Goal: Task Accomplishment & Management: Manage account settings

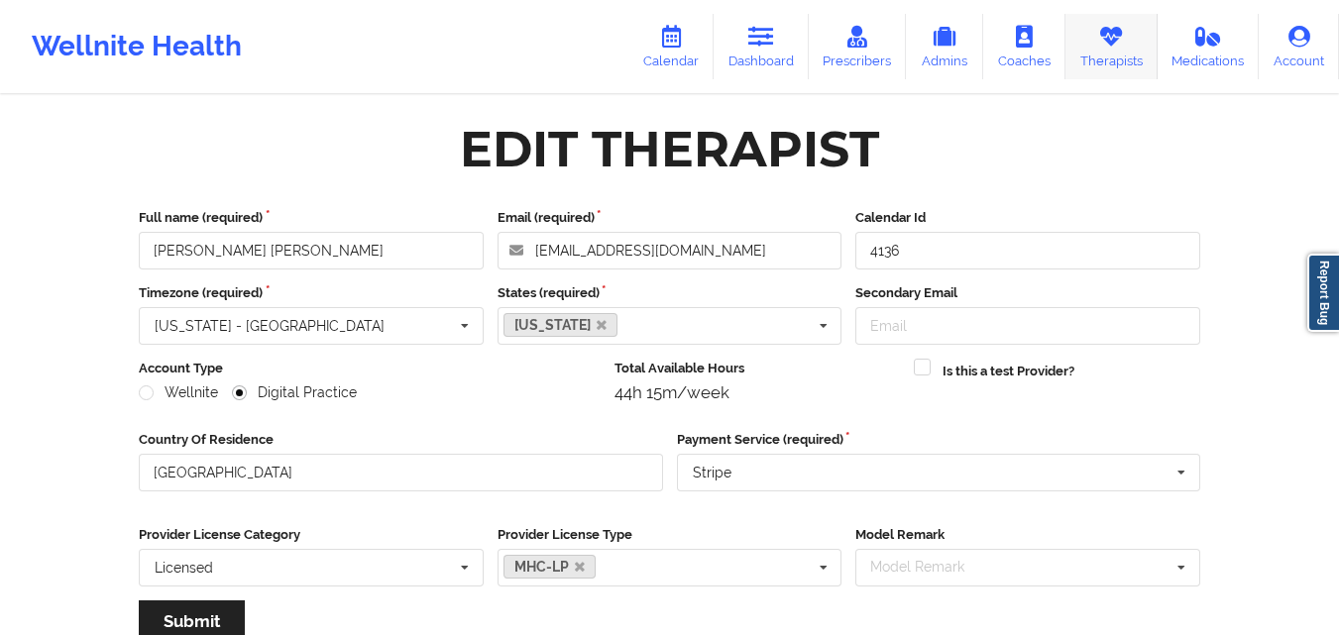
drag, startPoint x: 0, startPoint y: 0, endPoint x: 1103, endPoint y: 38, distance: 1103.6
click at [1103, 38] on icon at bounding box center [1111, 37] width 26 height 22
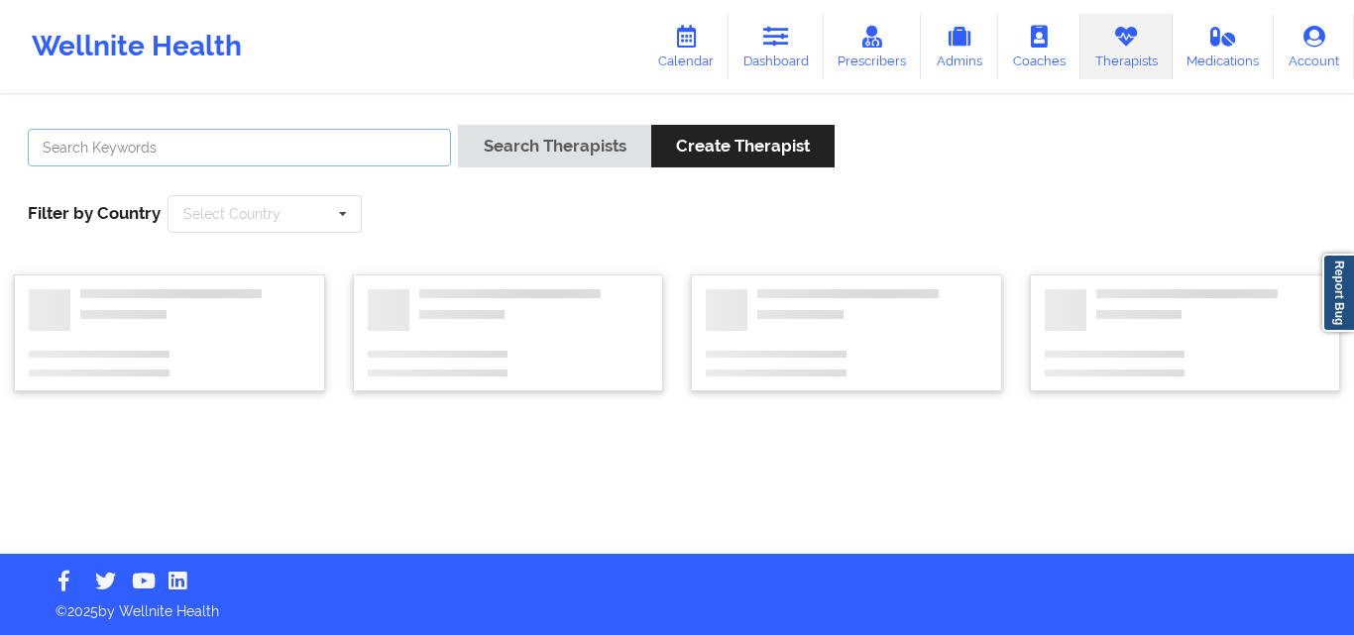
click at [333, 155] on input "text" at bounding box center [239, 148] width 423 height 38
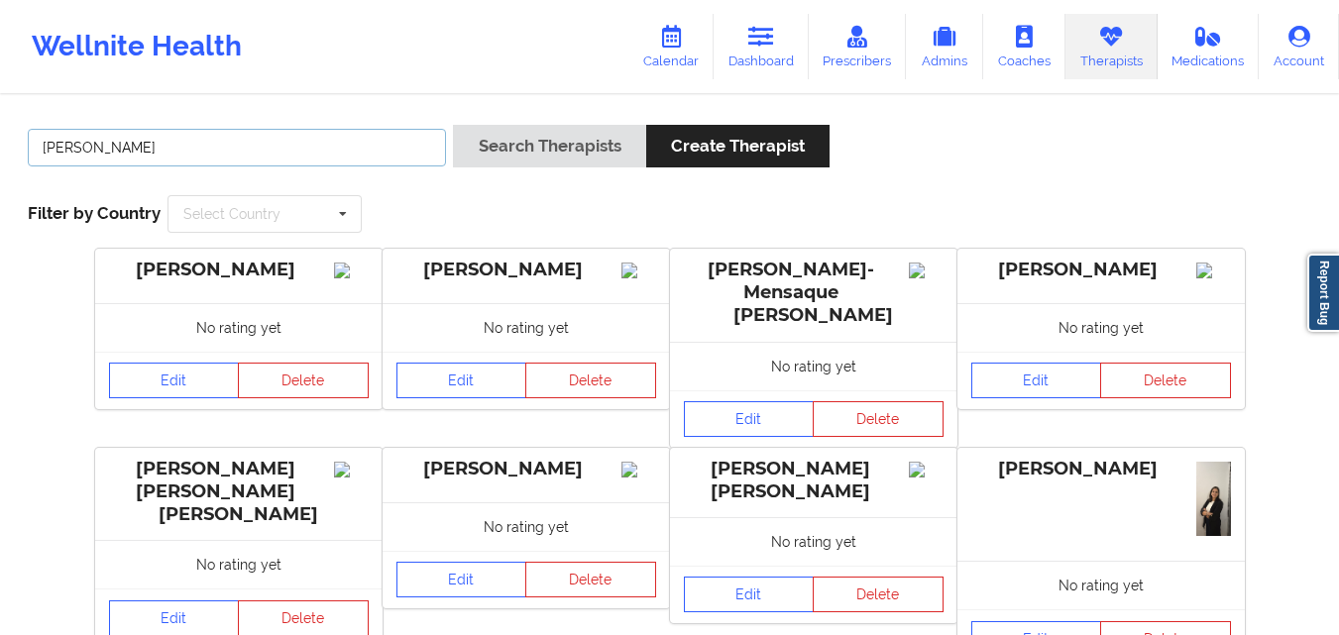
type input "[PERSON_NAME]"
click at [453, 125] on button "Search Therapists" at bounding box center [549, 146] width 192 height 43
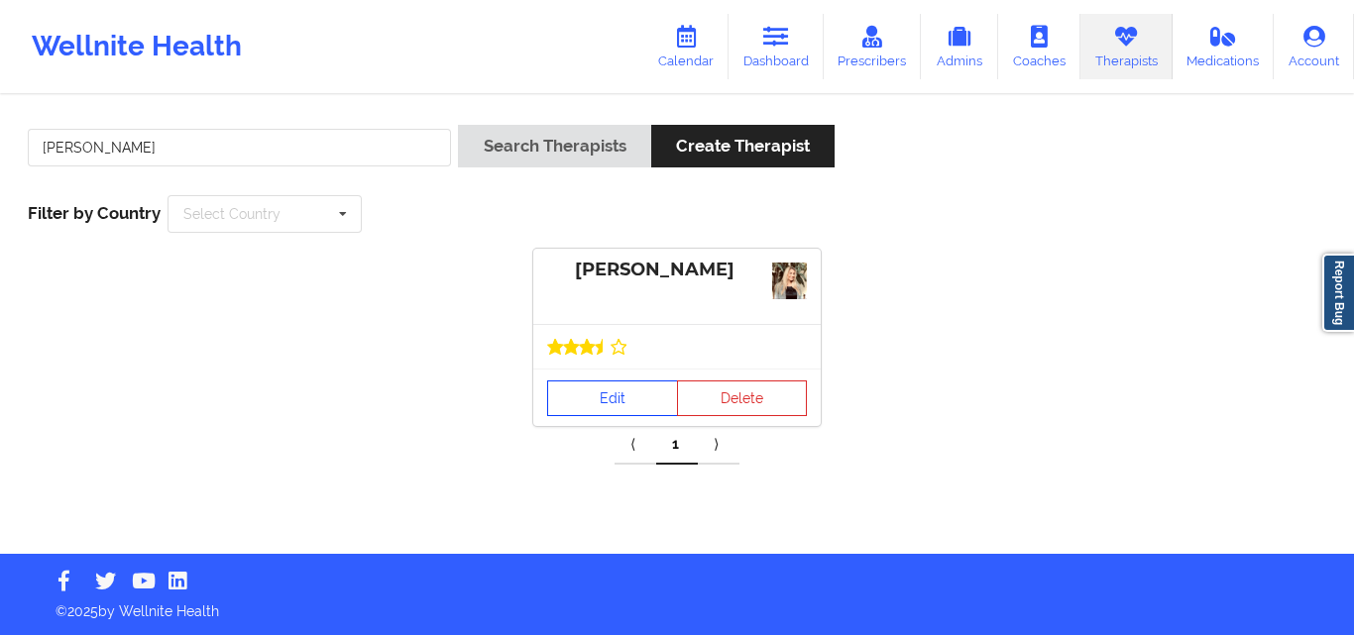
click at [614, 404] on link "Edit" at bounding box center [612, 399] width 131 height 36
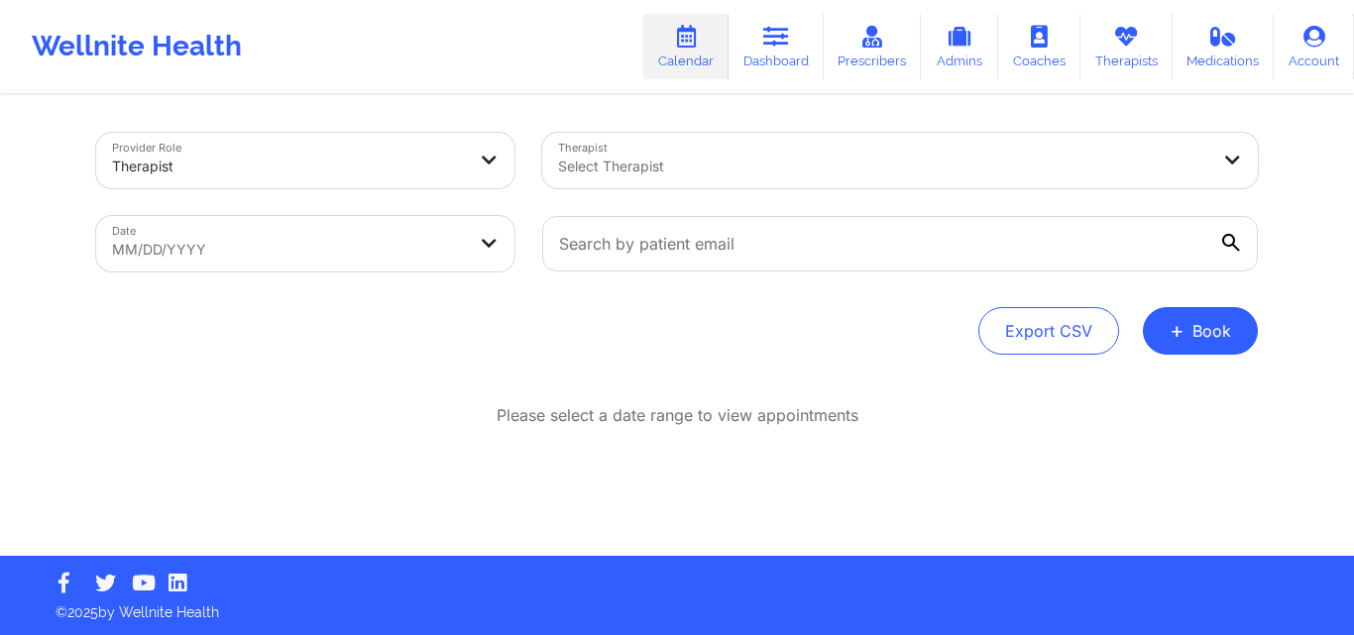
scroll to position [1, 0]
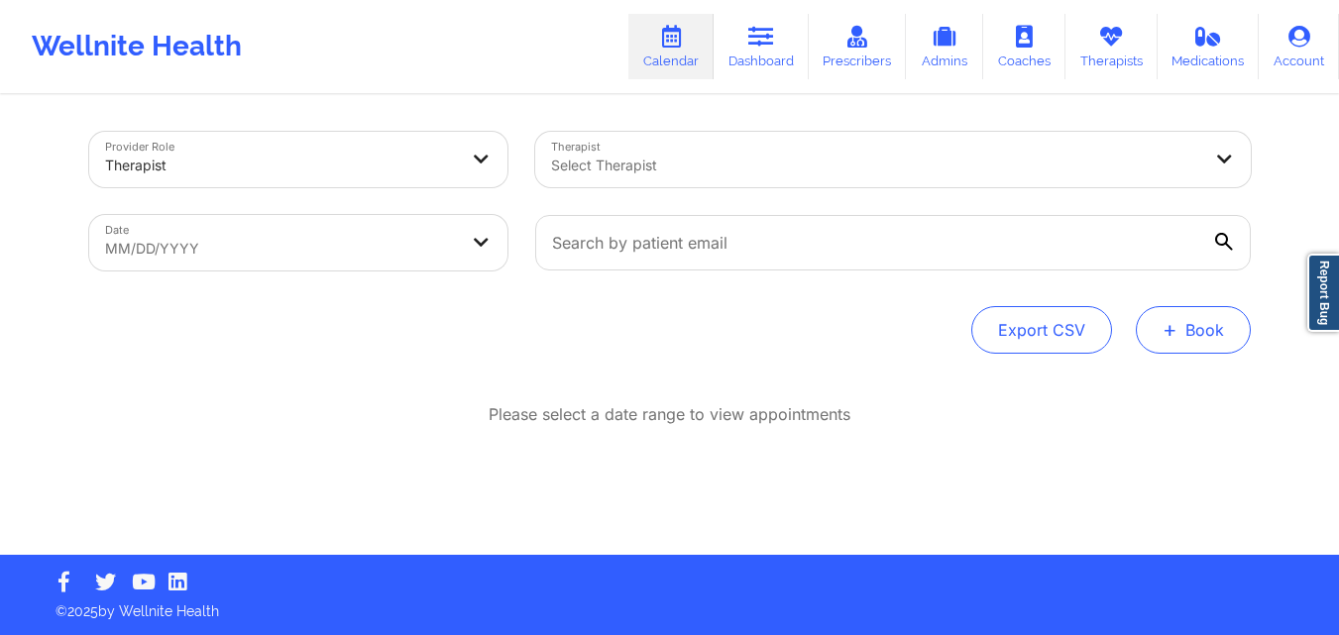
click at [1176, 326] on span "+" at bounding box center [1169, 329] width 15 height 11
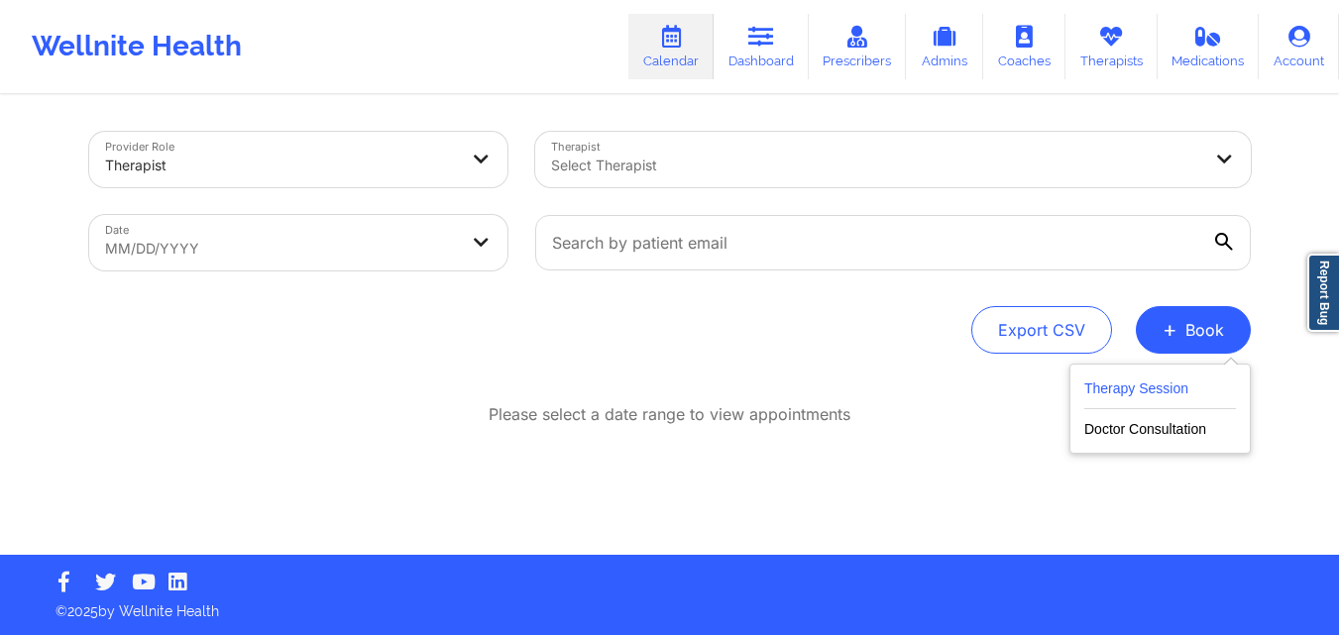
click at [1130, 391] on button "Therapy Session" at bounding box center [1160, 393] width 152 height 33
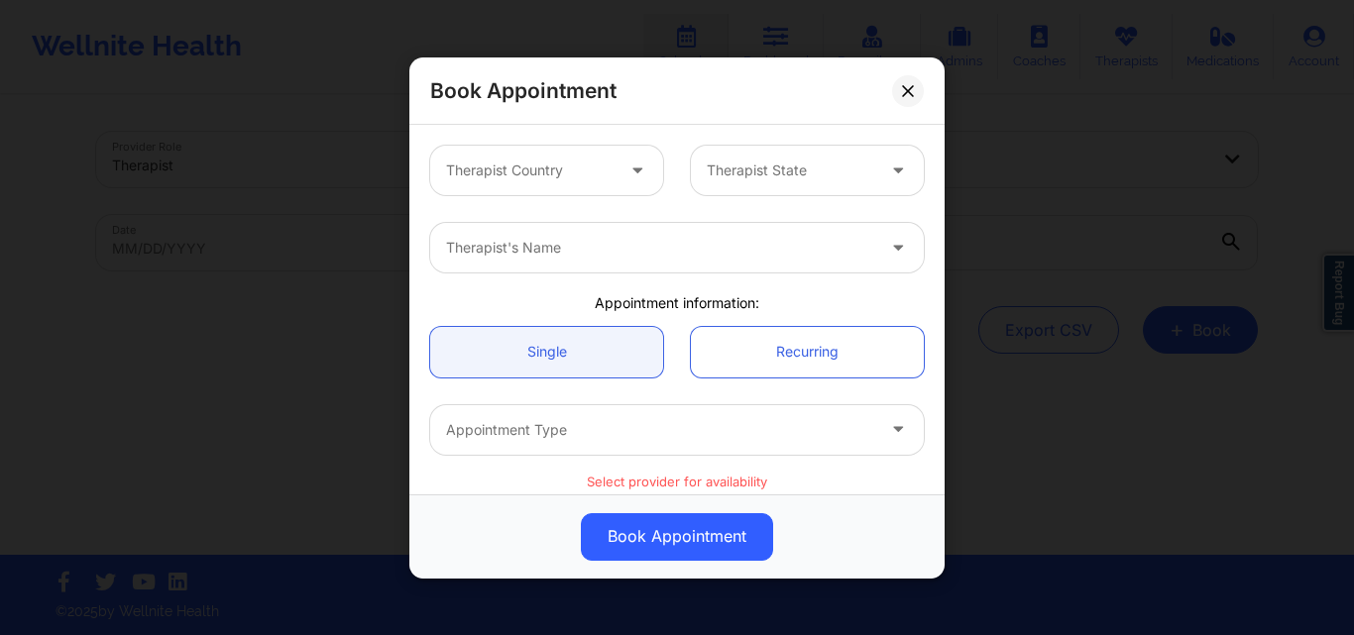
click at [561, 179] on div at bounding box center [529, 171] width 167 height 24
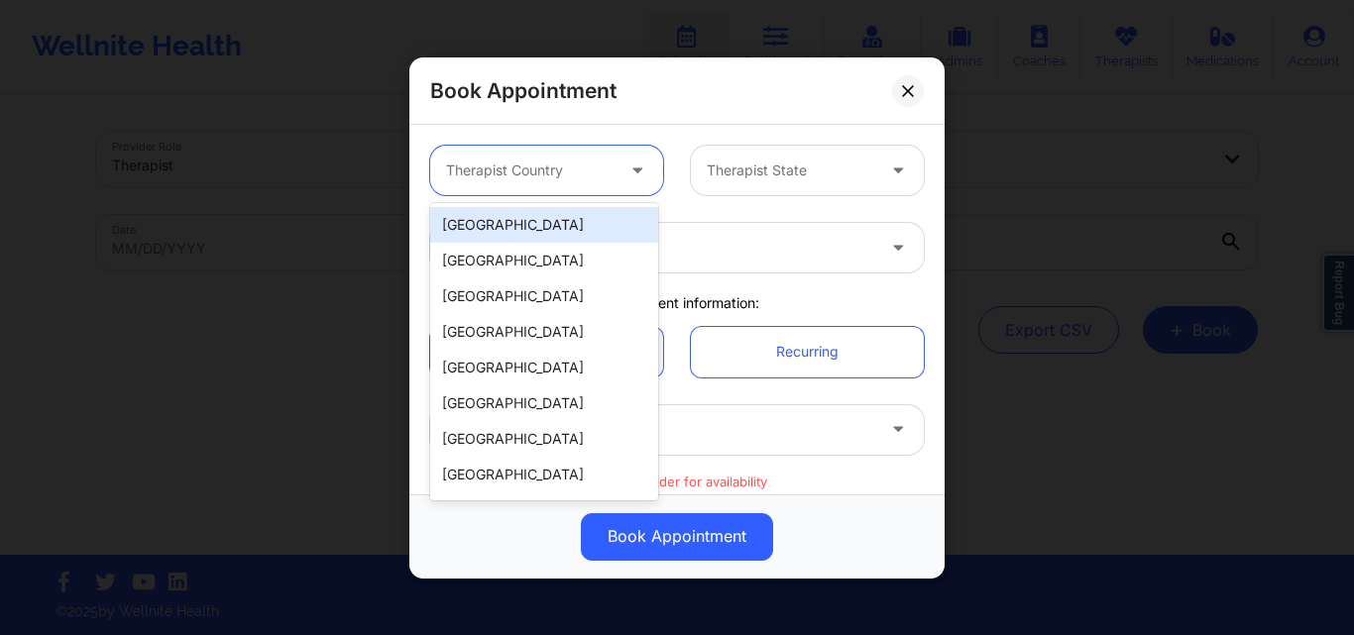
click at [569, 233] on div "[GEOGRAPHIC_DATA]" at bounding box center [544, 225] width 228 height 36
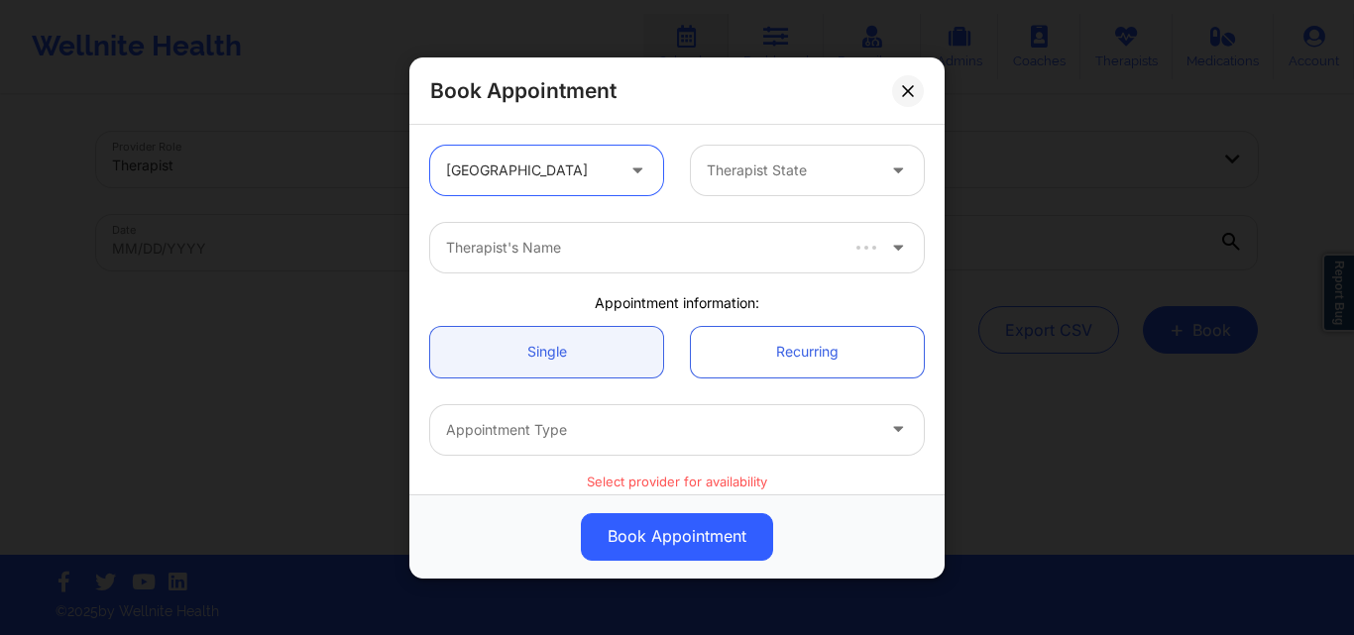
click at [770, 184] on div "Therapist State" at bounding box center [783, 171] width 185 height 50
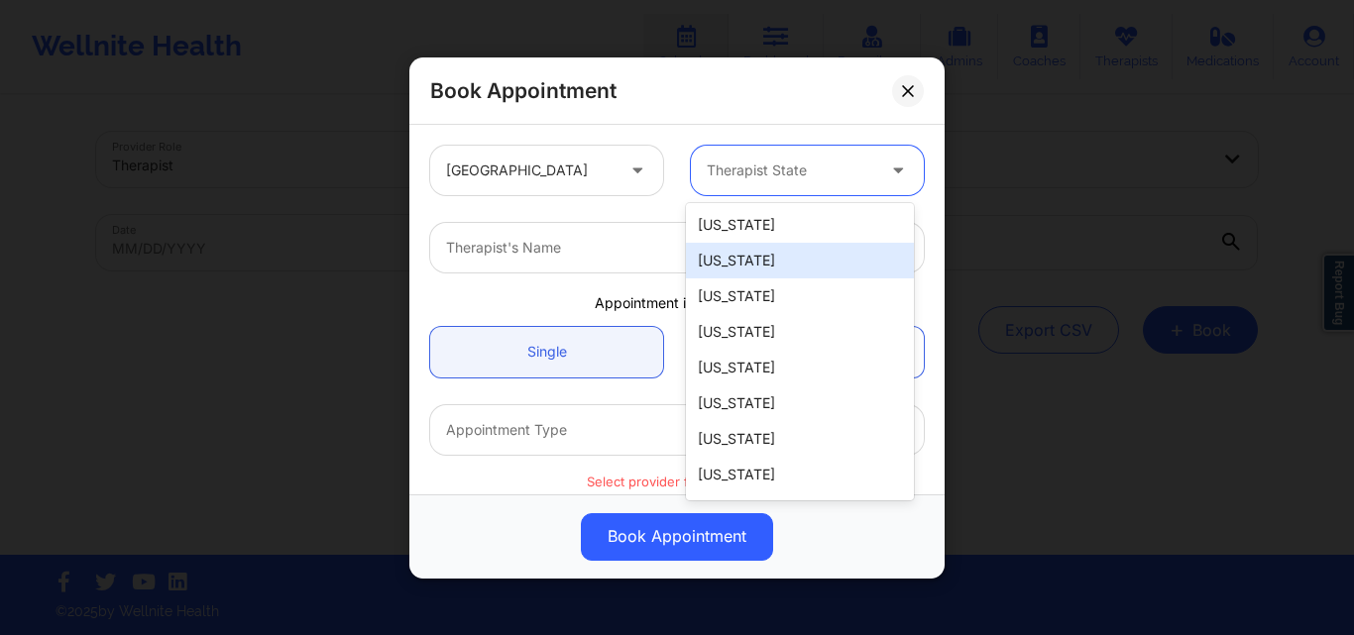
type input "F"
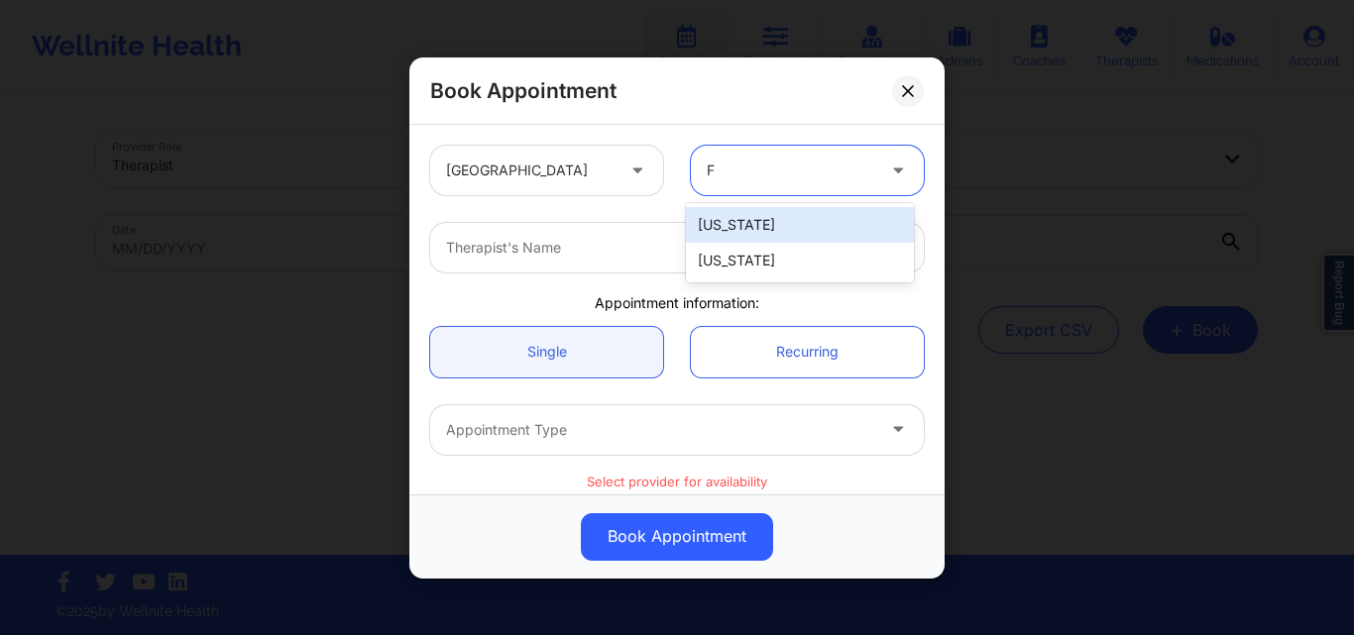
click at [787, 267] on div "[US_STATE]" at bounding box center [800, 261] width 228 height 36
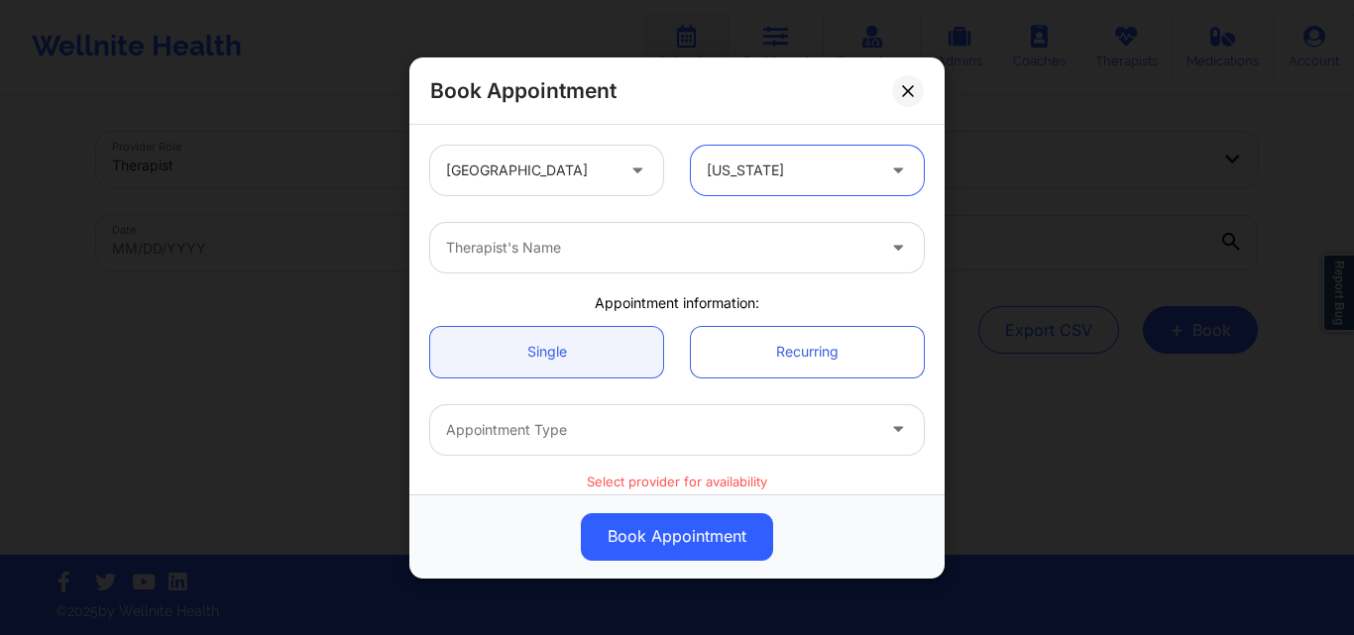
click at [549, 263] on div "Therapist's Name" at bounding box center [653, 248] width 446 height 50
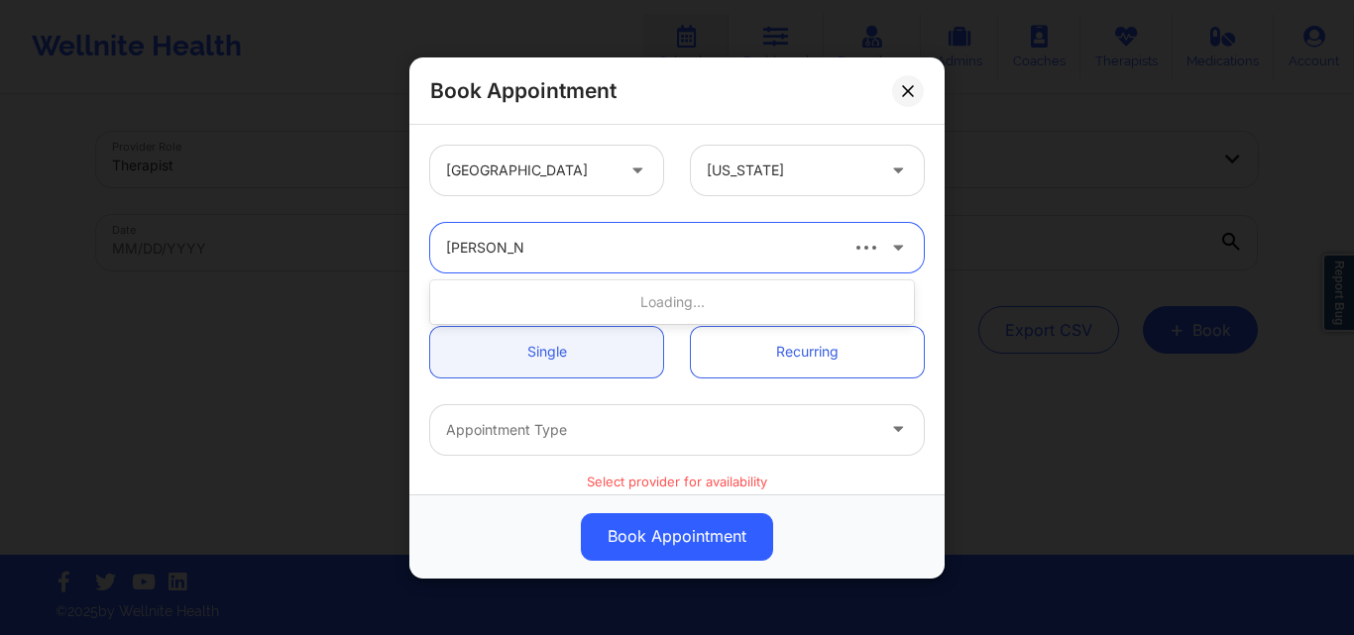
type input "Melissa McV"
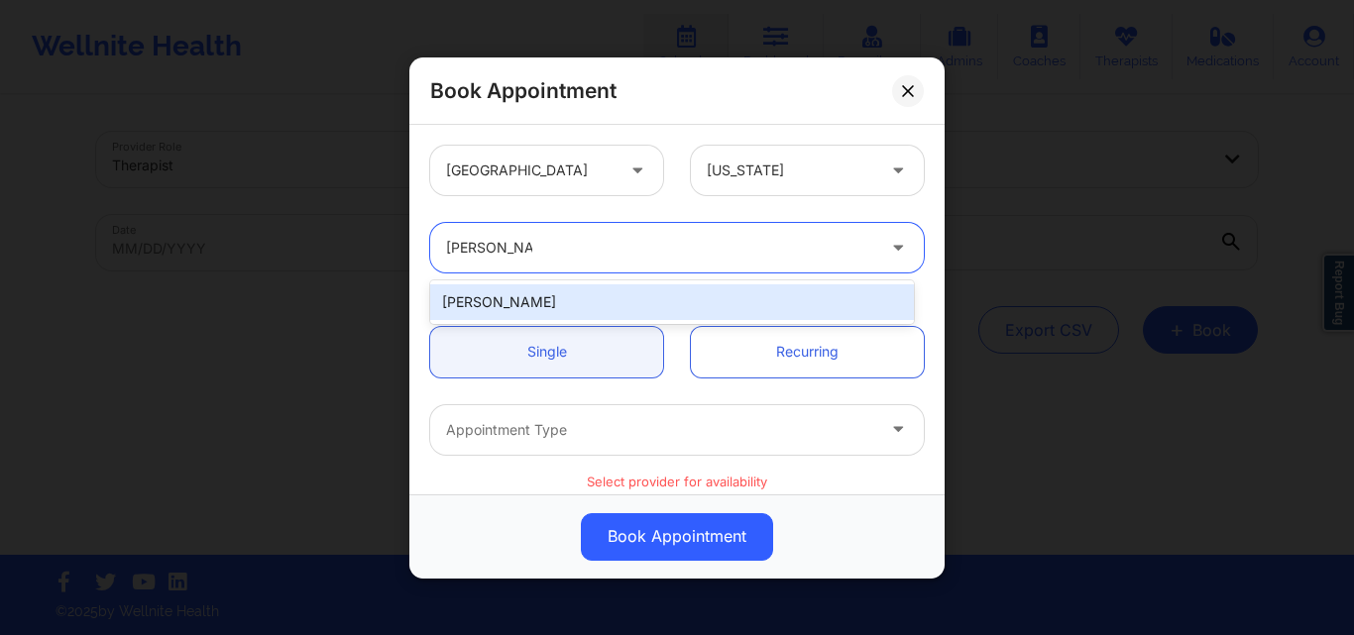
click at [588, 295] on div "[PERSON_NAME]" at bounding box center [672, 302] width 484 height 36
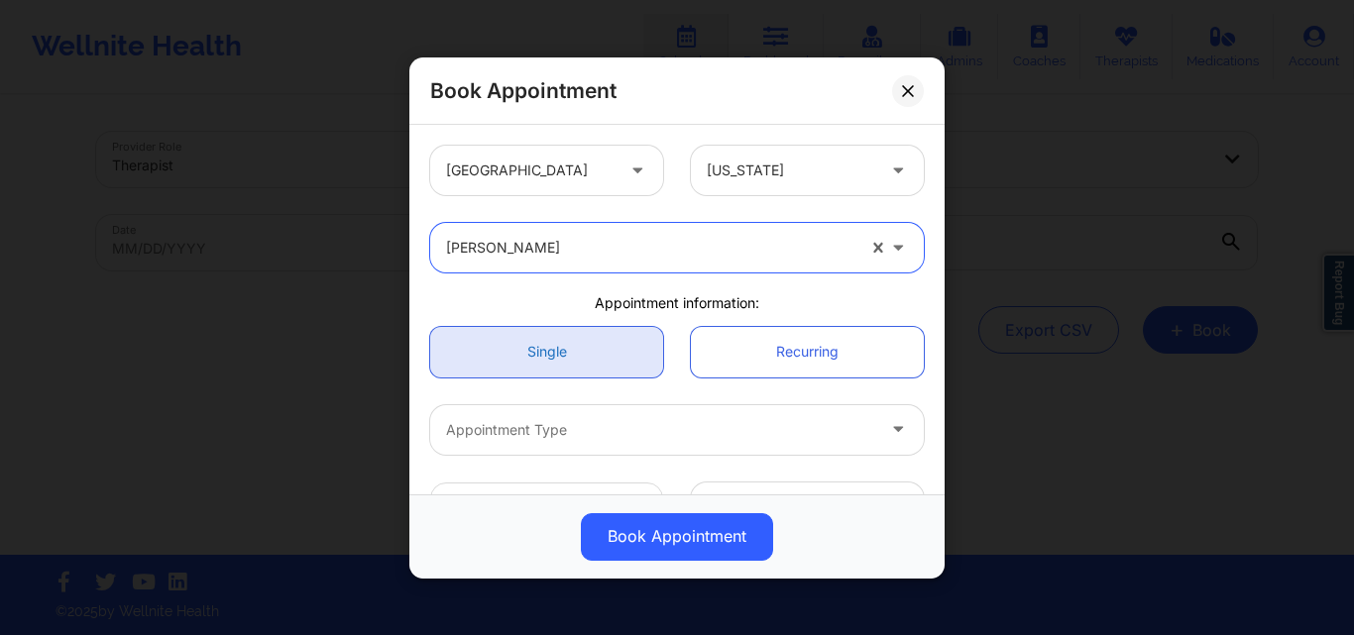
click at [573, 360] on link "Single" at bounding box center [546, 351] width 233 height 51
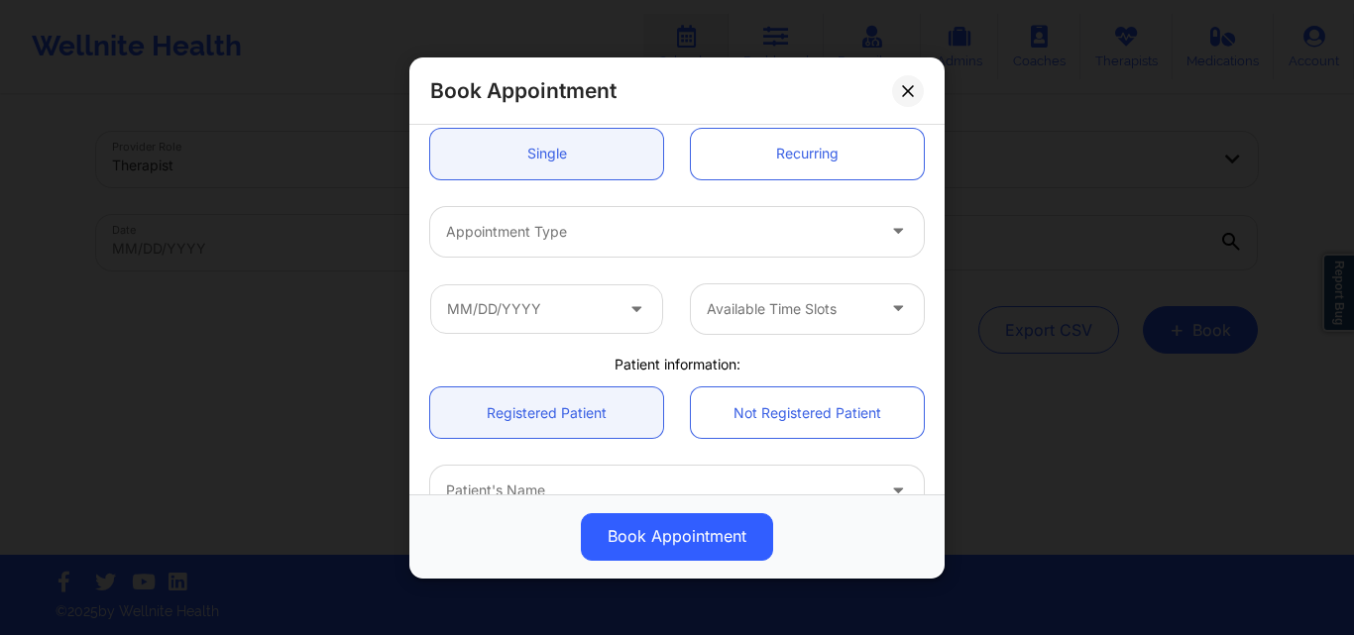
click at [587, 220] on div at bounding box center [660, 231] width 428 height 24
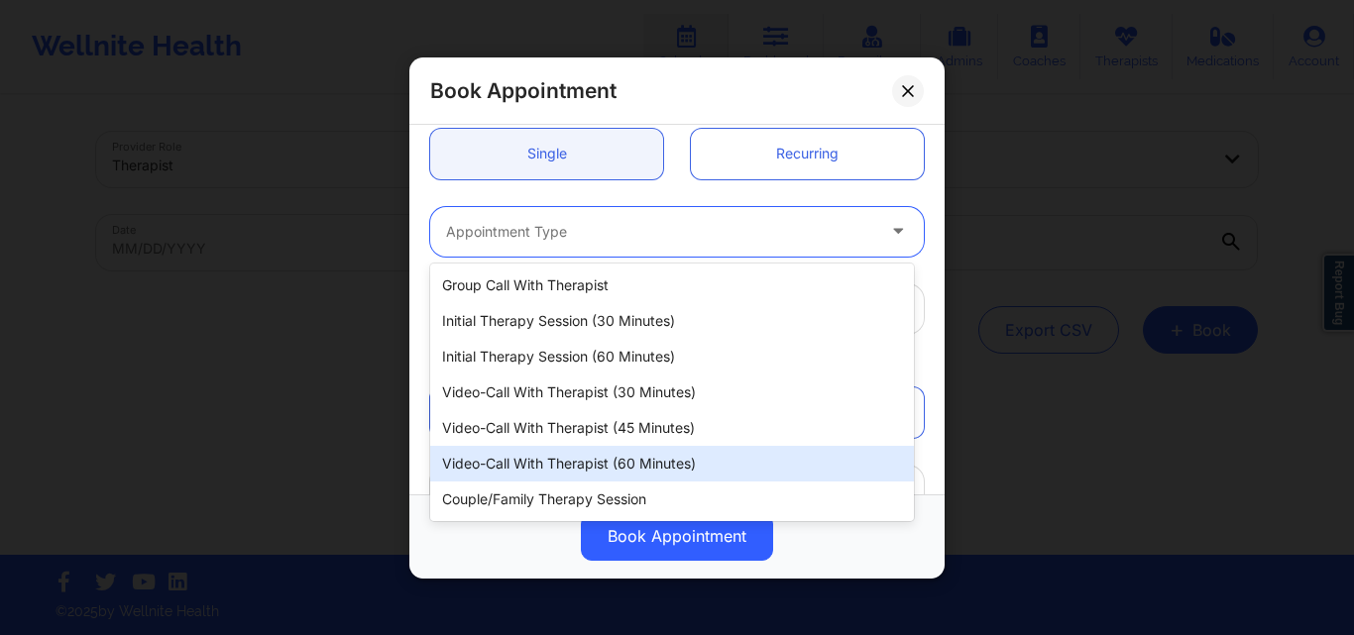
click at [571, 460] on div "Video-Call with Therapist (60 minutes)" at bounding box center [672, 464] width 484 height 36
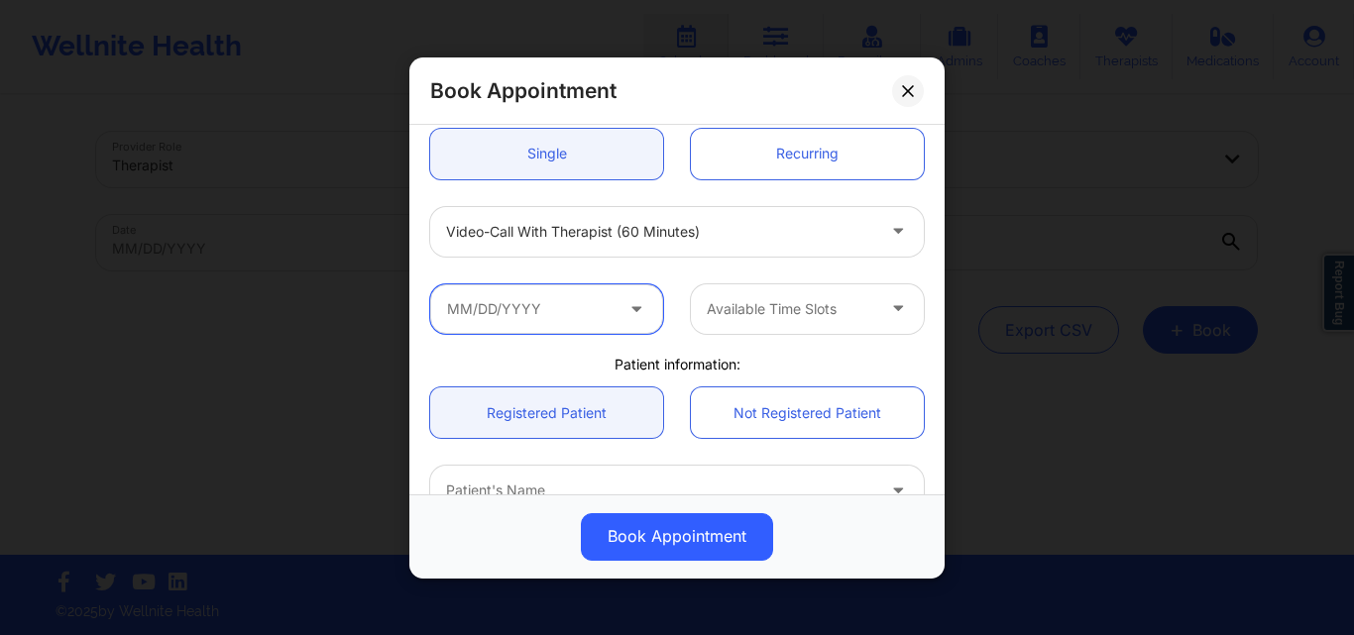
click at [575, 309] on input "text" at bounding box center [546, 308] width 233 height 50
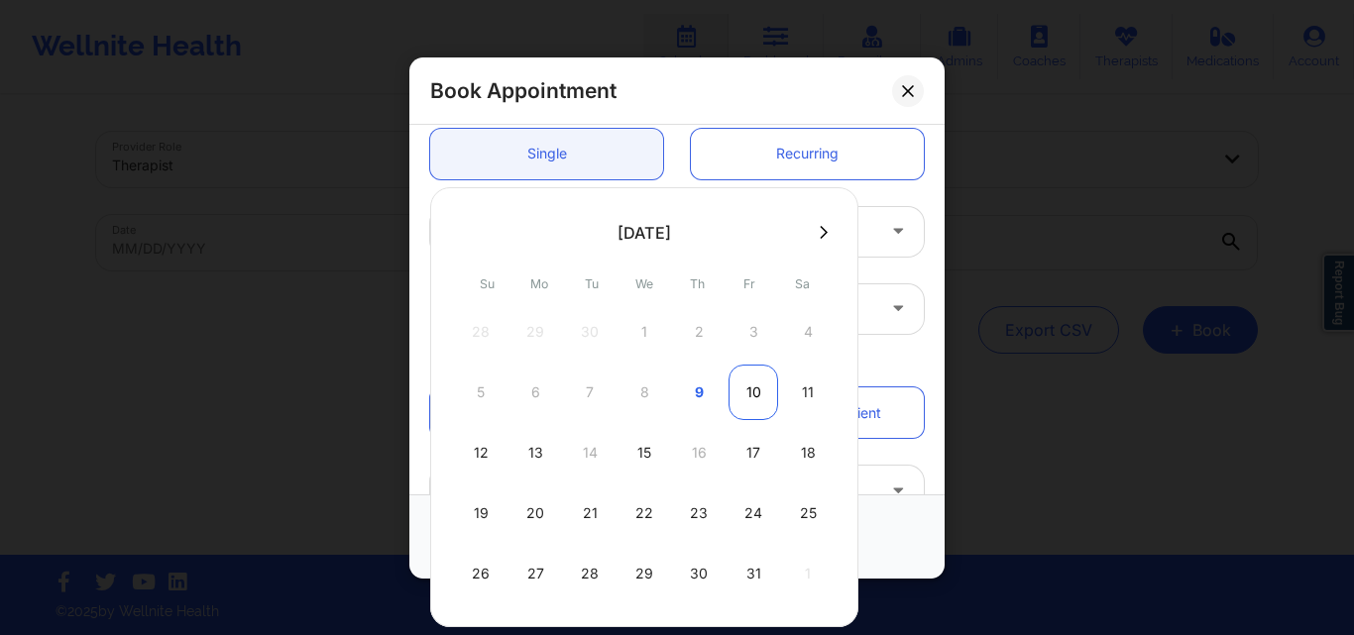
click at [748, 398] on div "10" at bounding box center [753, 392] width 50 height 55
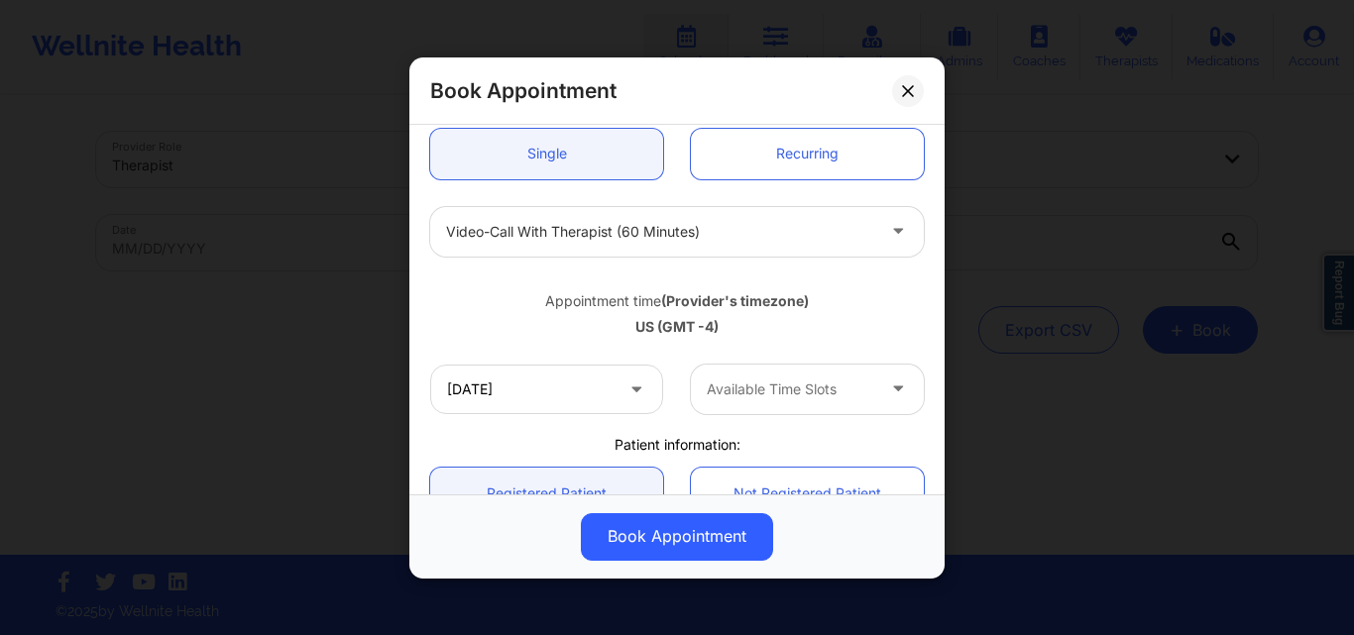
click at [799, 384] on div at bounding box center [790, 390] width 167 height 24
click at [801, 384] on div at bounding box center [790, 390] width 167 height 24
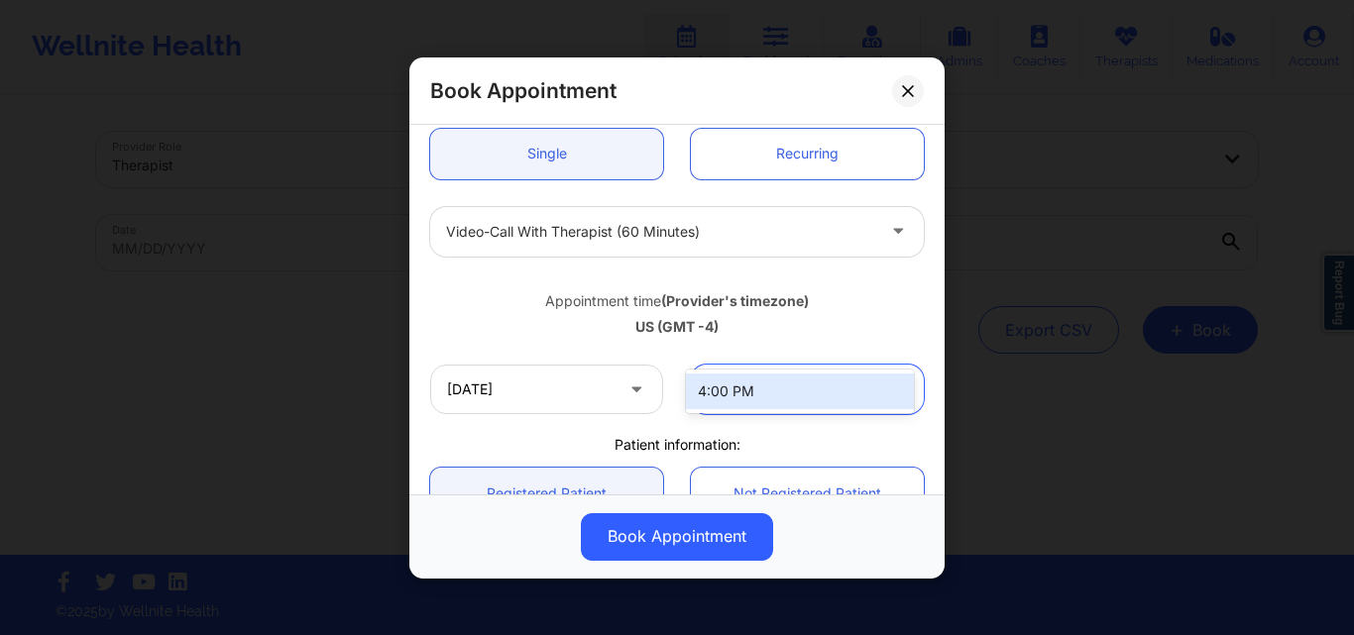
scroll to position [396, 0]
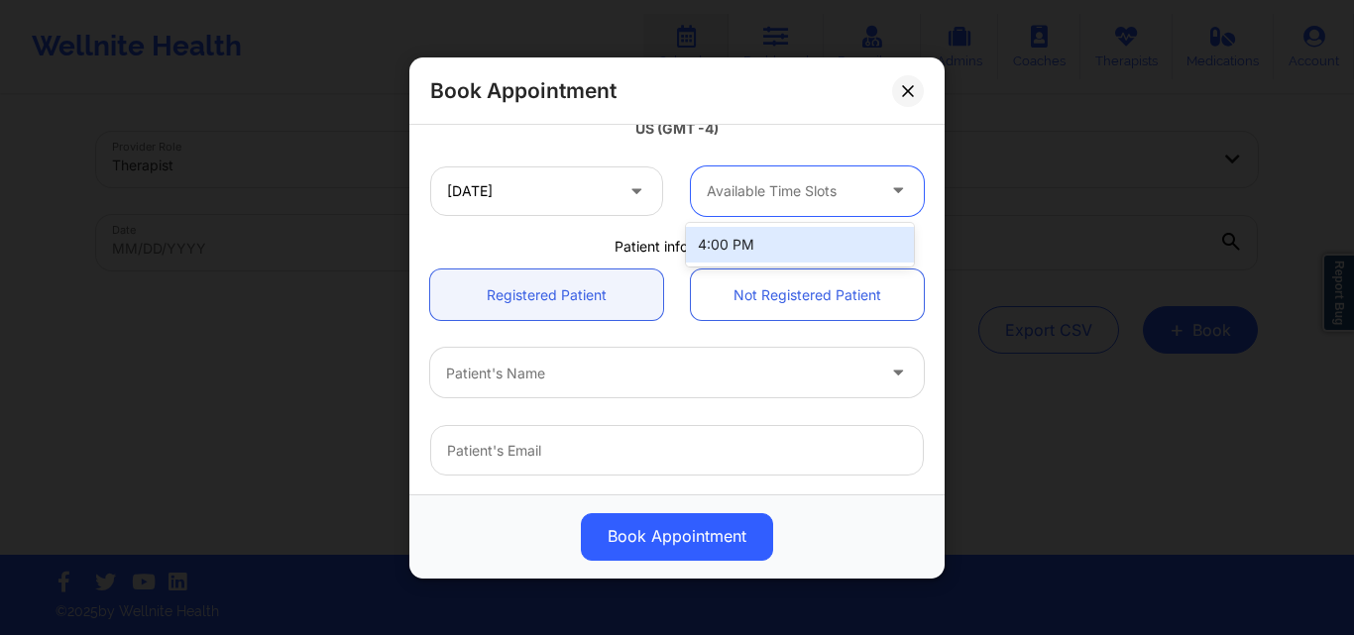
click at [774, 250] on div "4:00 PM" at bounding box center [800, 245] width 228 height 36
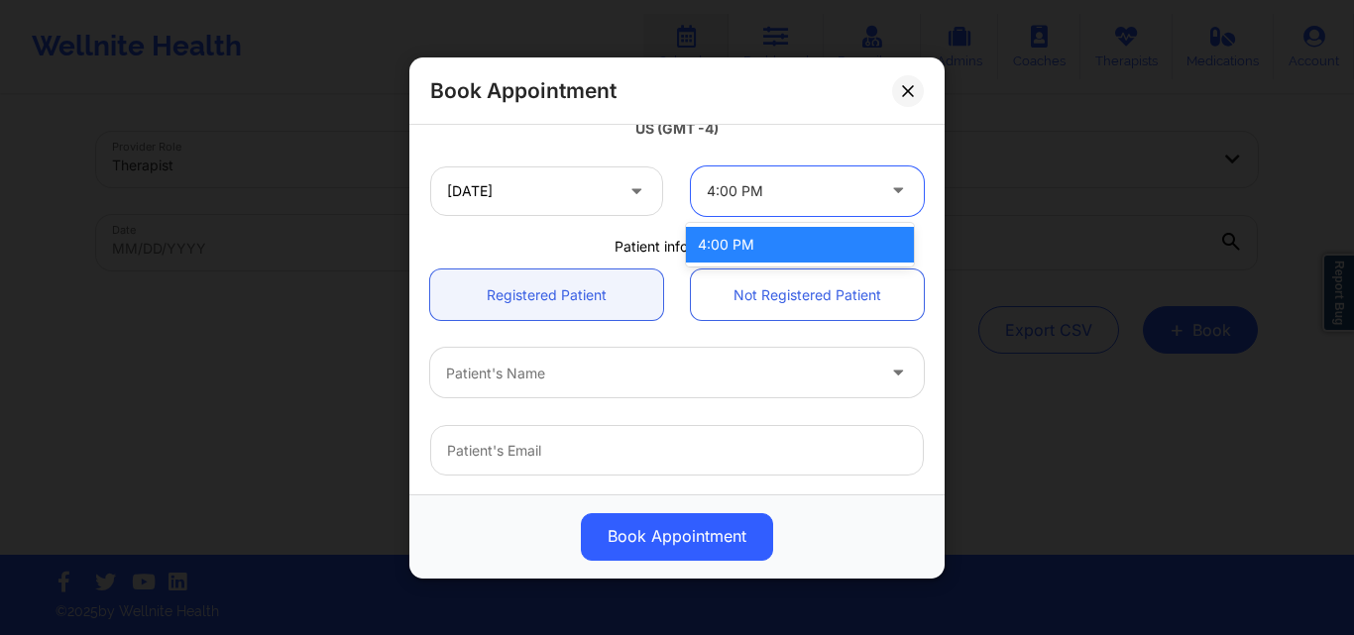
click at [782, 199] on div at bounding box center [790, 191] width 167 height 24
click at [755, 244] on div "4:00 PM" at bounding box center [800, 245] width 228 height 36
click at [775, 203] on div "4:00 PM" at bounding box center [790, 190] width 167 height 50
click at [558, 204] on input "10/10/2025" at bounding box center [546, 190] width 233 height 50
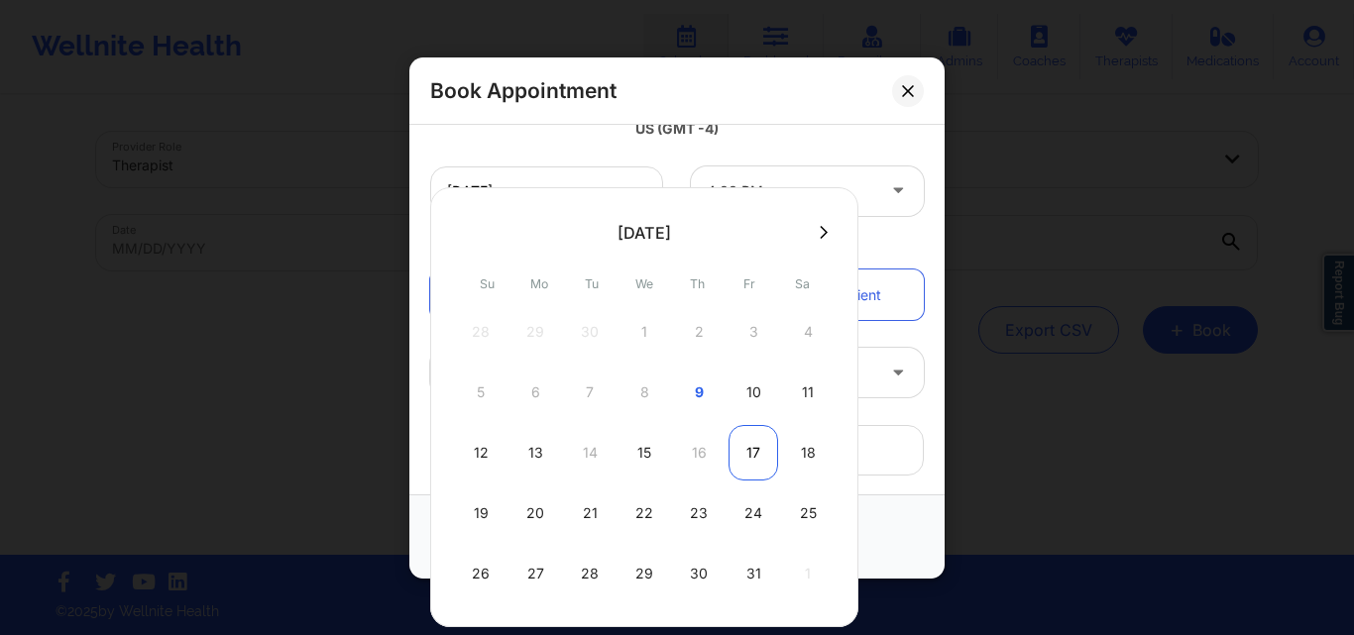
click at [761, 455] on div "17" at bounding box center [753, 452] width 50 height 55
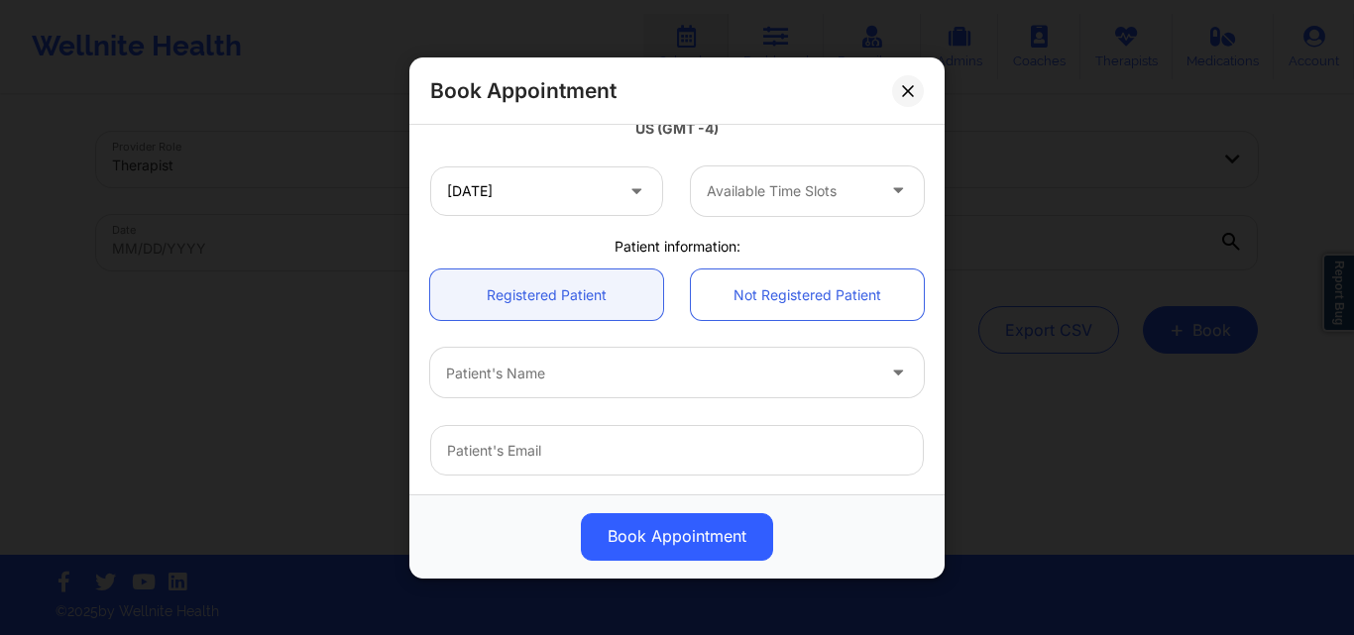
click at [796, 205] on div "Available Time Slots" at bounding box center [783, 190] width 185 height 50
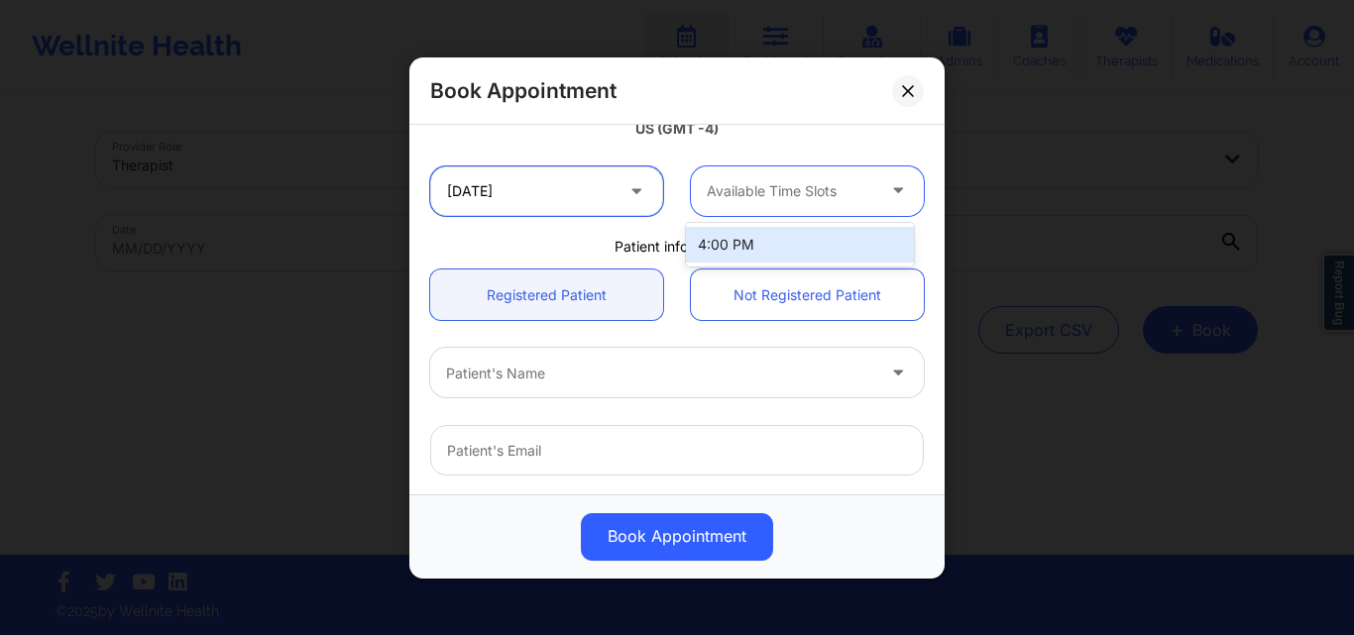
click at [513, 205] on input "10/17/2025" at bounding box center [546, 190] width 233 height 50
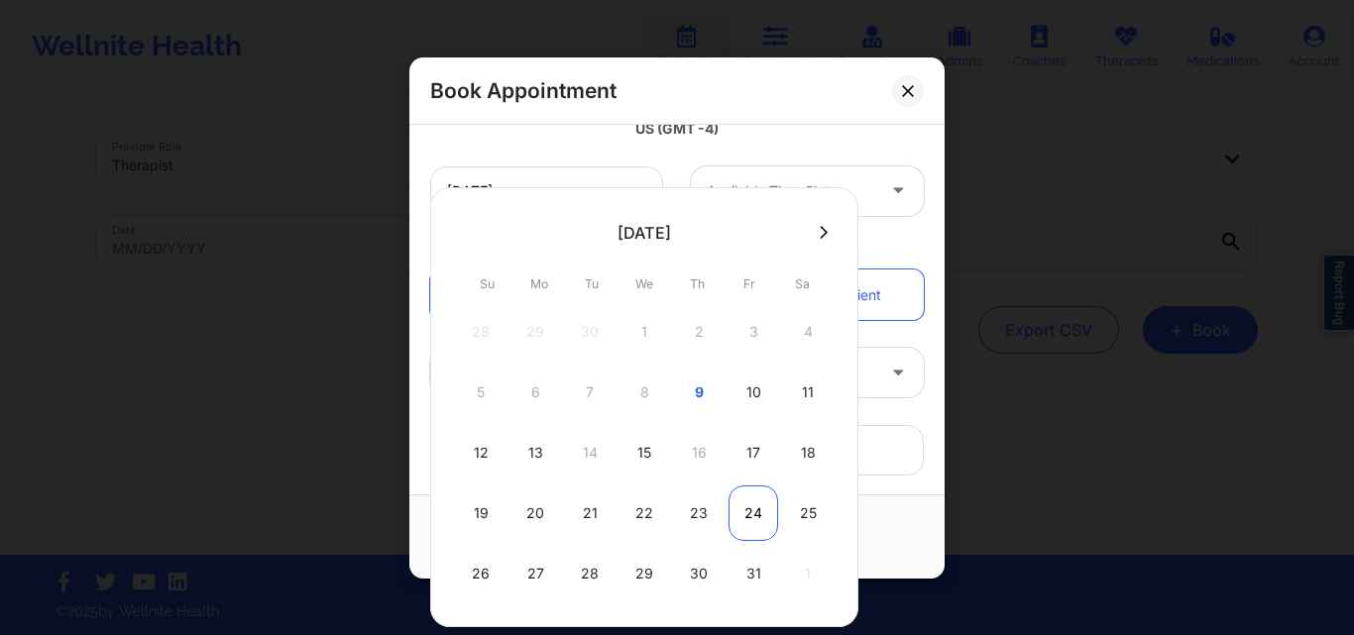
click at [751, 508] on div "24" at bounding box center [753, 513] width 50 height 55
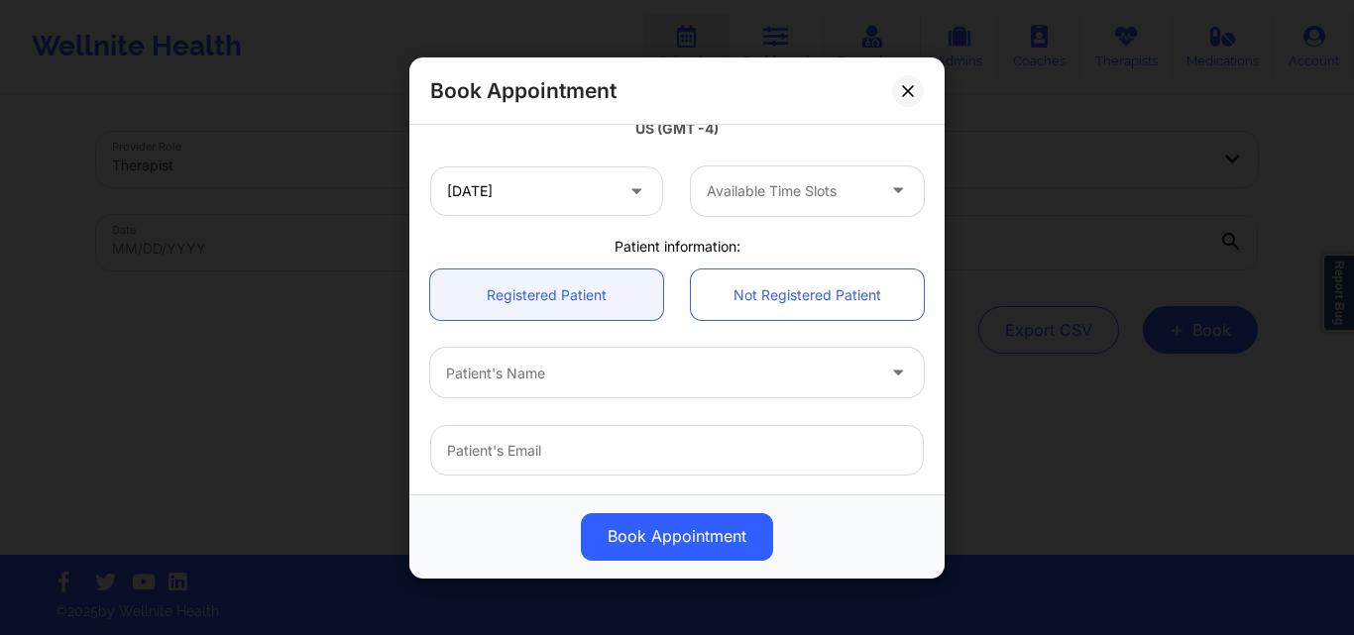
click at [800, 209] on div "Available Time Slots" at bounding box center [783, 190] width 185 height 50
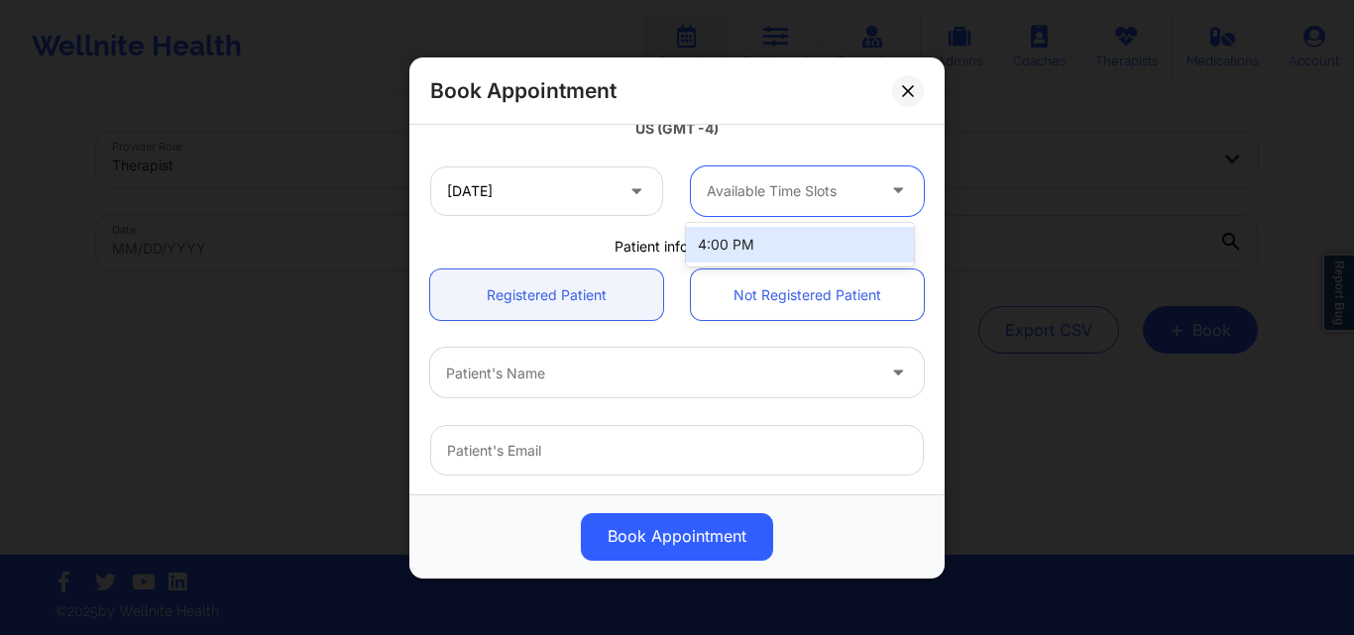
click at [800, 209] on div "Available Time Slots" at bounding box center [783, 190] width 185 height 50
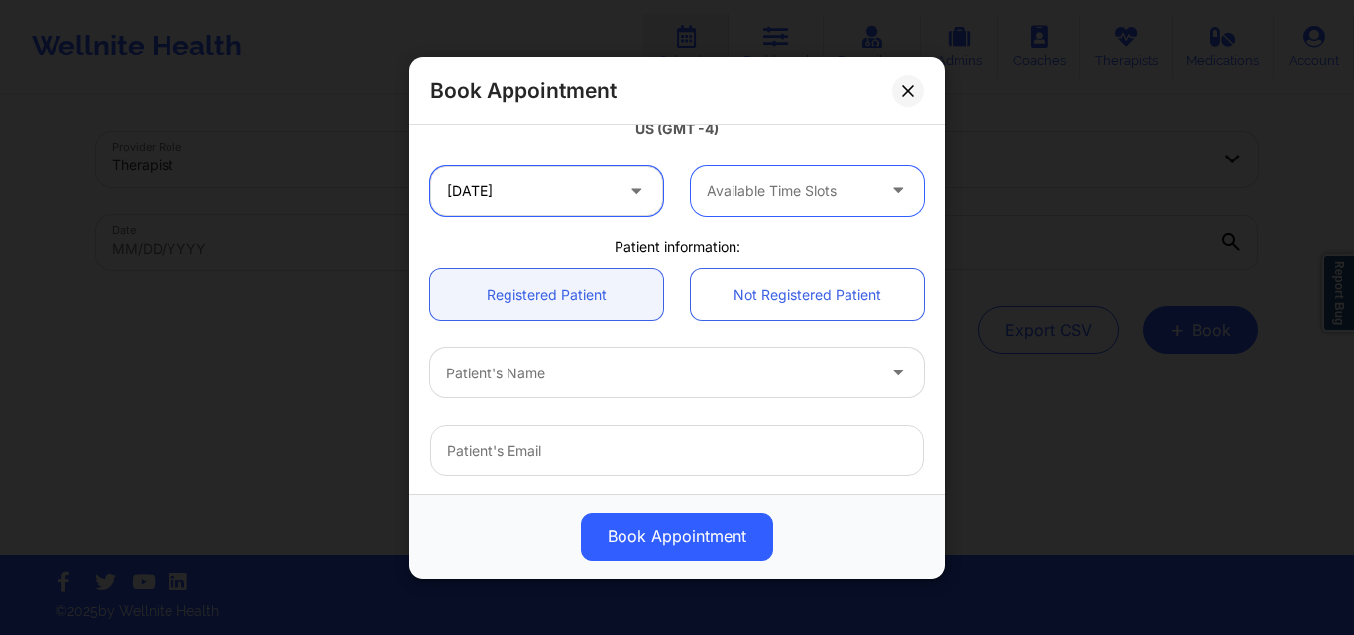
click at [559, 201] on input "10/24/2025" at bounding box center [546, 190] width 233 height 50
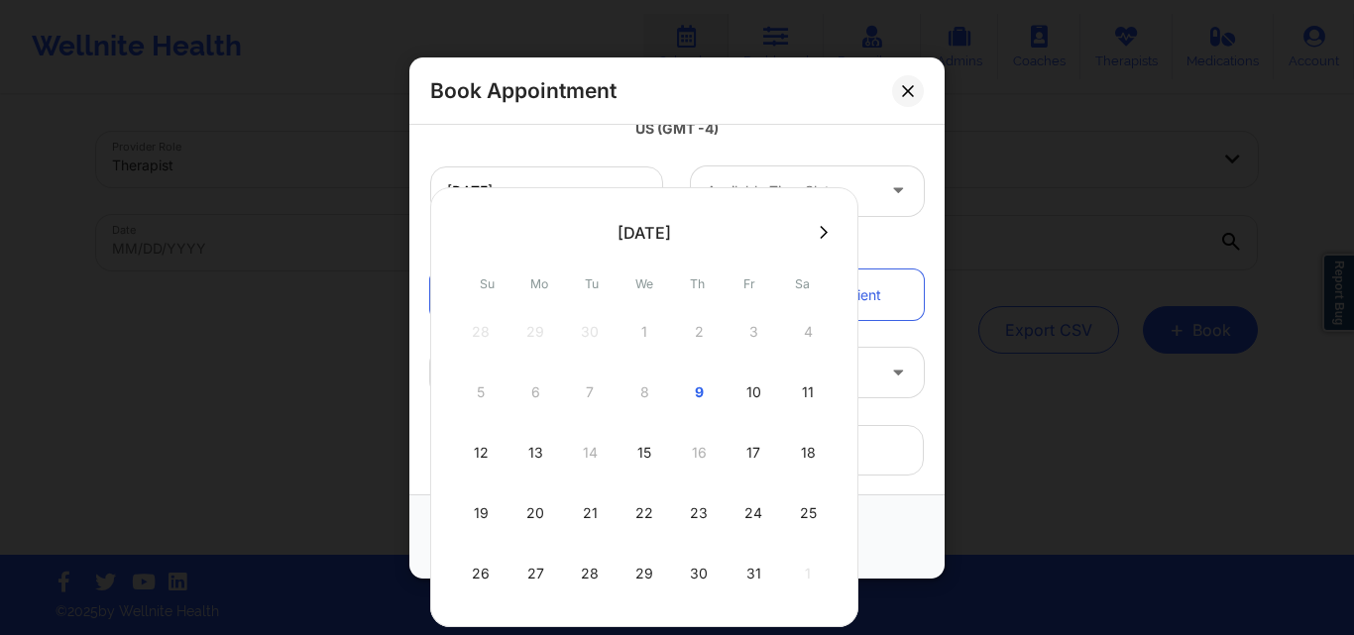
click at [824, 227] on button at bounding box center [824, 232] width 20 height 17
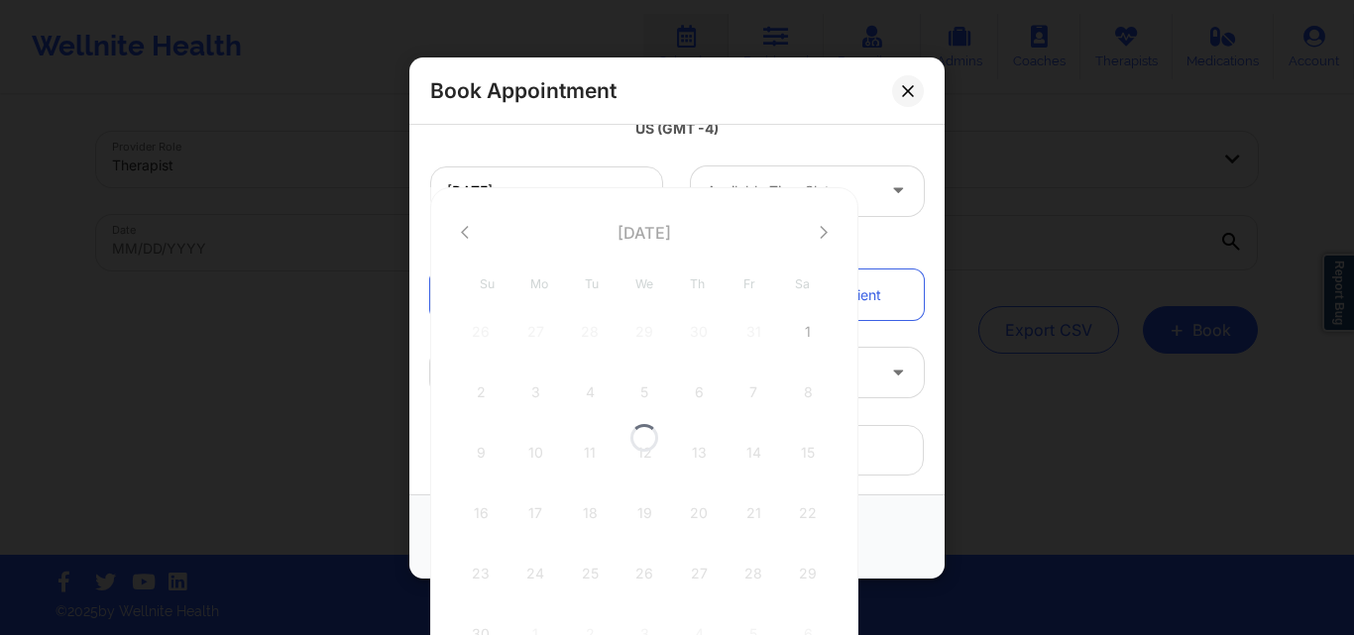
scroll to position [316, 0]
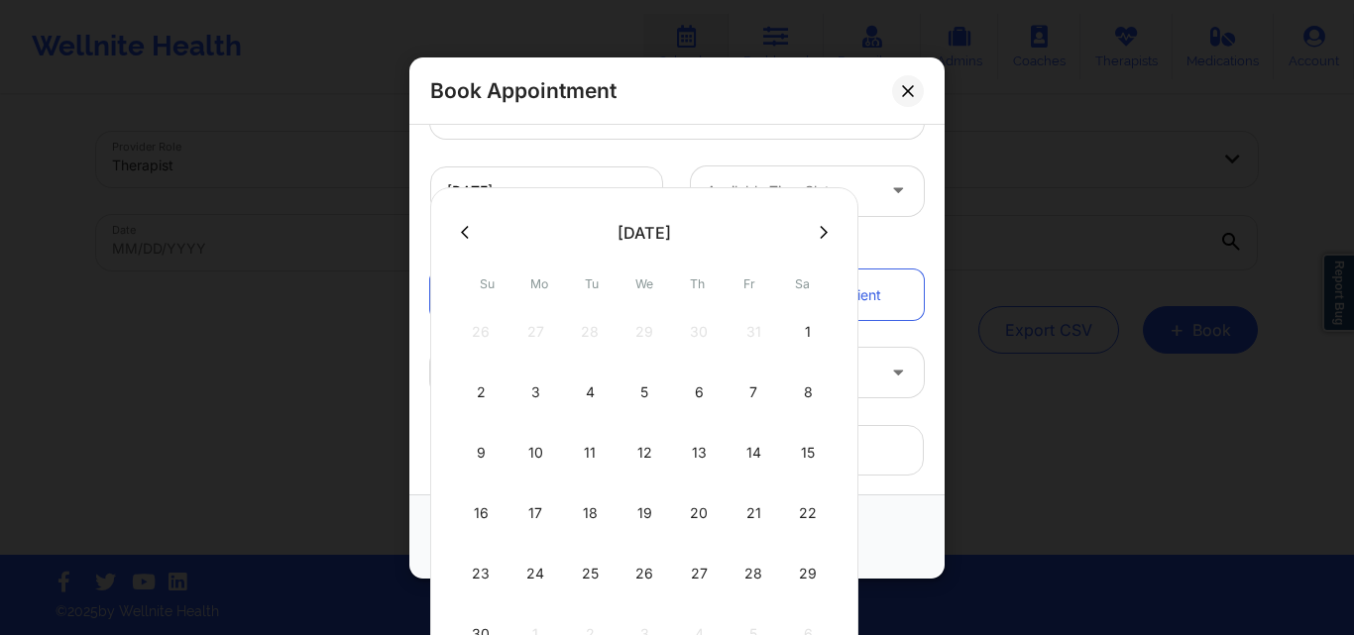
click at [462, 233] on icon at bounding box center [465, 232] width 8 height 15
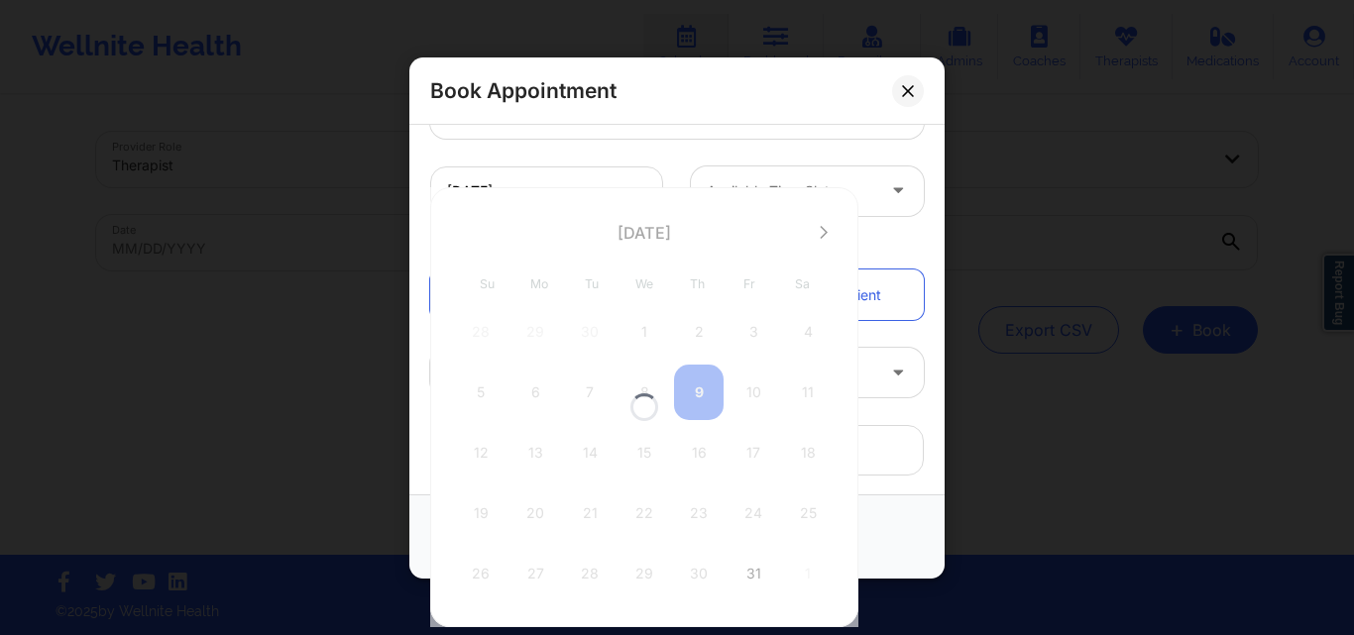
scroll to position [396, 0]
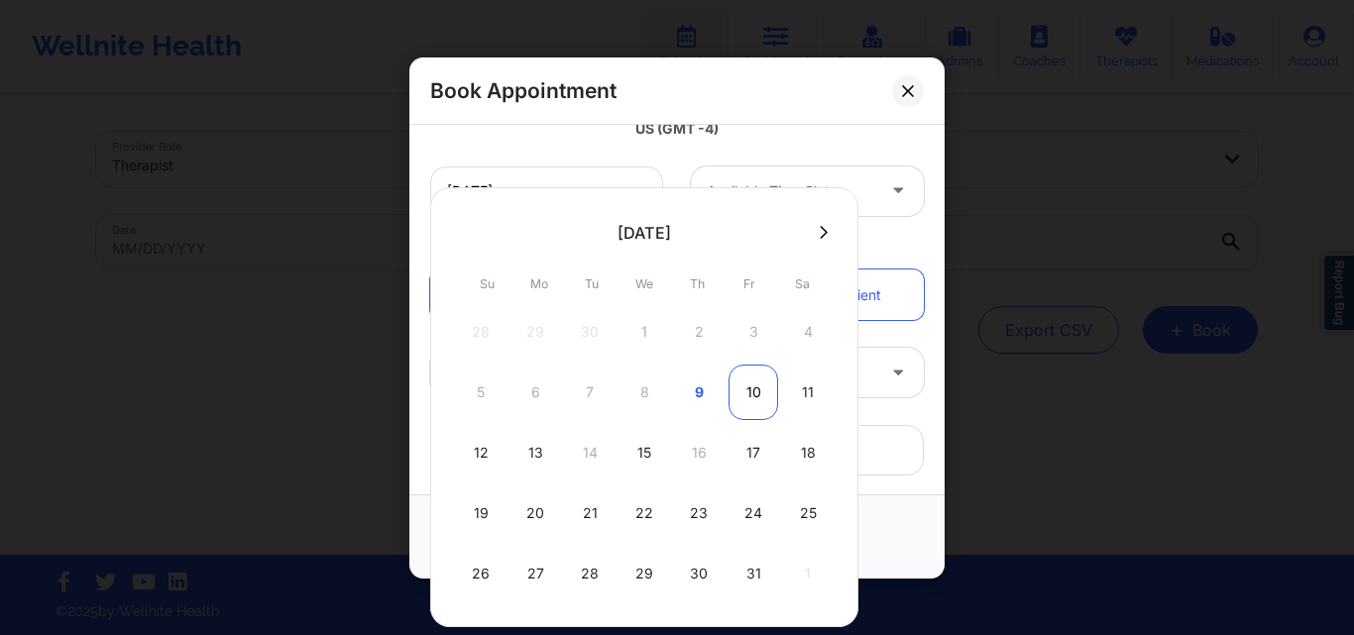
click at [751, 394] on div "10" at bounding box center [753, 392] width 50 height 55
type input "10/10/2025"
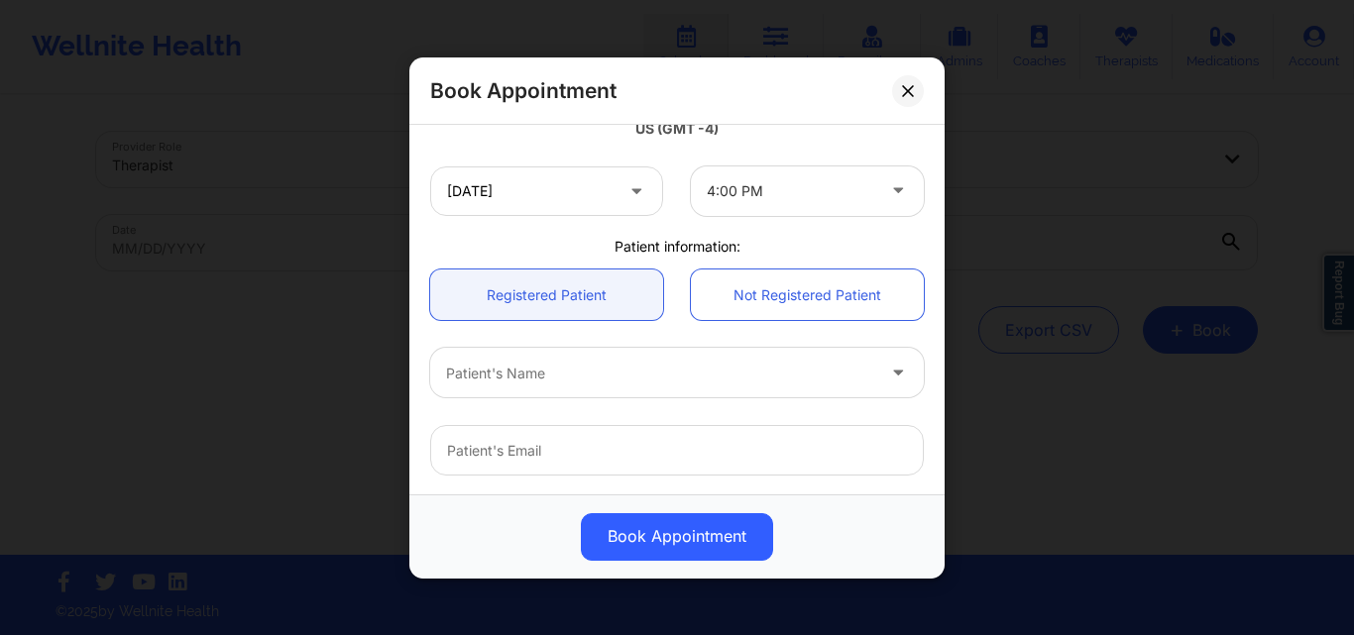
click at [782, 195] on div at bounding box center [790, 191] width 167 height 24
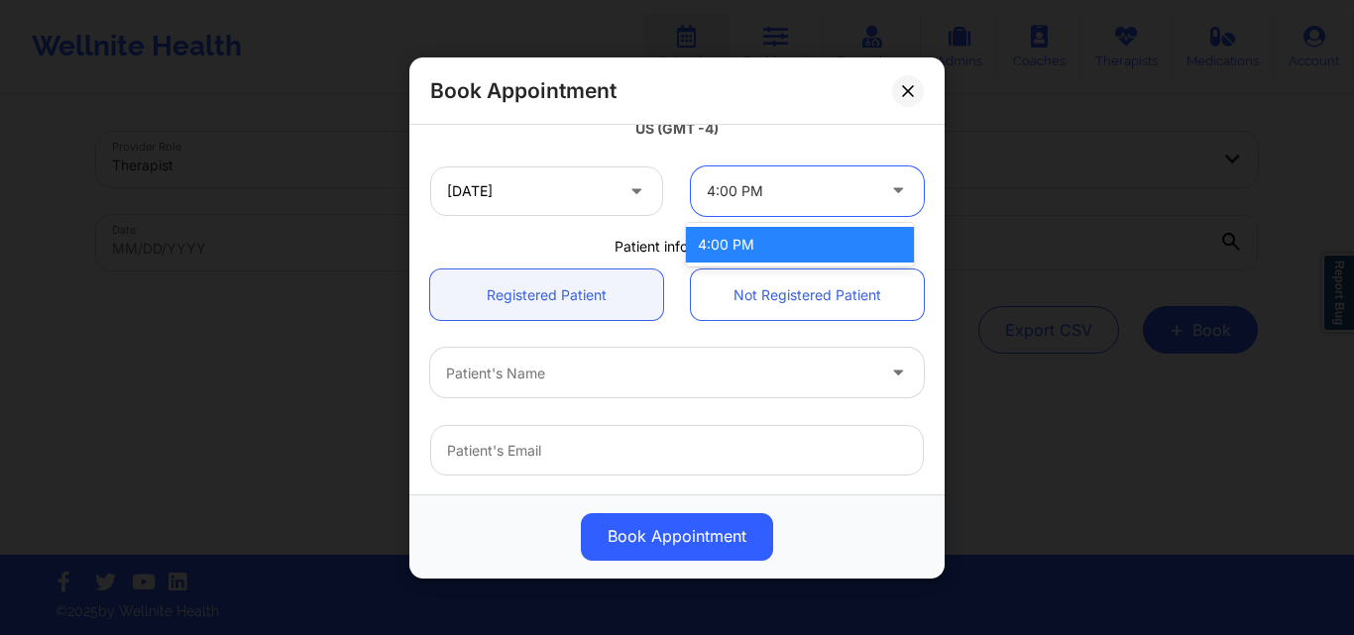
click at [773, 246] on div "4:00 PM" at bounding box center [800, 245] width 228 height 36
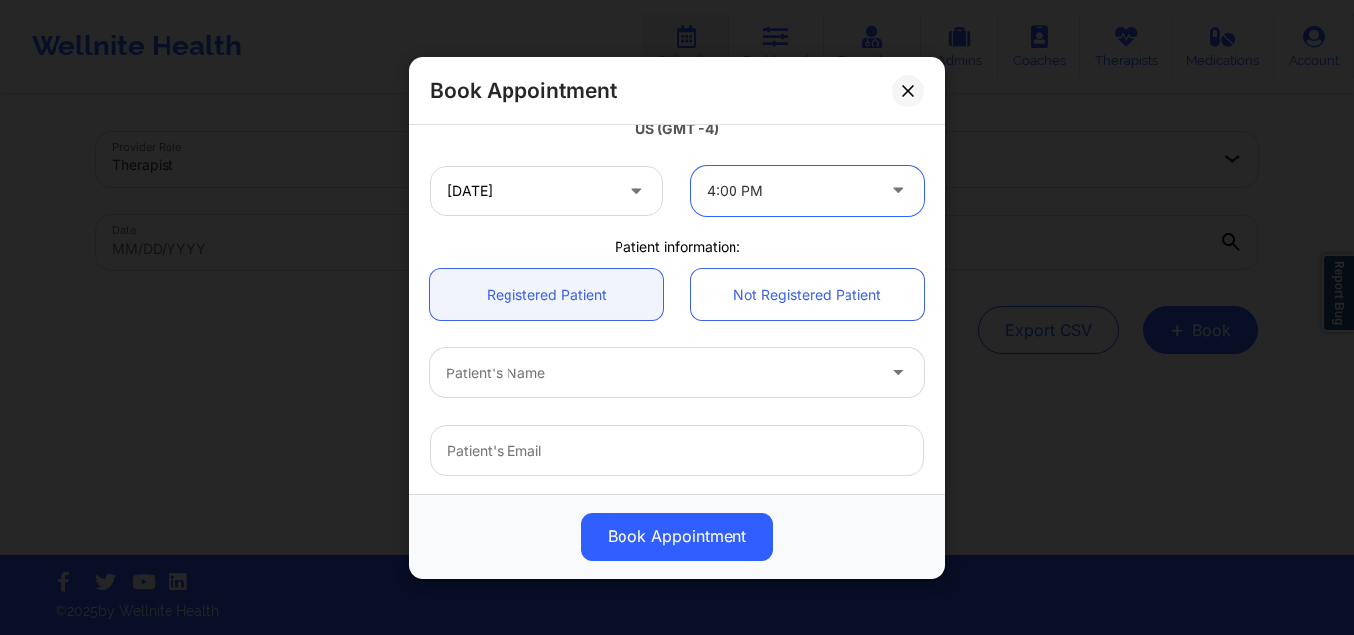
click at [773, 186] on div at bounding box center [790, 191] width 167 height 24
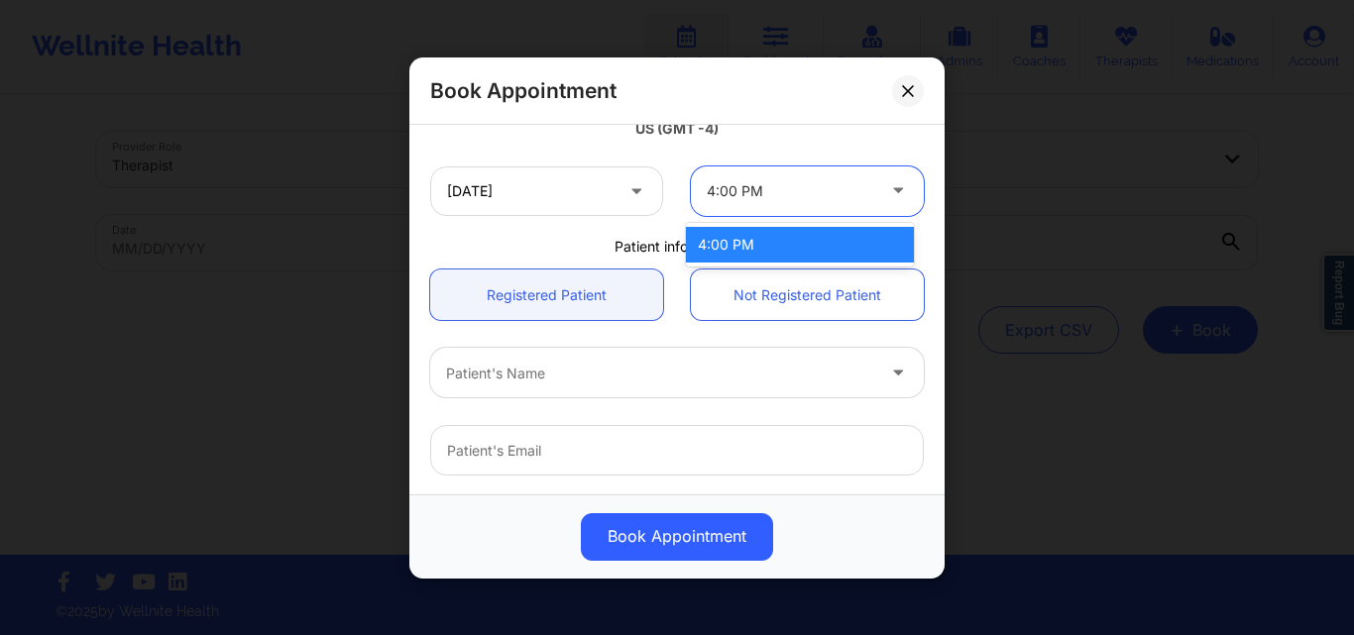
click at [799, 251] on div "4:00 PM" at bounding box center [800, 245] width 228 height 36
click at [791, 190] on div at bounding box center [790, 191] width 167 height 24
click at [792, 245] on div "4:00 PM" at bounding box center [800, 245] width 228 height 36
click at [825, 195] on div at bounding box center [790, 191] width 167 height 24
click at [804, 259] on div "4:00 PM" at bounding box center [800, 245] width 228 height 36
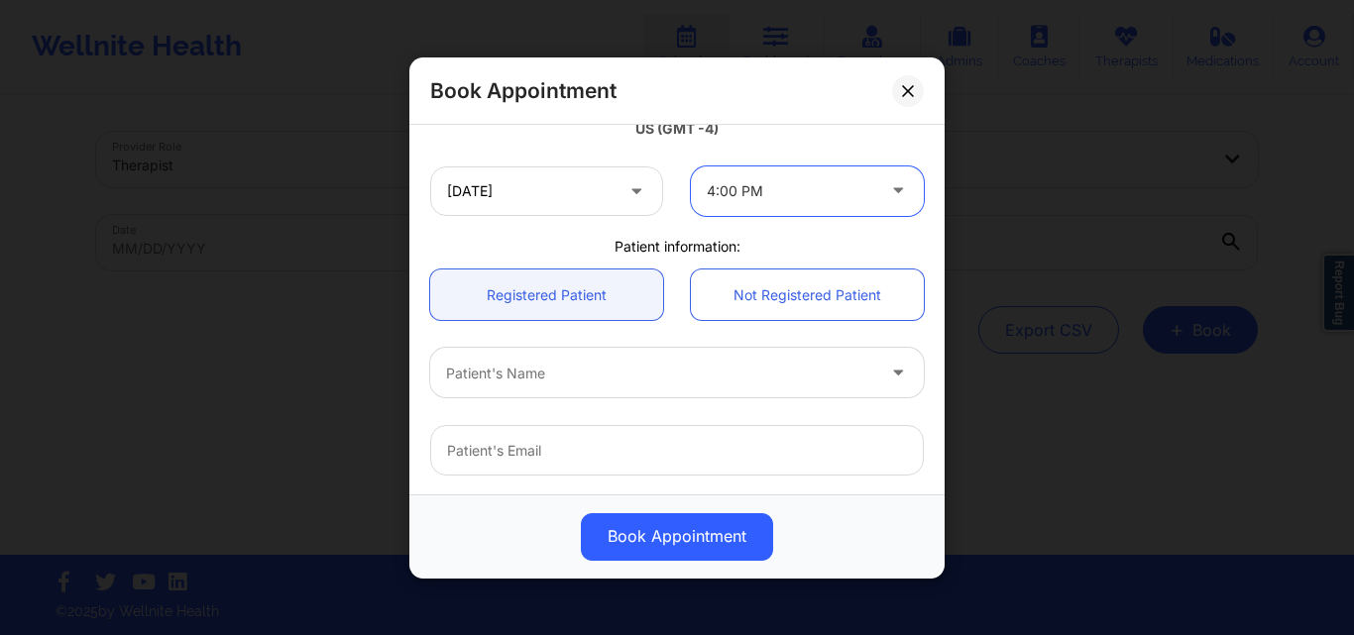
scroll to position [495, 0]
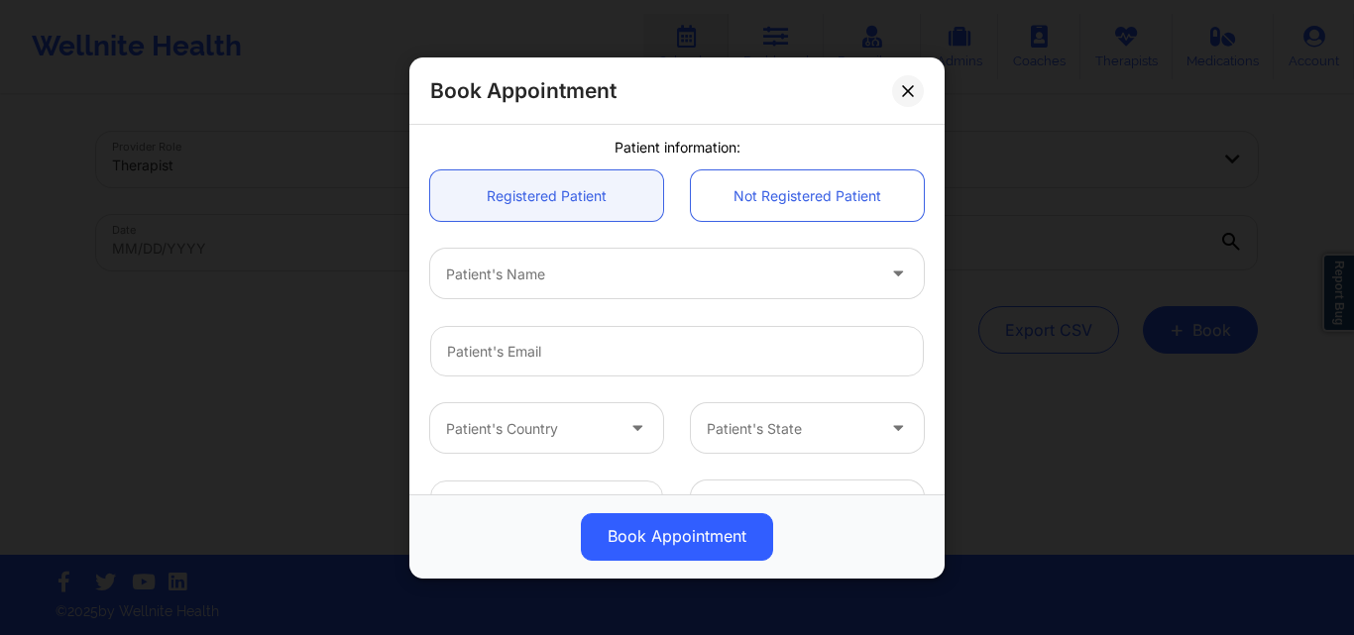
click at [680, 283] on div at bounding box center [660, 274] width 428 height 24
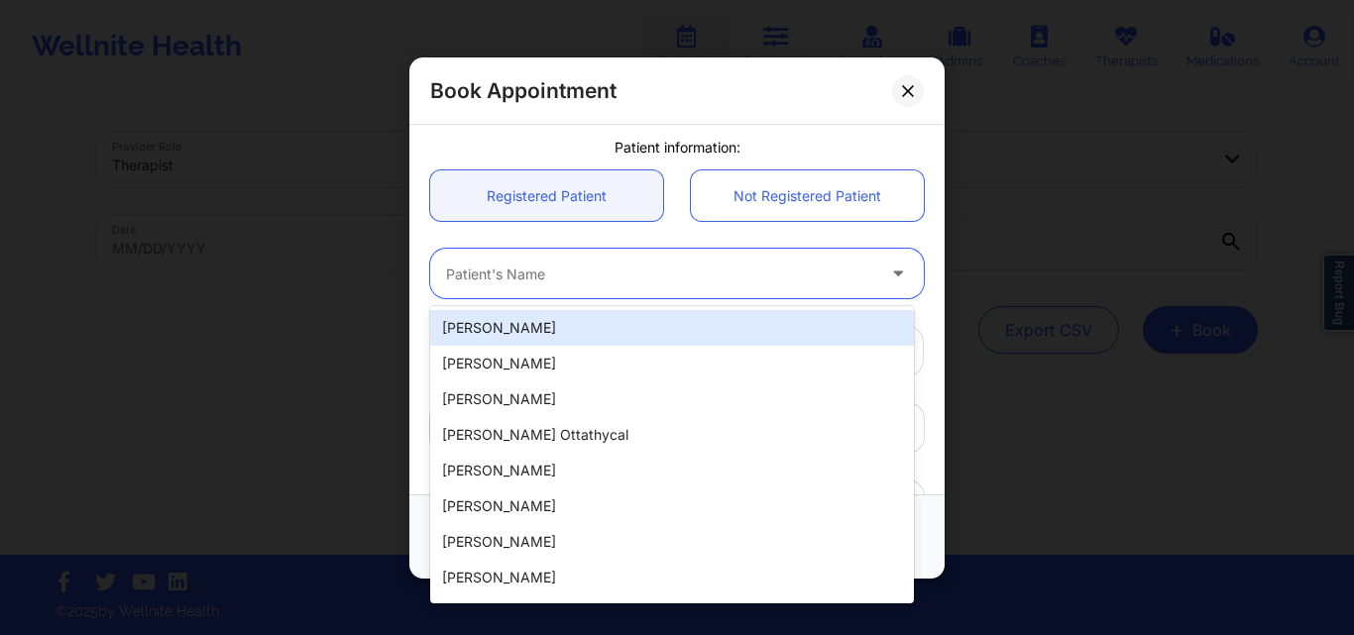
paste input "jrileythomas@gmail.com"
type input "jrileythomas@gmail.com"
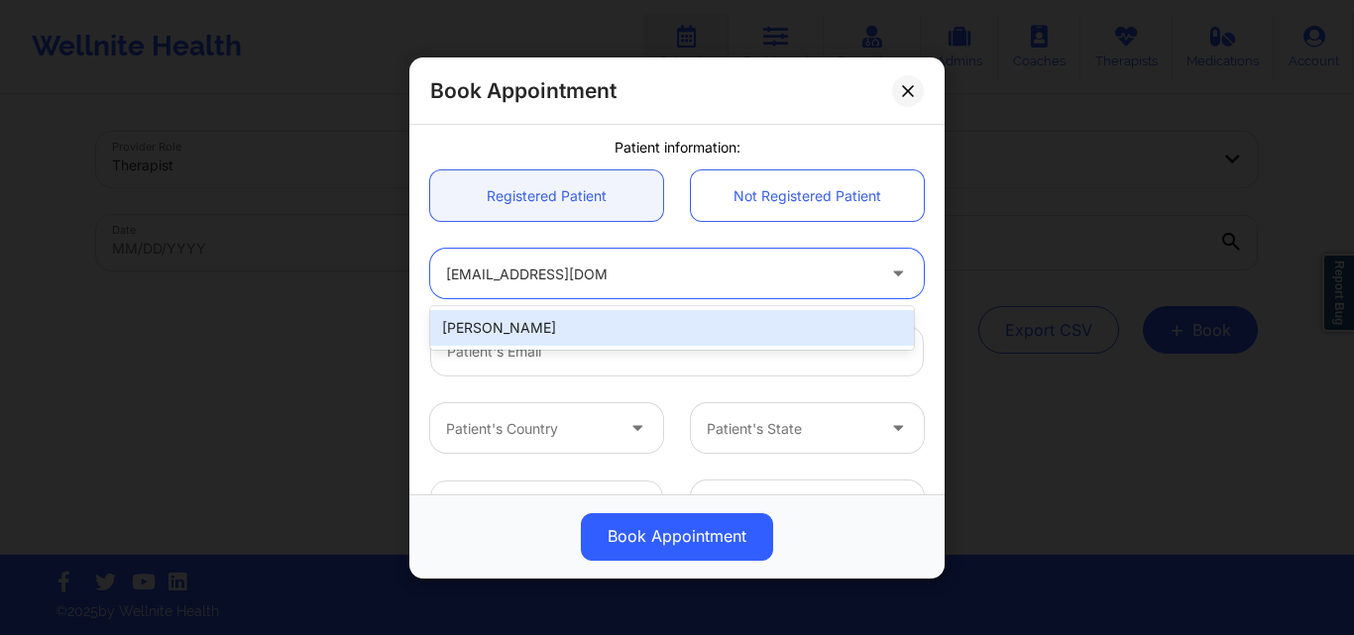
click at [667, 318] on div "Joshua Riley Thomas" at bounding box center [672, 328] width 484 height 36
type input "jrileythomas@gmail.com"
type input "+1305-407-7047"
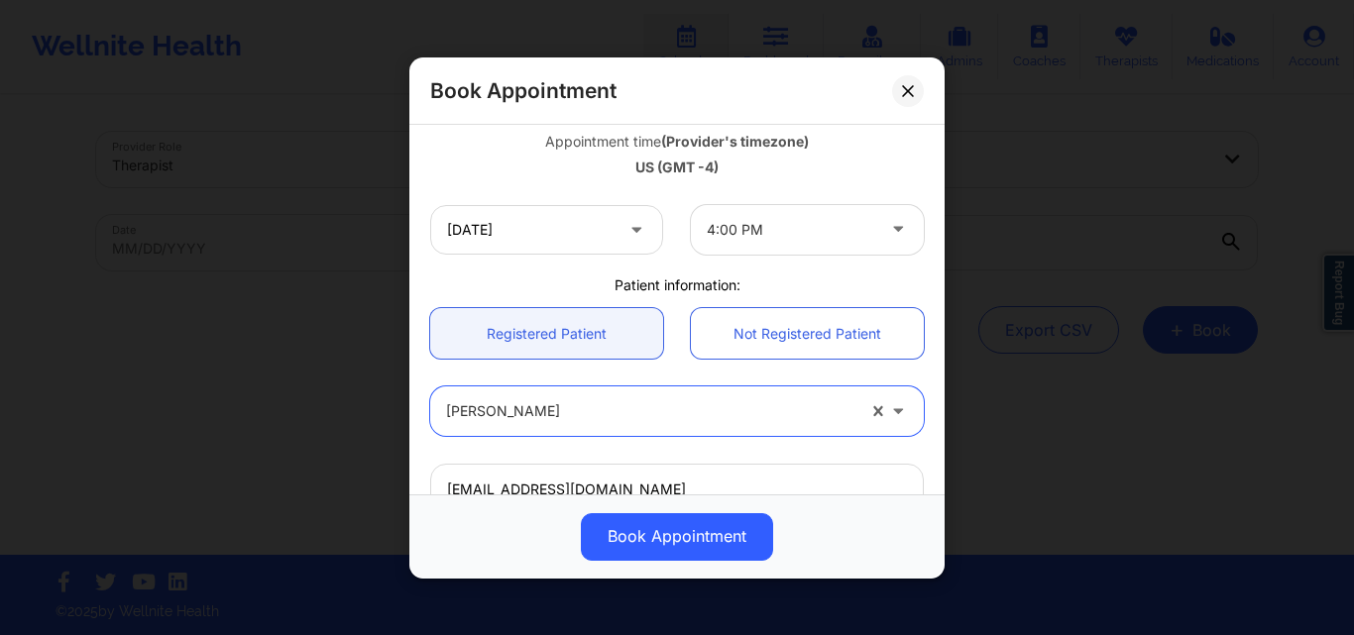
scroll to position [362, 0]
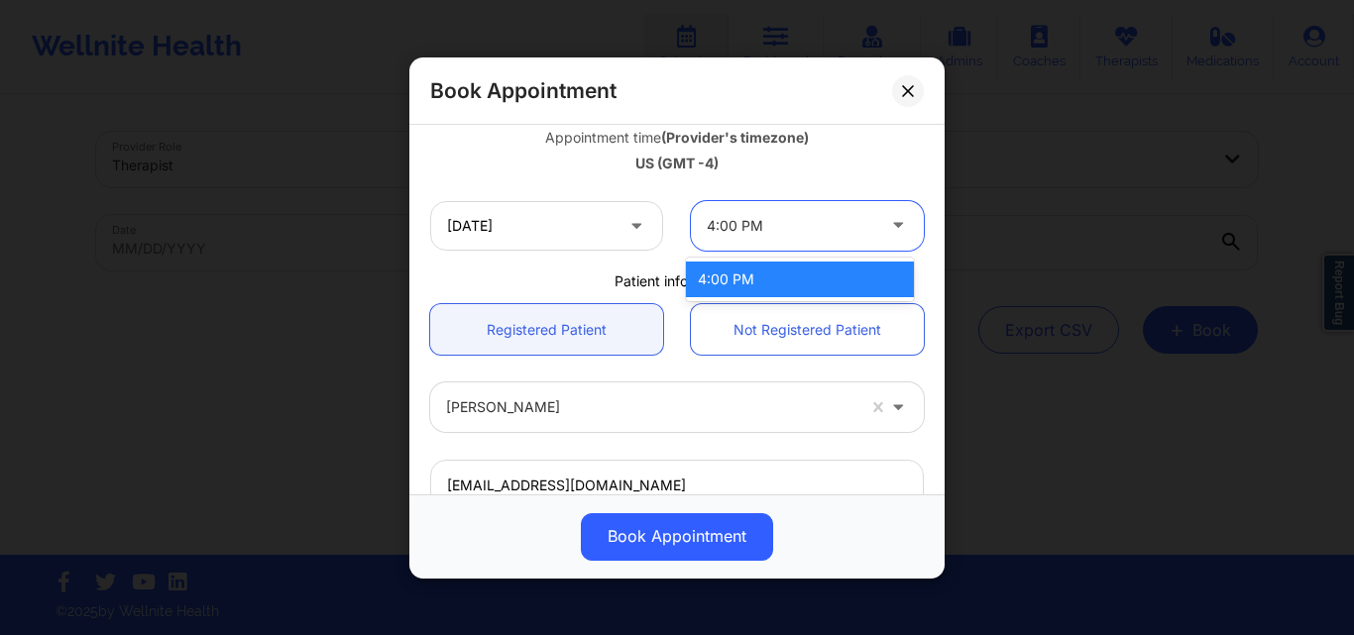
click at [803, 218] on div at bounding box center [790, 226] width 167 height 24
click at [802, 218] on div at bounding box center [790, 226] width 167 height 24
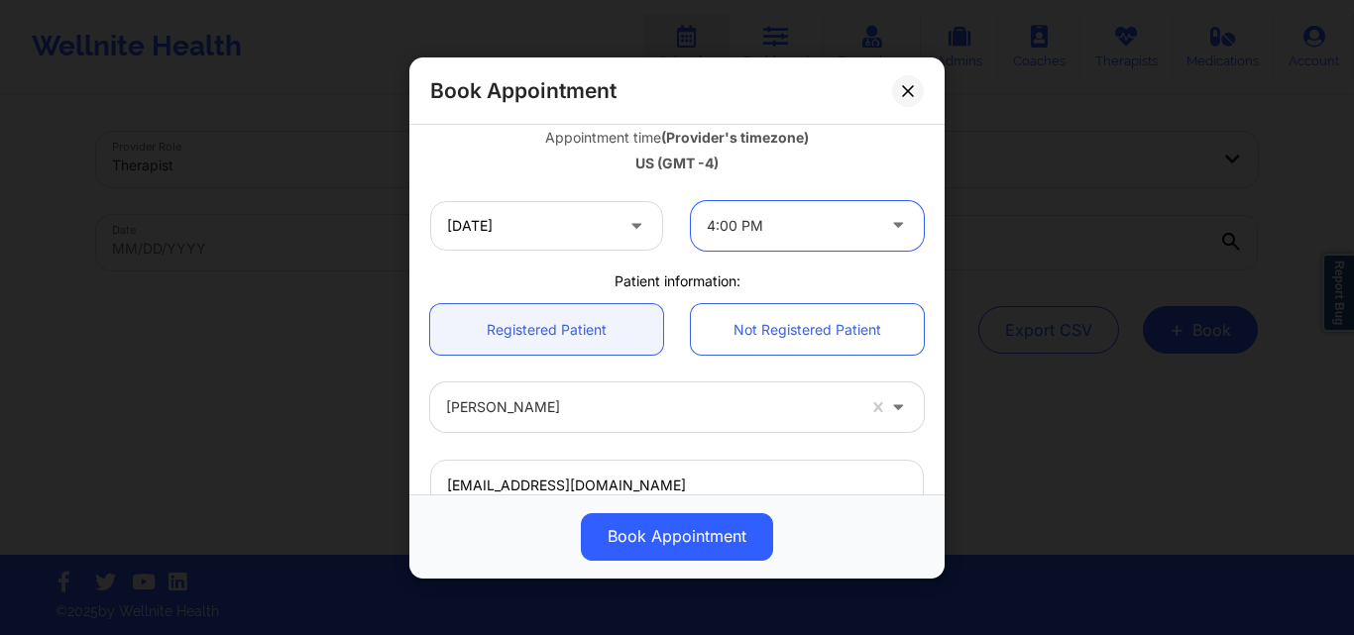
click at [802, 218] on div at bounding box center [790, 226] width 167 height 24
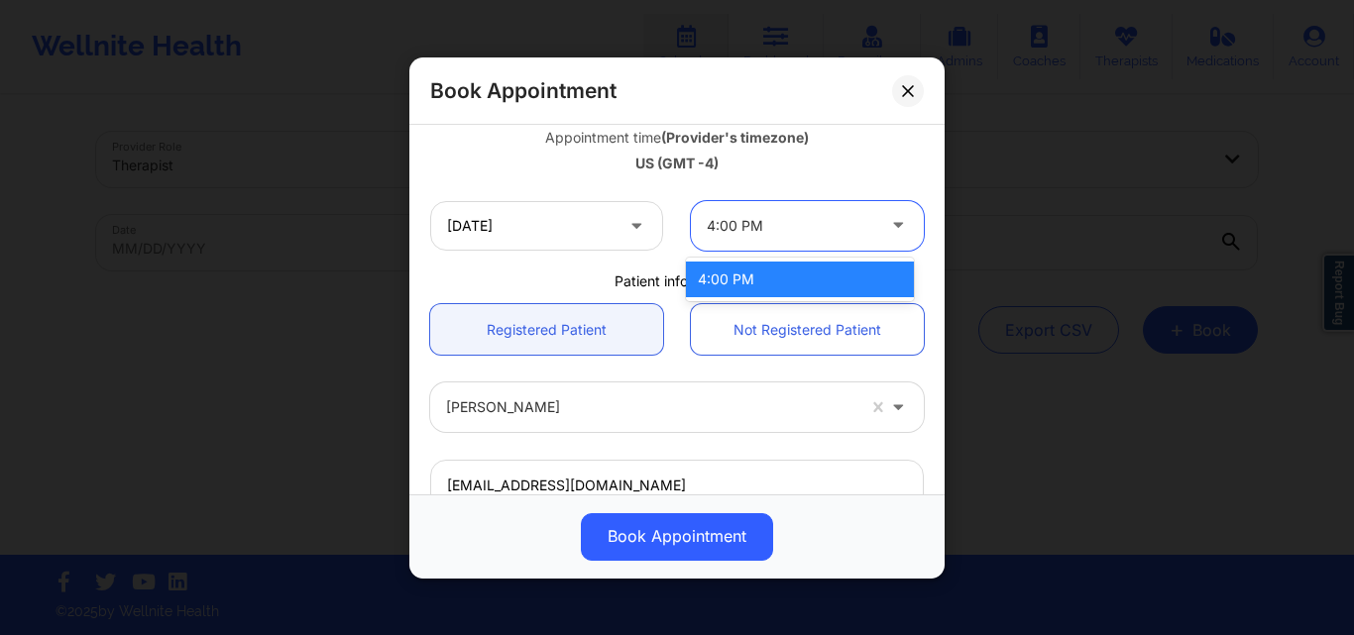
click at [802, 218] on div at bounding box center [790, 226] width 167 height 24
click at [801, 218] on div at bounding box center [790, 226] width 167 height 24
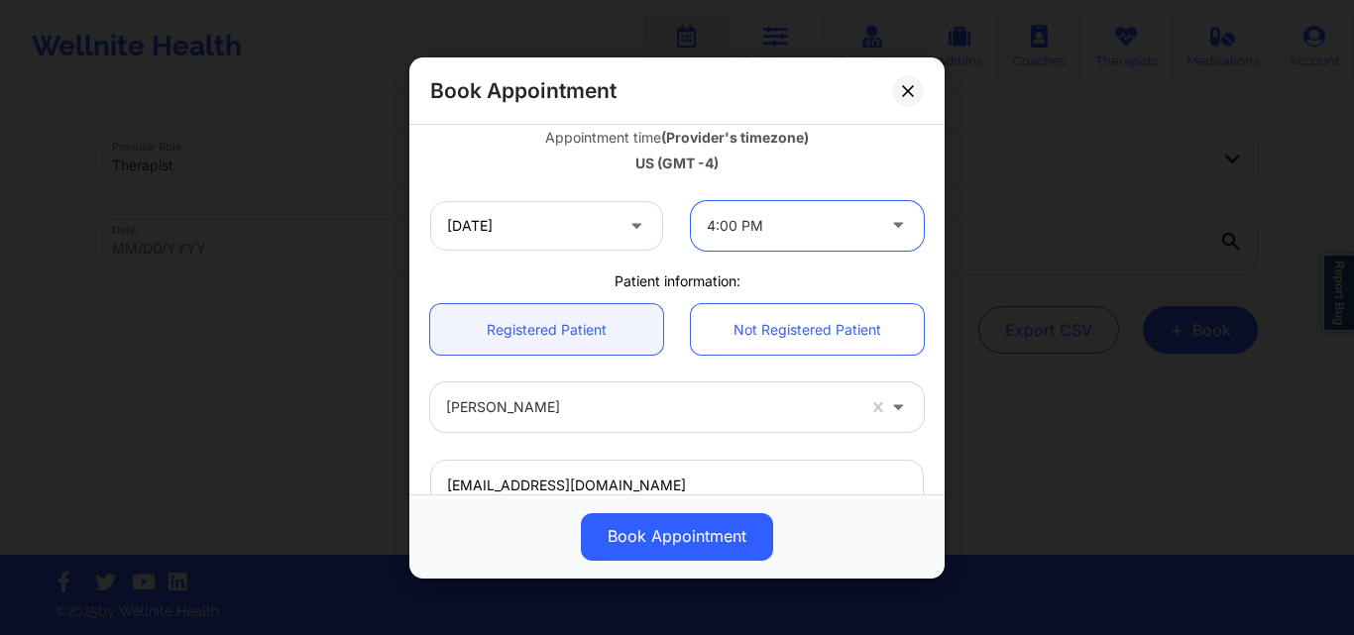
click at [800, 218] on div at bounding box center [790, 226] width 167 height 24
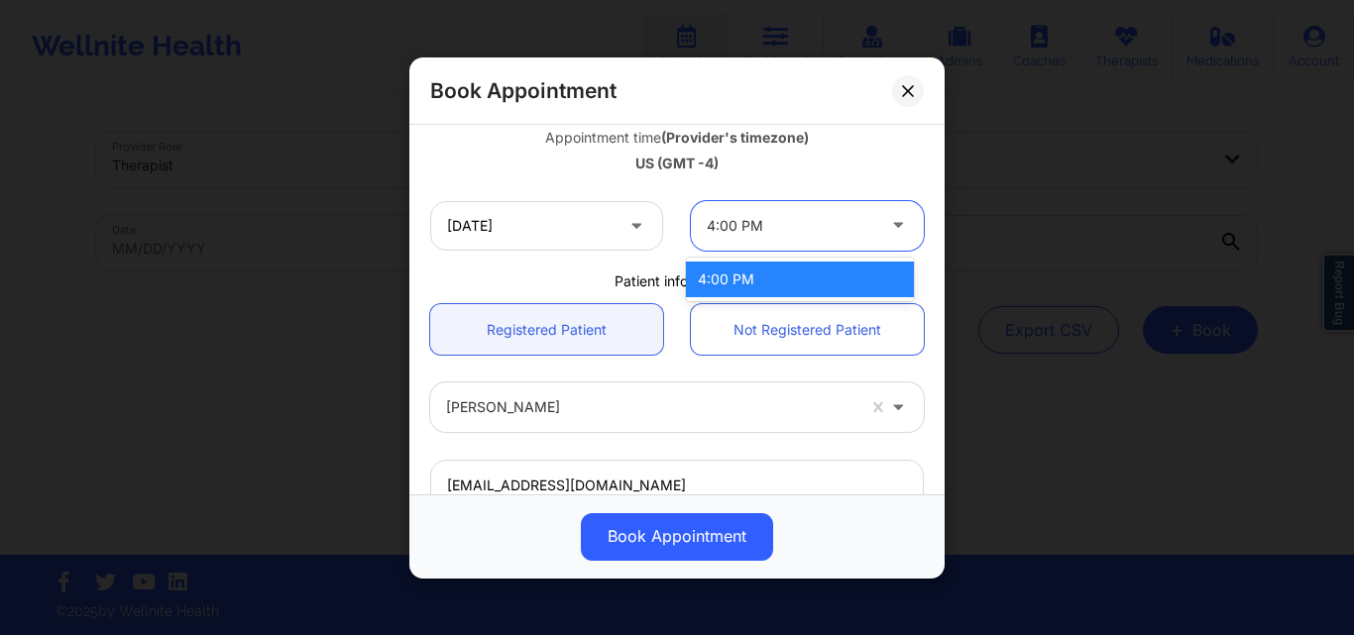
click at [788, 236] on div at bounding box center [790, 226] width 167 height 24
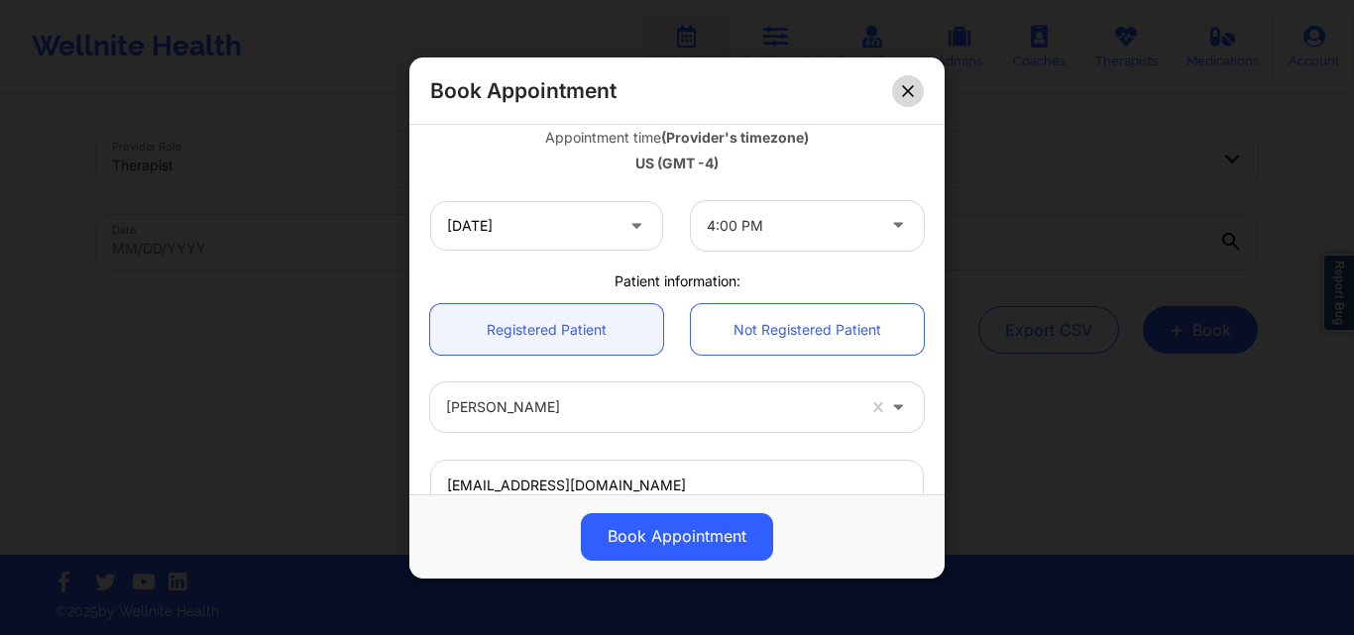
click at [914, 91] on button at bounding box center [908, 90] width 32 height 32
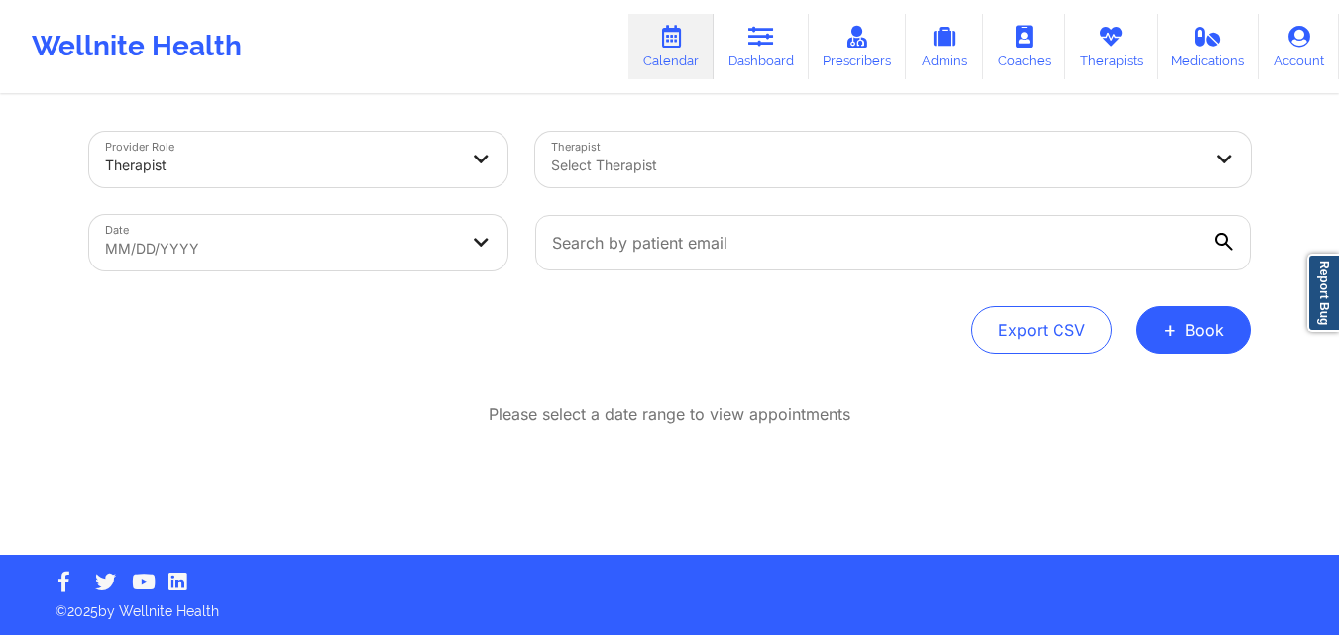
click at [432, 246] on body "Wellnite Health Calendar Dashboard Prescribers Admins Coaches Therapists Medica…" at bounding box center [669, 316] width 1339 height 635
select select "2025-8"
select select "2025-9"
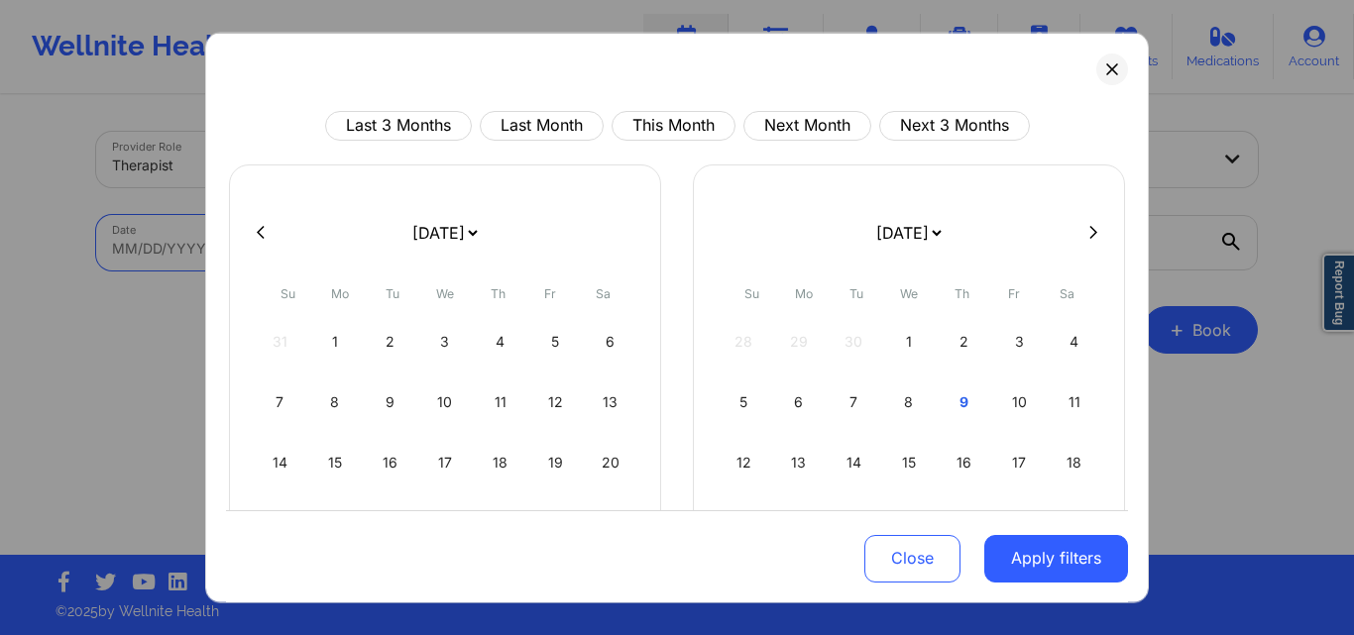
click at [1087, 232] on button at bounding box center [1093, 232] width 20 height 17
select select "2025-9"
select select "2025-10"
click at [437, 400] on div "8" at bounding box center [445, 401] width 51 height 55
select select "2025-9"
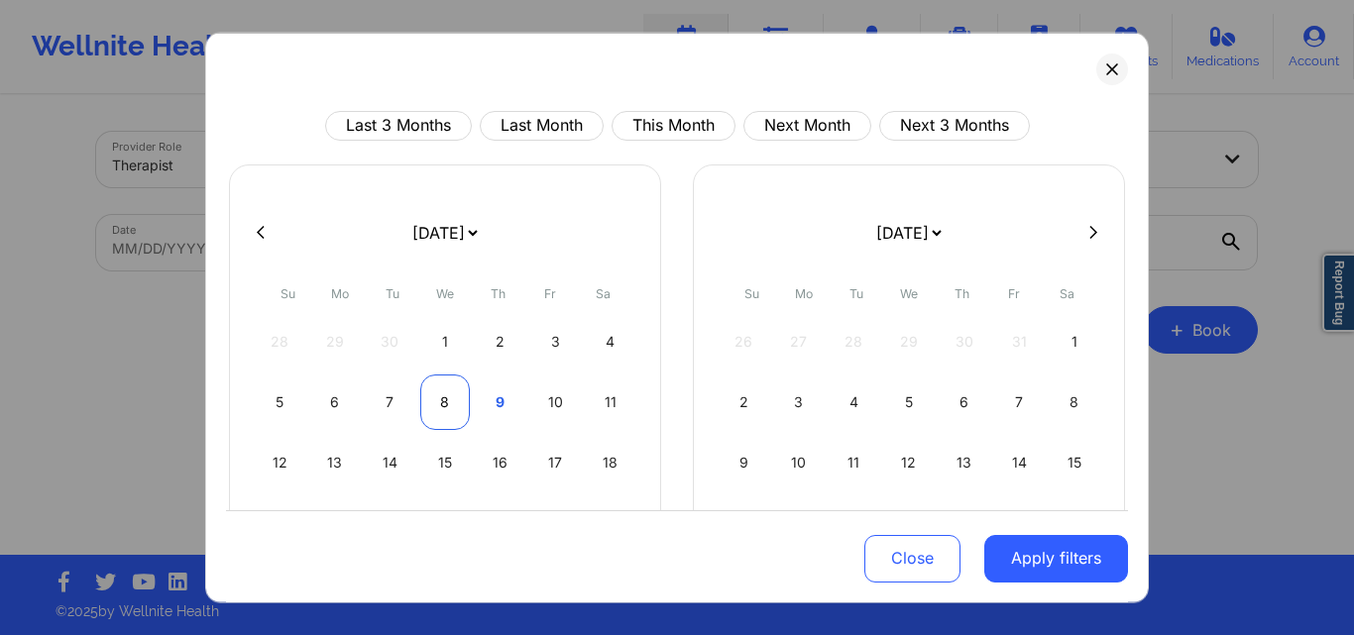
select select "2025-10"
select select "2025-9"
select select "2025-10"
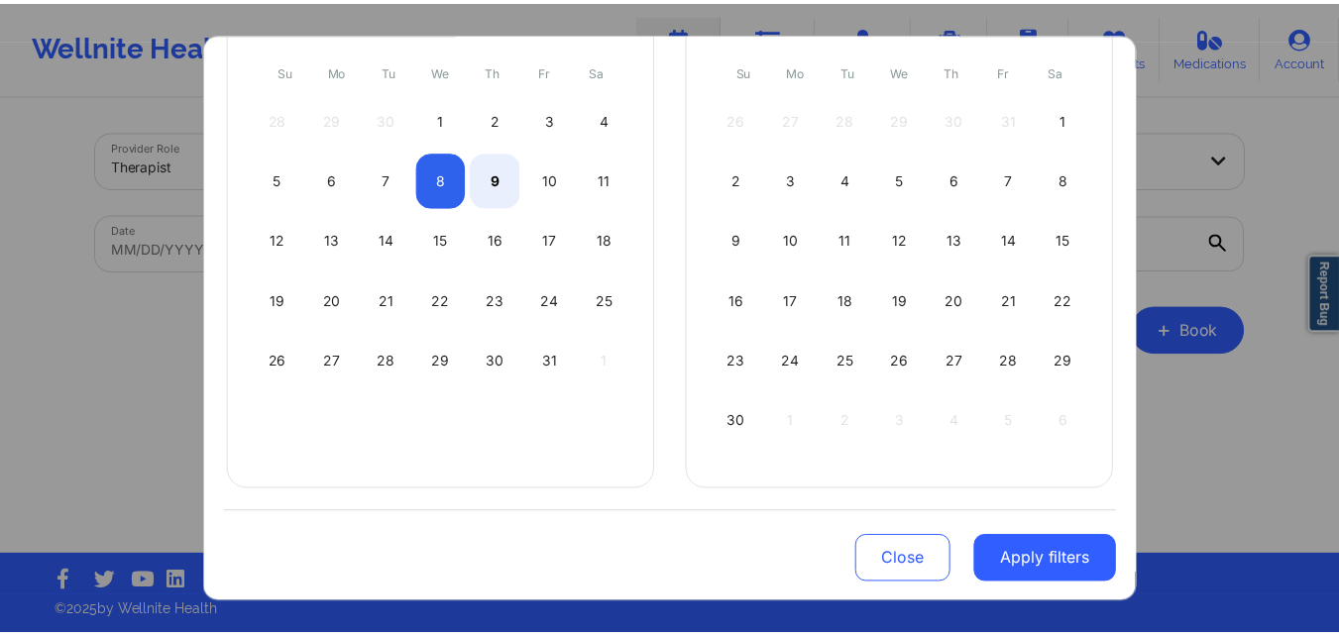
scroll to position [225, 0]
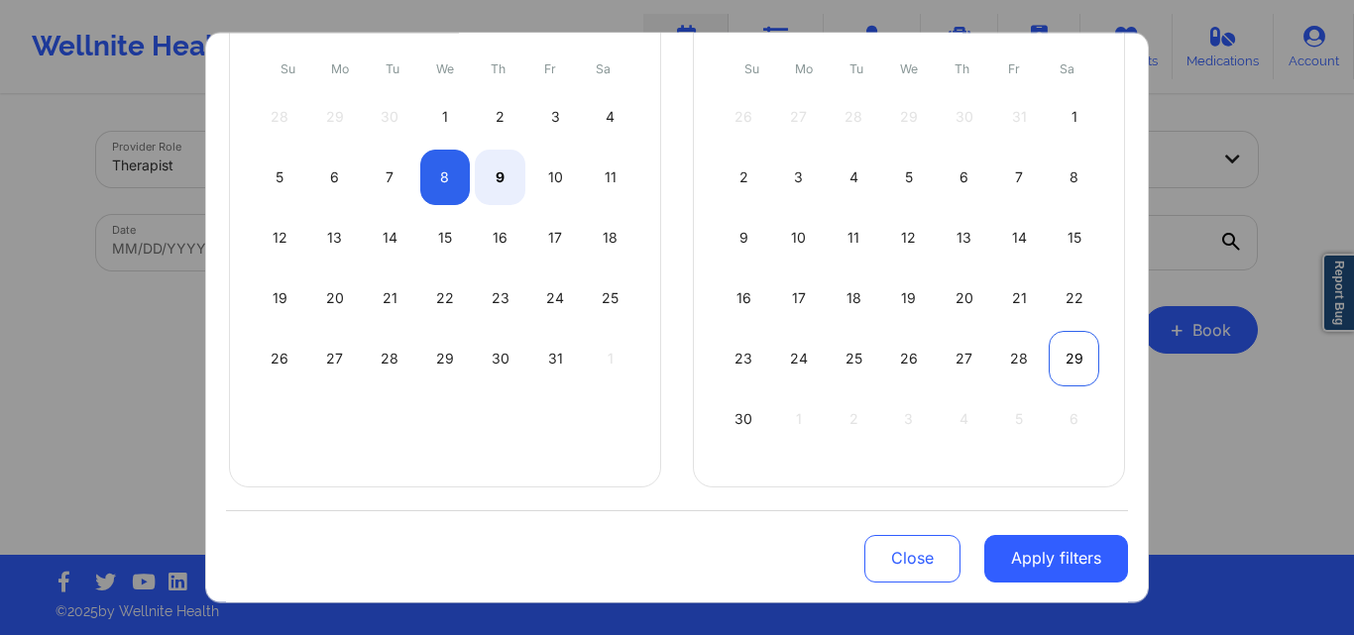
select select "2025-9"
select select "2025-10"
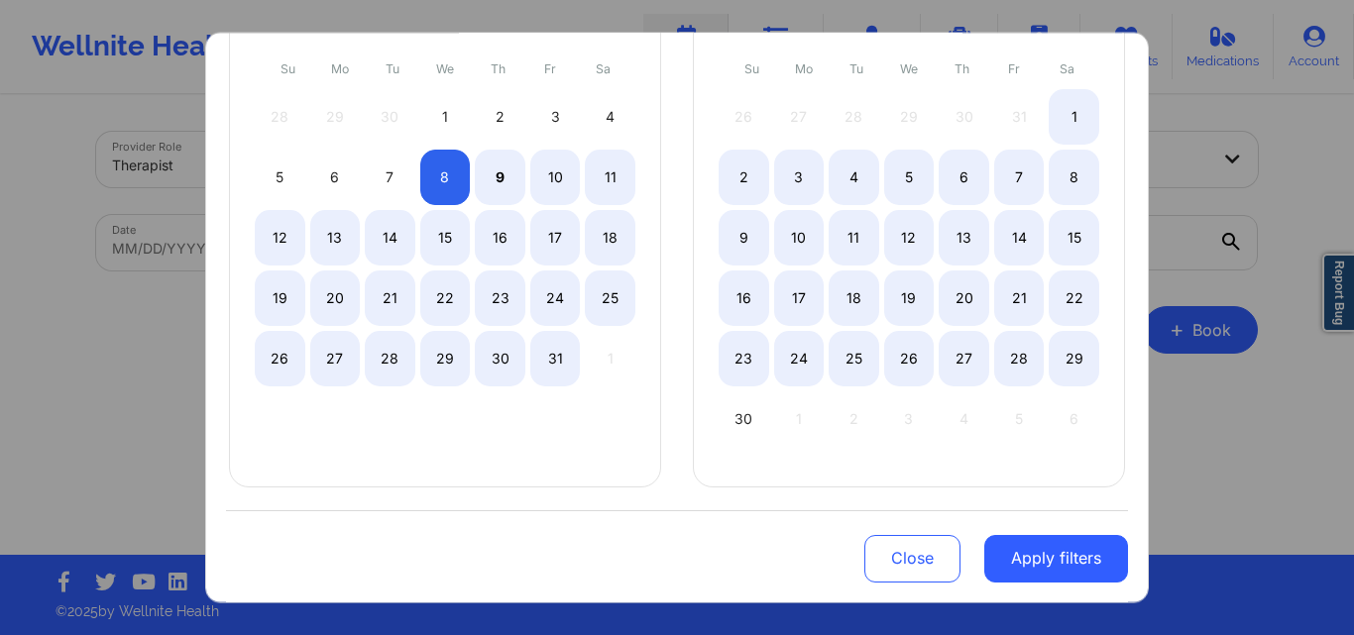
select select "2025-9"
select select "2025-10"
select select "2025-9"
select select "2025-10"
click at [729, 427] on div "30" at bounding box center [743, 417] width 51 height 55
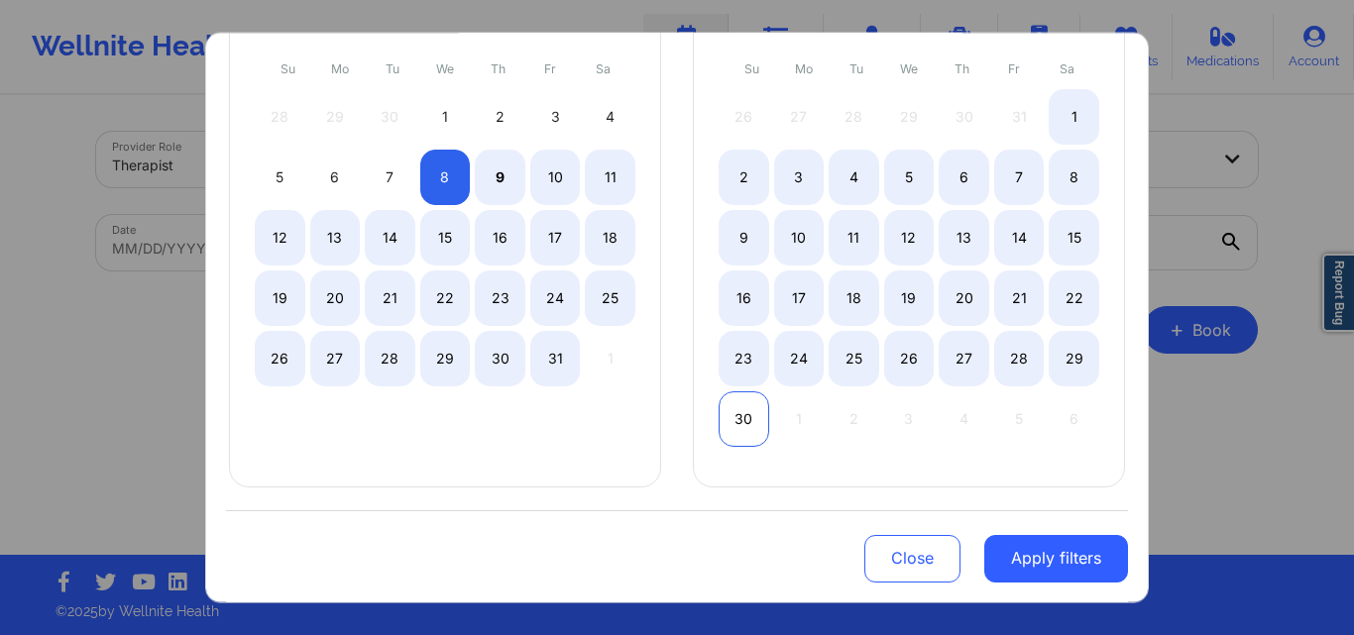
select select "2025-9"
select select "2025-10"
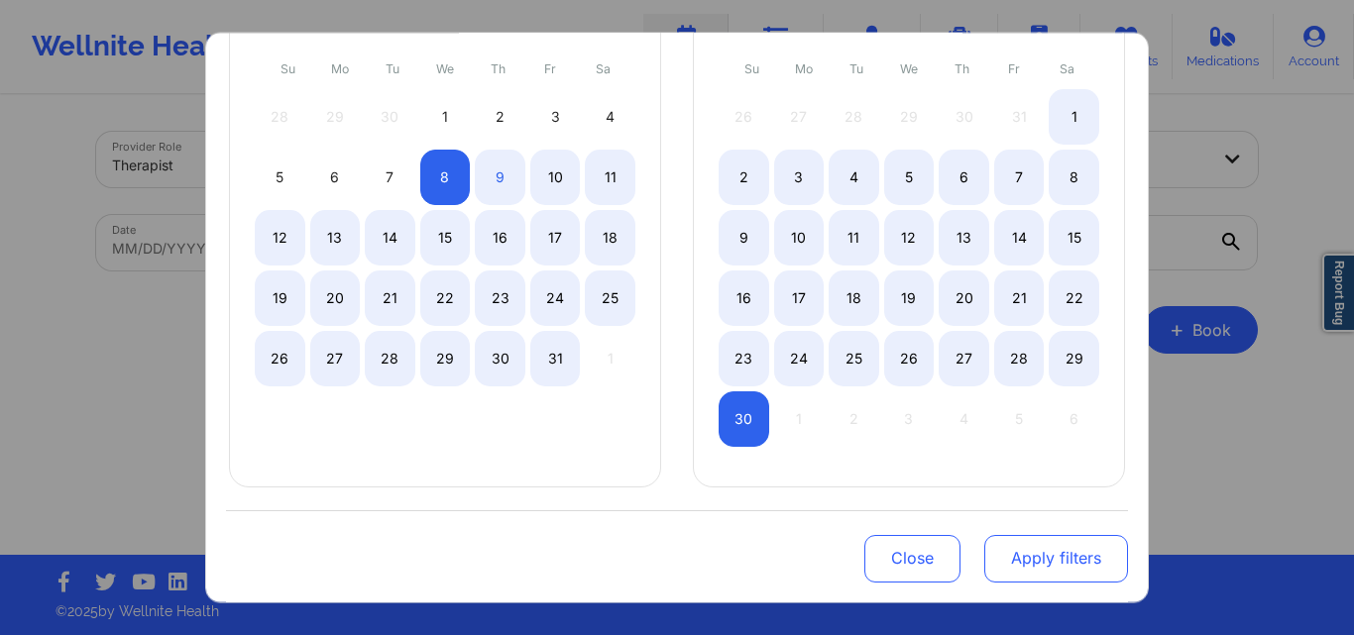
click at [1047, 559] on button "Apply filters" at bounding box center [1056, 559] width 144 height 48
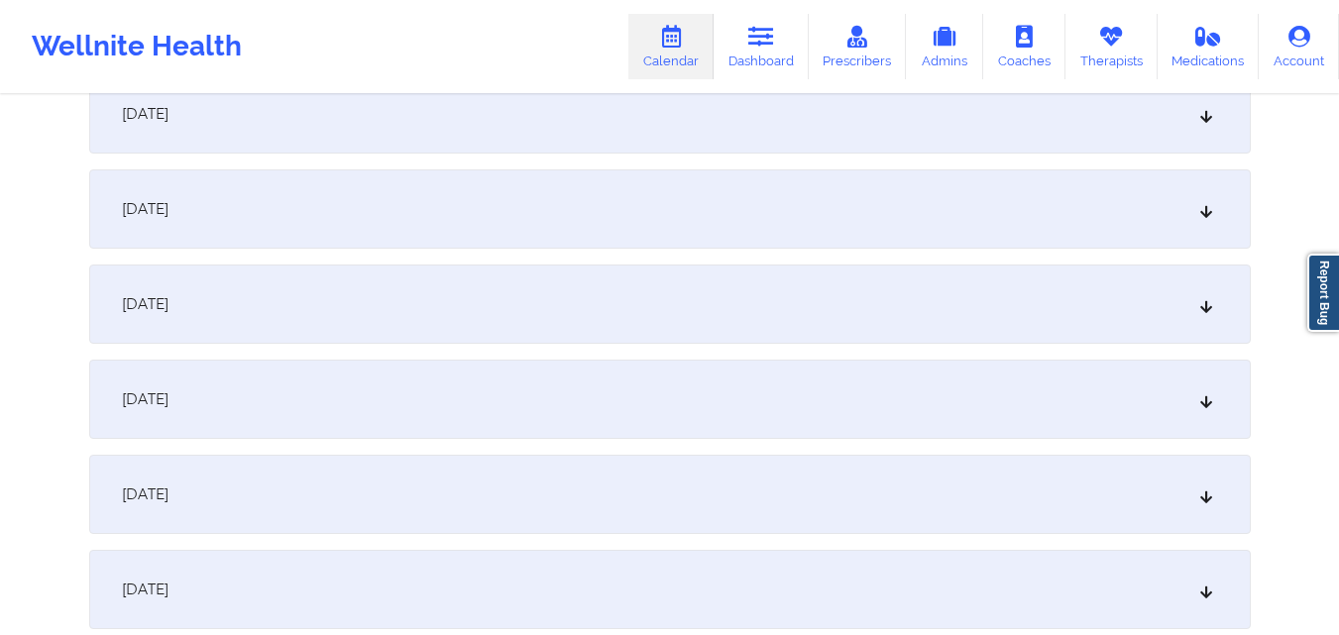
scroll to position [1289, 0]
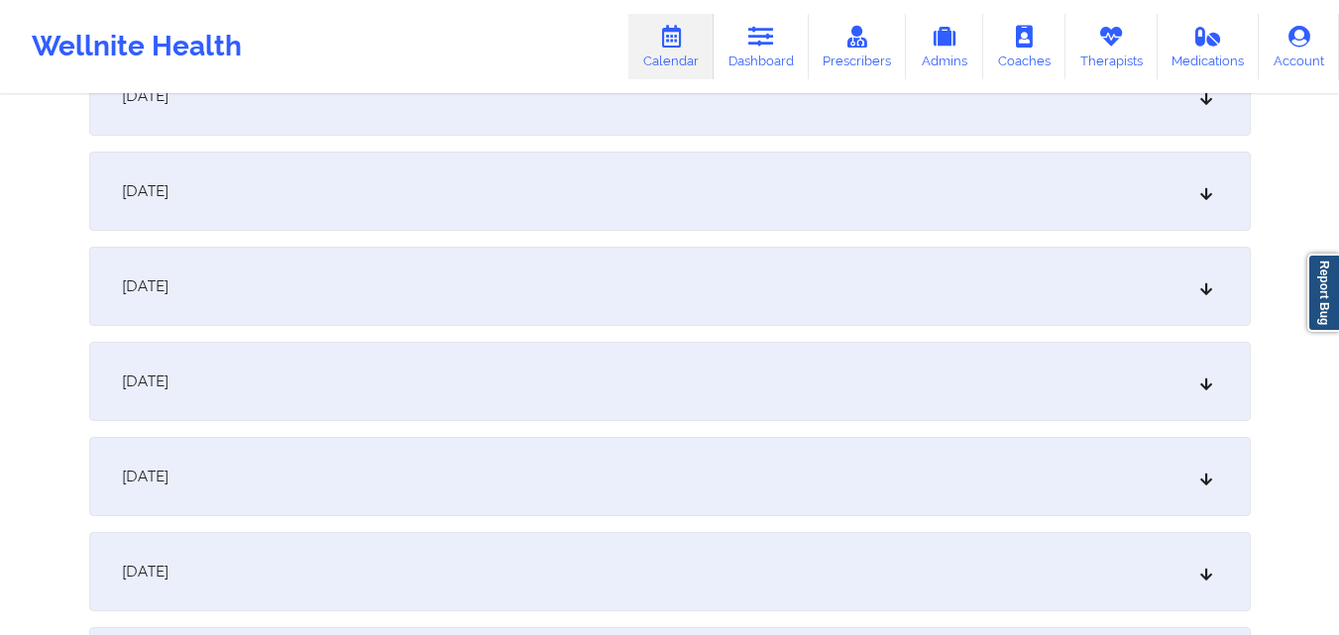
click at [646, 453] on div "October 22, 2025" at bounding box center [669, 476] width 1161 height 79
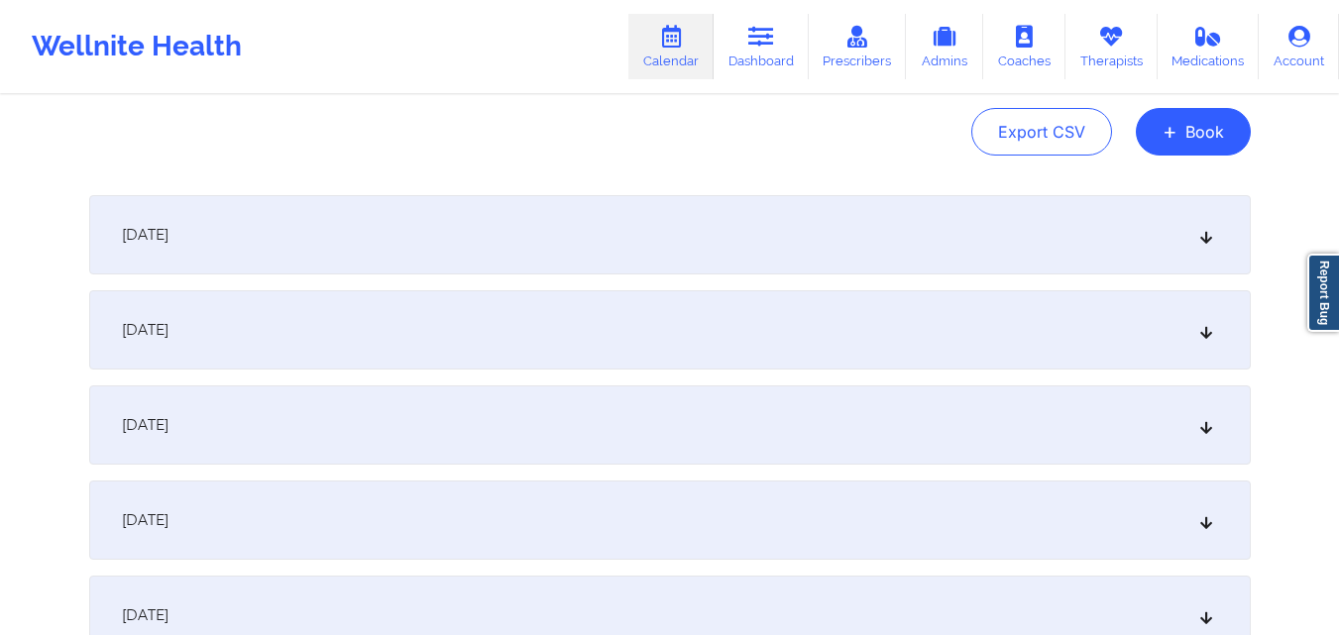
scroll to position [0, 0]
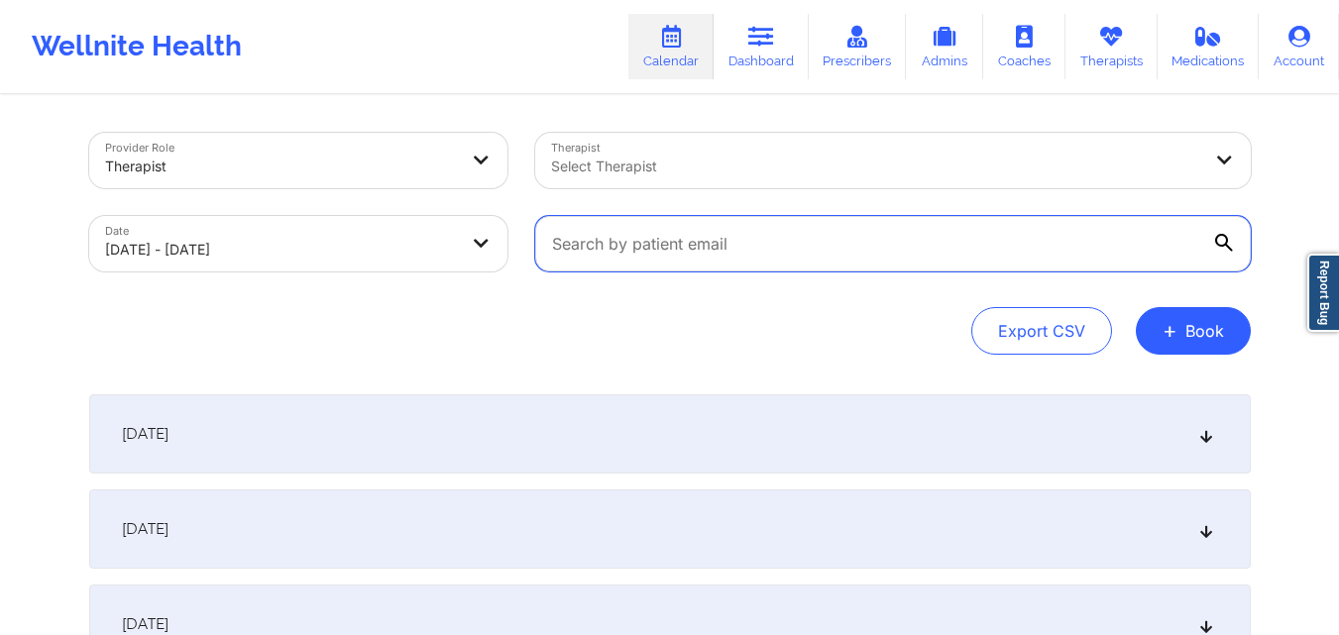
click at [768, 252] on input "text" at bounding box center [892, 243] width 715 height 55
paste input "vanessaj989@icloud.com"
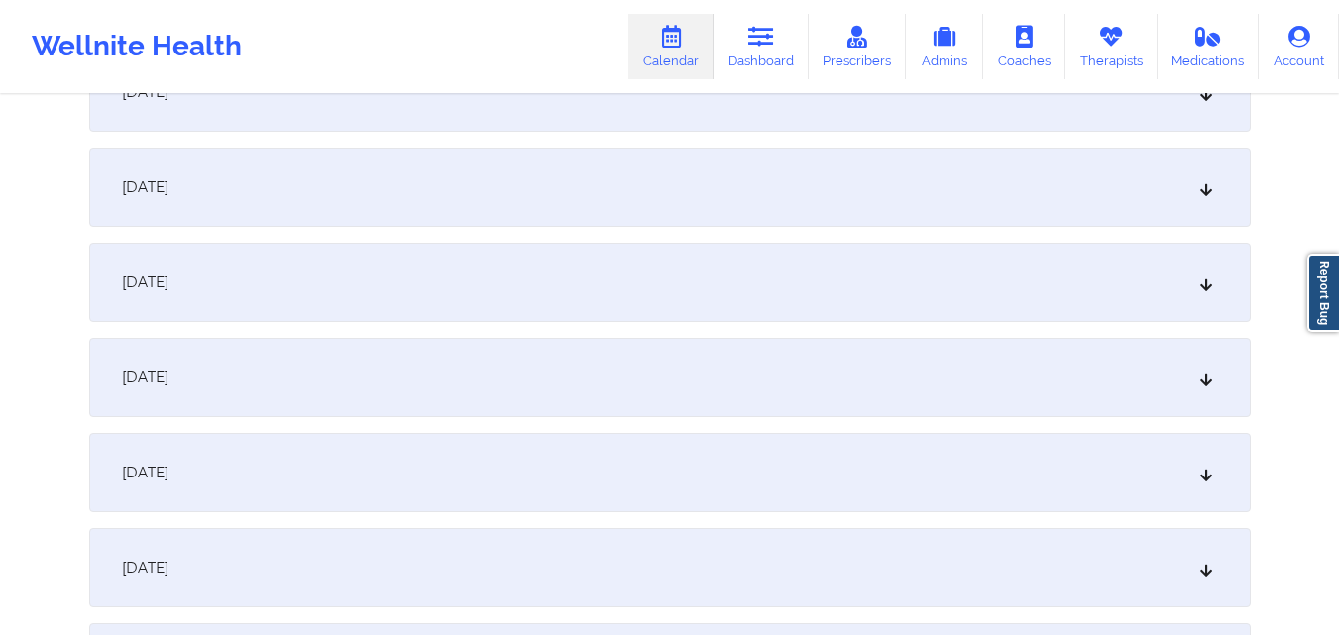
scroll to position [1288, 0]
type input "vanessaj989@icloud.com"
click at [634, 479] on div "October 22, 2025" at bounding box center [669, 477] width 1161 height 79
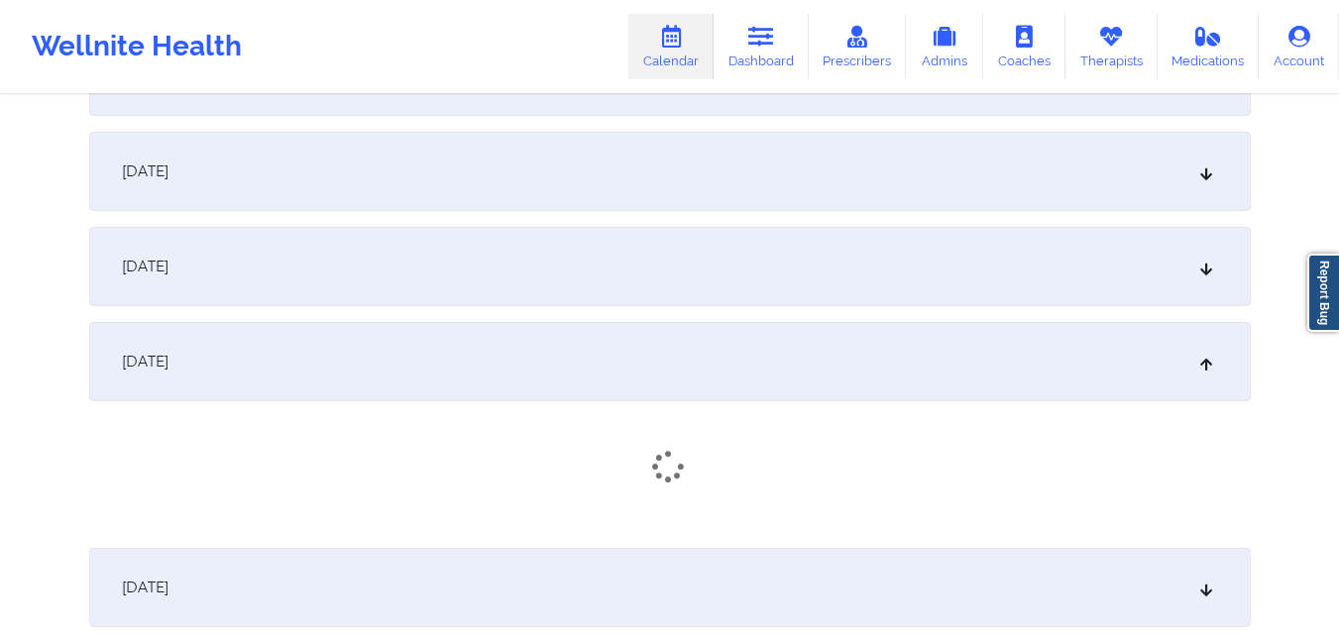
scroll to position [1486, 0]
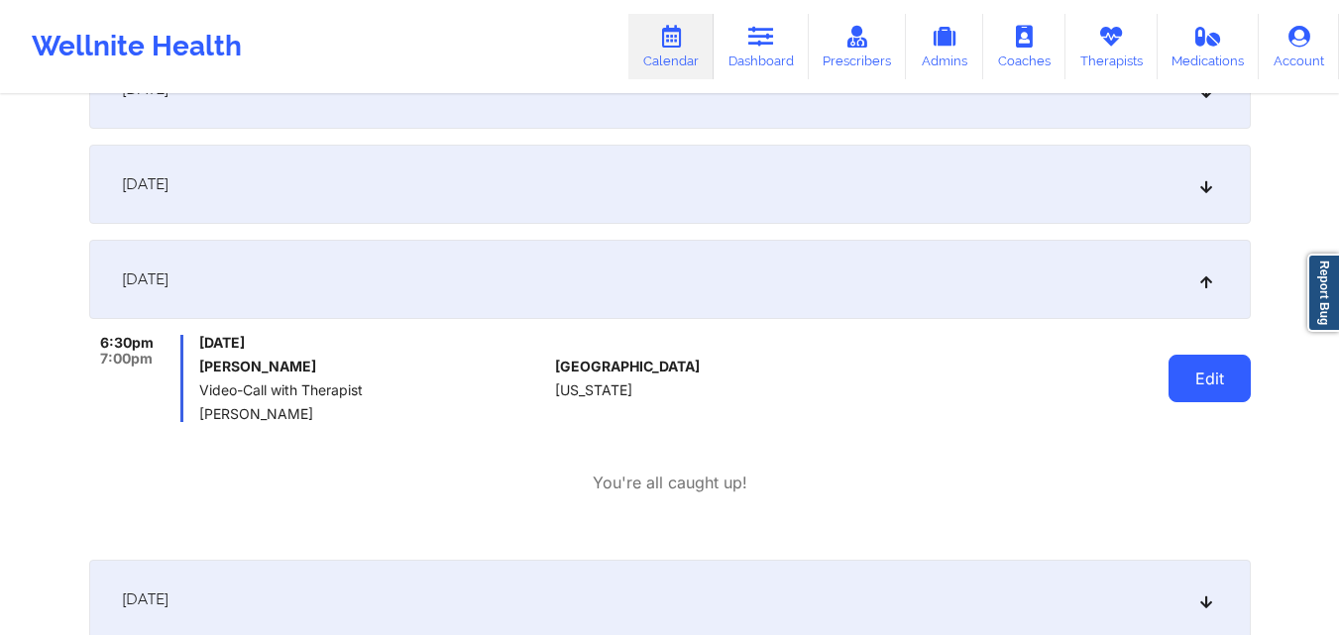
click at [1216, 383] on button "Edit" at bounding box center [1209, 379] width 82 height 48
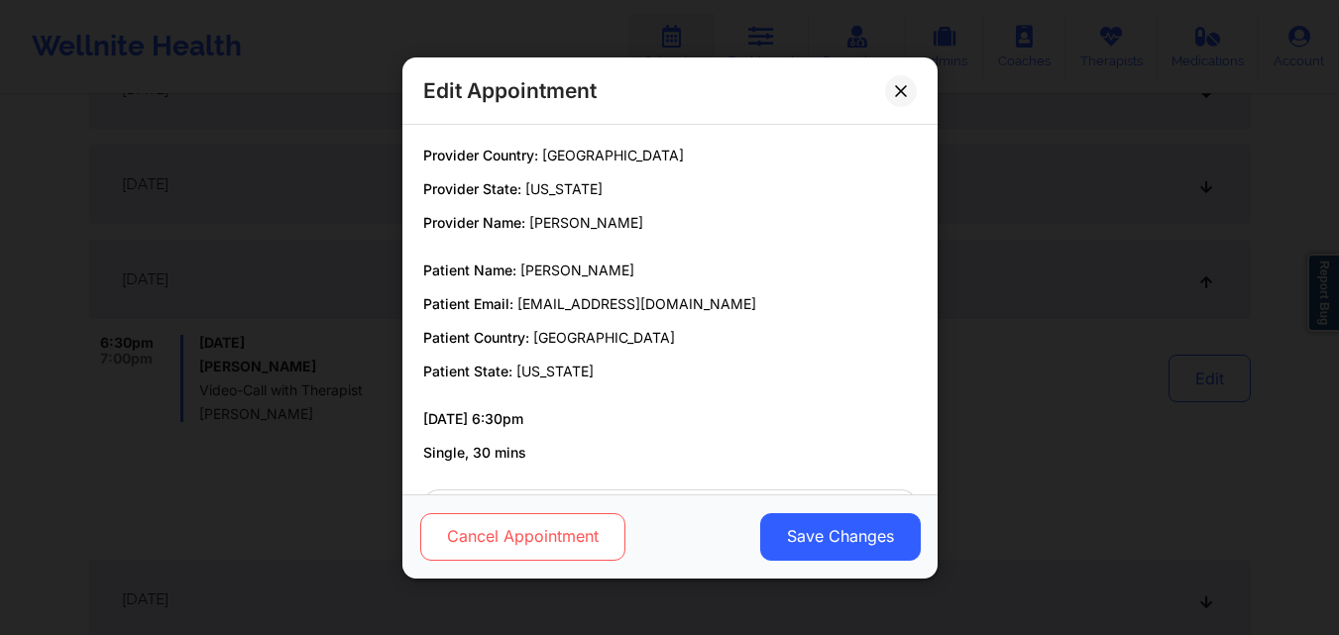
click at [560, 549] on button "Cancel Appointment" at bounding box center [521, 536] width 205 height 48
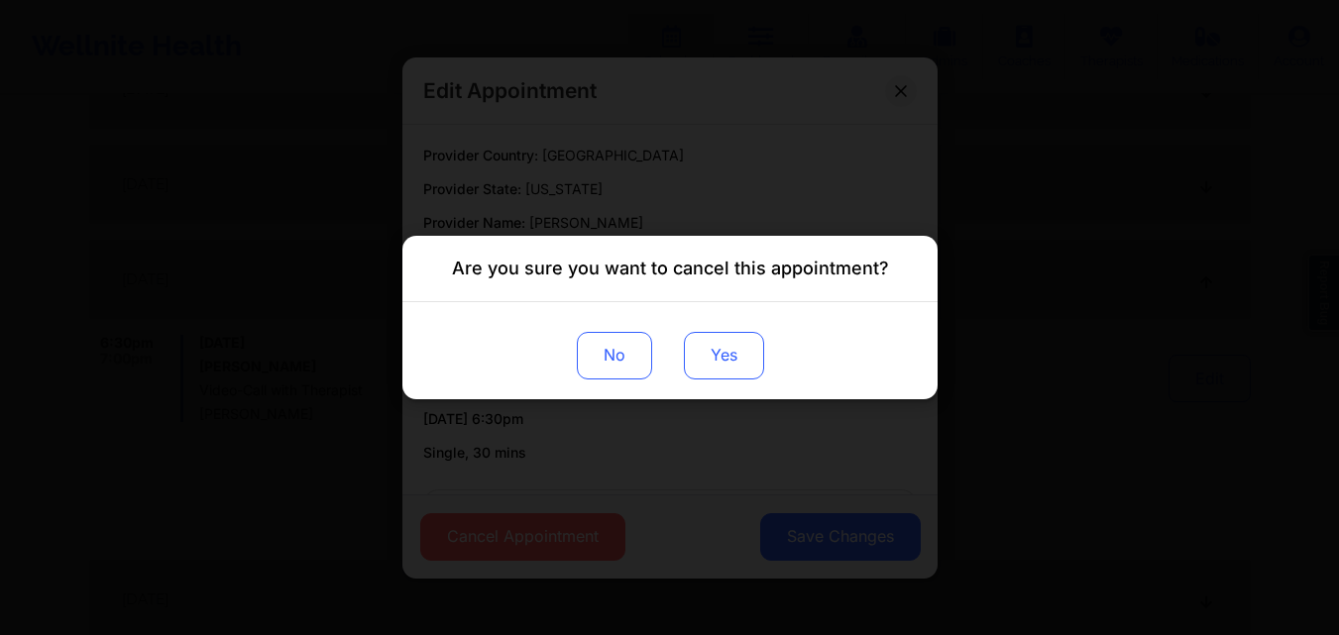
click at [723, 345] on button "Yes" at bounding box center [723, 356] width 80 height 48
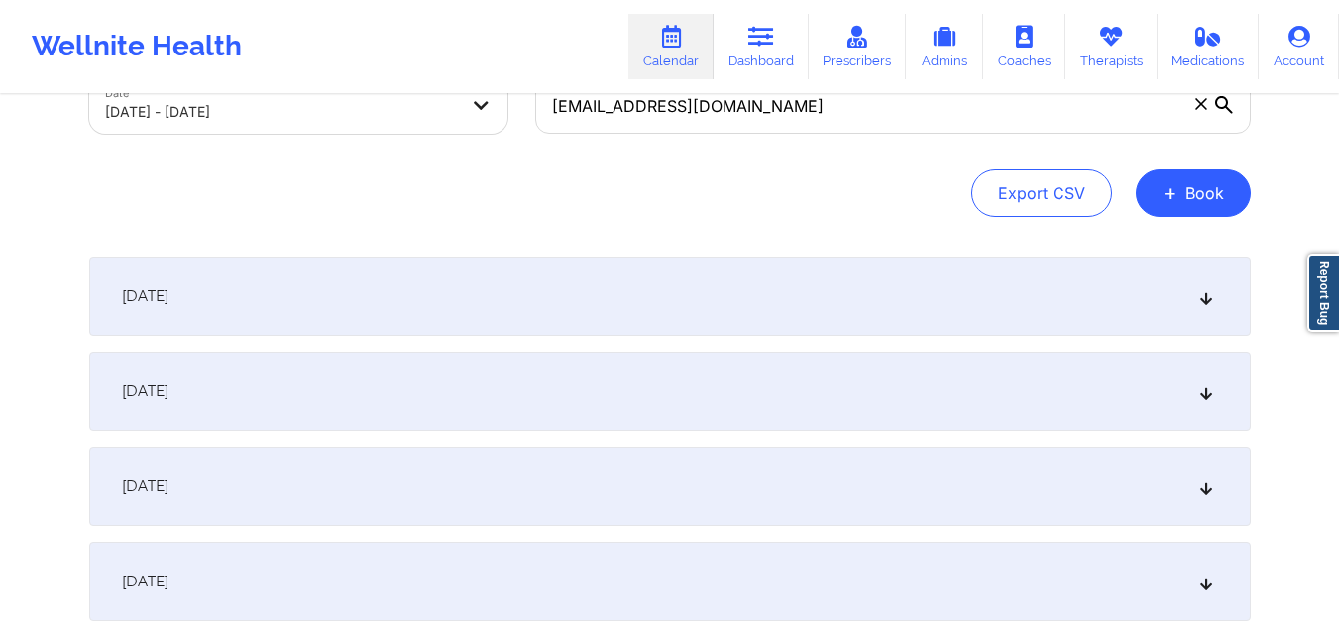
scroll to position [0, 0]
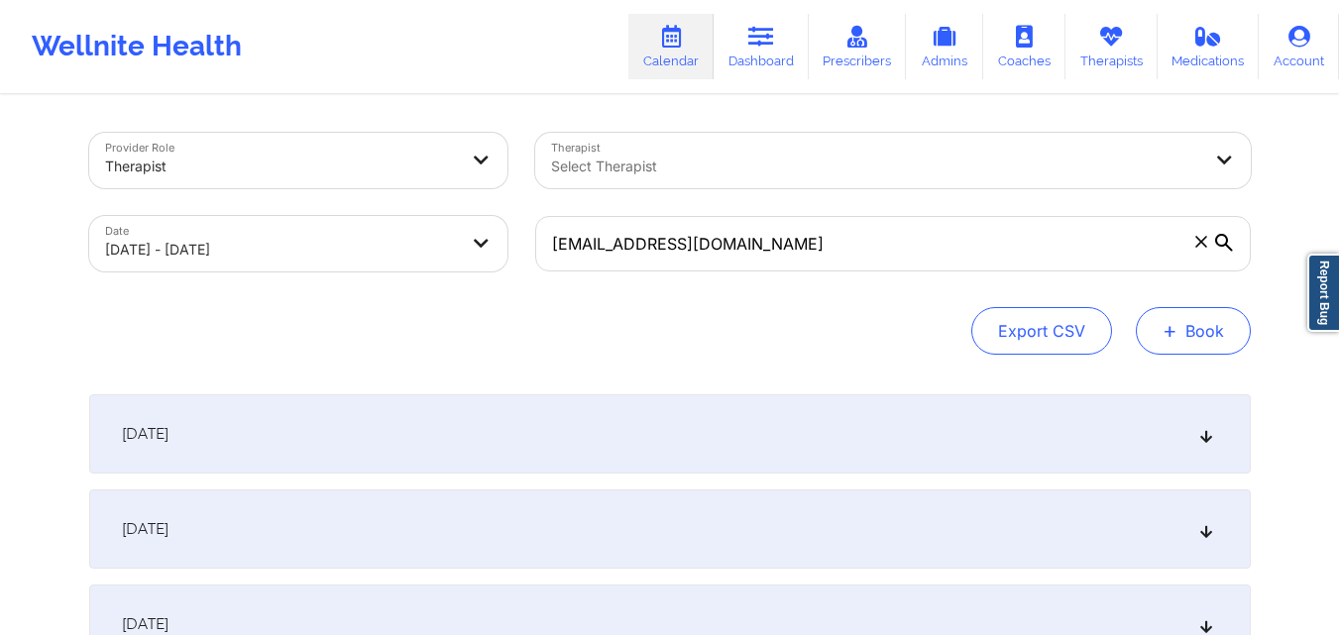
click at [1220, 331] on button "+ Book" at bounding box center [1193, 331] width 115 height 48
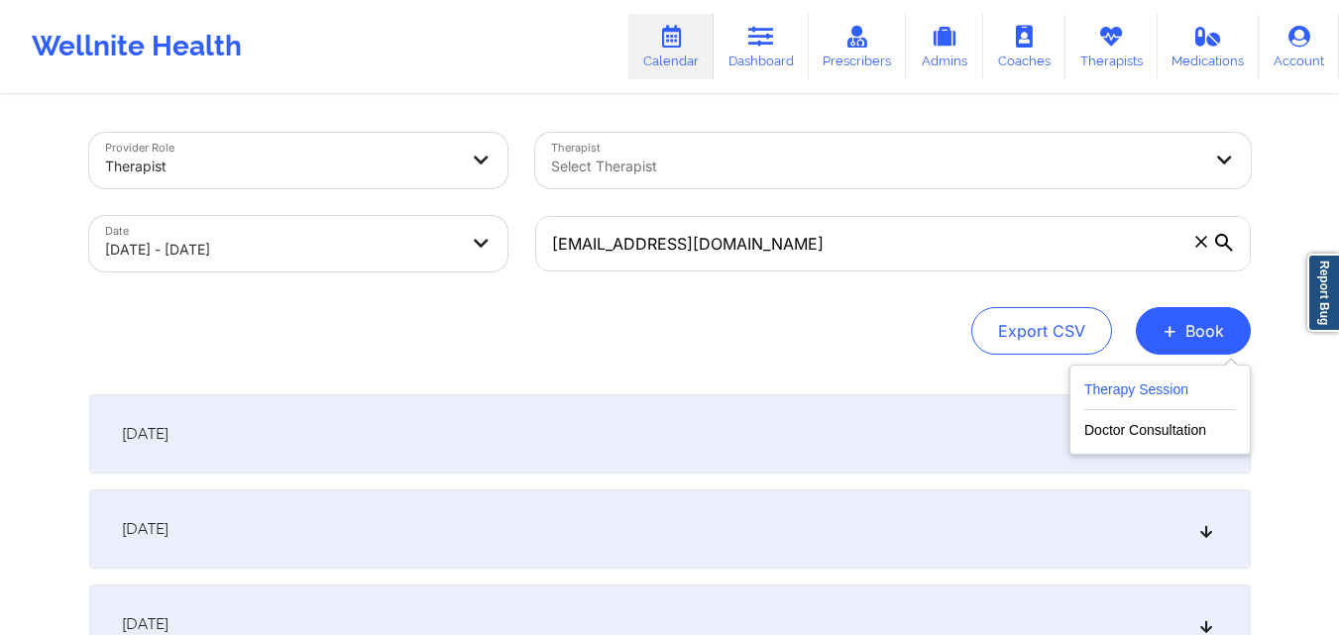
click at [1131, 397] on button "Therapy Session" at bounding box center [1160, 394] width 152 height 33
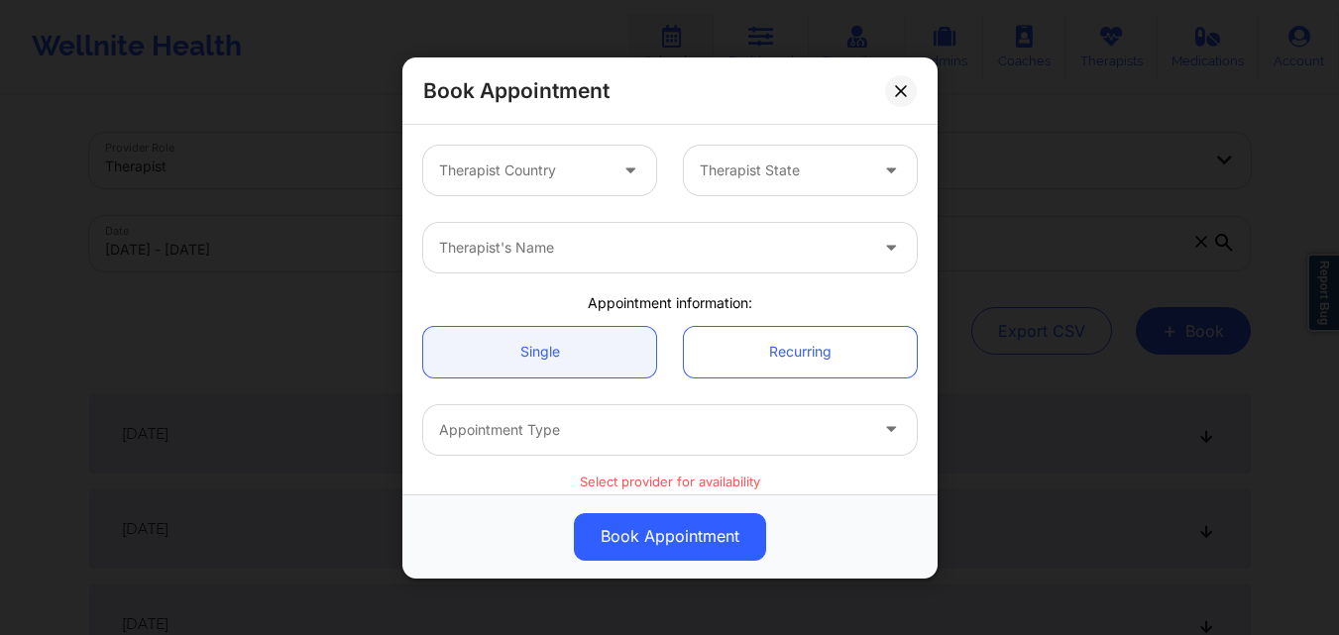
click at [539, 173] on div at bounding box center [522, 171] width 167 height 24
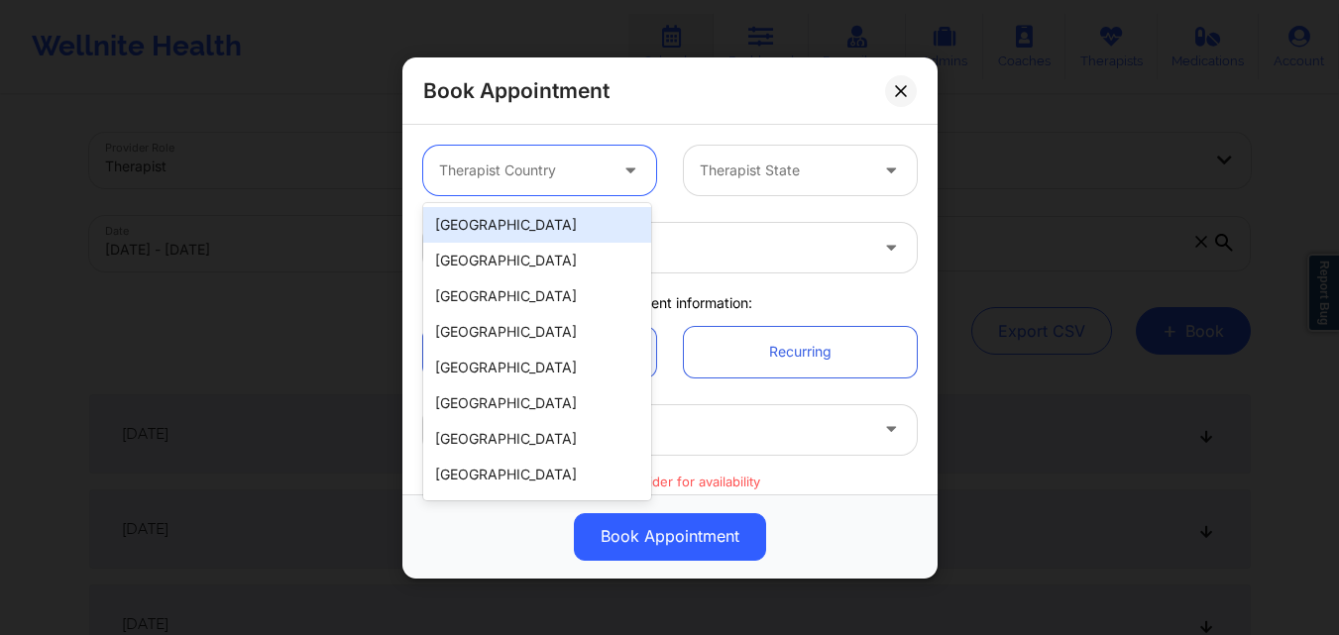
click at [552, 229] on div "[GEOGRAPHIC_DATA]" at bounding box center [537, 225] width 228 height 36
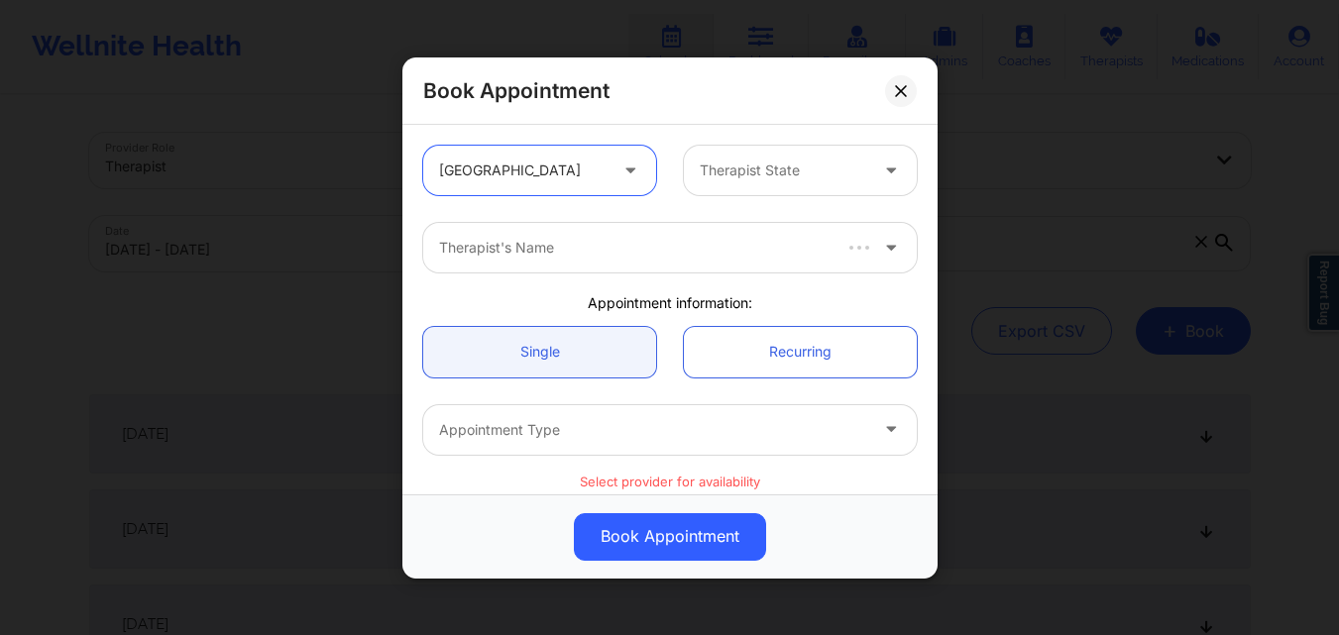
click at [744, 172] on div at bounding box center [783, 171] width 167 height 24
type input "f"
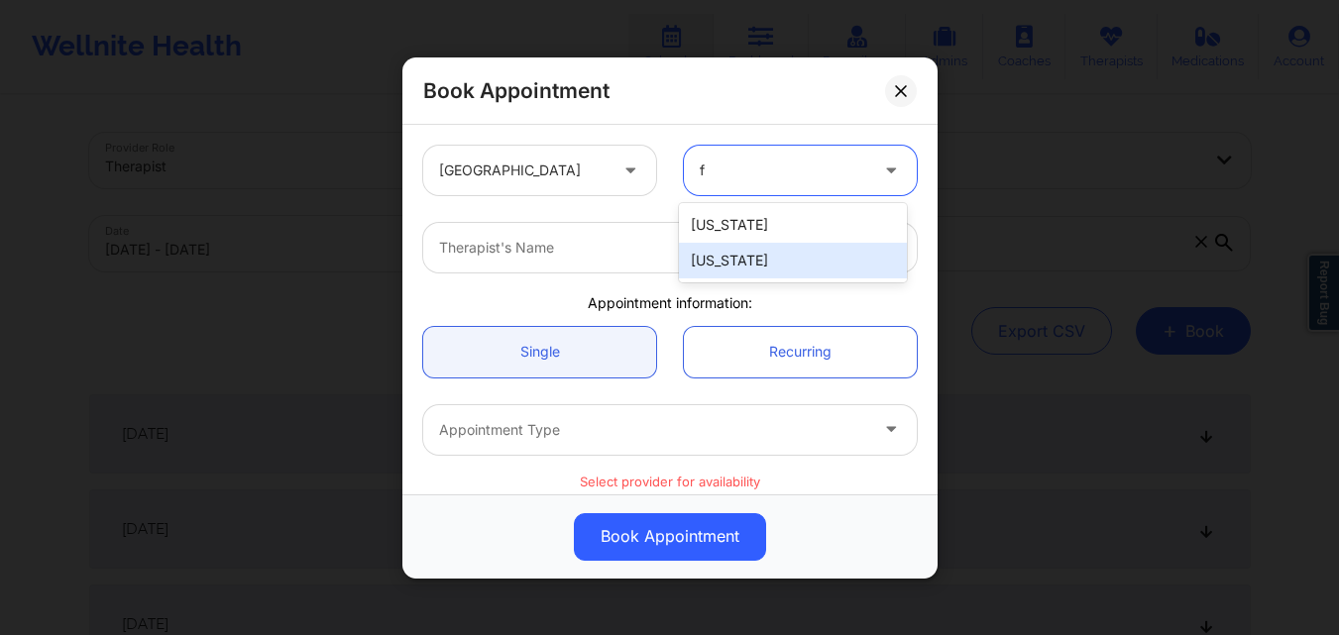
click at [752, 261] on div "[US_STATE]" at bounding box center [793, 261] width 228 height 36
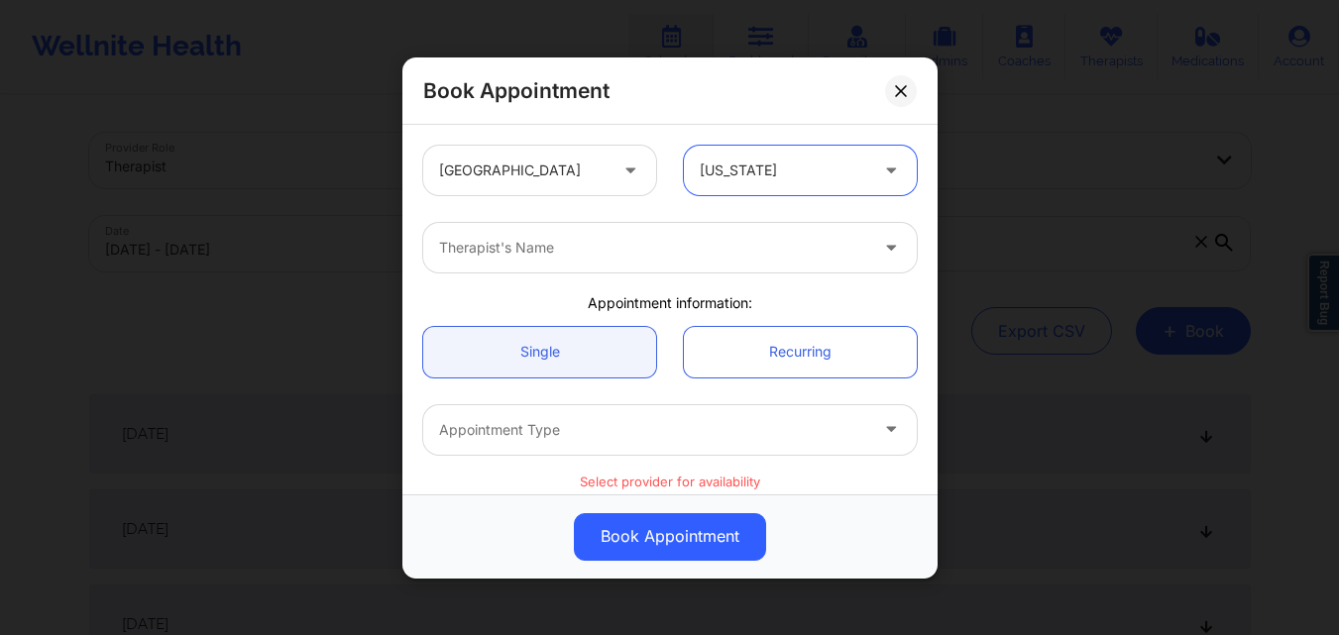
click at [521, 263] on div "Therapist's Name" at bounding box center [646, 248] width 446 height 50
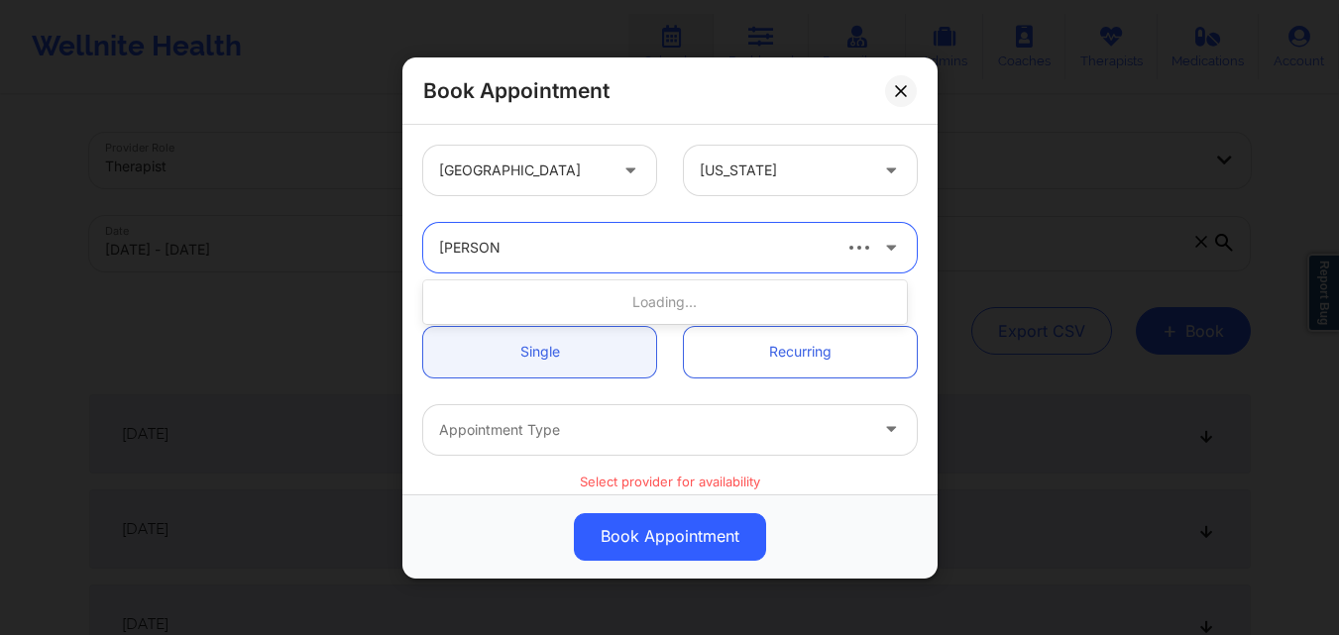
type input "Julia Euse"
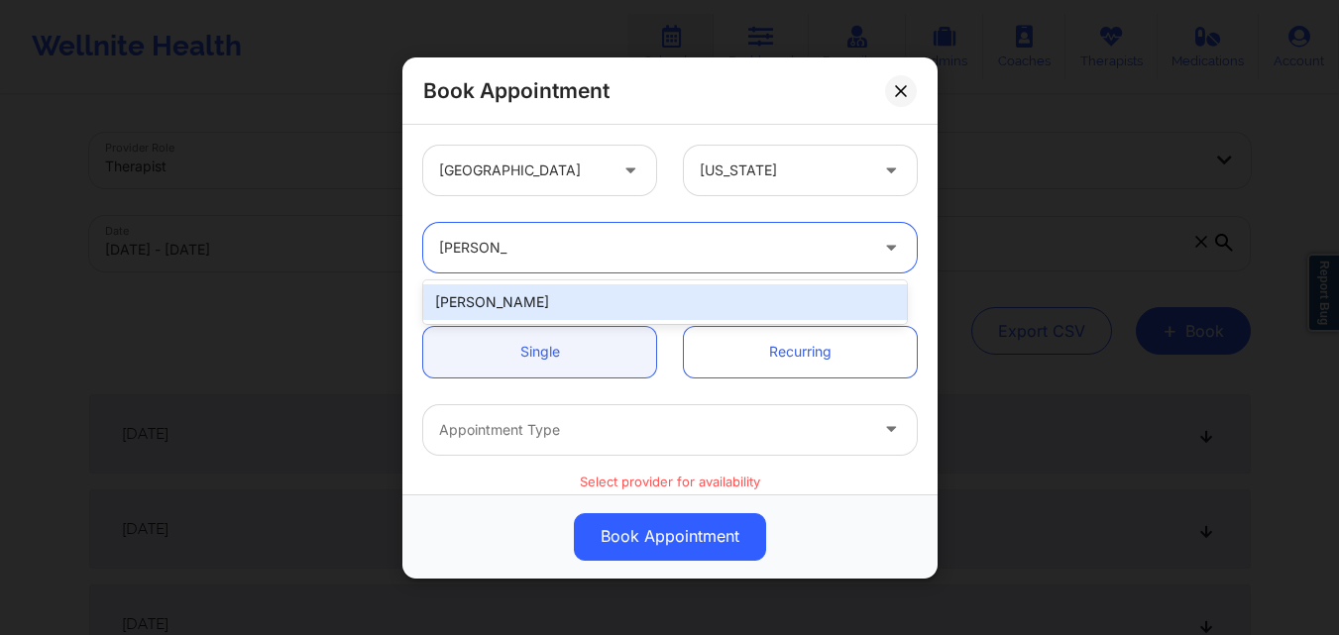
click at [578, 296] on div "[PERSON_NAME]" at bounding box center [665, 302] width 484 height 36
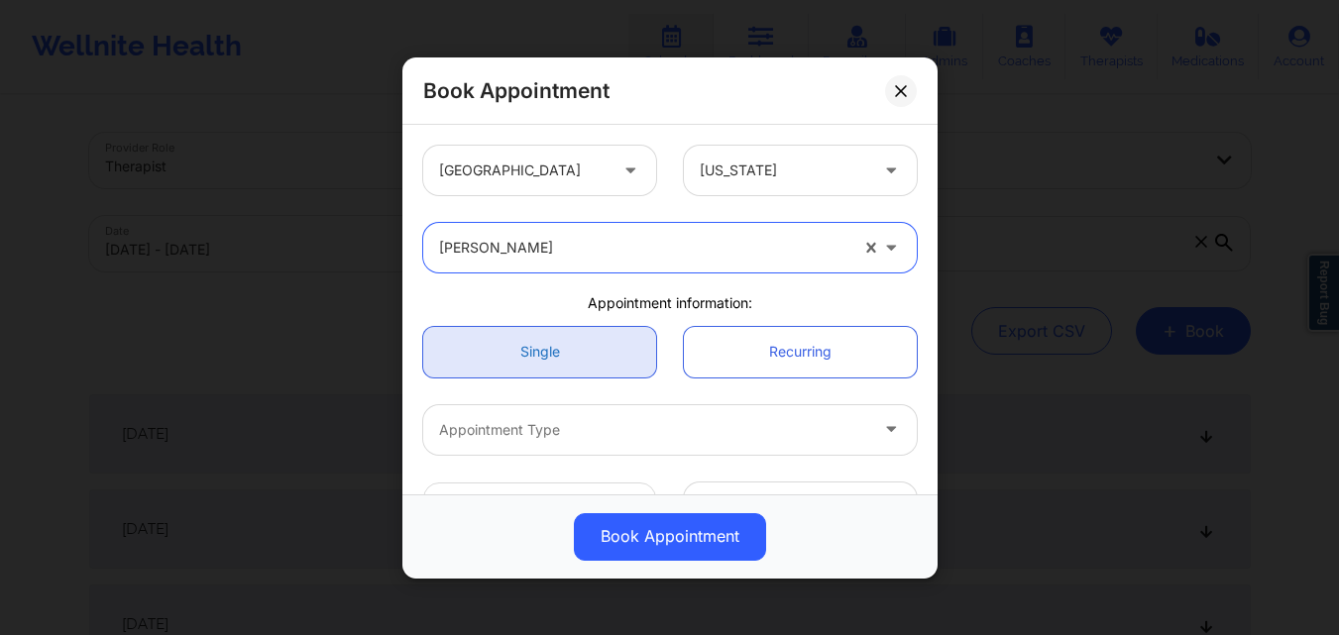
click at [552, 358] on link "Single" at bounding box center [539, 351] width 233 height 51
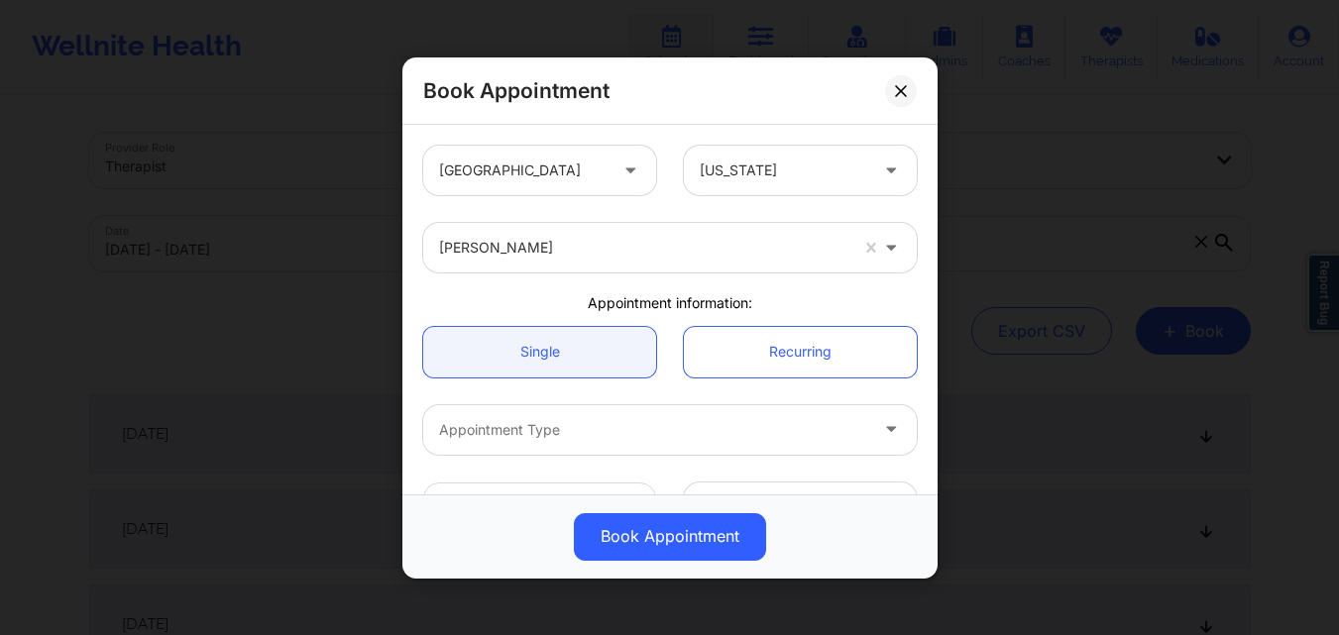
click at [613, 435] on div at bounding box center [653, 429] width 428 height 24
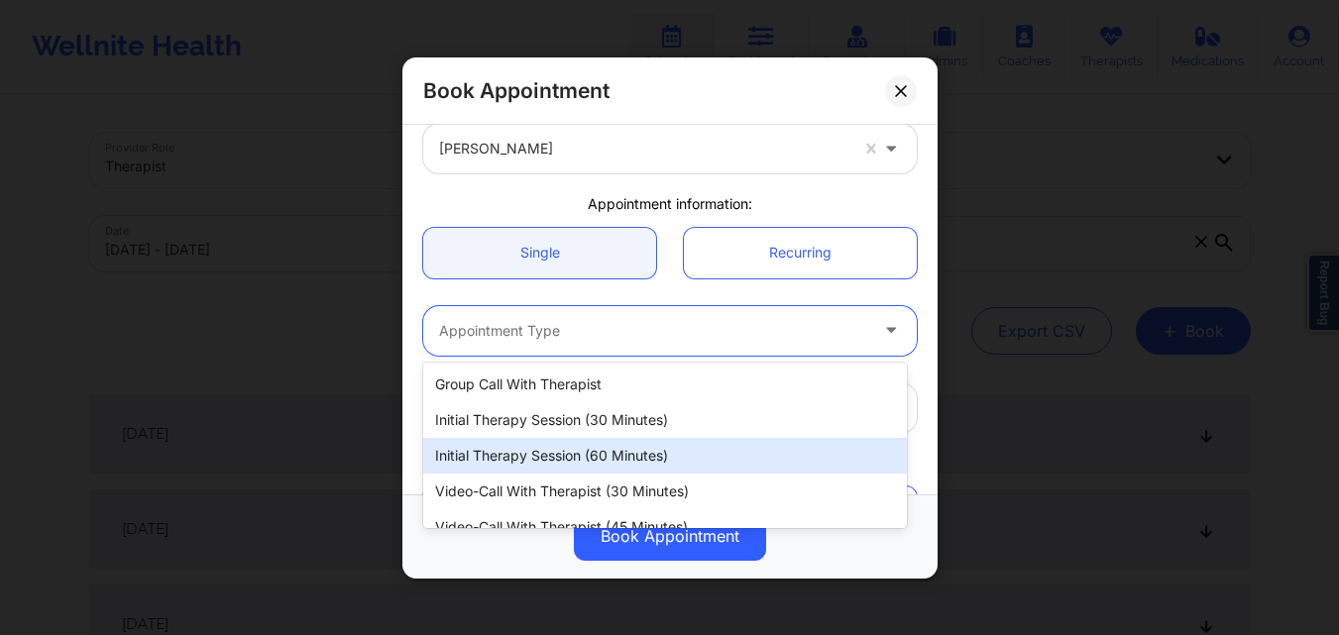
scroll to position [92, 0]
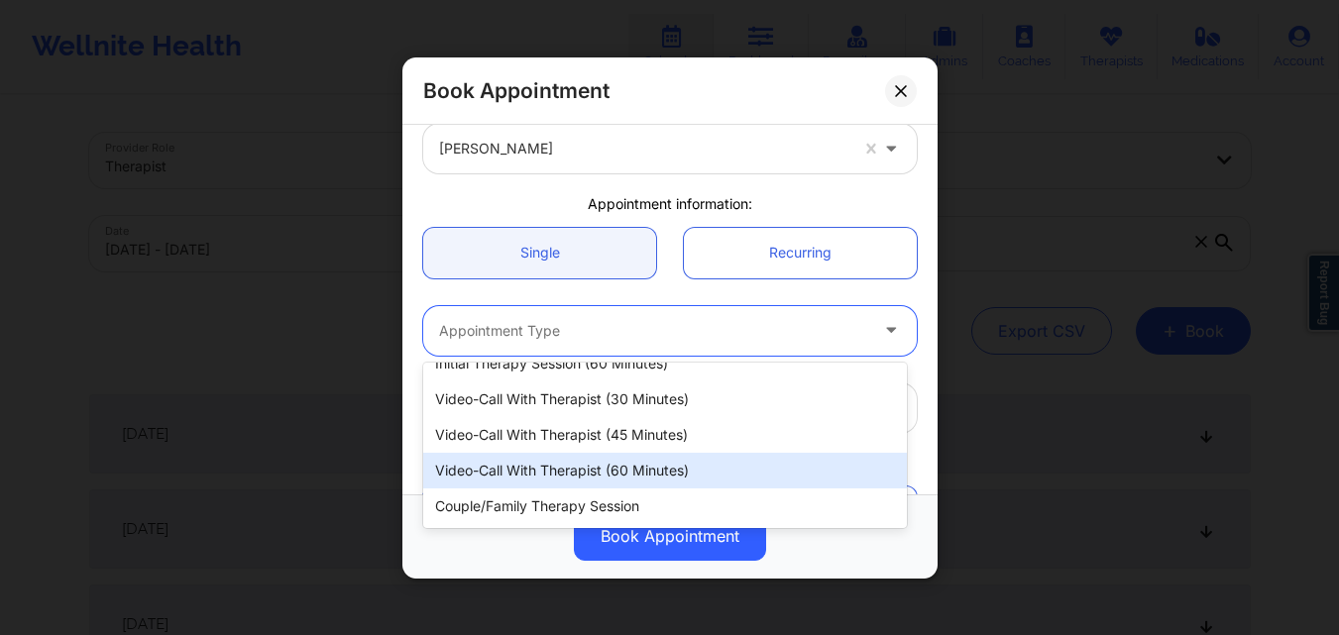
click at [647, 470] on div "Video-Call with Therapist (60 minutes)" at bounding box center [665, 471] width 484 height 36
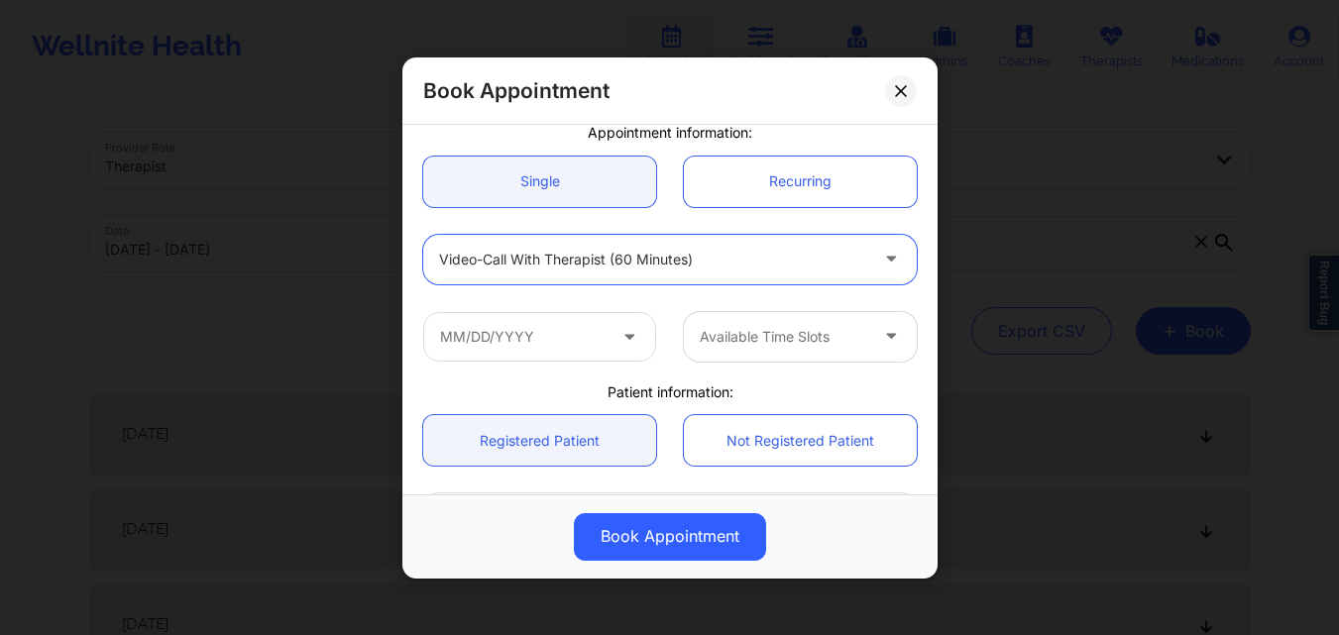
scroll to position [198, 0]
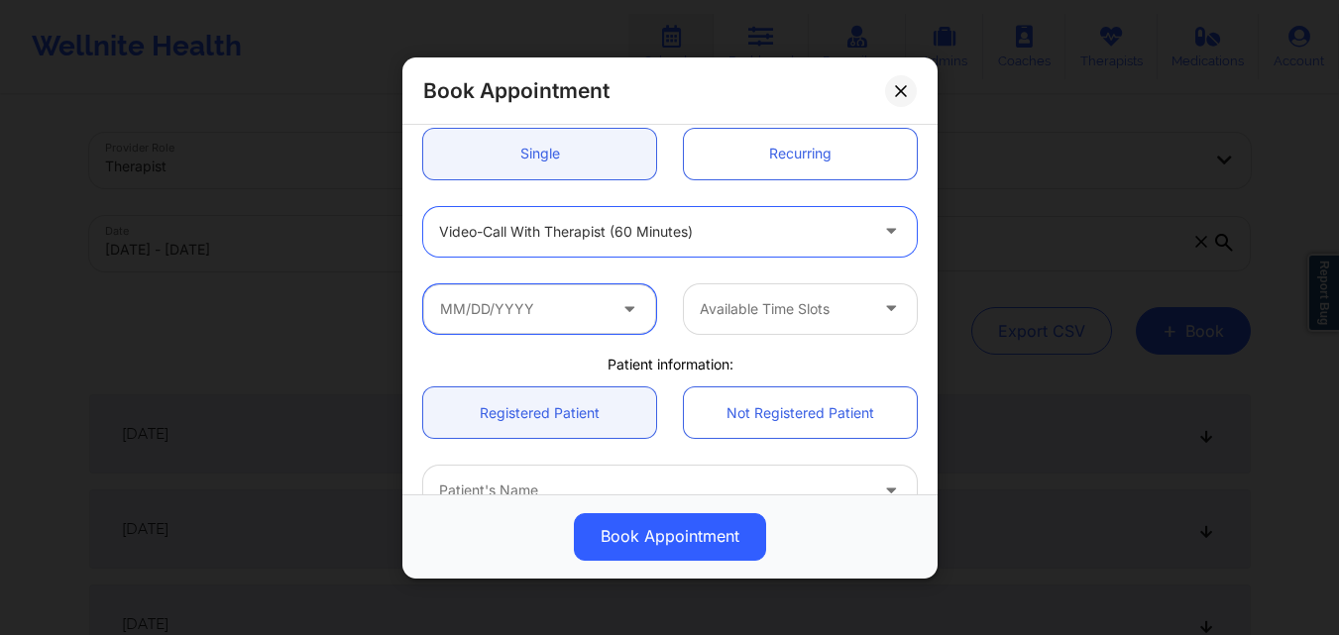
click at [580, 315] on input "text" at bounding box center [539, 308] width 233 height 50
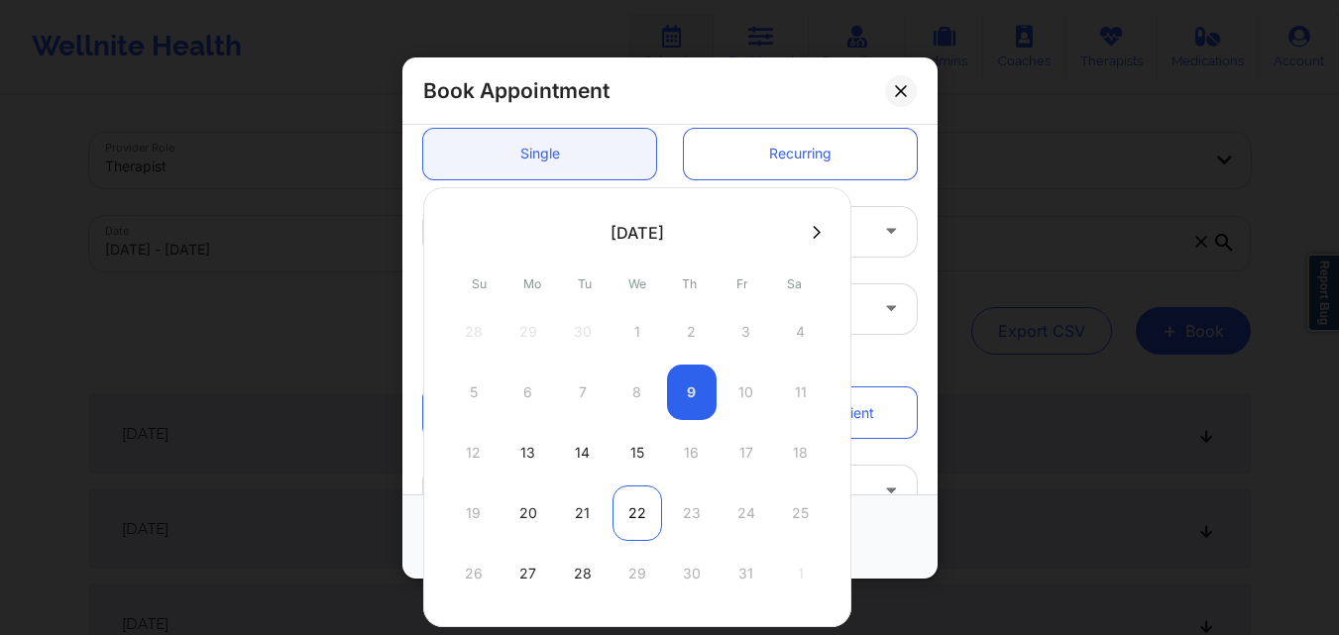
click at [636, 517] on div "22" at bounding box center [637, 513] width 50 height 55
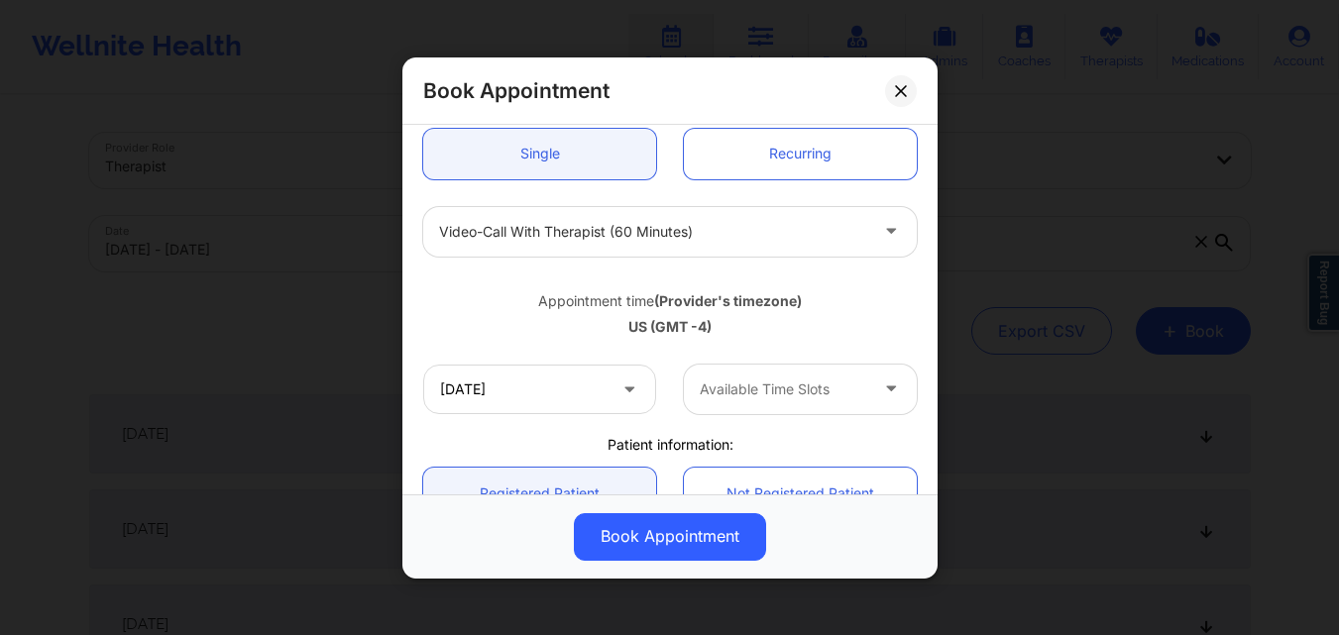
click at [755, 403] on div "Available Time Slots" at bounding box center [776, 389] width 185 height 50
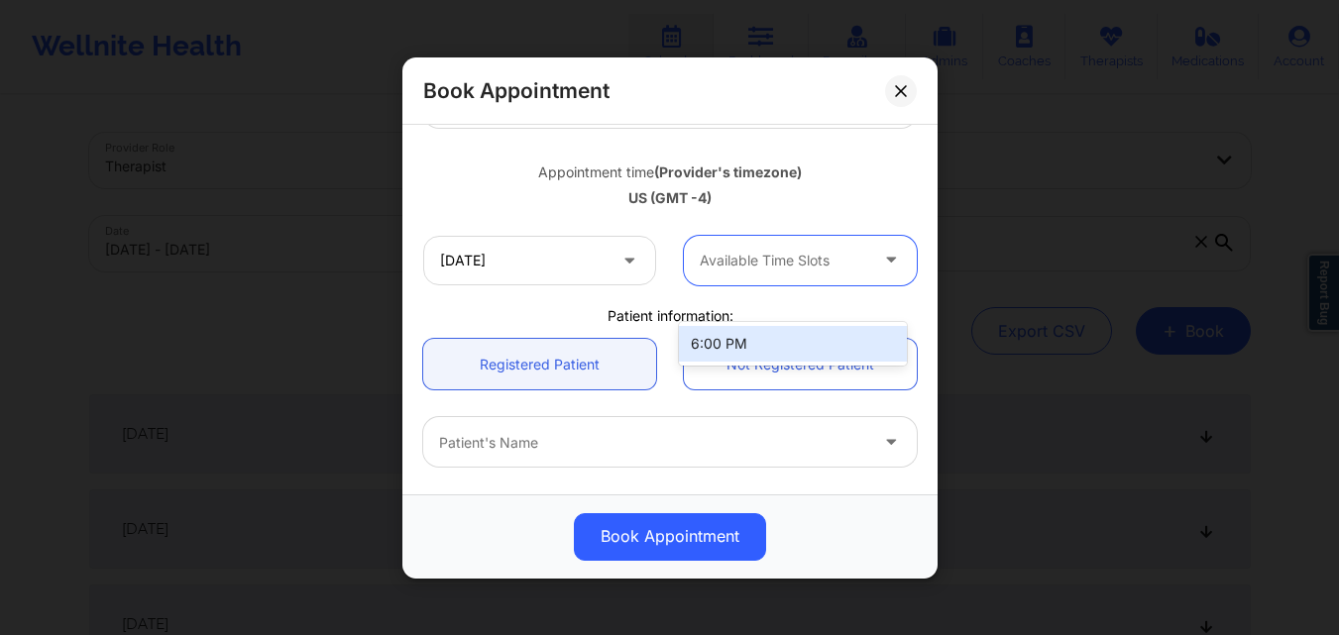
scroll to position [297, 0]
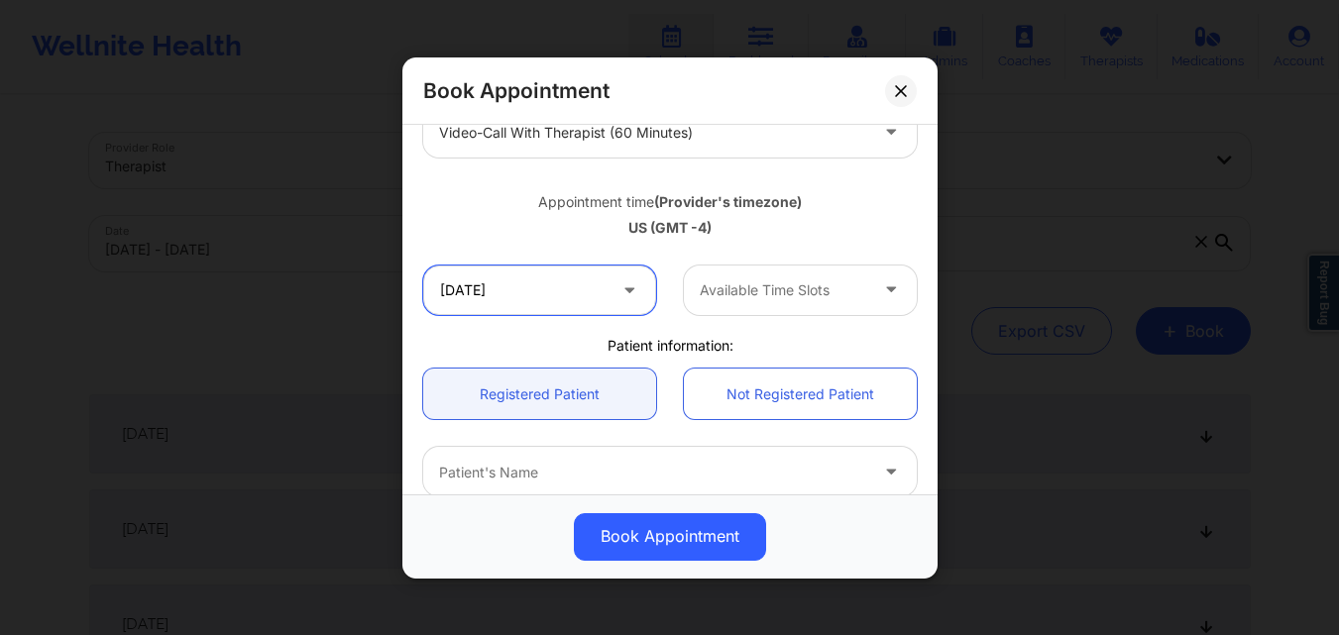
click at [593, 293] on input "10/22/2025" at bounding box center [539, 290] width 233 height 50
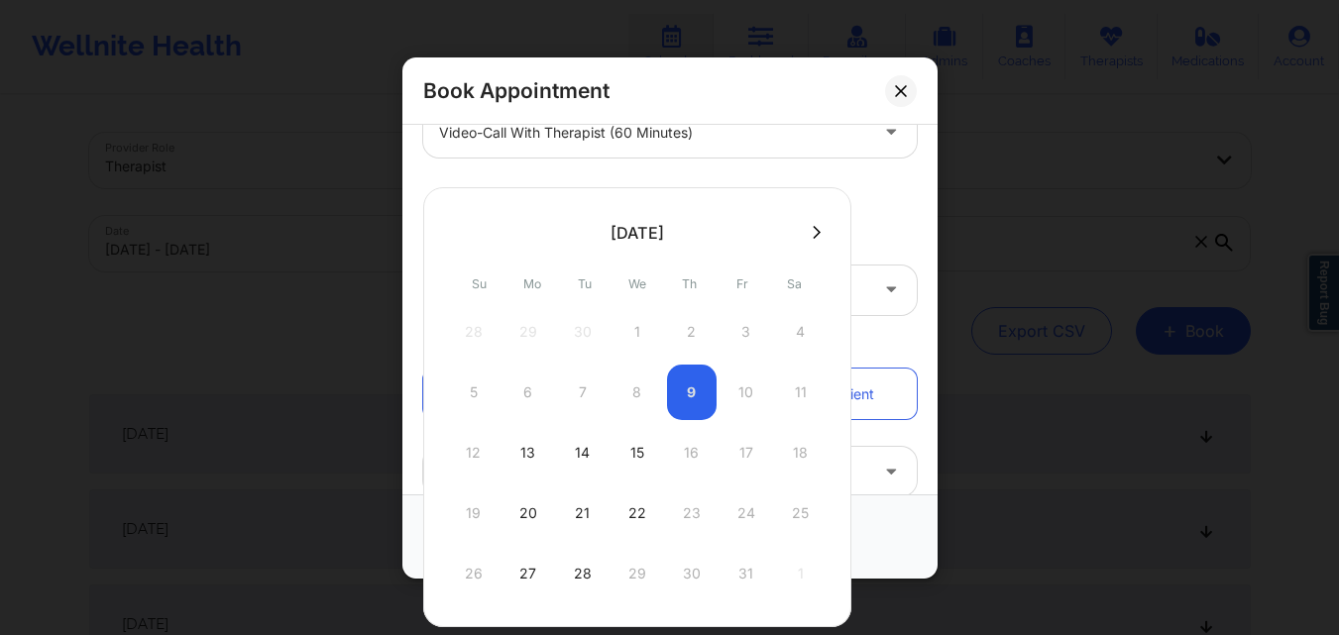
click at [819, 232] on button at bounding box center [817, 232] width 20 height 17
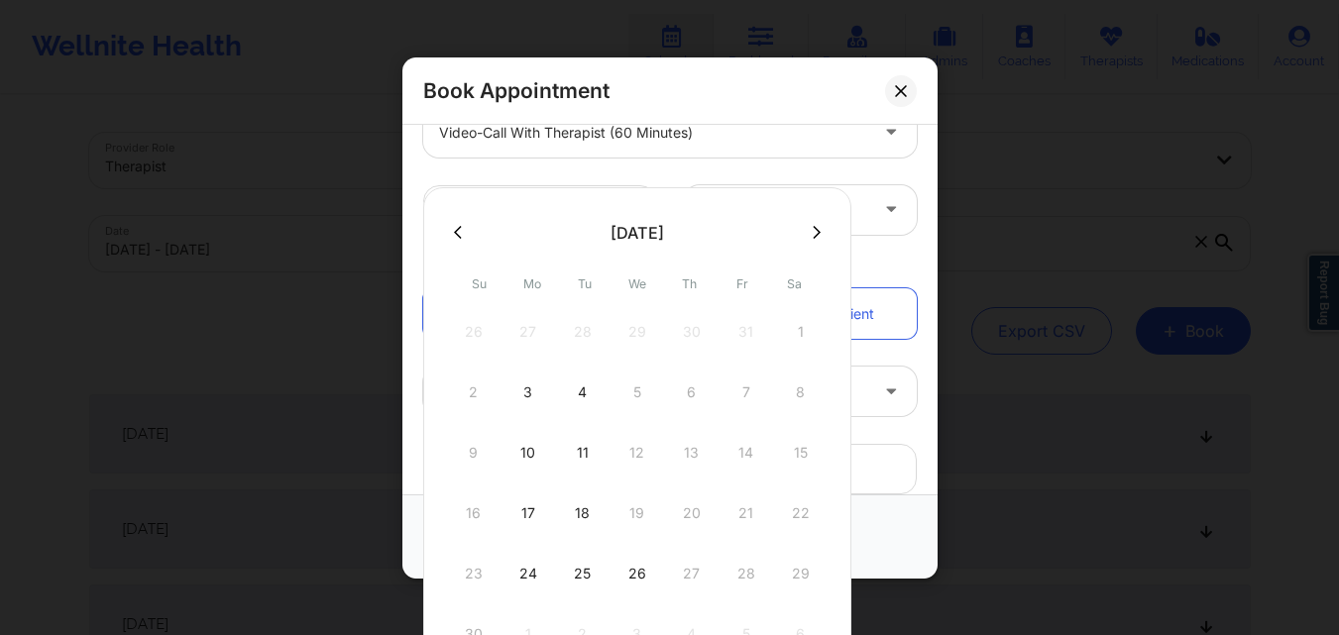
click at [454, 235] on icon at bounding box center [458, 232] width 8 height 15
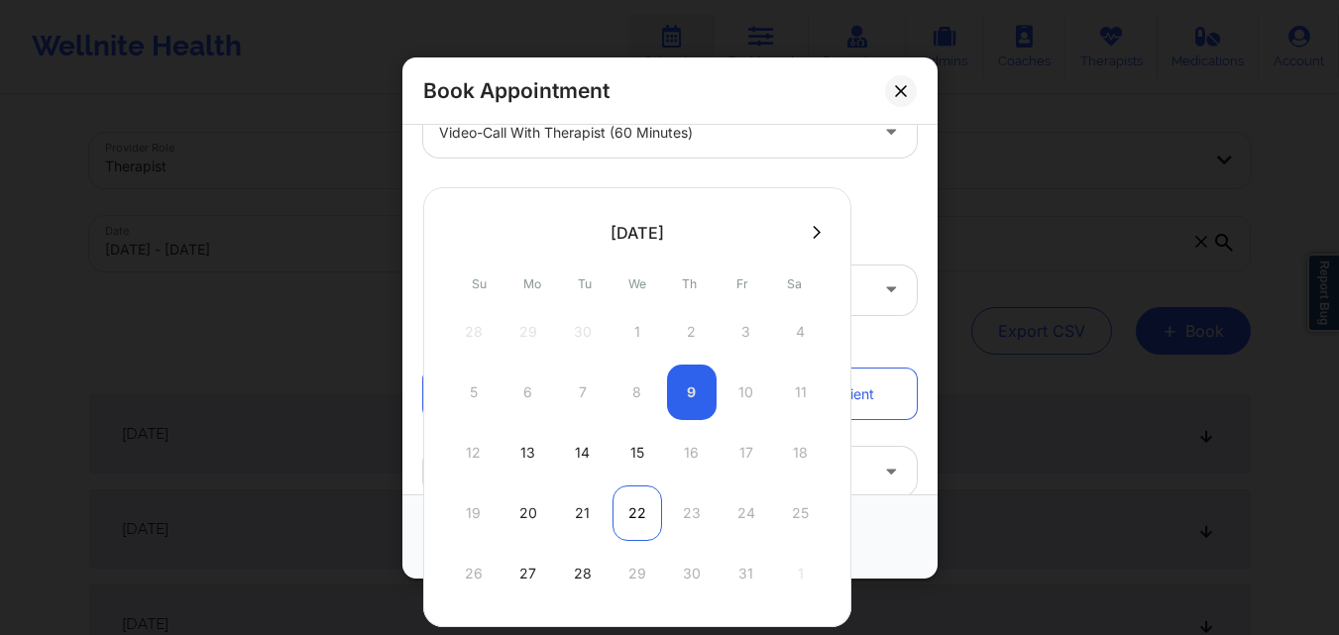
click at [638, 514] on div "22" at bounding box center [637, 513] width 50 height 55
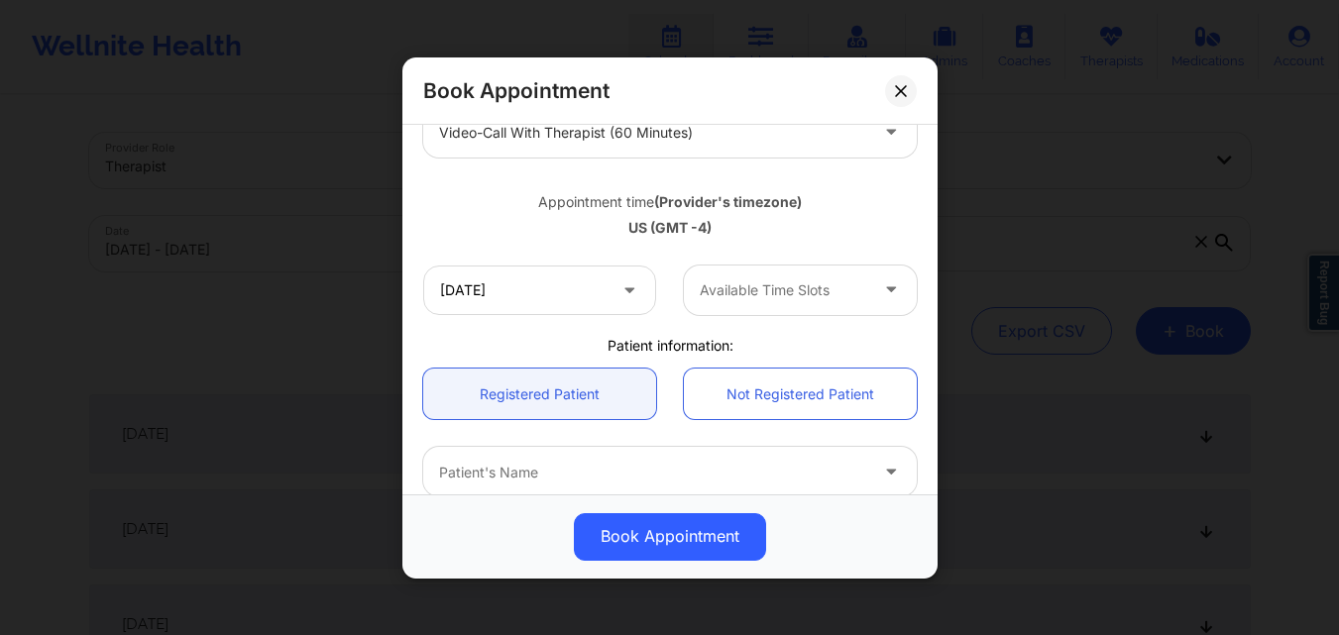
click at [840, 282] on div at bounding box center [783, 290] width 167 height 24
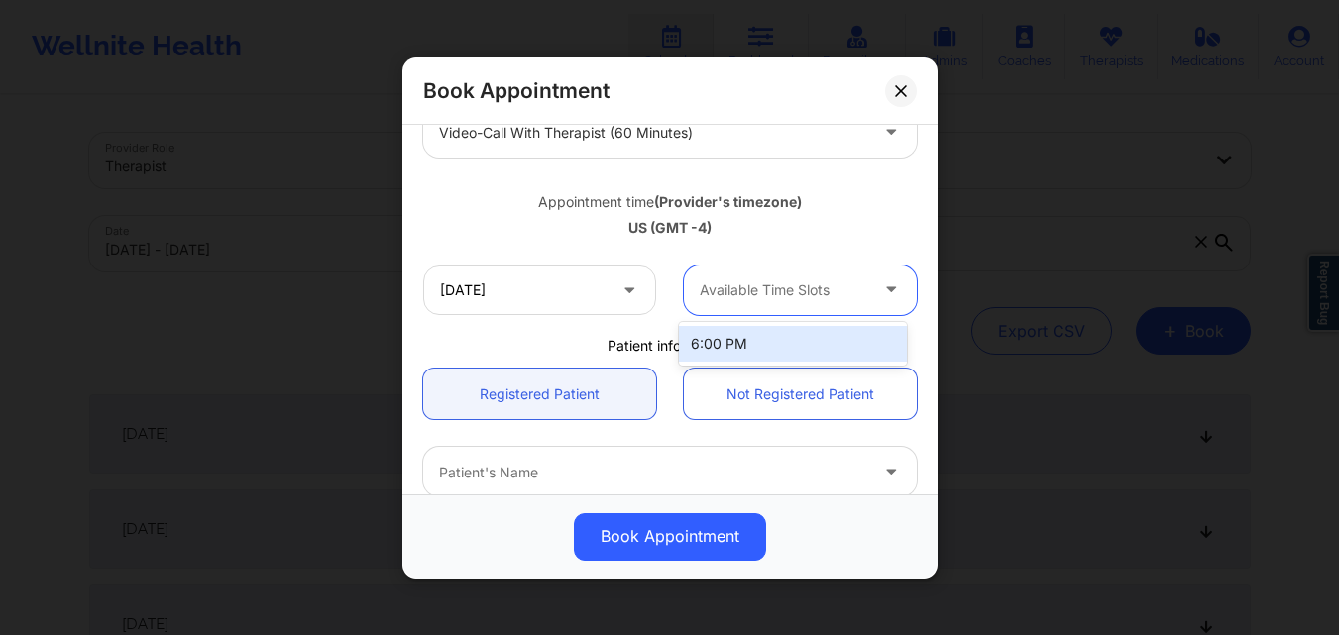
click at [811, 303] on div "Available Time Slots" at bounding box center [776, 290] width 185 height 50
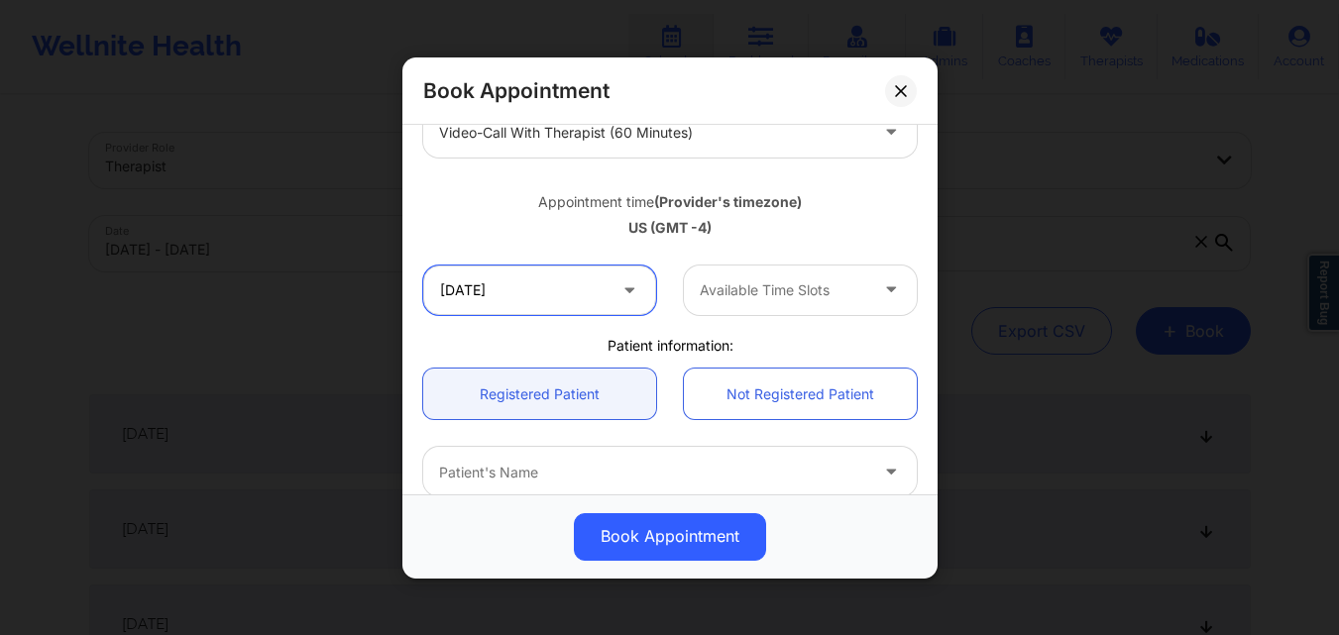
click at [586, 300] on input "10/22/2025" at bounding box center [539, 290] width 233 height 50
click at [873, 197] on div "Appointment time (Provider's timezone)" at bounding box center [670, 201] width 494 height 20
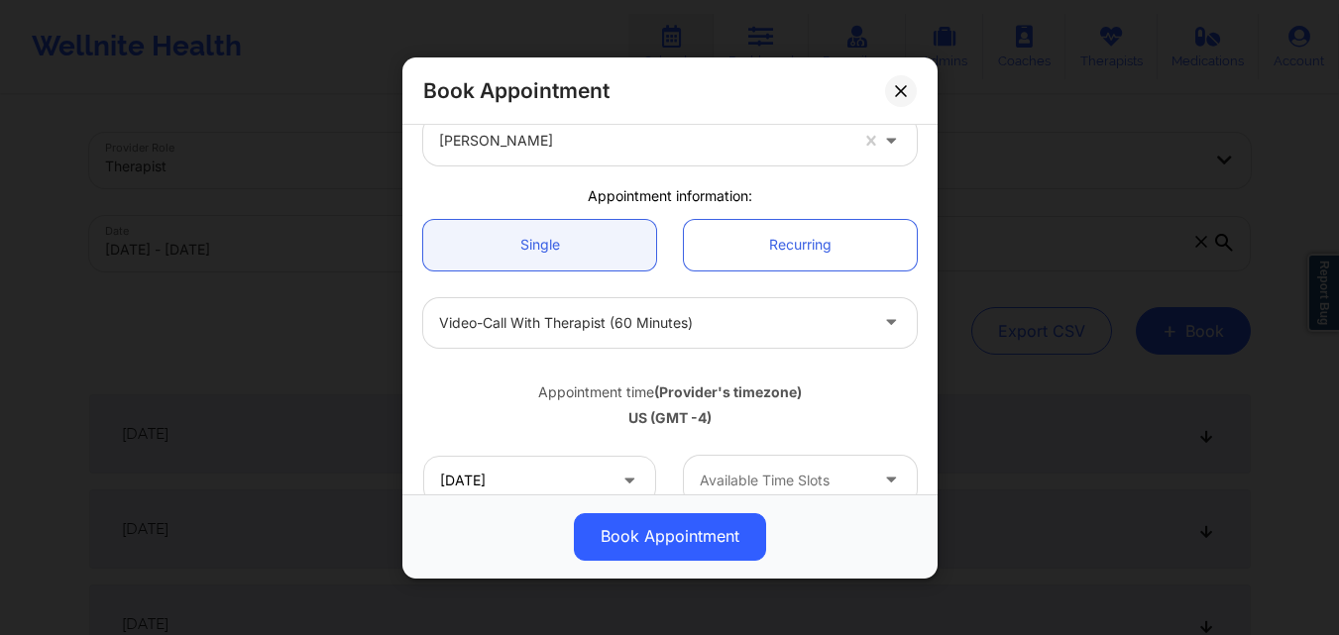
scroll to position [99, 0]
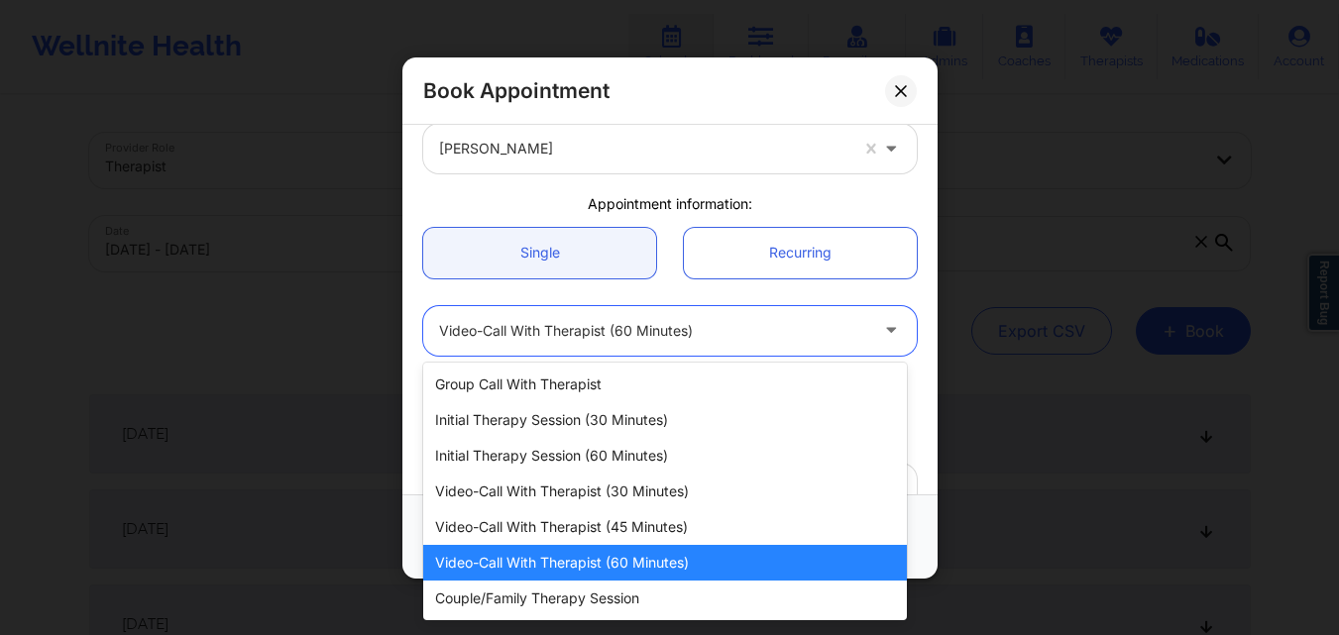
click at [611, 335] on div at bounding box center [653, 330] width 428 height 24
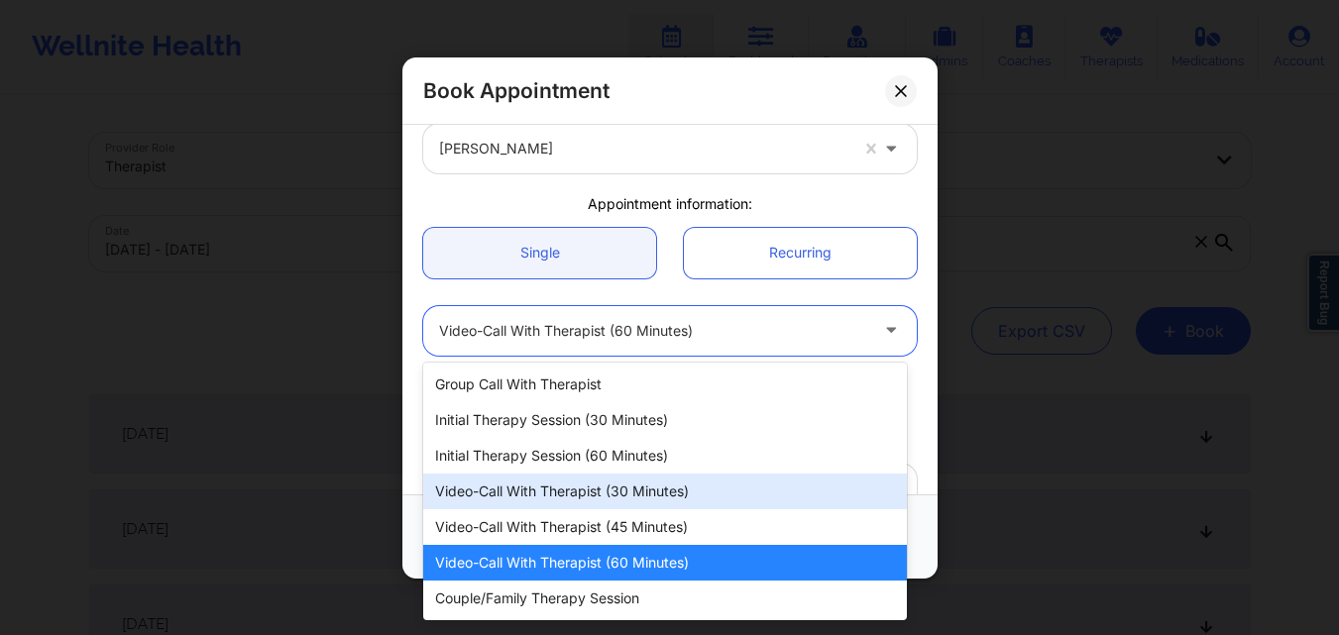
click at [626, 506] on div "Video-Call with Therapist (30 minutes)" at bounding box center [665, 492] width 484 height 36
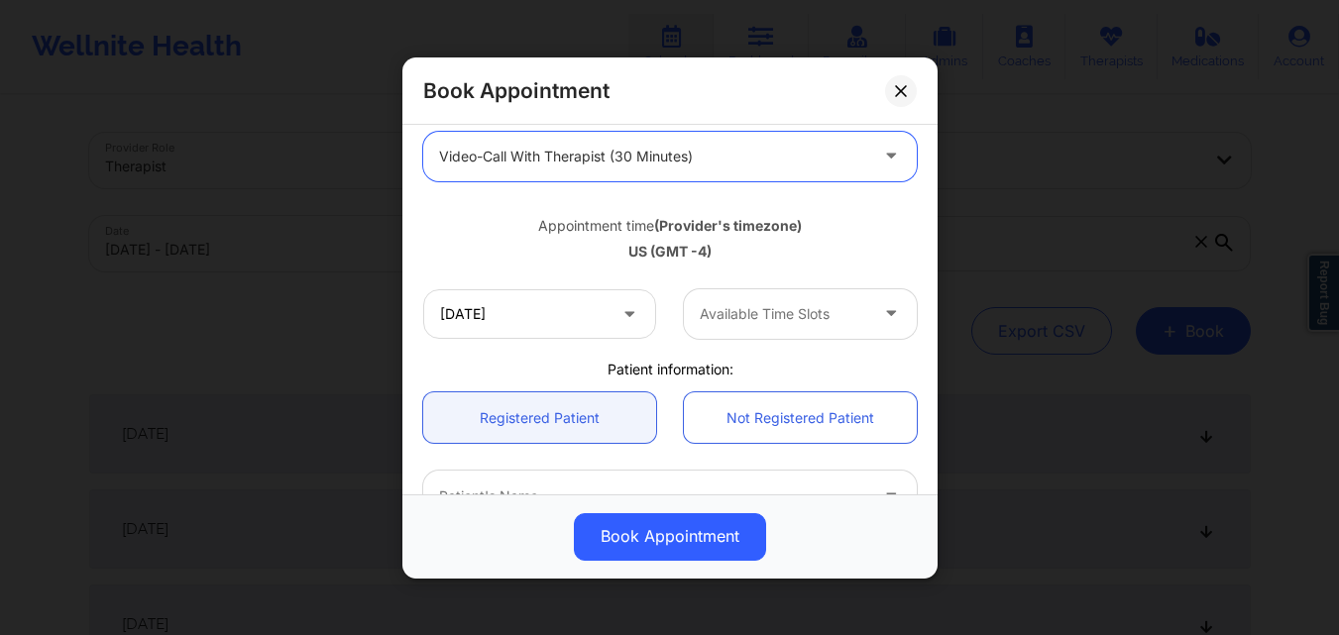
scroll to position [297, 0]
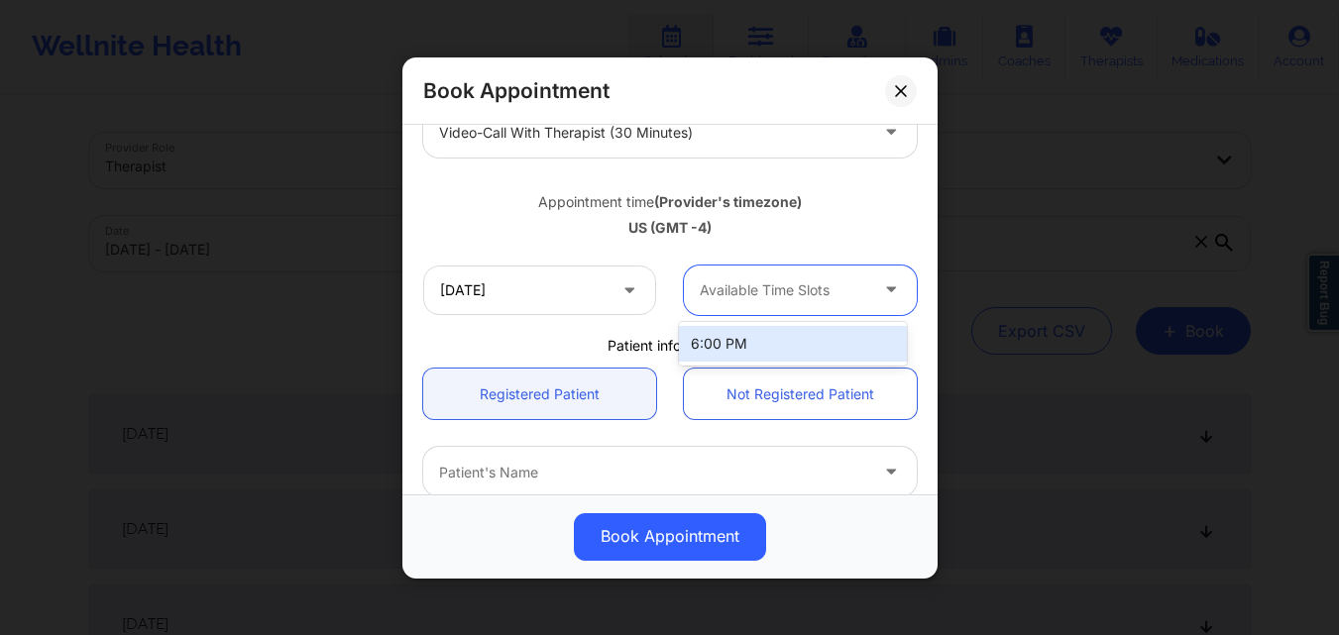
click at [781, 298] on div at bounding box center [783, 290] width 167 height 24
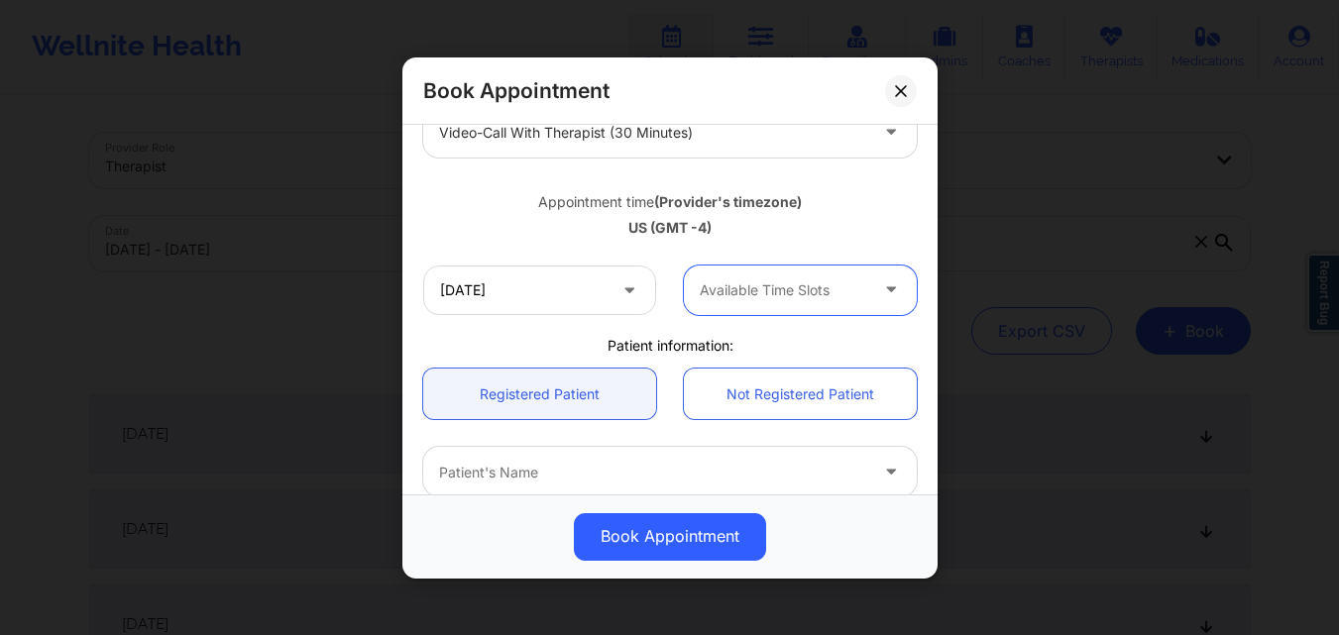
click at [781, 298] on div at bounding box center [783, 290] width 167 height 24
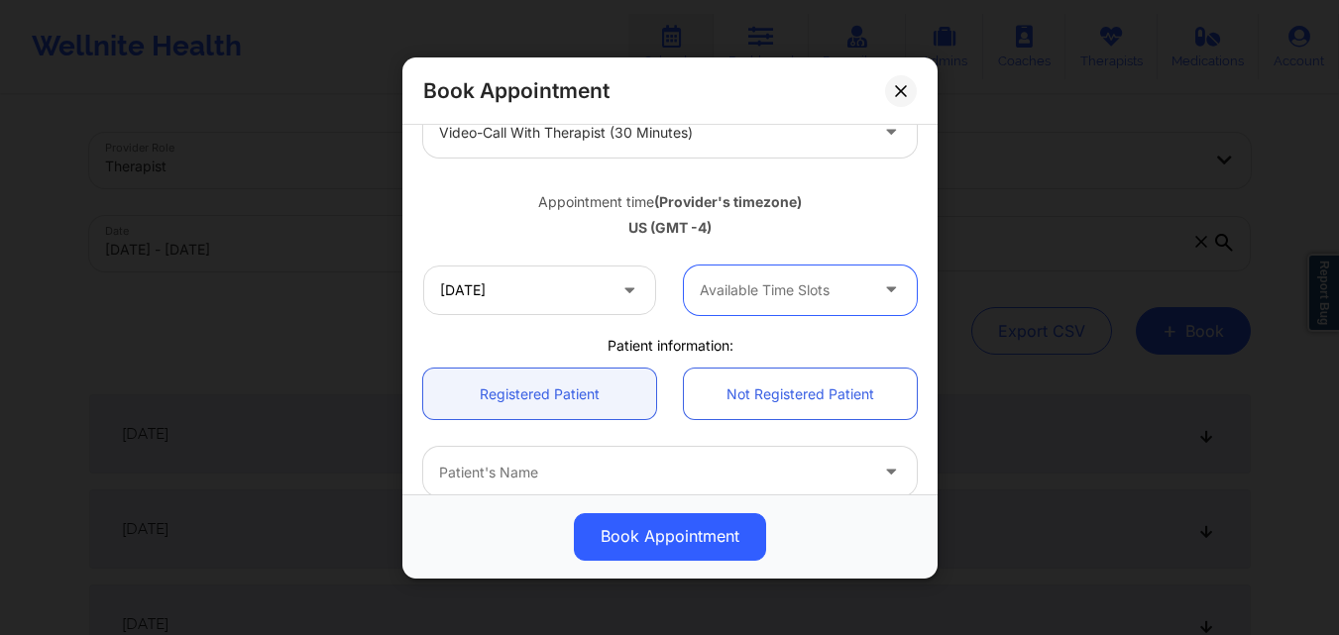
click at [781, 298] on div at bounding box center [783, 290] width 167 height 24
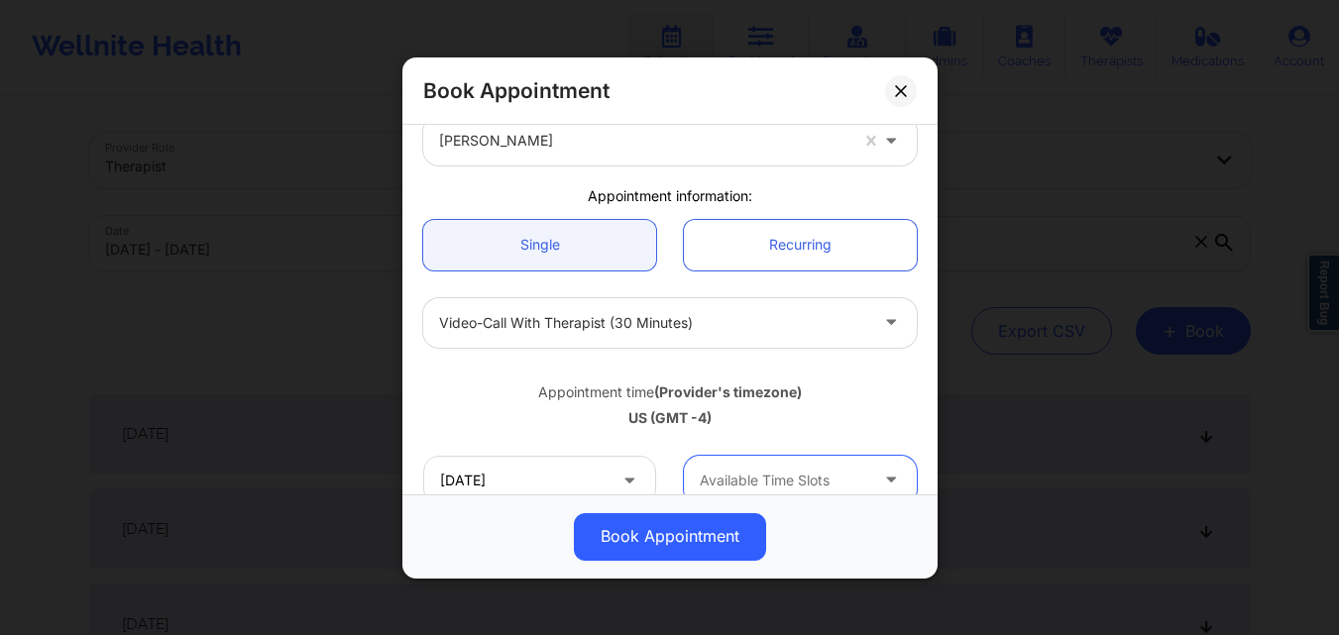
scroll to position [99, 0]
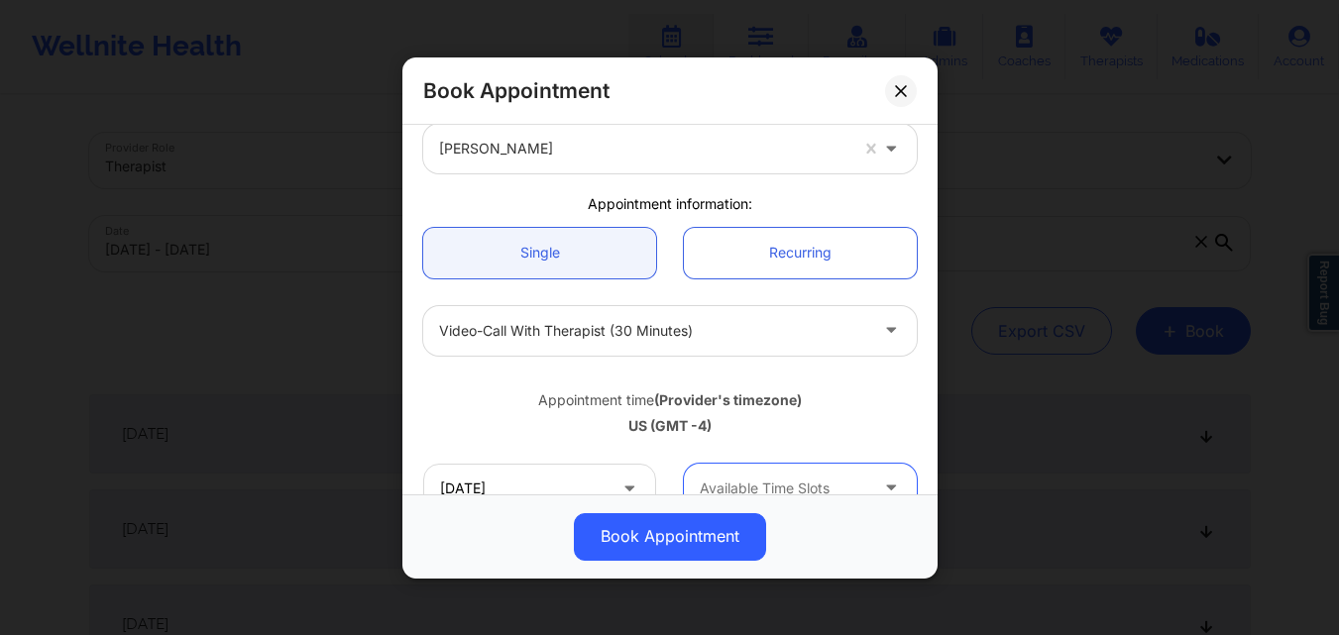
click at [777, 335] on div at bounding box center [653, 330] width 428 height 24
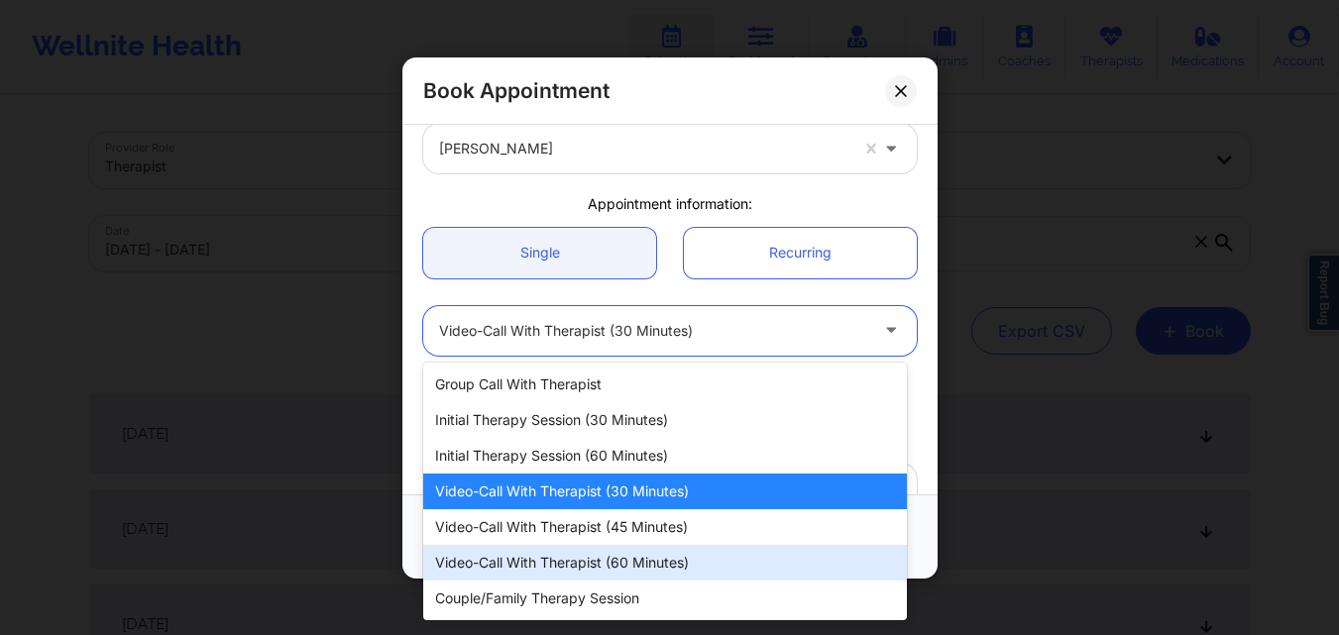
click at [600, 559] on div "Video-Call with Therapist (60 minutes)" at bounding box center [665, 563] width 484 height 36
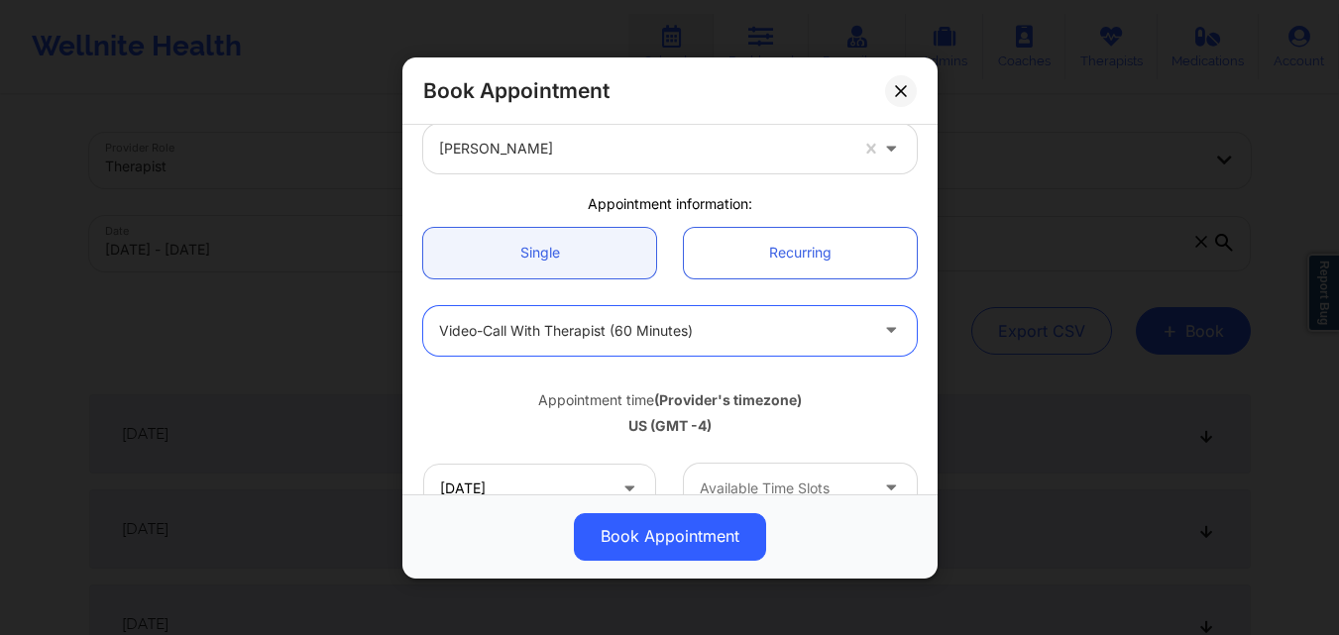
scroll to position [198, 0]
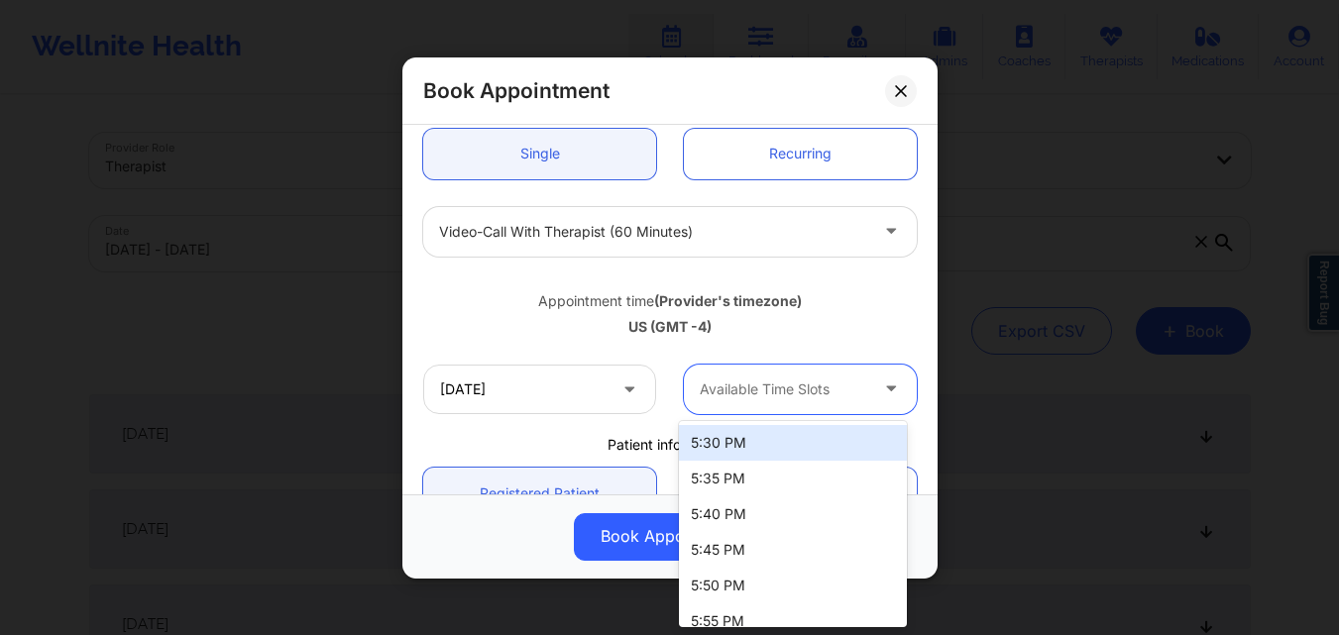
click at [799, 392] on div at bounding box center [783, 390] width 167 height 24
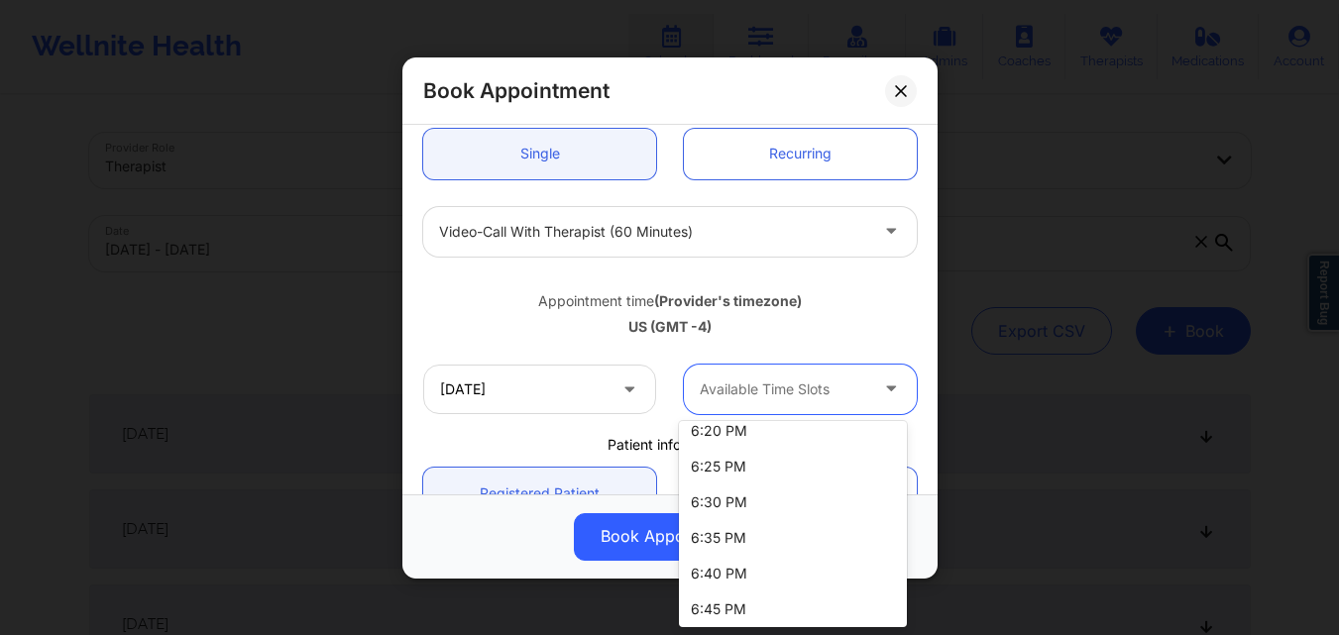
scroll to position [381, 0]
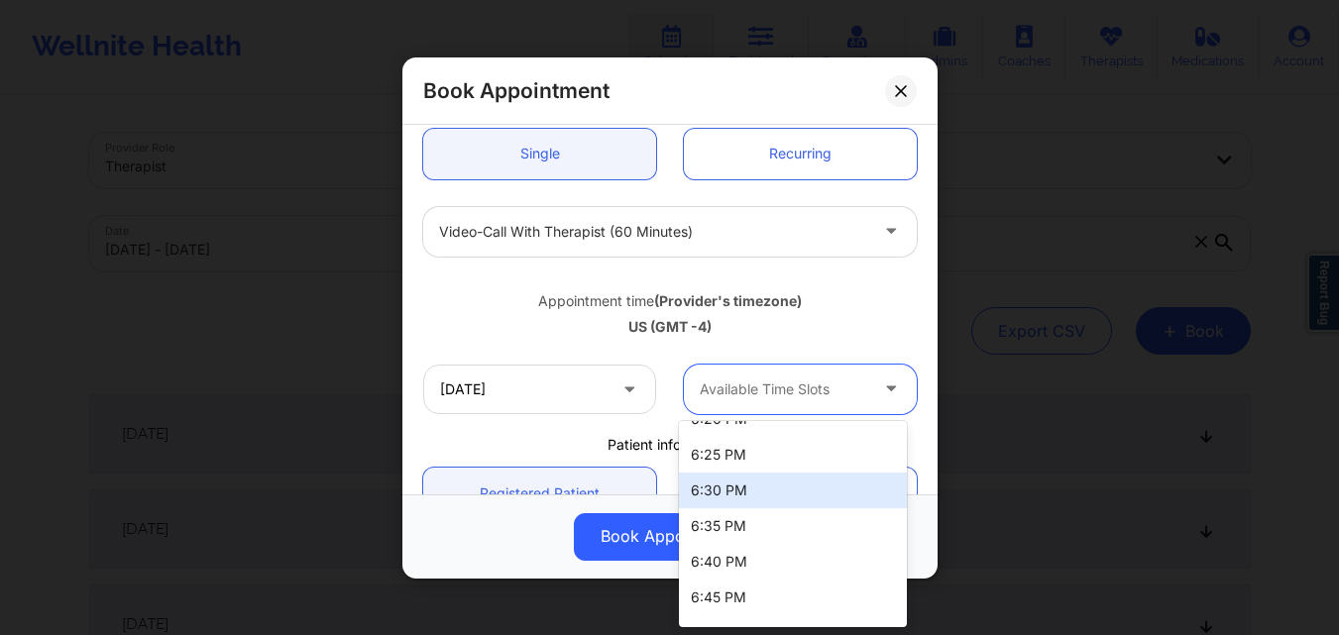
click at [777, 494] on div "6:30 PM" at bounding box center [793, 491] width 228 height 36
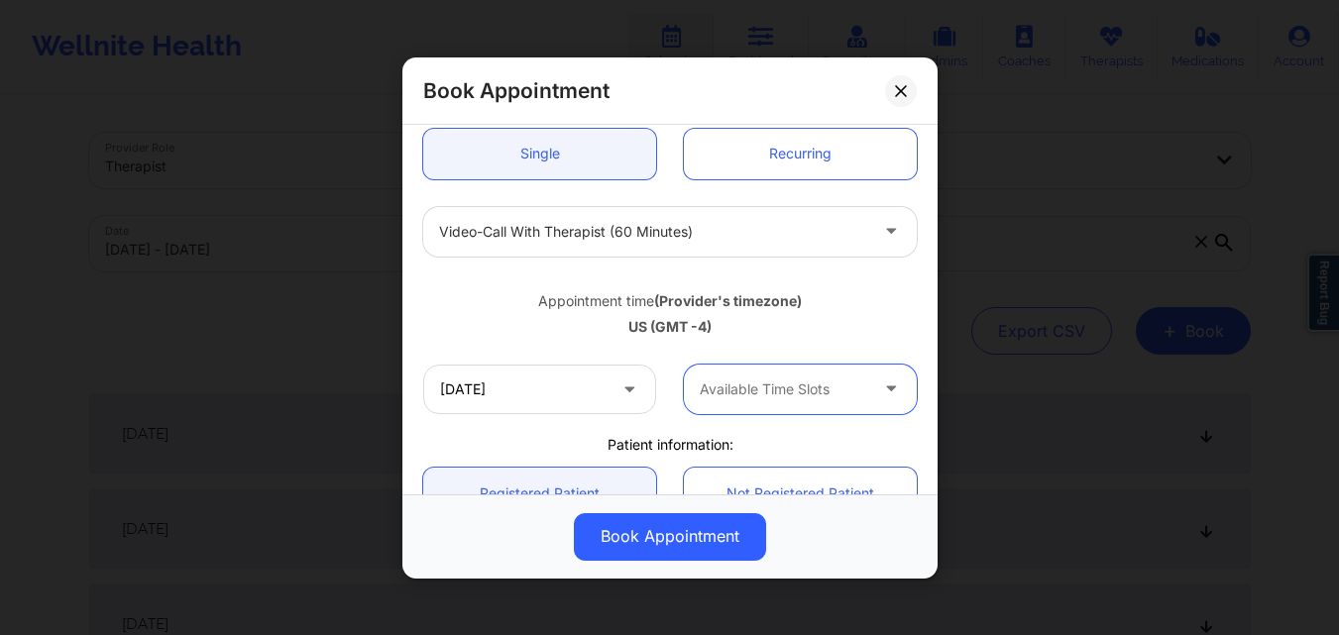
click at [777, 397] on div at bounding box center [783, 390] width 167 height 24
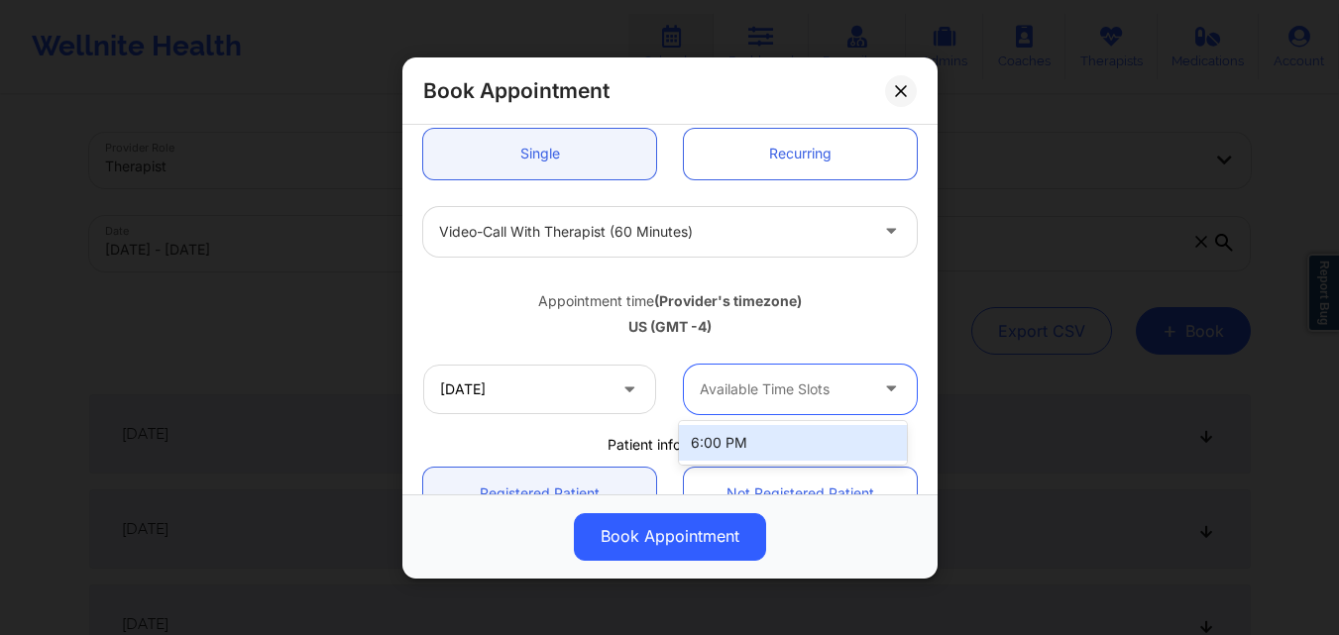
click at [777, 397] on div at bounding box center [783, 390] width 167 height 24
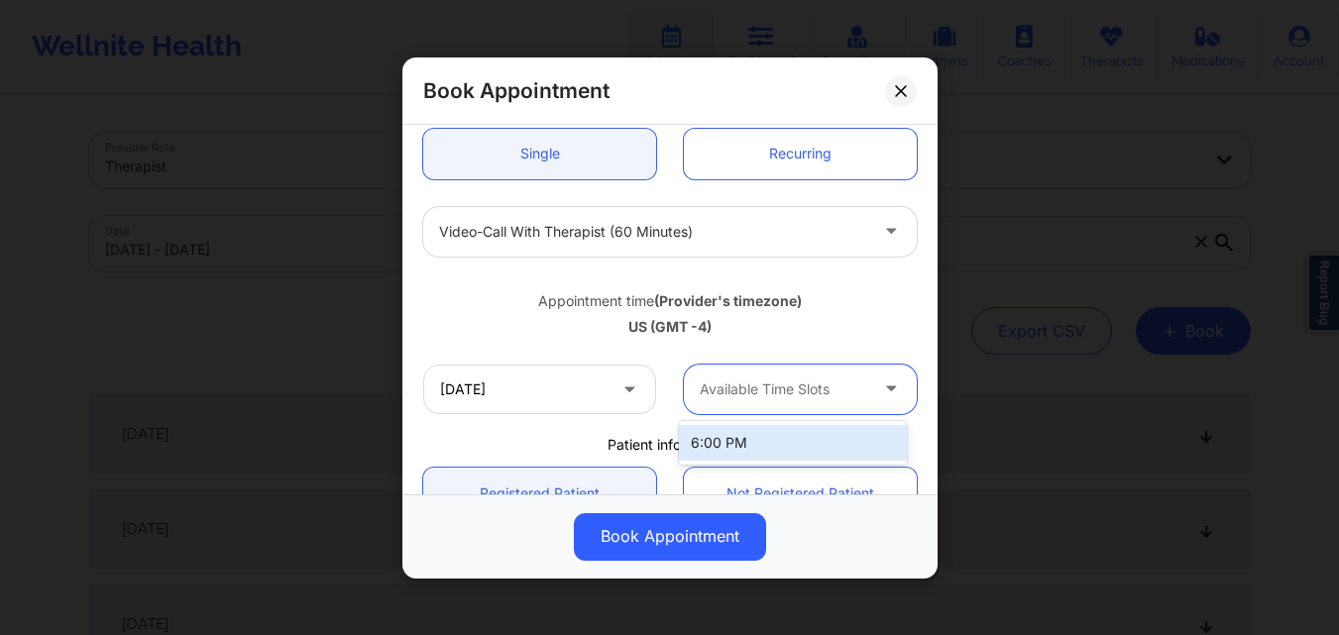
click at [777, 397] on div at bounding box center [783, 390] width 167 height 24
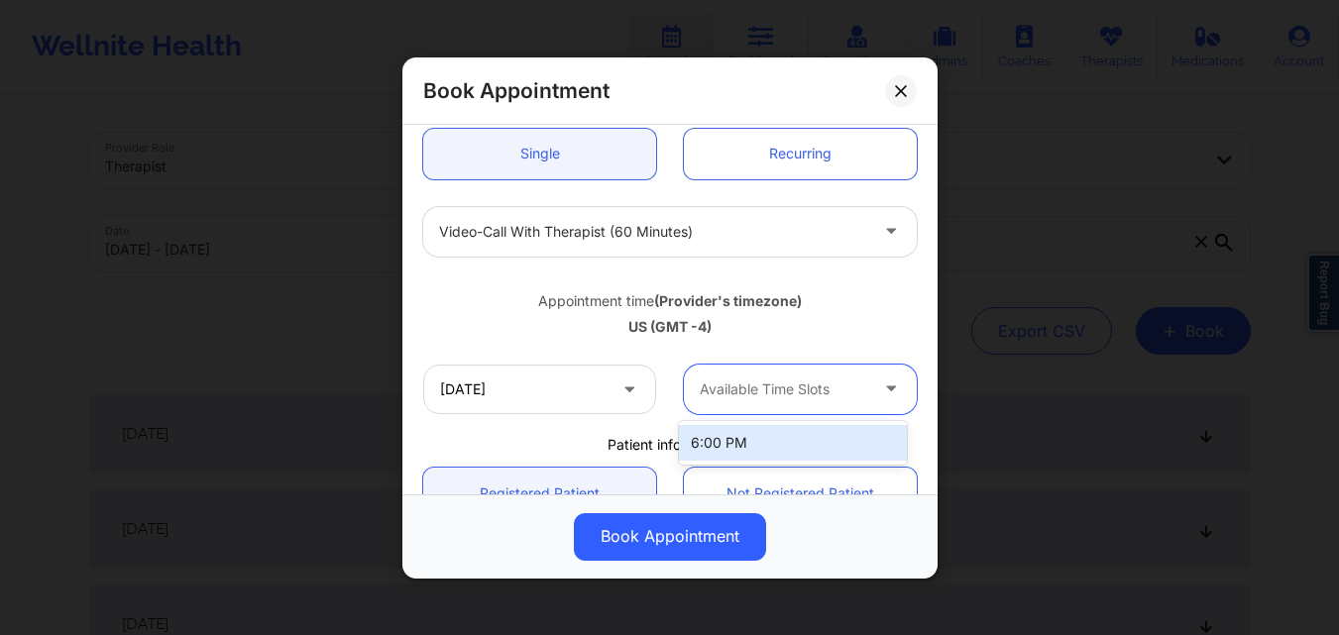
click at [777, 397] on div at bounding box center [783, 390] width 167 height 24
click at [869, 385] on div at bounding box center [893, 389] width 48 height 50
click at [870, 385] on div at bounding box center [893, 389] width 48 height 50
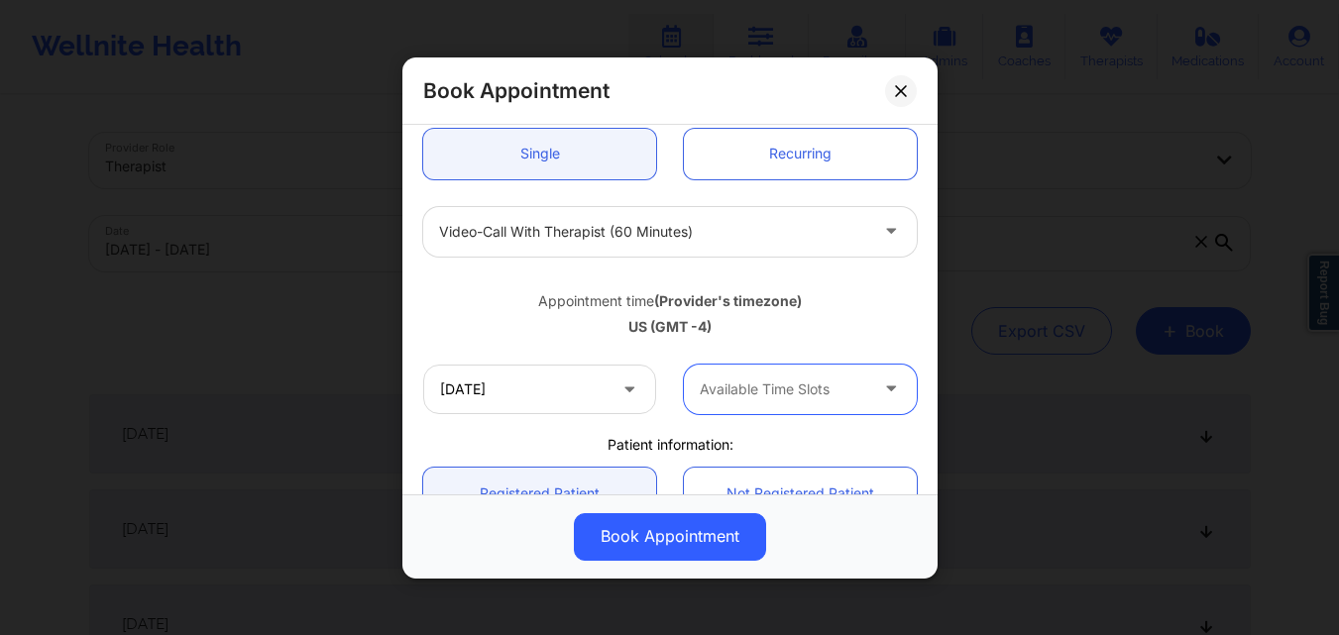
click at [870, 385] on div at bounding box center [893, 389] width 48 height 50
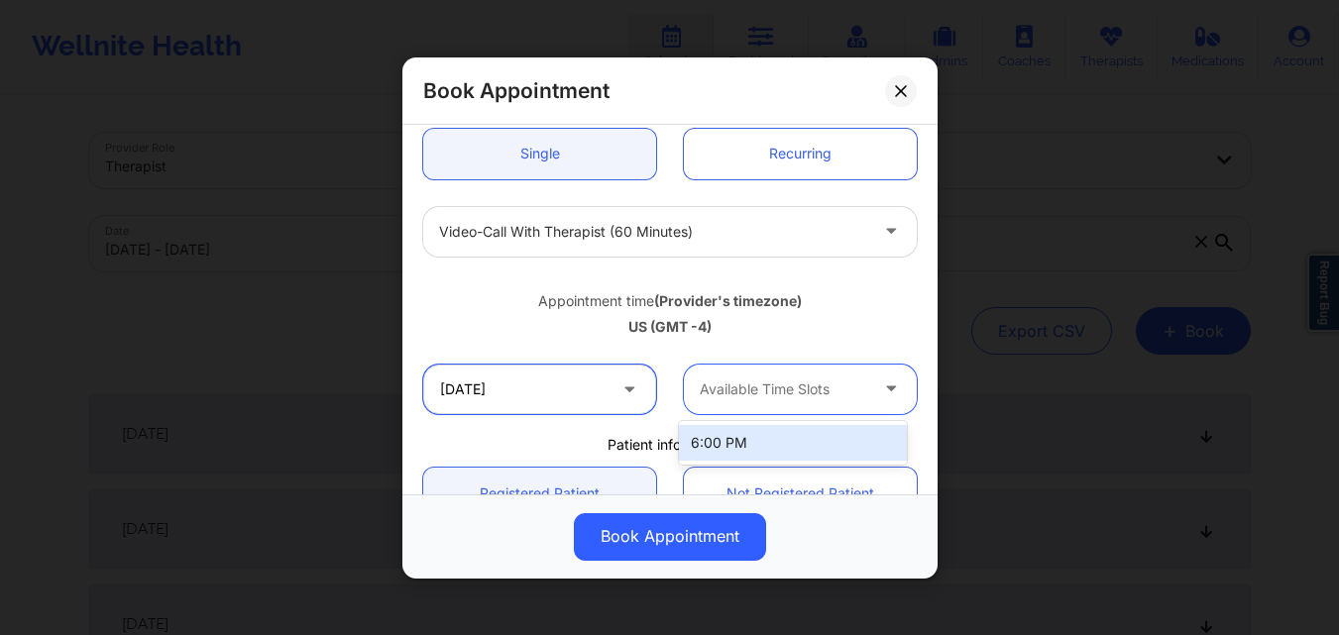
click at [560, 385] on input "10/22/2025" at bounding box center [539, 389] width 233 height 50
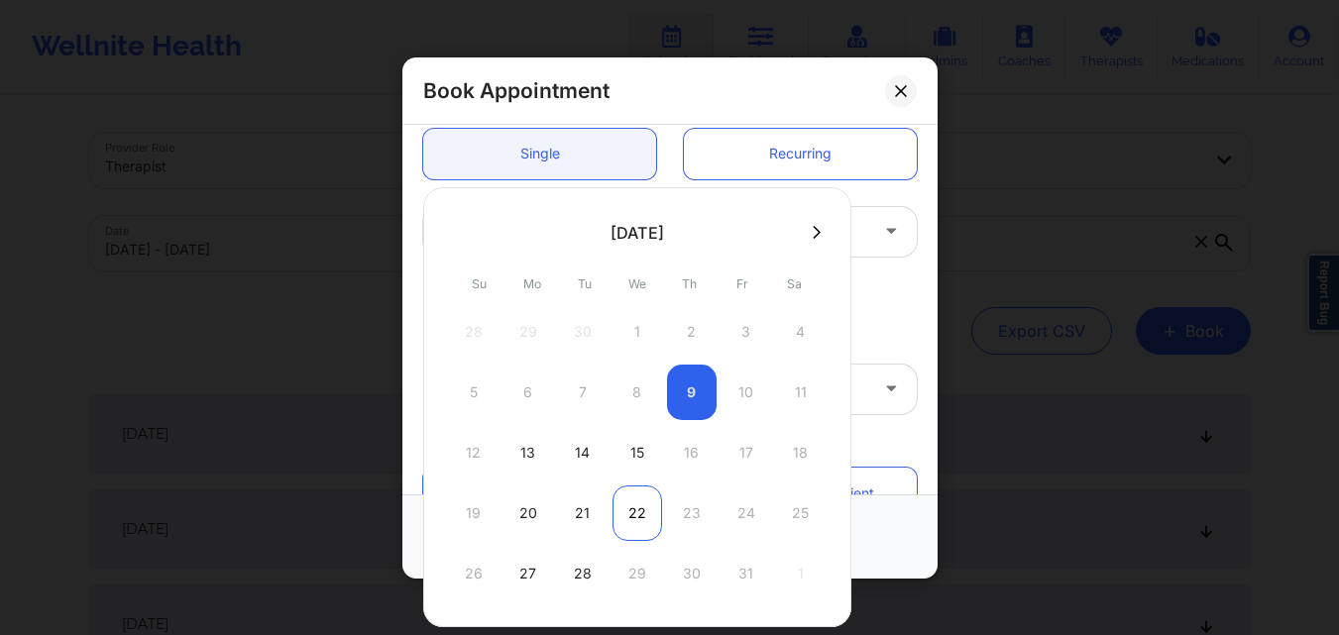
click at [637, 506] on div "22" at bounding box center [637, 513] width 50 height 55
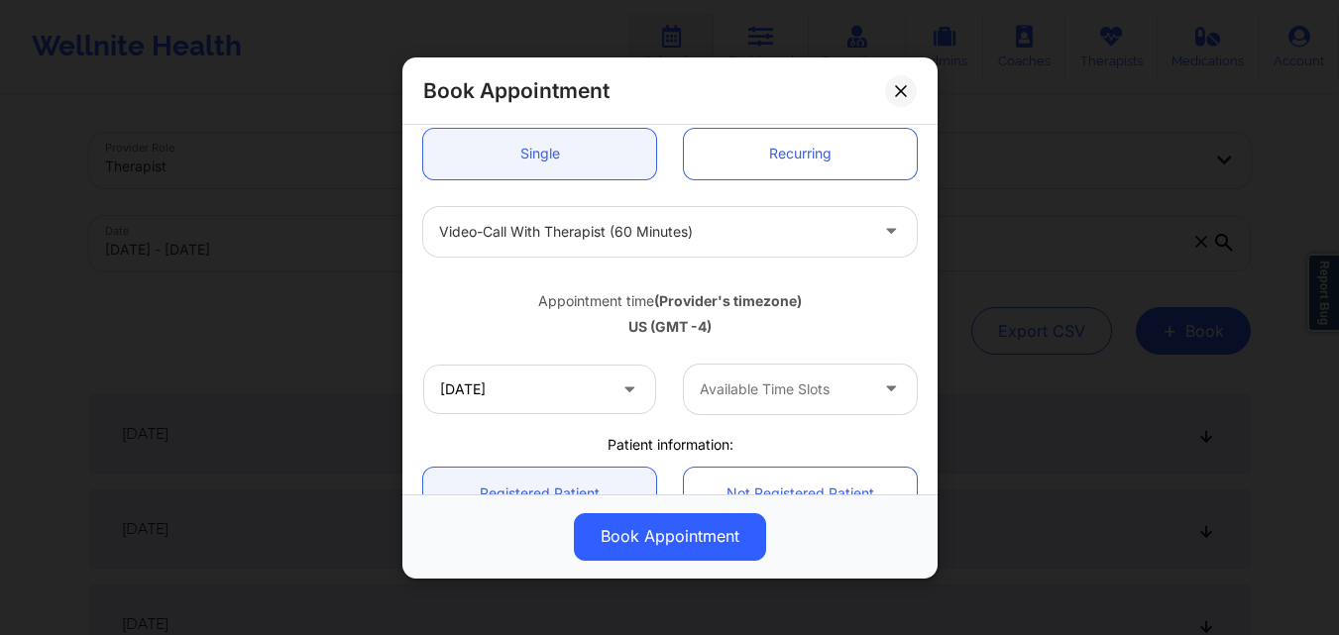
click at [787, 388] on div at bounding box center [783, 390] width 167 height 24
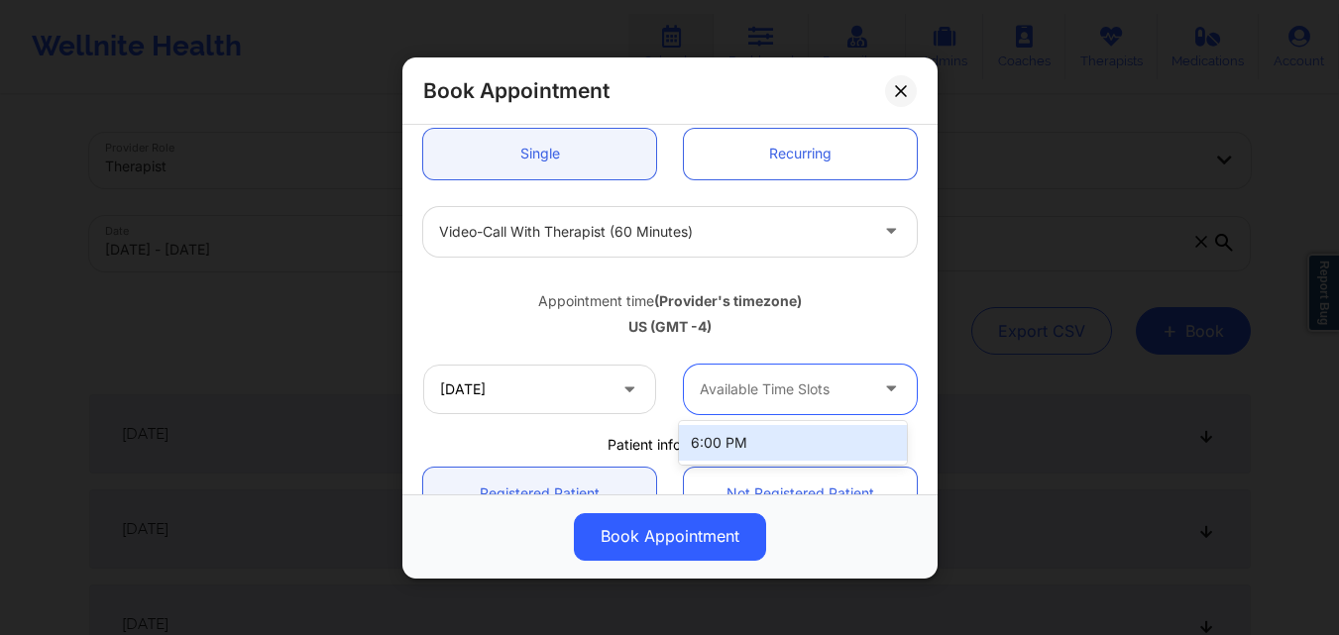
click at [787, 388] on div at bounding box center [783, 390] width 167 height 24
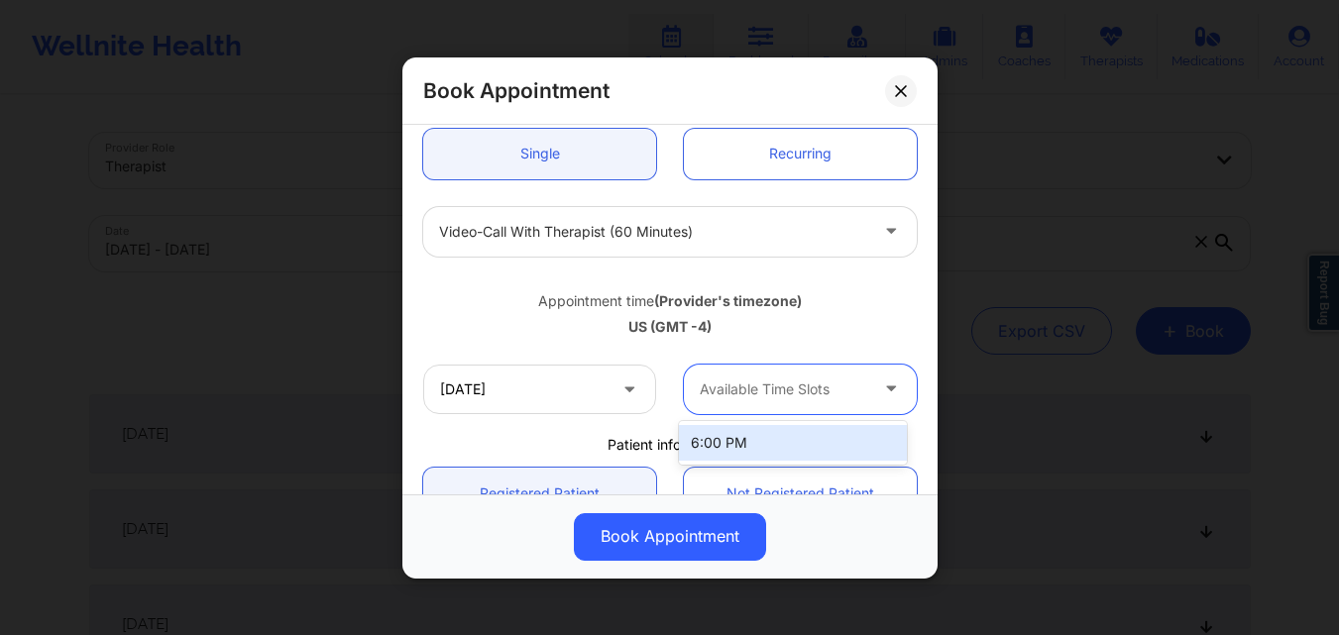
click at [787, 388] on div at bounding box center [783, 390] width 167 height 24
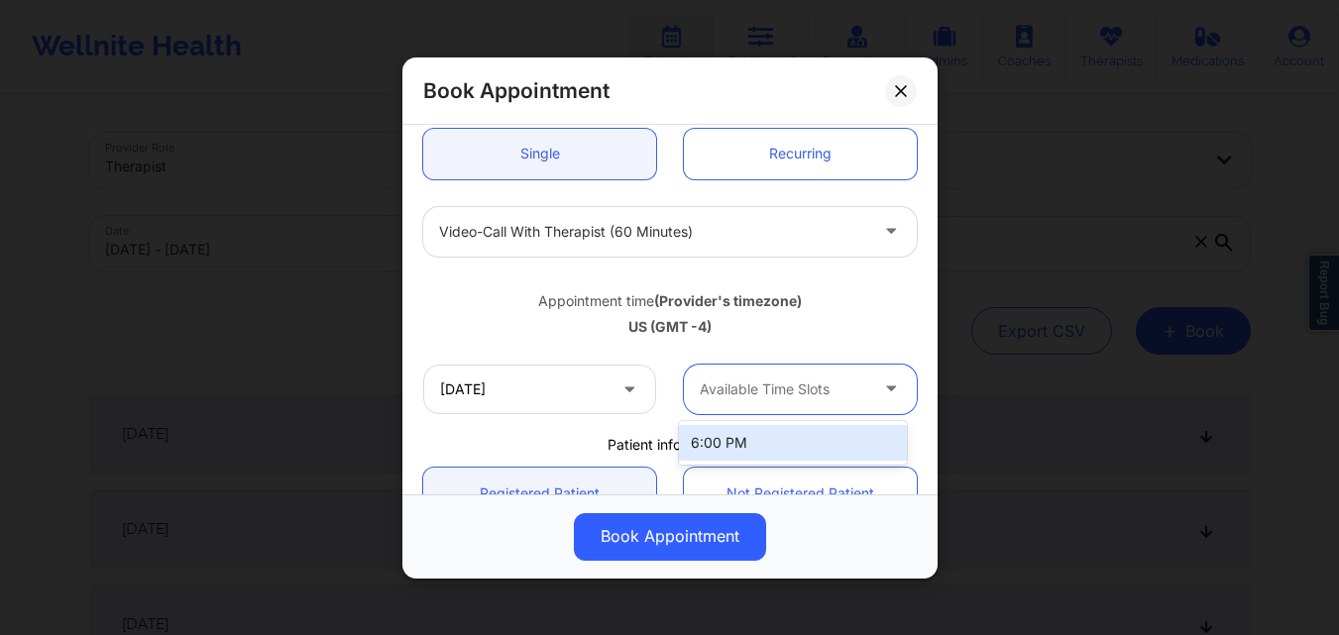
click at [787, 388] on div at bounding box center [783, 390] width 167 height 24
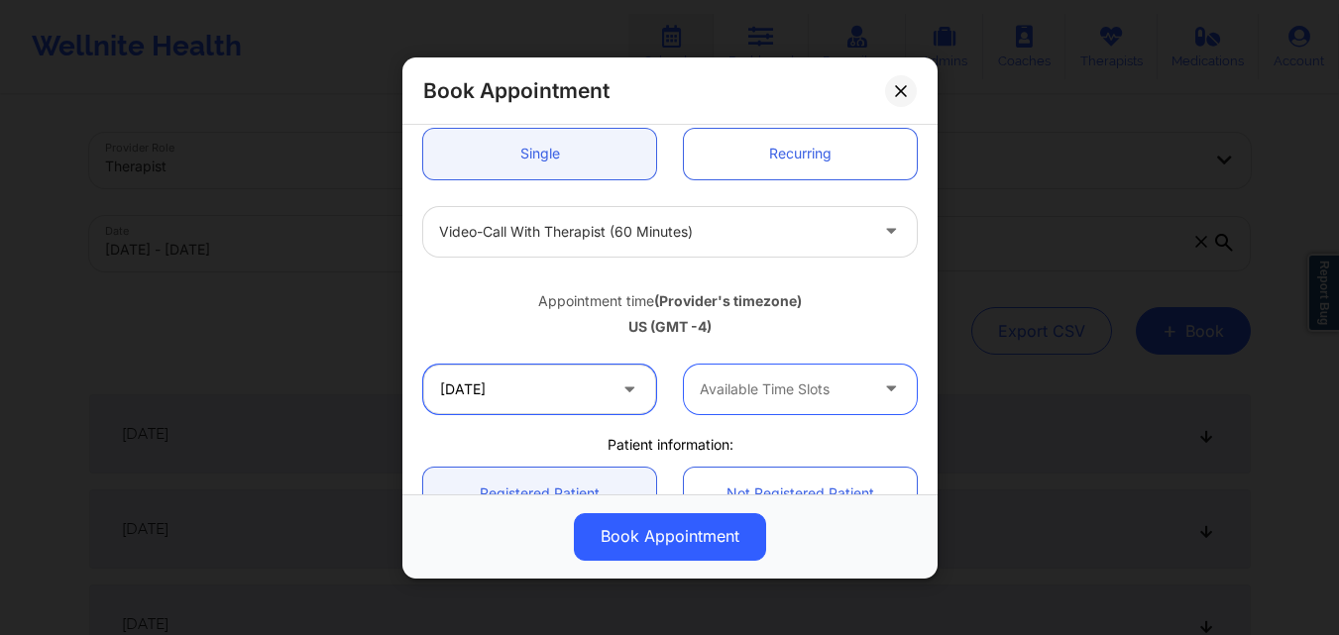
click at [583, 388] on input "10/22/2025" at bounding box center [539, 389] width 233 height 50
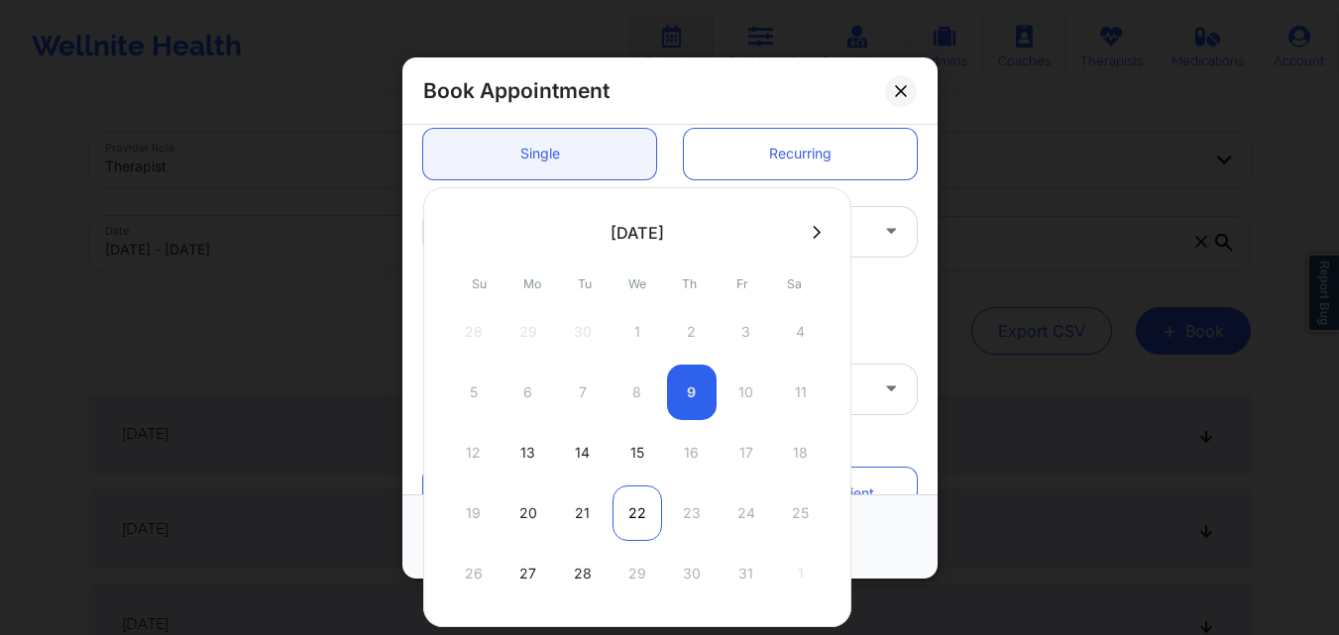
click at [629, 524] on div "22" at bounding box center [637, 513] width 50 height 55
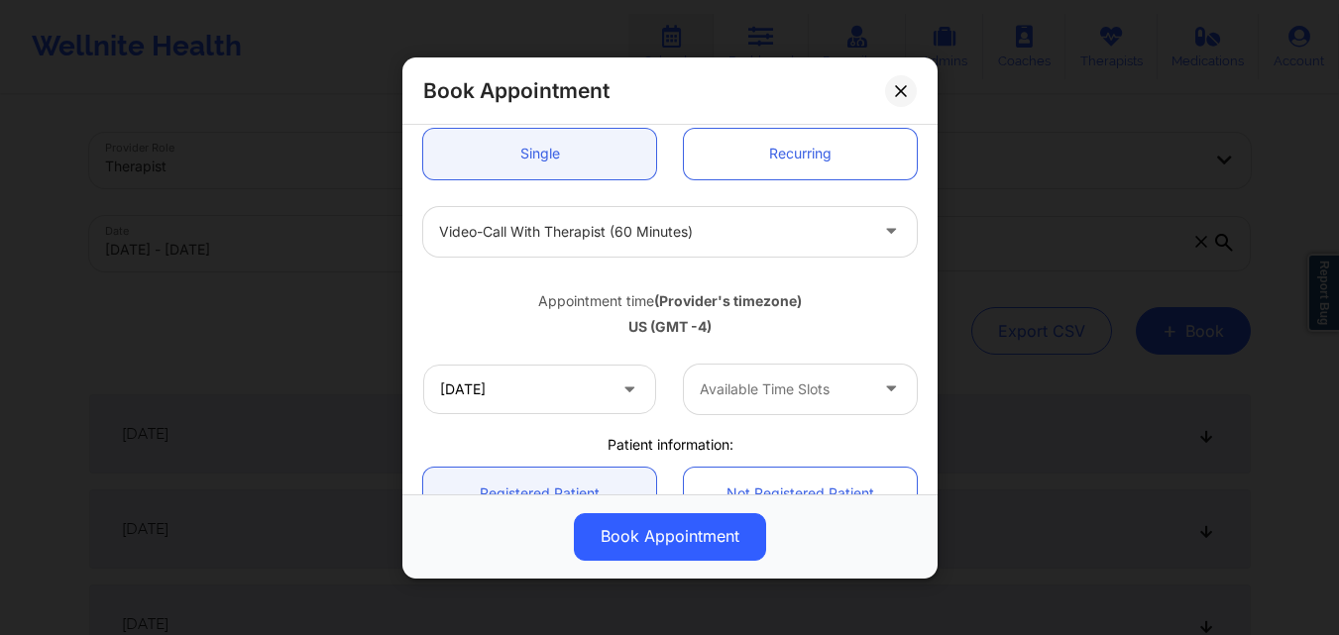
click at [772, 389] on div at bounding box center [783, 390] width 167 height 24
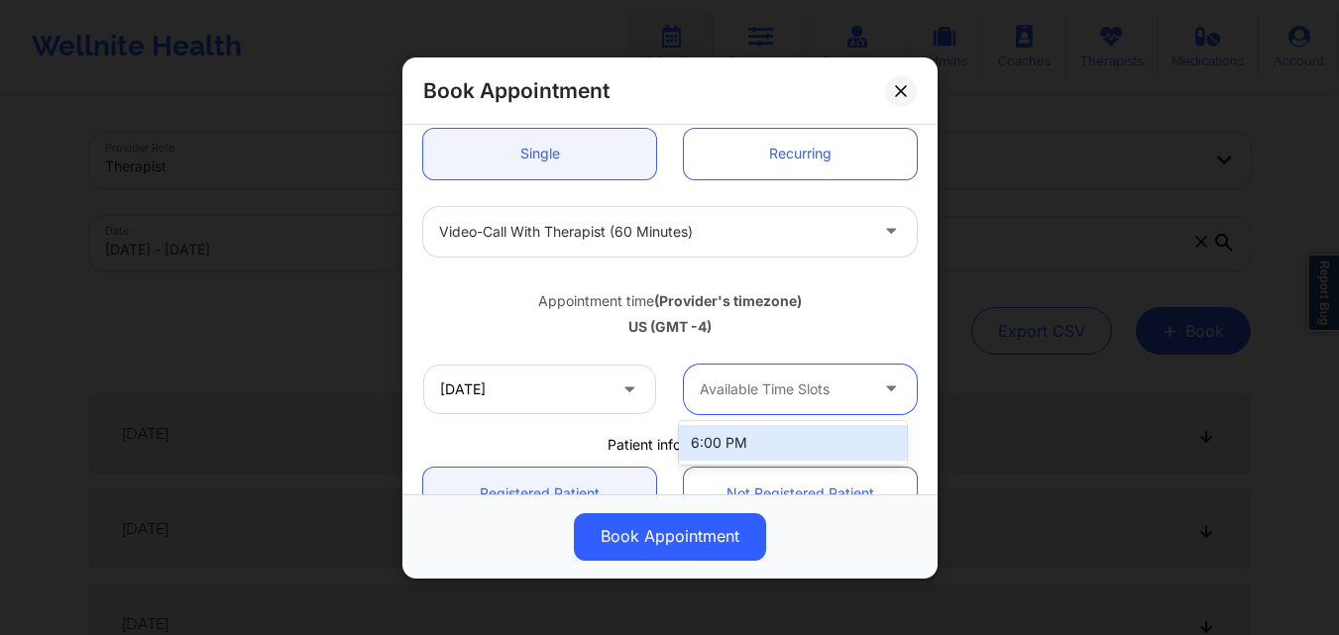
click at [731, 394] on div at bounding box center [783, 390] width 167 height 24
click at [619, 394] on span at bounding box center [631, 389] width 24 height 25
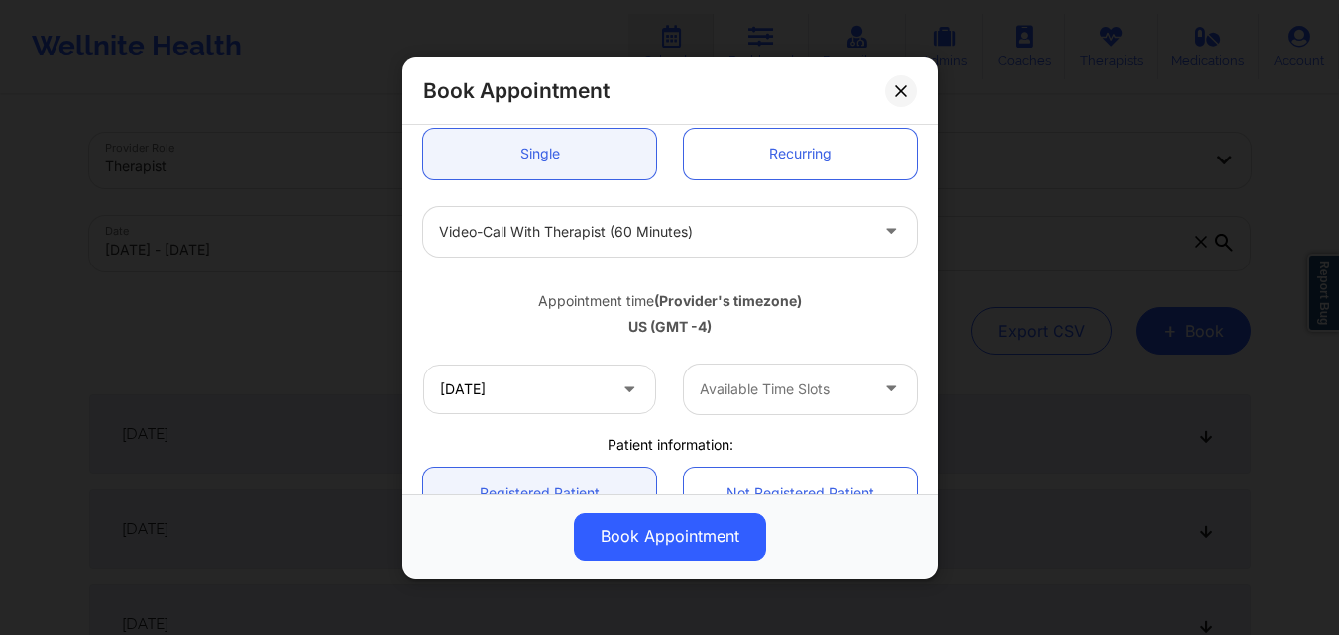
click at [619, 398] on span at bounding box center [631, 389] width 24 height 25
click at [569, 385] on input "10/22/2025" at bounding box center [539, 389] width 233 height 50
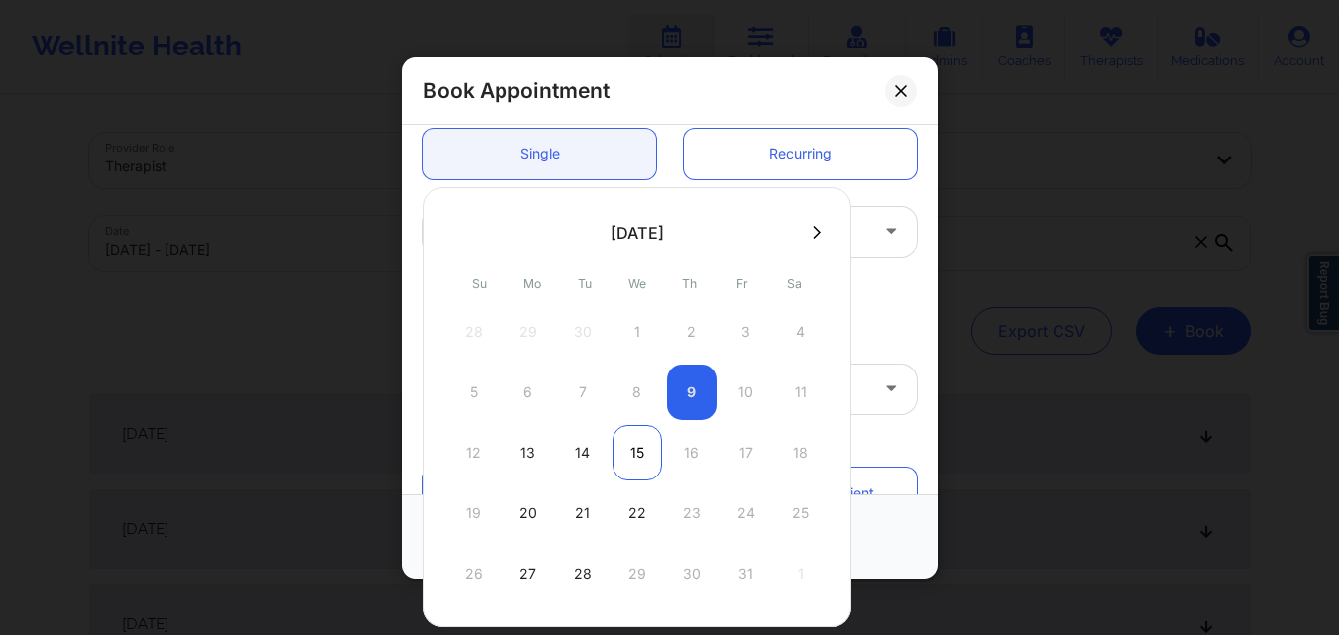
click at [631, 444] on div "15" at bounding box center [637, 452] width 50 height 55
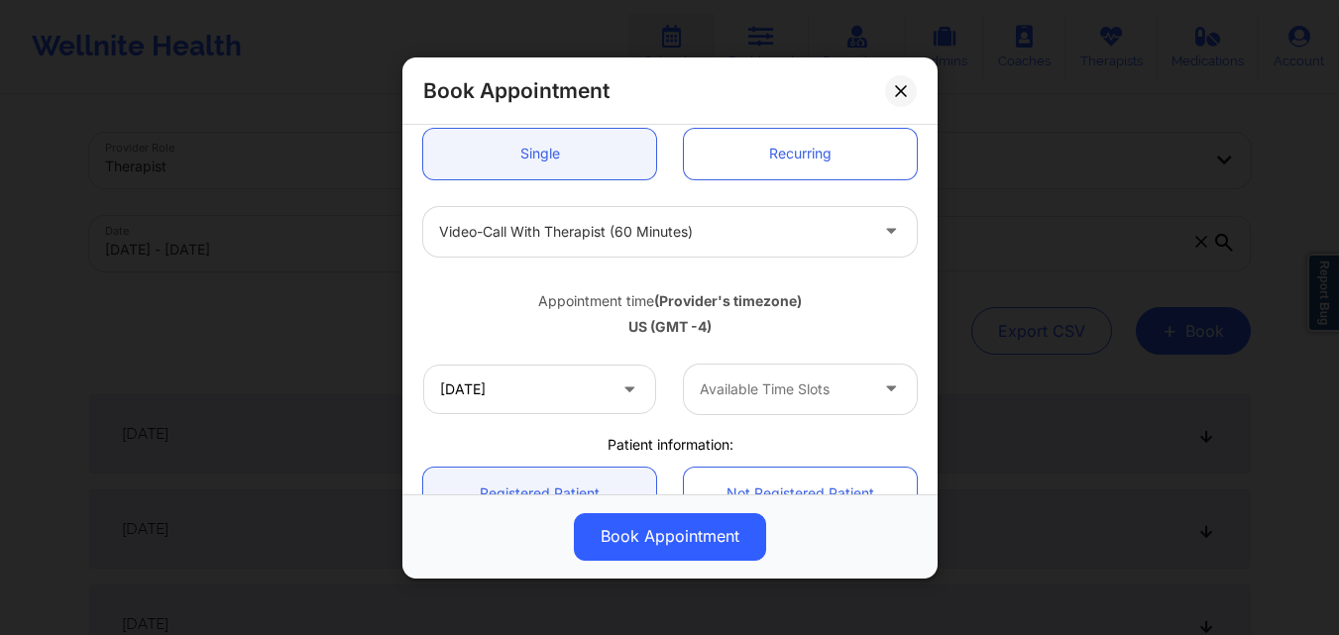
click at [765, 397] on div at bounding box center [783, 390] width 167 height 24
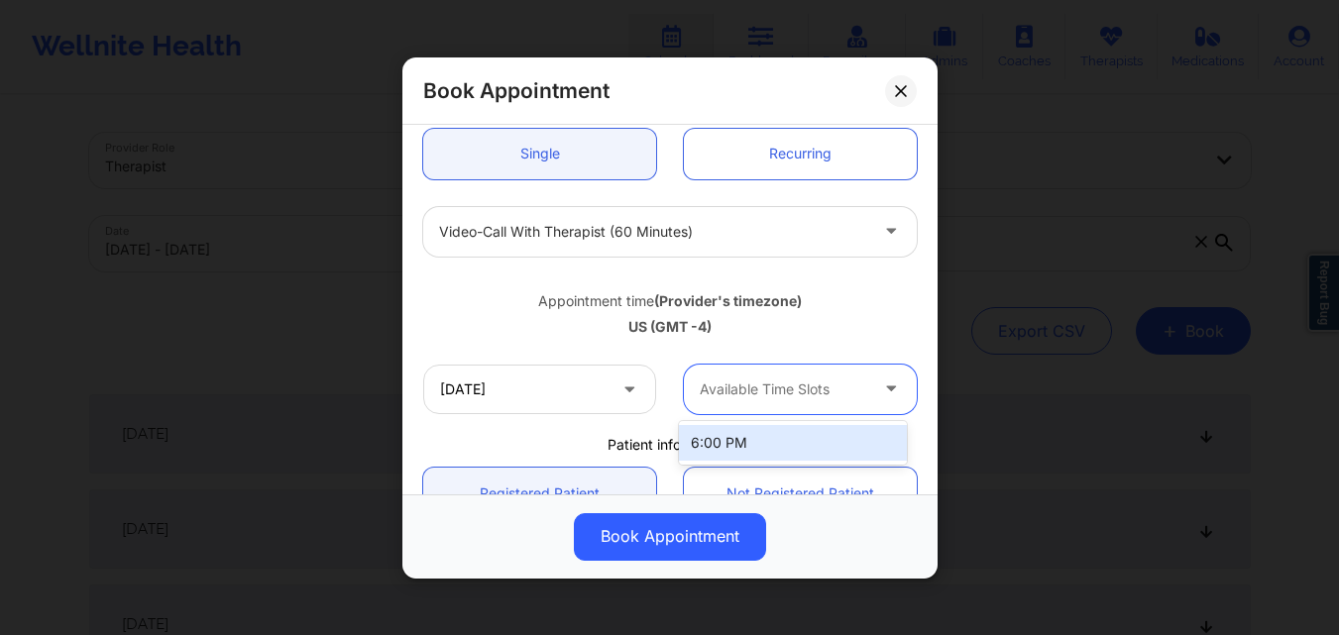
click at [764, 391] on div at bounding box center [783, 390] width 167 height 24
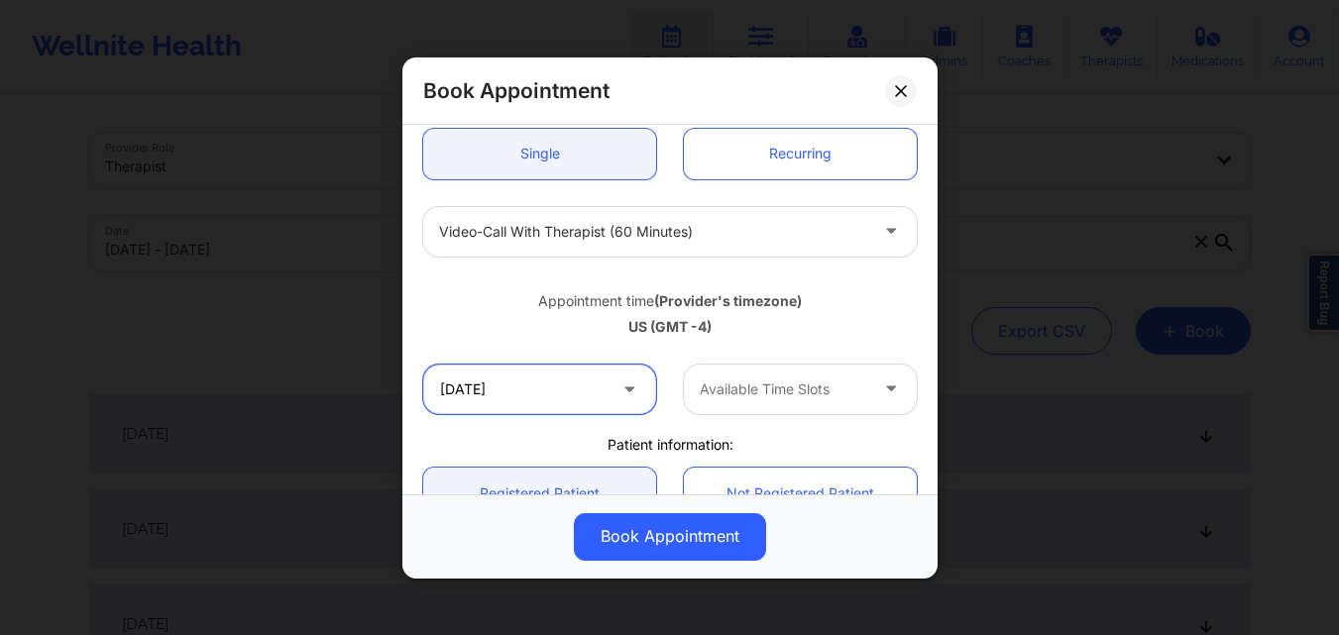
click at [611, 395] on input "10/15/2025" at bounding box center [539, 389] width 233 height 50
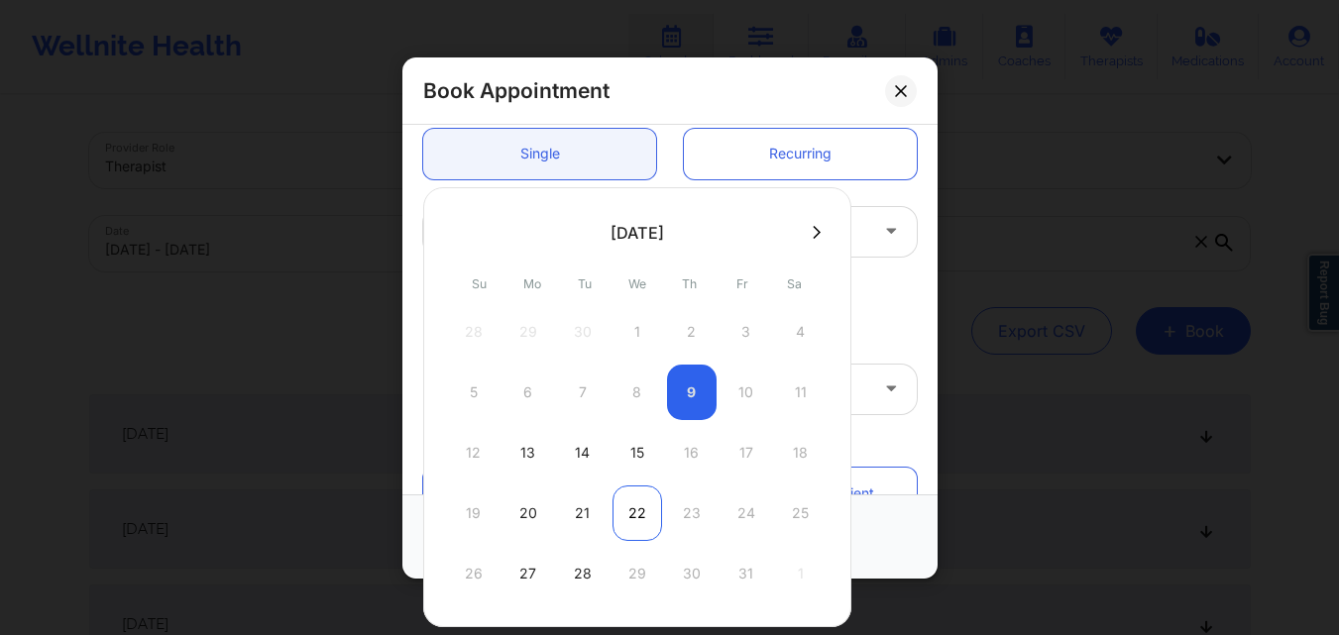
click at [638, 511] on div "22" at bounding box center [637, 513] width 50 height 55
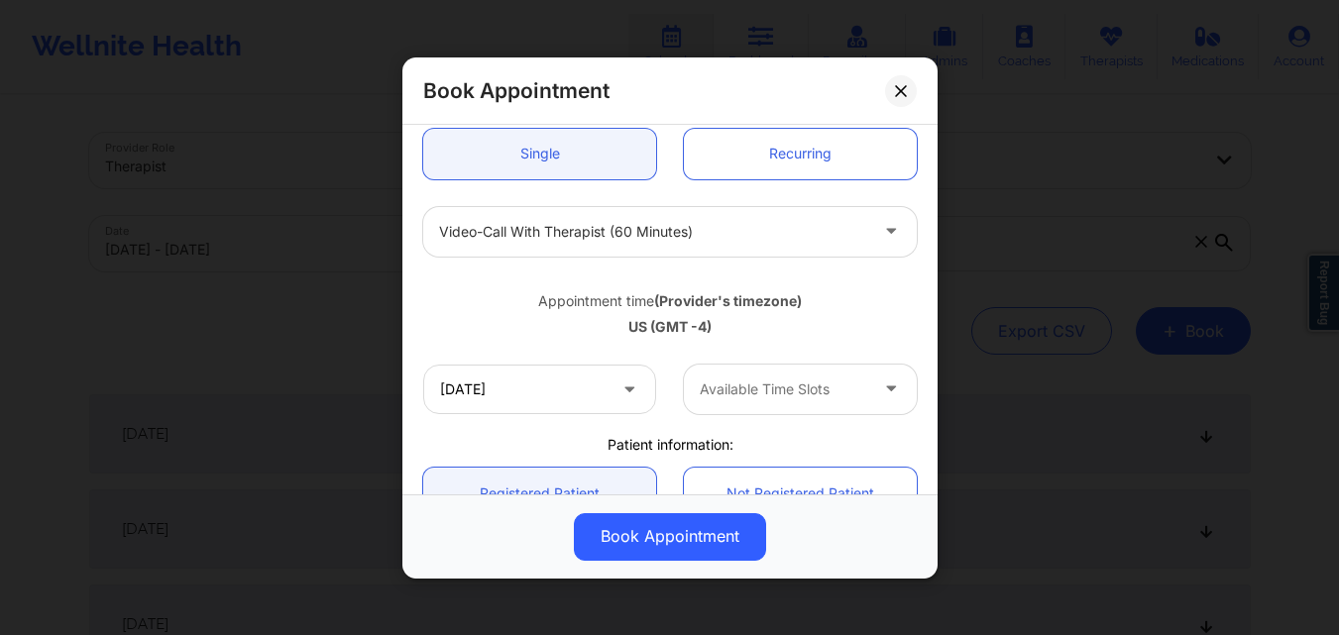
click at [771, 388] on div at bounding box center [783, 390] width 167 height 24
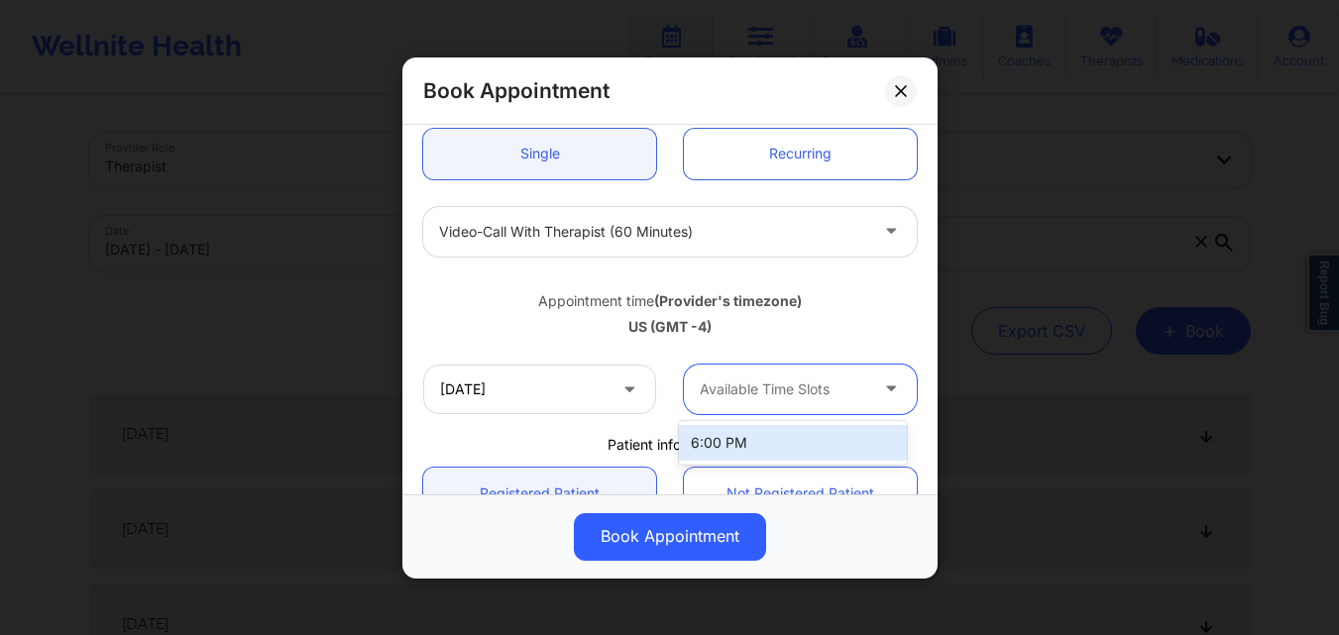
click at [771, 388] on div at bounding box center [783, 390] width 167 height 24
click at [772, 388] on div at bounding box center [783, 390] width 167 height 24
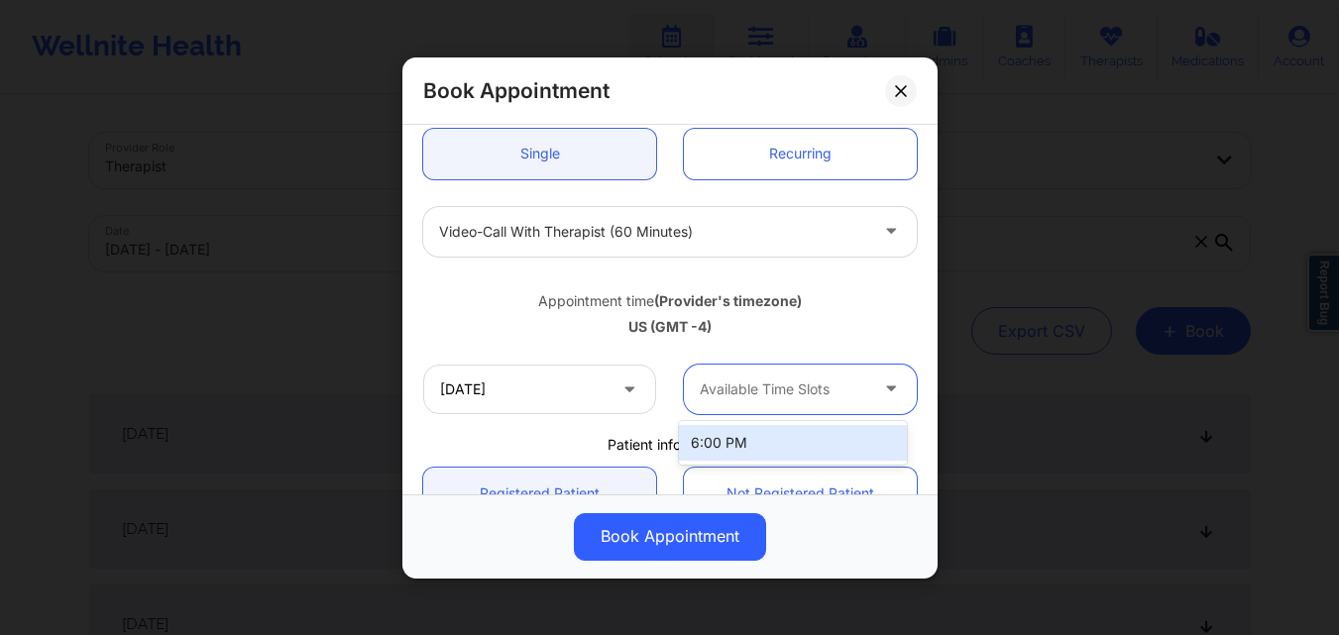
click at [772, 388] on div at bounding box center [783, 390] width 167 height 24
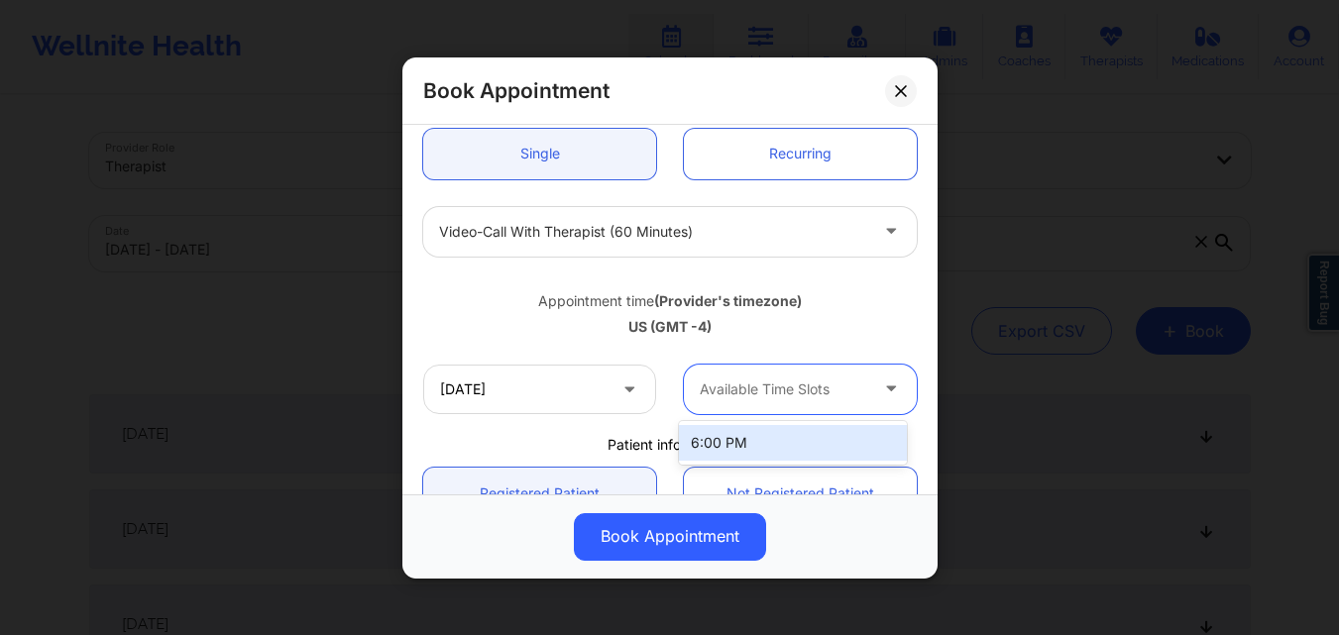
click at [772, 388] on div at bounding box center [783, 390] width 167 height 24
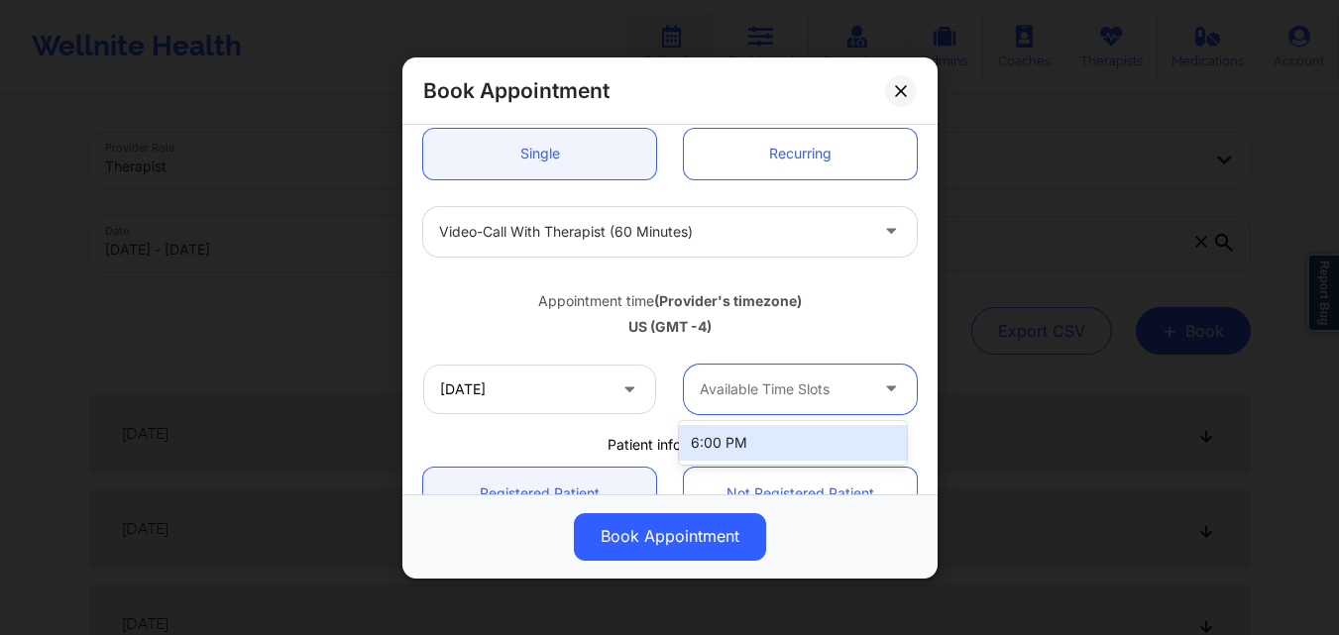
click at [772, 388] on div at bounding box center [783, 390] width 167 height 24
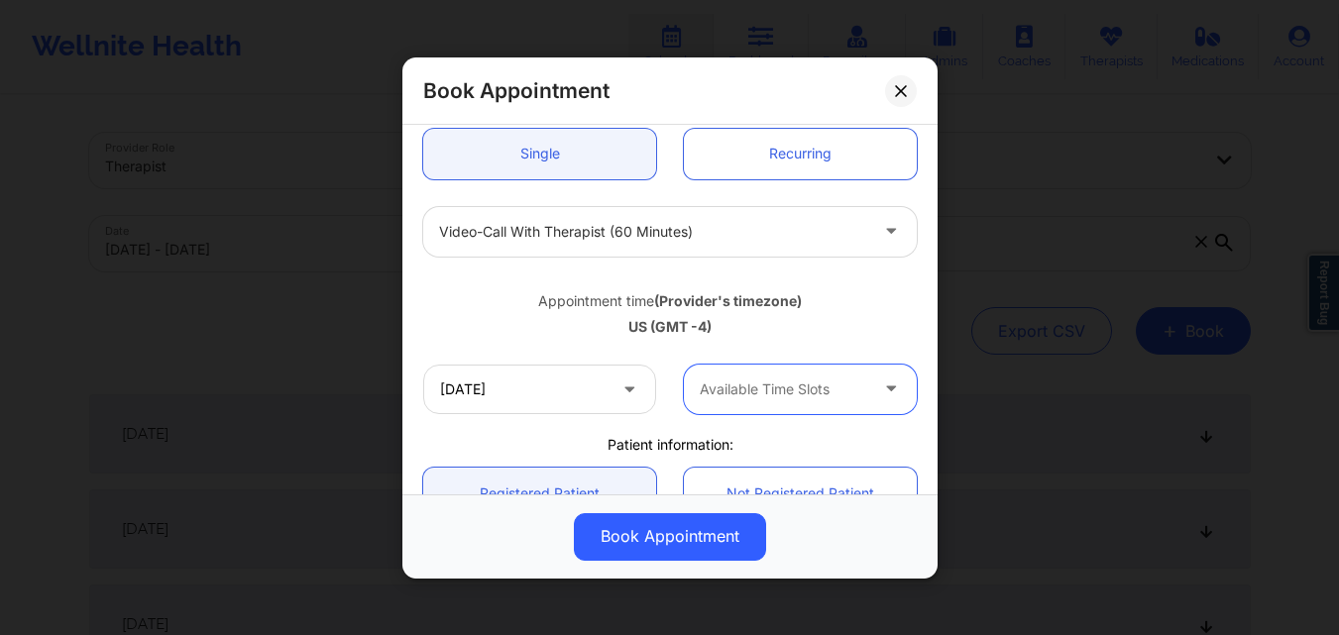
click at [772, 388] on div at bounding box center [783, 390] width 167 height 24
click at [774, 388] on div at bounding box center [783, 390] width 167 height 24
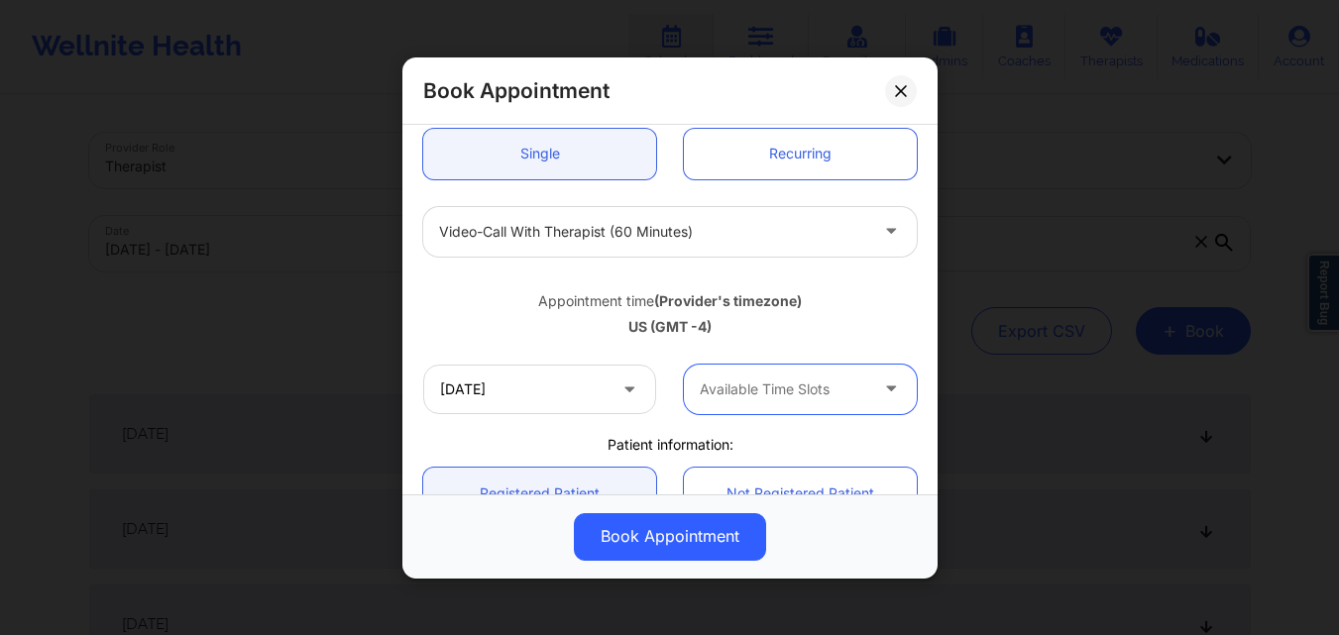
click at [777, 380] on div at bounding box center [783, 390] width 167 height 24
click at [779, 380] on div at bounding box center [783, 390] width 167 height 24
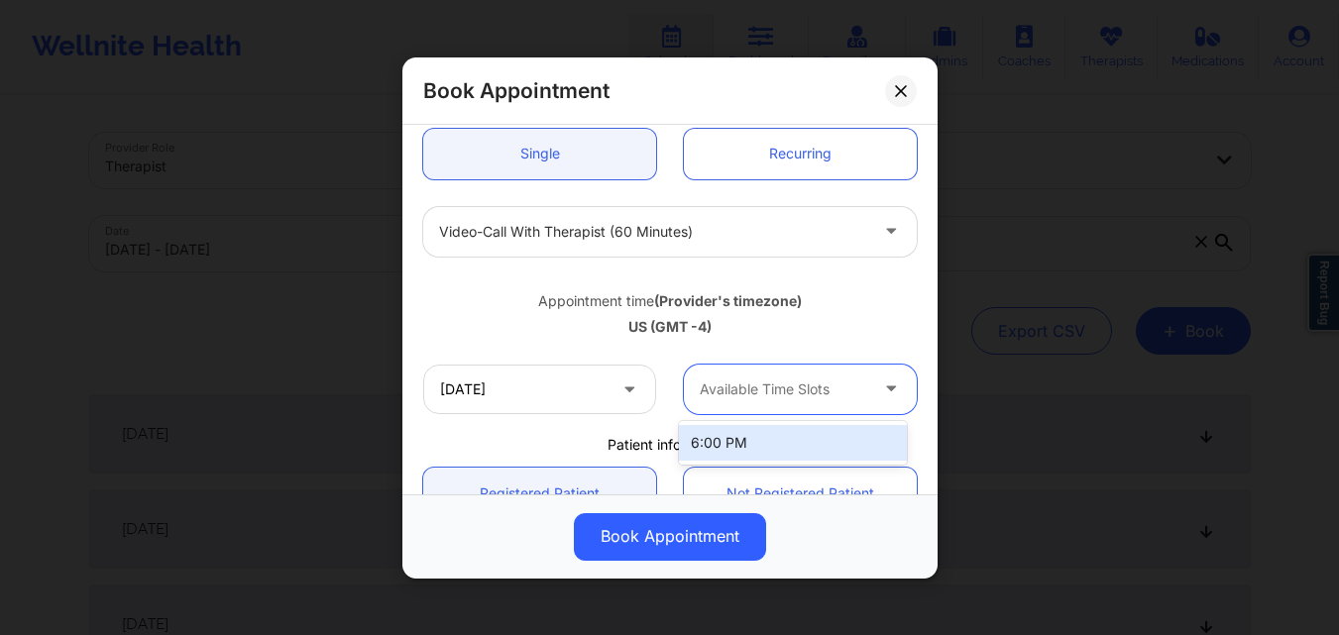
click at [779, 380] on div at bounding box center [783, 390] width 167 height 24
click at [844, 246] on div "Video-Call with Therapist (60 minutes)" at bounding box center [653, 231] width 428 height 50
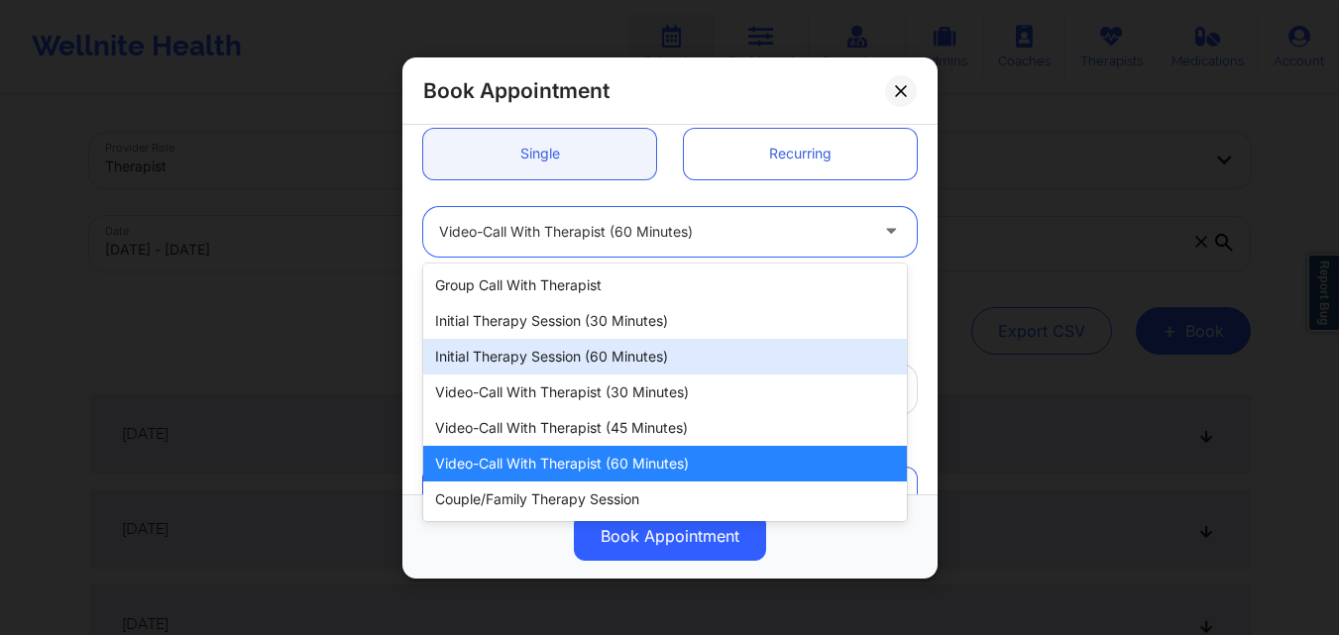
click at [724, 372] on div "Initial Therapy Session (60 minutes)" at bounding box center [665, 357] width 484 height 36
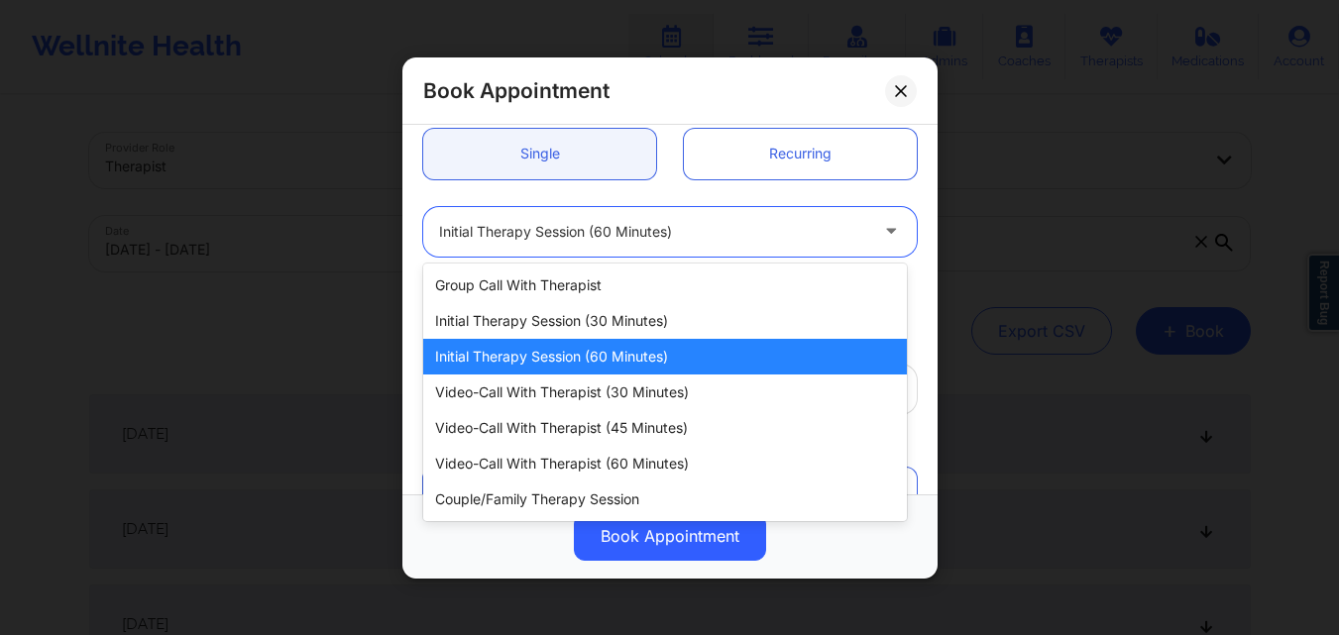
drag, startPoint x: 753, startPoint y: 244, endPoint x: 755, endPoint y: 267, distance: 22.9
click at [759, 246] on div "Initial Therapy Session (60 minutes)" at bounding box center [653, 231] width 428 height 50
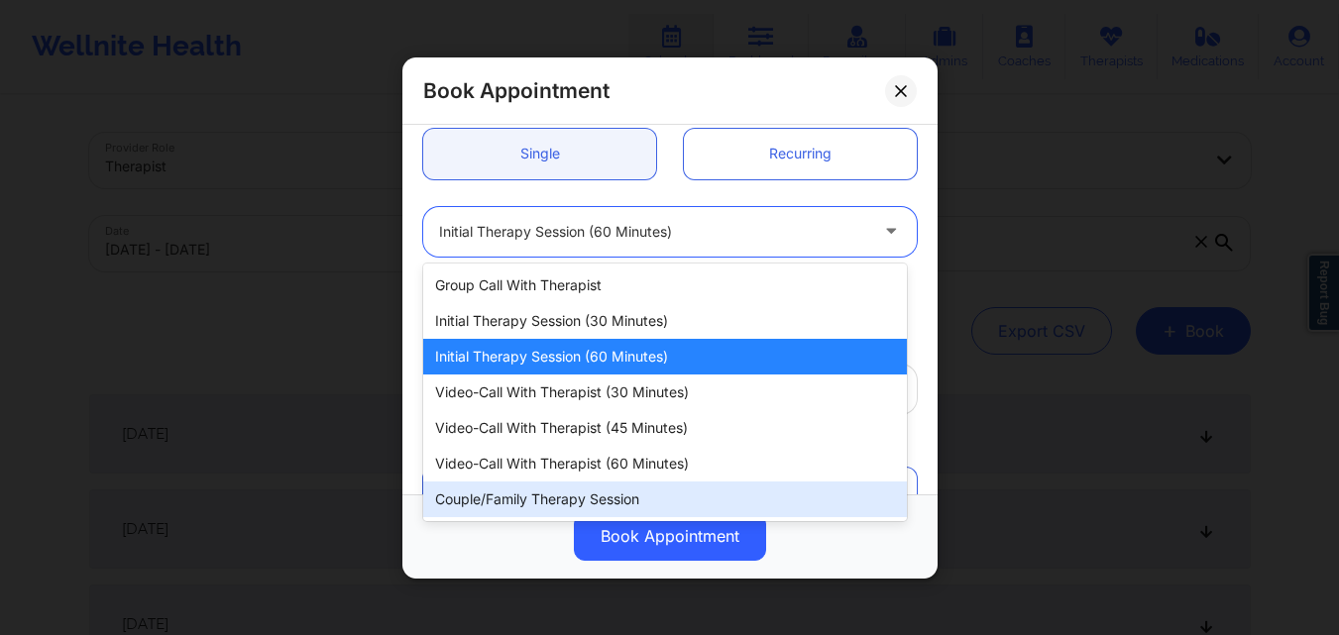
click at [693, 487] on div "Couple/Family Therapy Session" at bounding box center [665, 500] width 484 height 36
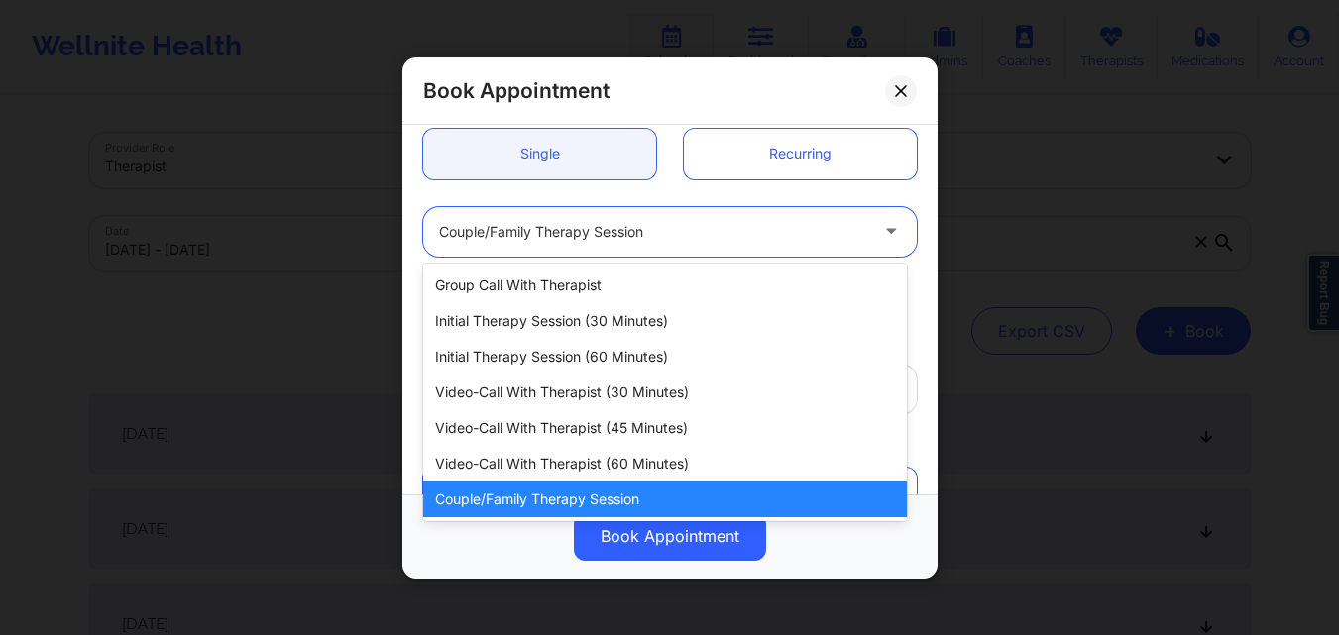
click at [742, 226] on div at bounding box center [653, 231] width 428 height 24
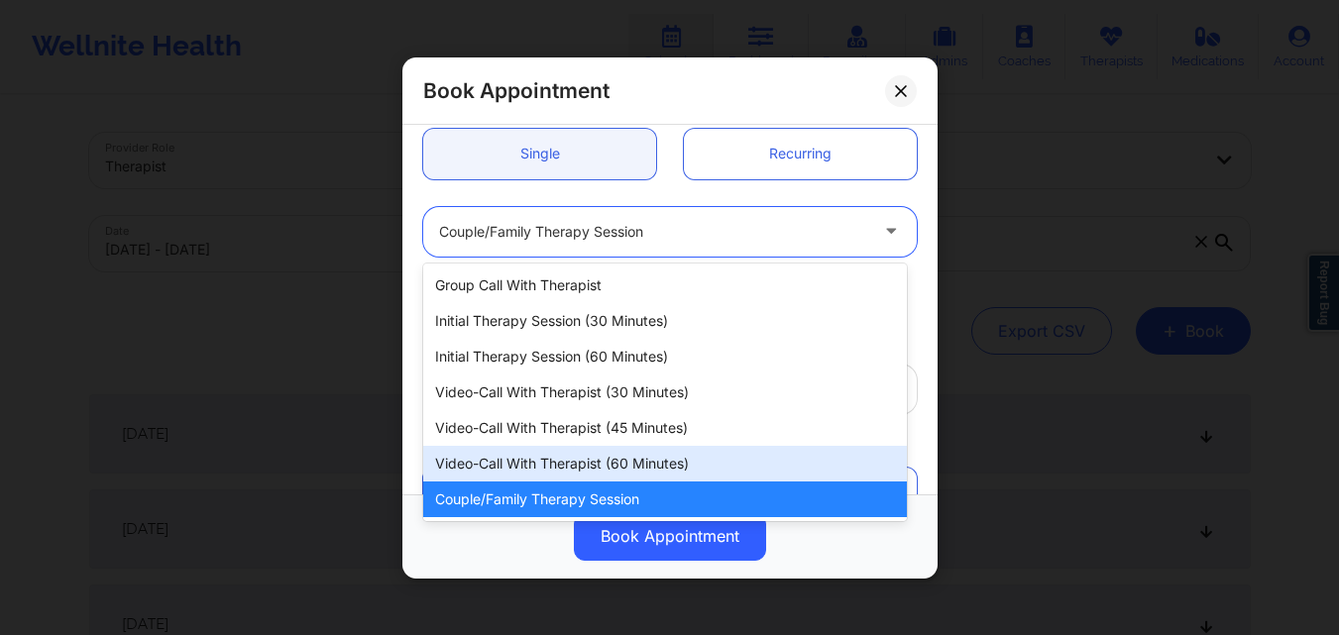
click at [710, 451] on div "Video-Call with Therapist (60 minutes)" at bounding box center [665, 464] width 484 height 36
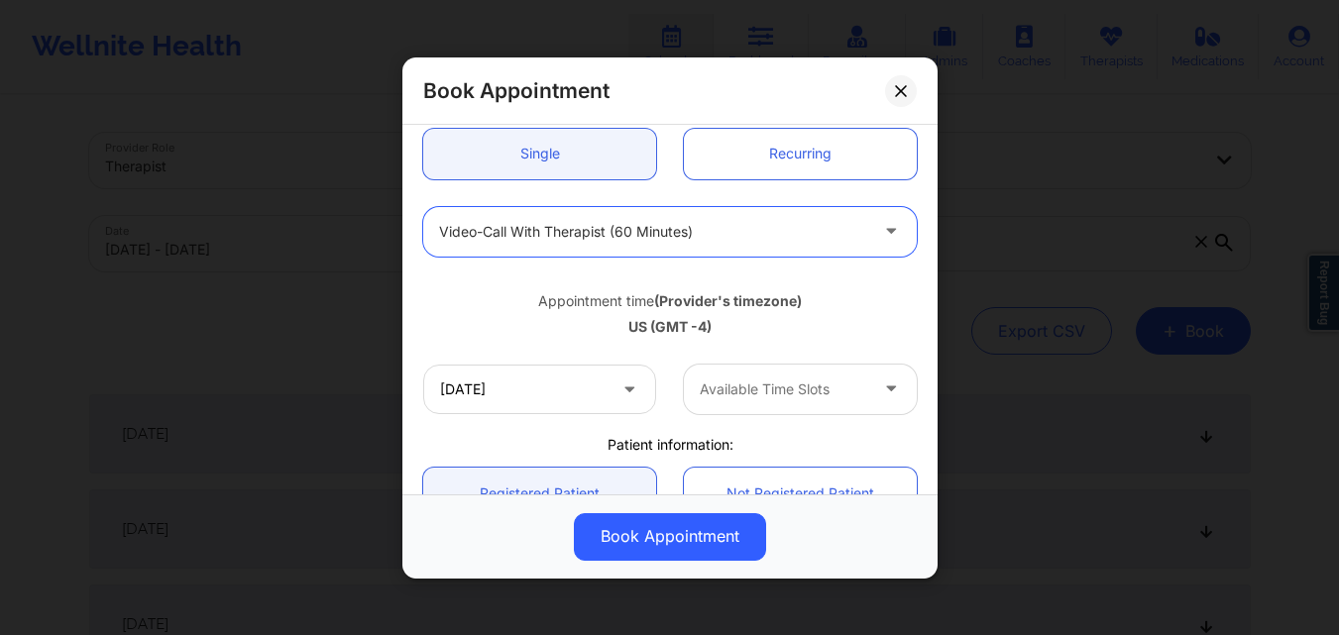
click at [869, 392] on div at bounding box center [893, 389] width 48 height 50
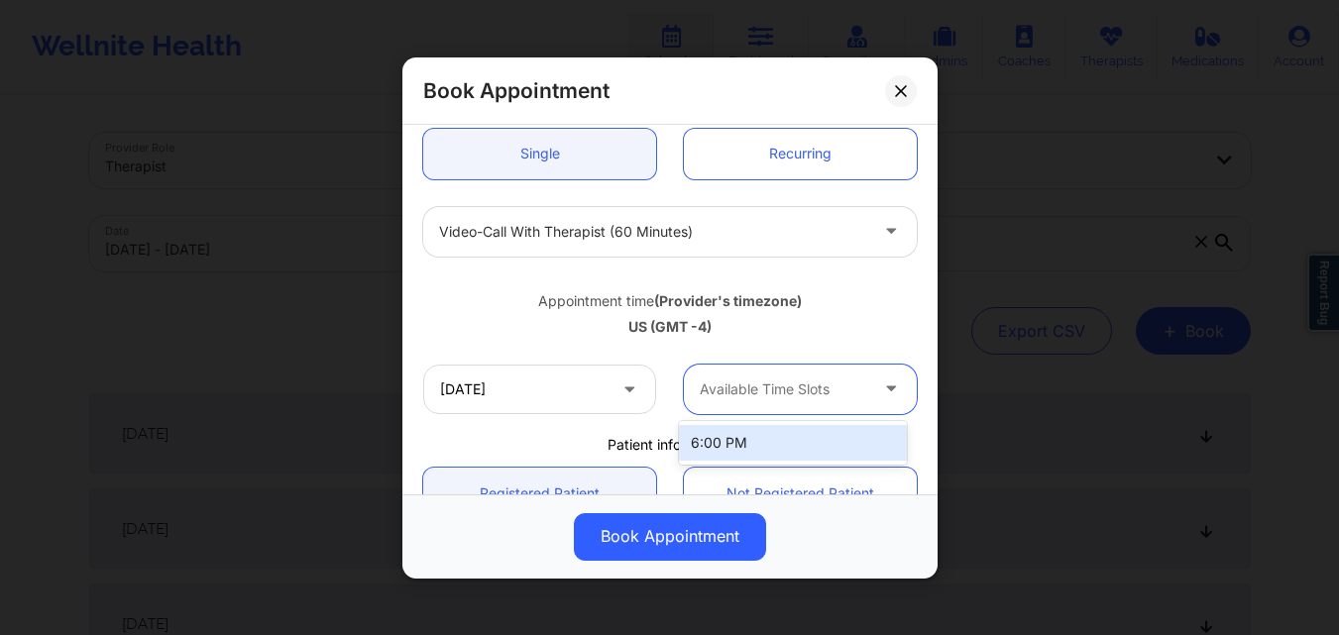
click at [701, 442] on div "6:00 PM" at bounding box center [793, 443] width 228 height 36
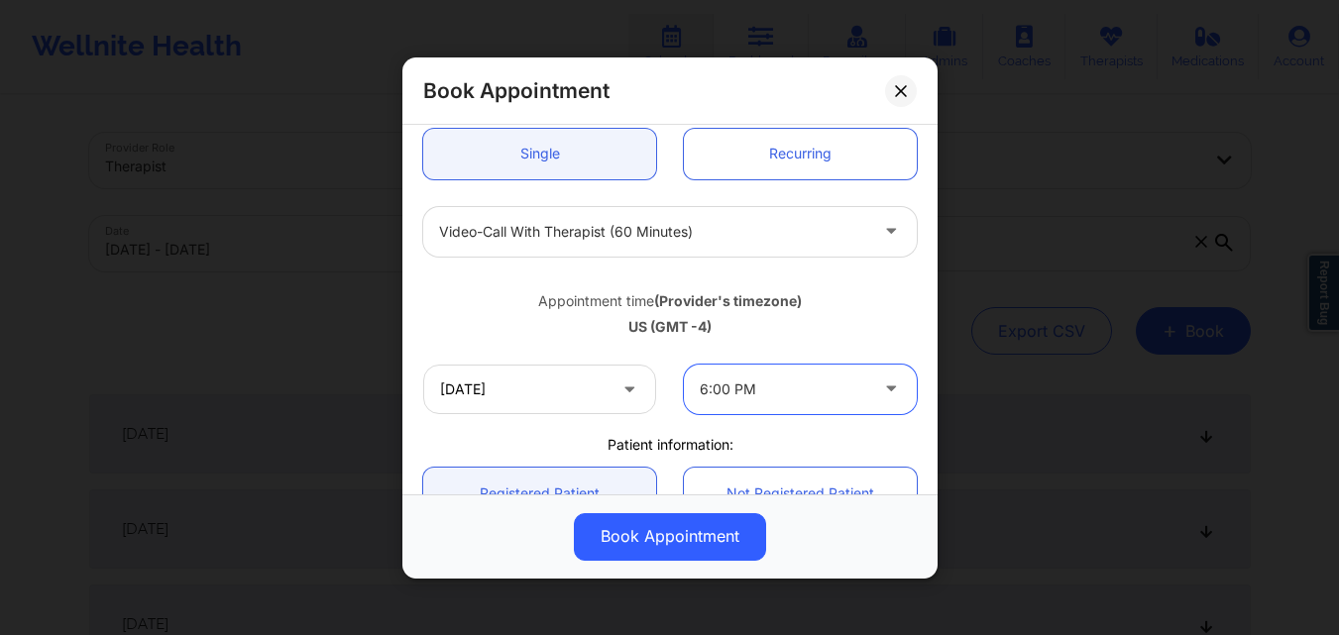
click at [882, 396] on div at bounding box center [893, 389] width 24 height 25
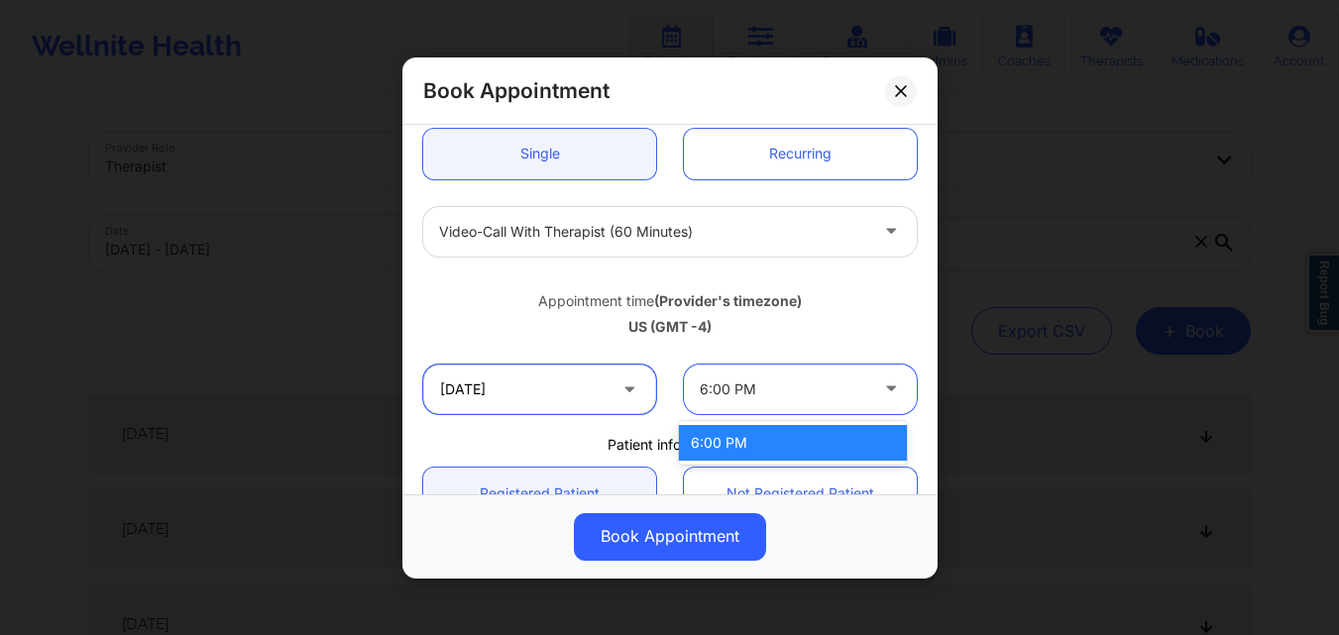
click at [596, 387] on input "10/22/2025" at bounding box center [539, 389] width 233 height 50
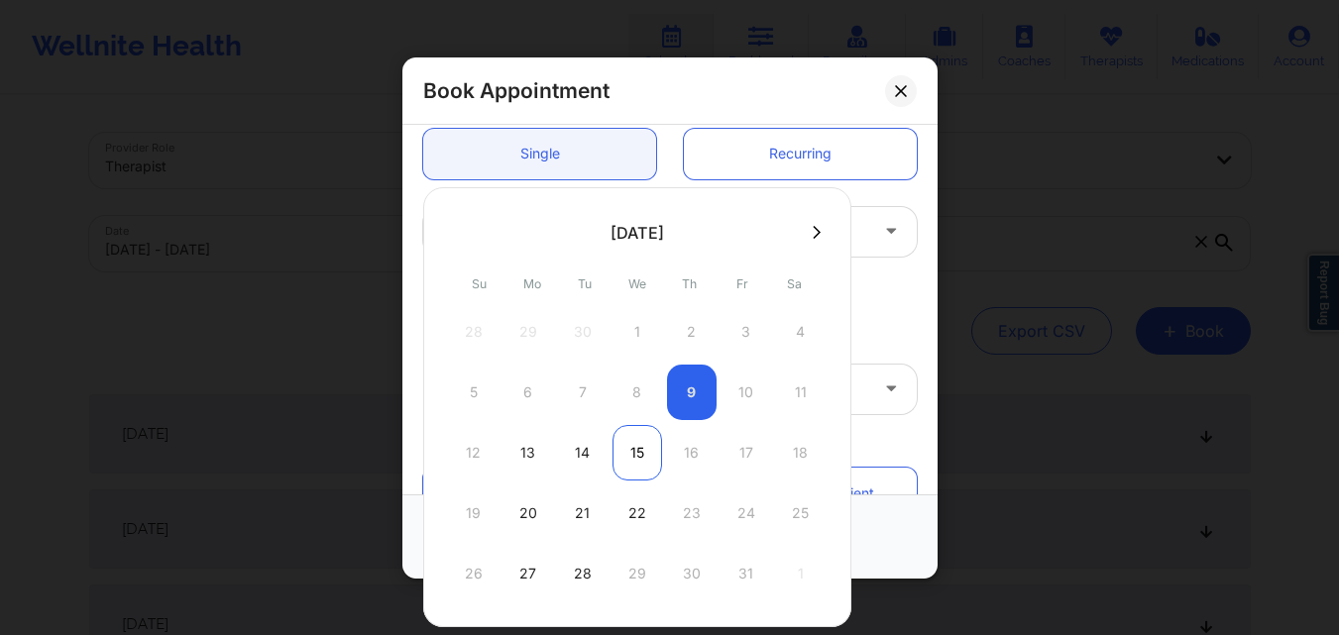
click at [638, 461] on div "15" at bounding box center [637, 452] width 50 height 55
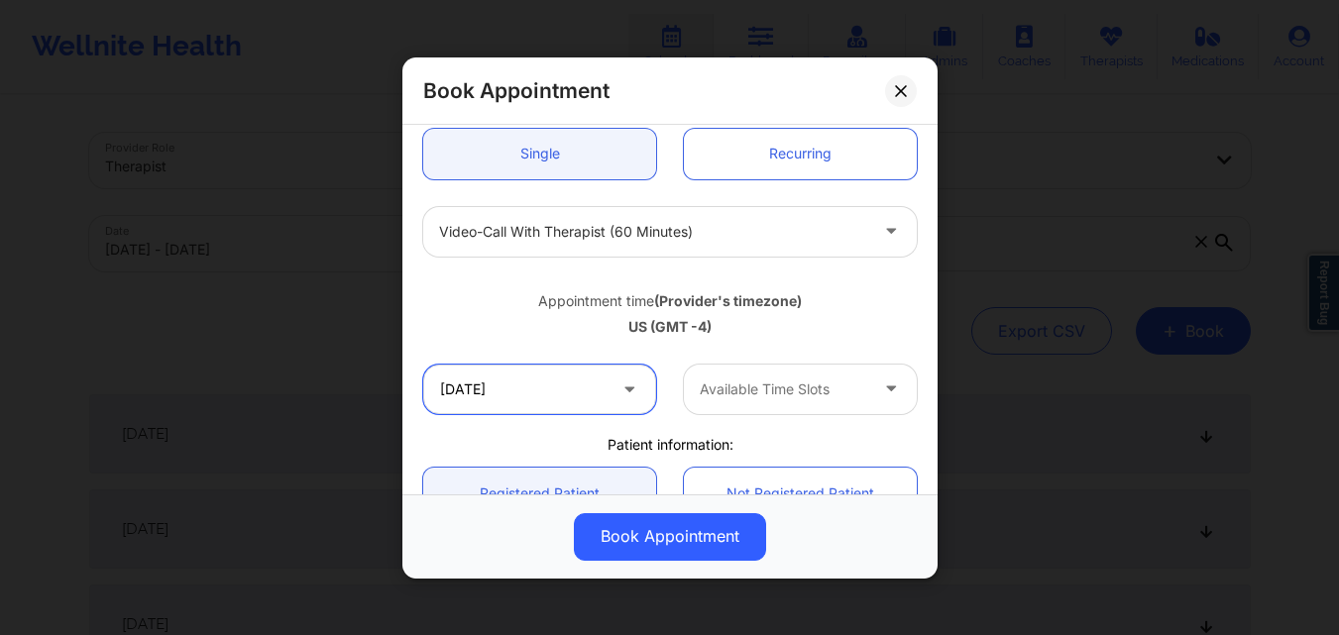
click at [573, 372] on input "10/15/2025" at bounding box center [539, 389] width 233 height 50
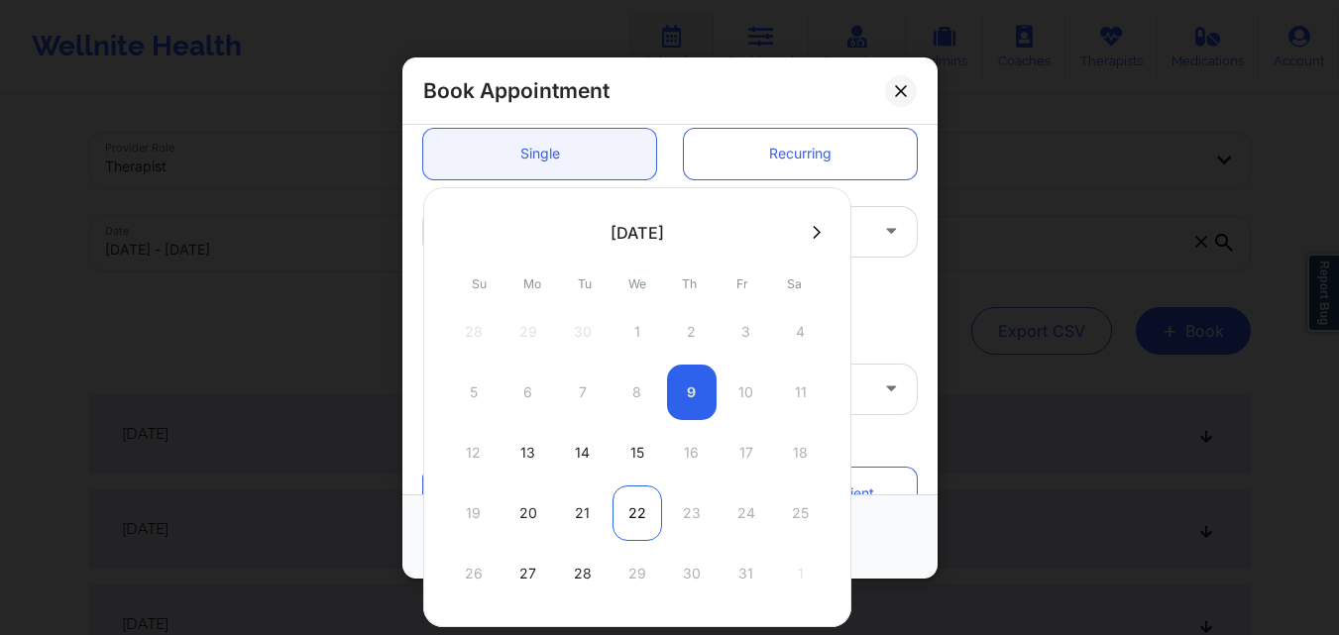
click at [635, 520] on div "22" at bounding box center [637, 513] width 50 height 55
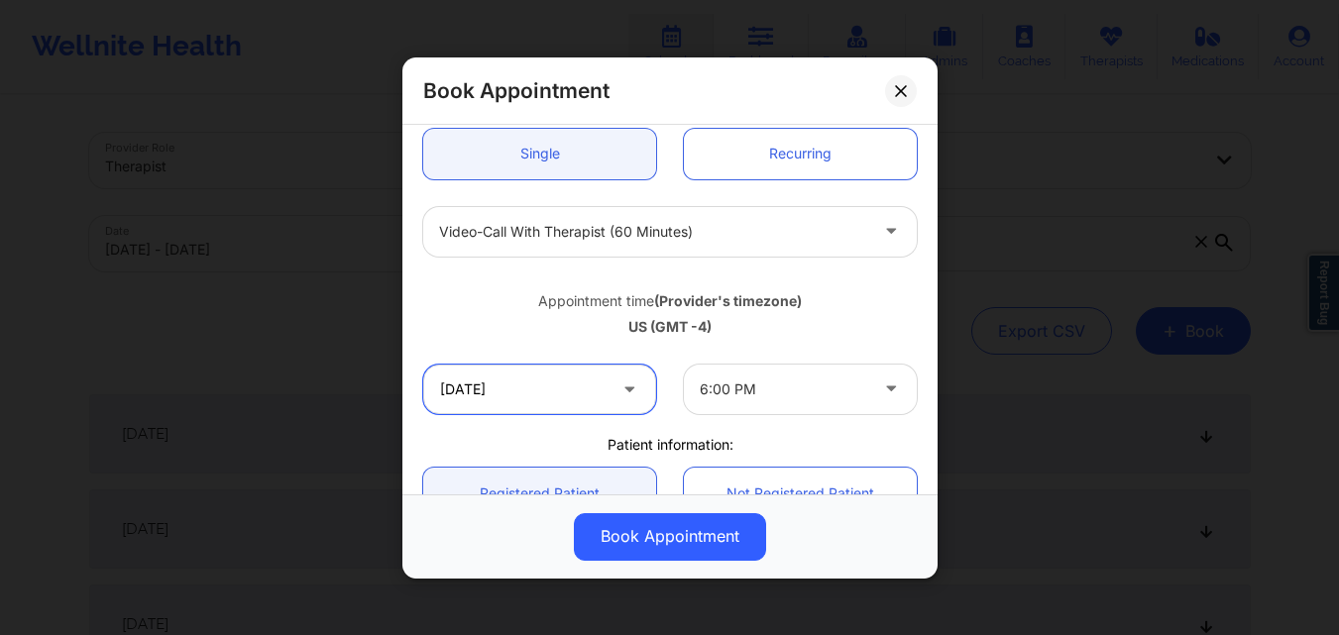
click at [598, 385] on input "10/22/2025" at bounding box center [539, 389] width 233 height 50
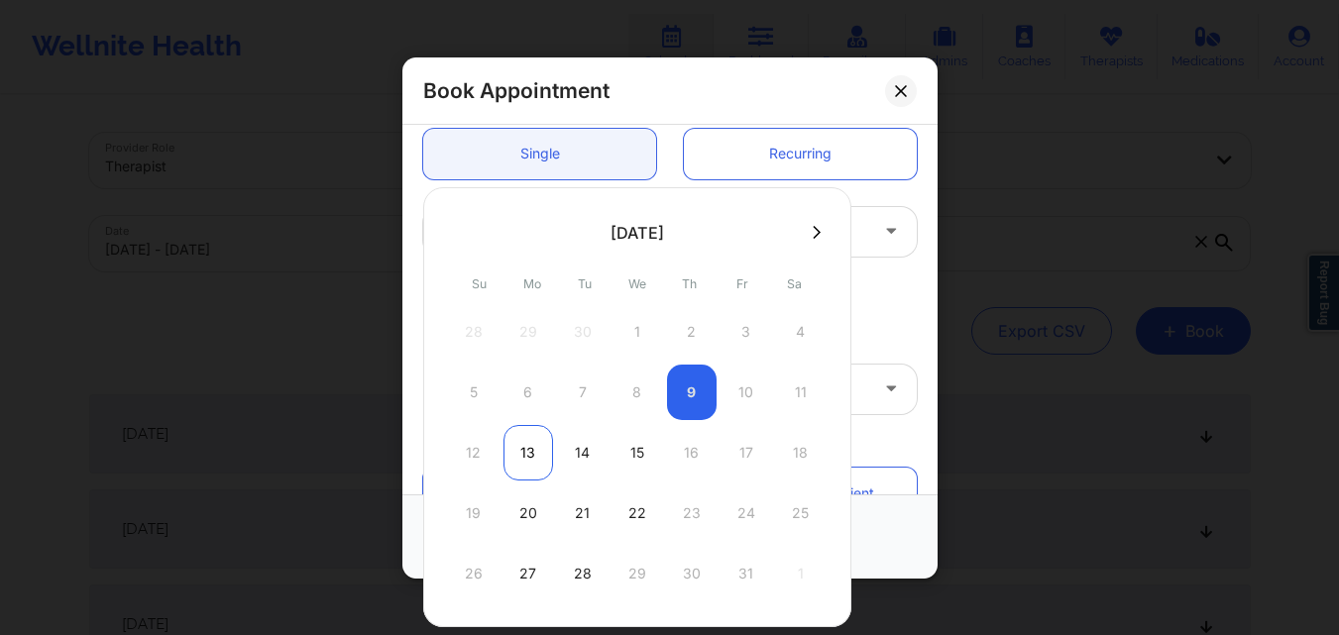
click at [518, 462] on div "13" at bounding box center [528, 452] width 50 height 55
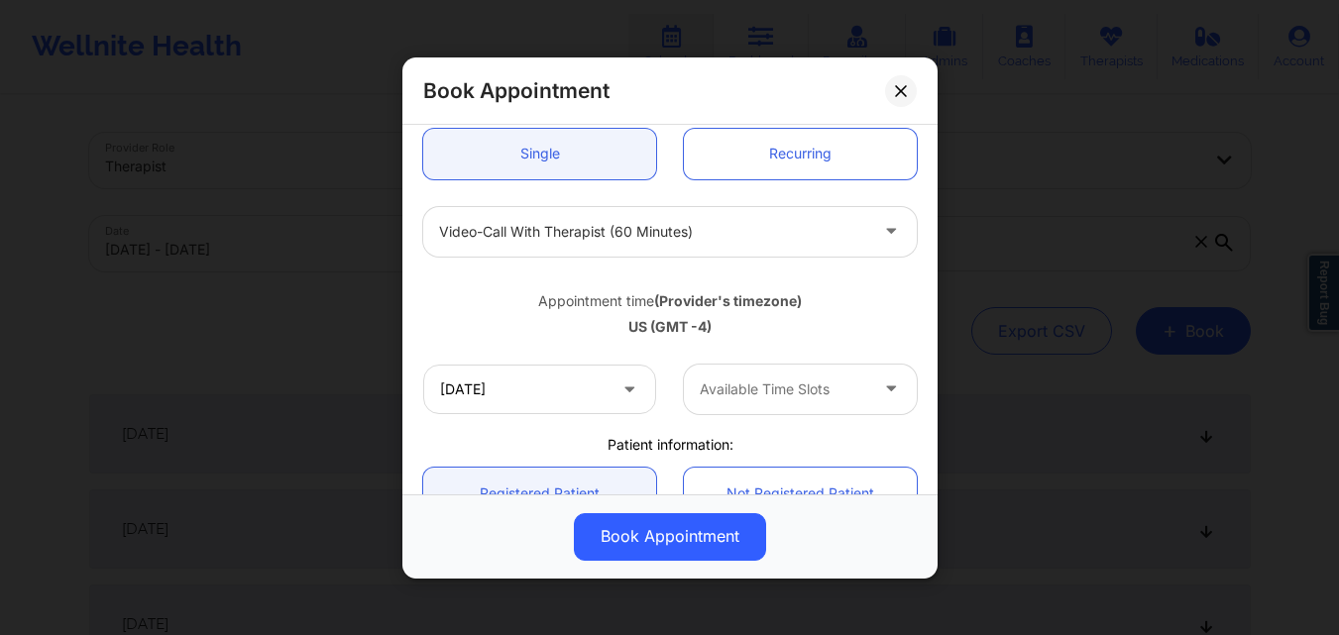
click at [842, 390] on div at bounding box center [783, 390] width 167 height 24
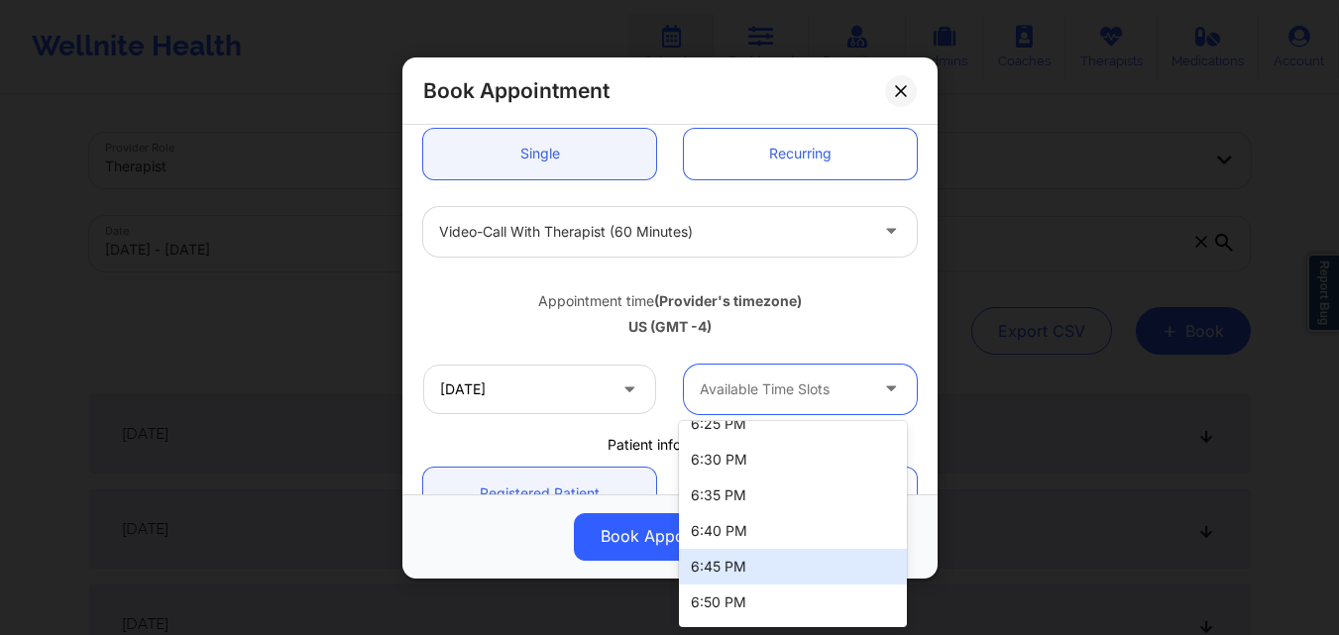
scroll to position [166, 0]
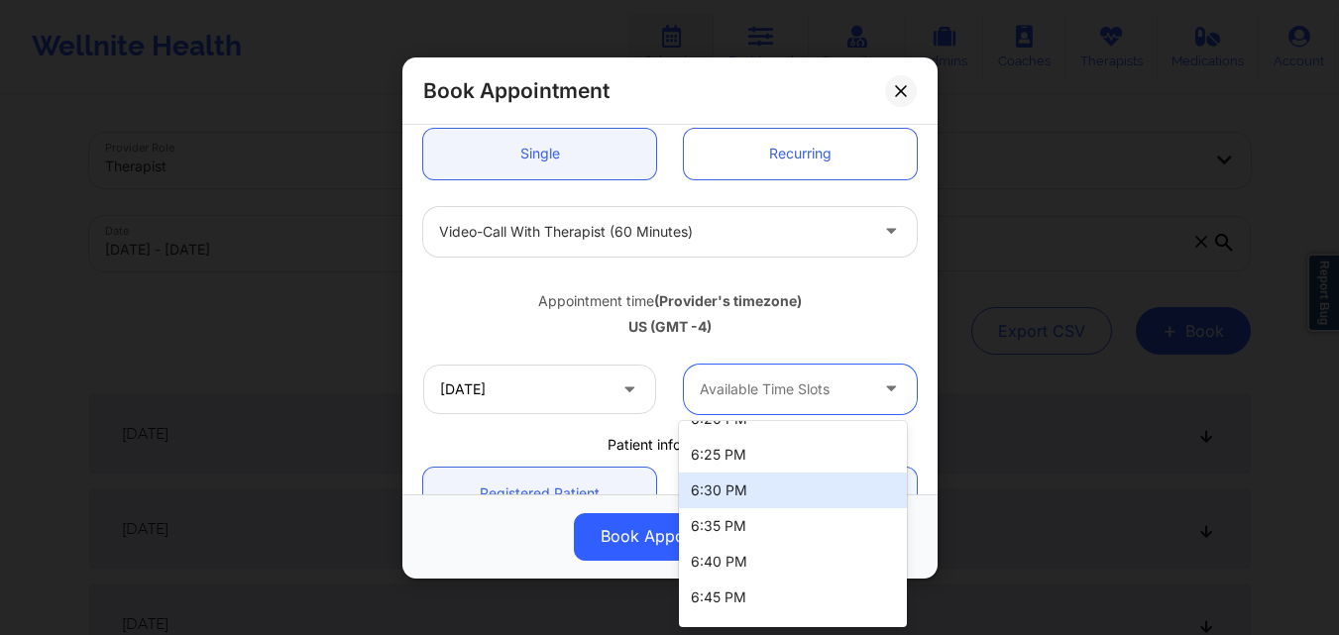
click at [754, 494] on div "6:30 PM" at bounding box center [793, 491] width 228 height 36
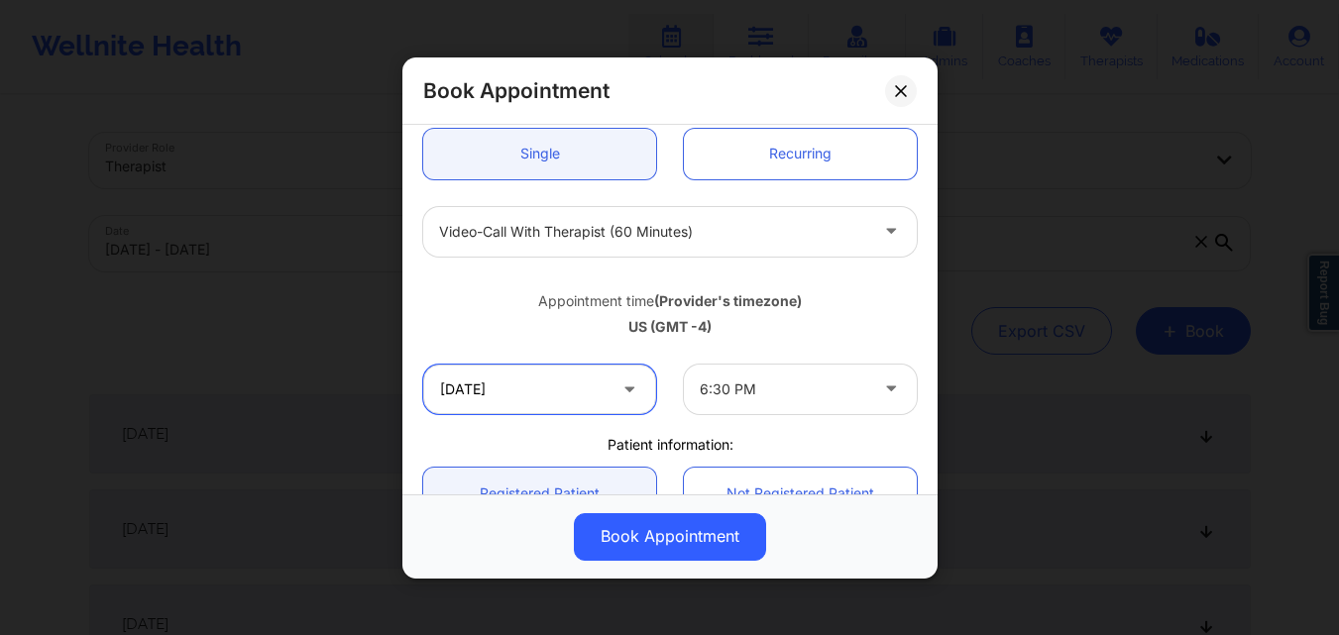
click at [578, 390] on input "10/13/2025" at bounding box center [539, 389] width 233 height 50
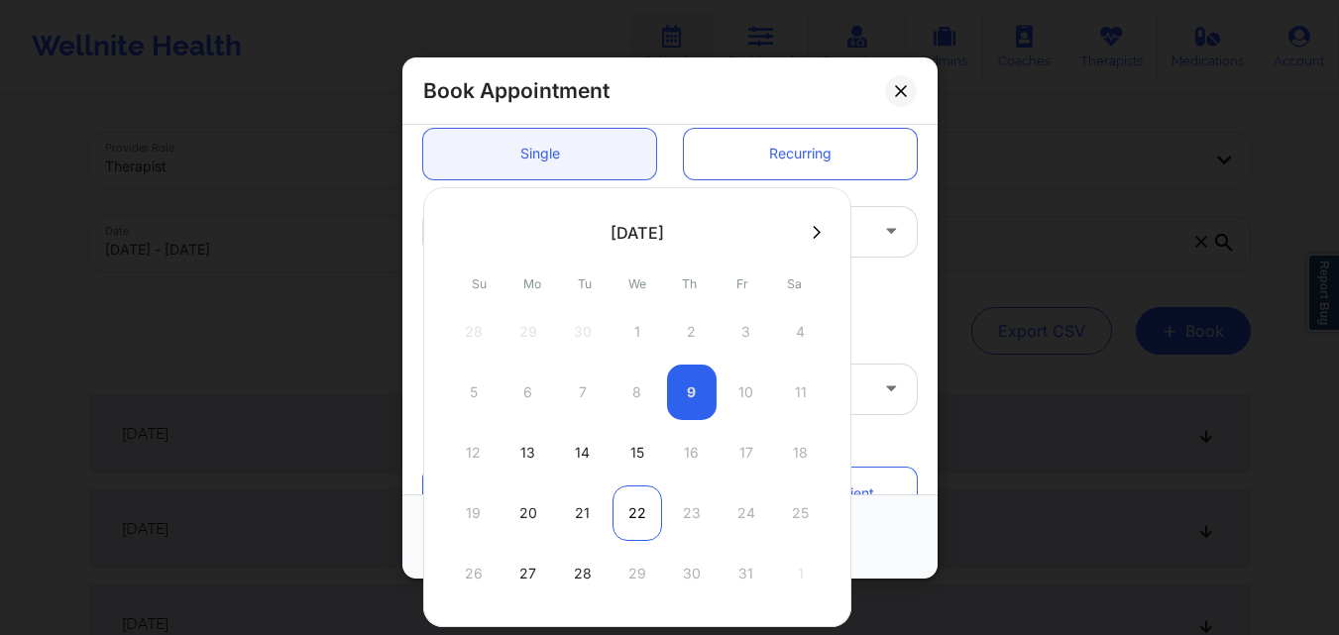
click at [616, 519] on div "22" at bounding box center [637, 513] width 50 height 55
type input "10/22/2025"
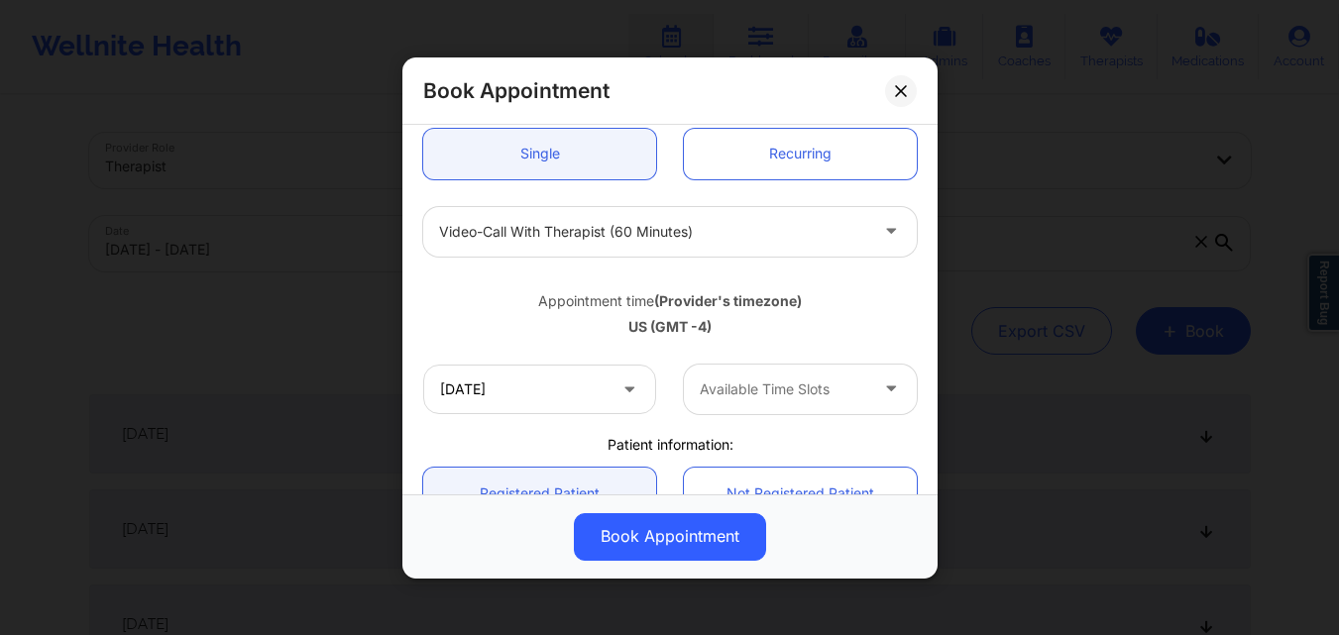
click at [842, 400] on div at bounding box center [783, 390] width 167 height 24
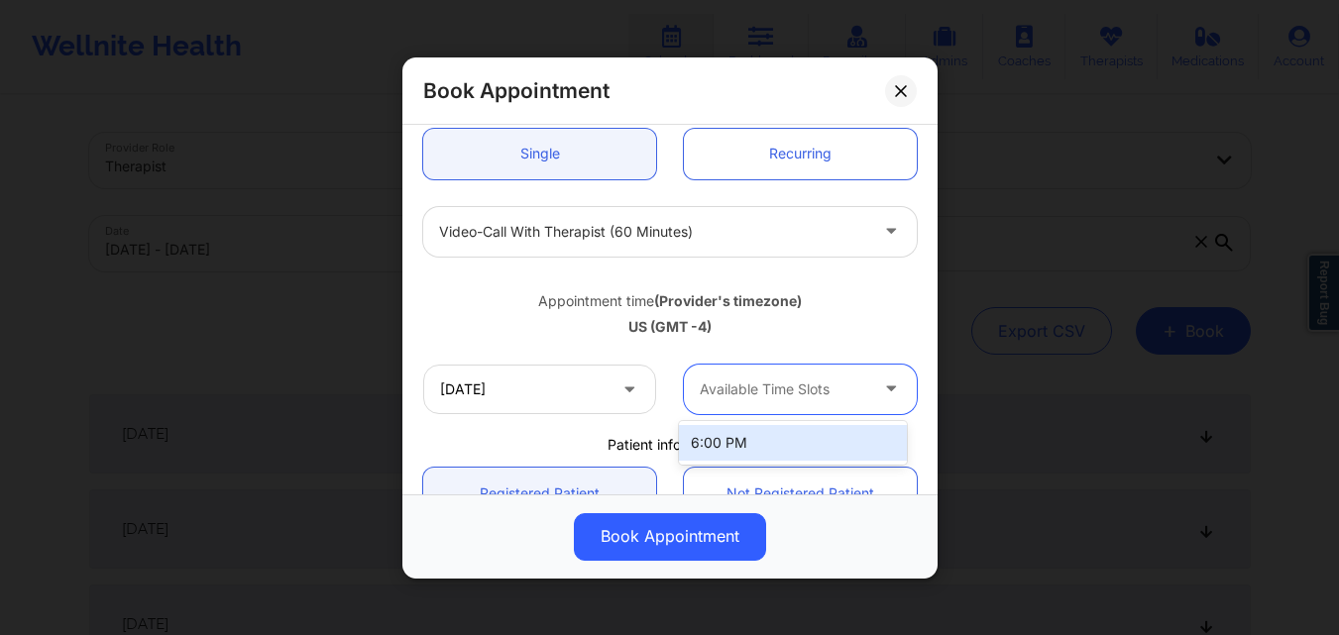
click at [799, 385] on div at bounding box center [783, 390] width 167 height 24
click at [798, 385] on div at bounding box center [783, 390] width 167 height 24
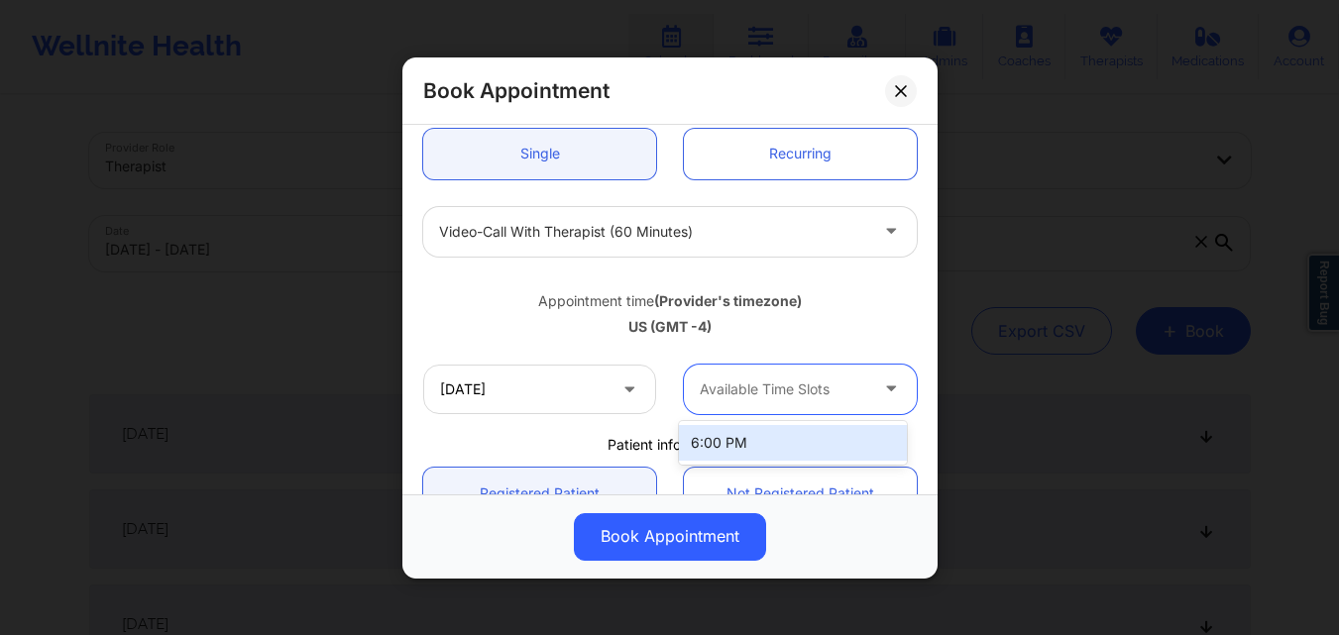
click at [798, 385] on div at bounding box center [783, 390] width 167 height 24
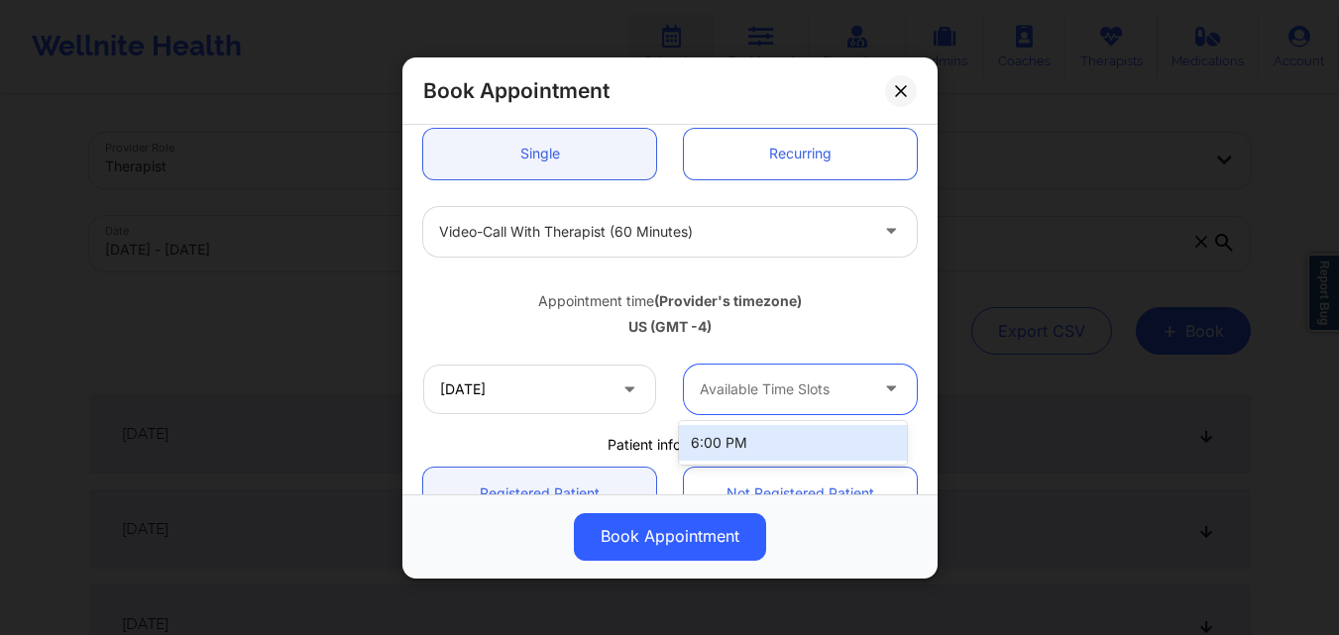
click at [798, 385] on div at bounding box center [783, 390] width 167 height 24
click at [797, 386] on div at bounding box center [783, 390] width 167 height 24
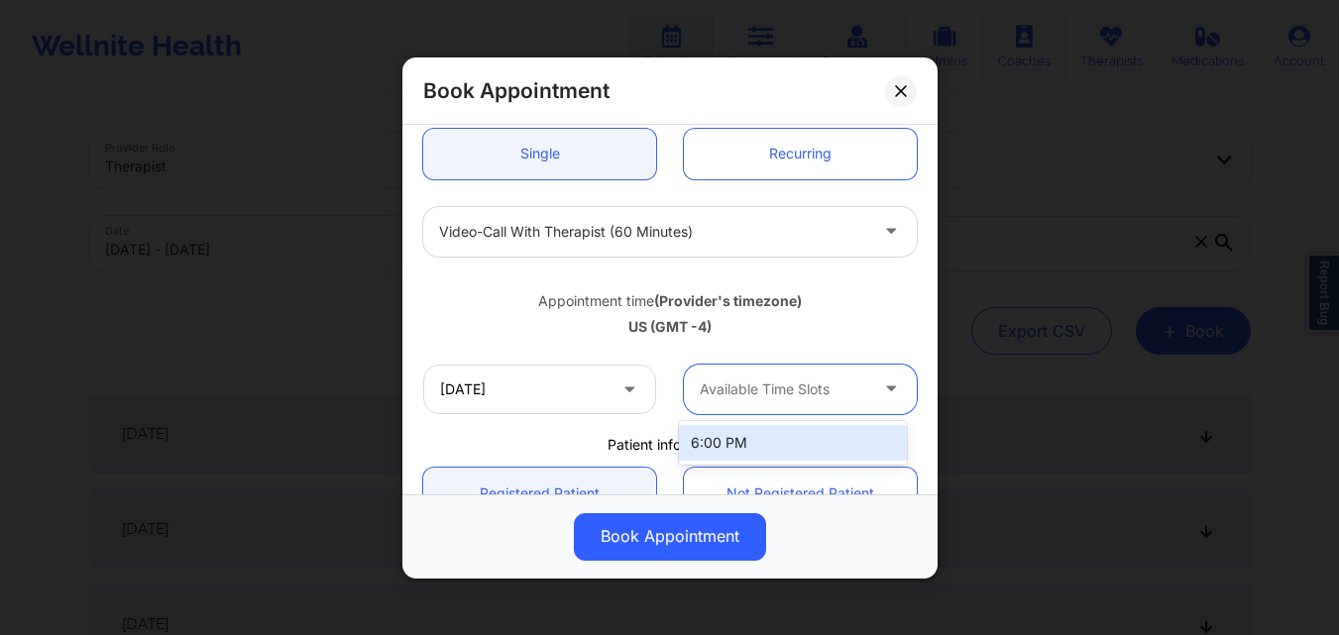
click at [797, 386] on div at bounding box center [783, 390] width 167 height 24
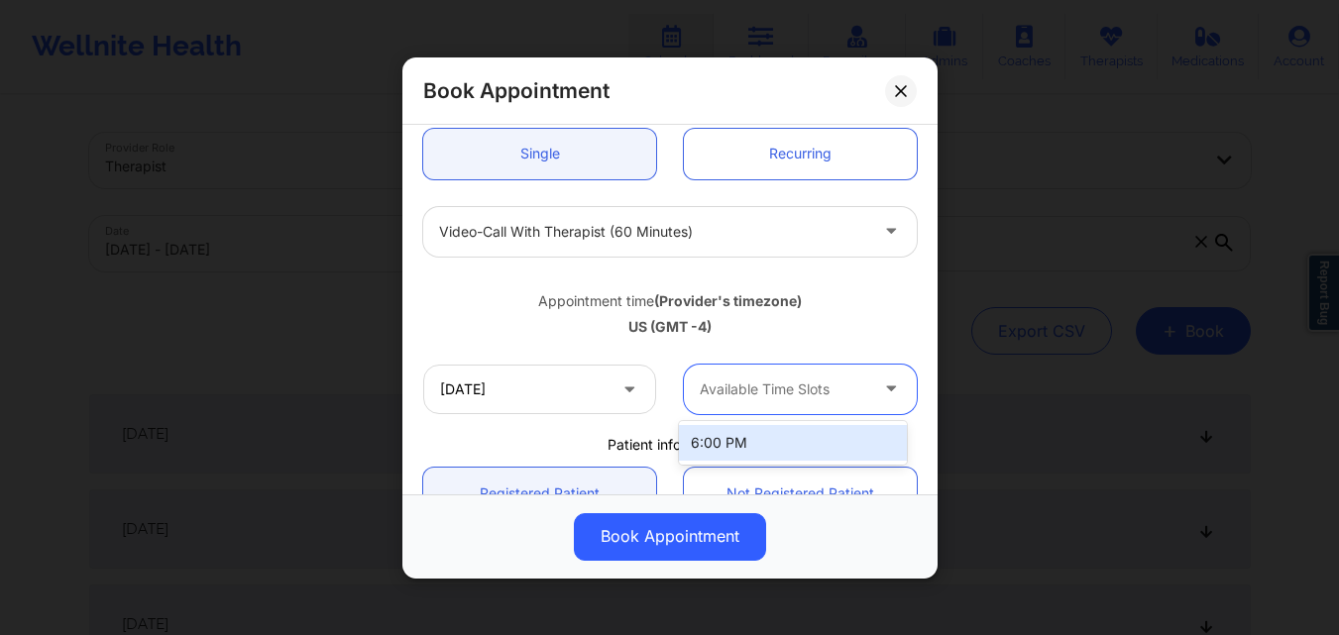
click at [797, 386] on div at bounding box center [783, 390] width 167 height 24
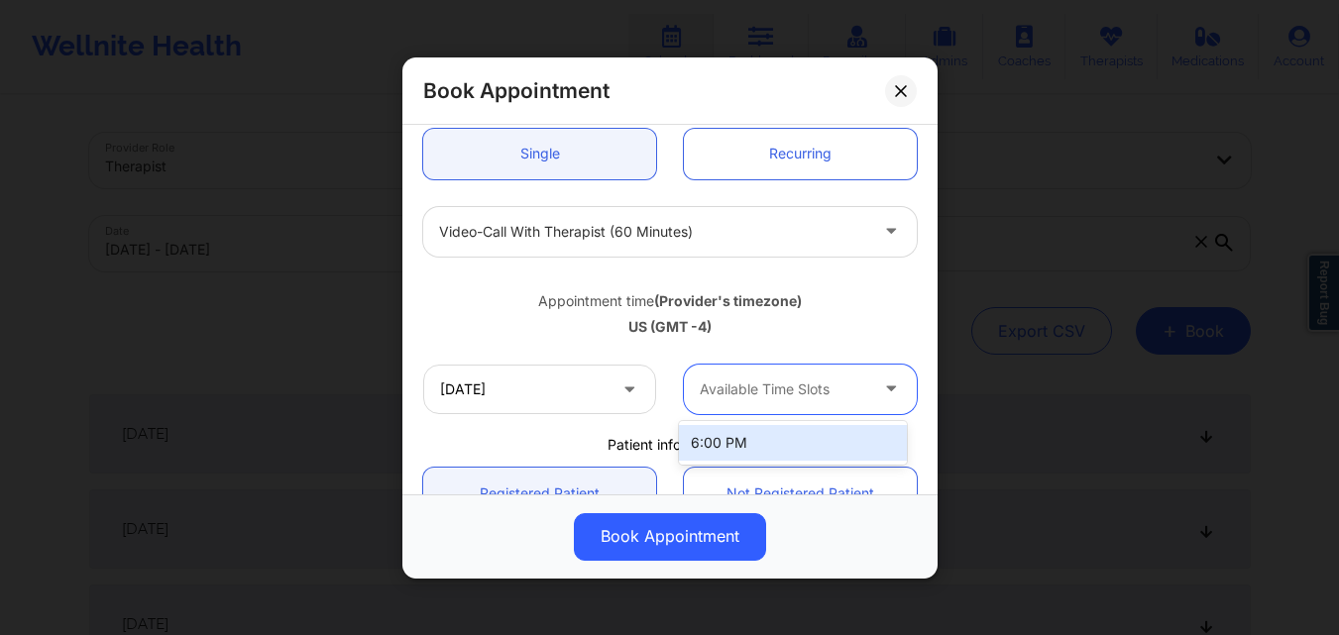
click at [797, 386] on div at bounding box center [783, 390] width 167 height 24
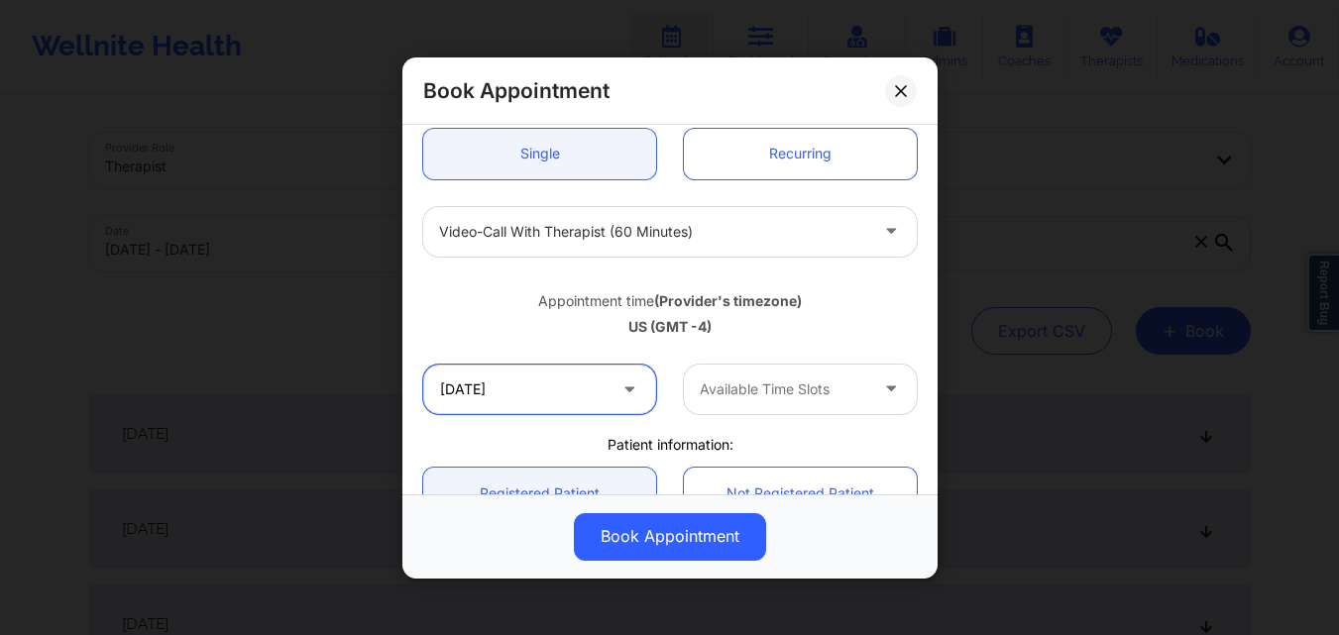
click at [610, 397] on input "10/22/2025" at bounding box center [539, 389] width 233 height 50
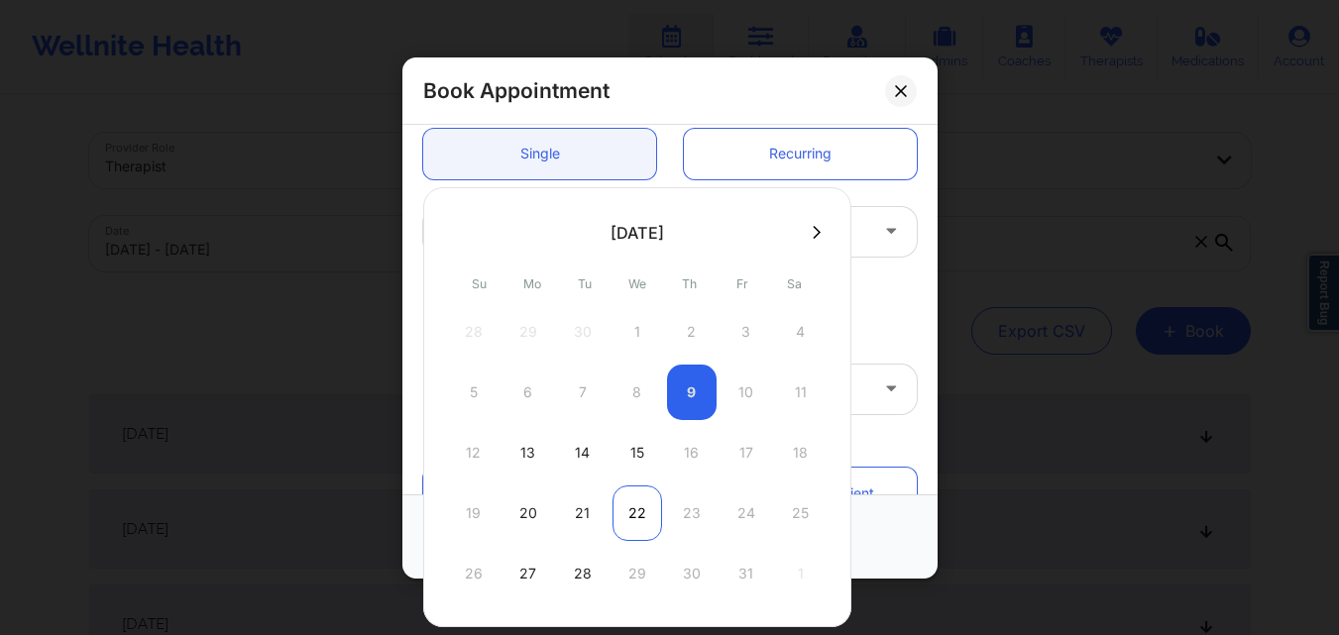
click at [634, 511] on div "22" at bounding box center [637, 513] width 50 height 55
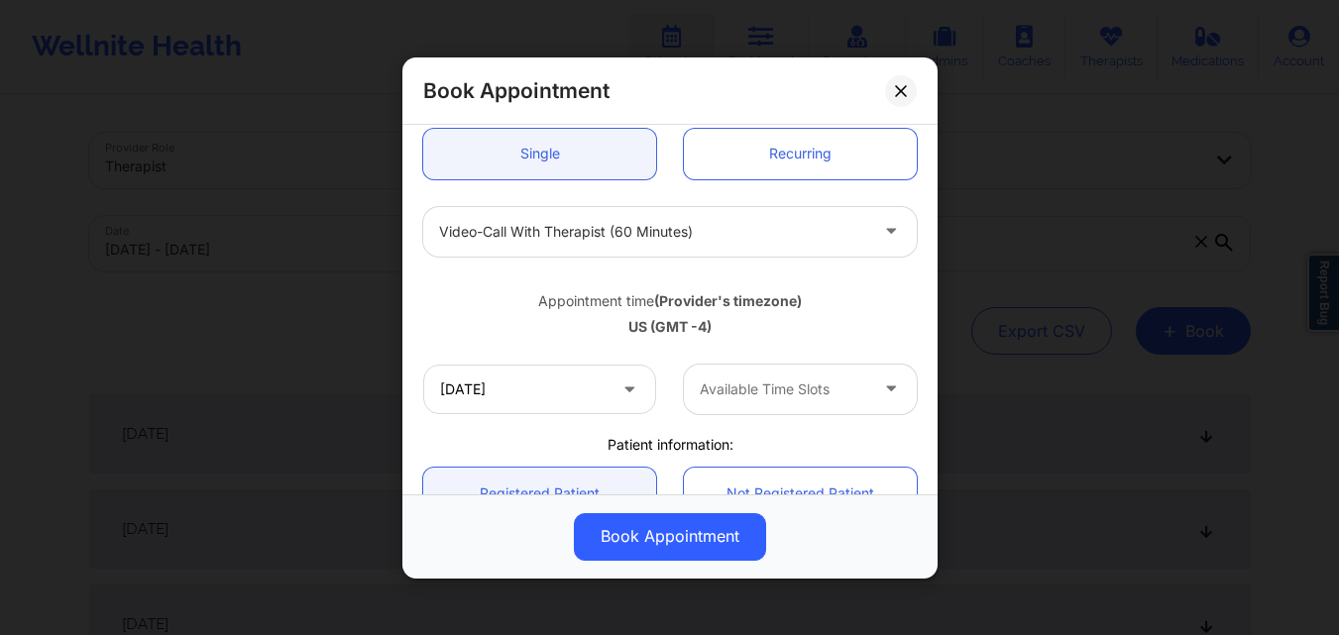
click at [881, 401] on div at bounding box center [893, 389] width 24 height 25
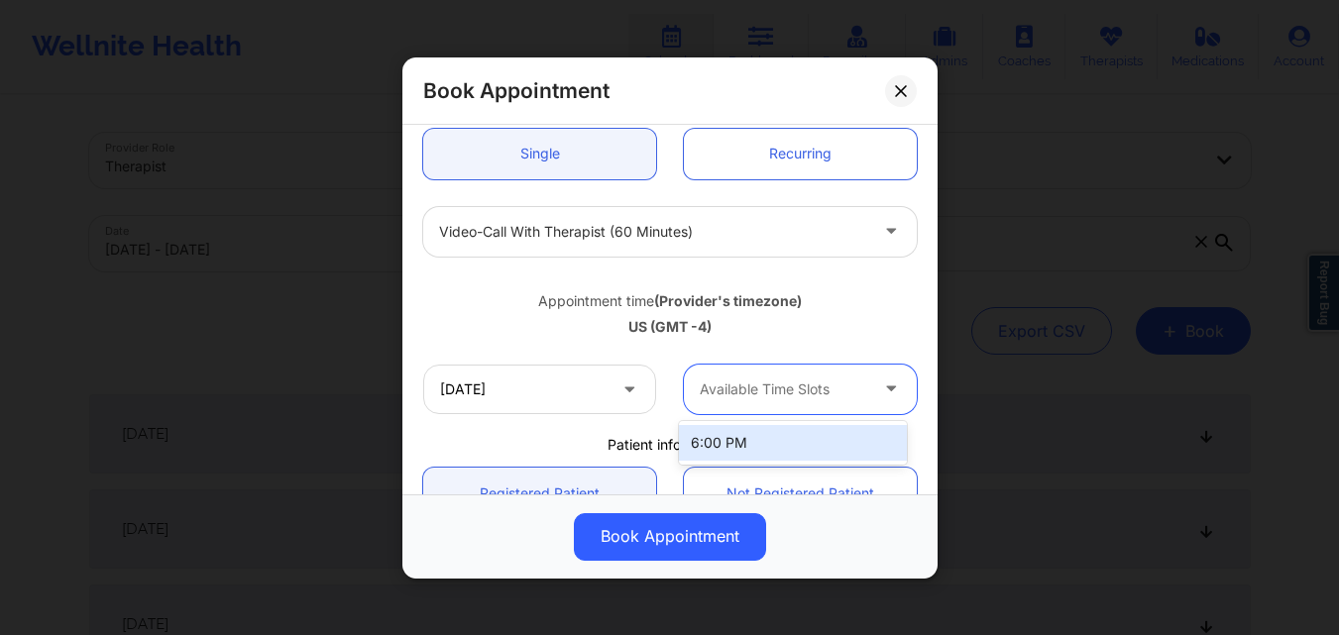
click at [881, 401] on div at bounding box center [893, 389] width 24 height 25
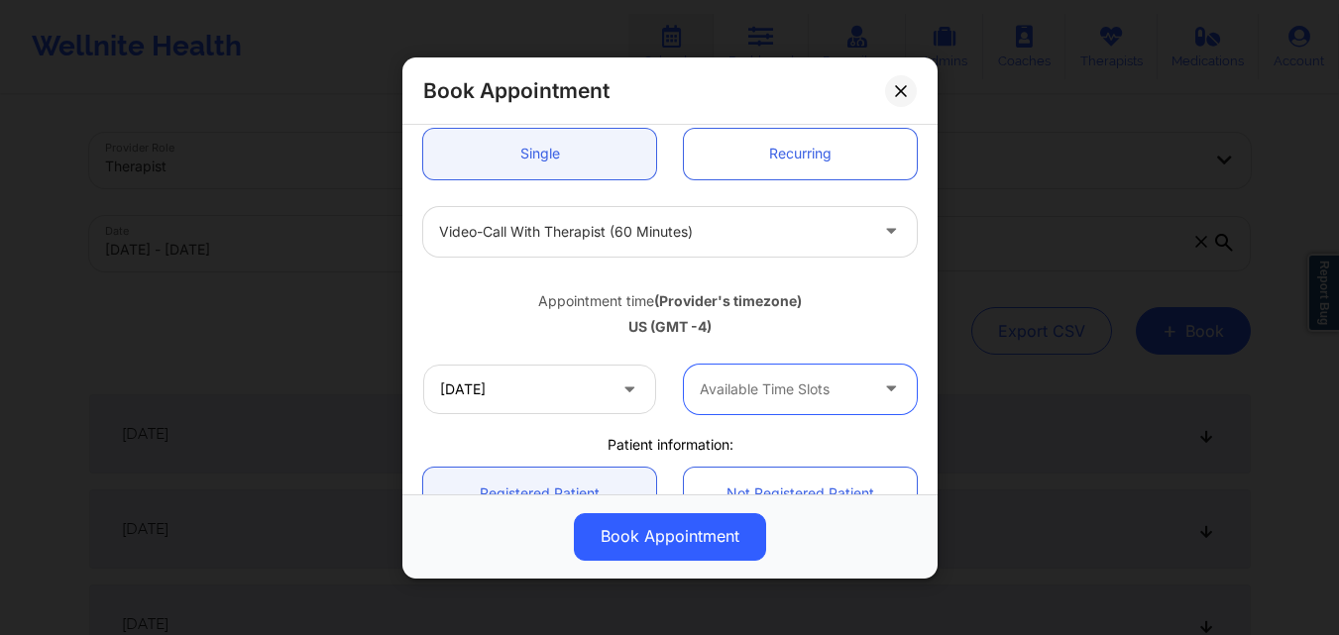
click at [881, 401] on div at bounding box center [893, 389] width 24 height 25
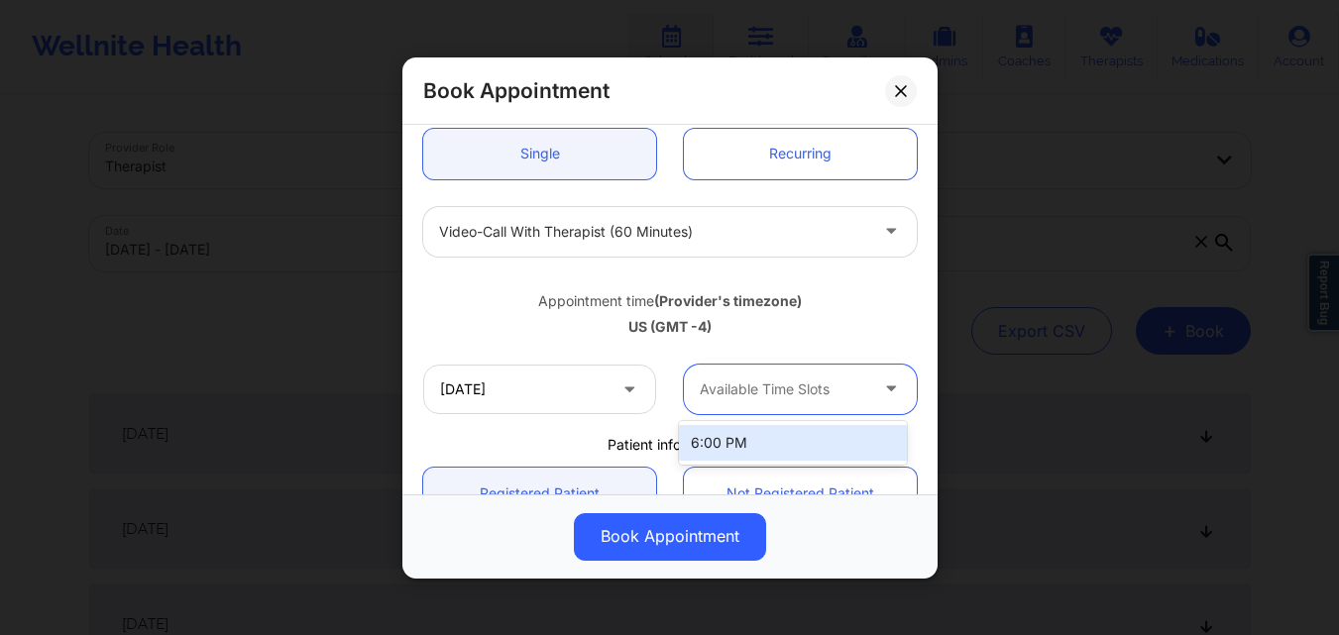
click at [881, 401] on div at bounding box center [893, 389] width 24 height 25
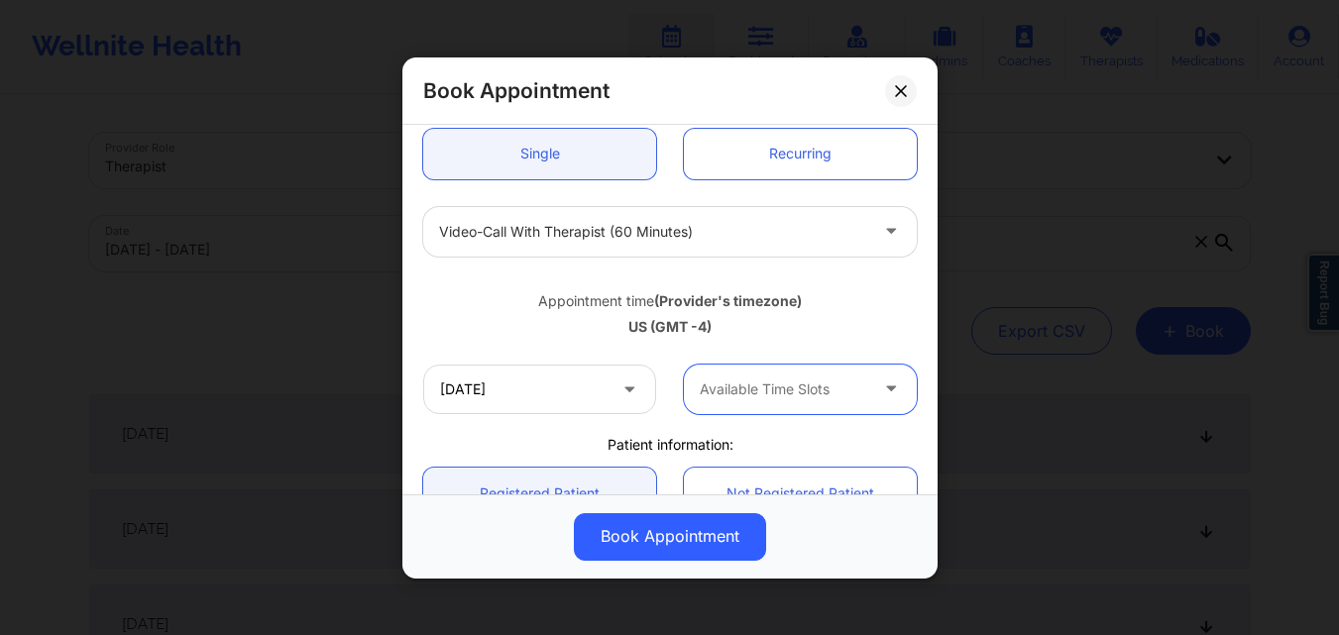
click at [881, 401] on div at bounding box center [893, 389] width 24 height 25
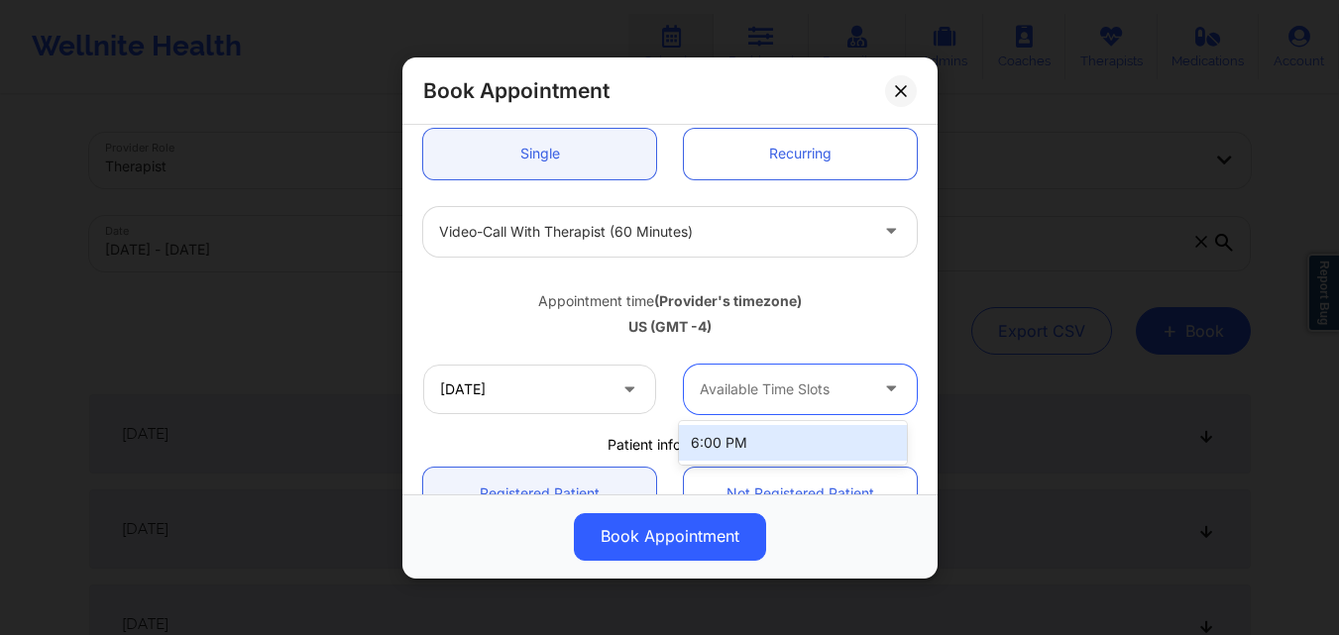
click at [881, 401] on div at bounding box center [893, 389] width 24 height 25
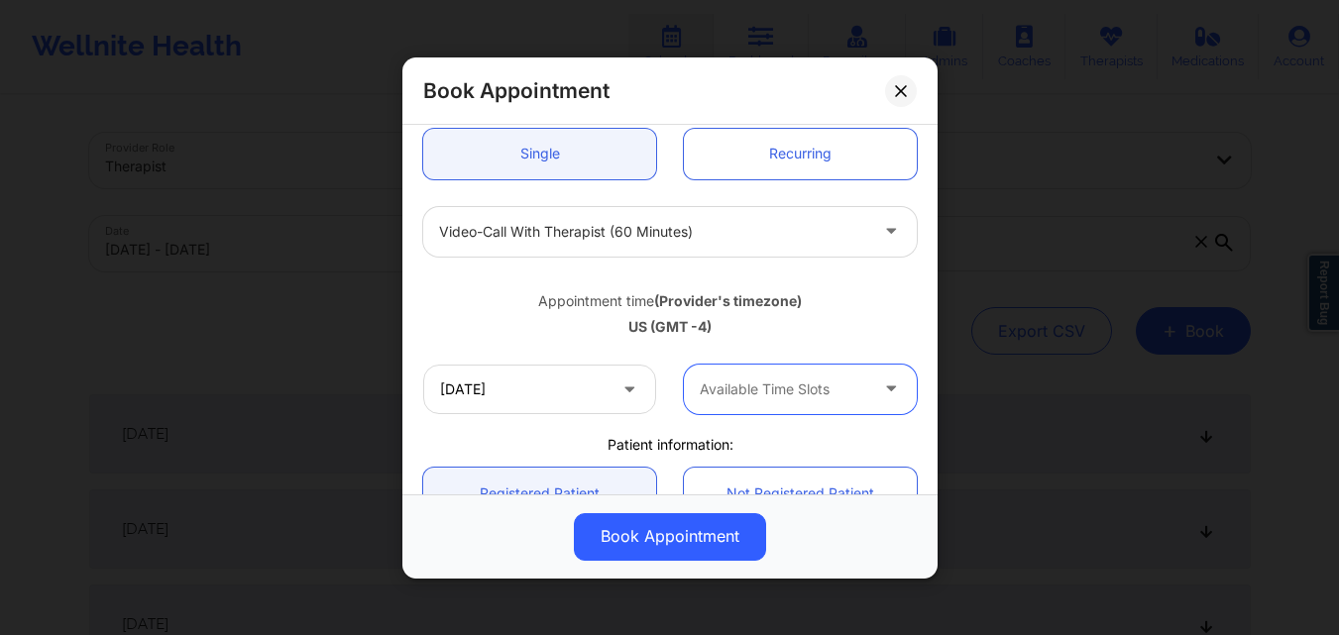
click at [881, 401] on div at bounding box center [893, 389] width 24 height 25
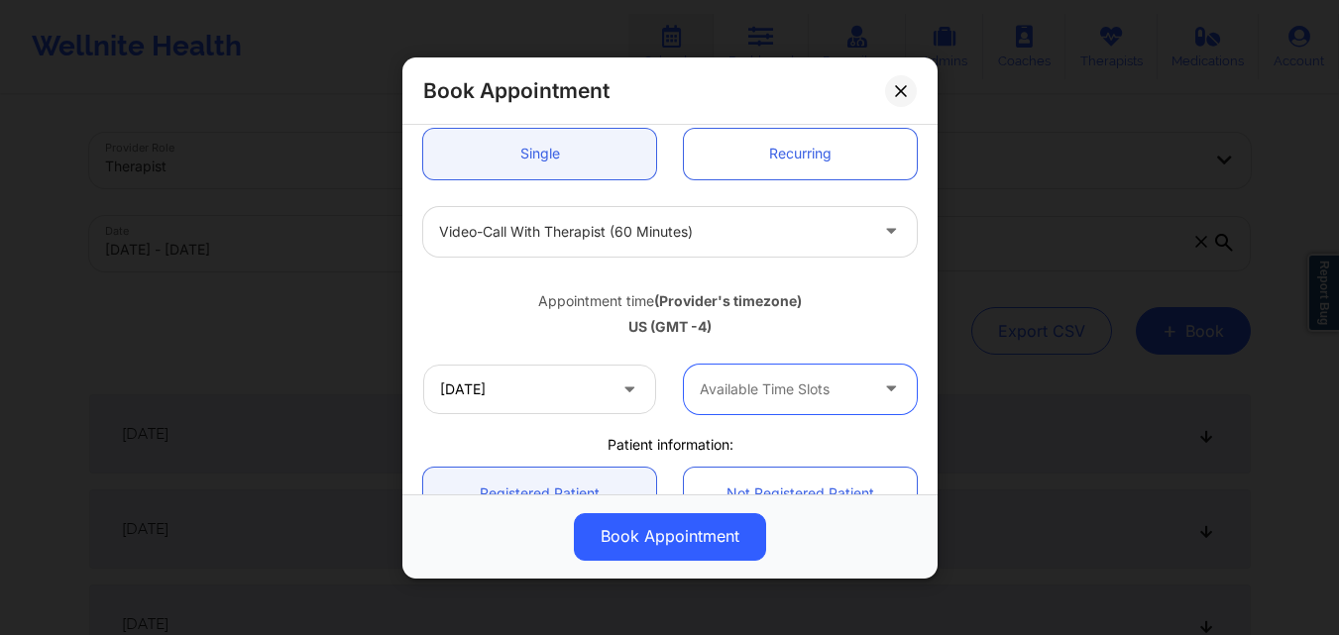
click at [881, 401] on div at bounding box center [893, 389] width 24 height 25
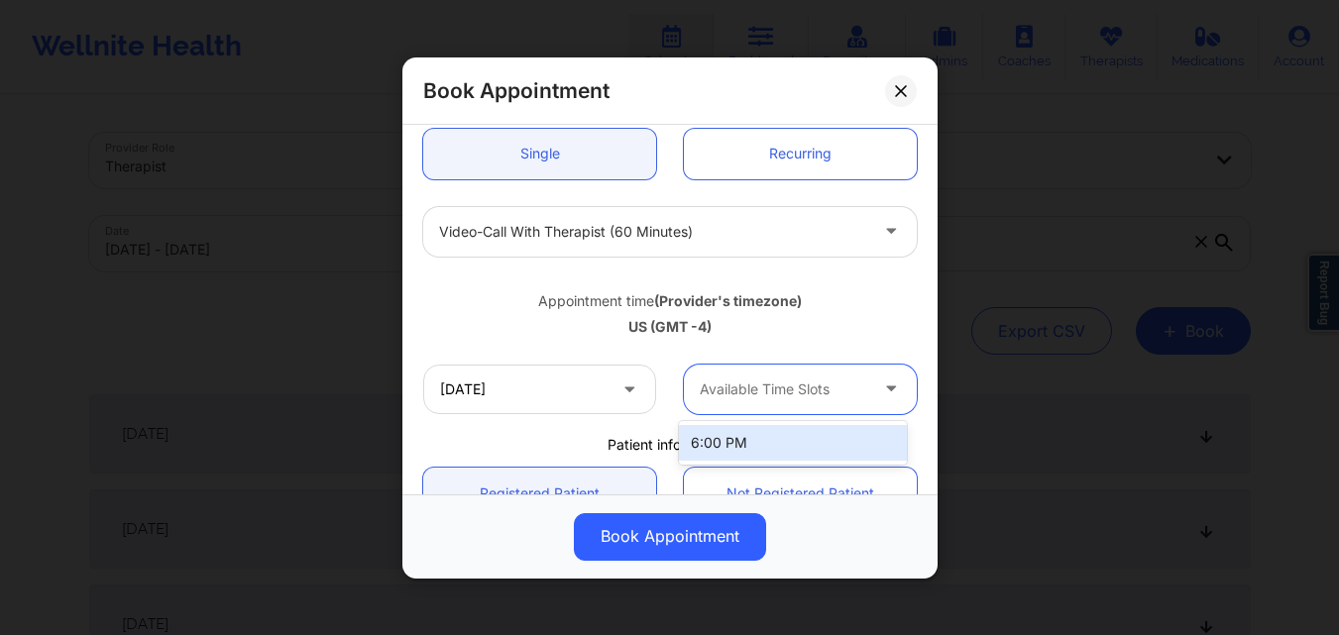
click at [881, 401] on div at bounding box center [893, 389] width 24 height 25
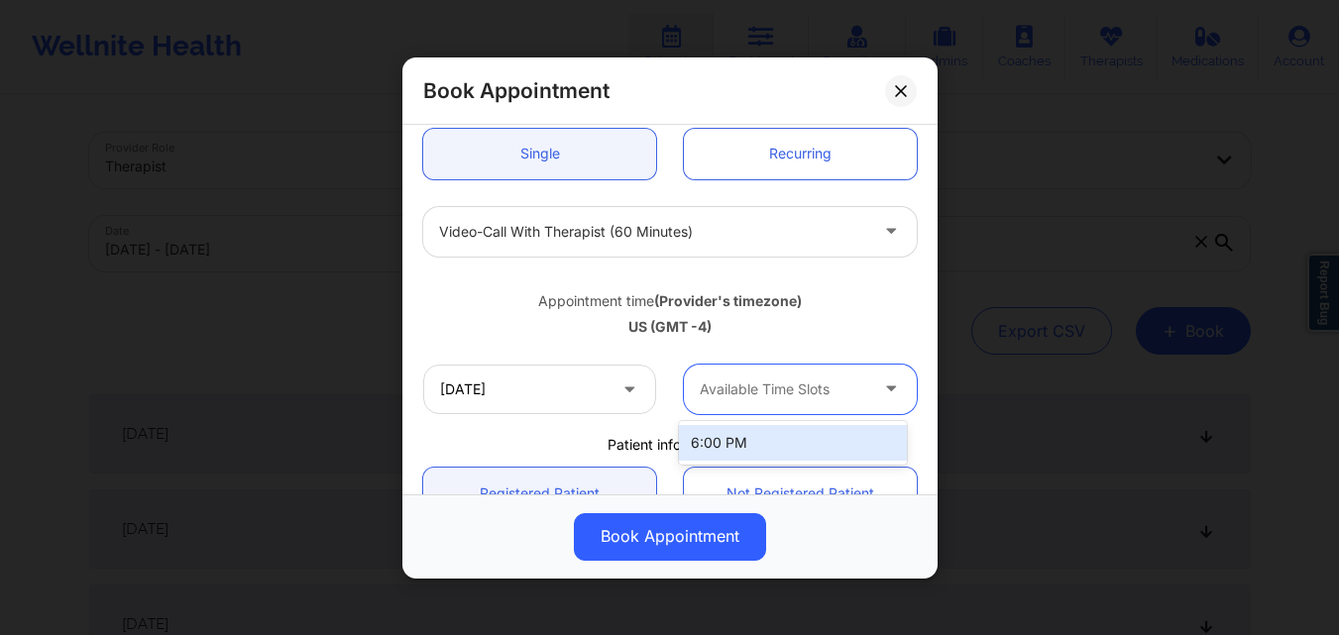
click at [881, 401] on div at bounding box center [893, 389] width 24 height 25
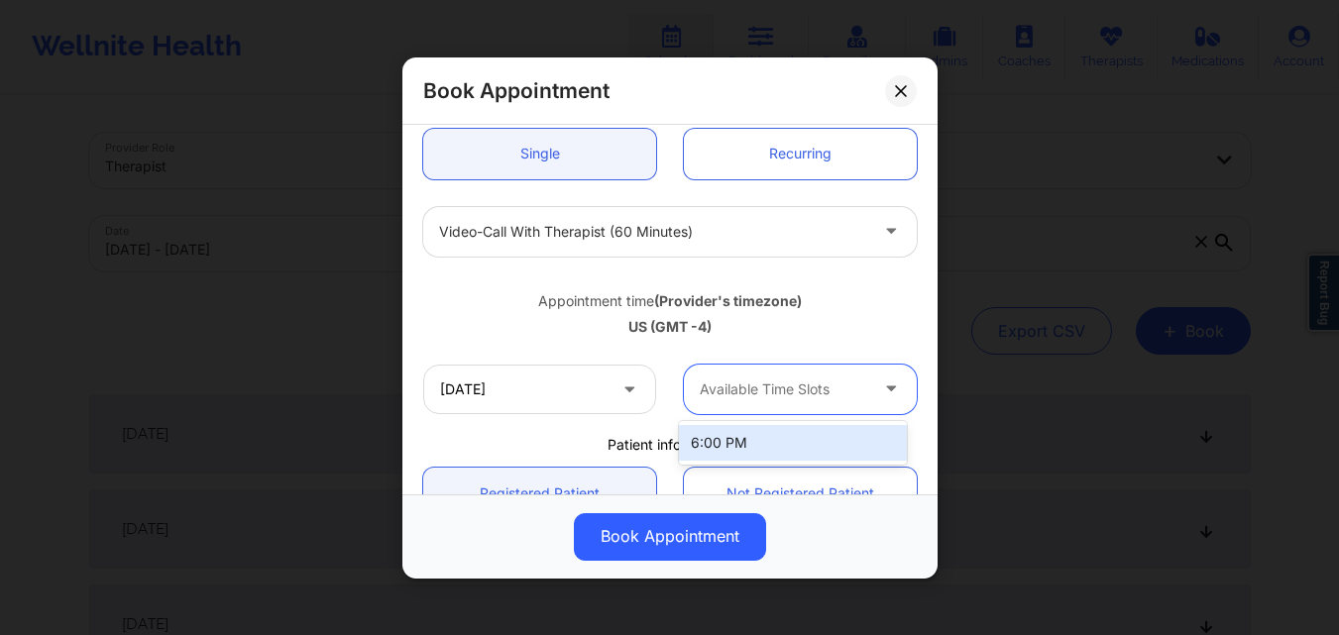
click at [881, 401] on div at bounding box center [893, 389] width 24 height 25
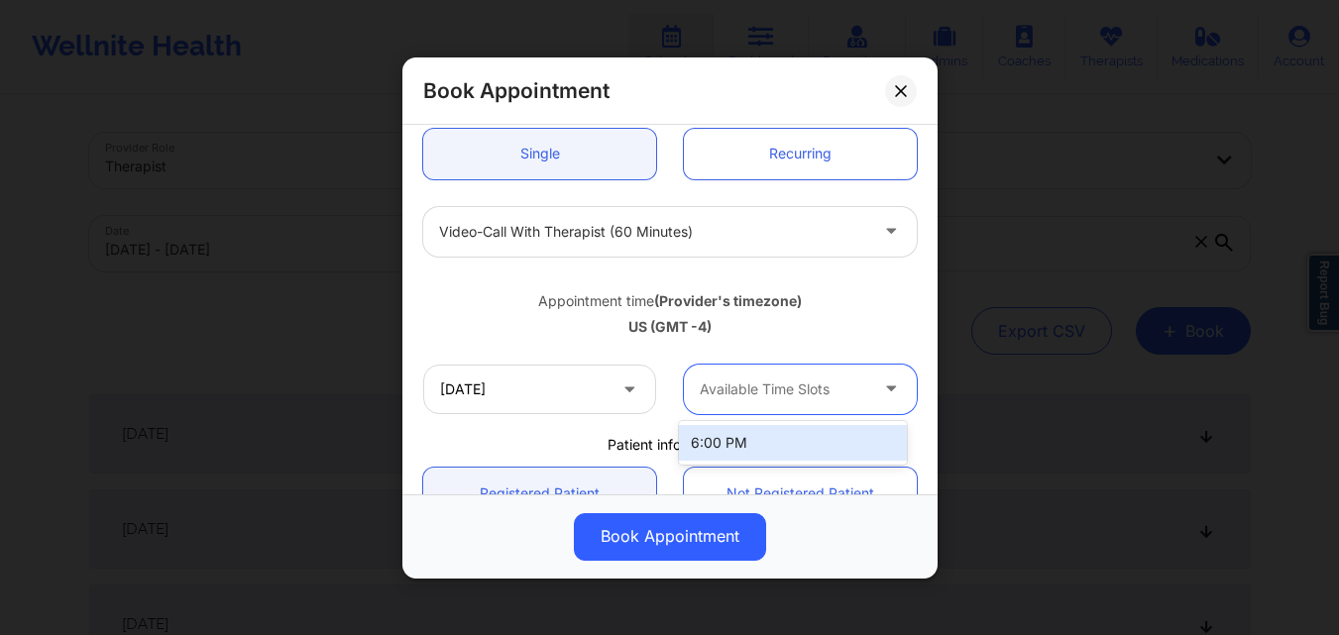
click at [881, 401] on div at bounding box center [893, 389] width 24 height 25
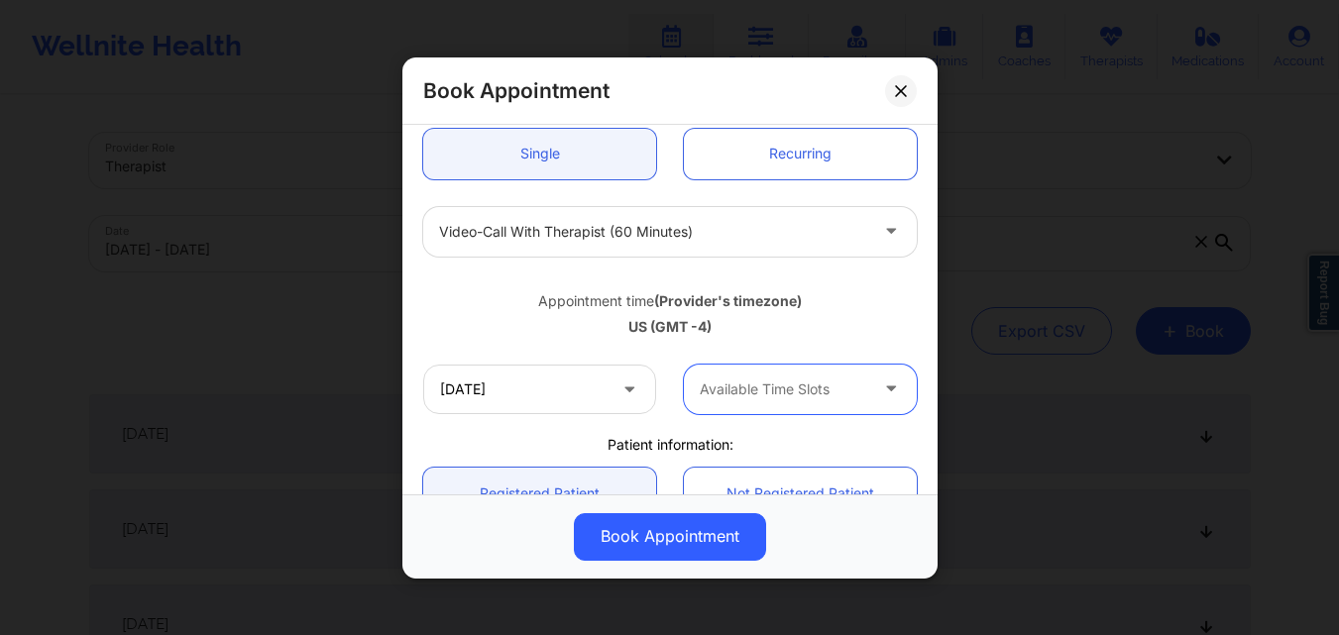
scroll to position [0, 0]
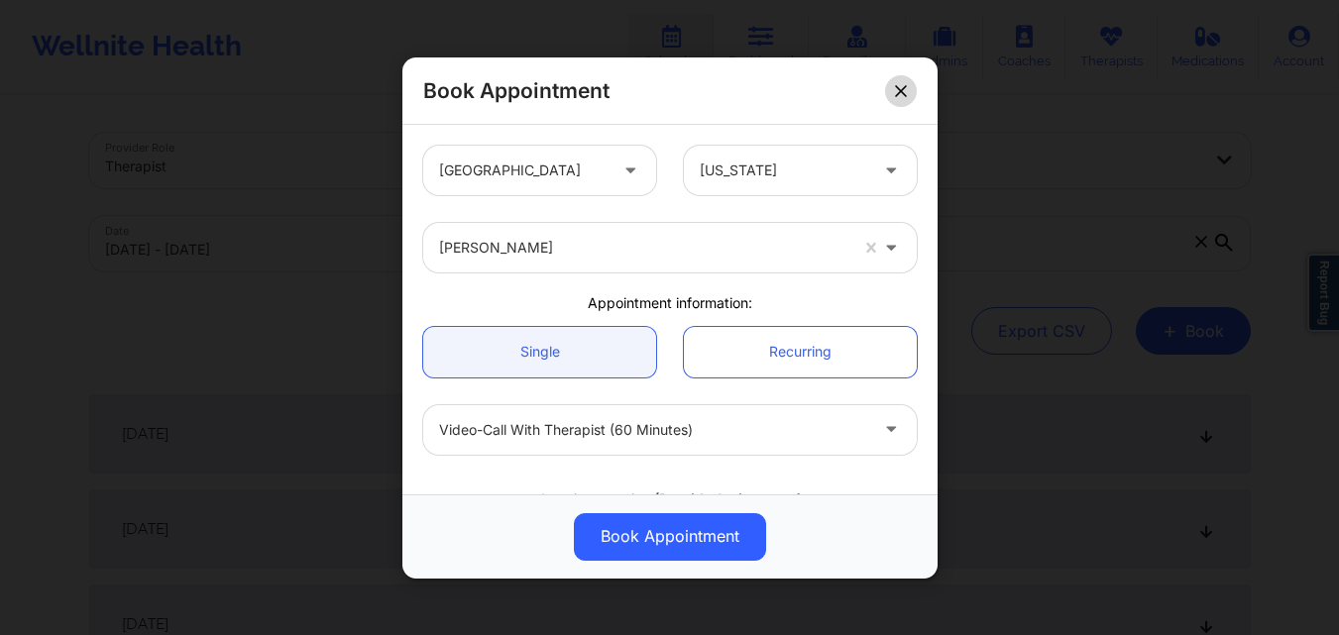
click at [914, 89] on button at bounding box center [901, 90] width 32 height 32
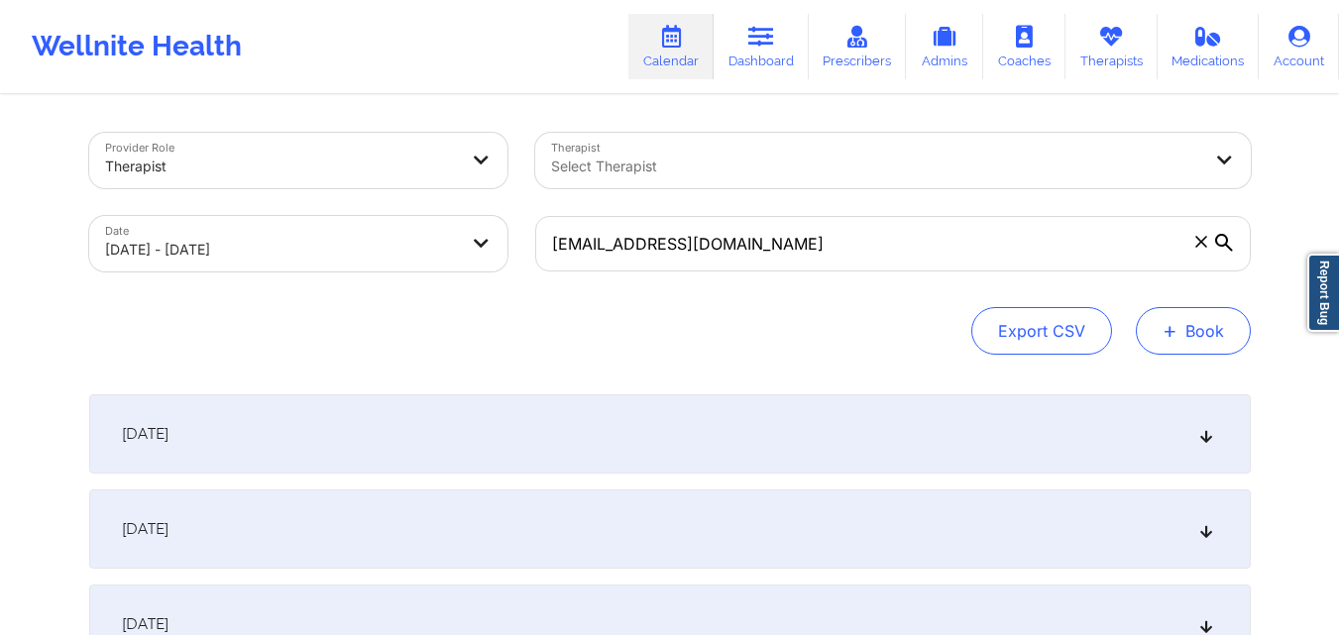
click at [1201, 352] on button "+ Book" at bounding box center [1193, 331] width 115 height 48
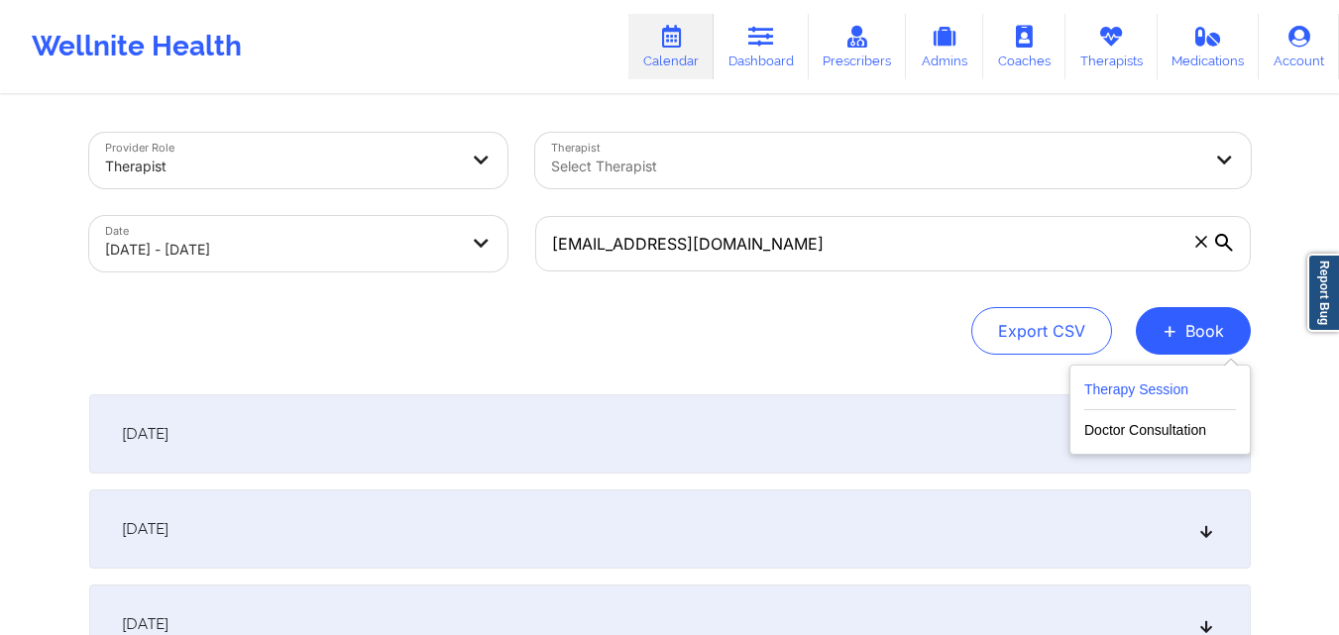
click at [1152, 400] on button "Therapy Session" at bounding box center [1160, 394] width 152 height 33
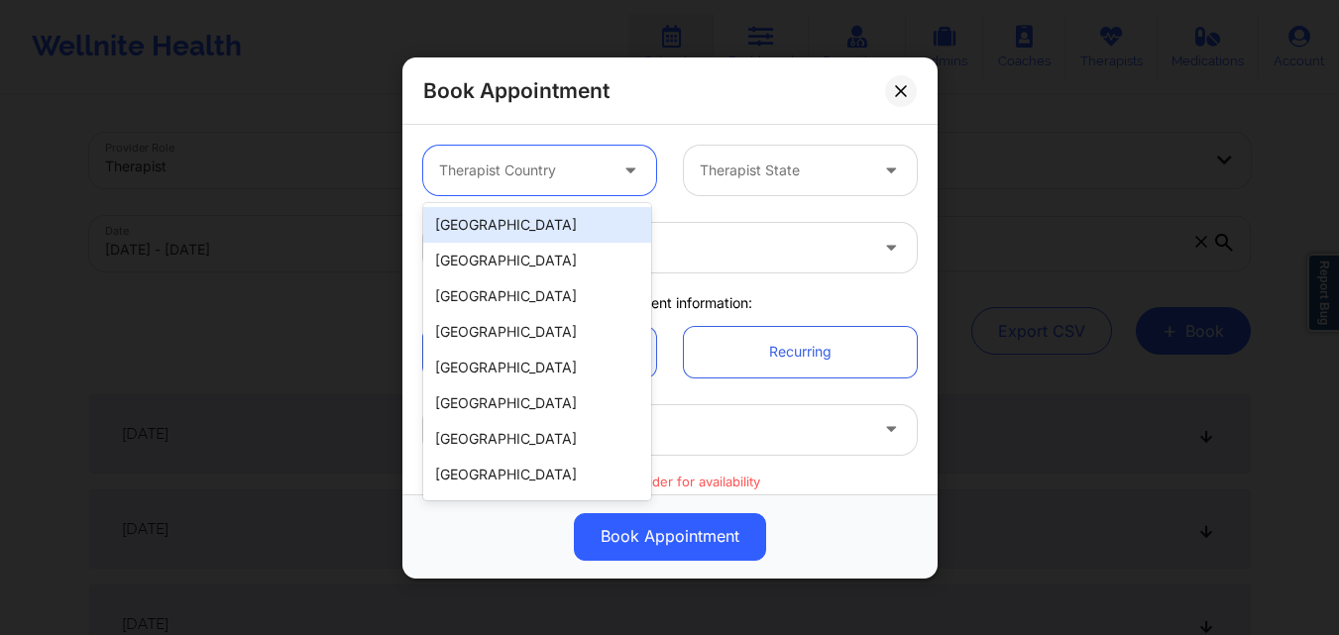
click at [532, 174] on div at bounding box center [522, 171] width 167 height 24
click at [517, 235] on div "[GEOGRAPHIC_DATA]" at bounding box center [537, 225] width 228 height 36
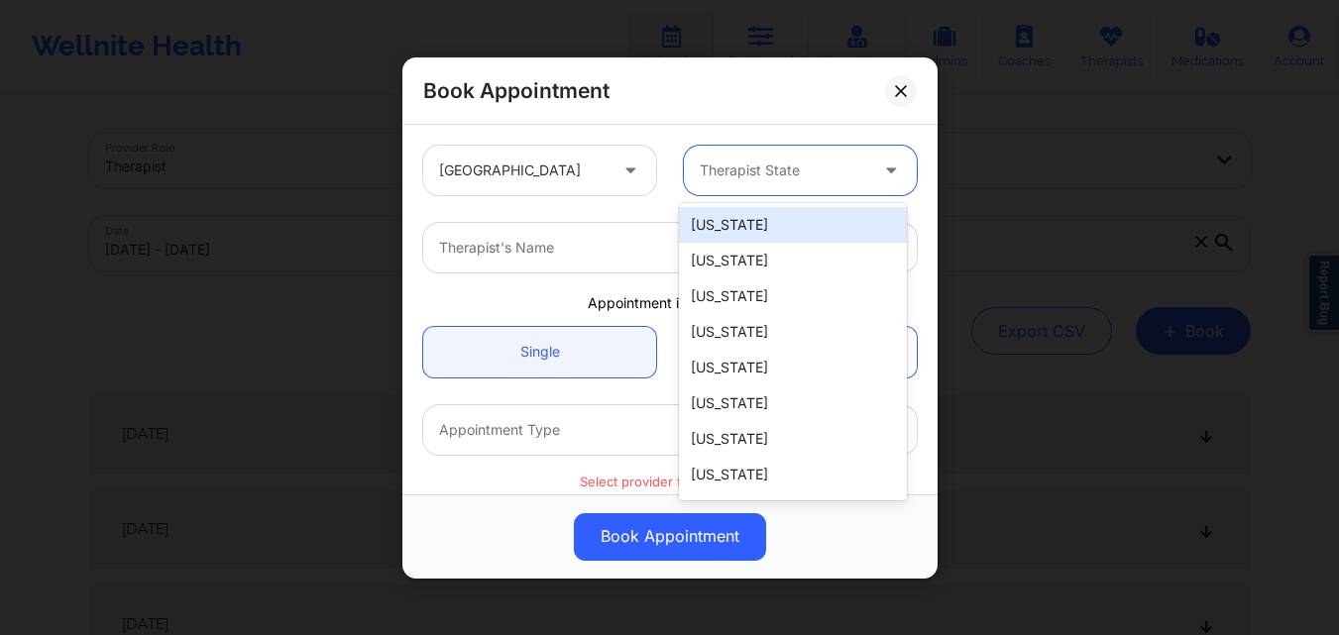
click at [744, 183] on div "Therapist State" at bounding box center [776, 171] width 185 height 50
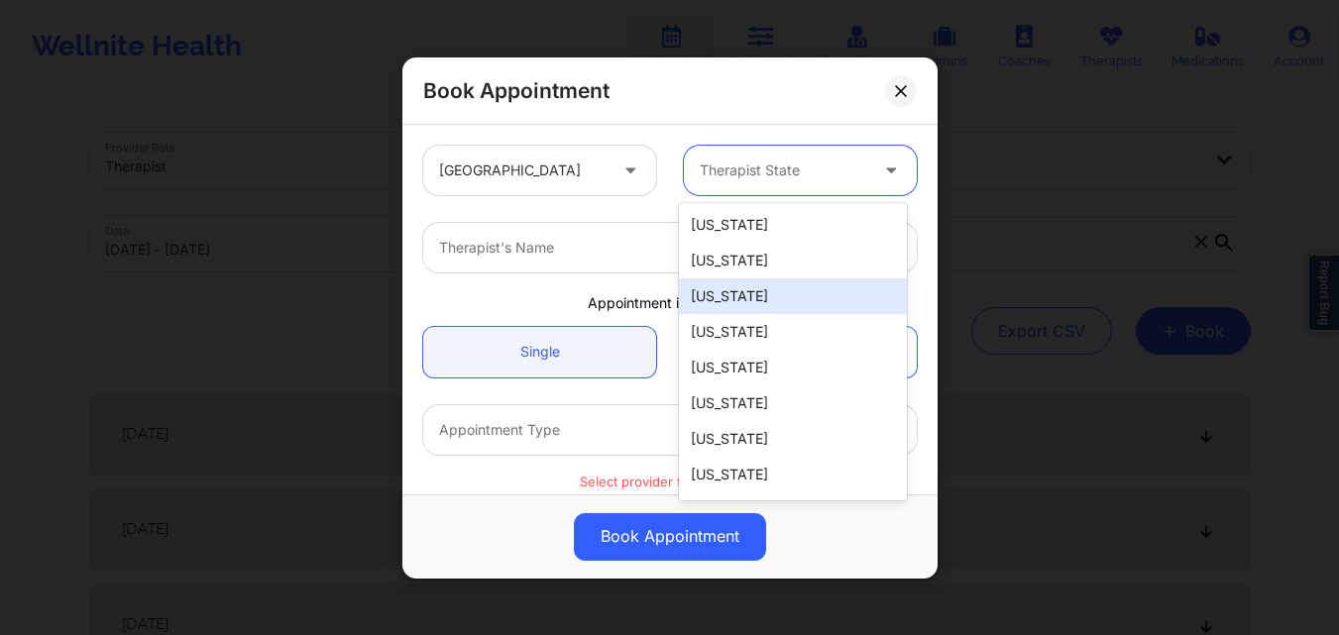
type input "F"
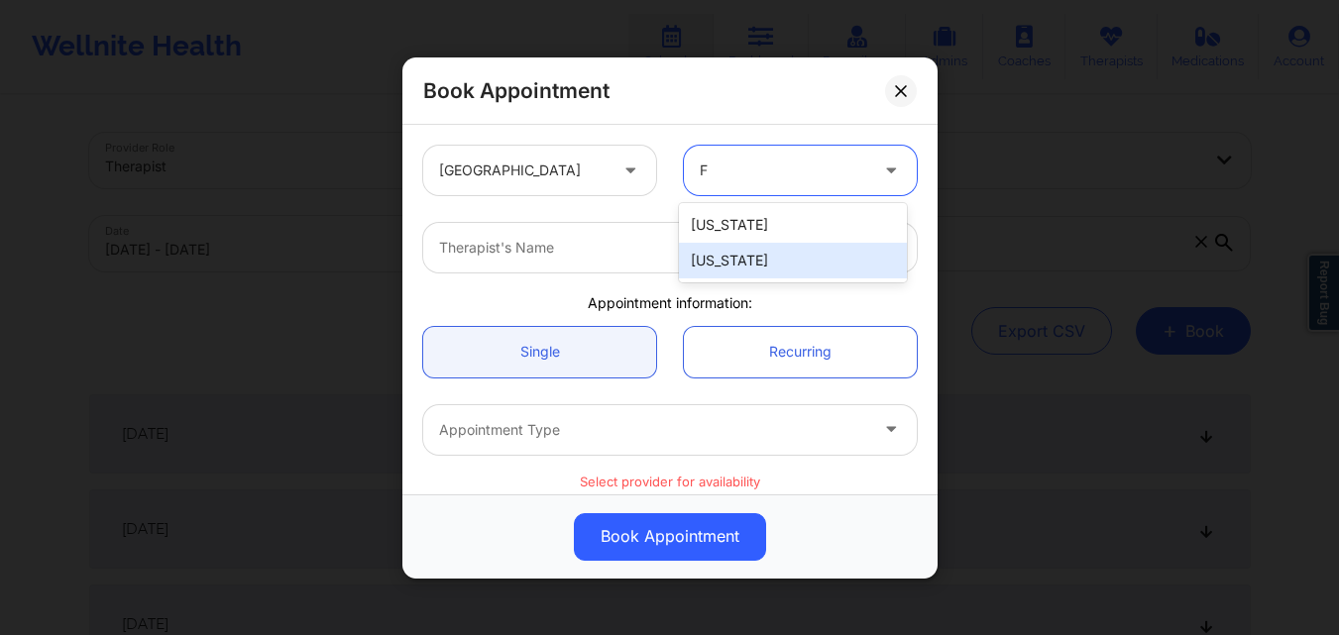
click at [763, 270] on div "[US_STATE]" at bounding box center [793, 261] width 228 height 36
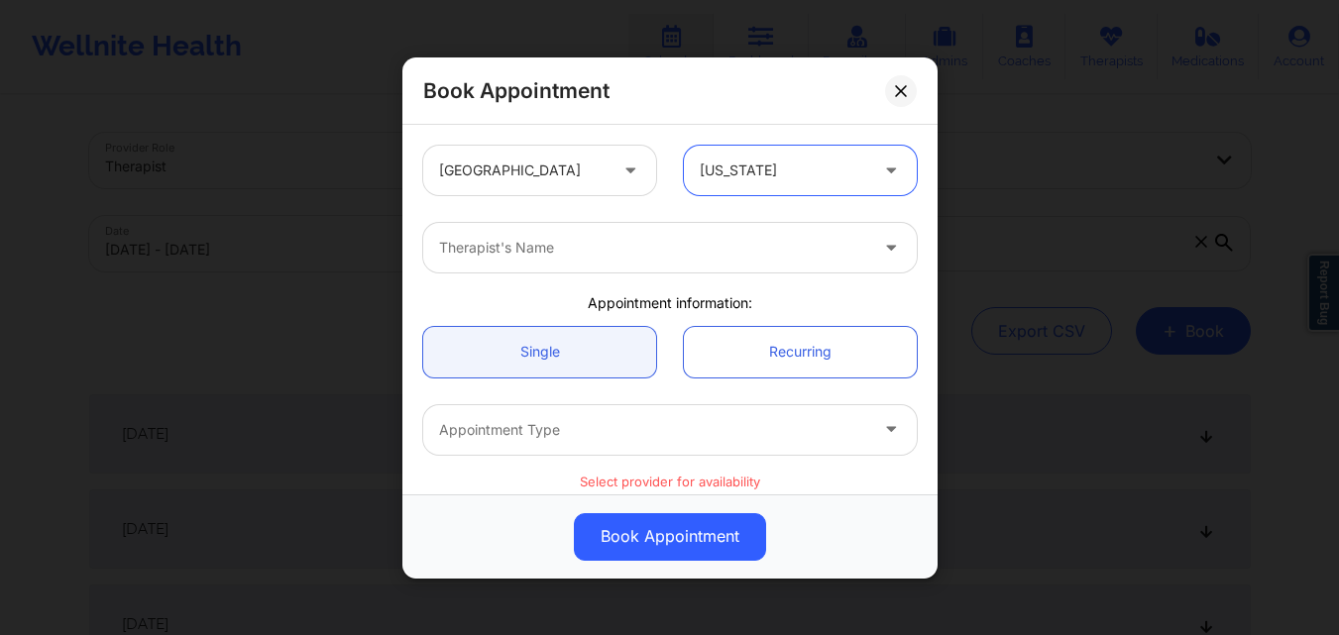
click at [610, 240] on div at bounding box center [653, 248] width 428 height 24
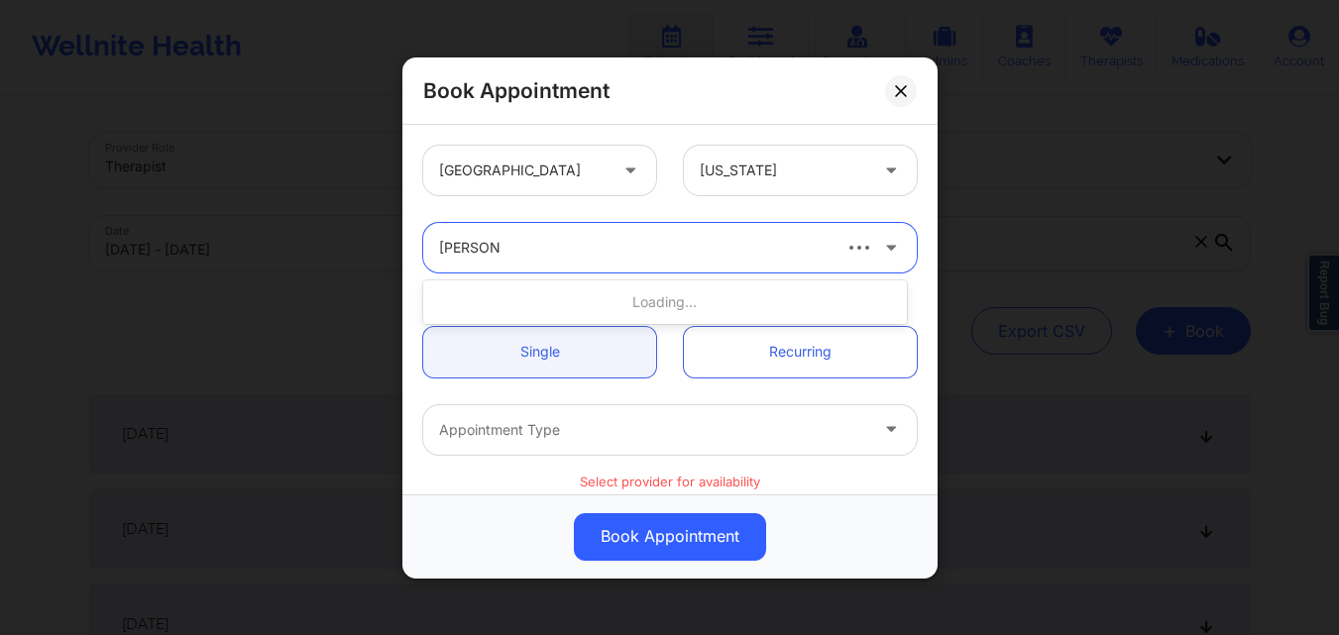
type input "Julia Euse"
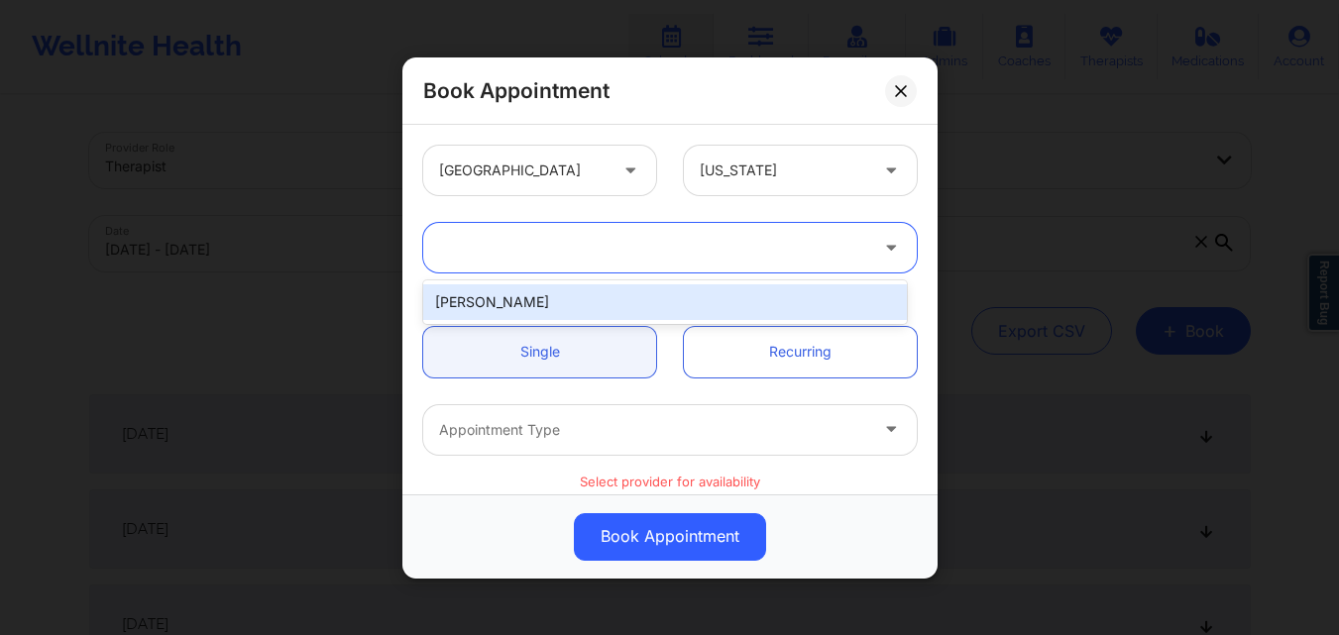
type input "\"
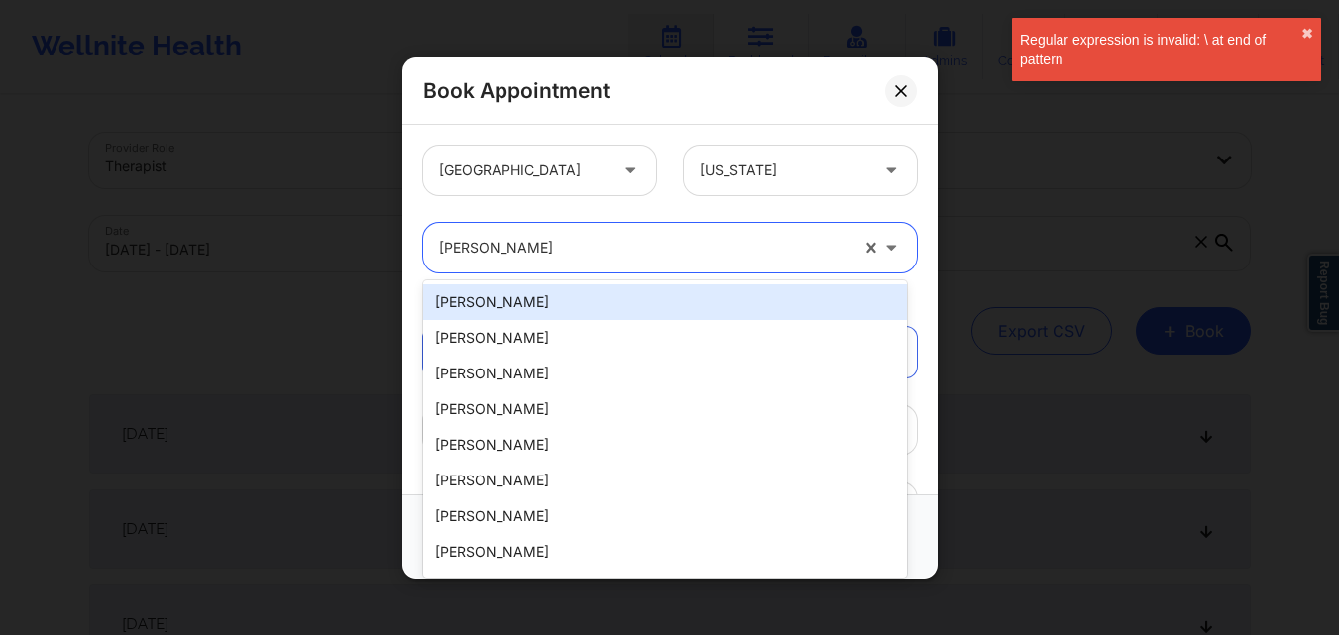
click at [610, 240] on div at bounding box center [643, 248] width 408 height 24
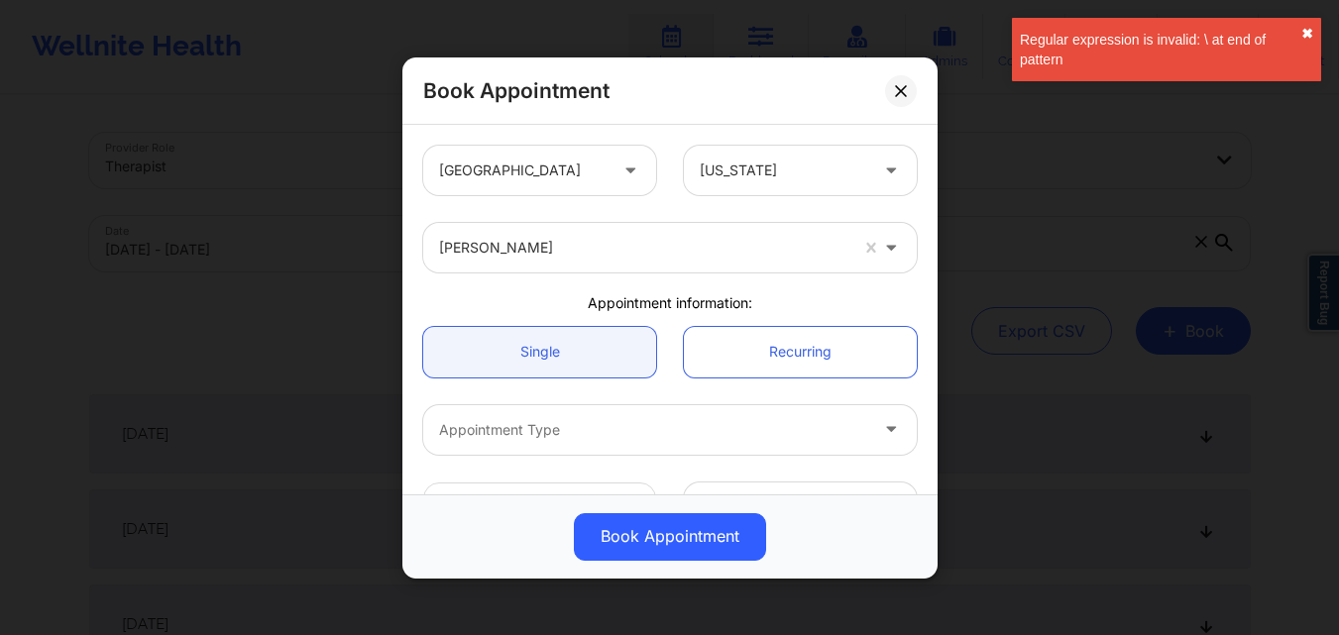
click at [1304, 32] on button "✖︎" at bounding box center [1307, 34] width 12 height 16
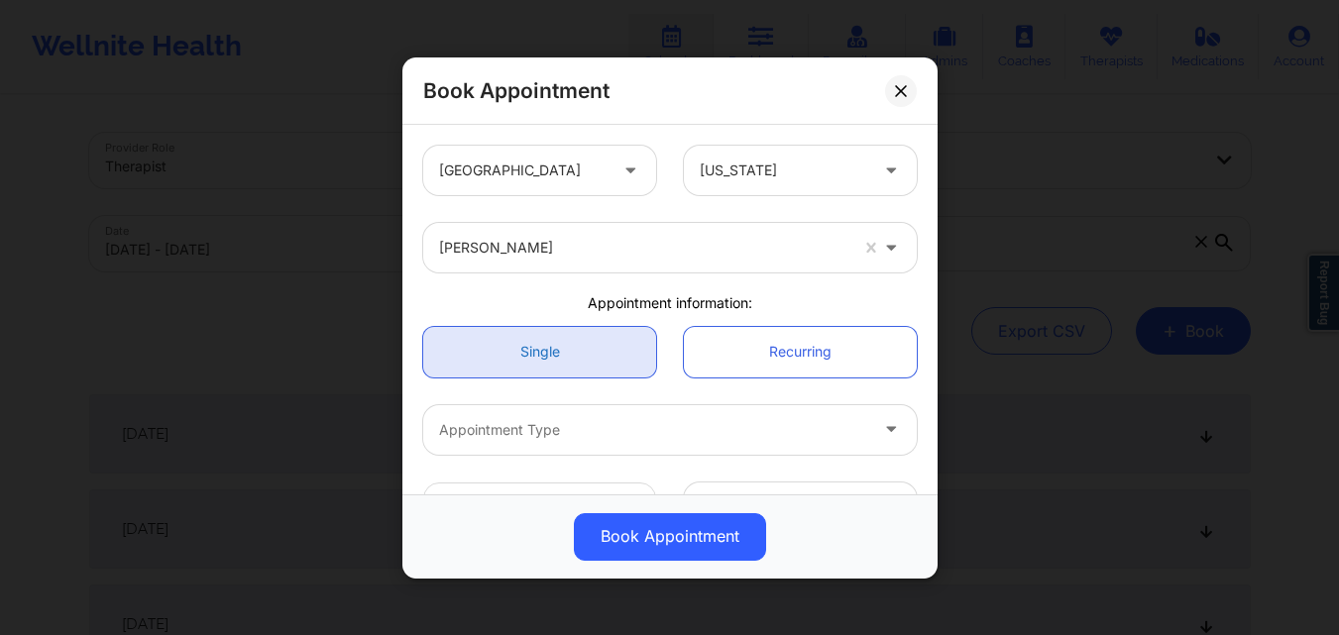
click at [539, 353] on link "Single" at bounding box center [539, 351] width 233 height 51
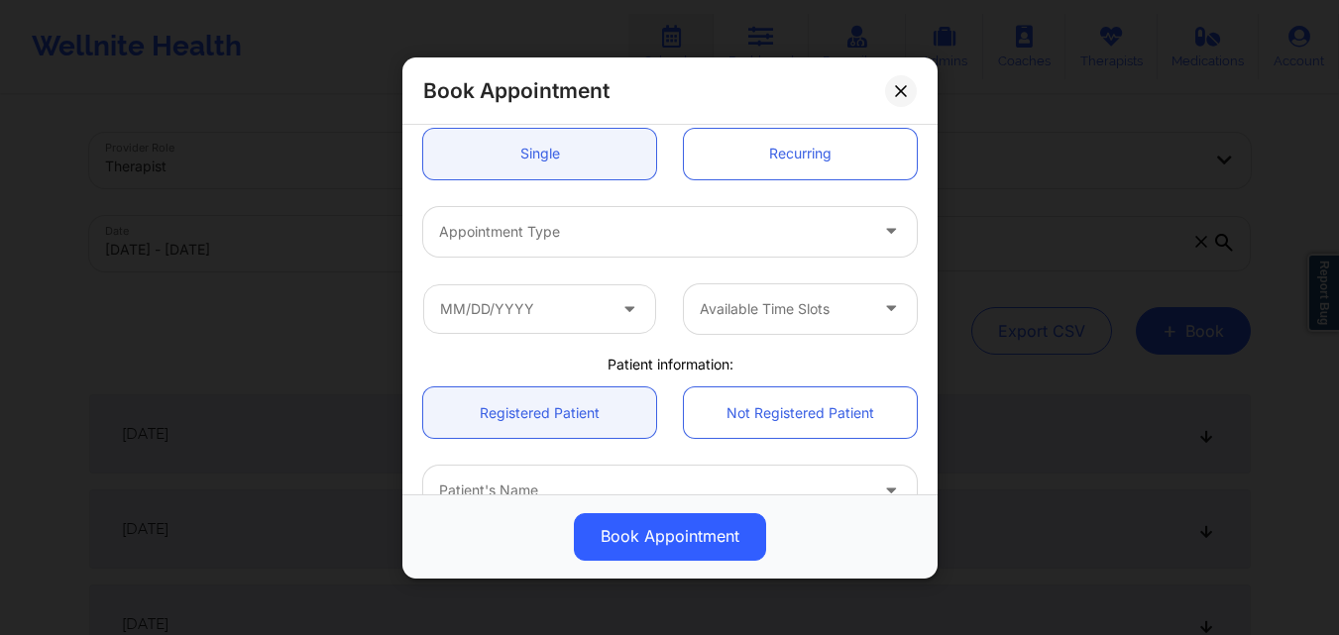
click at [533, 229] on div at bounding box center [653, 231] width 428 height 24
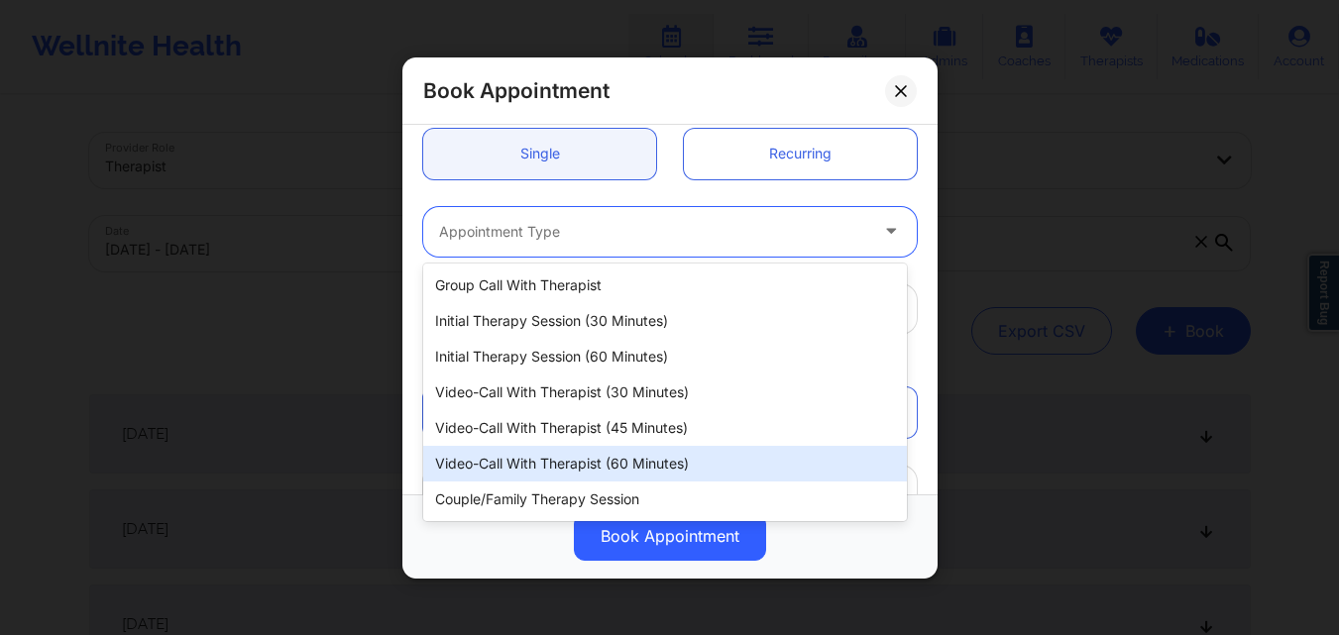
click at [614, 468] on div "Video-Call with Therapist (60 minutes)" at bounding box center [665, 464] width 484 height 36
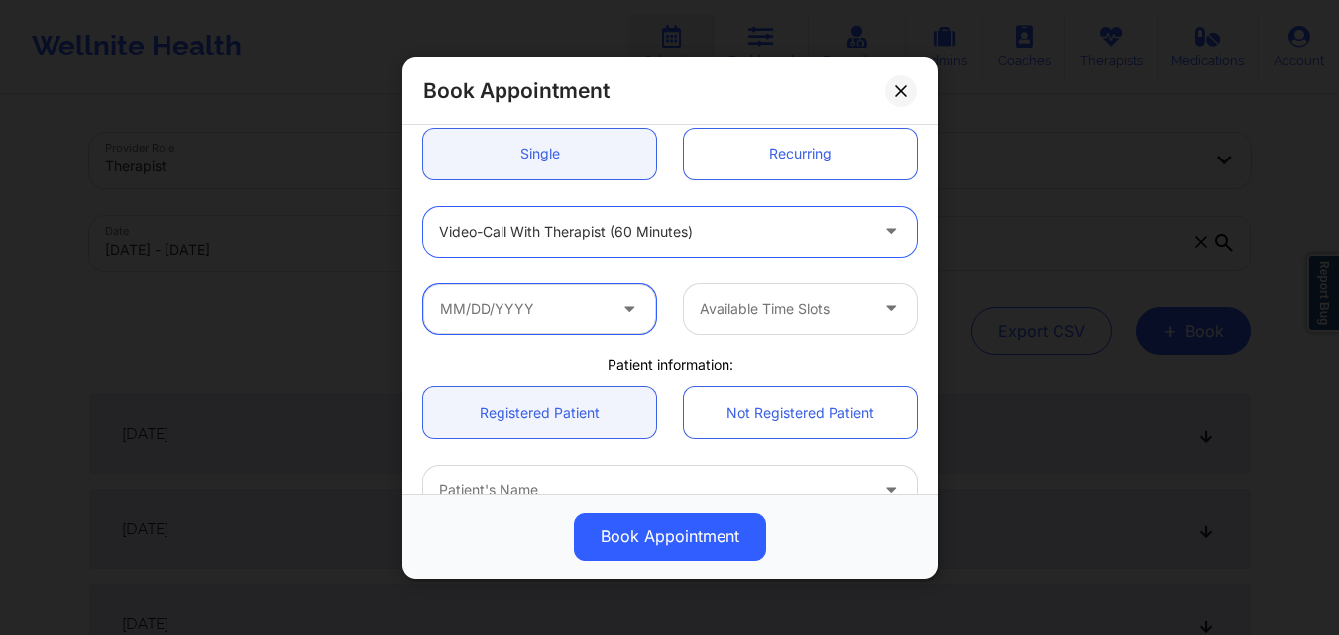
click at [523, 312] on input "text" at bounding box center [539, 308] width 233 height 50
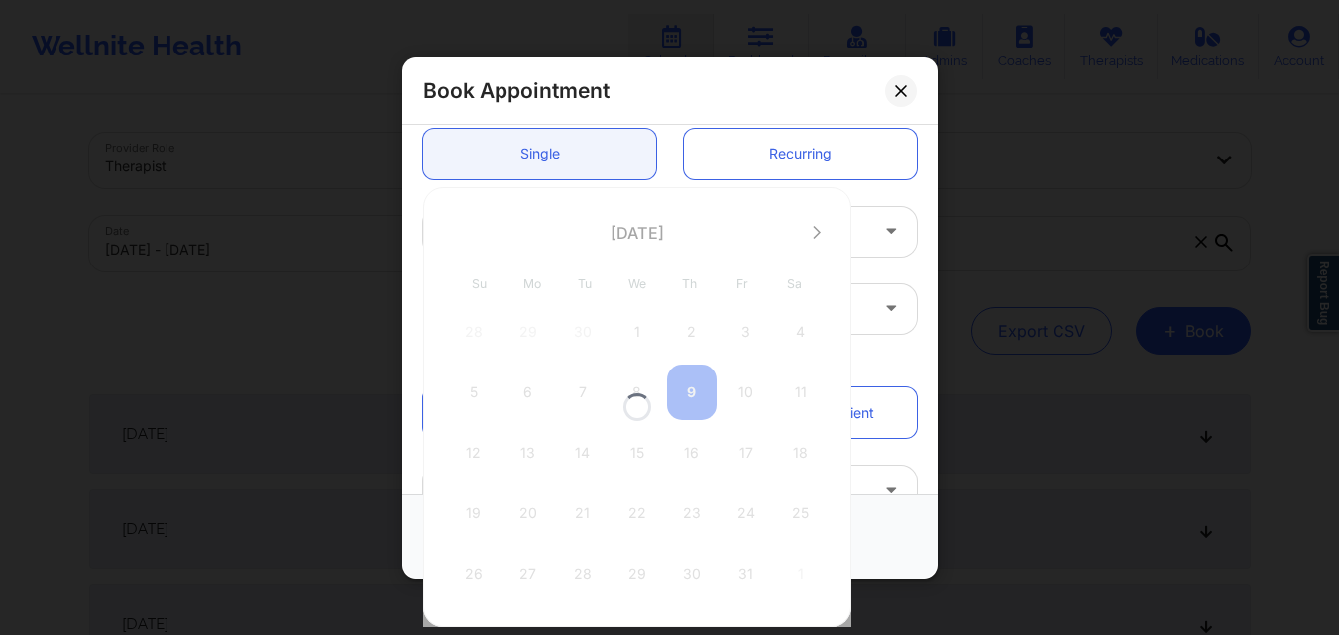
click at [811, 231] on div at bounding box center [637, 407] width 428 height 440
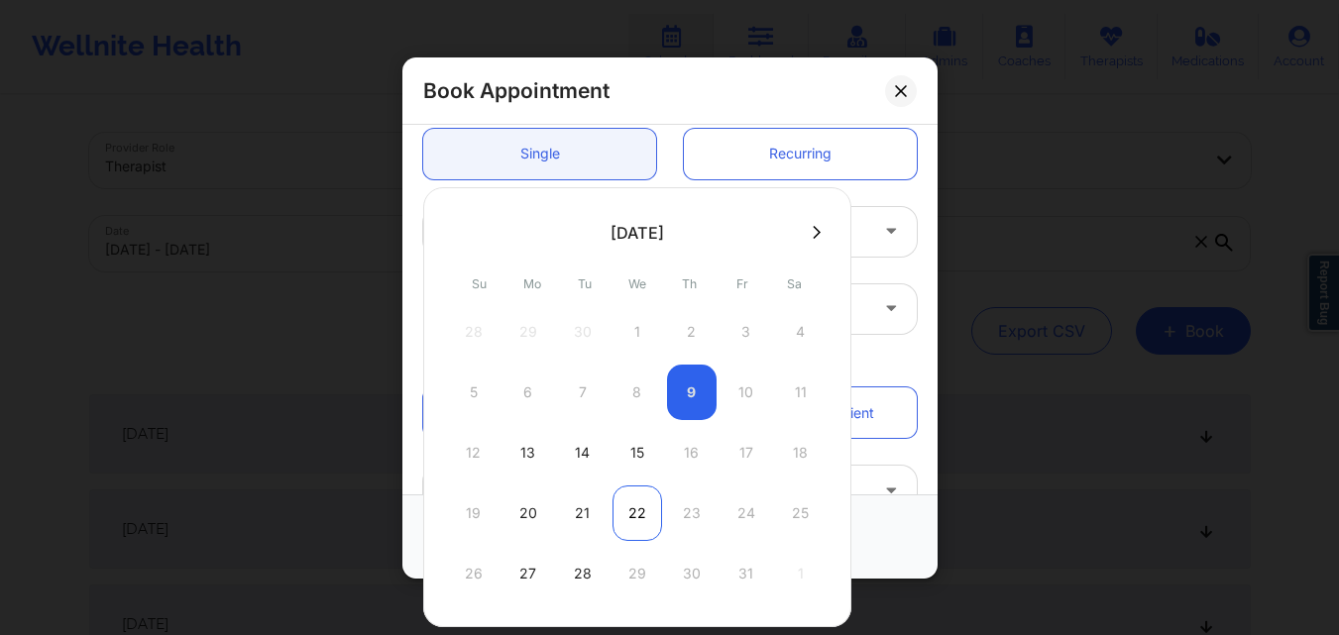
click at [630, 508] on div "22" at bounding box center [637, 513] width 50 height 55
type input "10/22/2025"
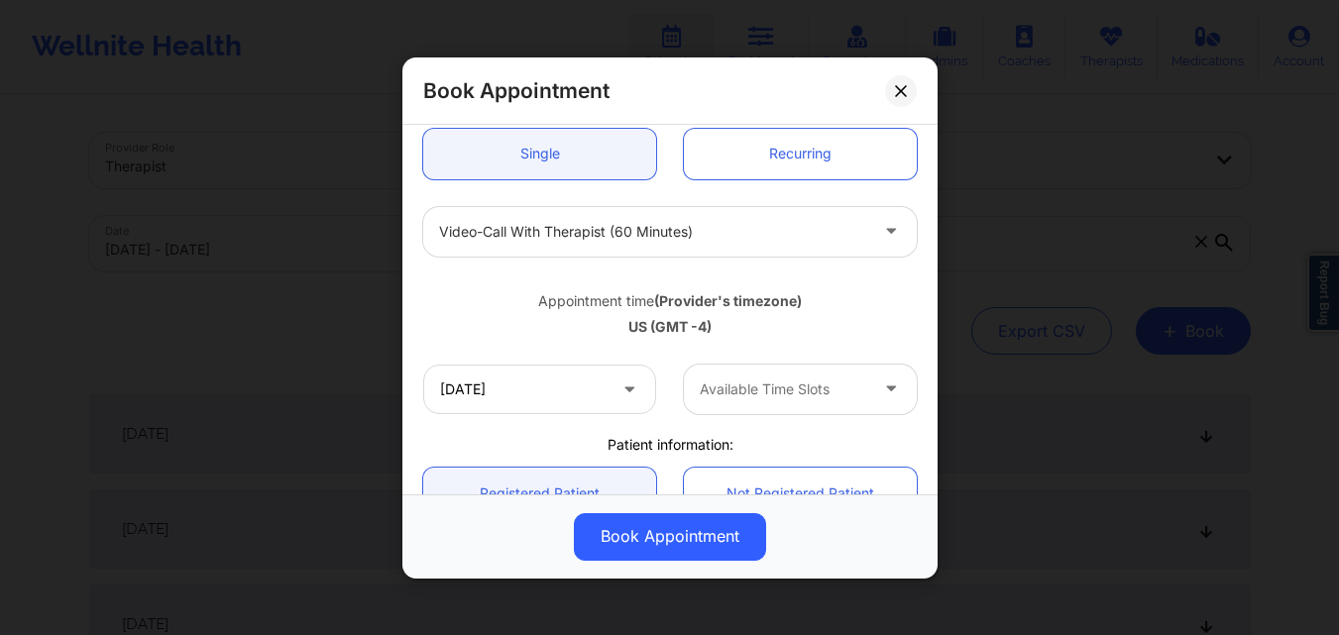
click at [832, 385] on div at bounding box center [783, 390] width 167 height 24
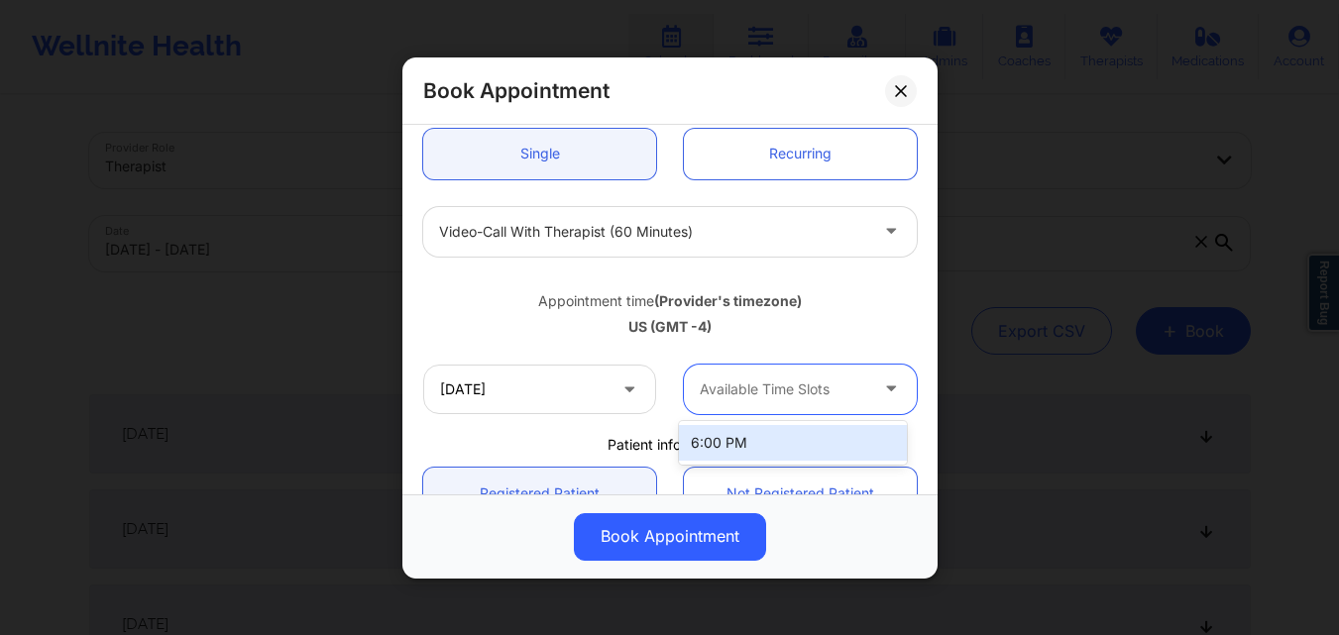
click at [832, 385] on div at bounding box center [783, 390] width 167 height 24
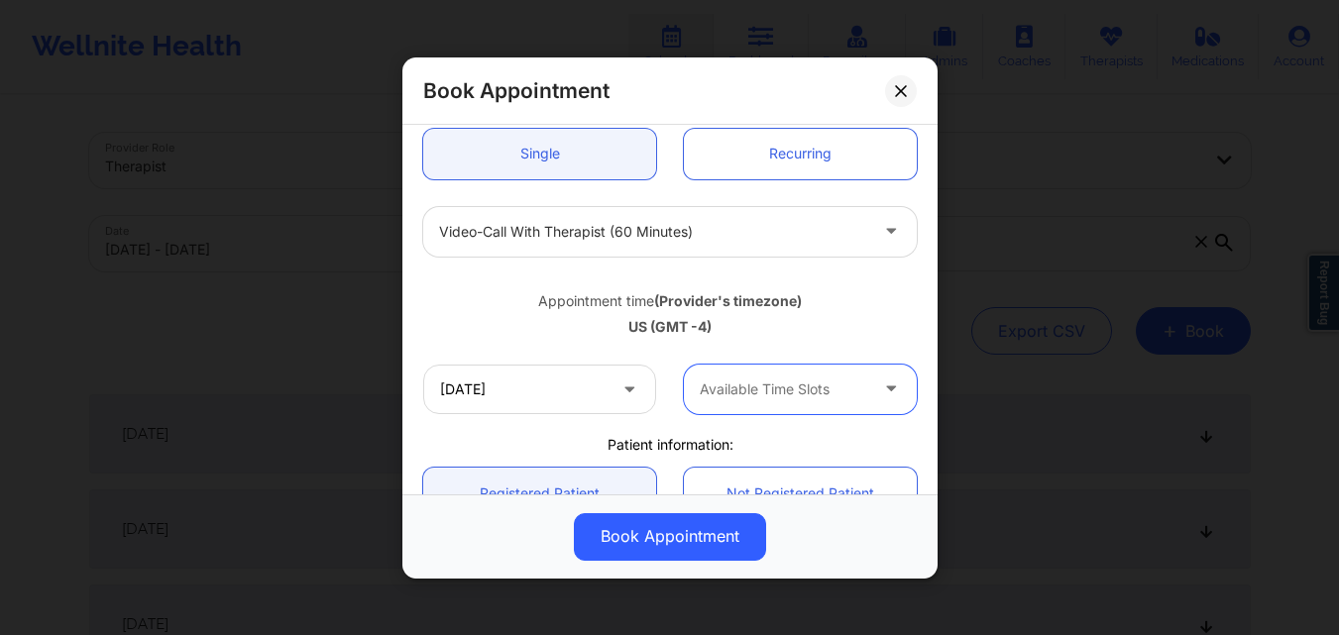
click at [832, 385] on div at bounding box center [783, 390] width 167 height 24
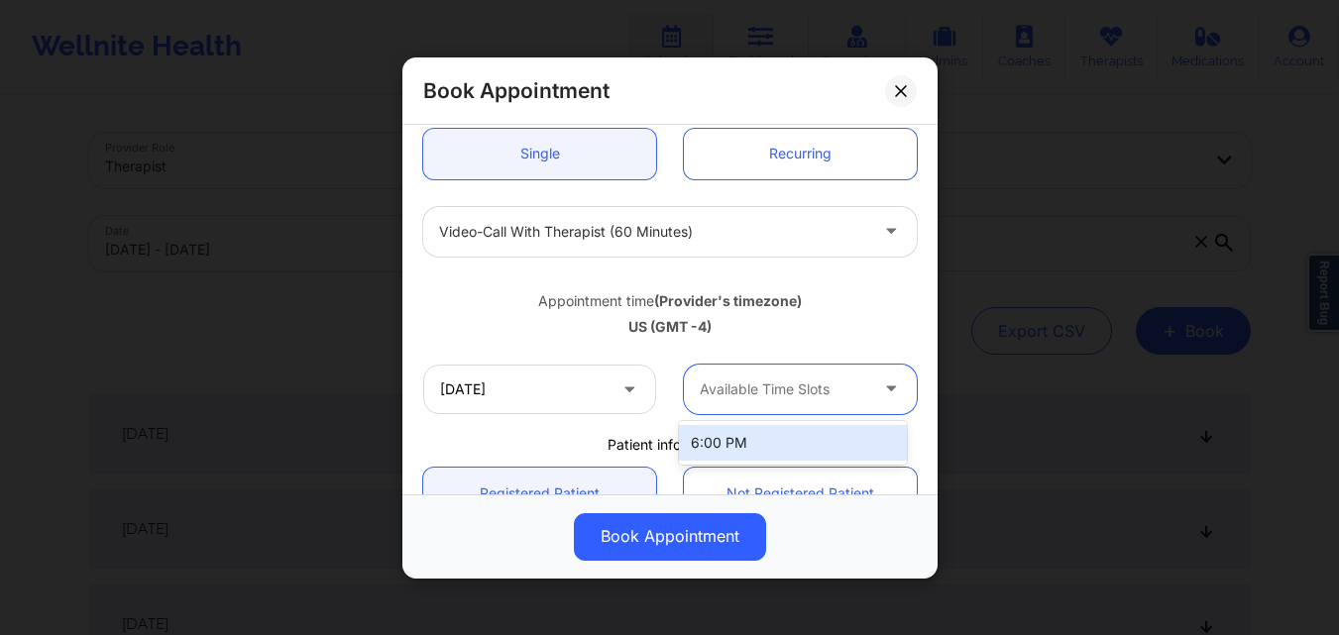
click at [832, 385] on div at bounding box center [783, 390] width 167 height 24
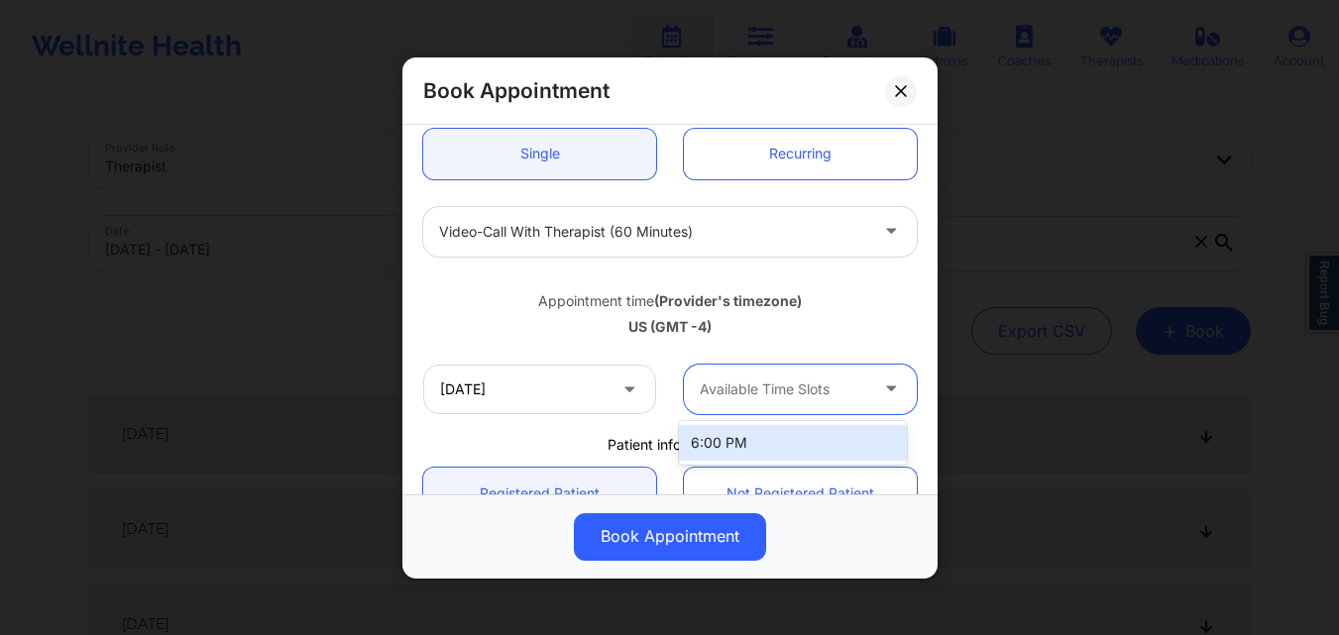
click at [832, 385] on div at bounding box center [783, 390] width 167 height 24
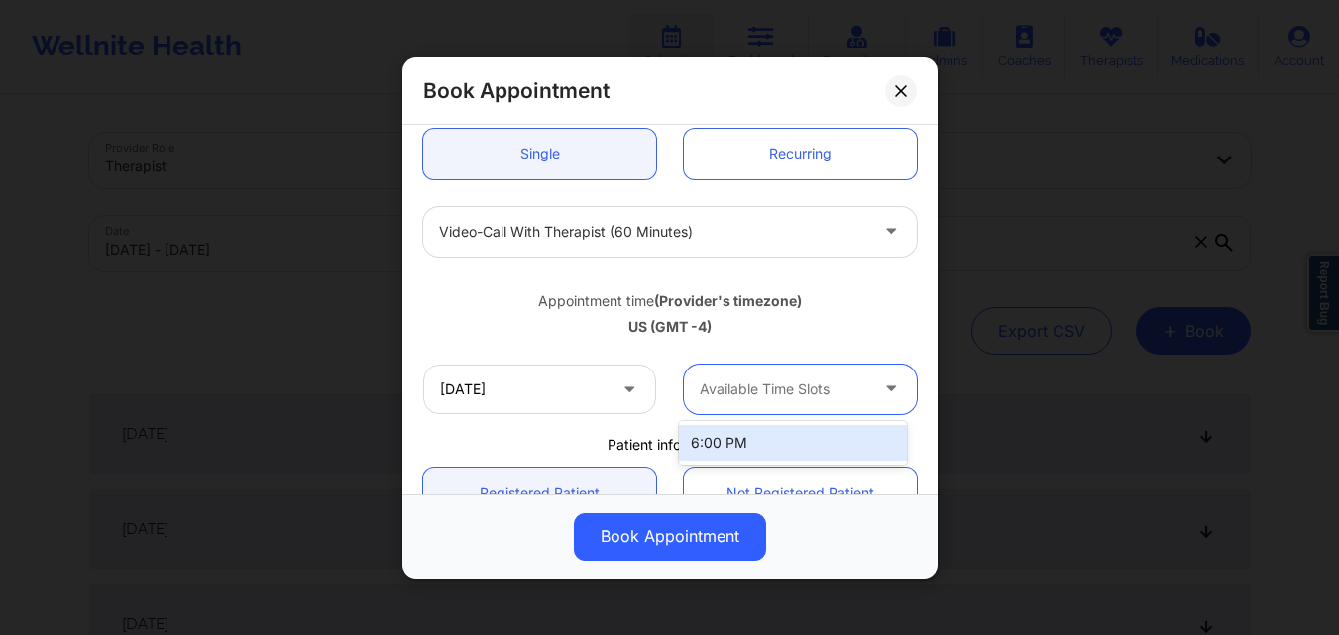
click at [832, 385] on div at bounding box center [783, 390] width 167 height 24
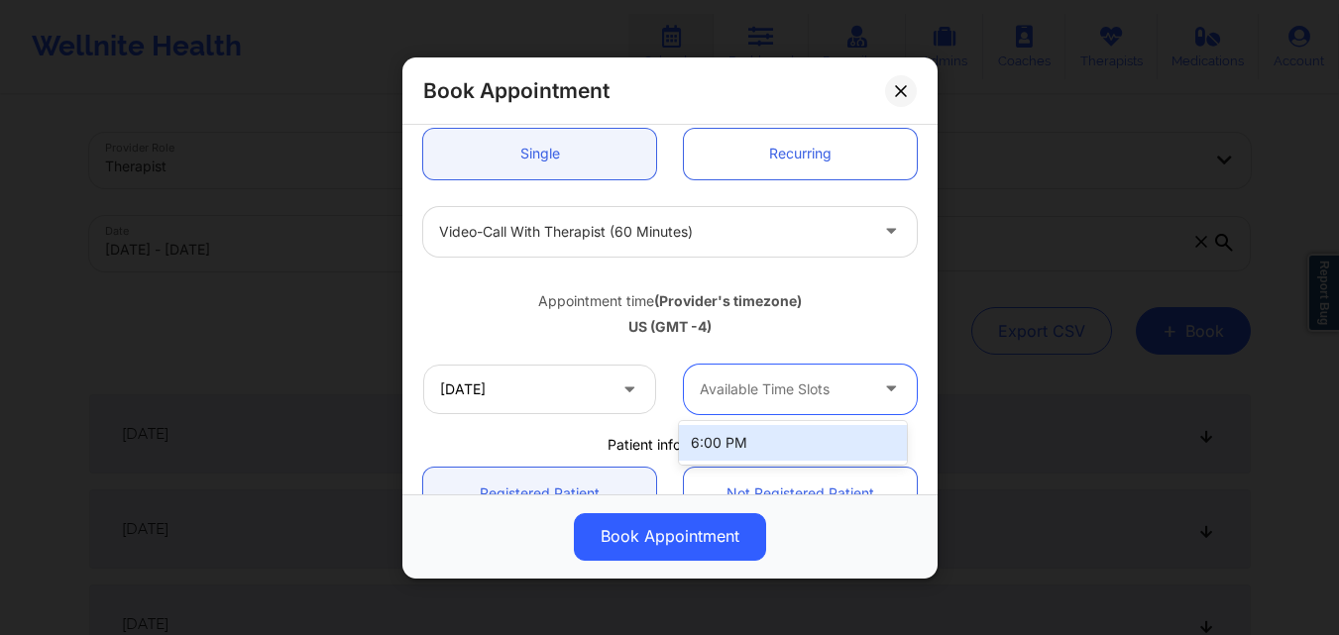
click at [832, 385] on div at bounding box center [783, 390] width 167 height 24
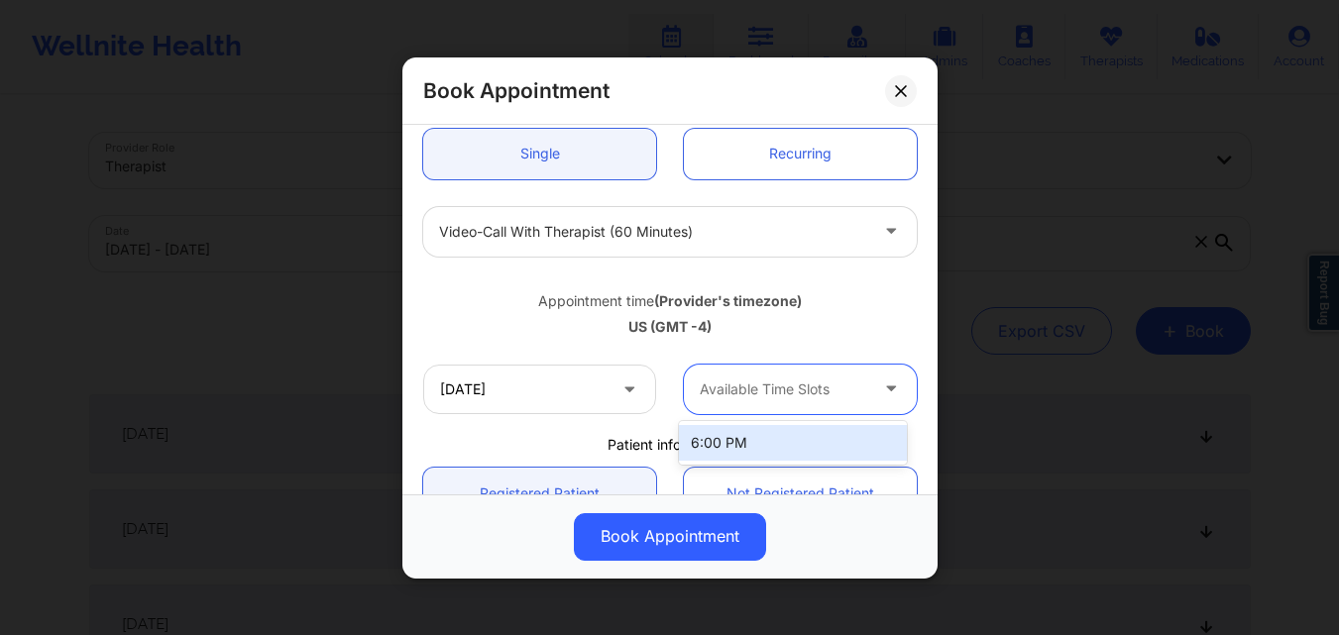
click at [832, 385] on div at bounding box center [783, 390] width 167 height 24
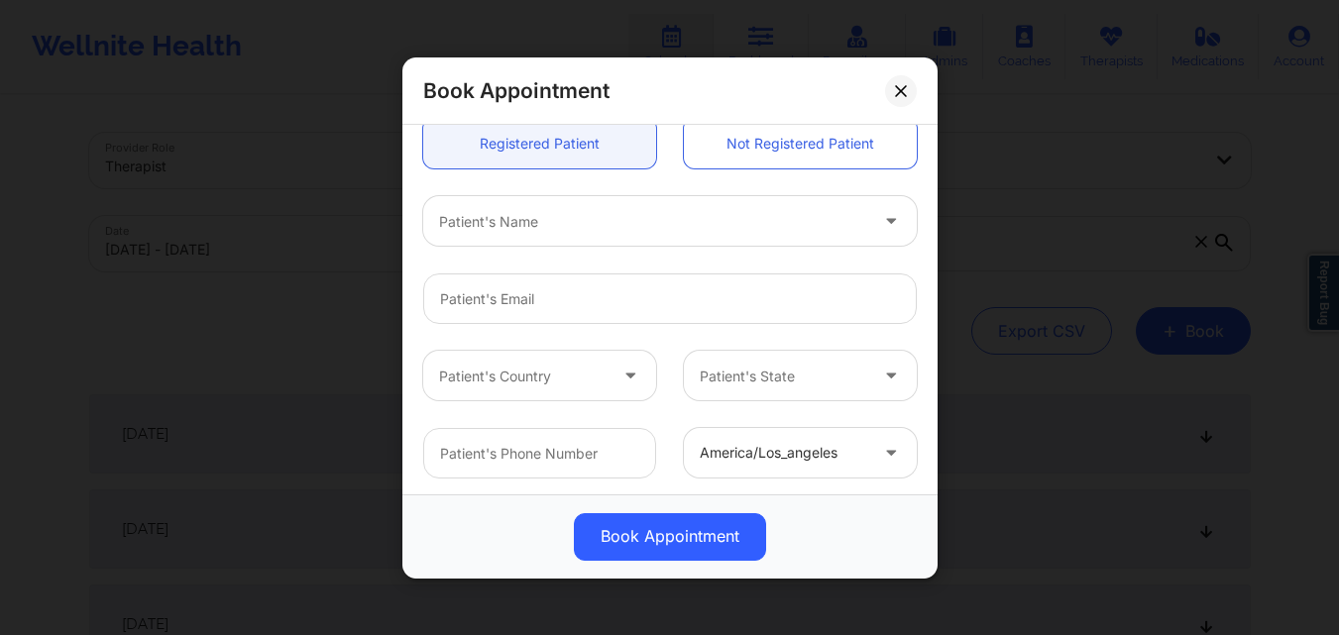
scroll to position [552, 0]
click at [572, 221] on div at bounding box center [653, 217] width 428 height 24
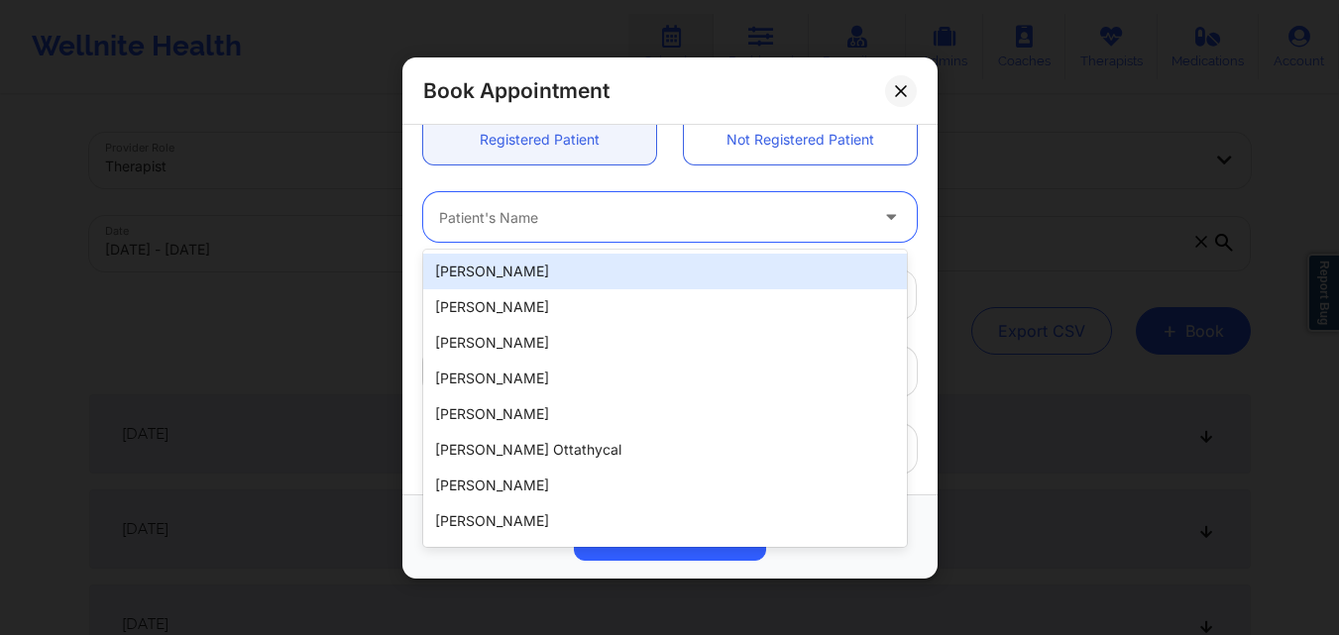
paste input "vanessaj989@icloud.com"
type input "vanessaj989@icloud.com"
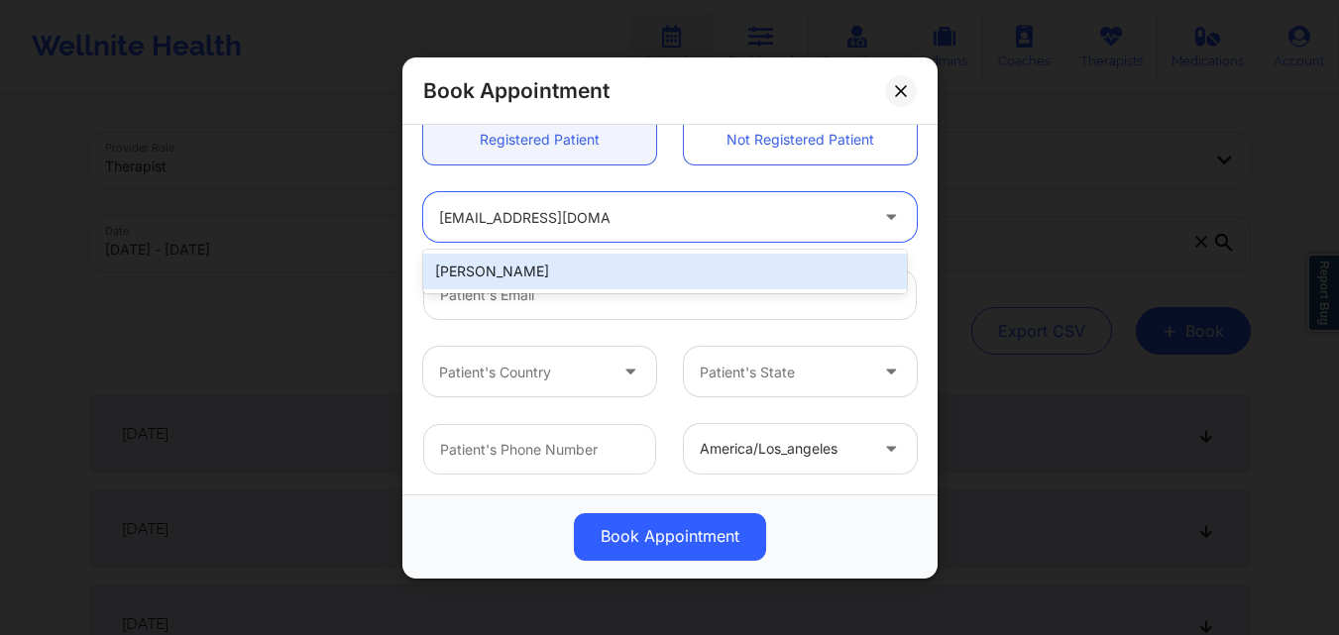
click at [570, 275] on div "Vanessa Scott" at bounding box center [665, 272] width 484 height 36
type input "vanessaj989@icloud.com"
type input "+1754-317-3370"
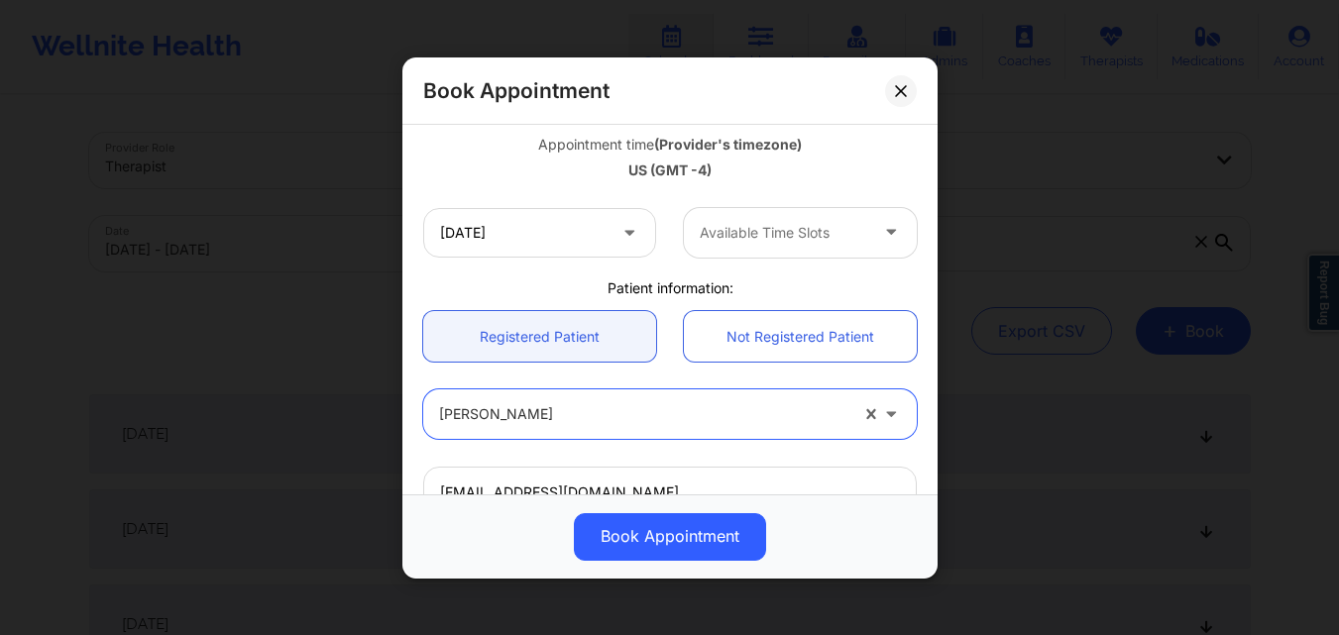
scroll to position [354, 0]
click at [834, 207] on div "10/22/2025 Available Time Slots" at bounding box center [669, 232] width 521 height 77
click at [819, 242] on div at bounding box center [783, 234] width 167 height 24
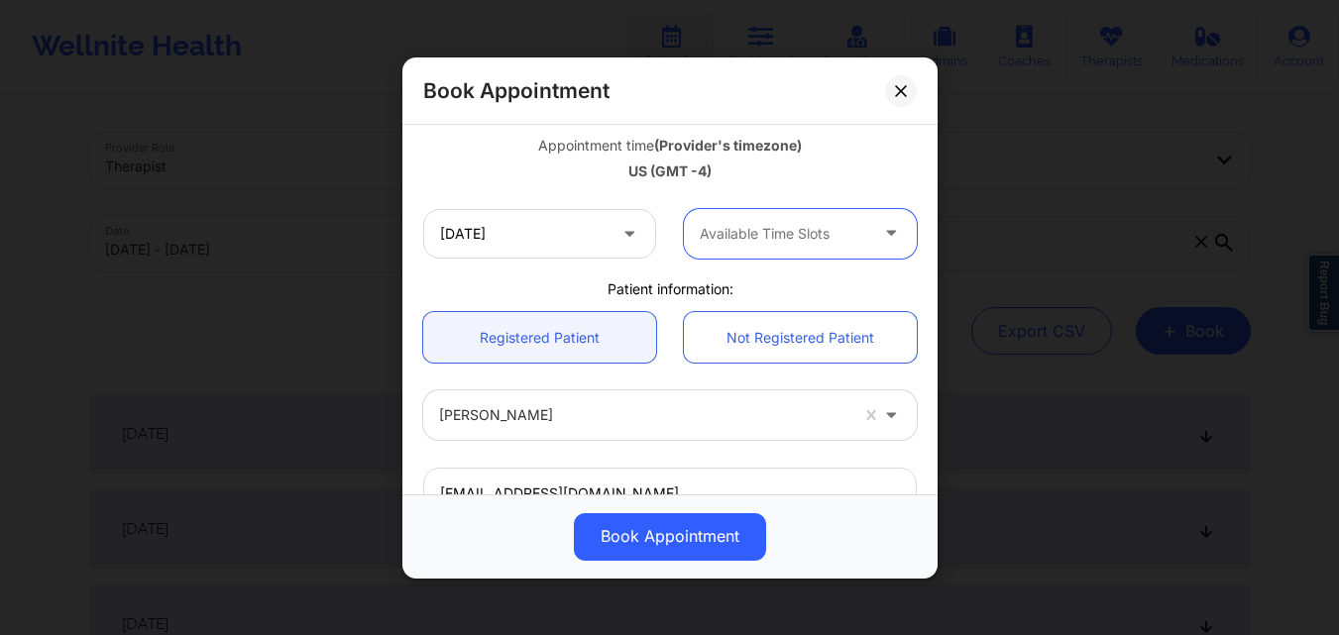
click at [819, 242] on div at bounding box center [783, 234] width 167 height 24
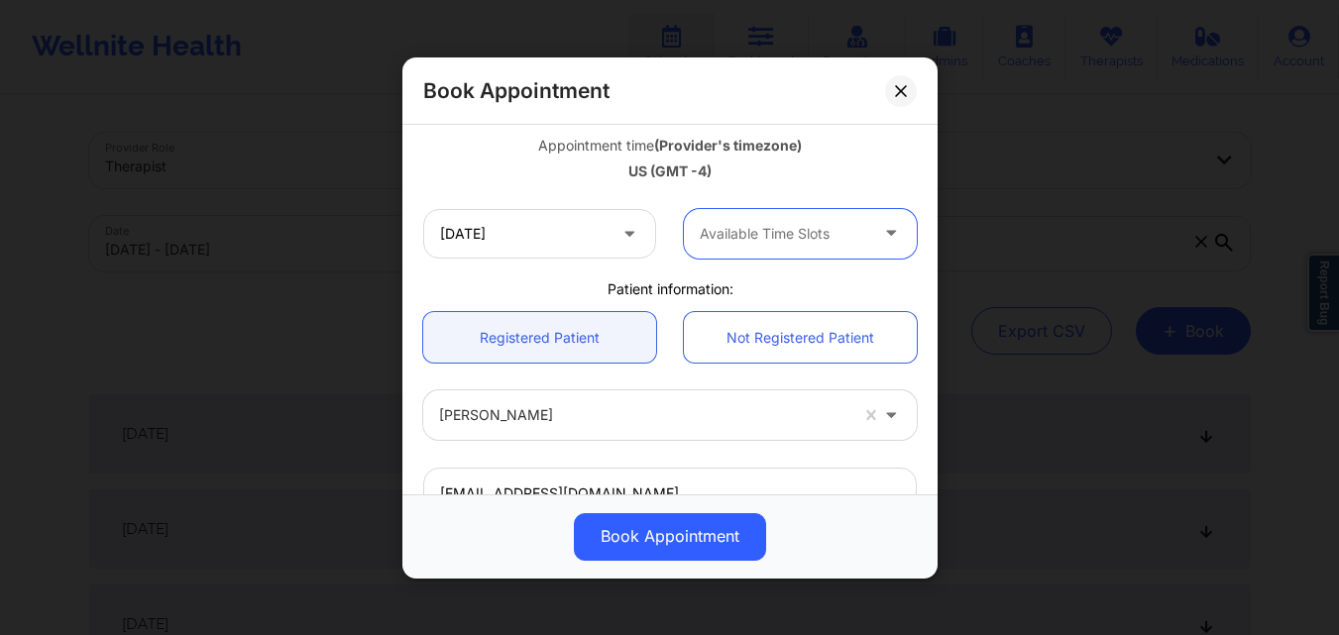
click at [819, 242] on div at bounding box center [783, 234] width 167 height 24
click at [564, 241] on input "10/22/2025" at bounding box center [539, 233] width 233 height 50
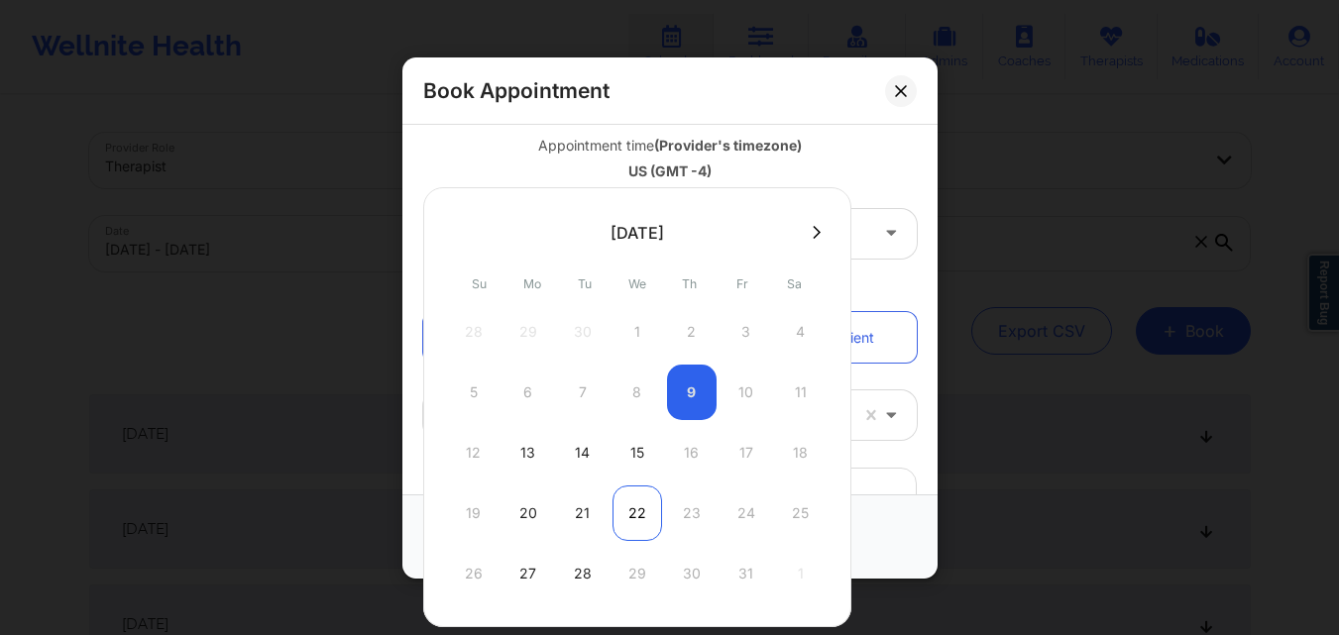
click at [631, 518] on div "22" at bounding box center [637, 513] width 50 height 55
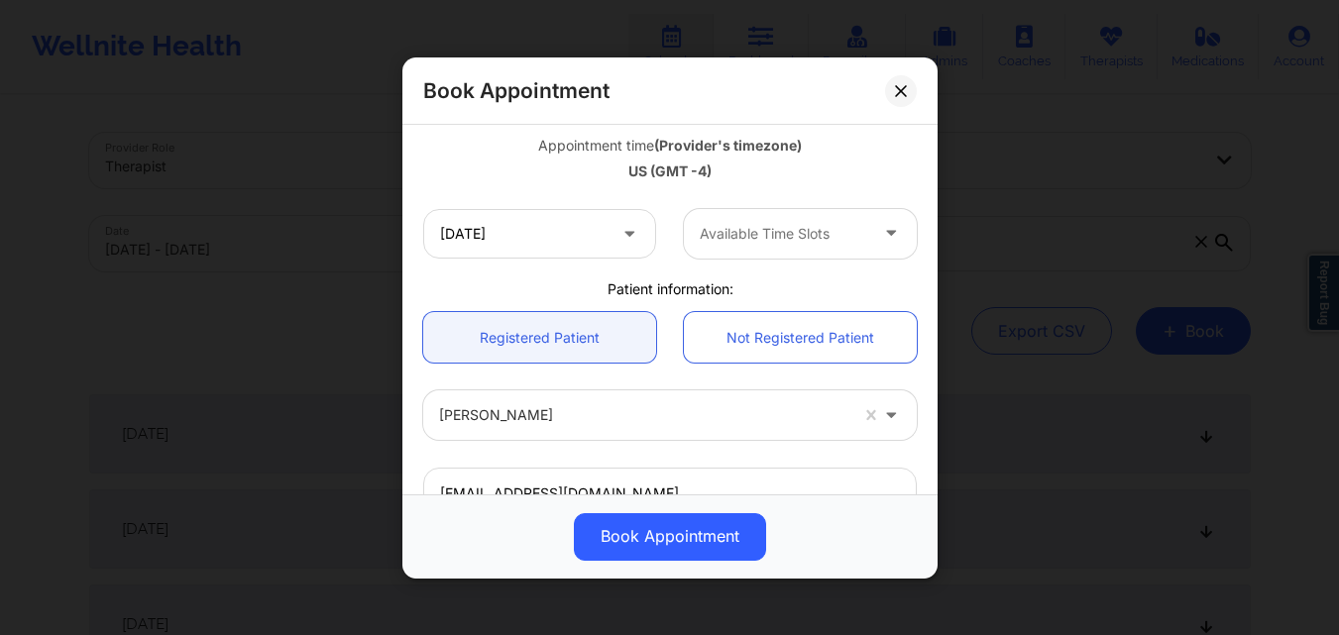
click at [782, 241] on div at bounding box center [783, 234] width 167 height 24
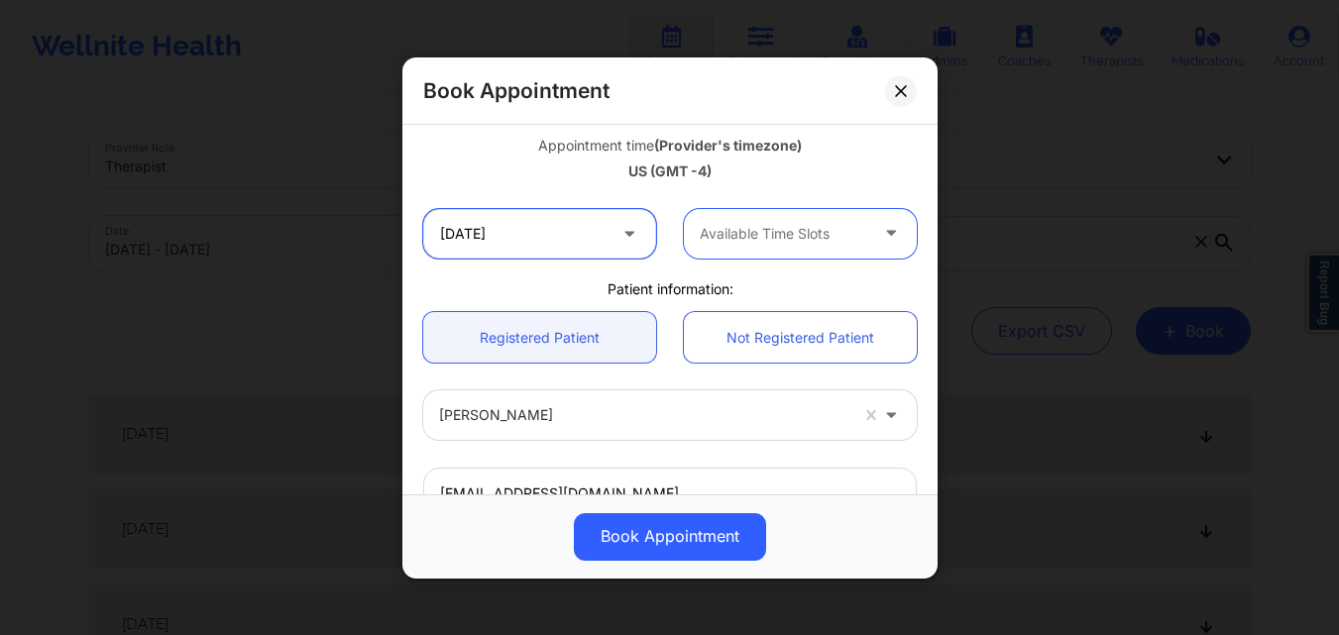
click at [517, 241] on input "10/22/2025" at bounding box center [539, 233] width 233 height 50
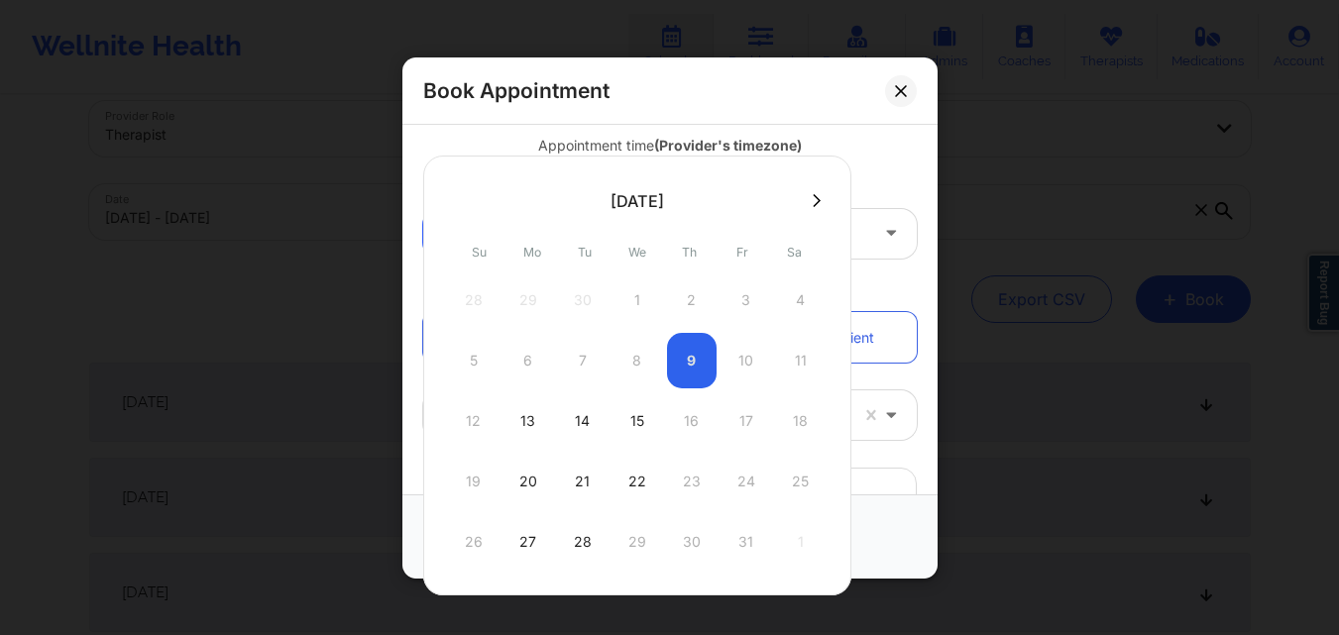
scroll to position [0, 0]
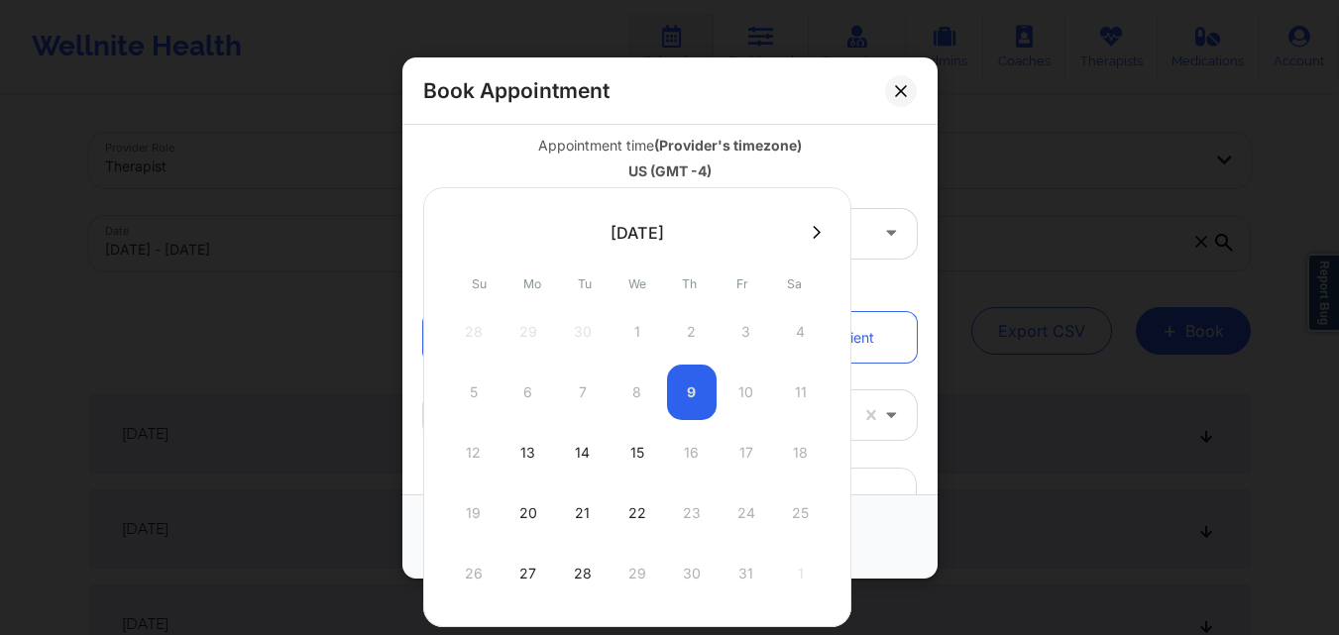
click at [814, 229] on icon at bounding box center [817, 232] width 8 height 15
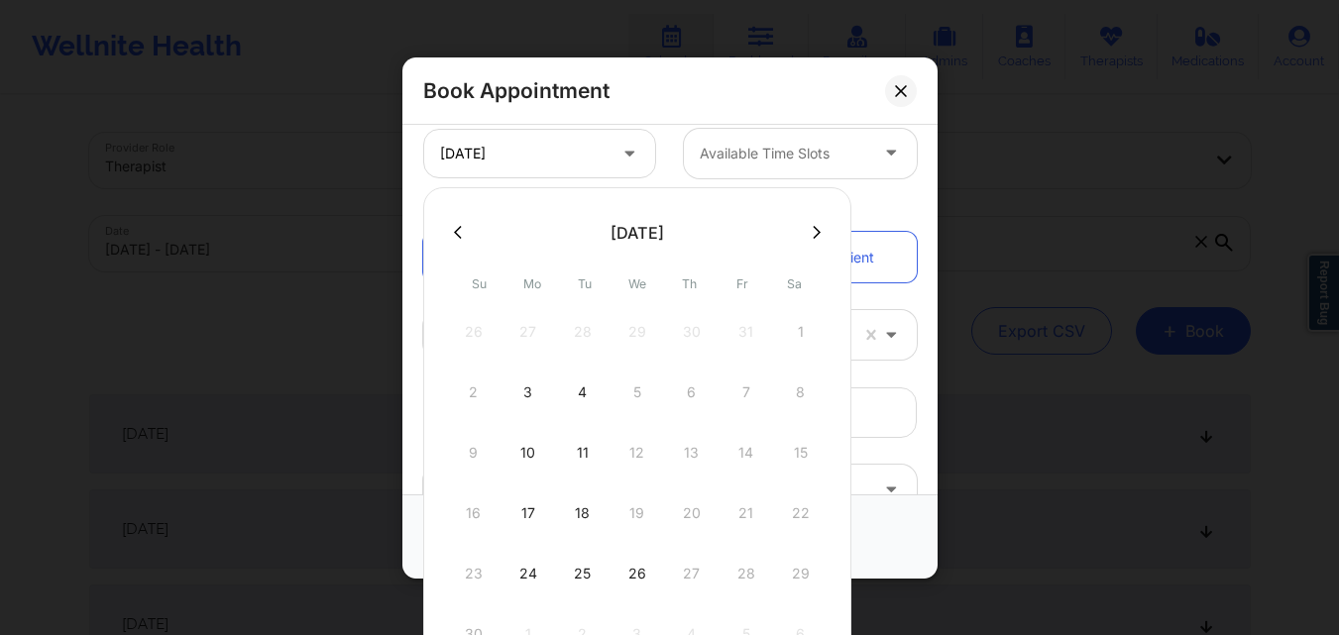
scroll to position [274, 0]
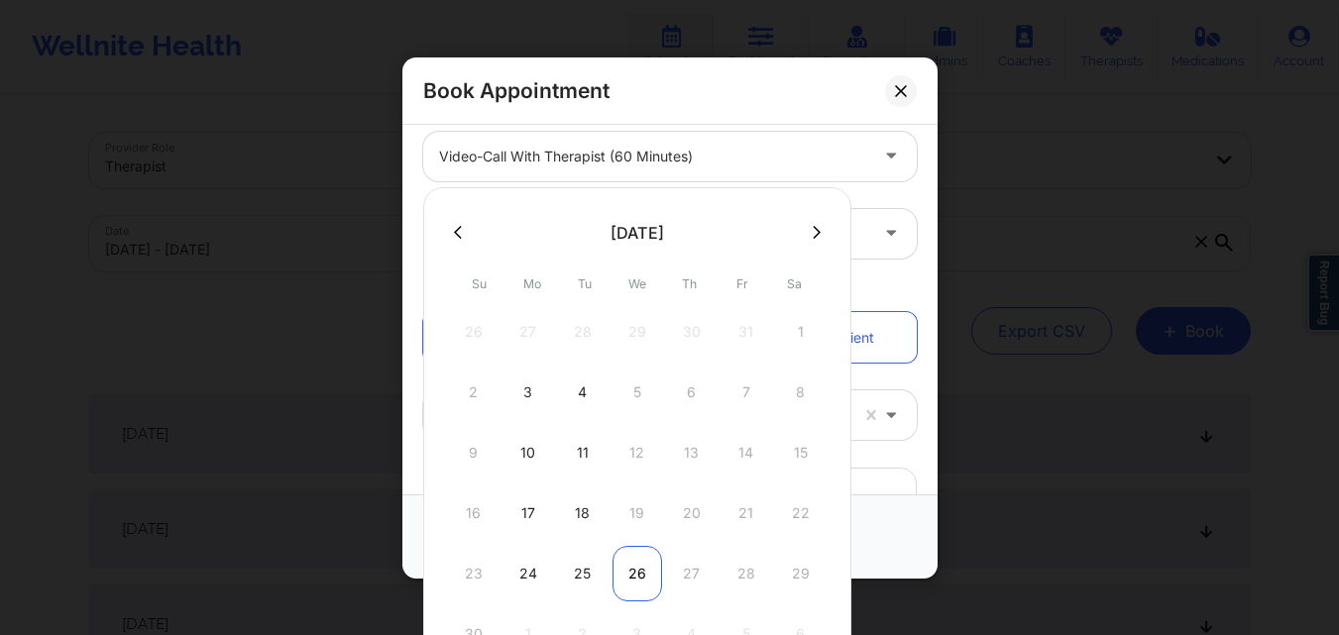
click at [630, 583] on div "26" at bounding box center [637, 573] width 50 height 55
type input "11/26/2025"
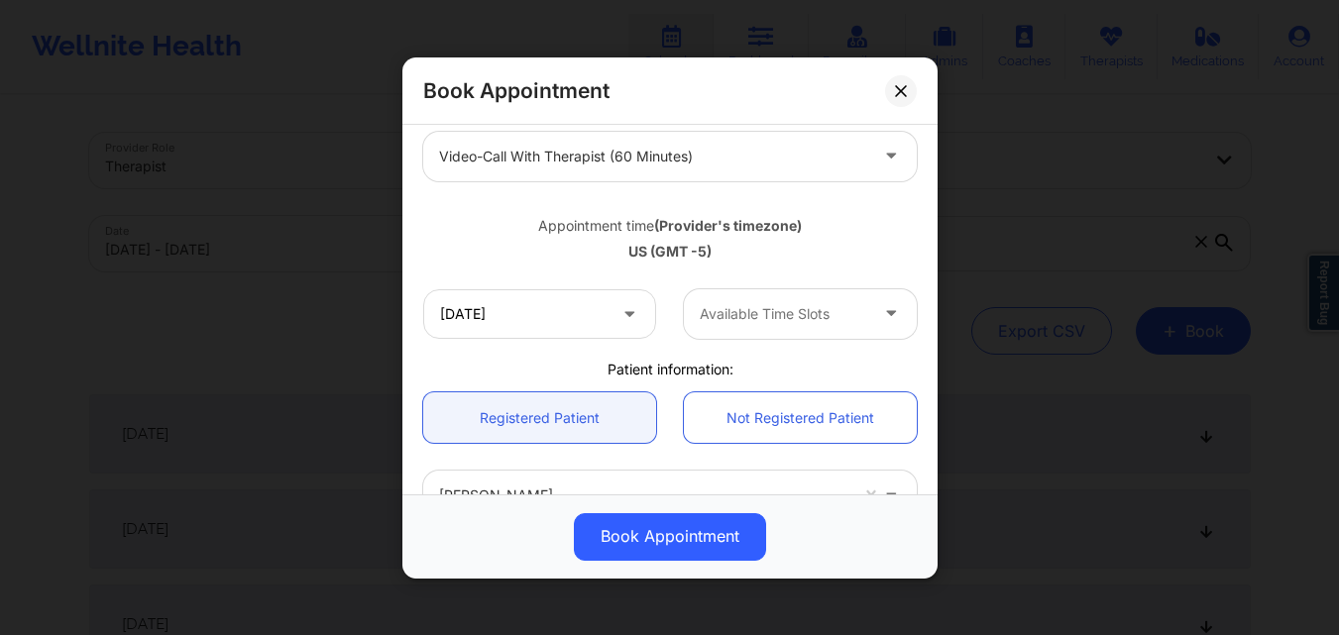
scroll to position [354, 0]
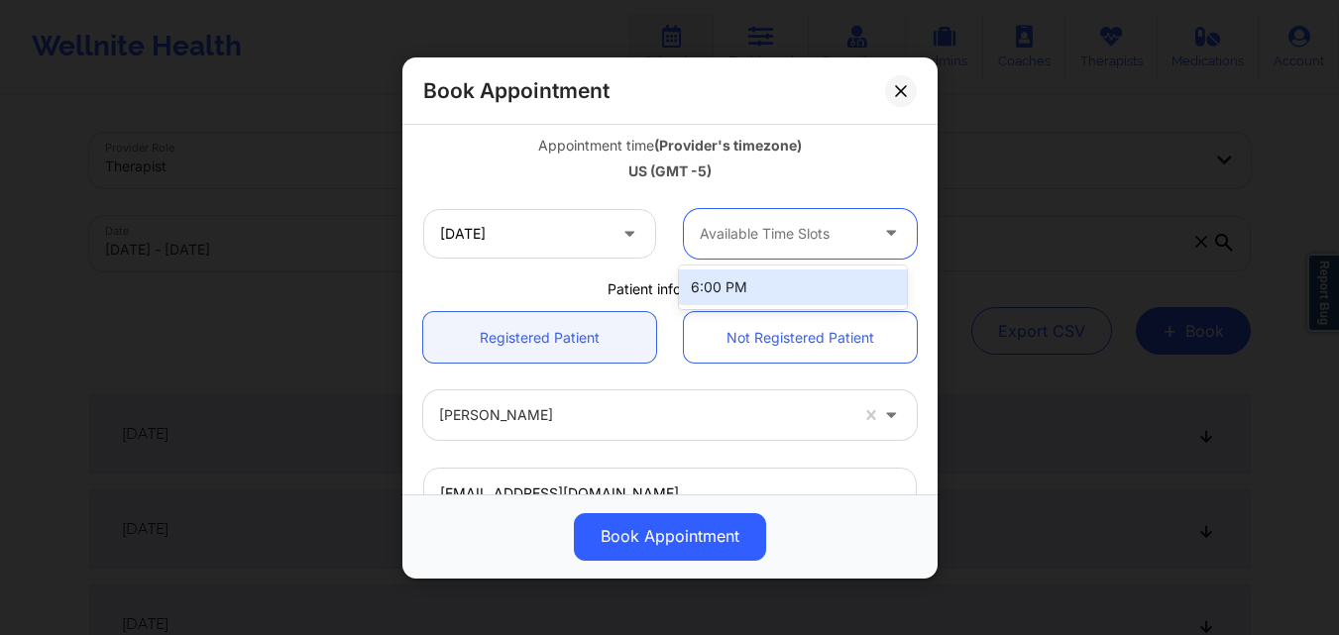
click at [758, 245] on div at bounding box center [783, 234] width 167 height 24
click at [774, 237] on div at bounding box center [783, 234] width 167 height 24
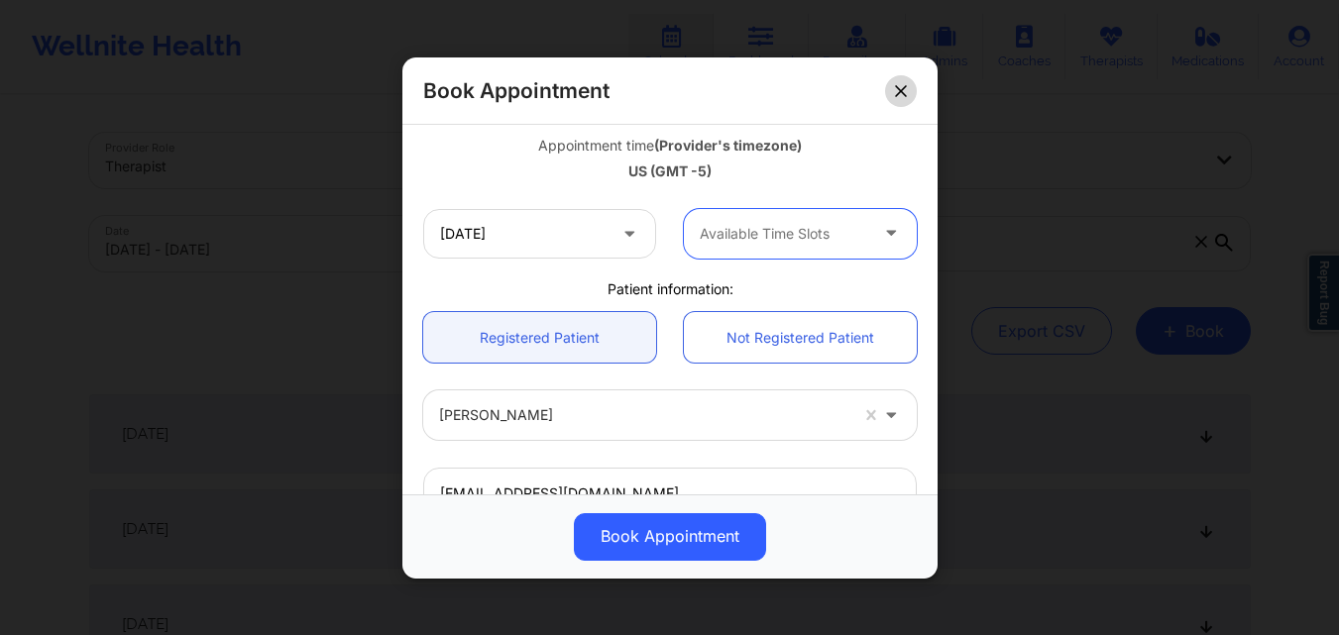
click at [905, 85] on icon at bounding box center [901, 90] width 12 height 12
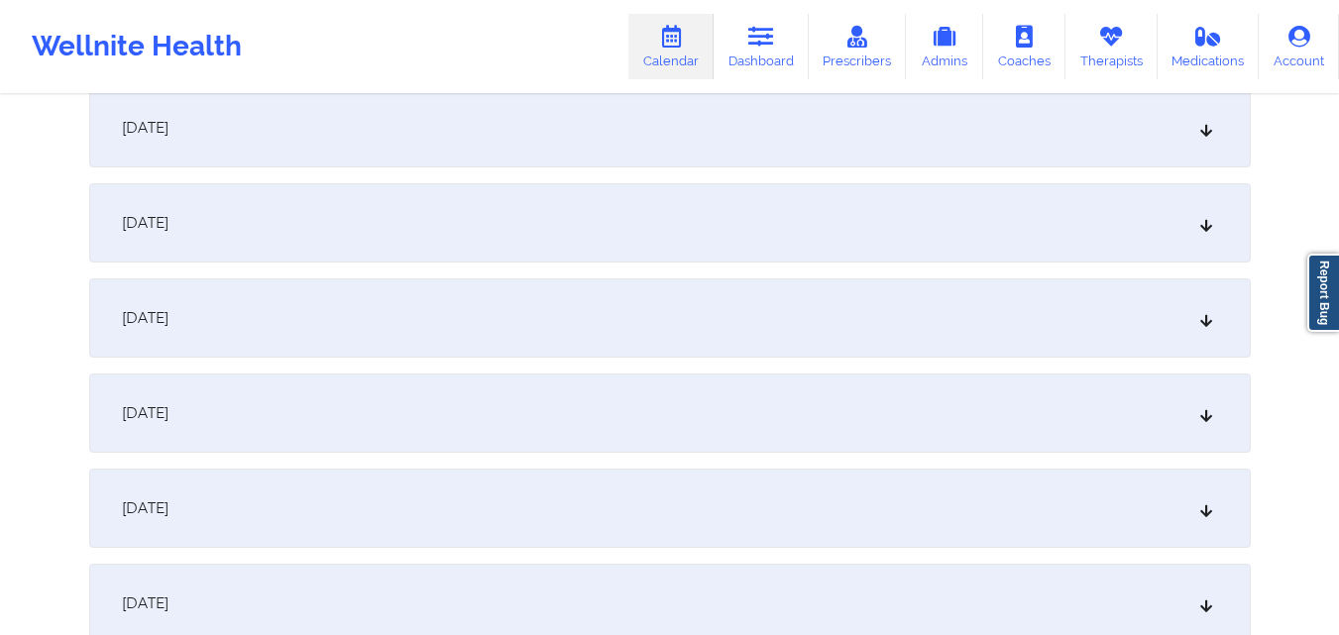
scroll to position [2081, 0]
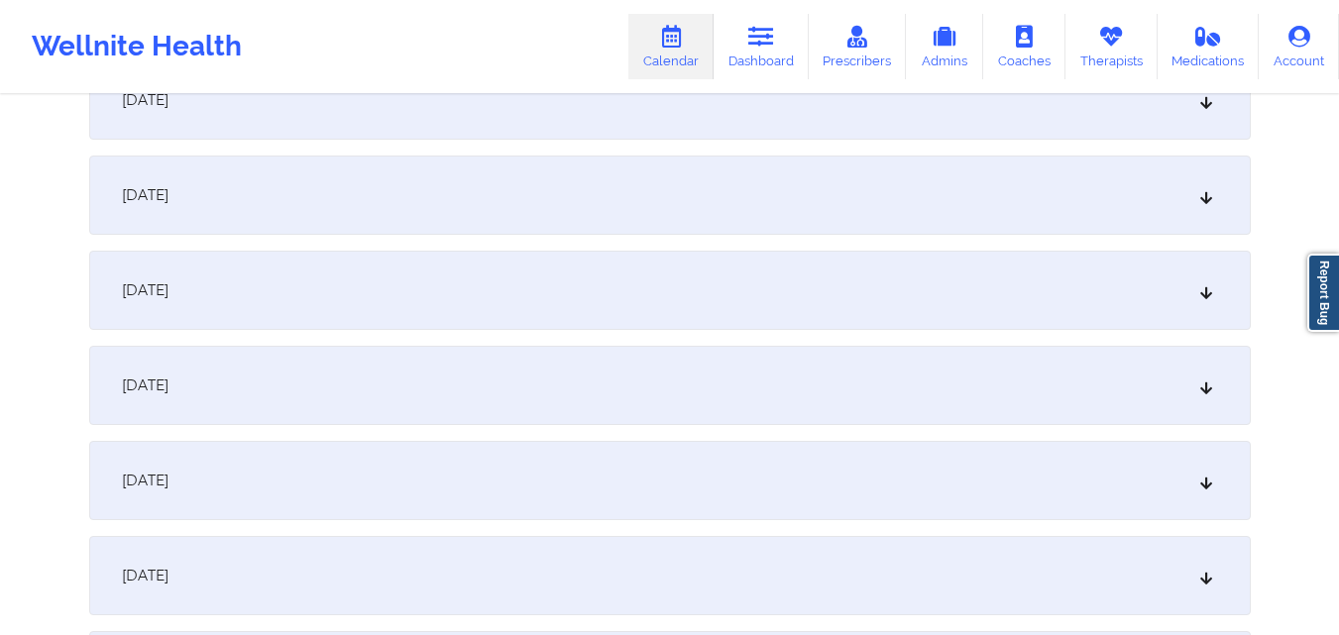
click at [547, 557] on div "October 29, 2025" at bounding box center [669, 575] width 1161 height 79
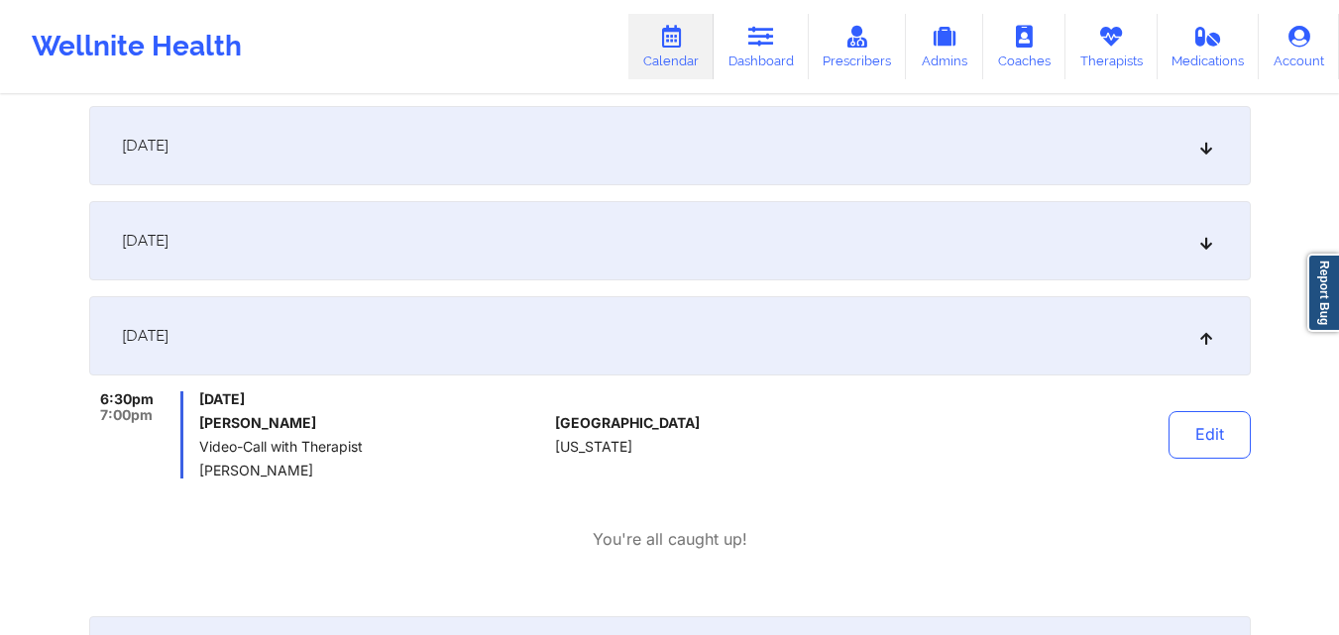
scroll to position [2378, 0]
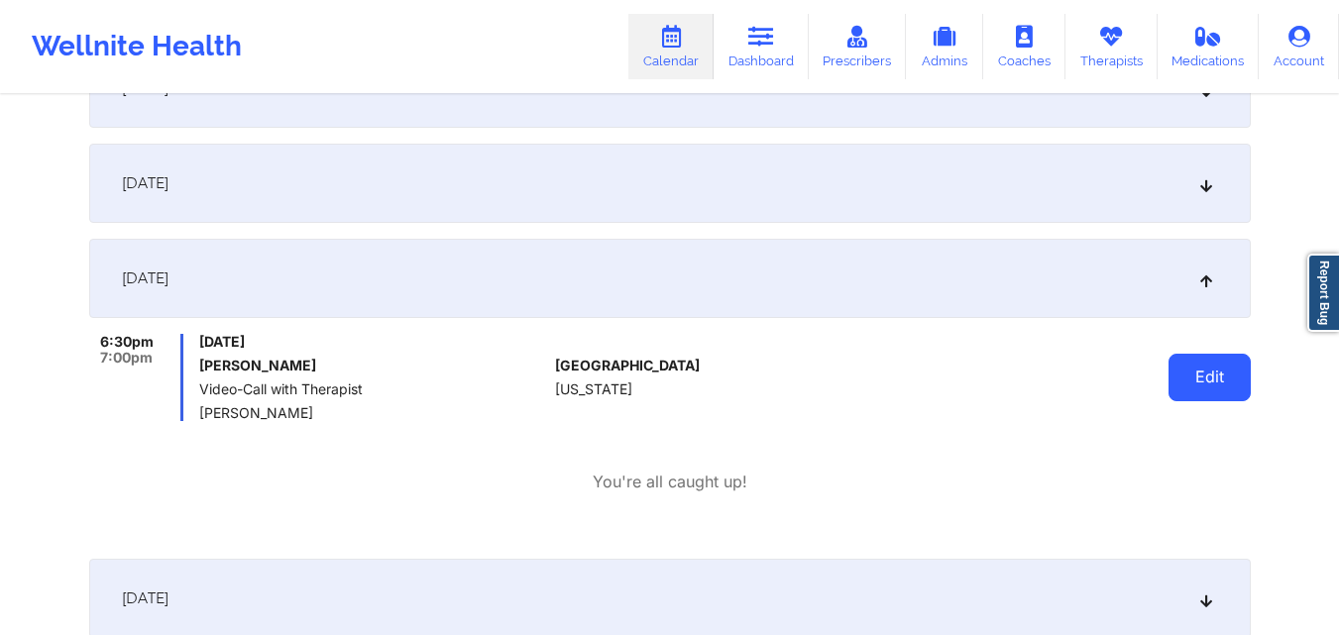
click at [1193, 389] on button "Edit" at bounding box center [1209, 378] width 82 height 48
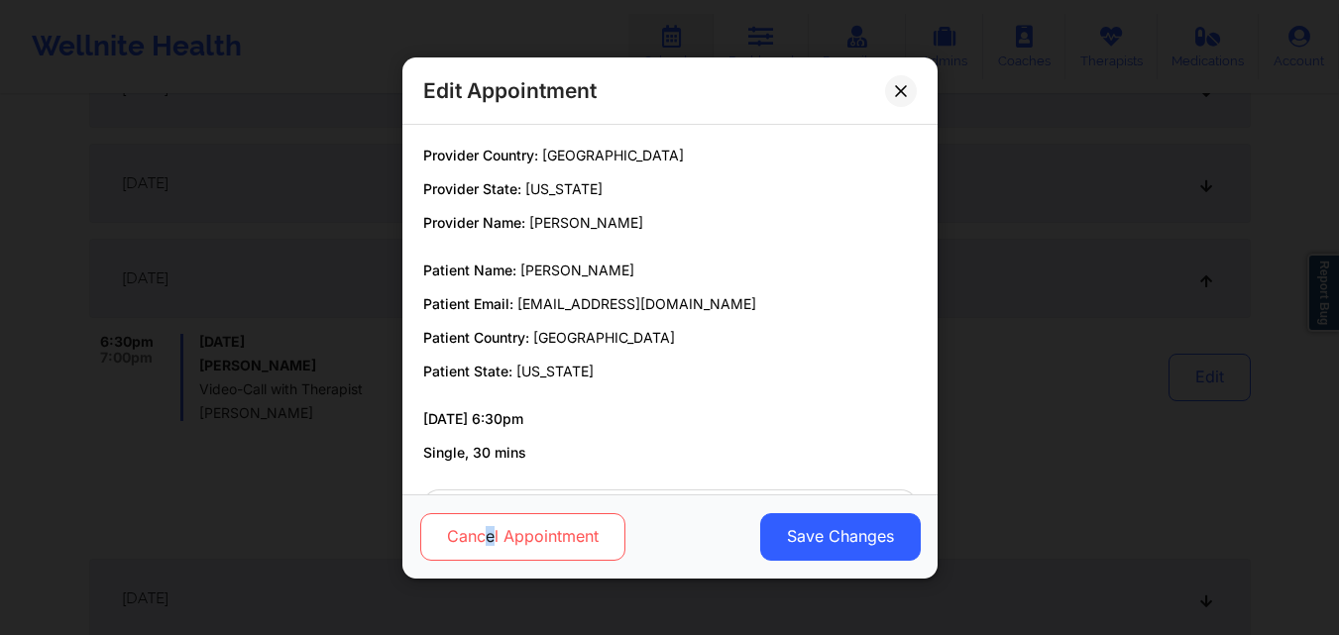
click at [491, 536] on button "Cancel Appointment" at bounding box center [521, 536] width 205 height 48
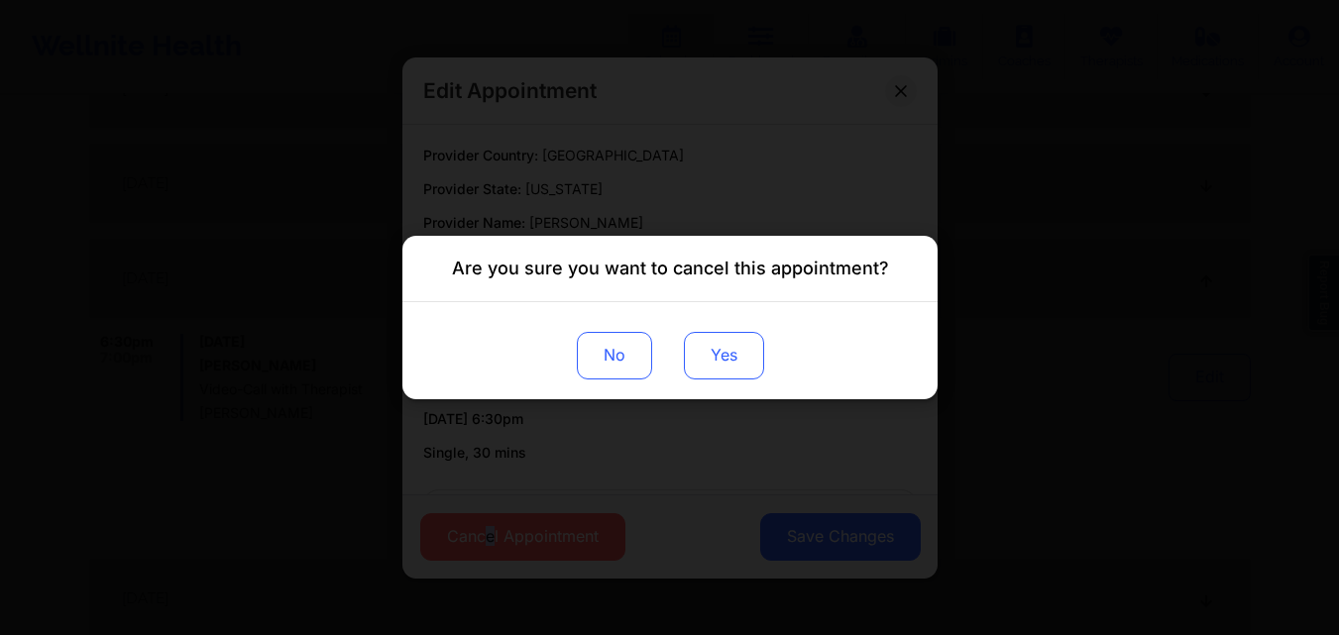
click at [709, 360] on button "Yes" at bounding box center [723, 356] width 80 height 48
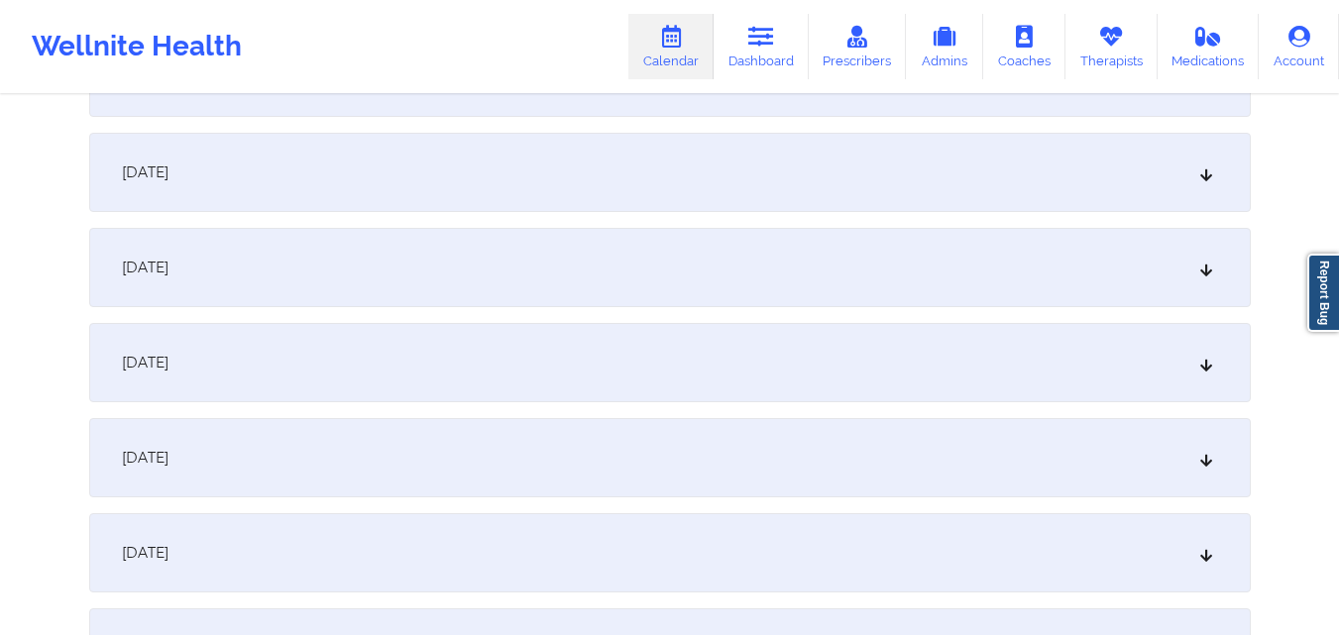
scroll to position [3171, 0]
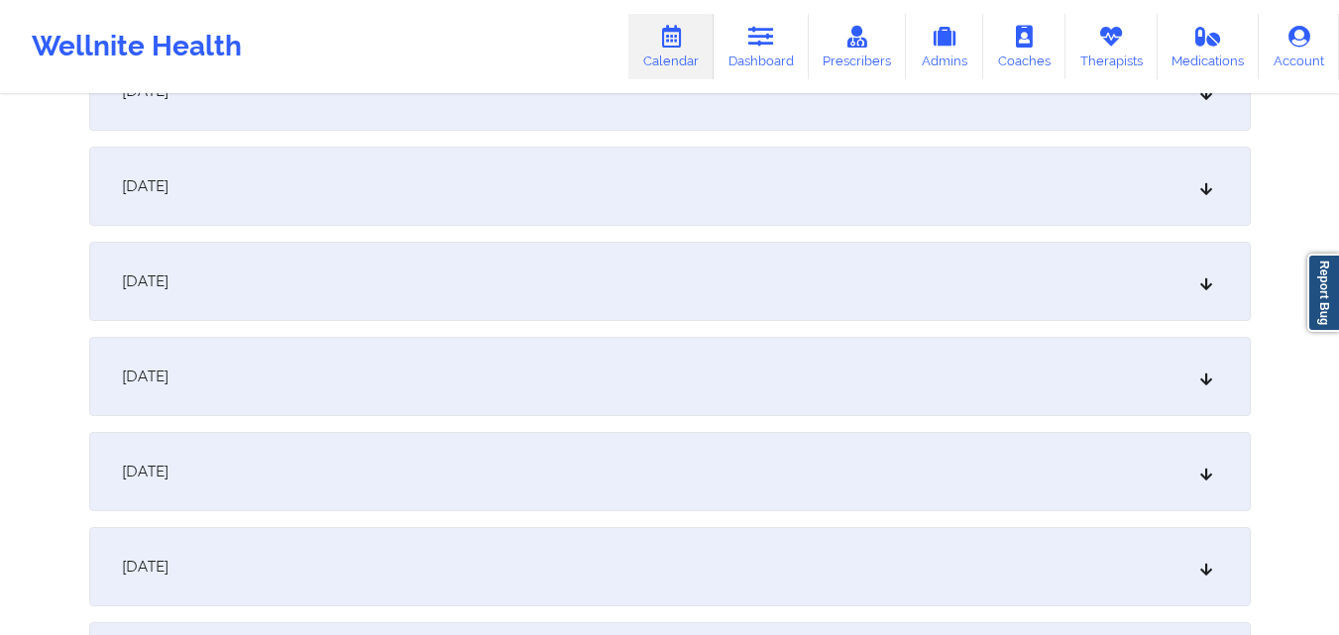
click at [636, 372] on div "November 5, 2025" at bounding box center [669, 376] width 1161 height 79
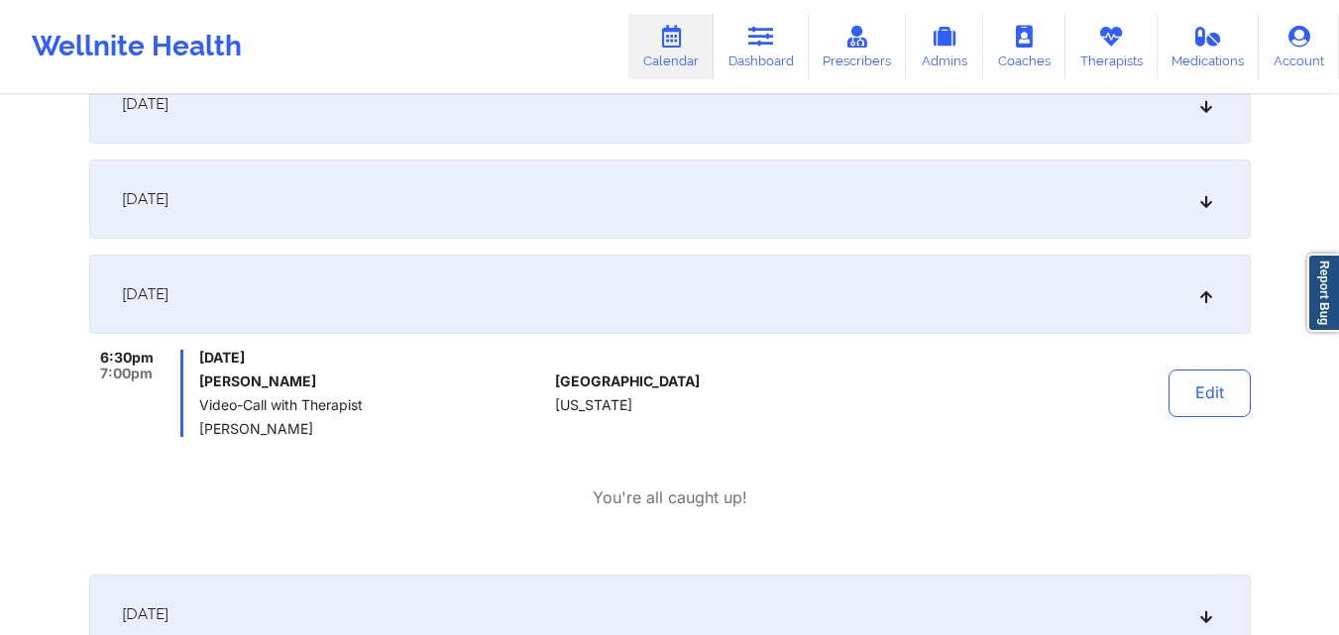
scroll to position [3270, 0]
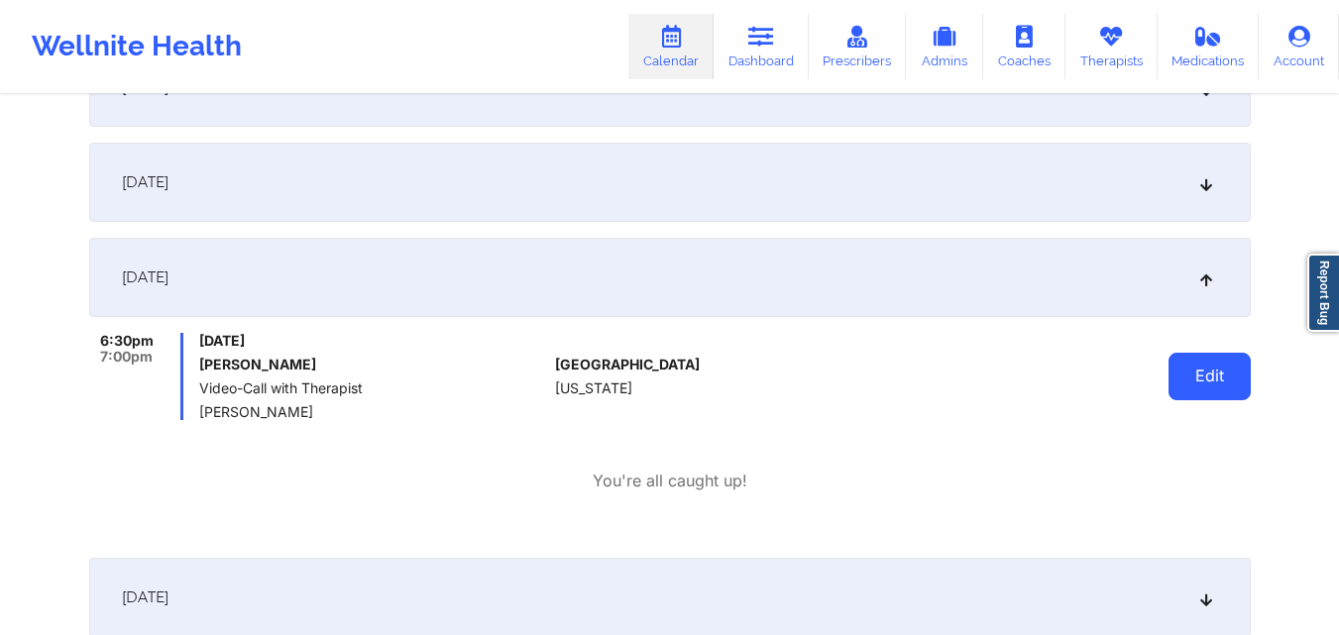
click at [1227, 379] on button "Edit" at bounding box center [1209, 377] width 82 height 48
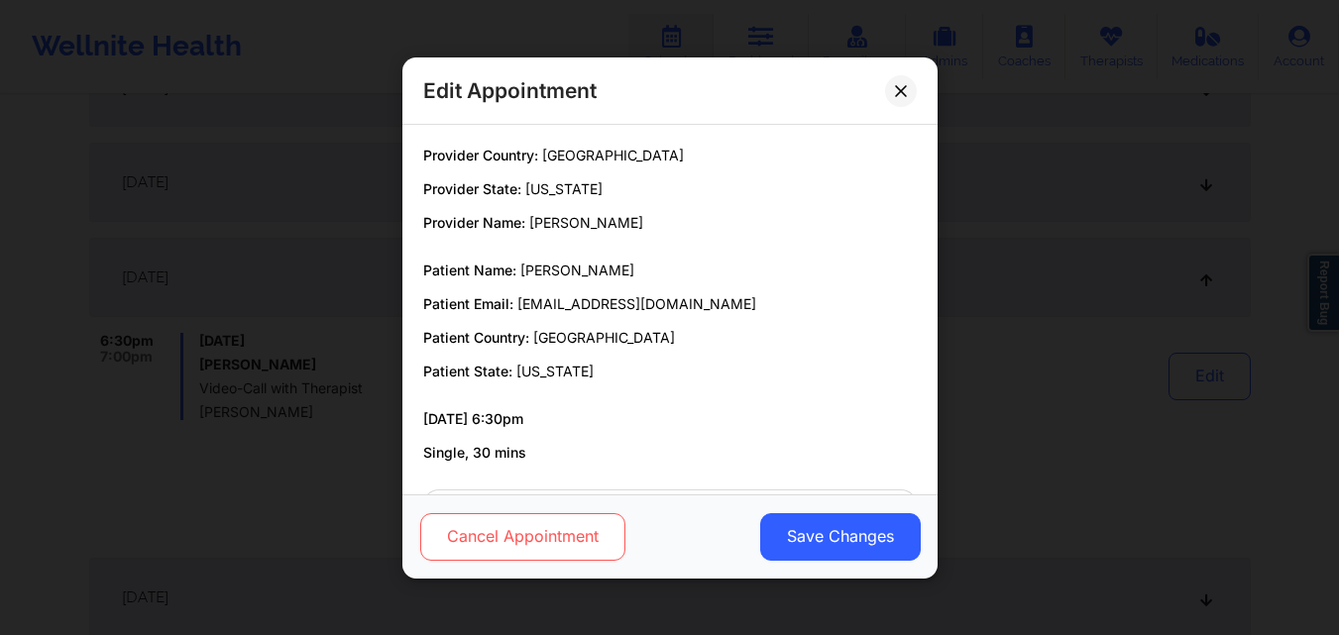
click at [461, 539] on button "Cancel Appointment" at bounding box center [521, 536] width 205 height 48
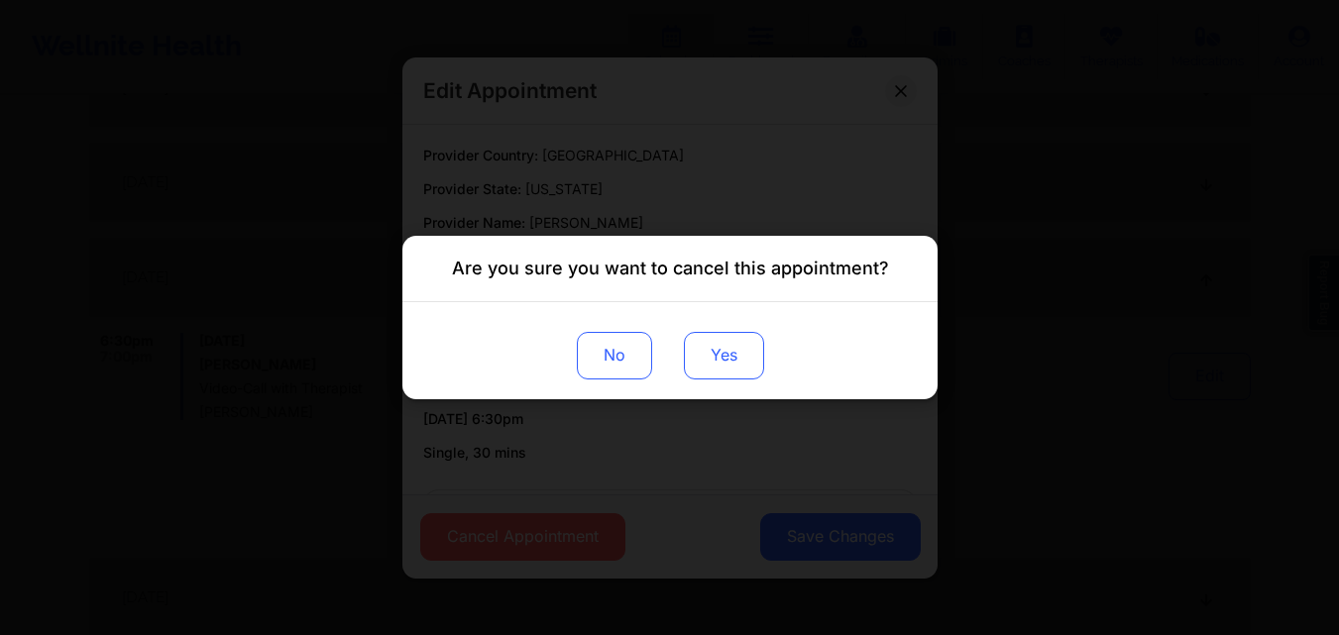
click at [749, 377] on button "Yes" at bounding box center [723, 356] width 80 height 48
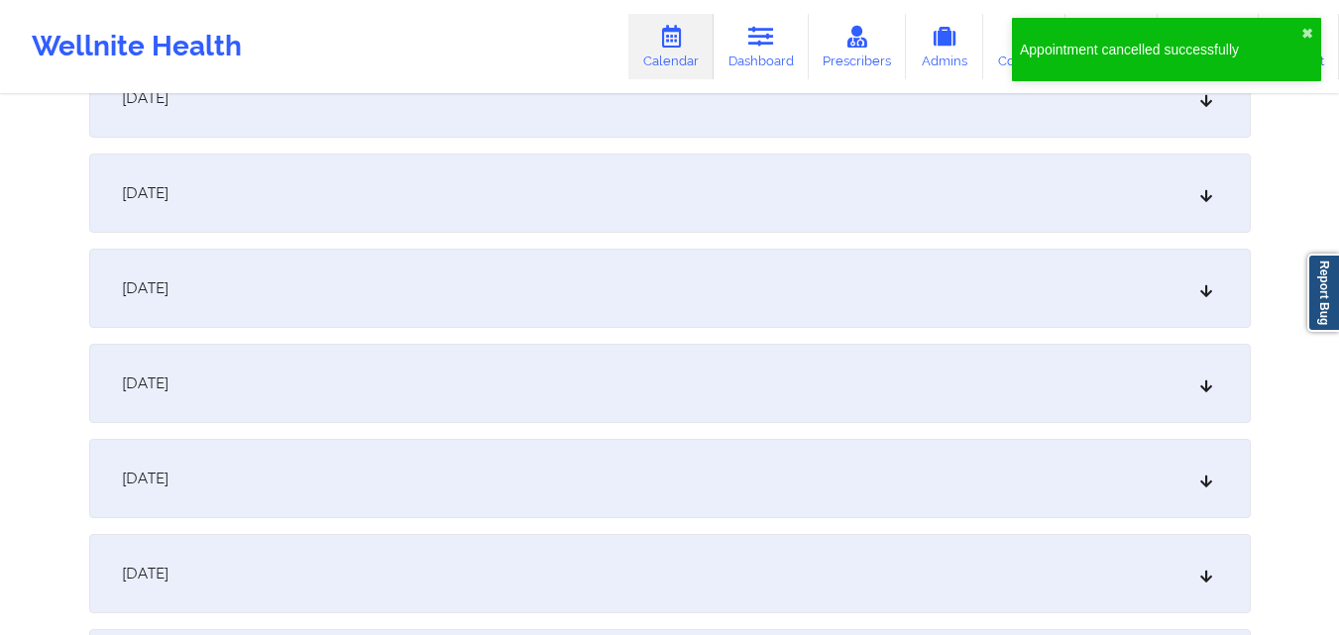
scroll to position [3964, 0]
click at [499, 484] on div "November 12, 2025" at bounding box center [669, 474] width 1161 height 79
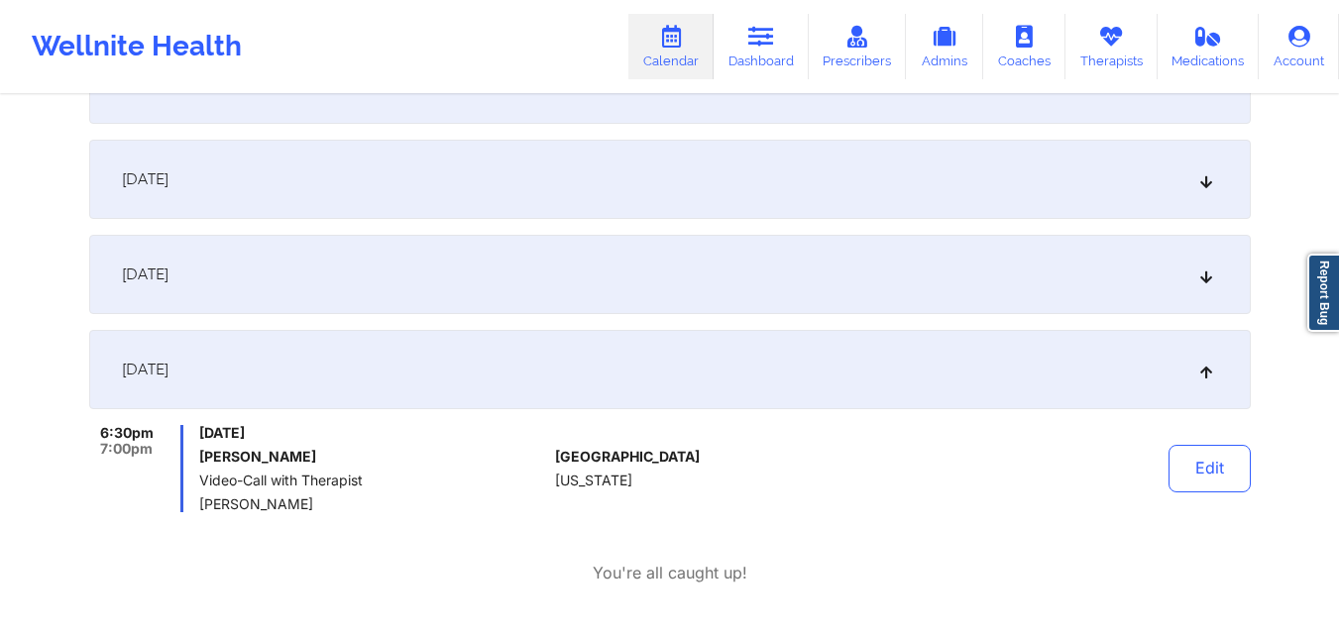
scroll to position [4162, 0]
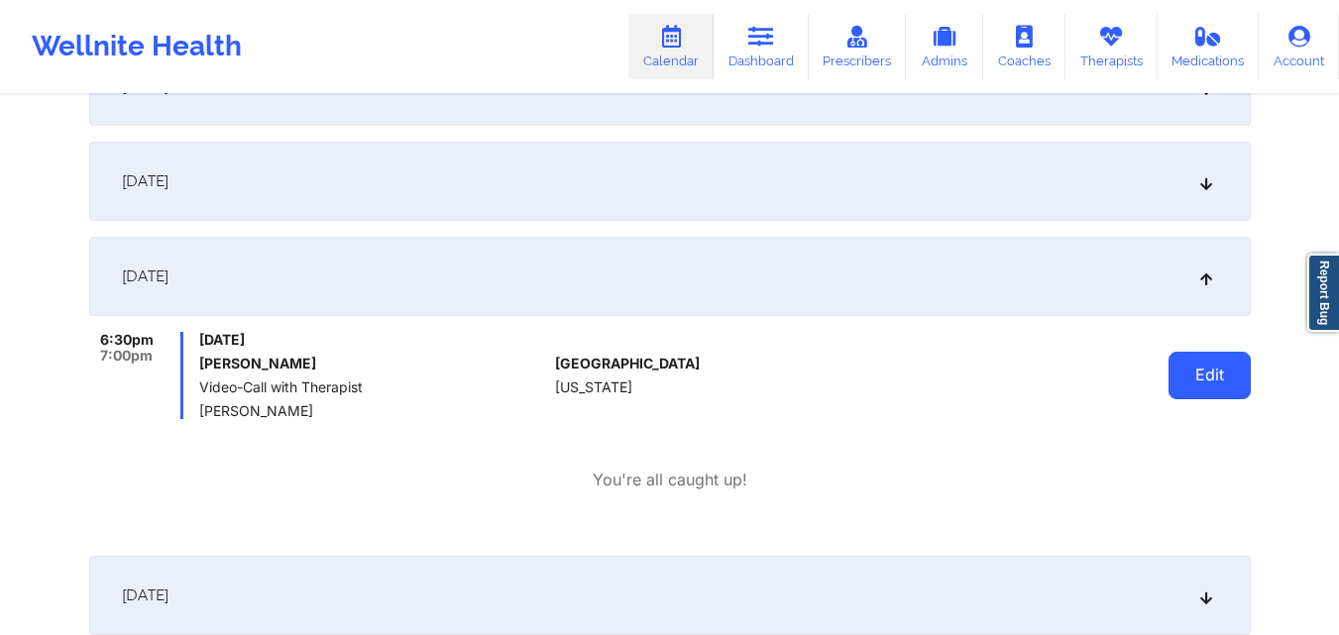
click at [1210, 368] on button "Edit" at bounding box center [1209, 376] width 82 height 48
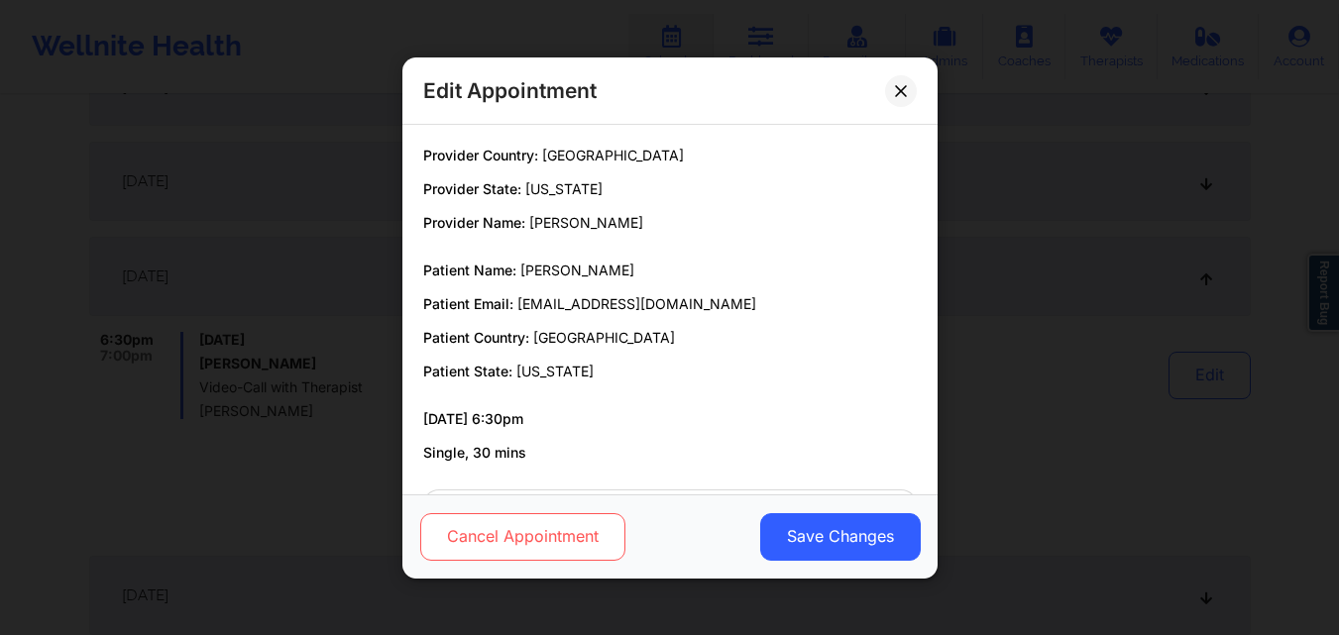
click at [501, 530] on button "Cancel Appointment" at bounding box center [521, 536] width 205 height 48
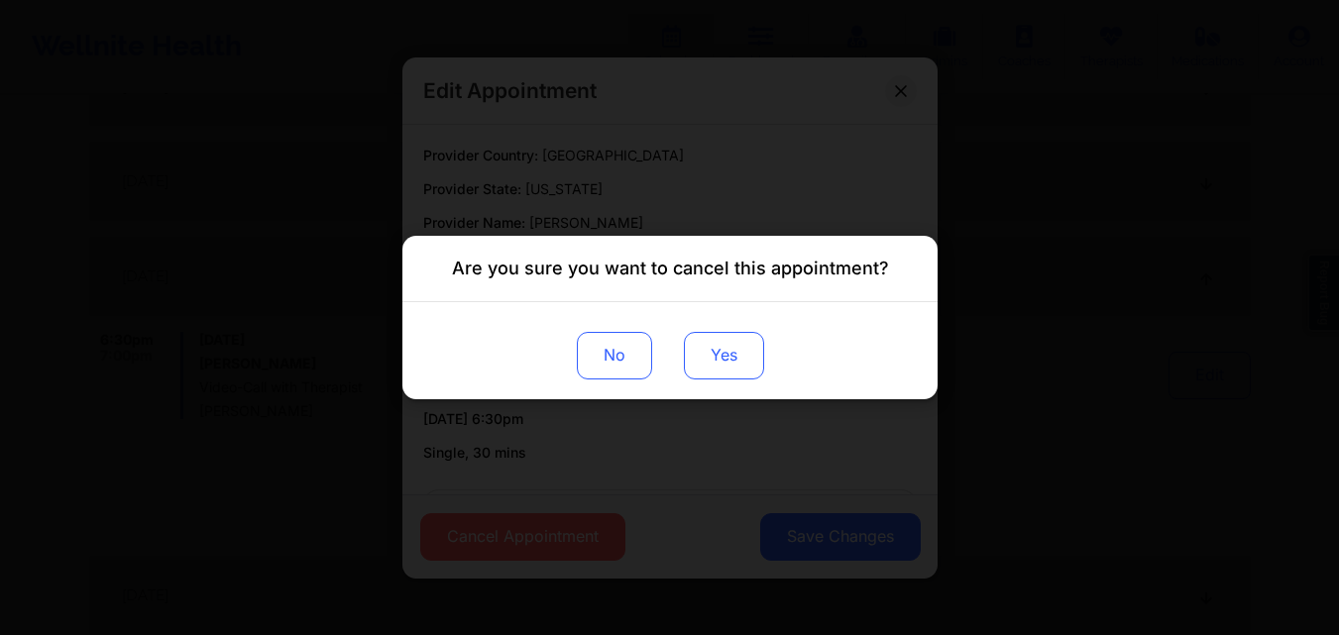
click at [731, 367] on button "Yes" at bounding box center [723, 356] width 80 height 48
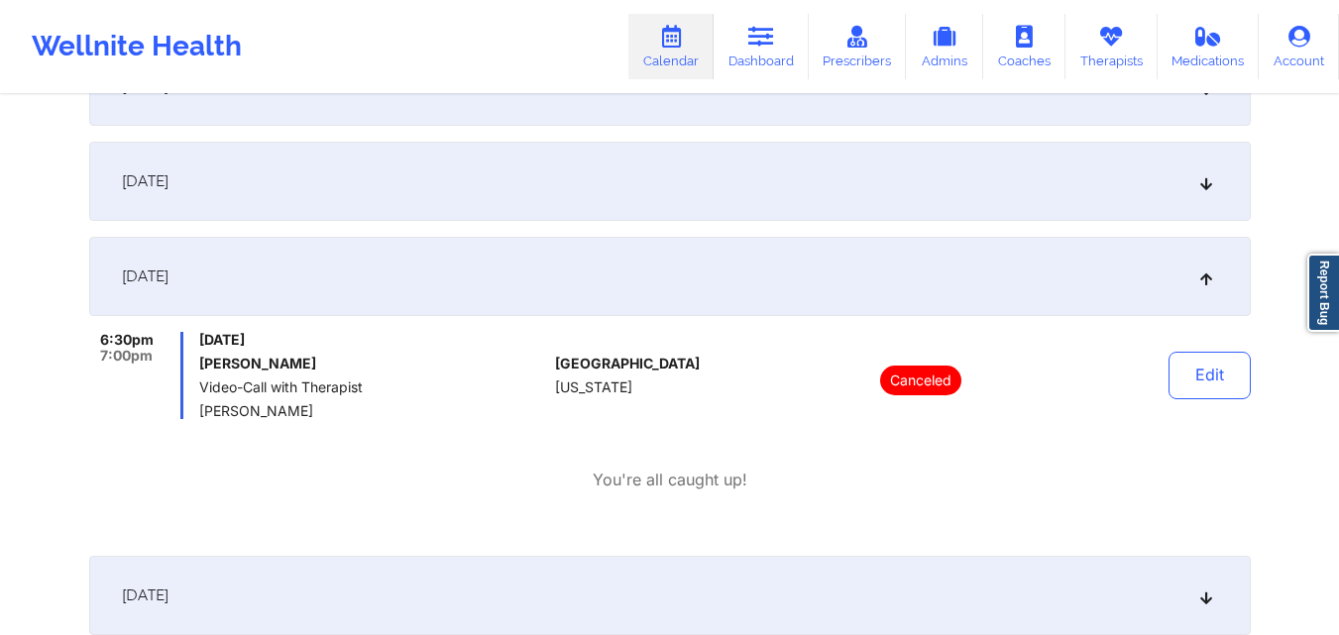
click at [765, 397] on div "United States Florida" at bounding box center [665, 375] width 220 height 87
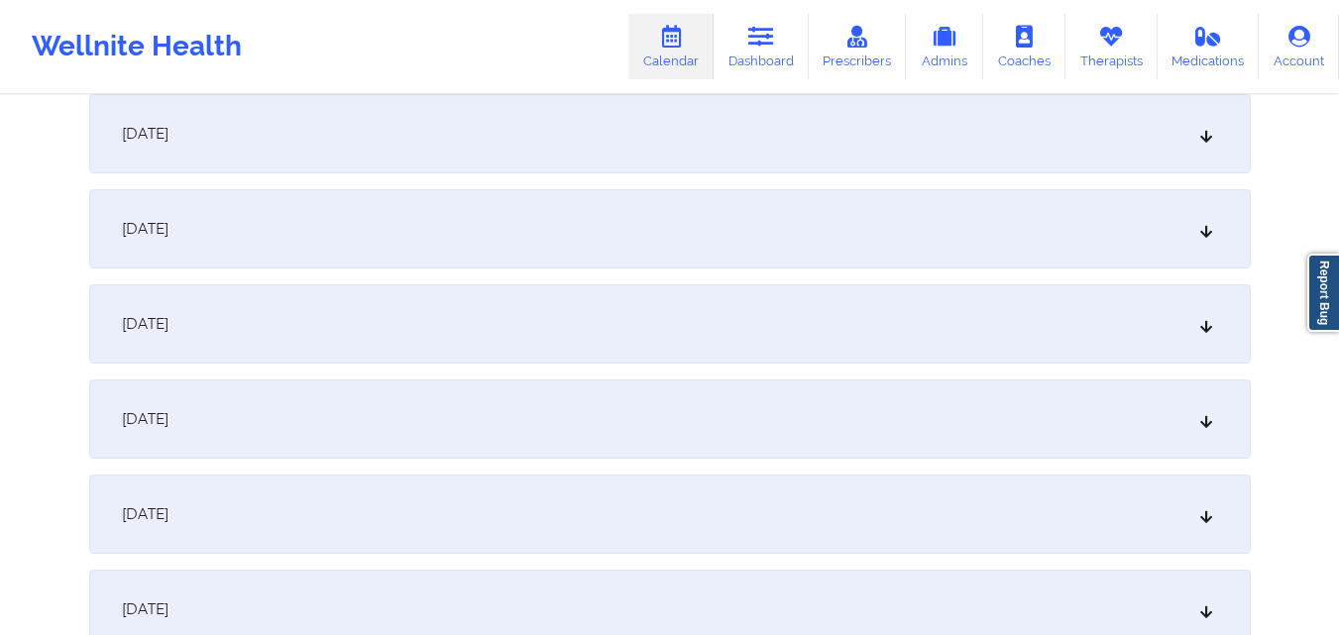
scroll to position [4955, 0]
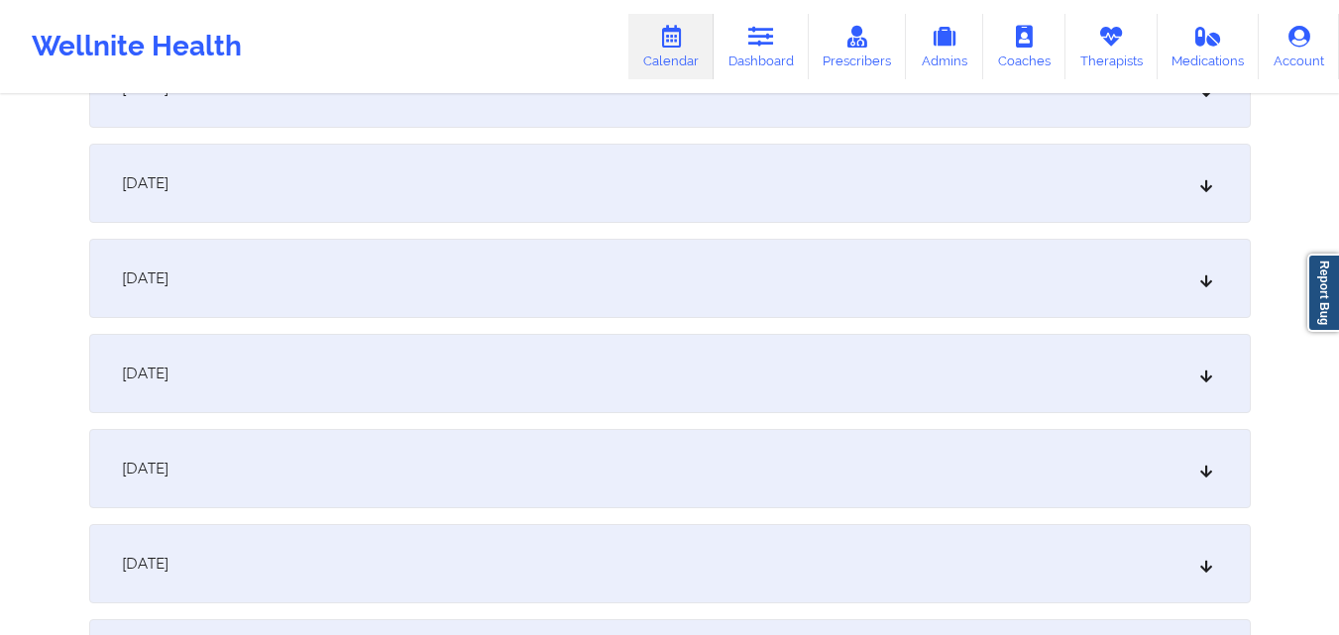
click at [772, 397] on div "November 19, 2025" at bounding box center [669, 373] width 1161 height 79
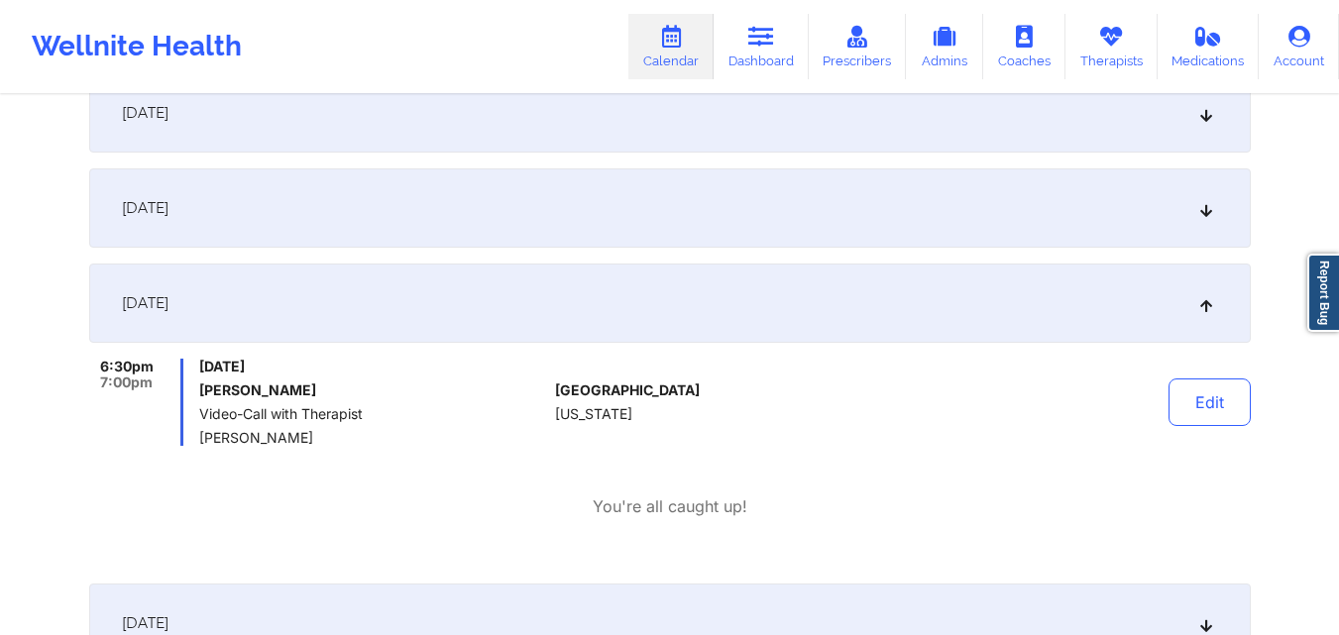
scroll to position [5153, 0]
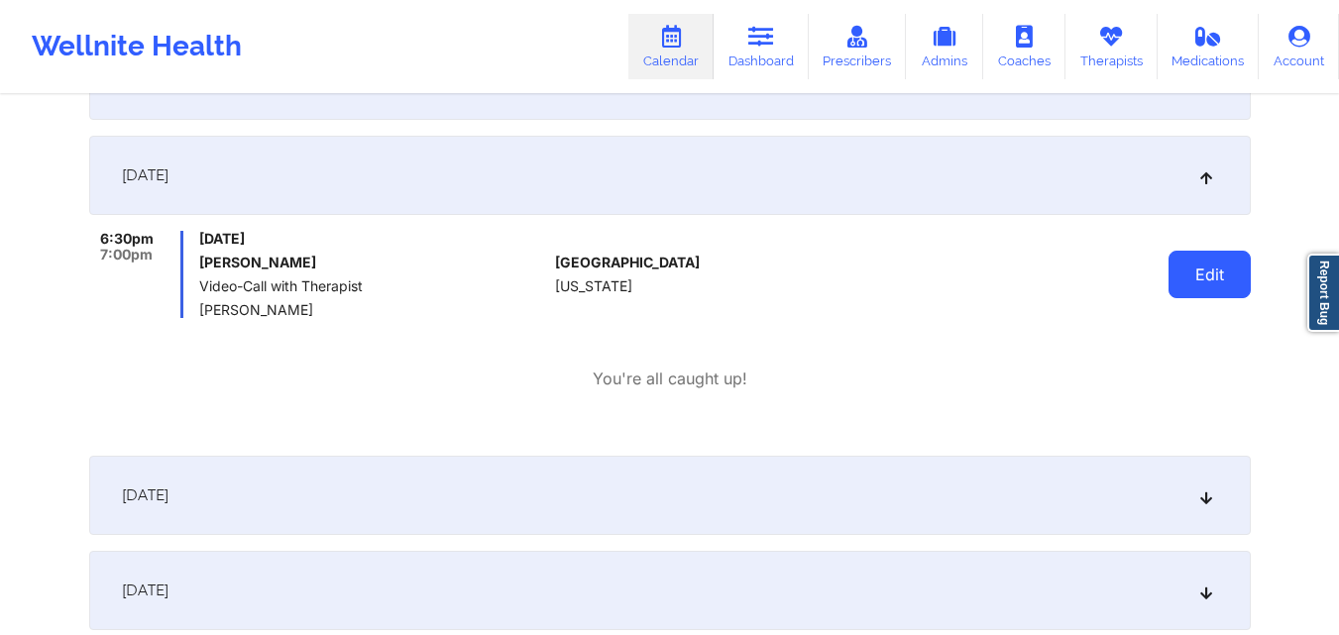
click at [1208, 276] on button "Edit" at bounding box center [1209, 275] width 82 height 48
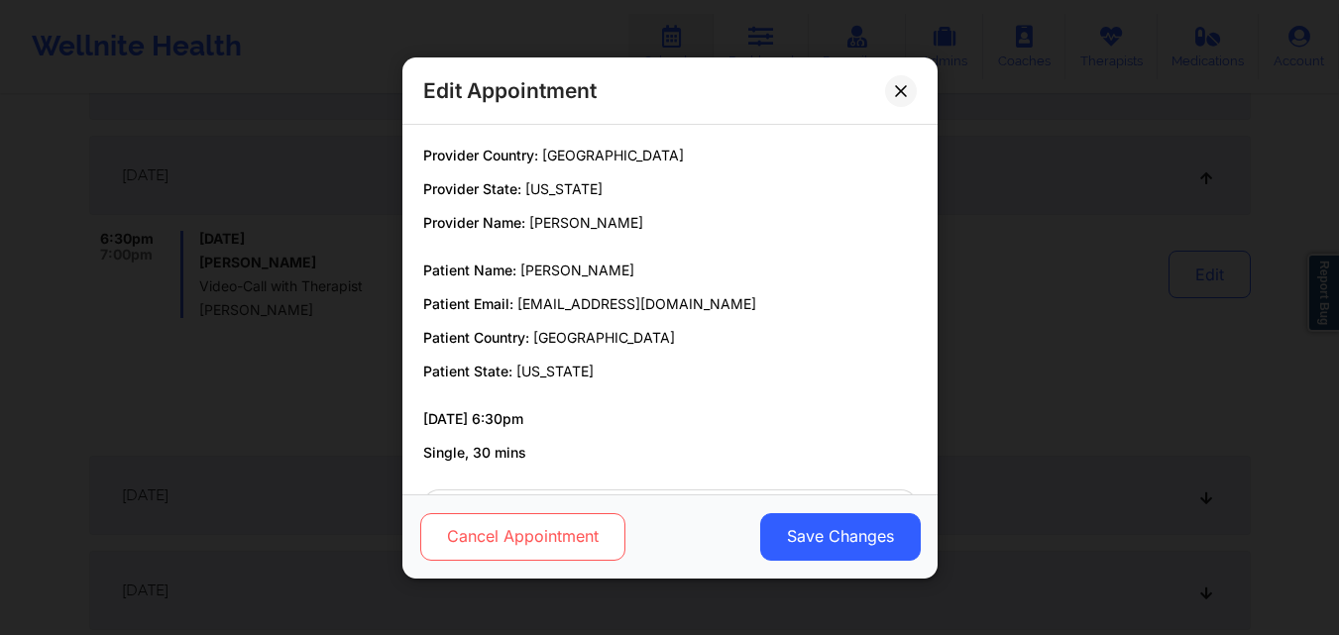
click at [560, 528] on button "Cancel Appointment" at bounding box center [521, 536] width 205 height 48
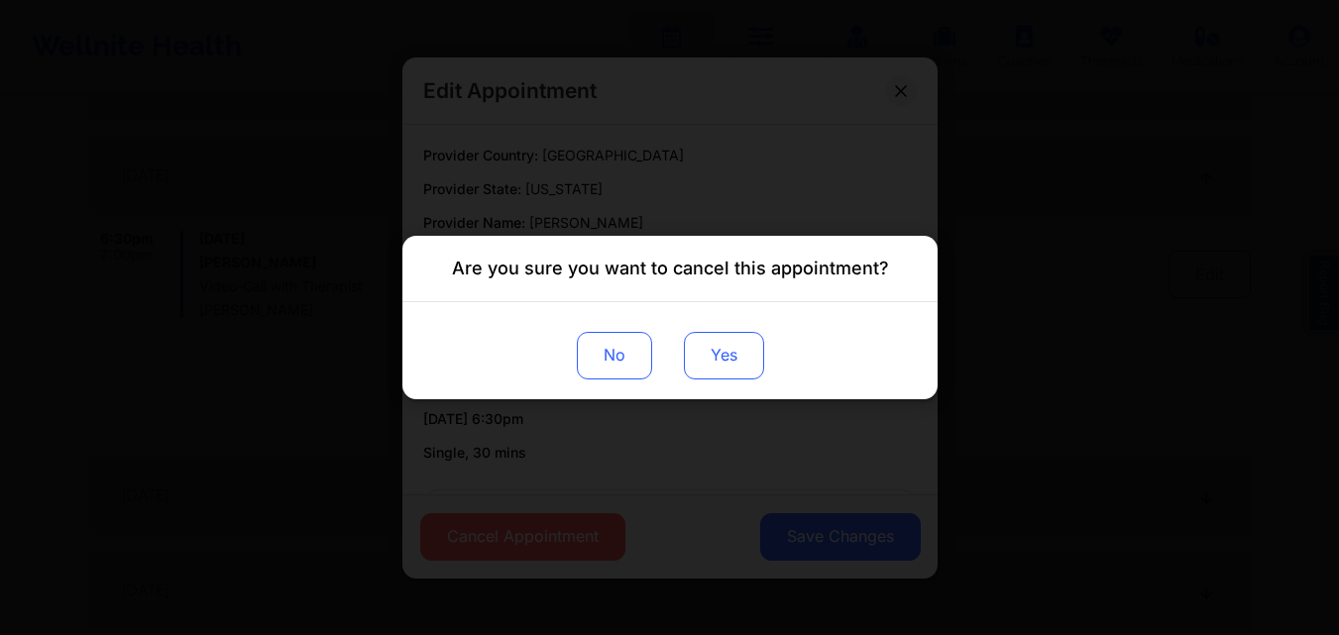
click at [700, 352] on button "Yes" at bounding box center [723, 356] width 80 height 48
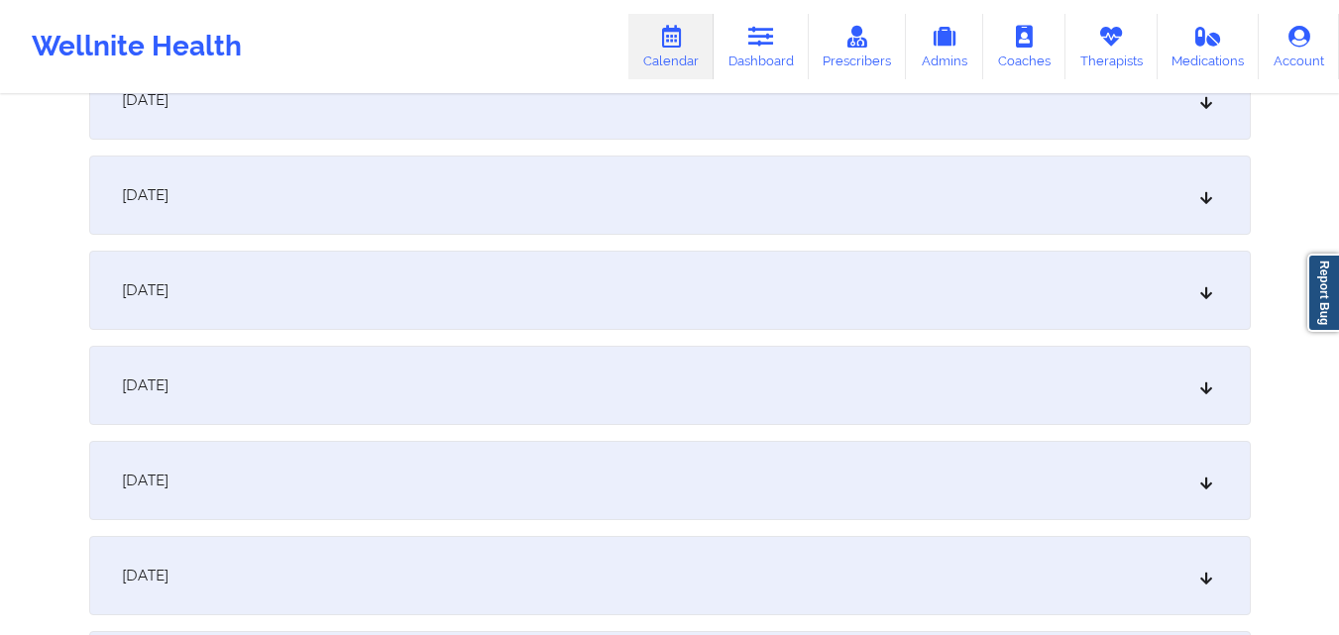
scroll to position [5748, 0]
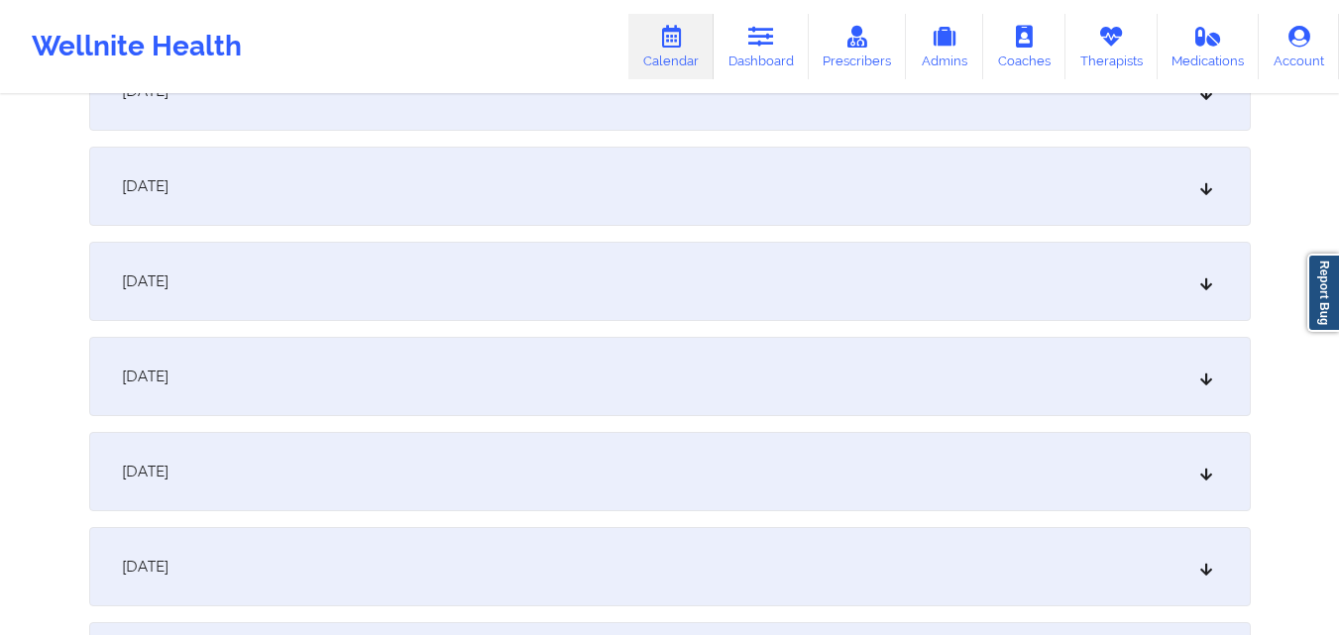
click at [626, 471] on div "November 26, 2025" at bounding box center [669, 471] width 1161 height 79
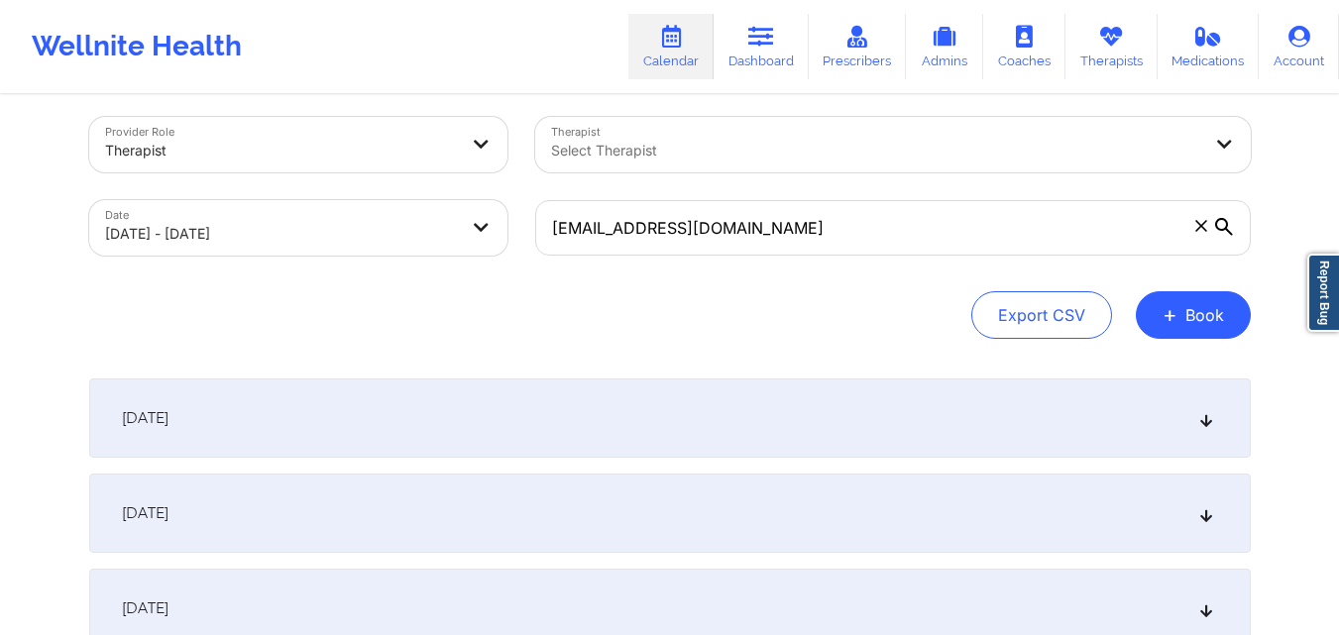
scroll to position [0, 0]
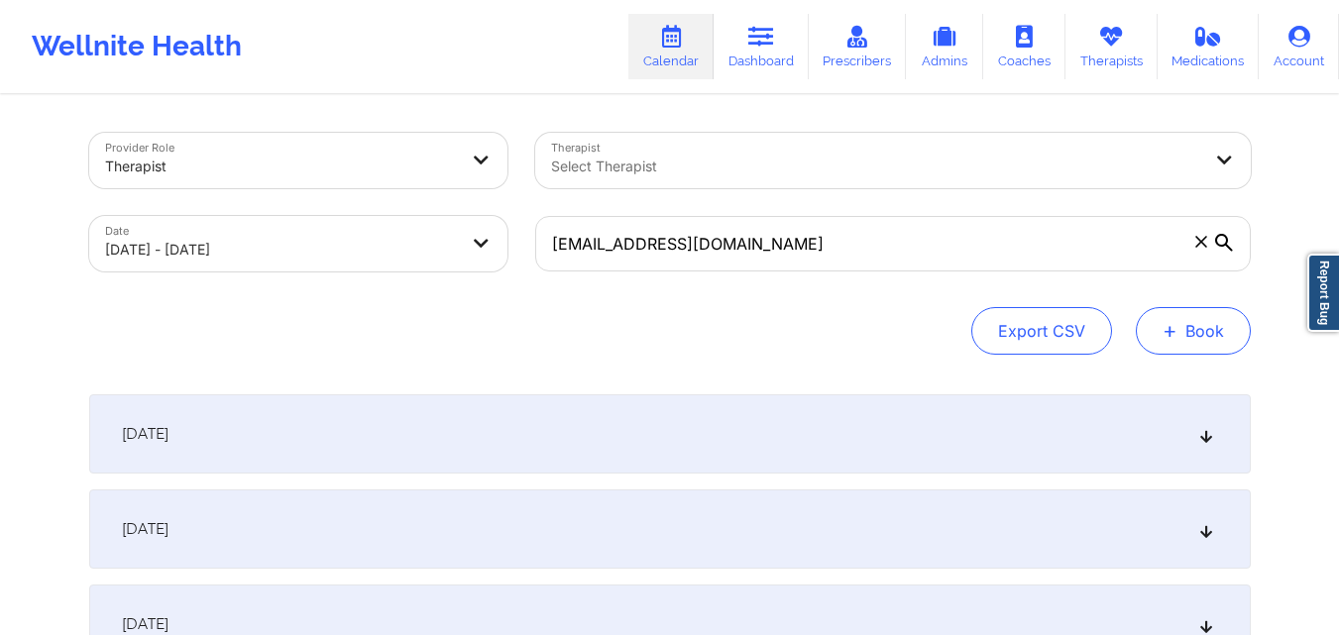
click at [1198, 340] on button "+ Book" at bounding box center [1193, 331] width 115 height 48
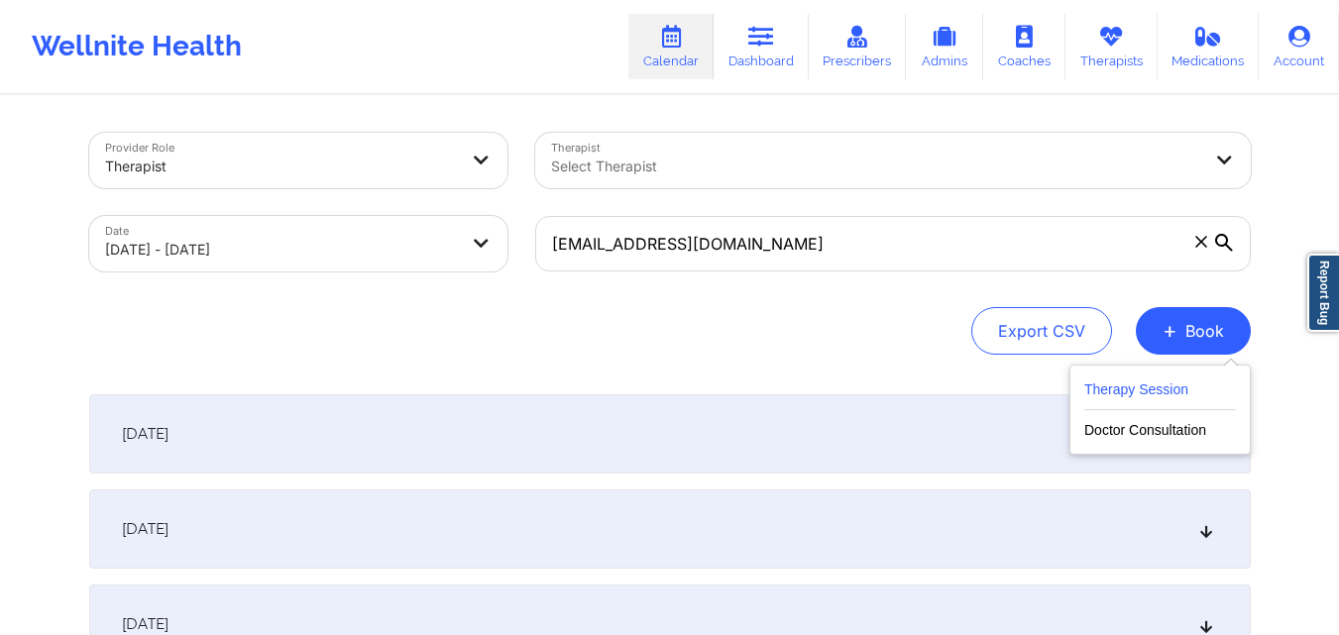
click at [1103, 391] on button "Therapy Session" at bounding box center [1160, 394] width 152 height 33
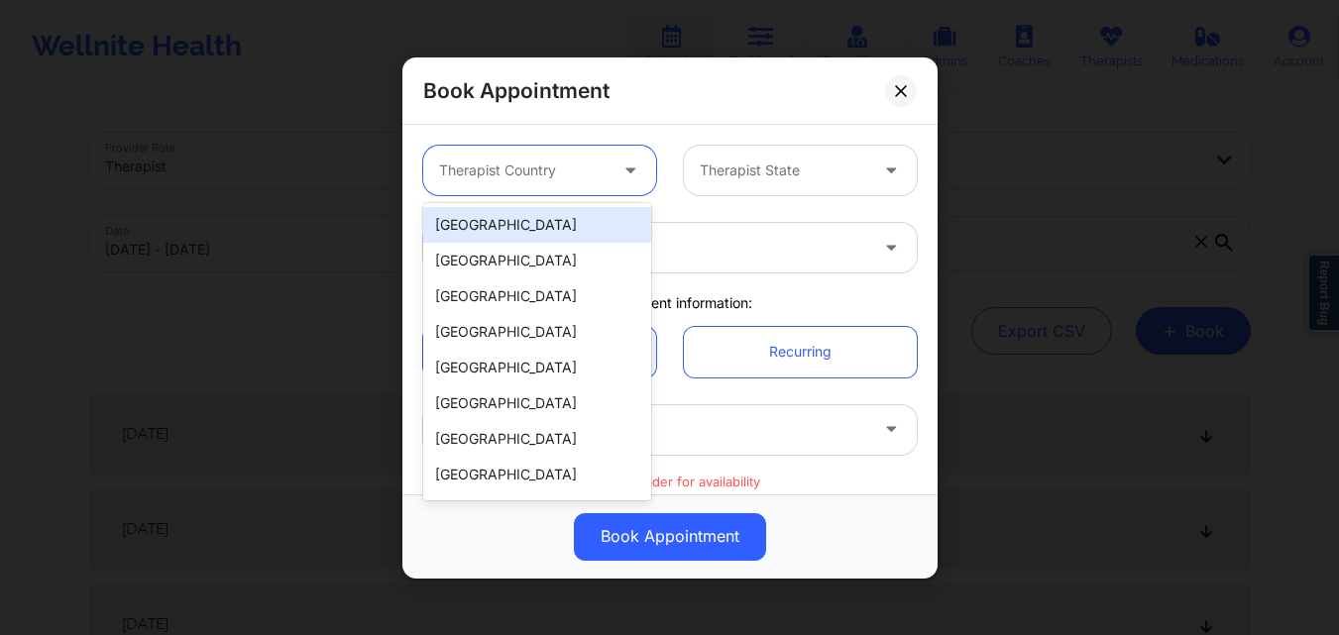
click at [551, 166] on div at bounding box center [522, 171] width 167 height 24
click at [519, 218] on div "[GEOGRAPHIC_DATA]" at bounding box center [537, 225] width 228 height 36
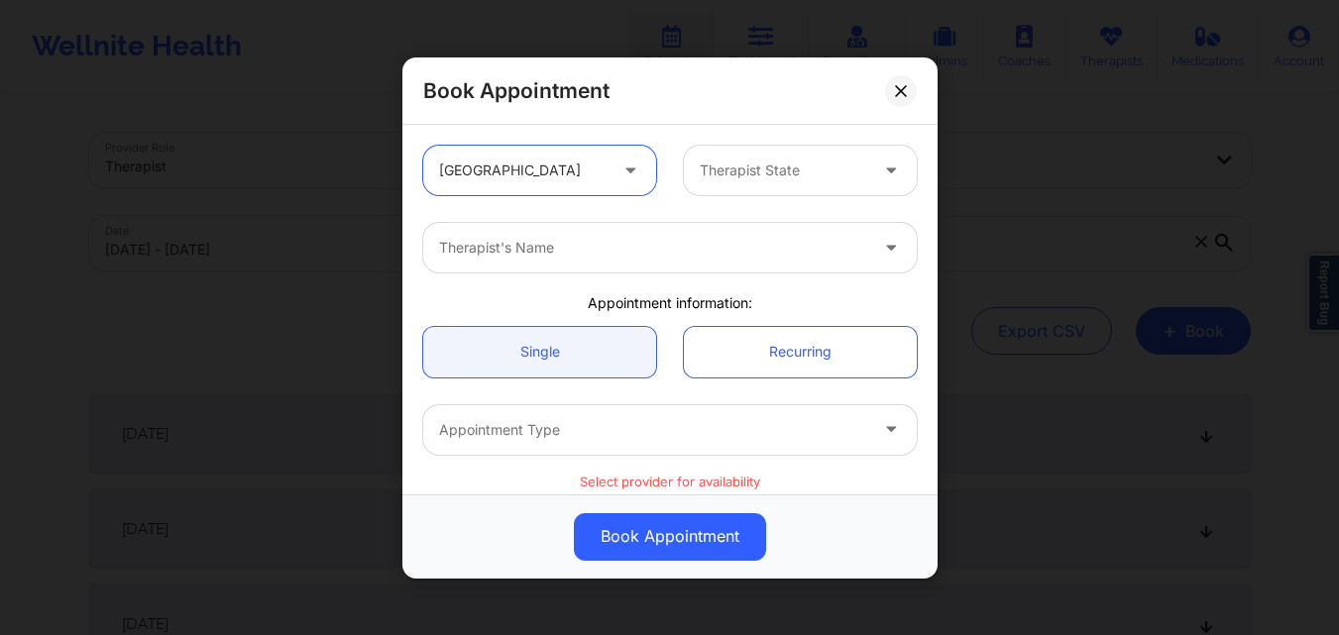
click at [709, 185] on div "Therapist State" at bounding box center [776, 171] width 185 height 50
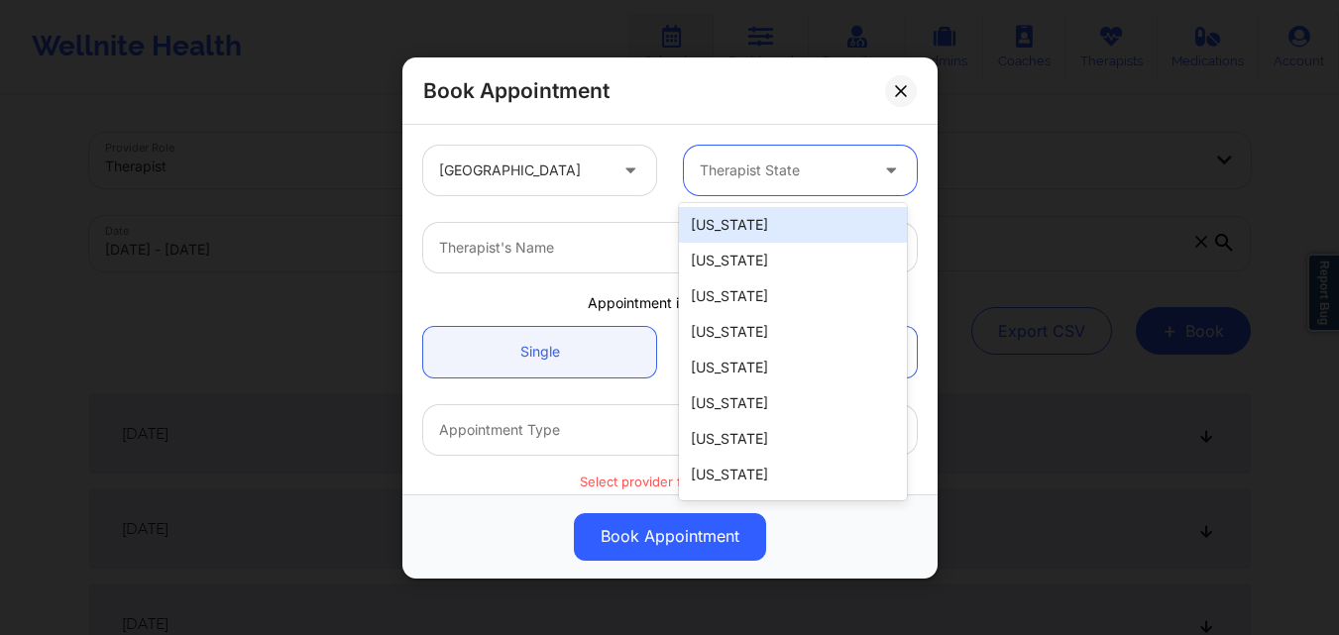
type input "F"
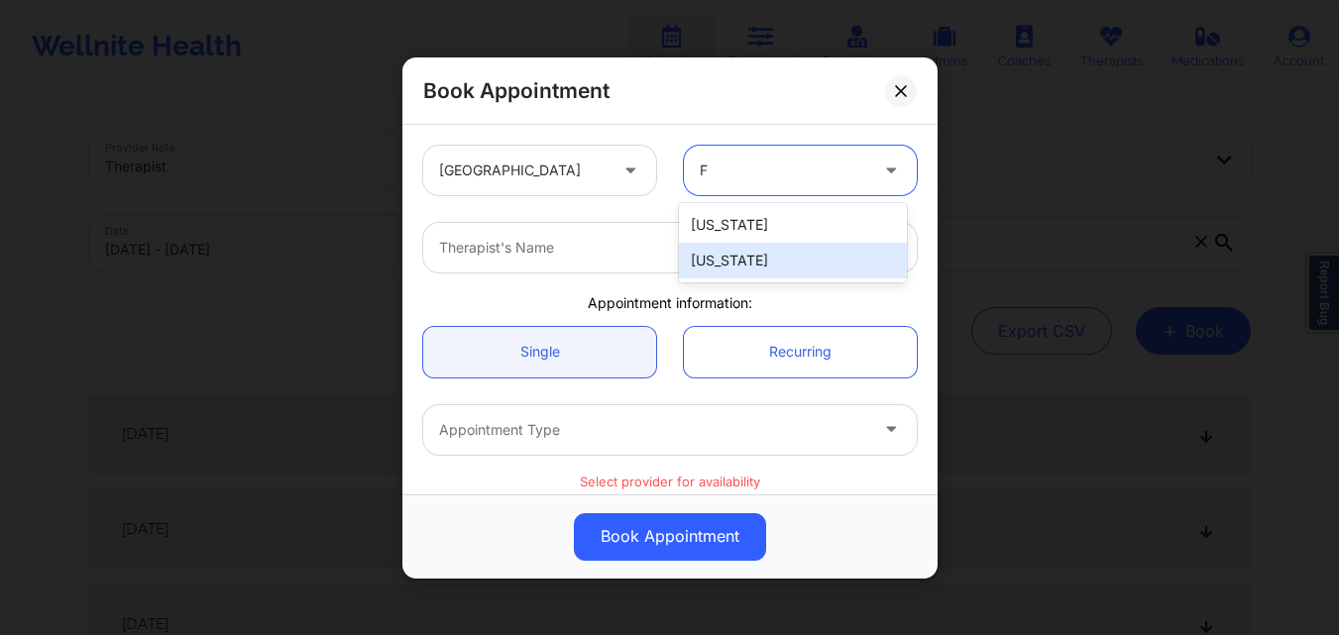
click at [745, 268] on div "[US_STATE]" at bounding box center [793, 261] width 228 height 36
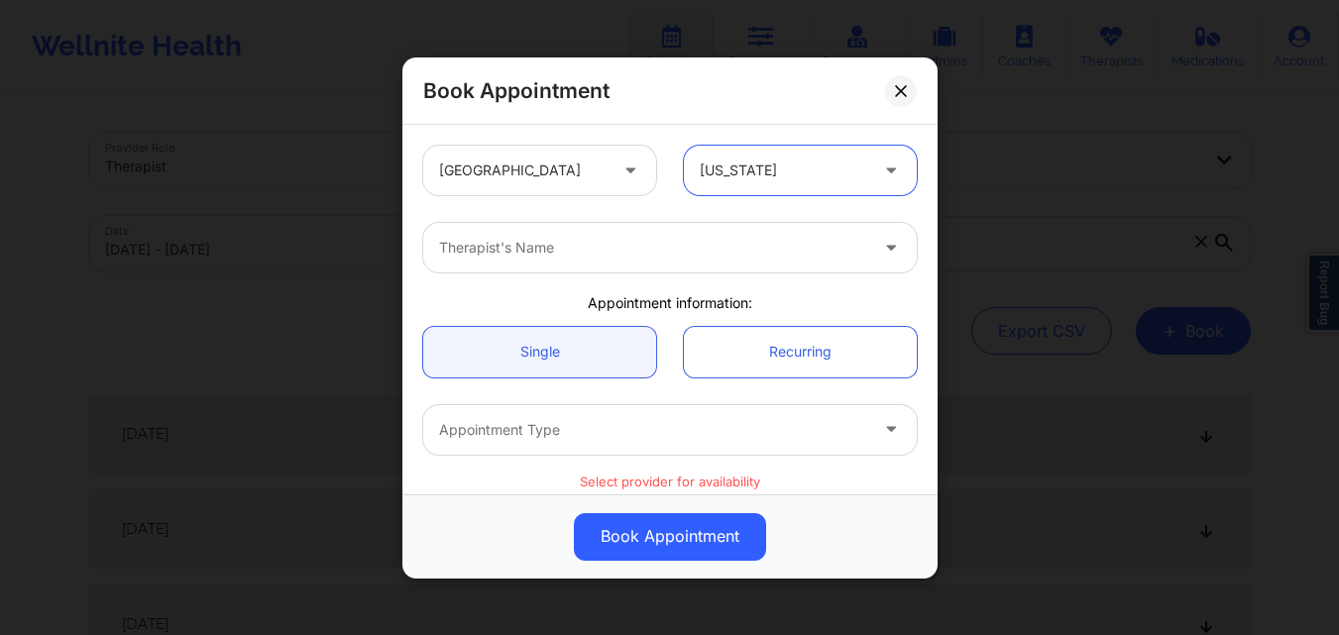
click at [609, 253] on div at bounding box center [653, 248] width 428 height 24
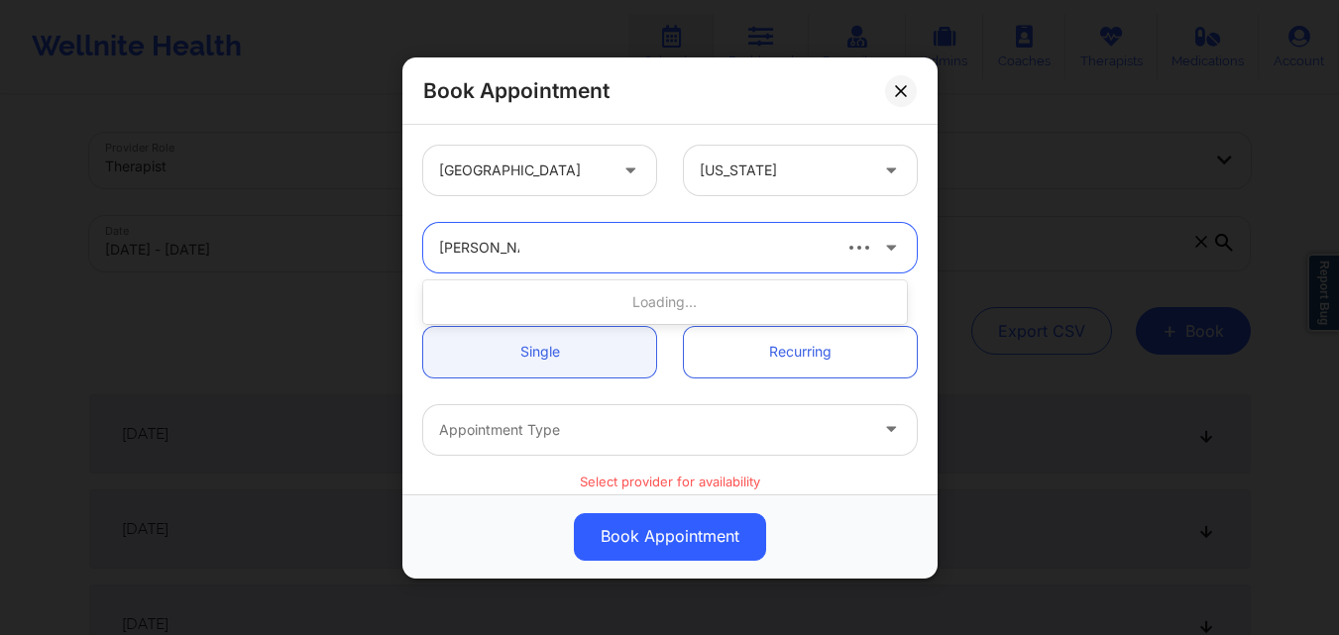
type input "[PERSON_NAME]"
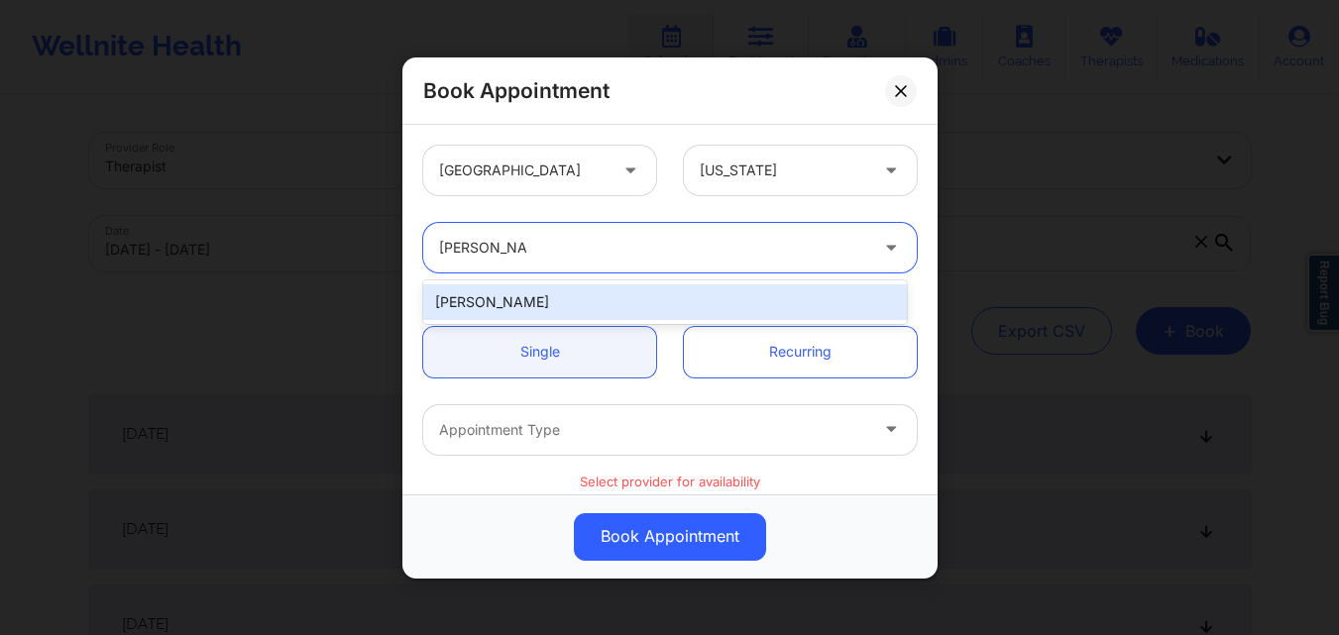
click at [546, 311] on div "[PERSON_NAME]" at bounding box center [665, 302] width 484 height 36
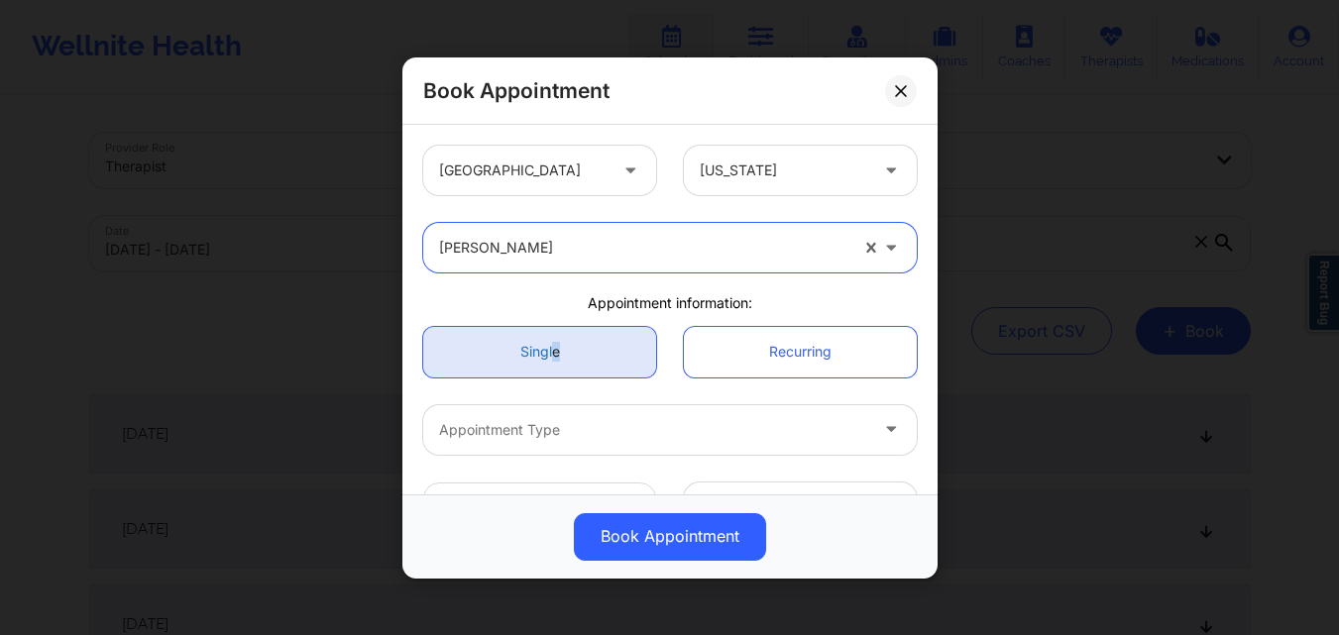
click at [558, 341] on link "Single" at bounding box center [539, 351] width 233 height 51
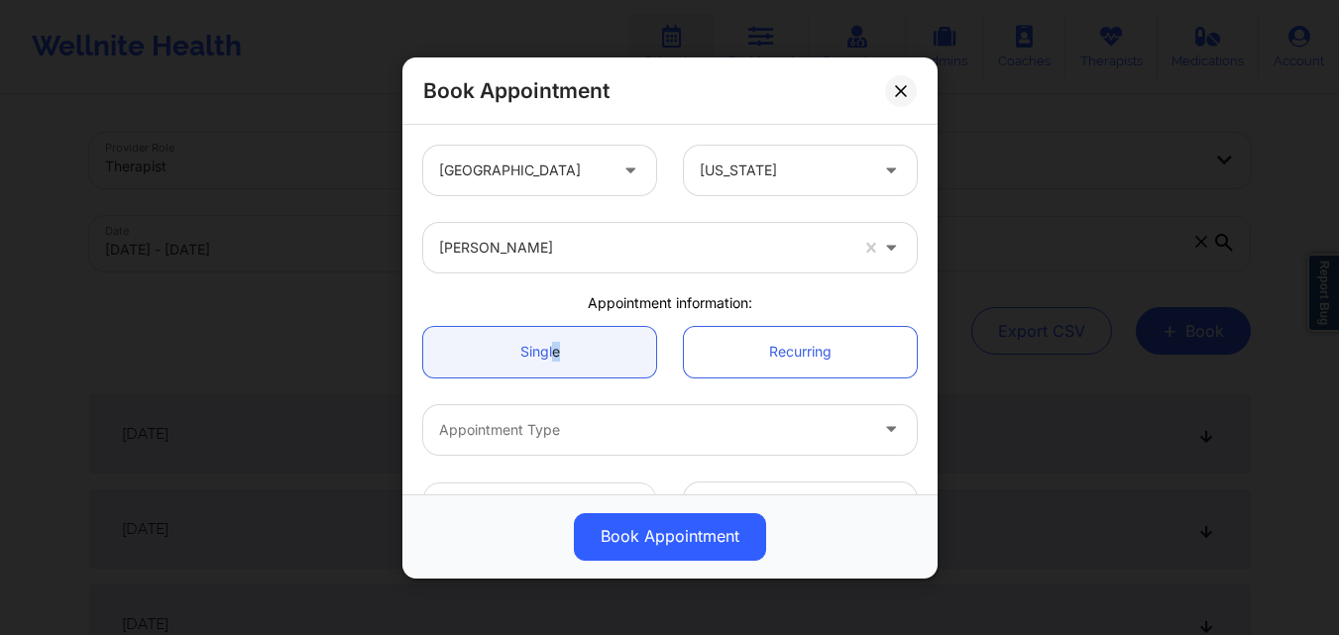
click at [535, 441] on div at bounding box center [653, 429] width 428 height 24
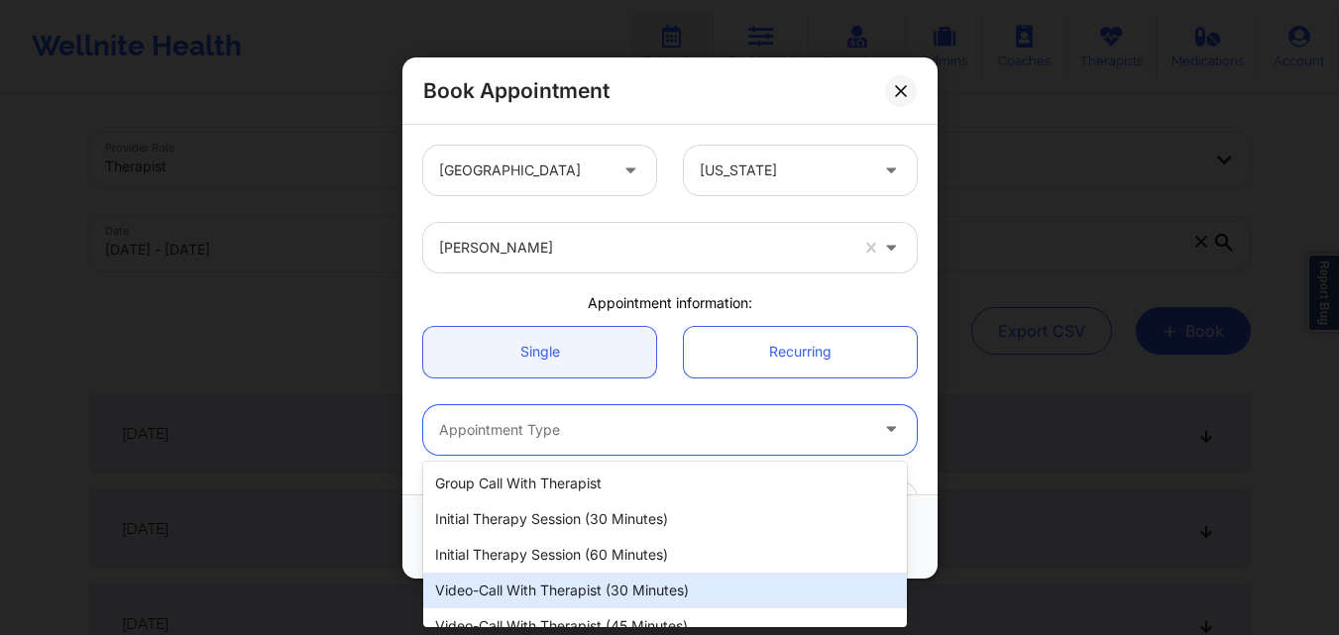
scroll to position [92, 0]
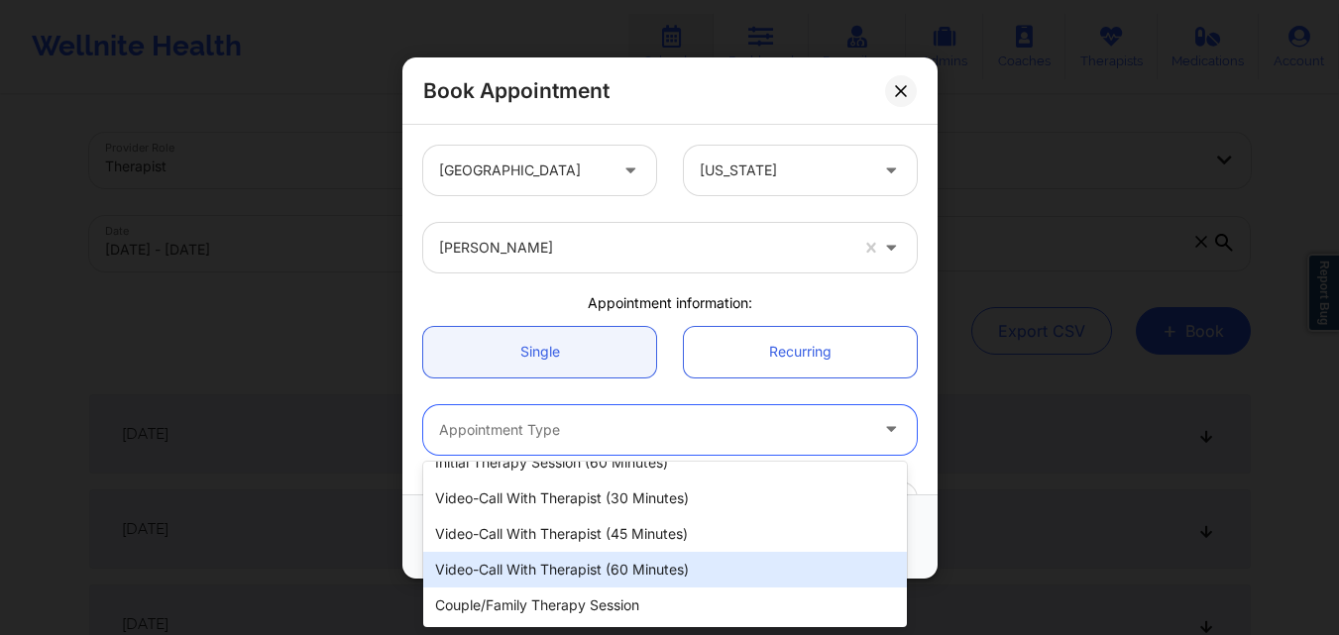
click at [621, 569] on div "Video-Call with Therapist (60 minutes)" at bounding box center [665, 570] width 484 height 36
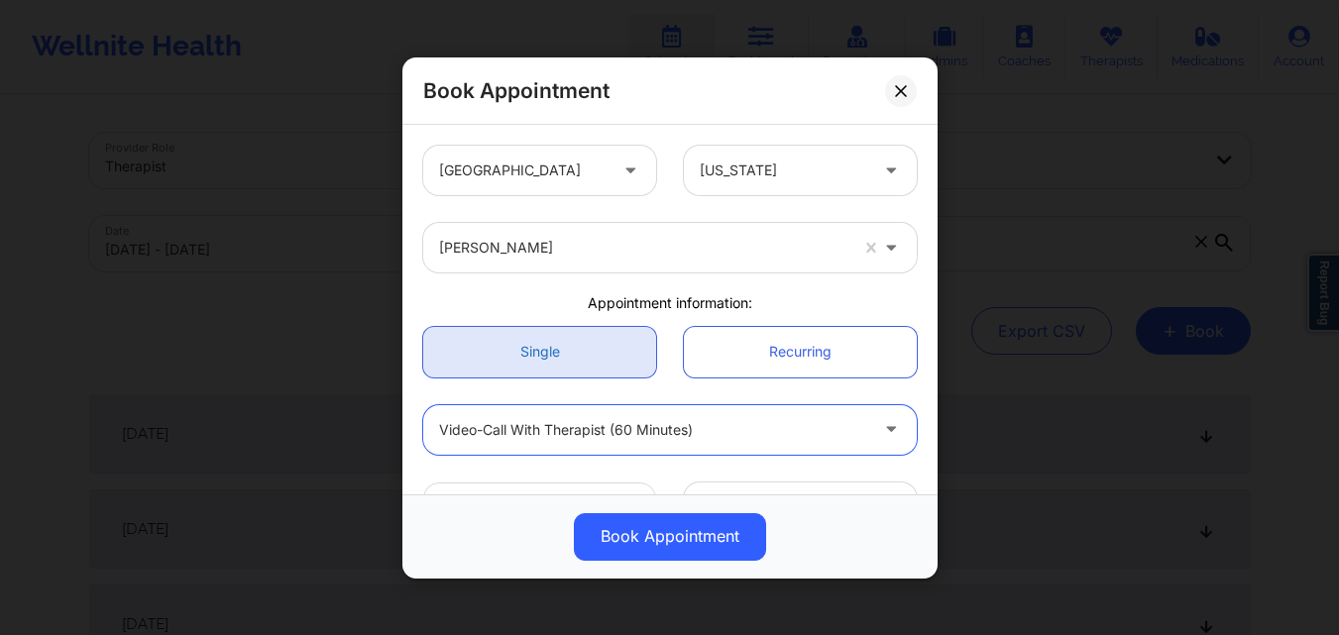
scroll to position [297, 0]
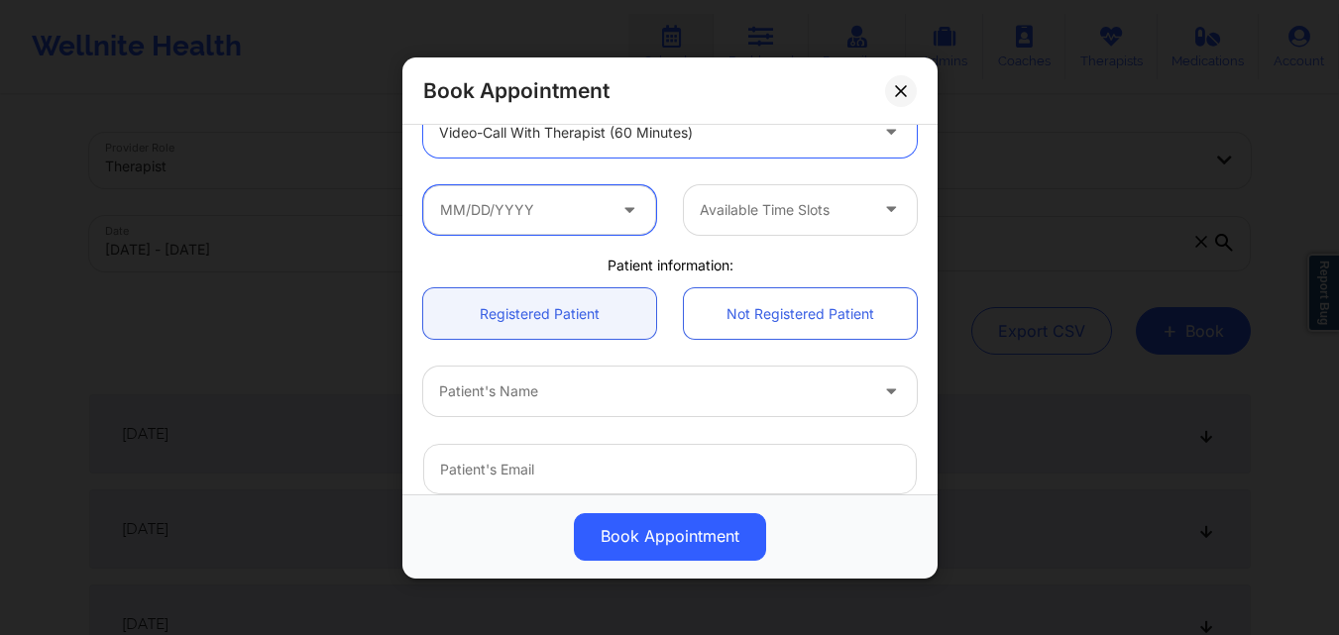
click at [509, 208] on input "text" at bounding box center [539, 209] width 233 height 50
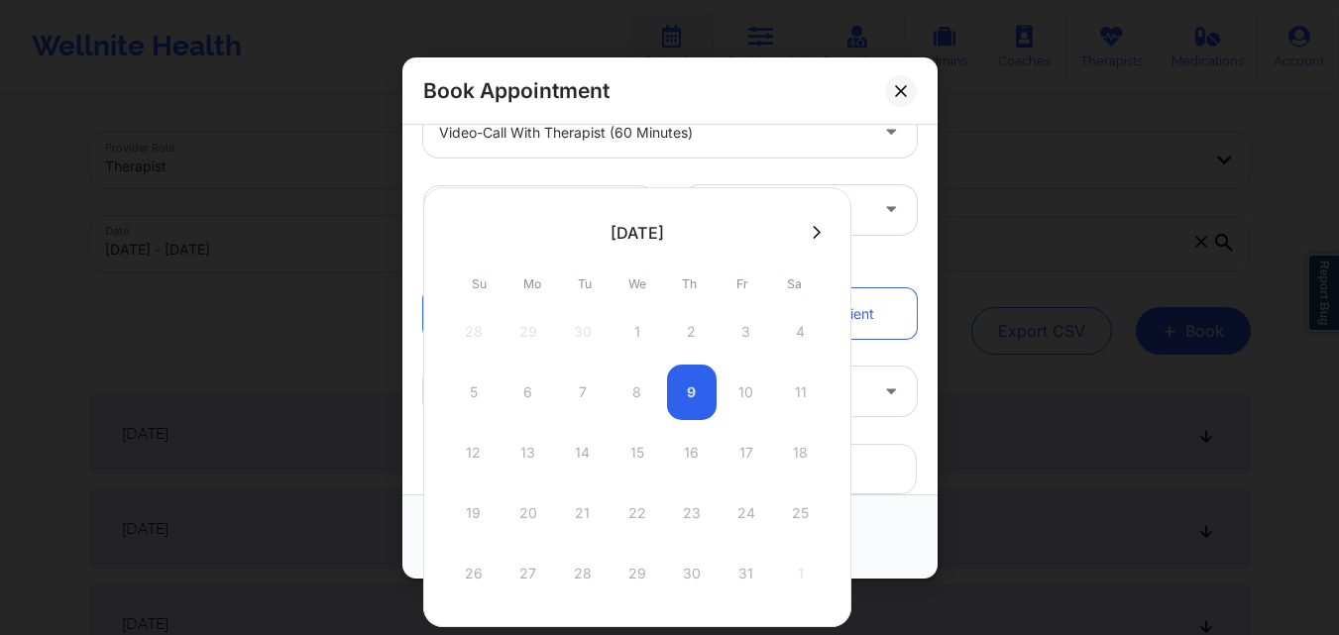
click at [816, 229] on icon at bounding box center [817, 232] width 8 height 15
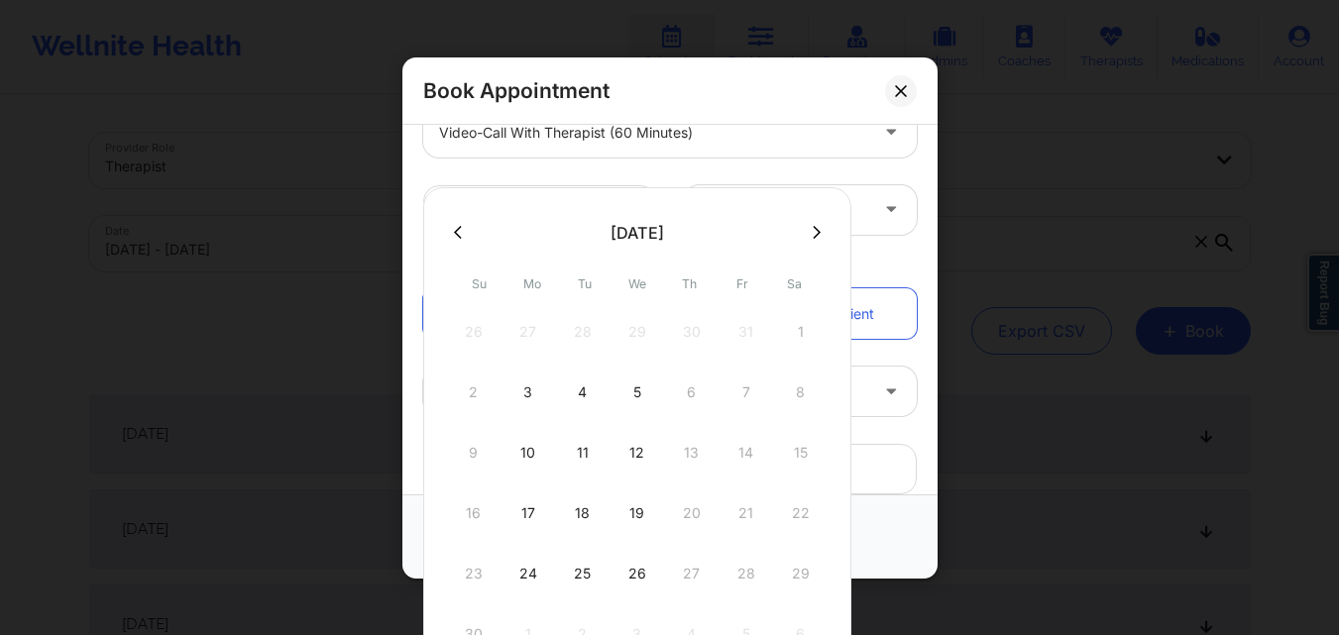
click at [458, 233] on icon at bounding box center [458, 232] width 8 height 15
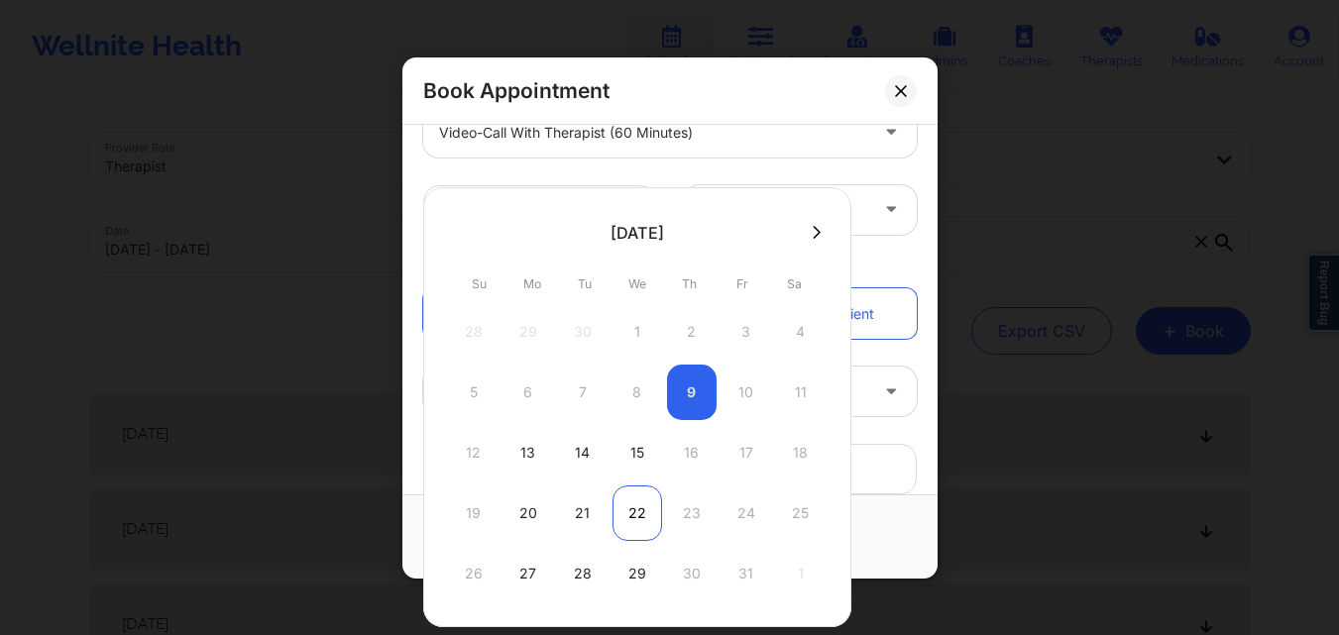
click at [640, 522] on div "22" at bounding box center [637, 513] width 50 height 55
type input "10/22/2025"
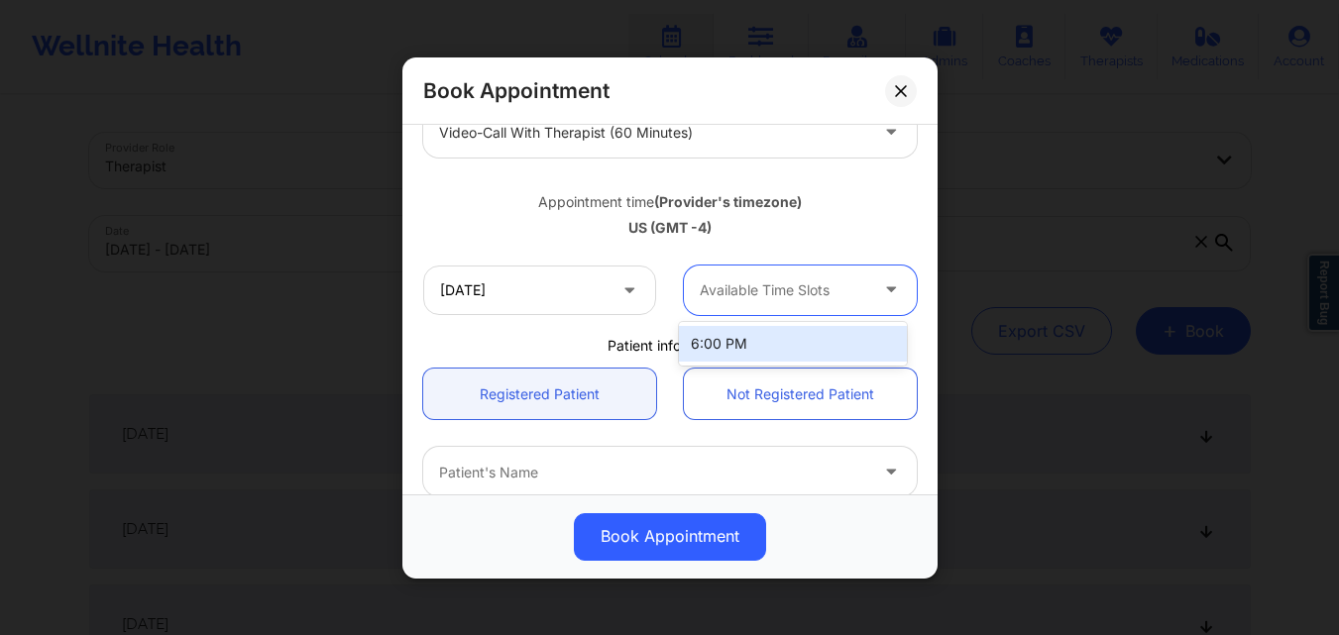
click at [776, 309] on div "Available Time Slots" at bounding box center [776, 290] width 185 height 50
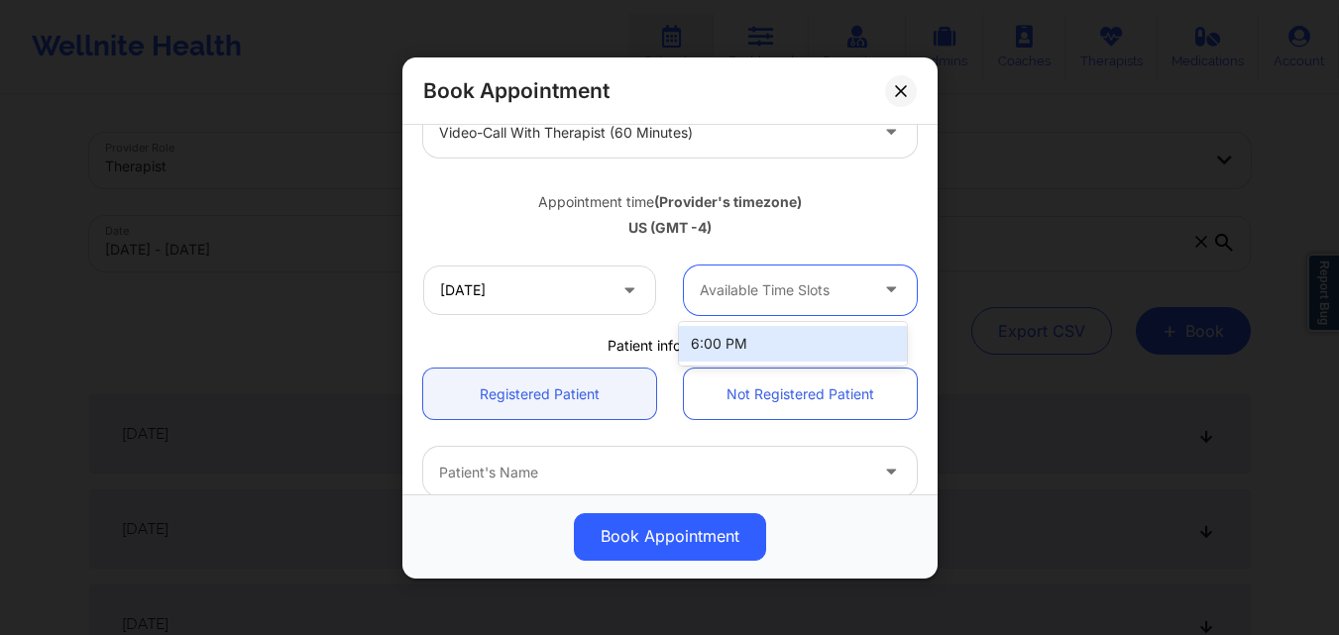
click at [776, 309] on div "Available Time Slots" at bounding box center [776, 290] width 185 height 50
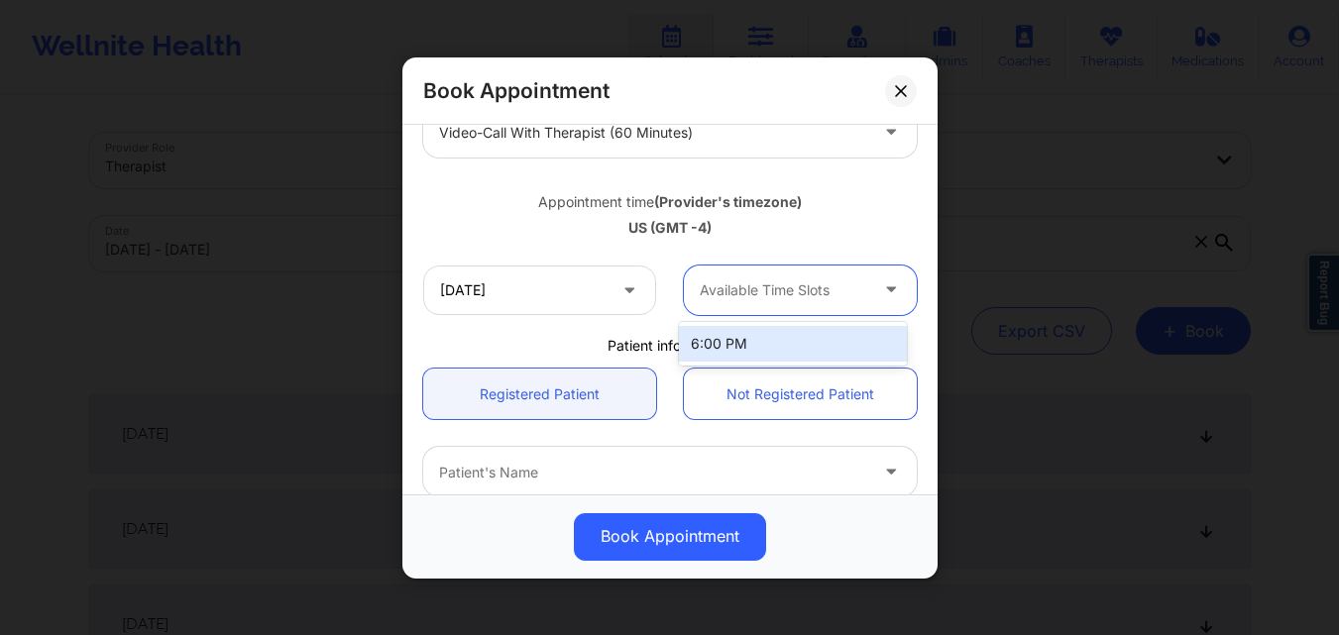
click at [776, 309] on div "Available Time Slots" at bounding box center [776, 290] width 185 height 50
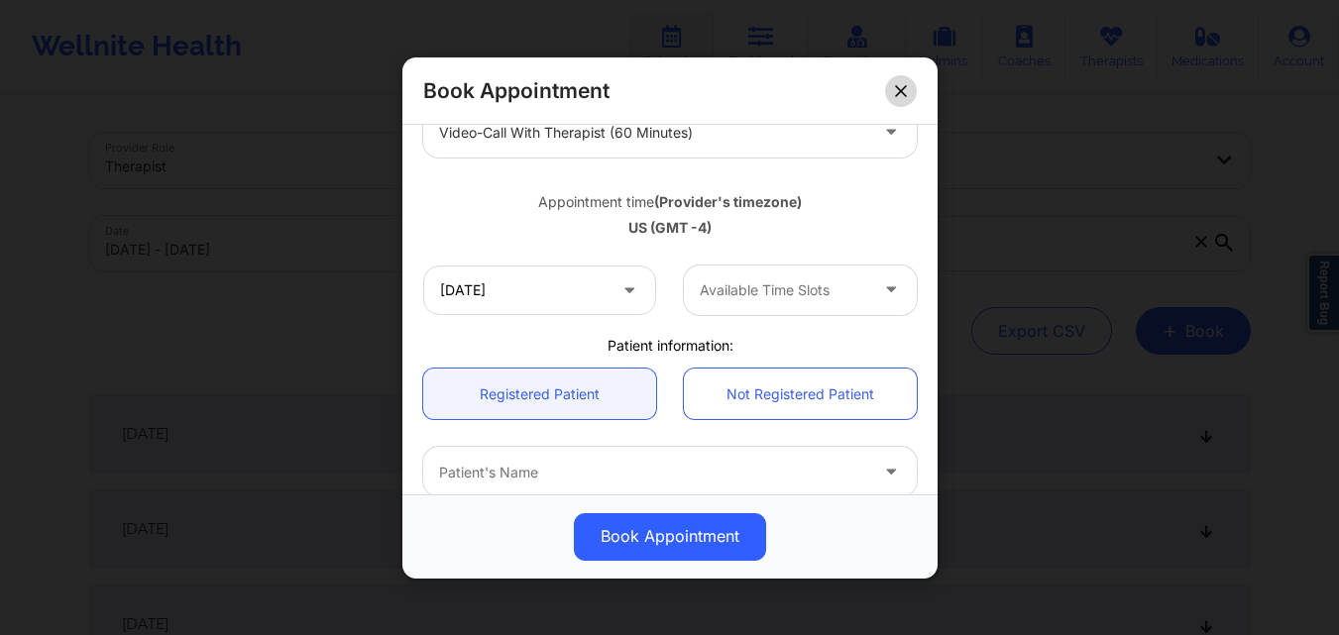
click at [908, 89] on button at bounding box center [901, 90] width 32 height 32
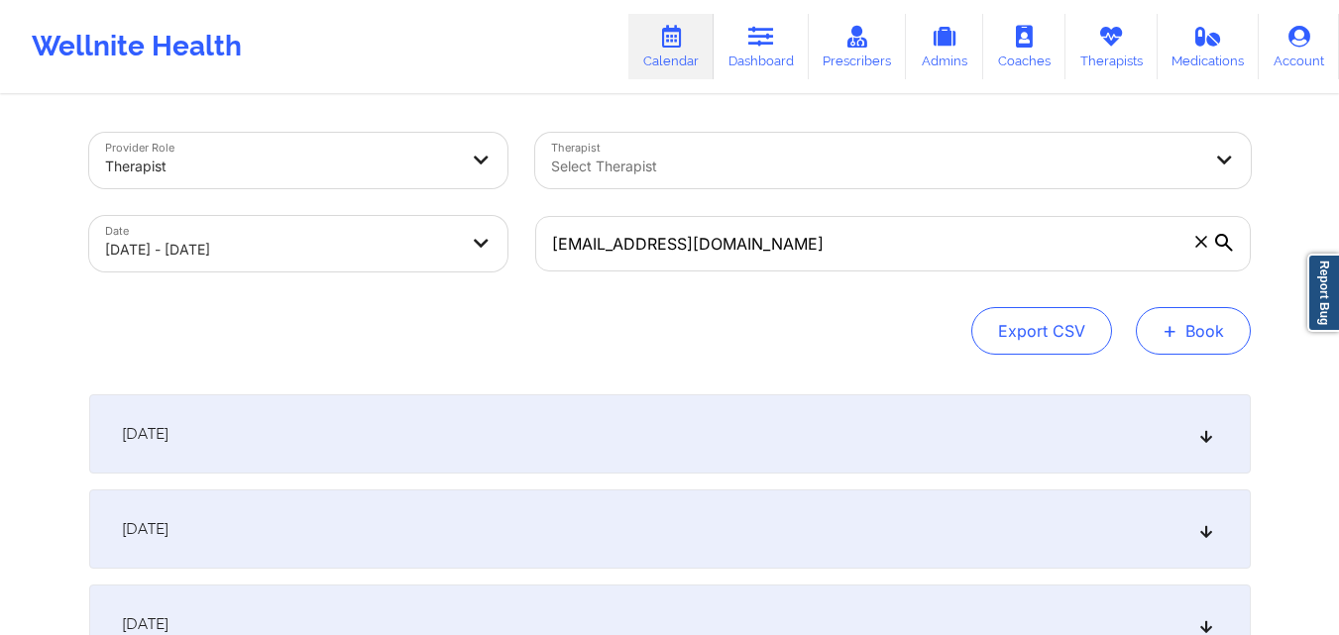
click at [1219, 336] on button "+ Book" at bounding box center [1193, 331] width 115 height 48
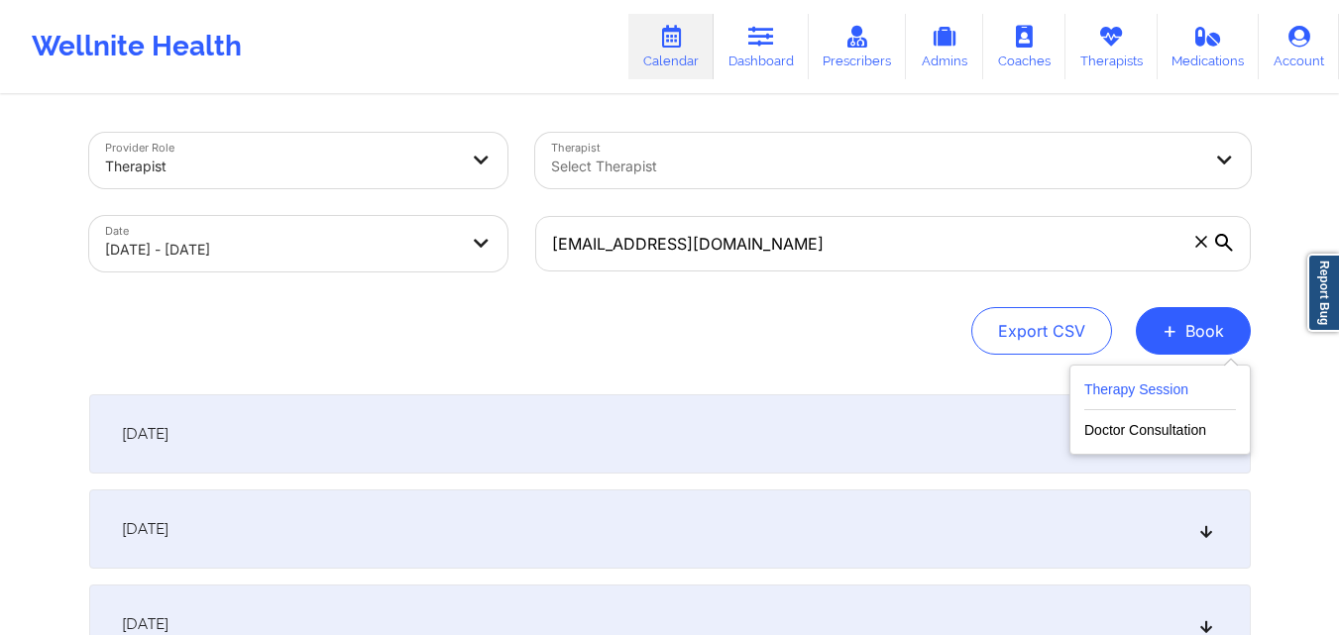
click at [1150, 385] on button "Therapy Session" at bounding box center [1160, 394] width 152 height 33
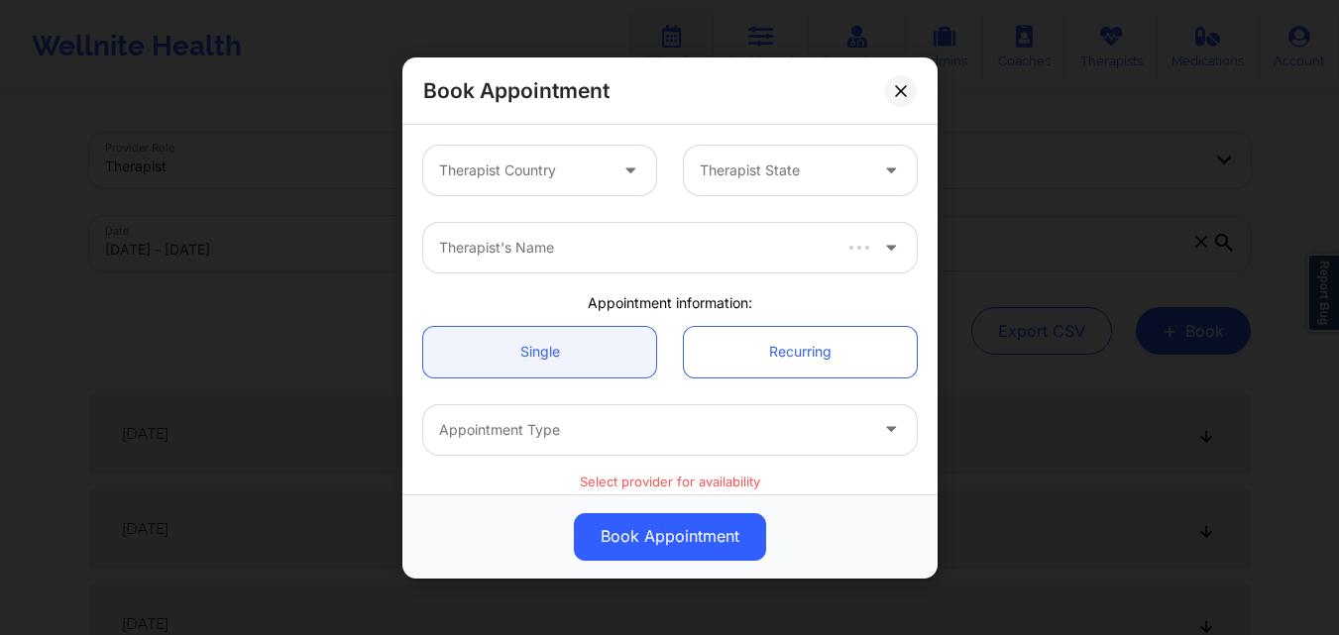
click at [571, 177] on div at bounding box center [522, 171] width 167 height 24
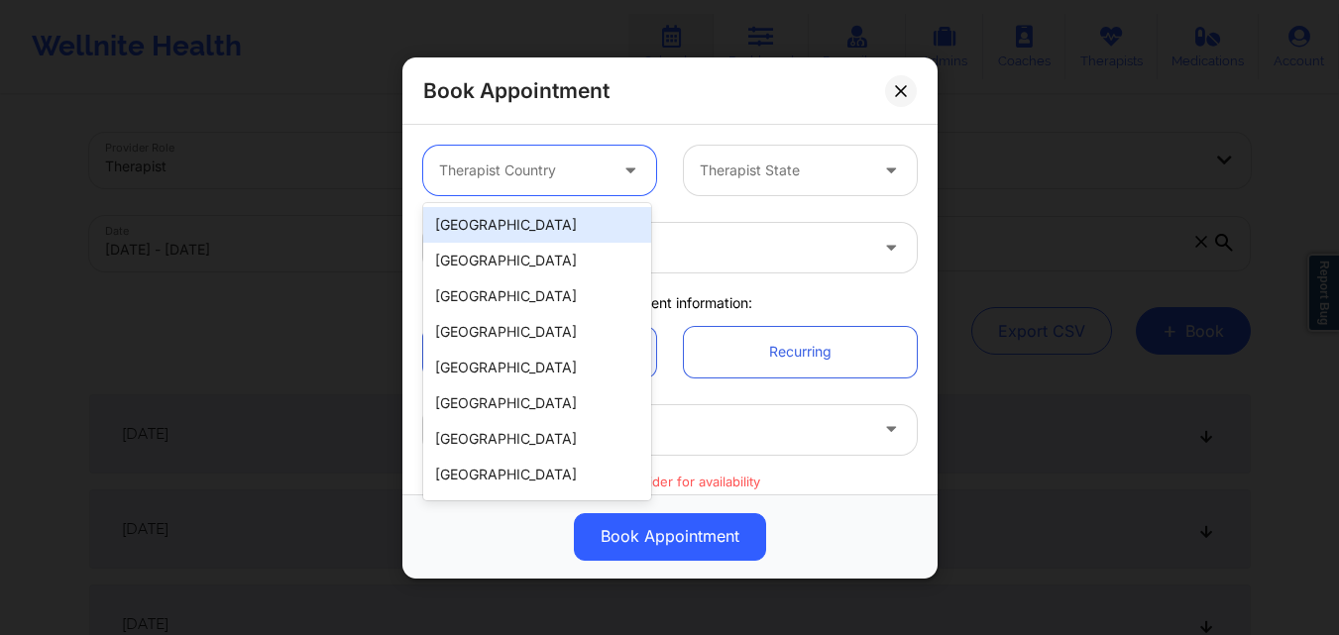
click at [566, 223] on div "[GEOGRAPHIC_DATA]" at bounding box center [537, 225] width 228 height 36
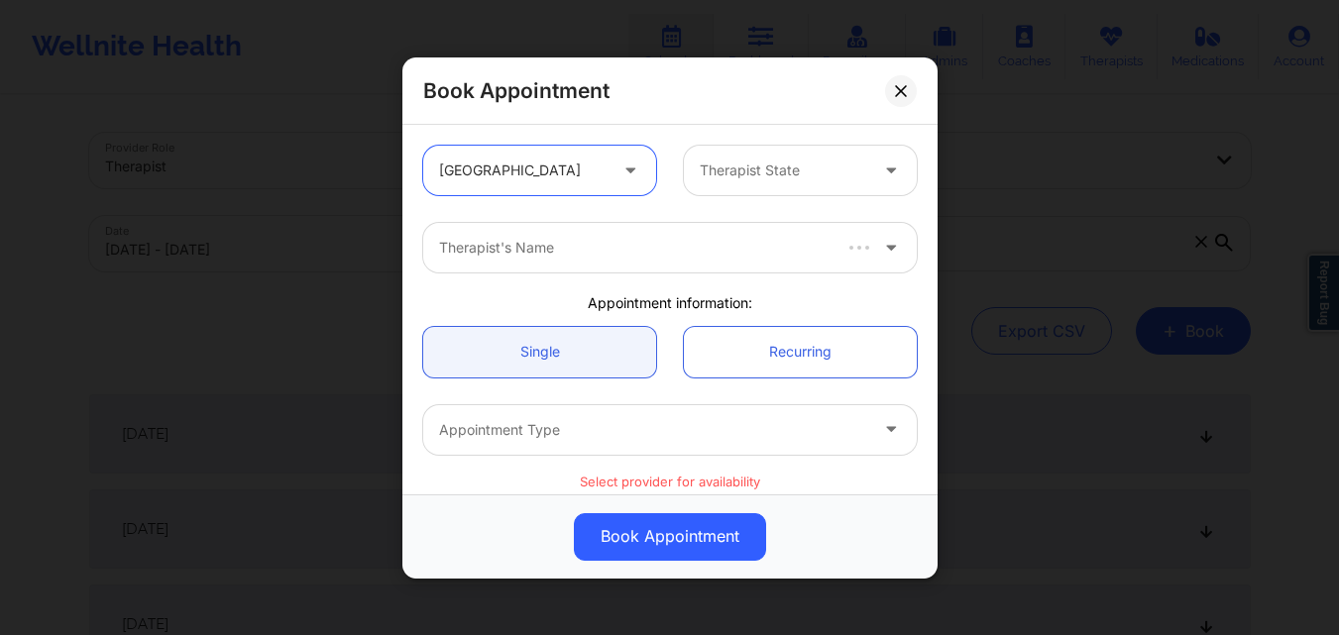
click at [744, 180] on div at bounding box center [783, 171] width 167 height 24
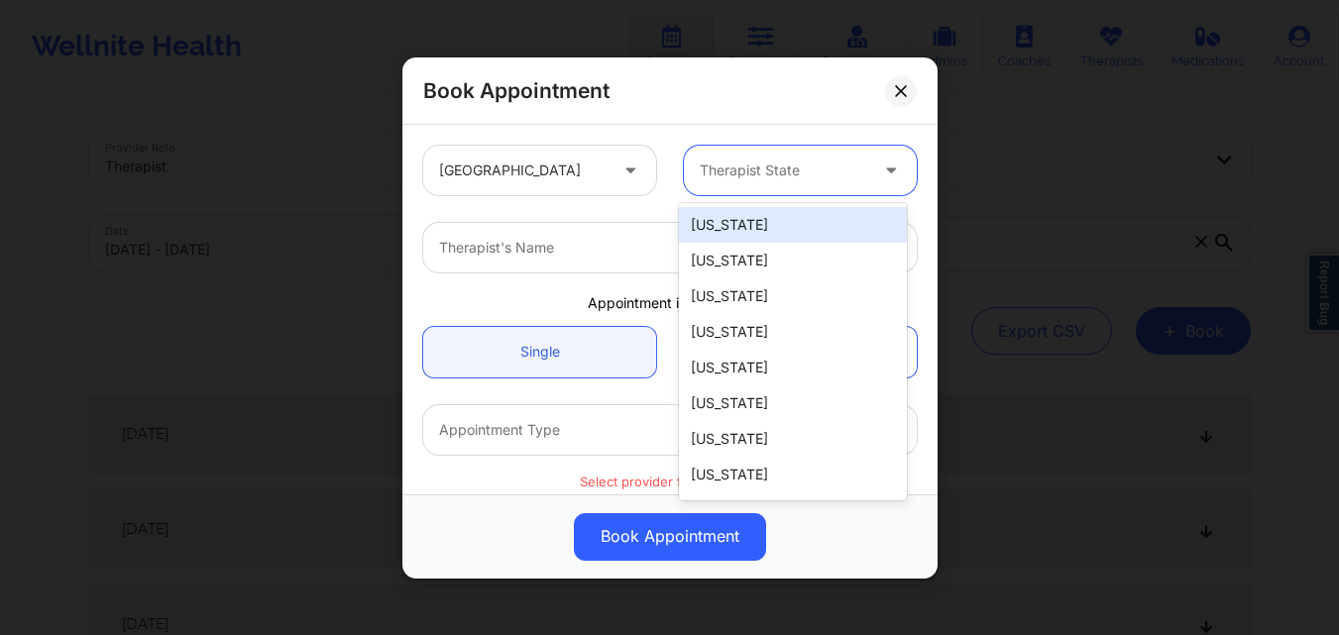
type input "F"
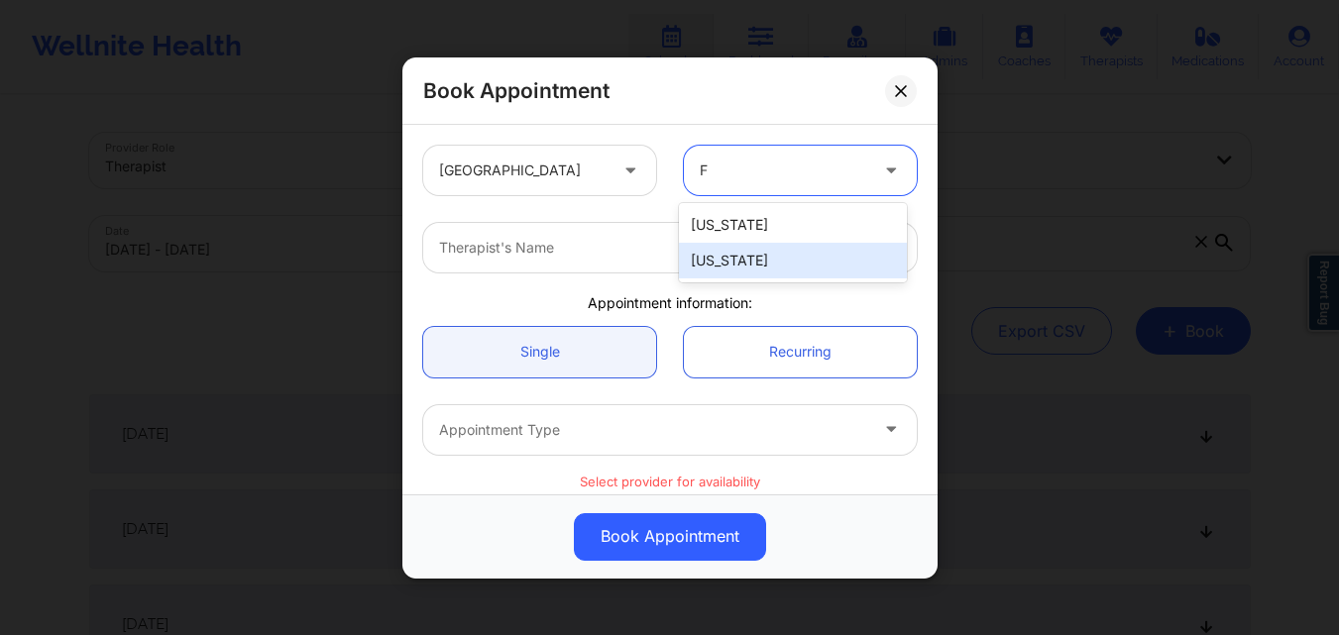
click at [750, 267] on div "[US_STATE]" at bounding box center [793, 261] width 228 height 36
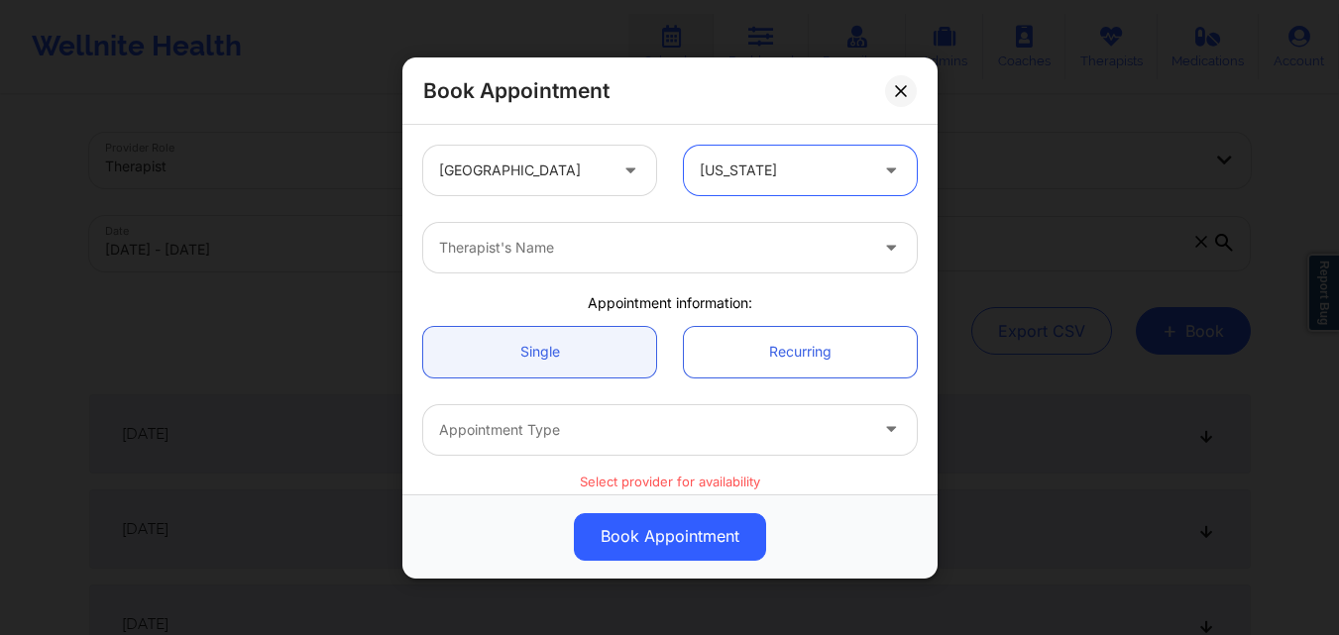
click at [601, 248] on div at bounding box center [653, 248] width 428 height 24
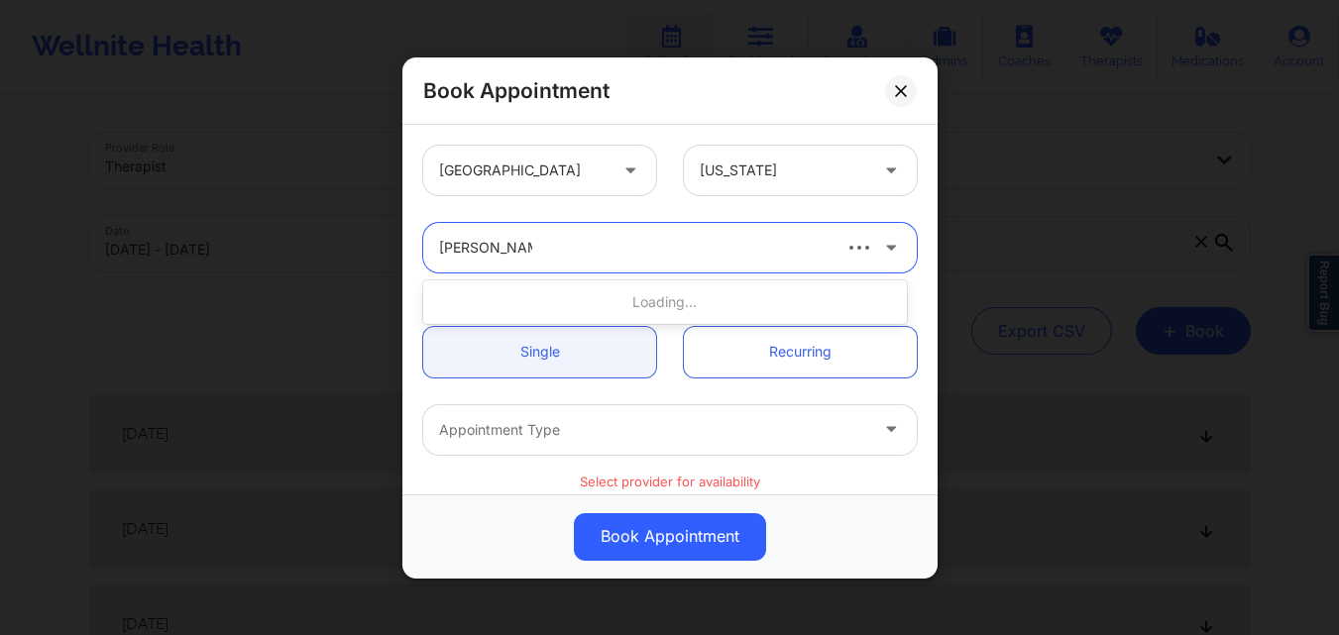
type input "[PERSON_NAME]"
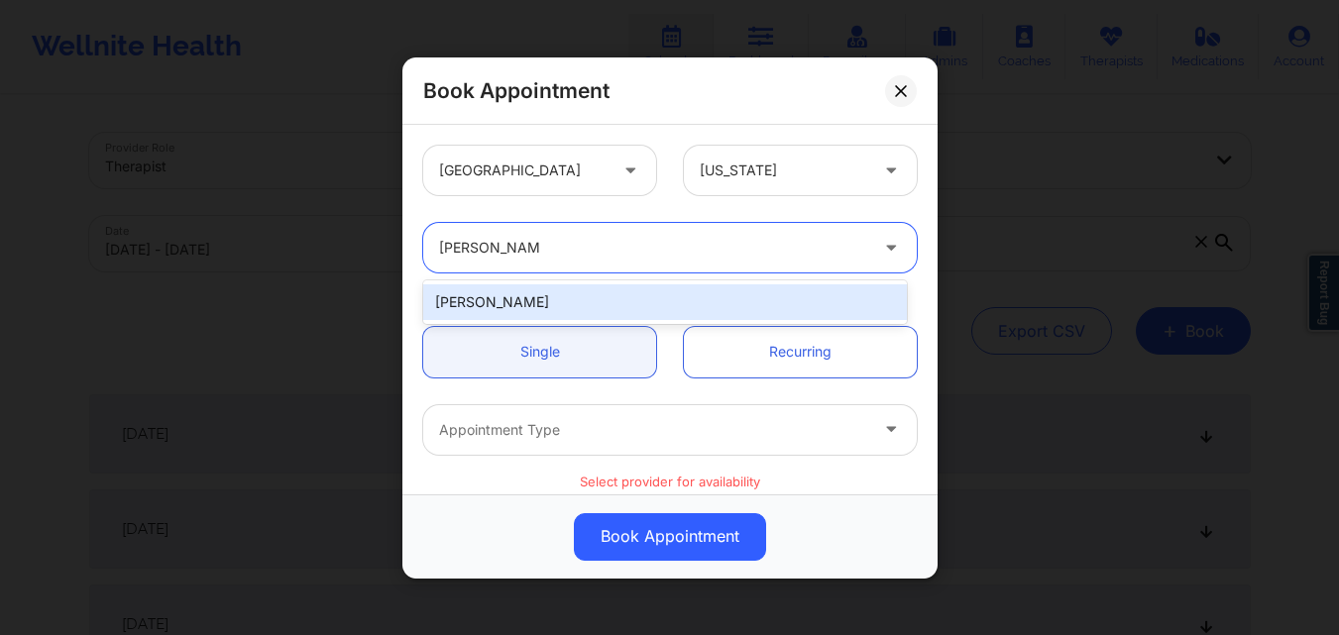
click at [582, 301] on div "[PERSON_NAME]" at bounding box center [665, 302] width 484 height 36
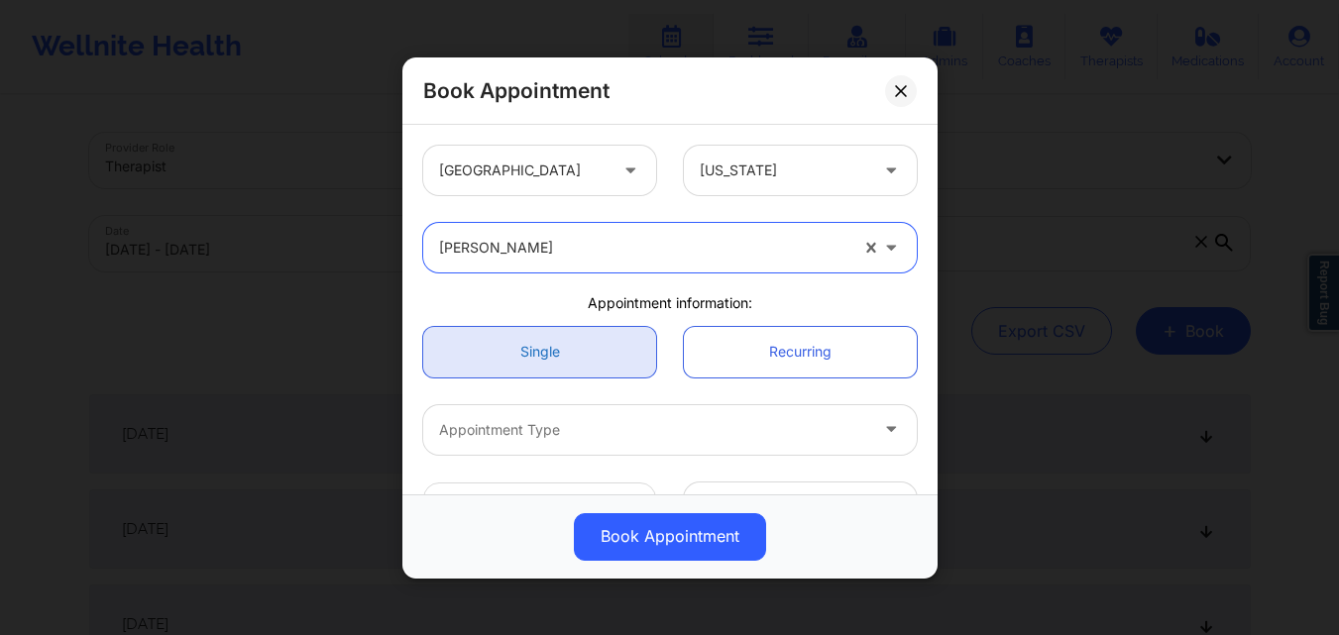
click at [576, 346] on link "Single" at bounding box center [539, 351] width 233 height 51
click at [577, 360] on link "Single" at bounding box center [539, 351] width 233 height 51
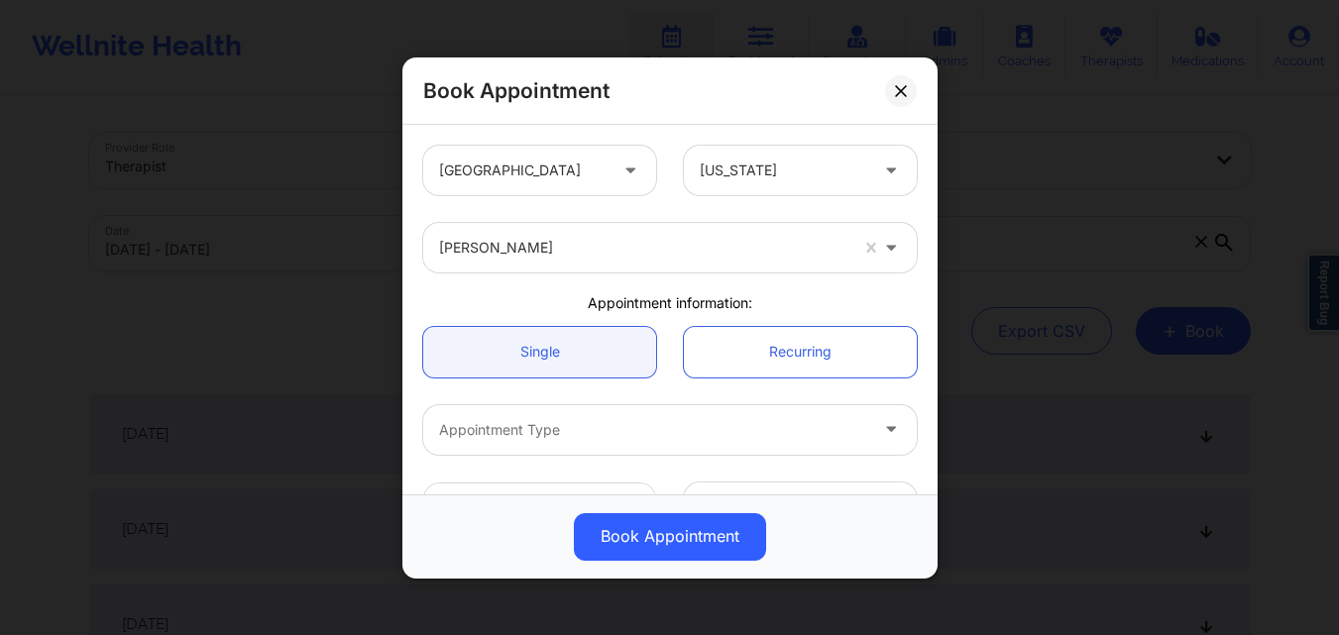
scroll to position [99, 0]
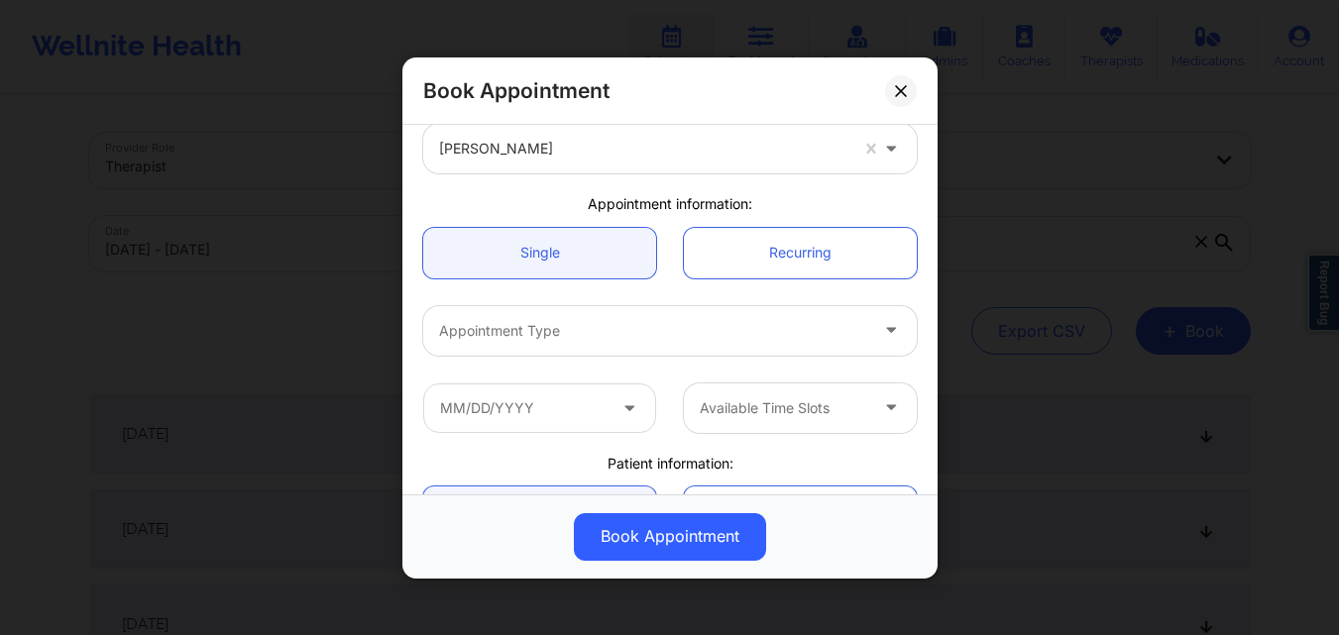
click at [588, 338] on div at bounding box center [653, 330] width 428 height 24
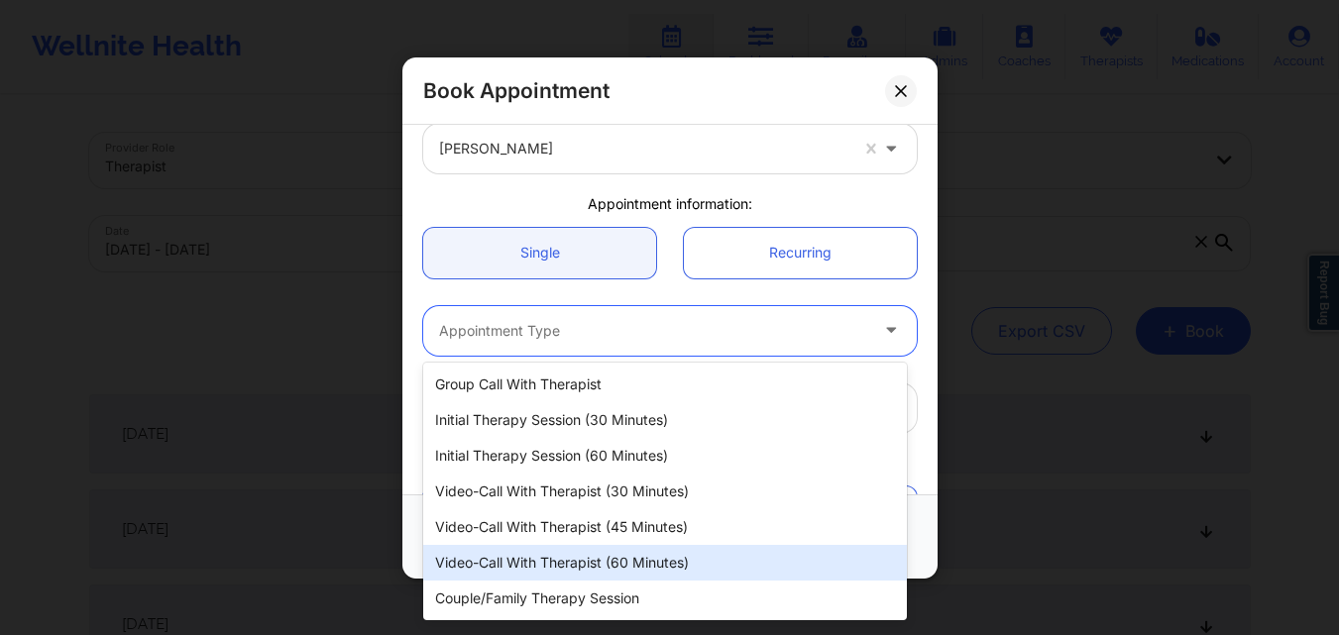
click at [601, 562] on div "Video-Call with Therapist (60 minutes)" at bounding box center [665, 563] width 484 height 36
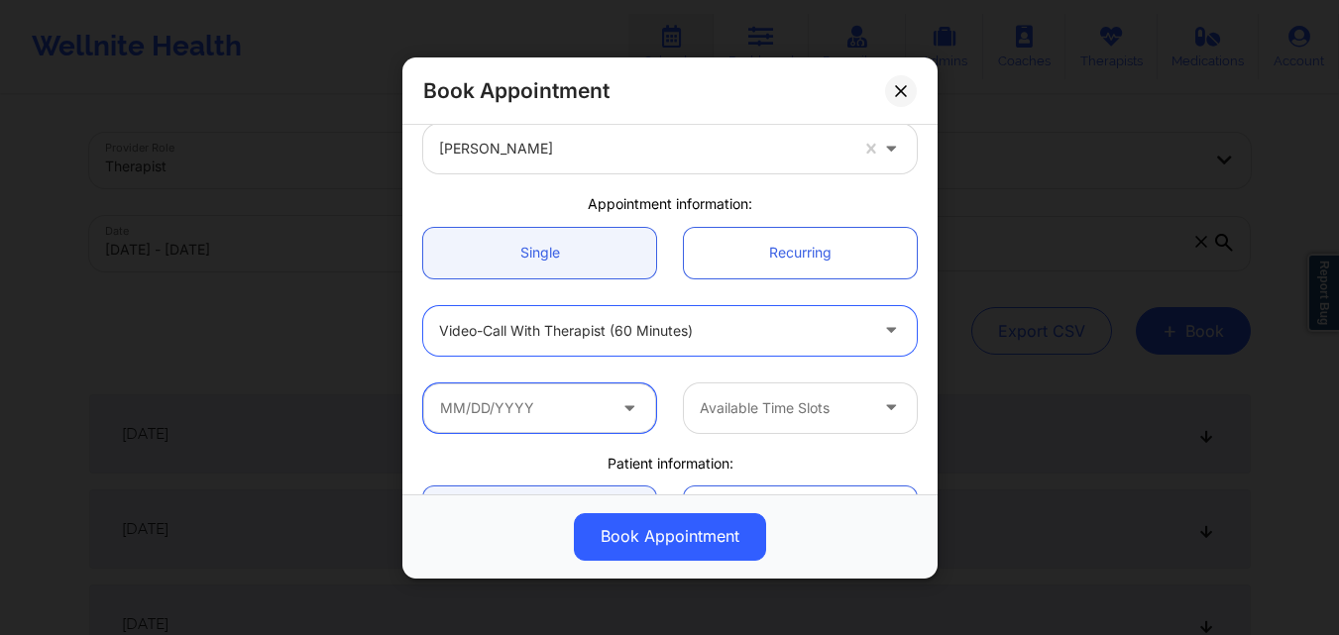
click at [572, 432] on input "text" at bounding box center [539, 408] width 233 height 50
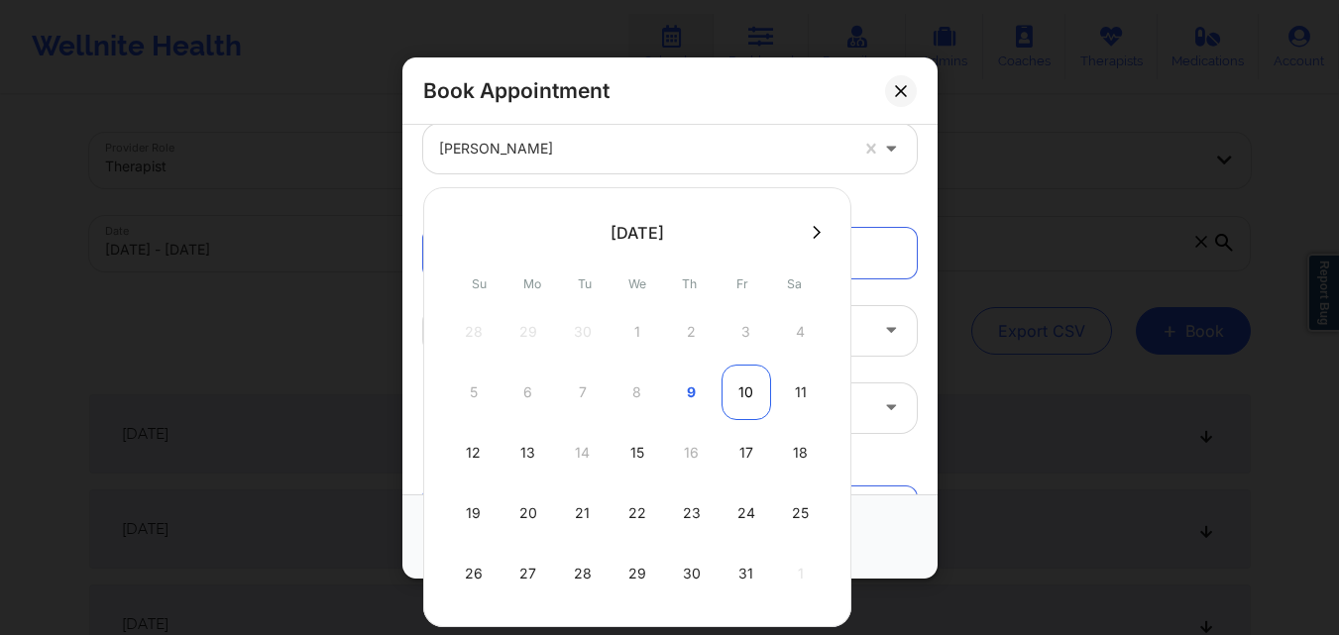
click at [754, 390] on div "10" at bounding box center [746, 392] width 50 height 55
type input "10/10/2025"
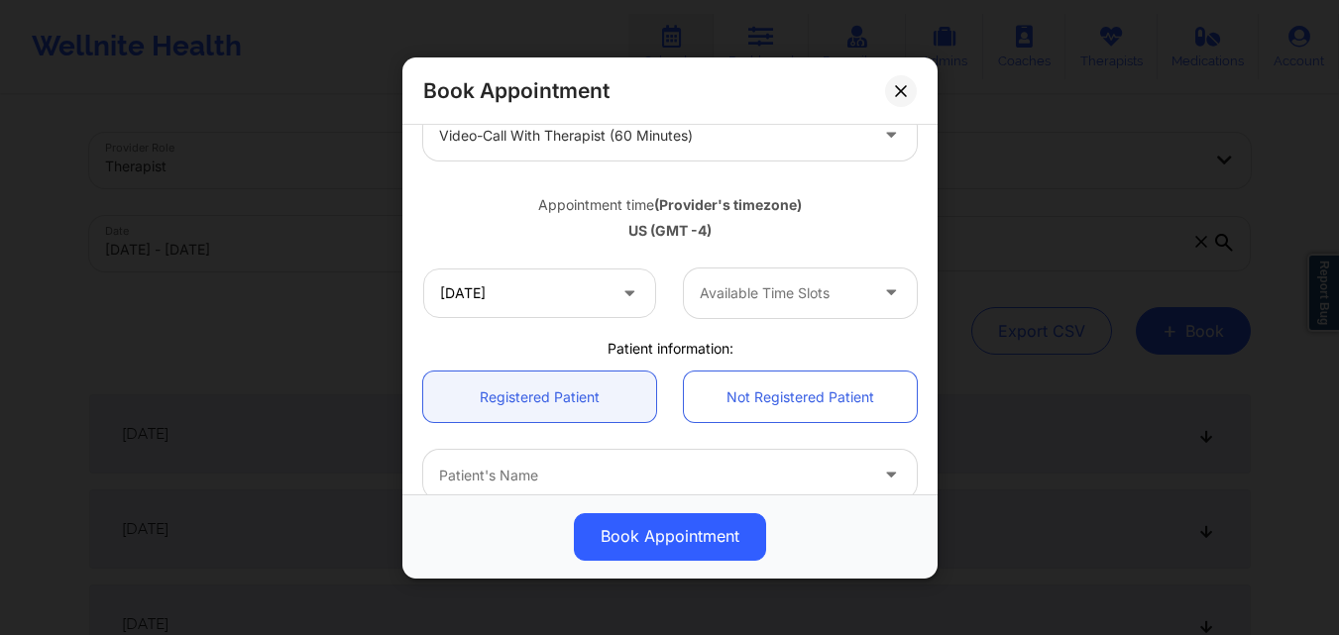
scroll to position [297, 0]
click at [827, 303] on div "Available Time Slots" at bounding box center [776, 290] width 185 height 50
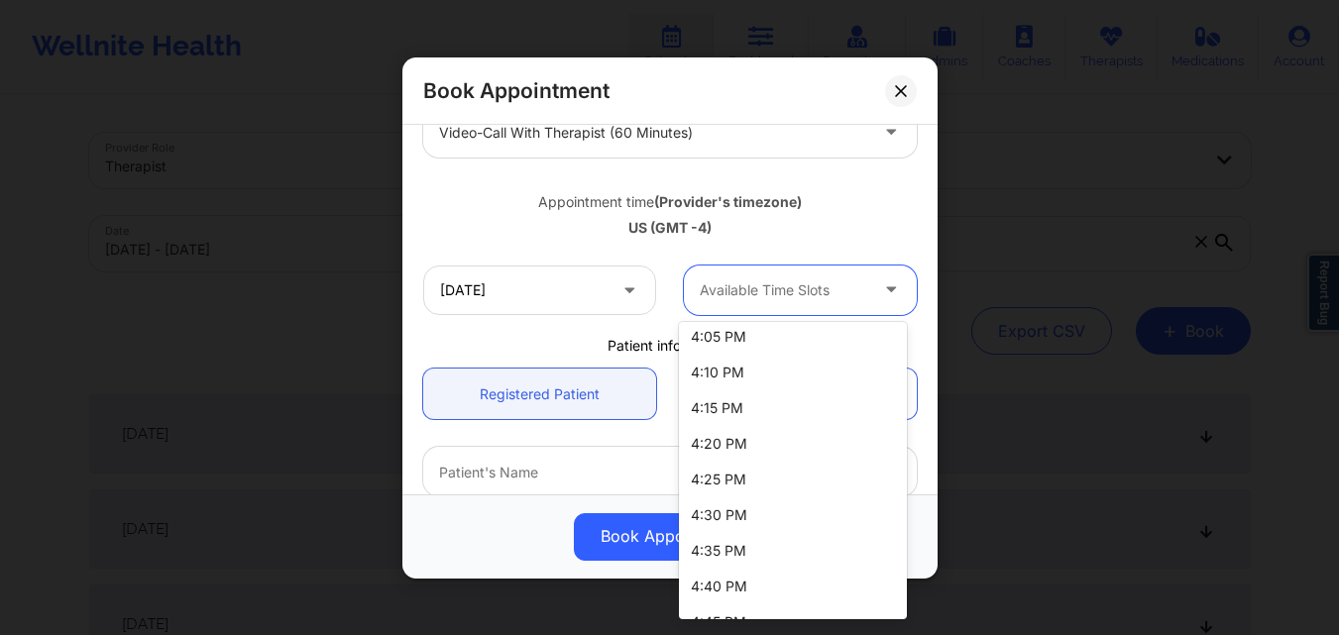
scroll to position [99, 0]
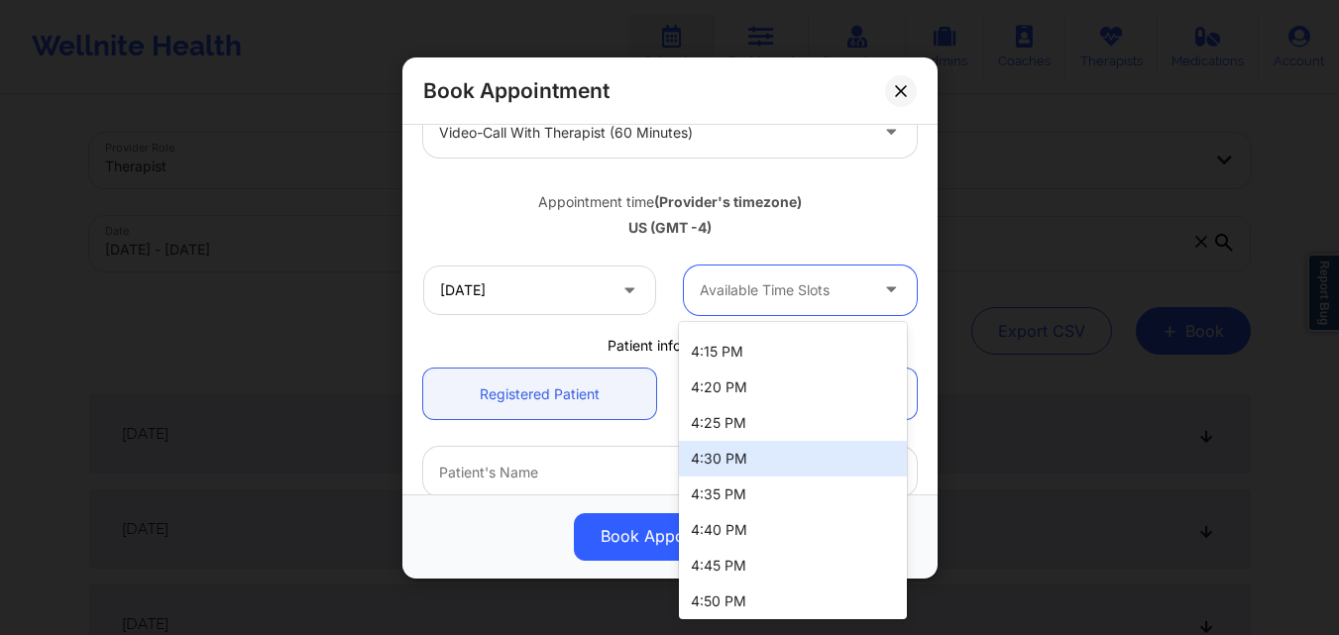
click at [764, 461] on div "4:30 PM" at bounding box center [793, 459] width 228 height 36
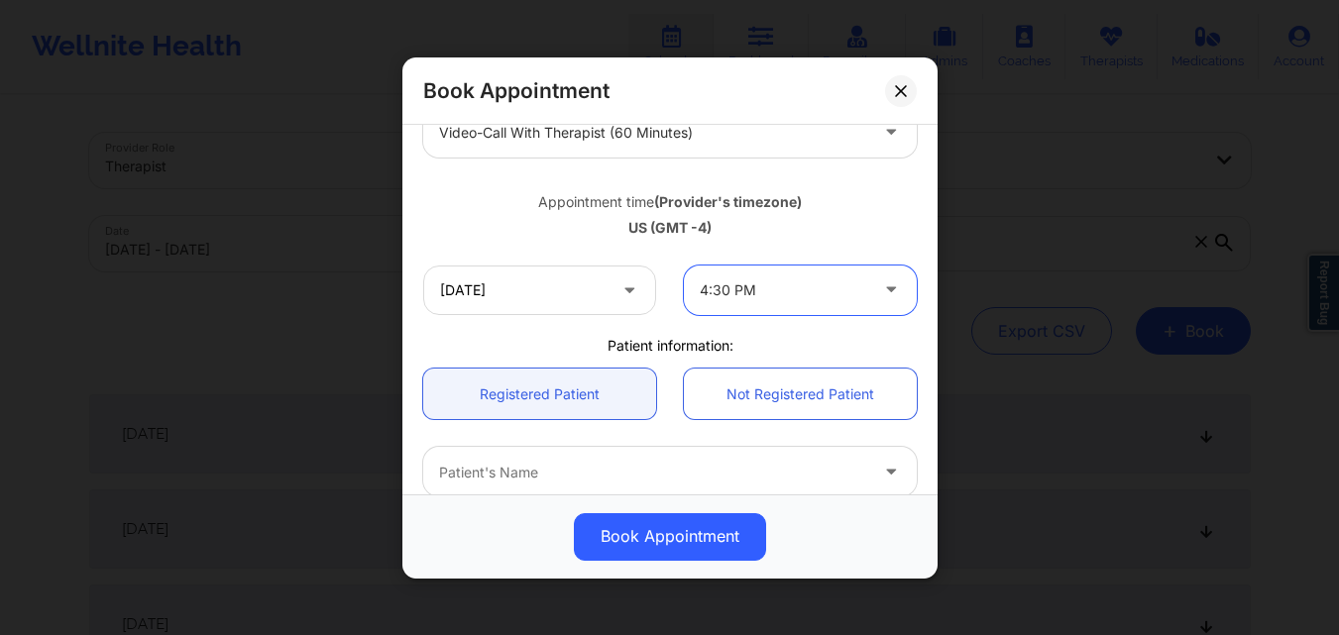
scroll to position [495, 0]
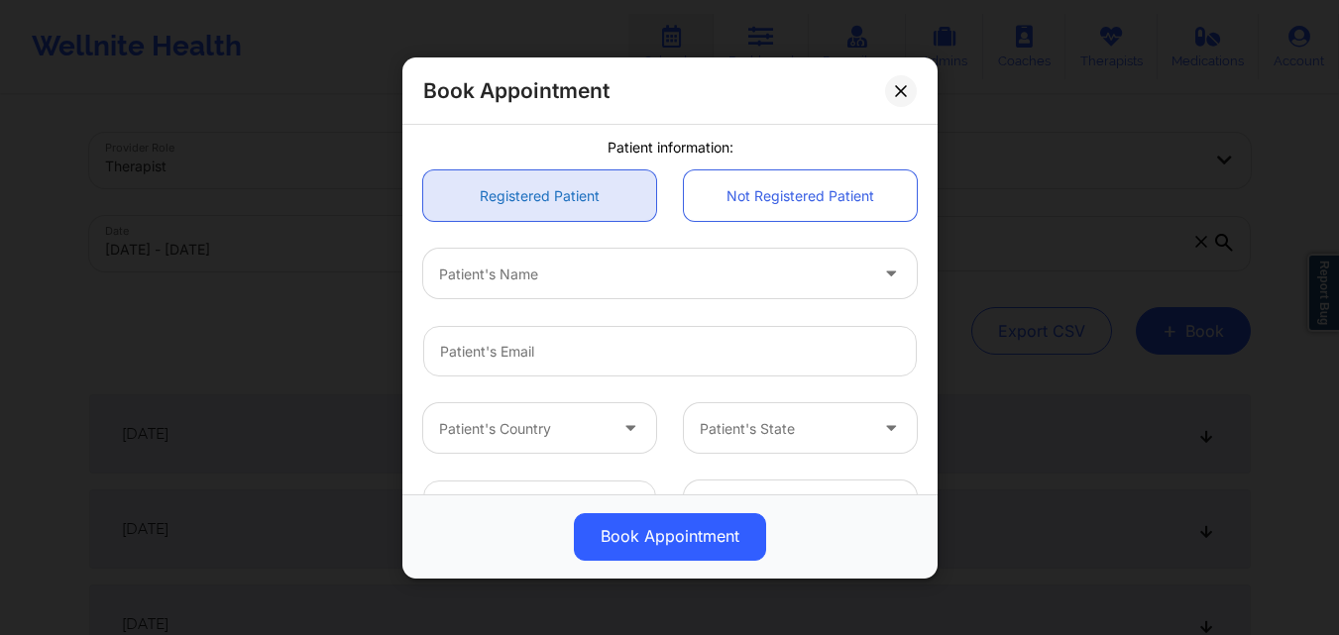
click at [514, 191] on link "Registered Patient" at bounding box center [539, 195] width 233 height 51
click at [569, 269] on div at bounding box center [653, 274] width 428 height 24
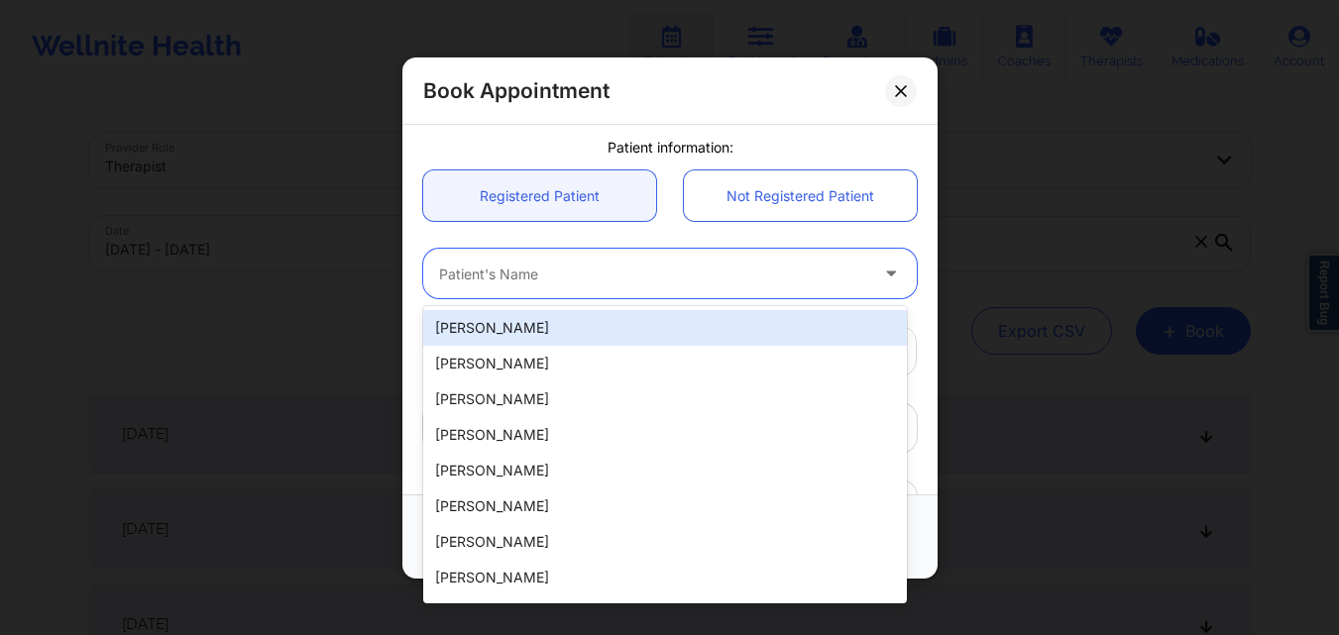
paste input "Joshua Riley Thomas"
type input "Joshua Riley Thomas"
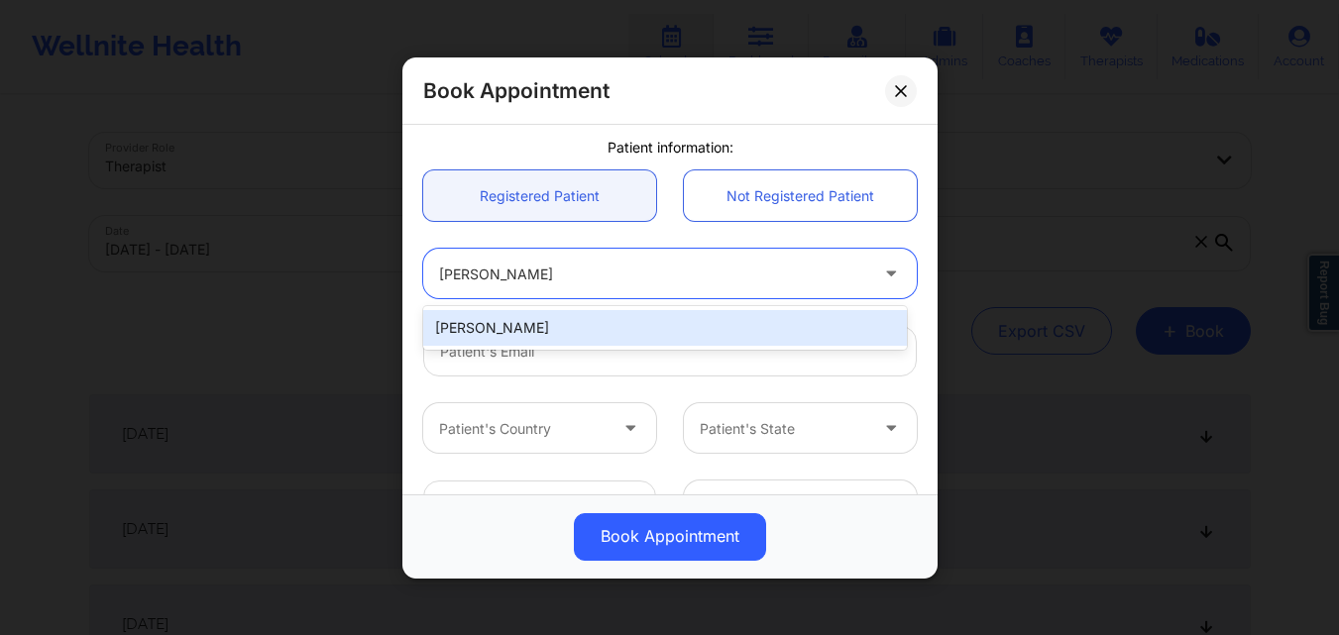
click at [586, 314] on div "Joshua Riley Thomas" at bounding box center [665, 328] width 484 height 36
type input "jrileythomas@gmail.com"
type input "+1305-407-7047"
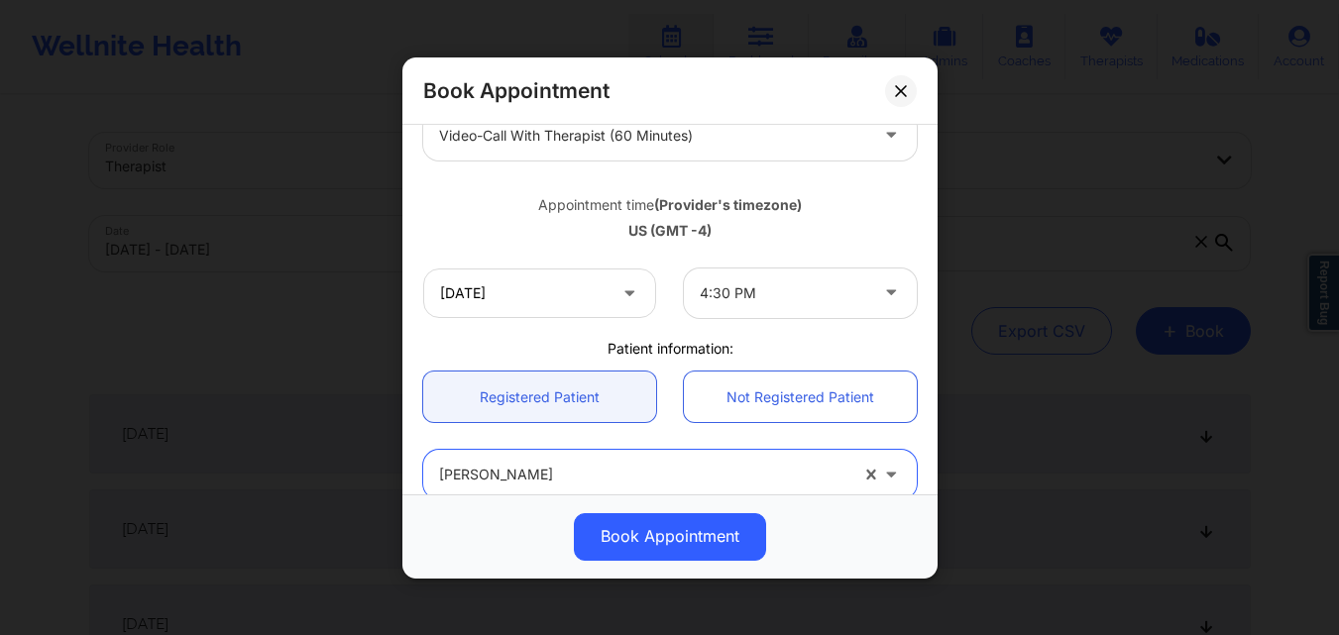
scroll to position [297, 0]
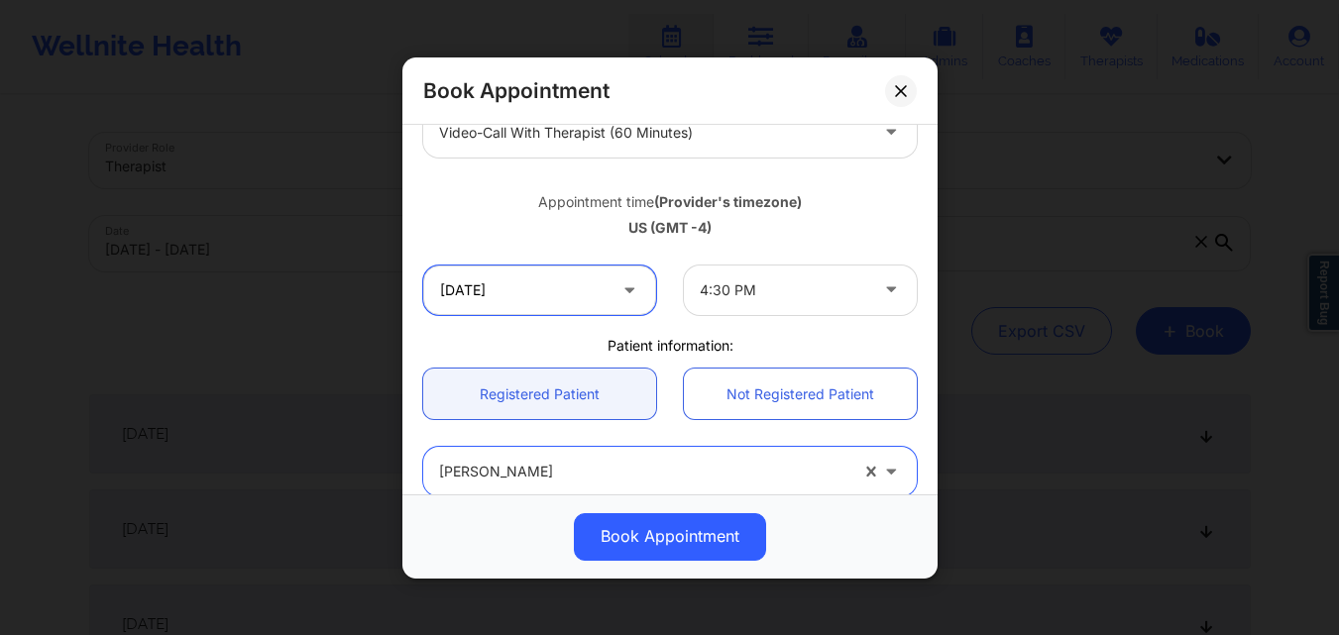
click at [595, 300] on input "10/10/2025" at bounding box center [539, 290] width 233 height 50
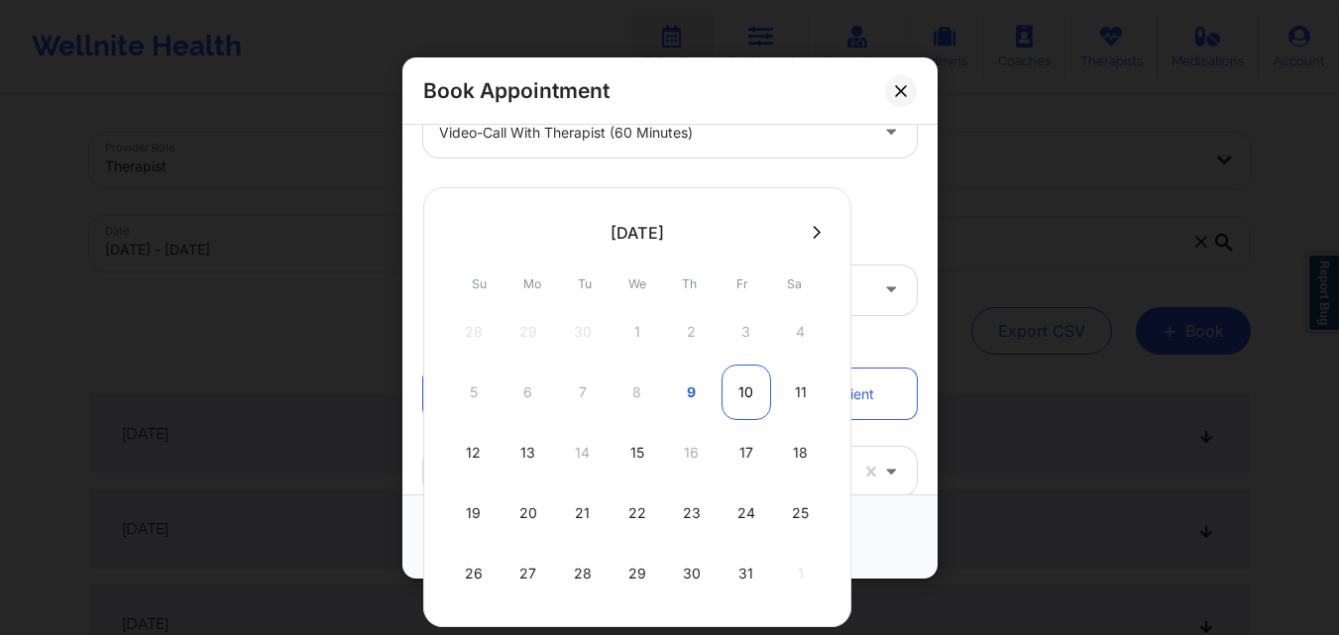
click at [748, 389] on div "10" at bounding box center [746, 392] width 50 height 55
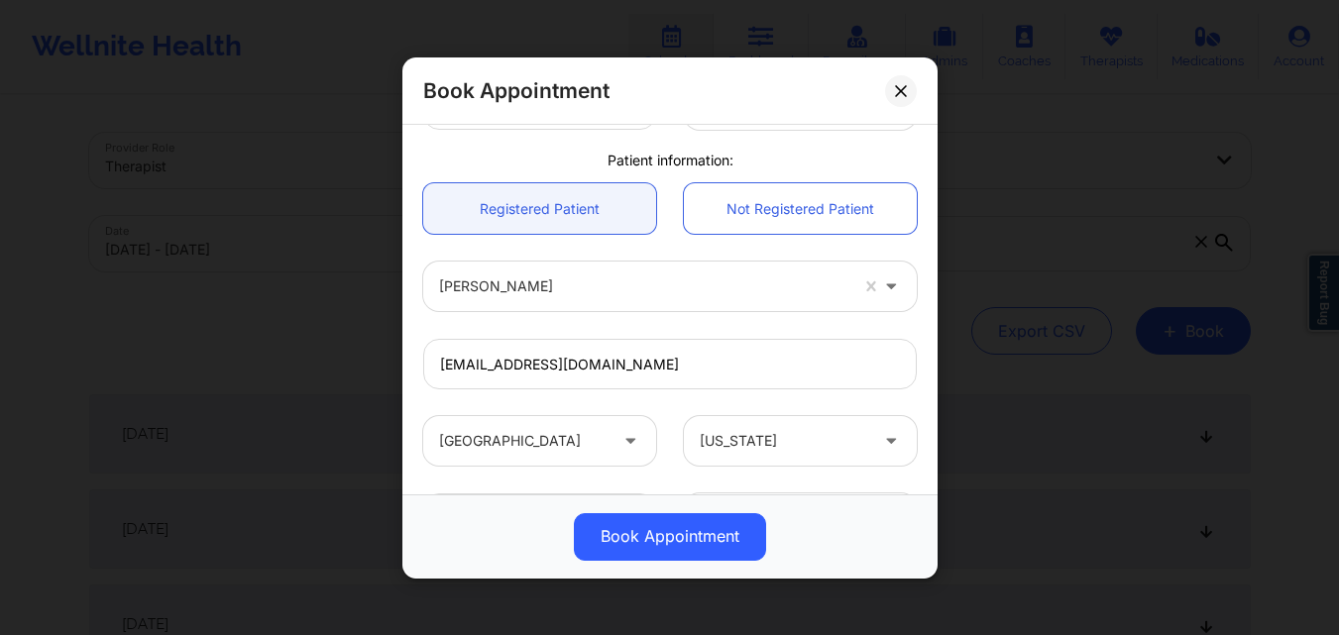
scroll to position [659, 0]
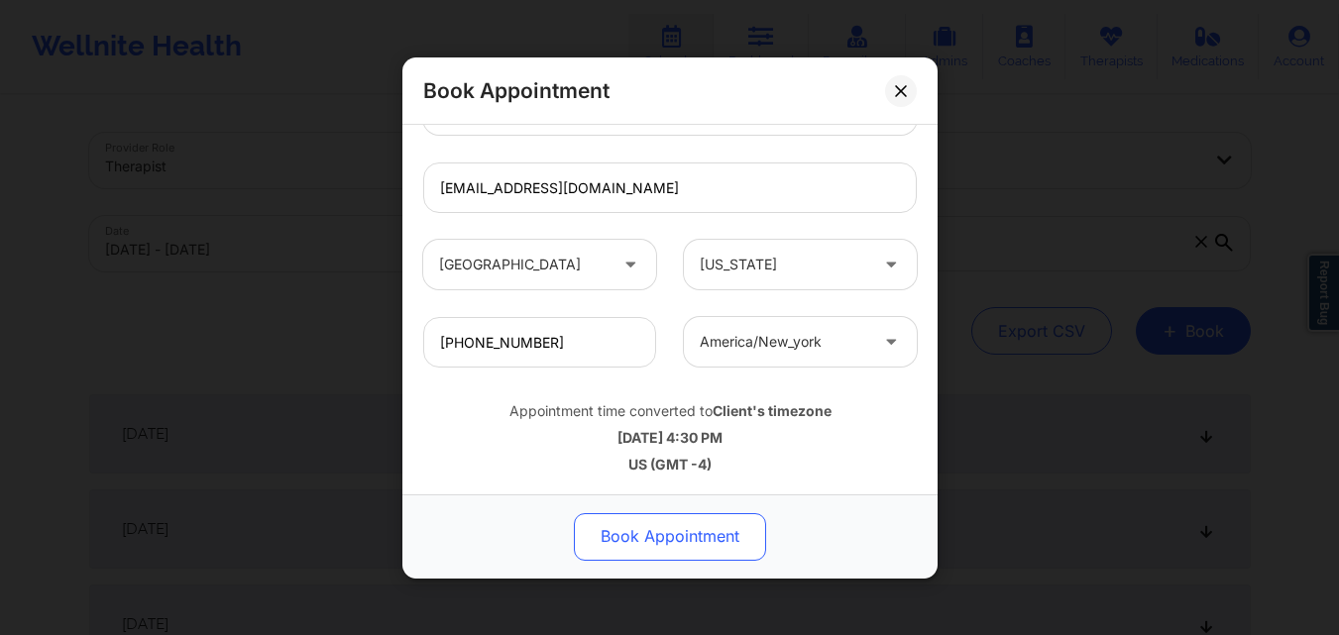
click at [678, 526] on button "Book Appointment" at bounding box center [670, 536] width 192 height 48
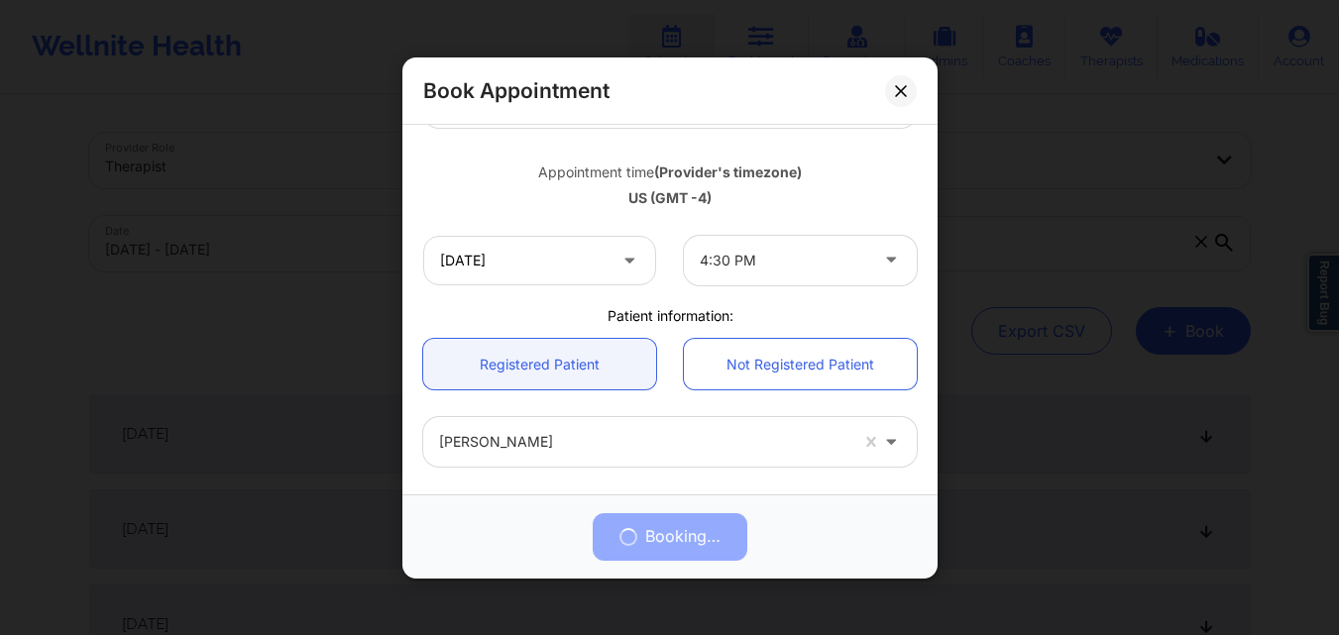
scroll to position [263, 0]
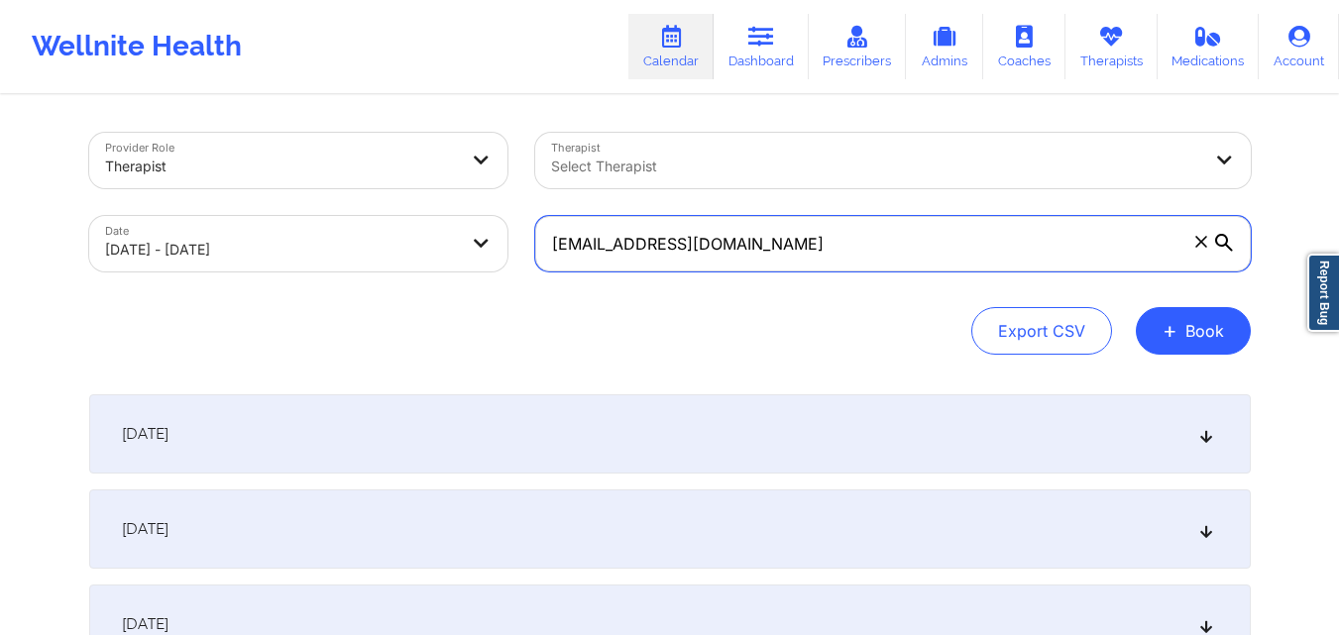
click at [781, 256] on input "vanessaj989@icloud.com" at bounding box center [892, 243] width 715 height 55
paste input "jrileythomas@gmail"
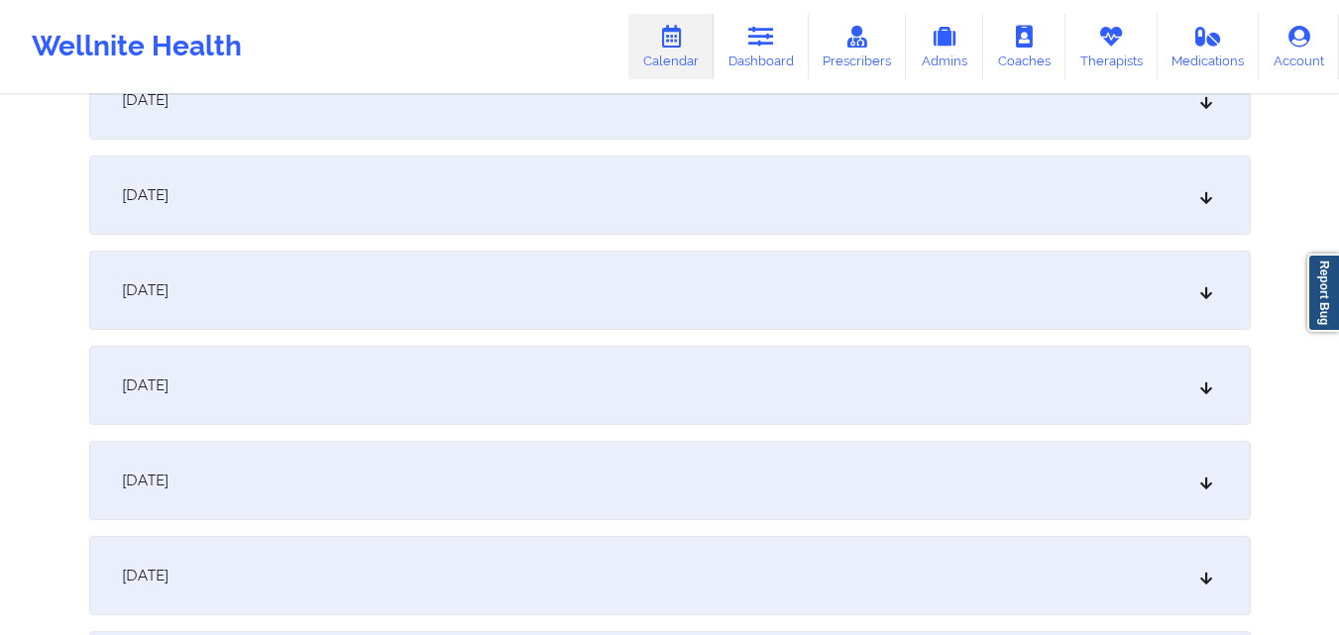
scroll to position [396, 0]
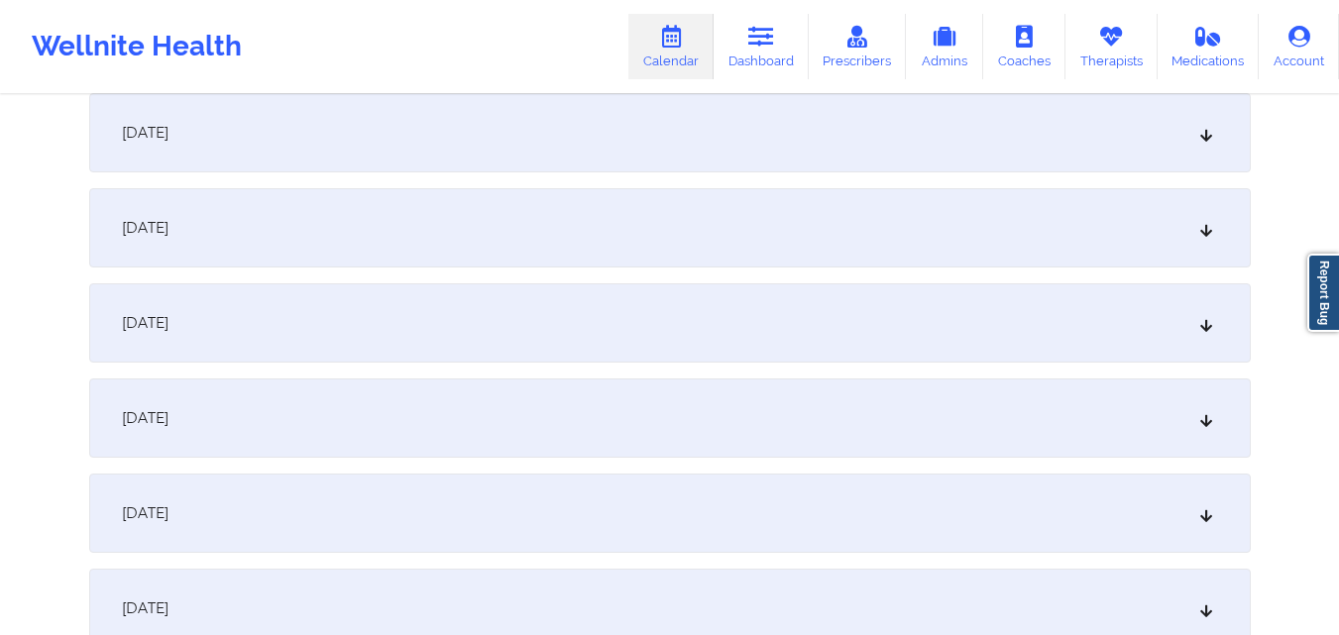
type input "jrileythomas@gmail.com"
click at [730, 231] on div "October 10, 2025" at bounding box center [669, 227] width 1161 height 79
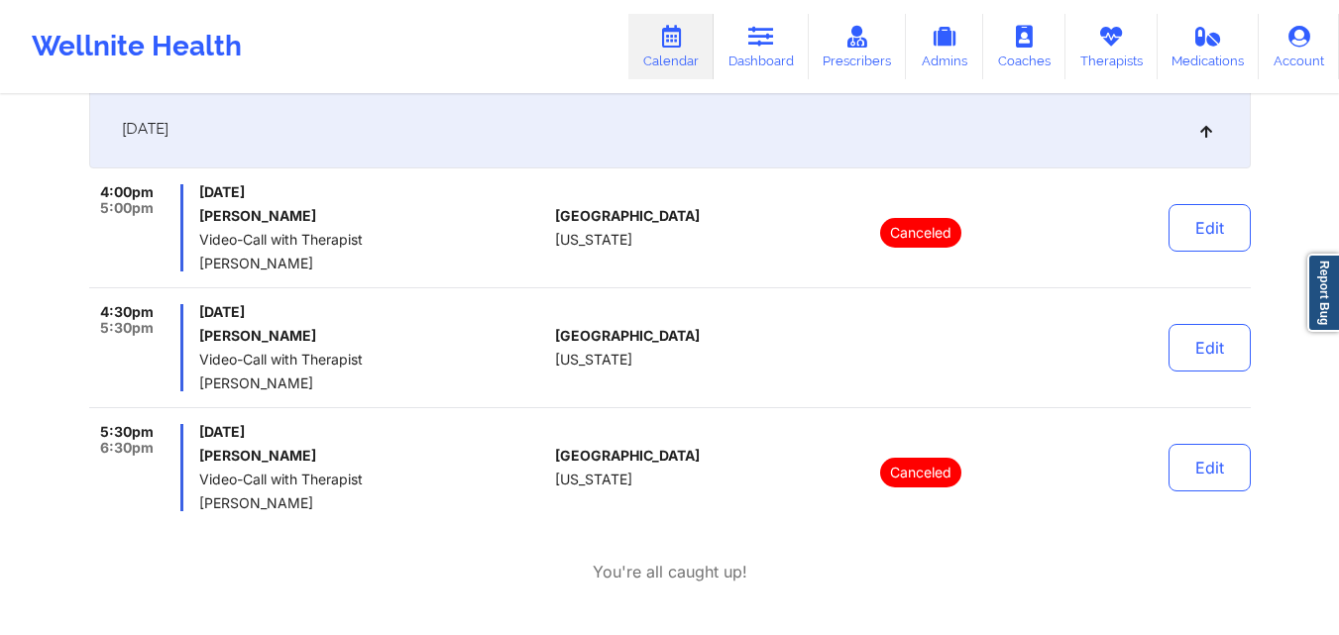
scroll to position [0, 0]
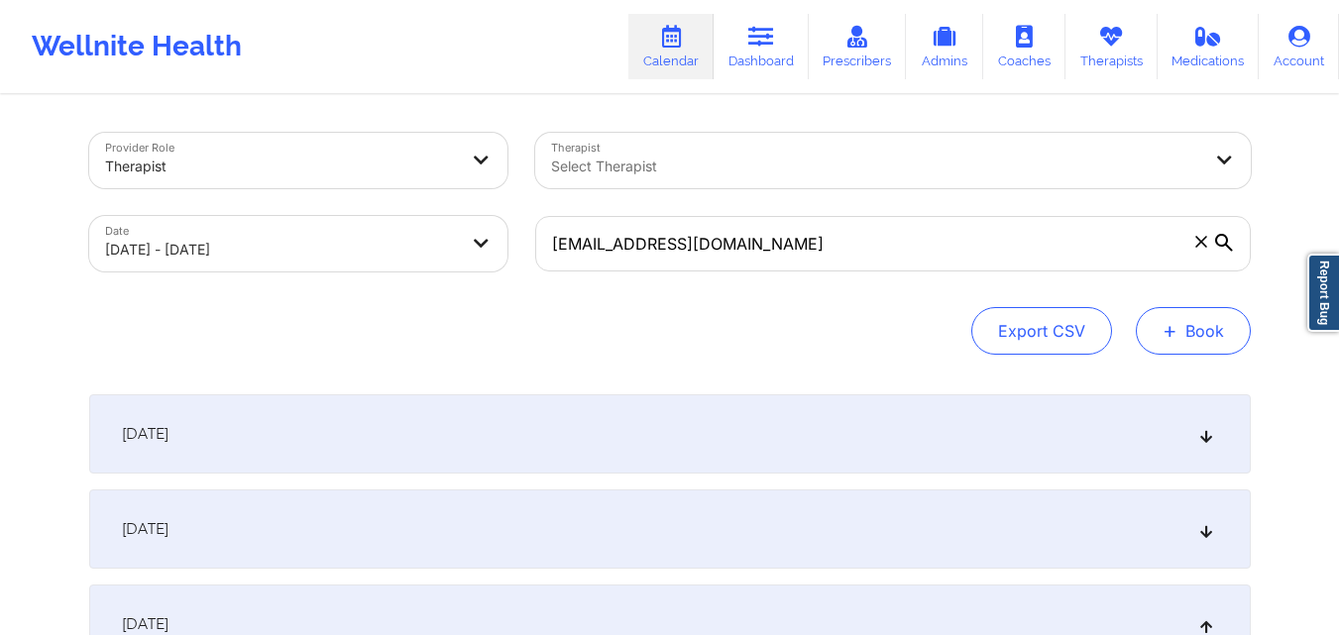
click at [1218, 338] on button "+ Book" at bounding box center [1193, 331] width 115 height 48
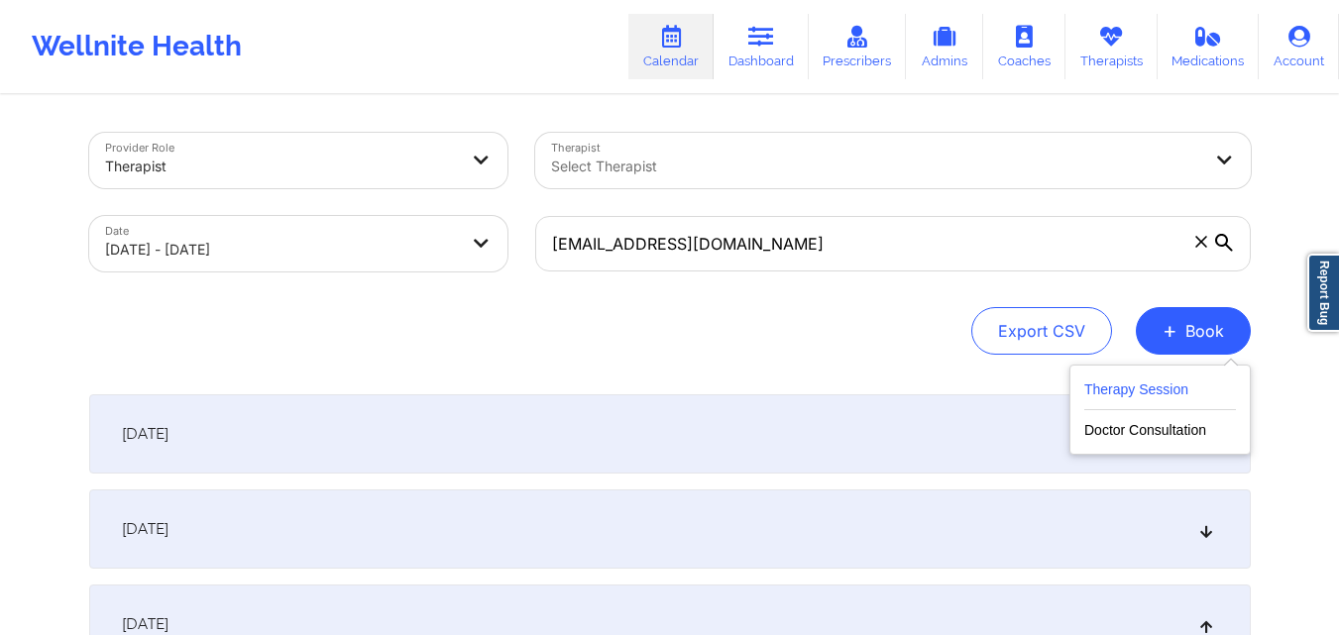
click at [1173, 389] on button "Therapy Session" at bounding box center [1160, 394] width 152 height 33
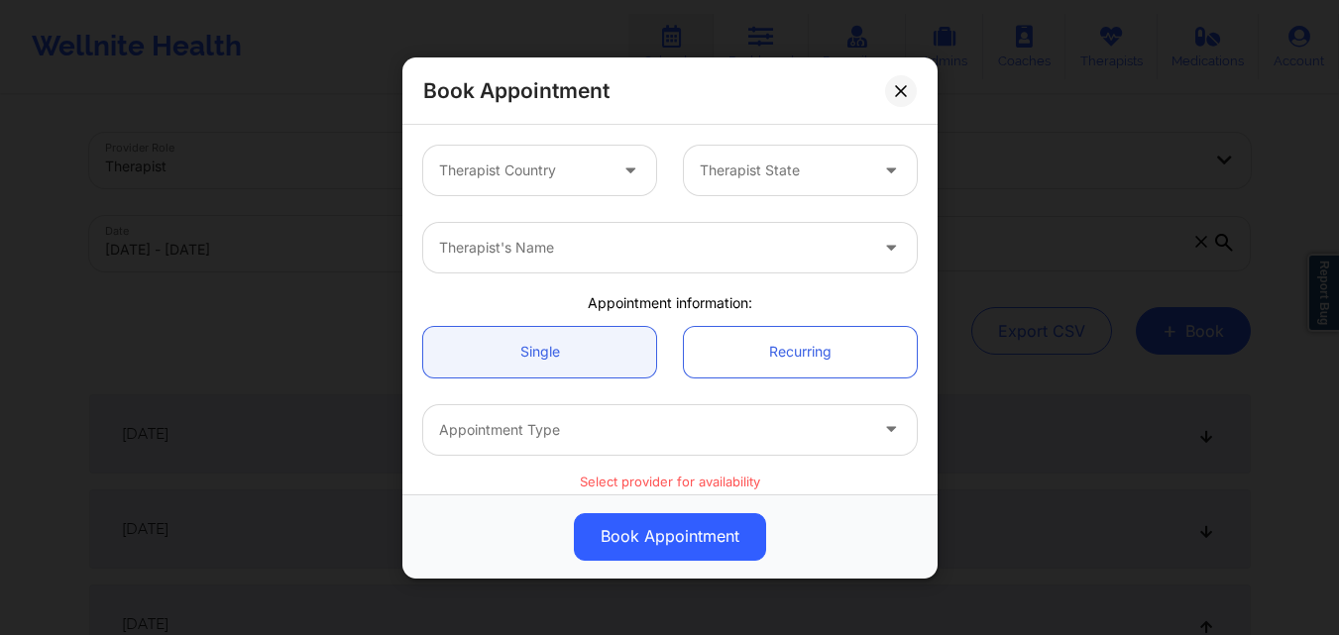
click at [596, 174] on div at bounding box center [522, 171] width 167 height 24
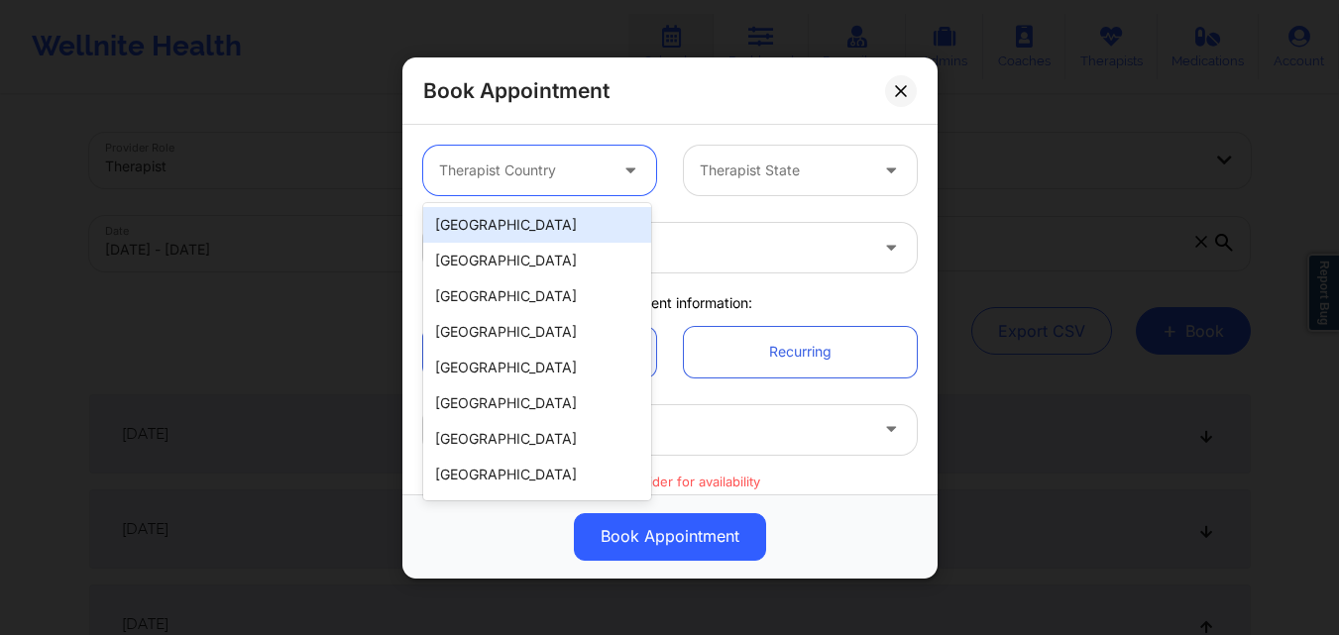
click at [554, 222] on div "[GEOGRAPHIC_DATA]" at bounding box center [537, 225] width 228 height 36
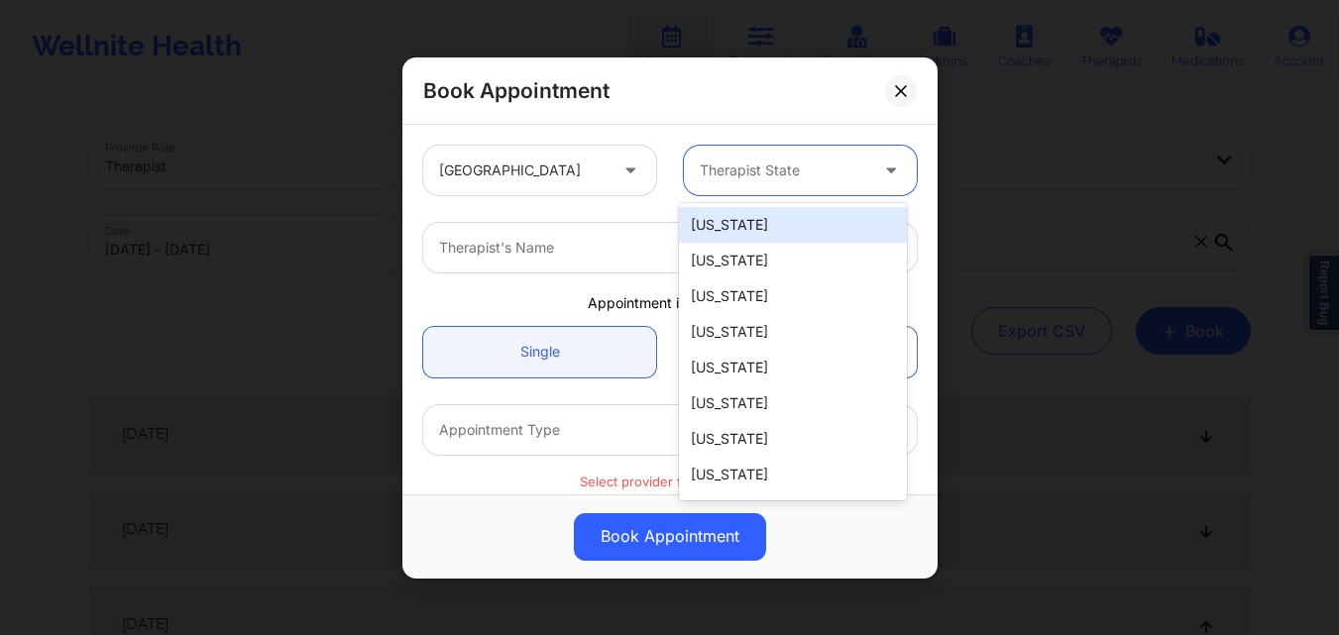
click at [739, 188] on div "Therapist State" at bounding box center [776, 171] width 185 height 50
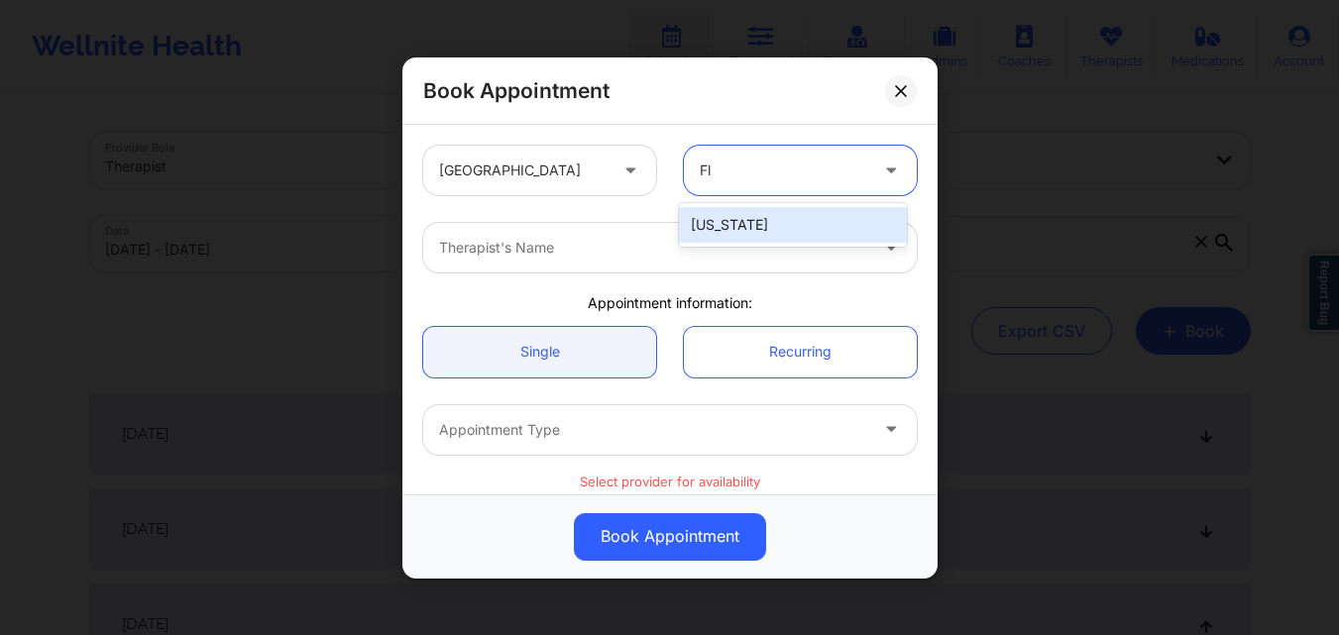
type input "Flo"
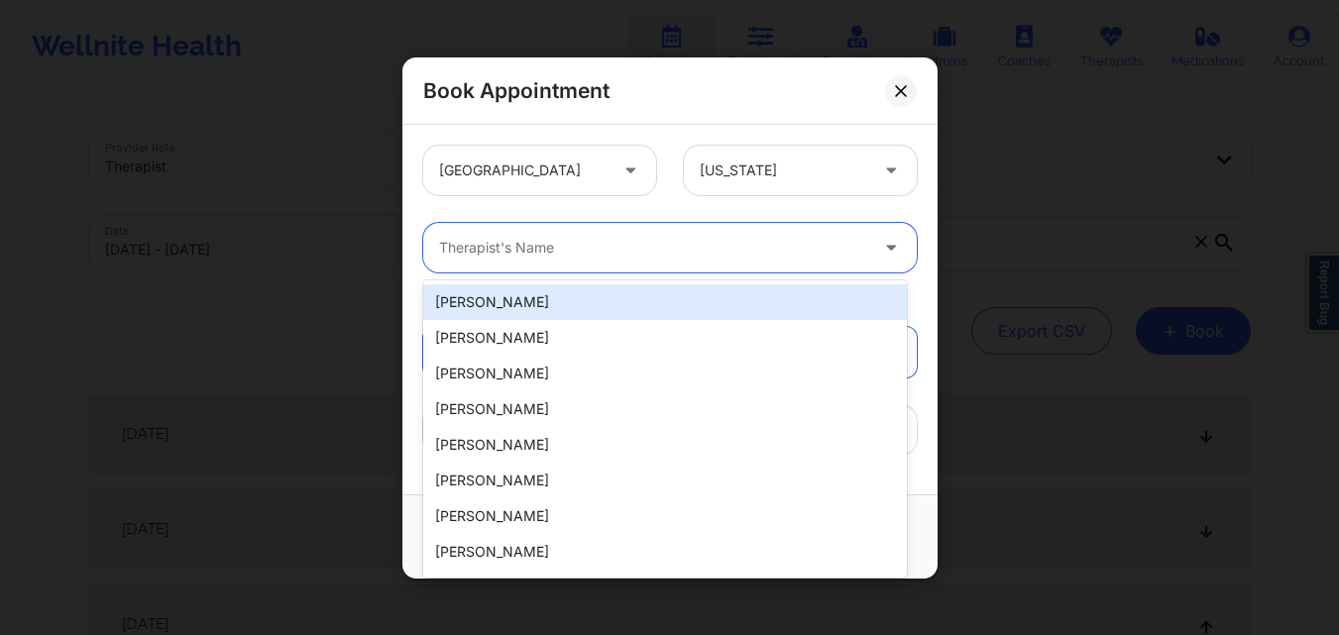
click at [596, 239] on div at bounding box center [653, 248] width 428 height 24
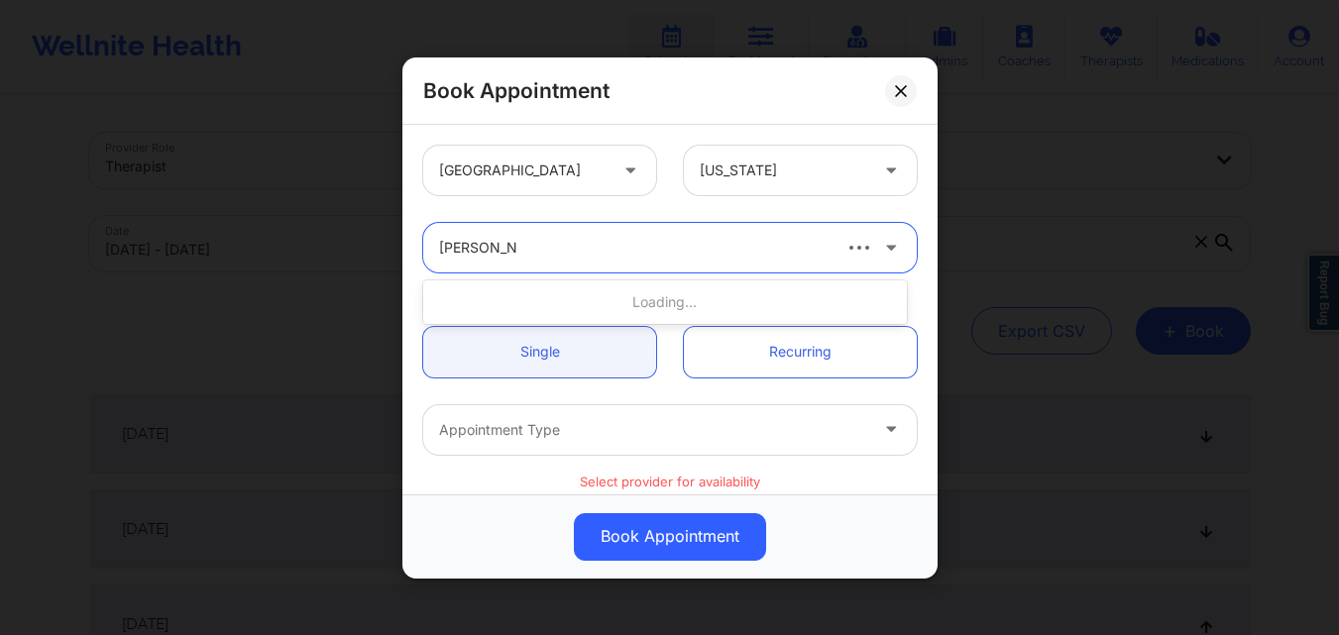
type input "[PERSON_NAME]"
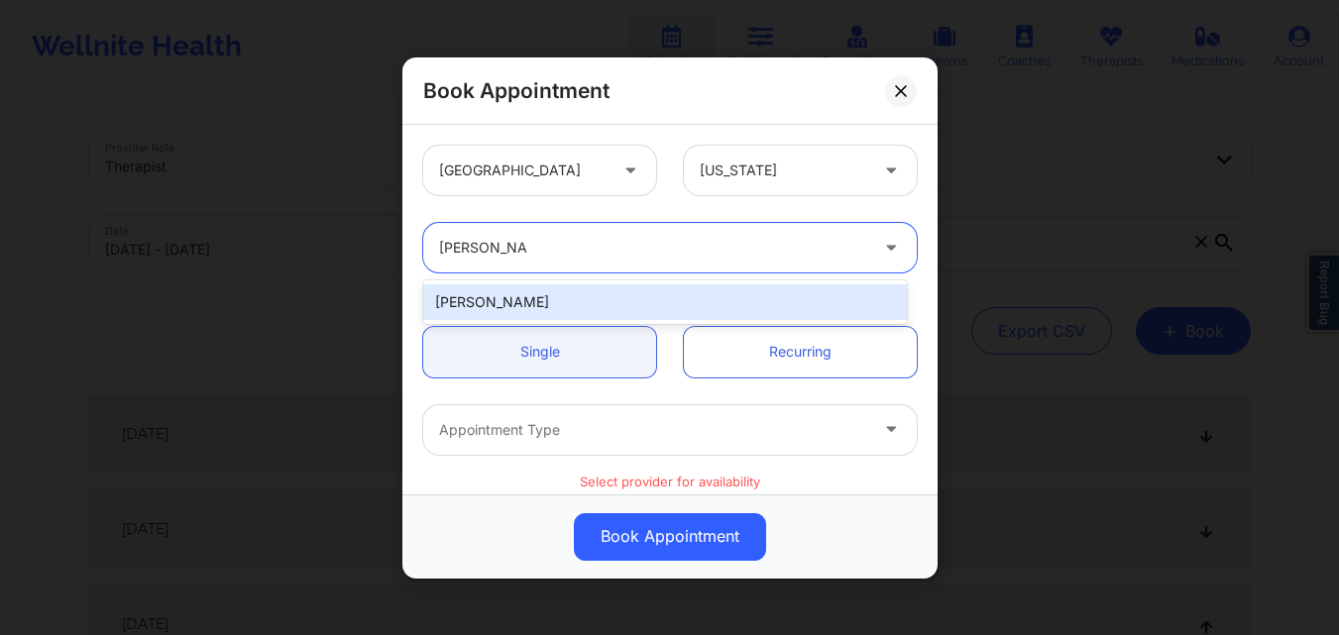
click at [543, 299] on div "[PERSON_NAME]" at bounding box center [665, 302] width 484 height 36
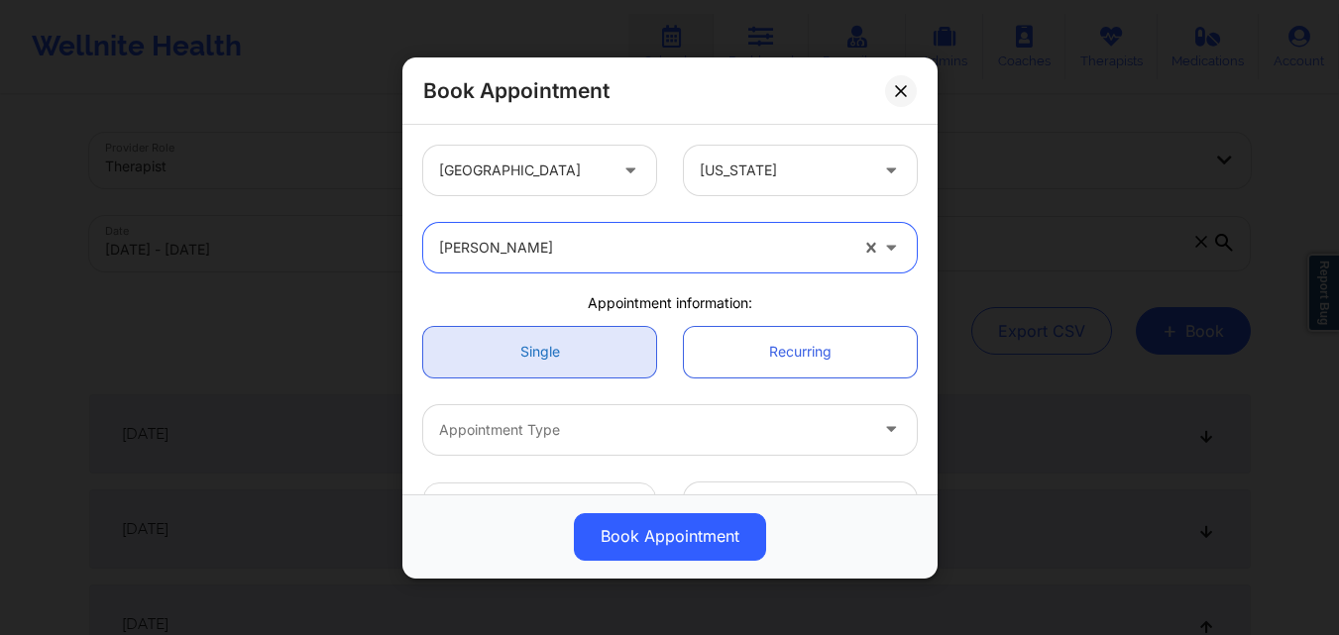
click at [543, 334] on link "Single" at bounding box center [539, 351] width 233 height 51
click at [543, 353] on link "Single" at bounding box center [539, 351] width 233 height 51
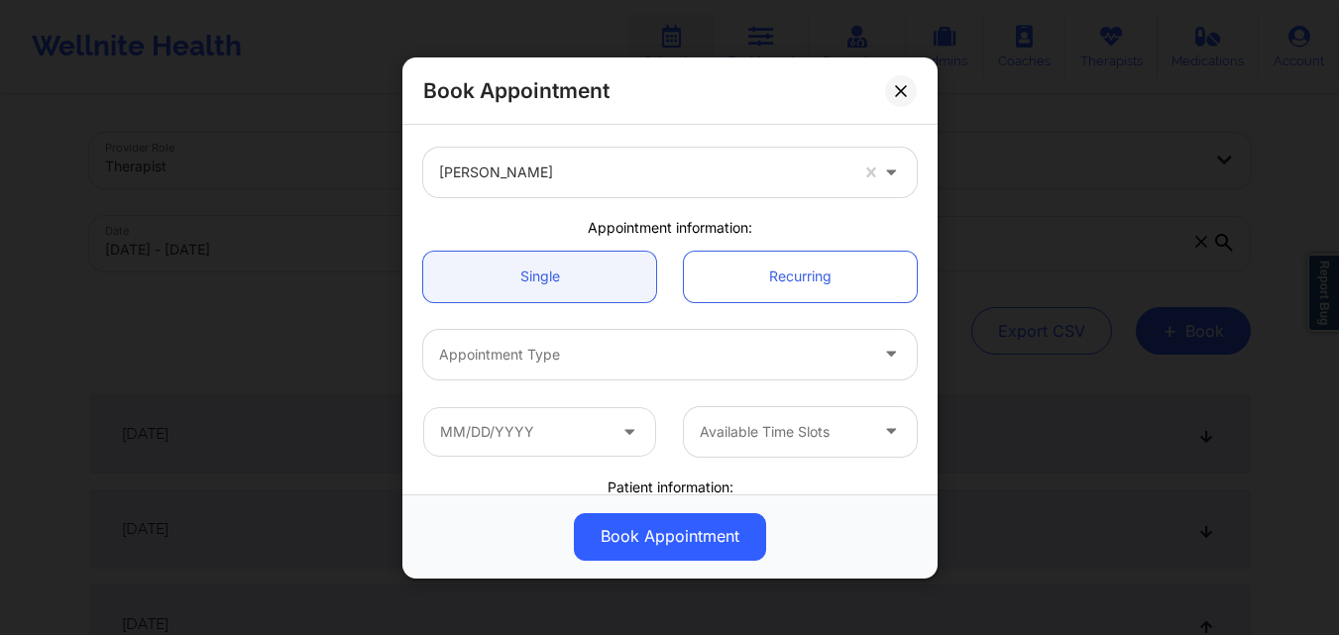
scroll to position [99, 0]
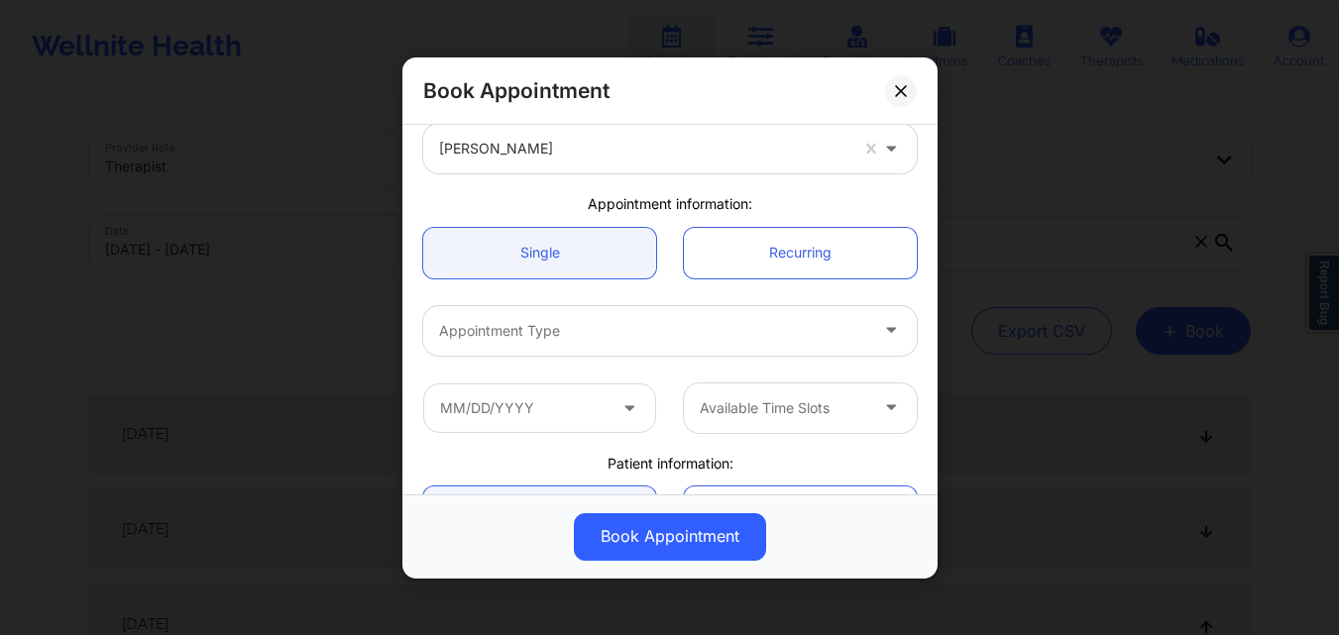
click at [560, 324] on div at bounding box center [653, 330] width 428 height 24
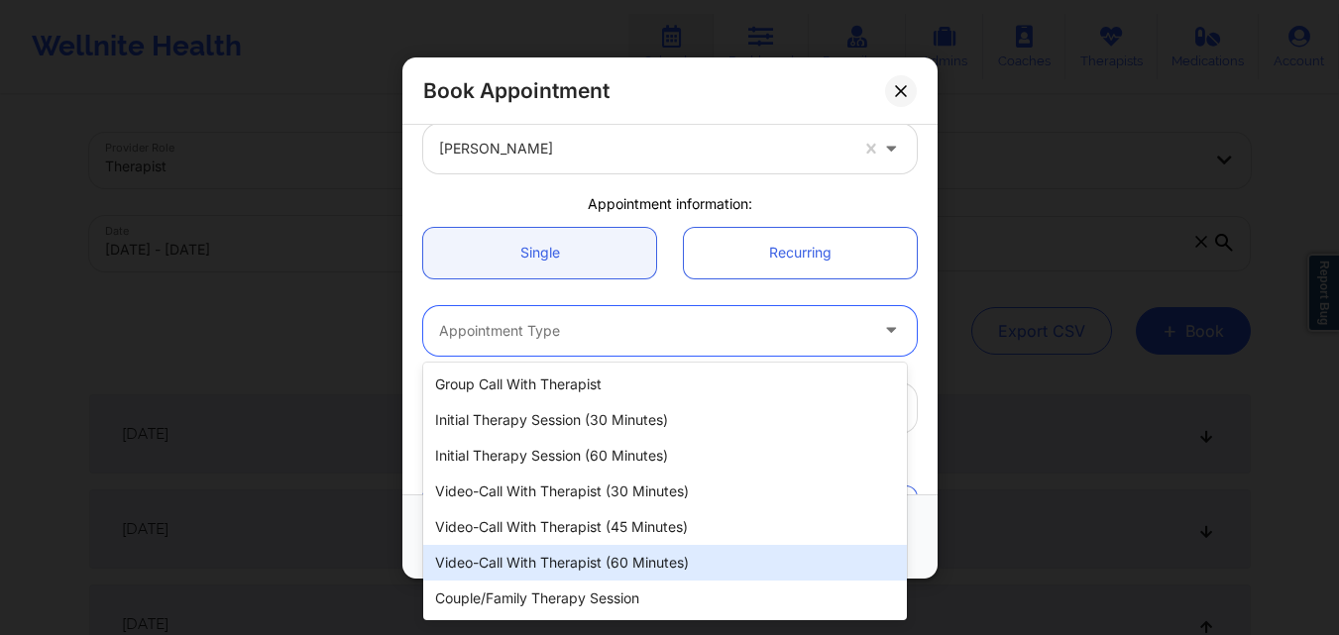
click at [573, 557] on div "Video-Call with Therapist (60 minutes)" at bounding box center [665, 563] width 484 height 36
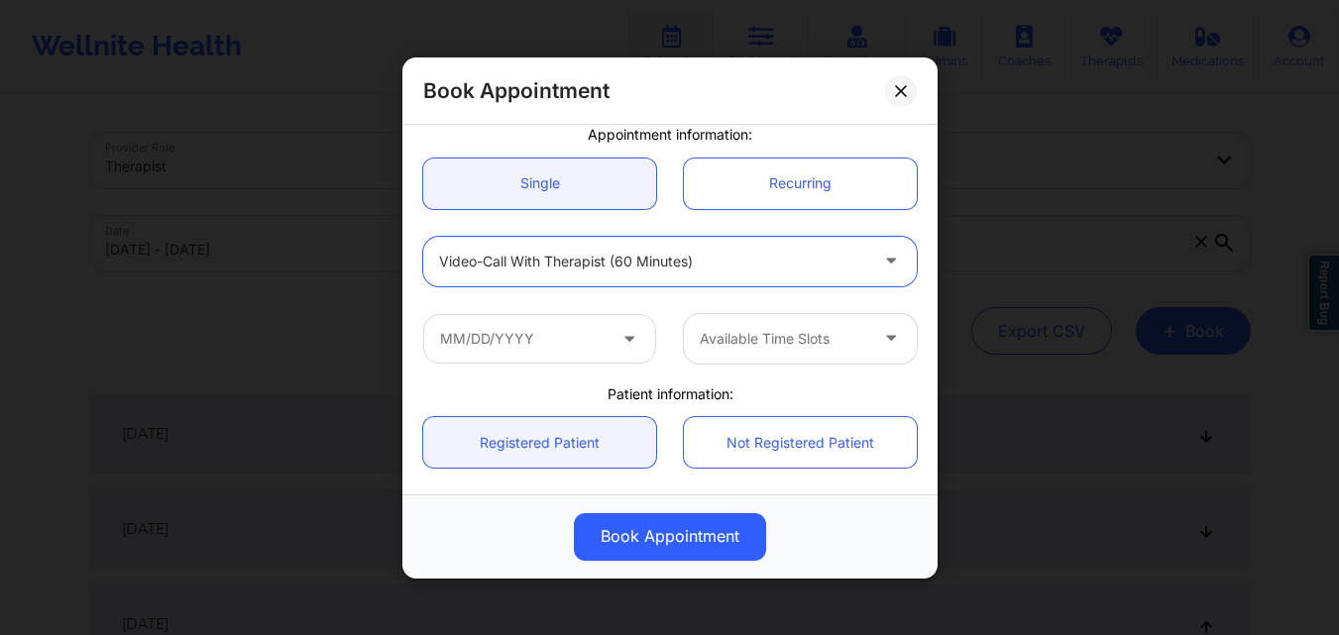
scroll to position [198, 0]
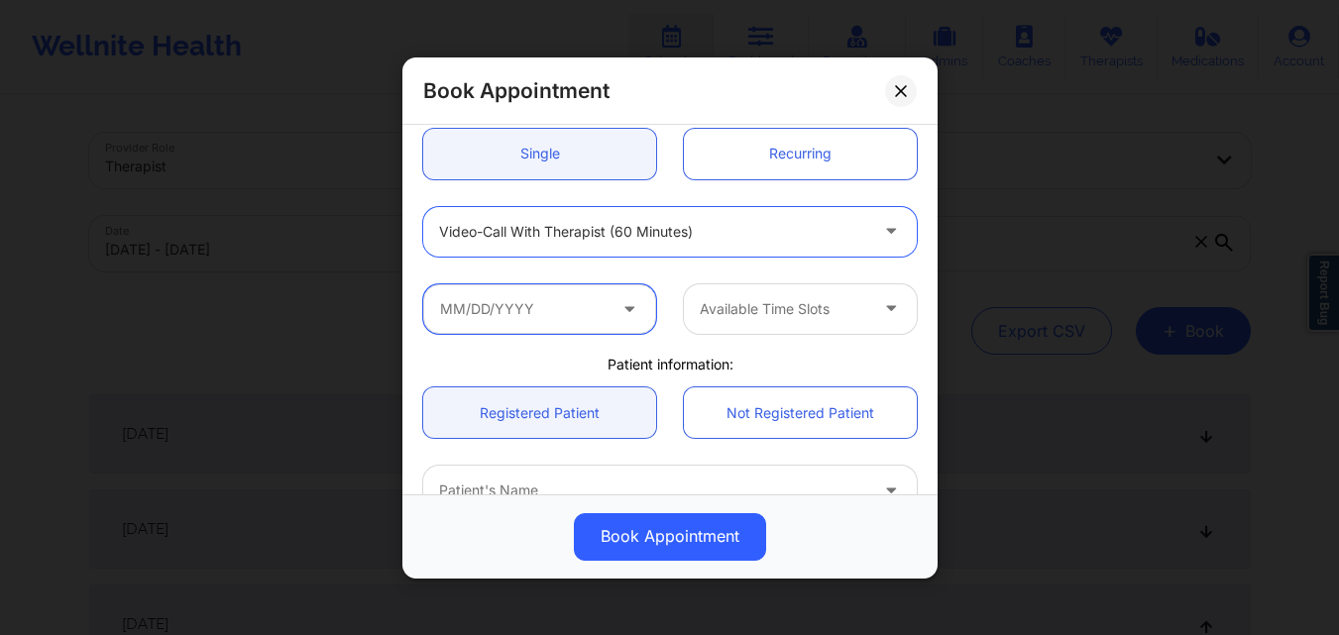
click at [552, 312] on input "text" at bounding box center [539, 308] width 233 height 50
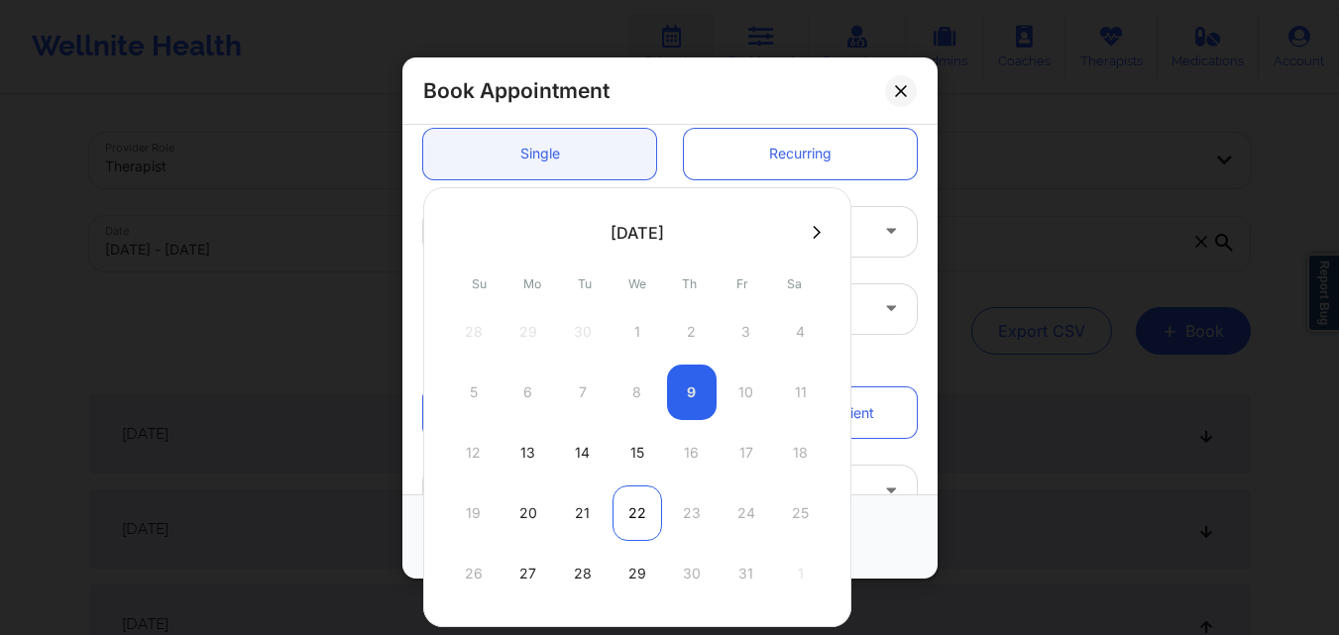
click at [630, 509] on div "22" at bounding box center [637, 513] width 50 height 55
type input "10/22/2025"
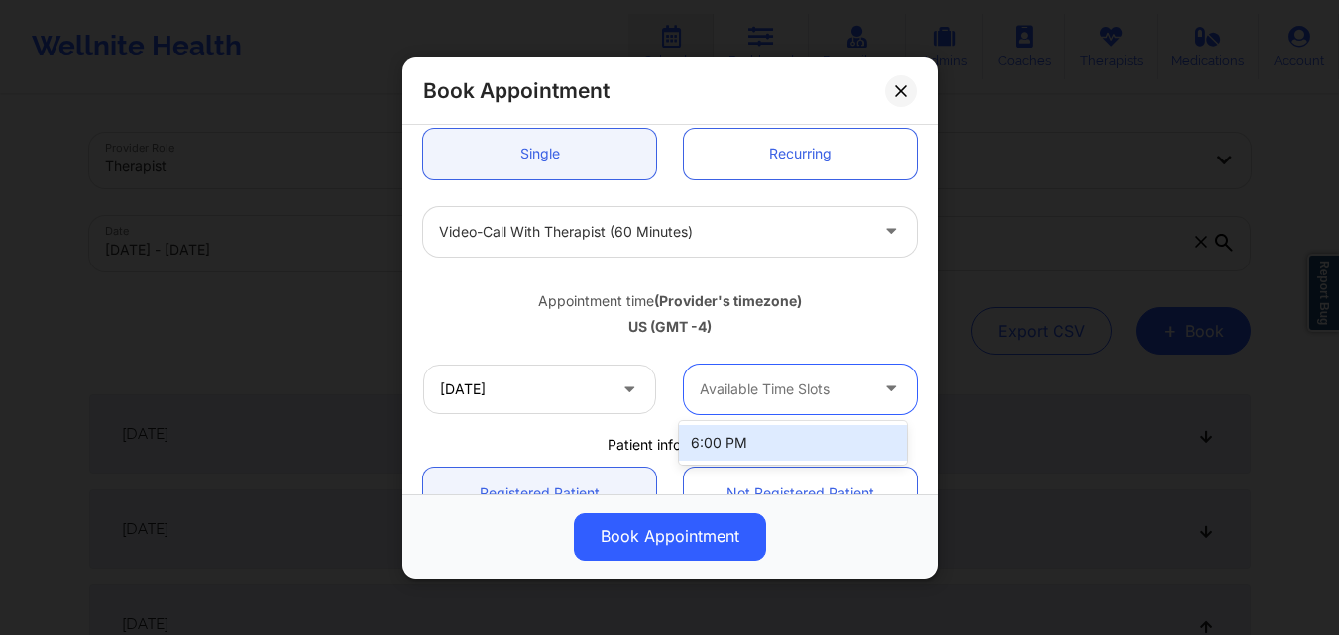
click at [817, 379] on div at bounding box center [783, 390] width 167 height 24
click at [805, 400] on div at bounding box center [783, 390] width 167 height 24
click at [804, 400] on div at bounding box center [783, 390] width 167 height 24
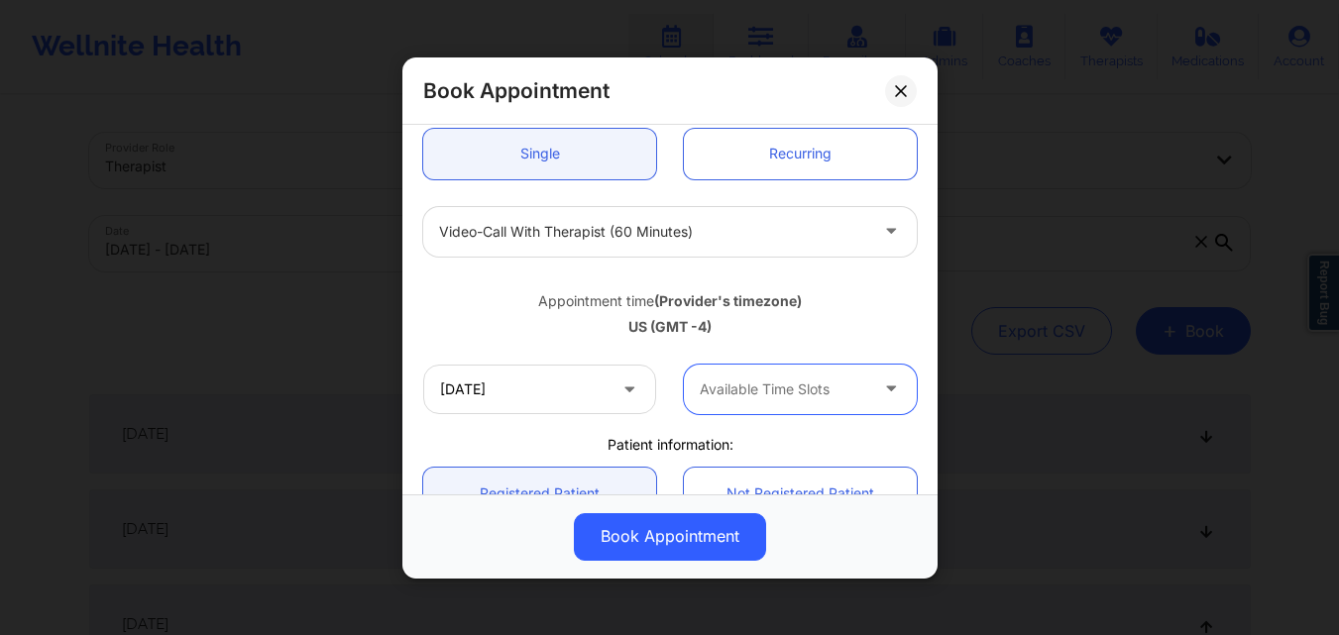
click at [804, 400] on div at bounding box center [783, 390] width 167 height 24
click at [898, 88] on icon at bounding box center [900, 89] width 11 height 11
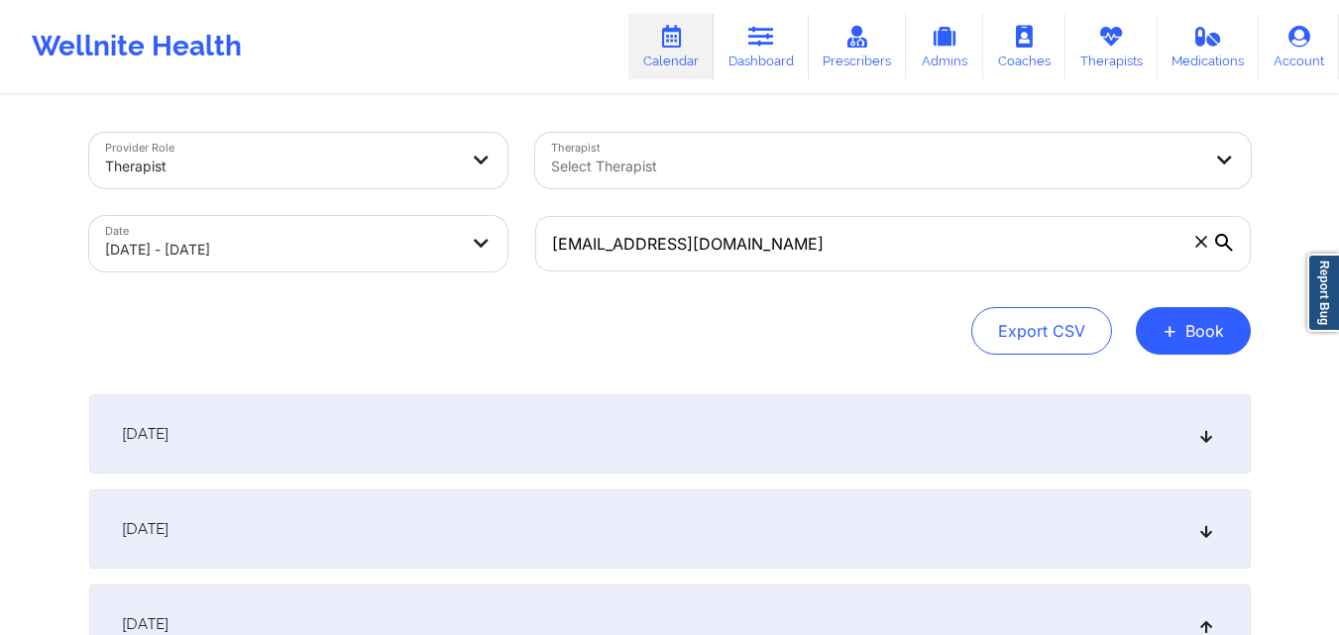
click at [1196, 238] on icon at bounding box center [1200, 241] width 11 height 11
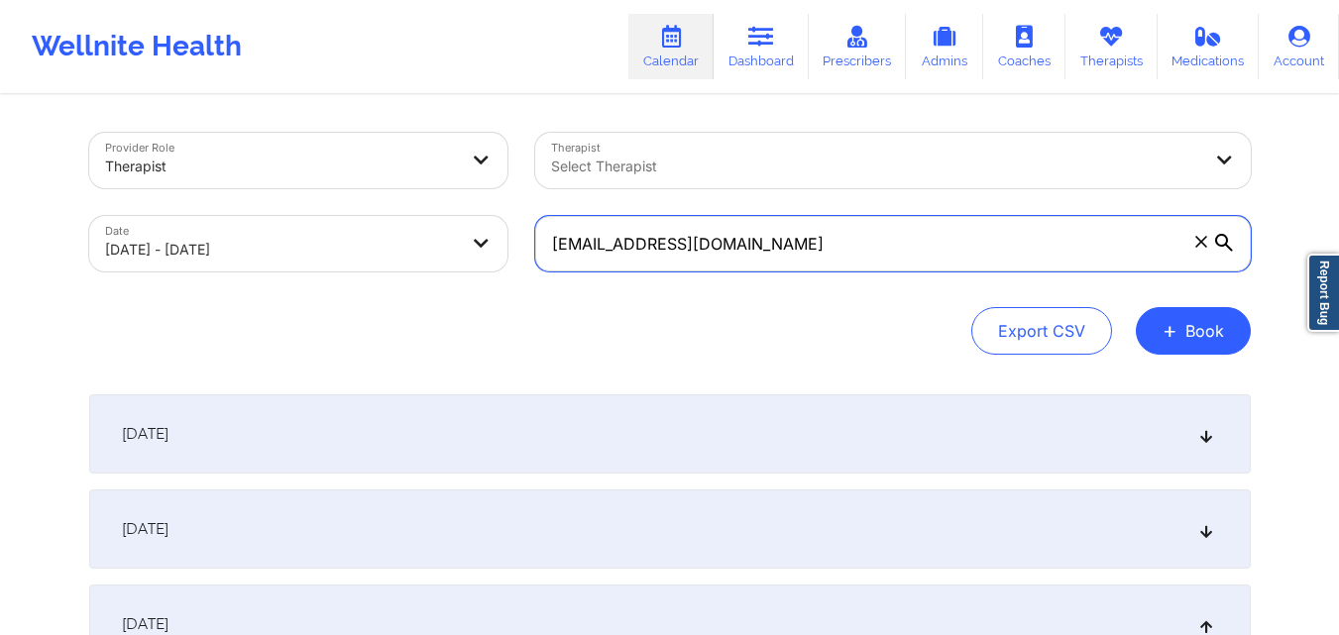
click at [1196, 238] on input "jrileythomas@gmail.com" at bounding box center [892, 243] width 715 height 55
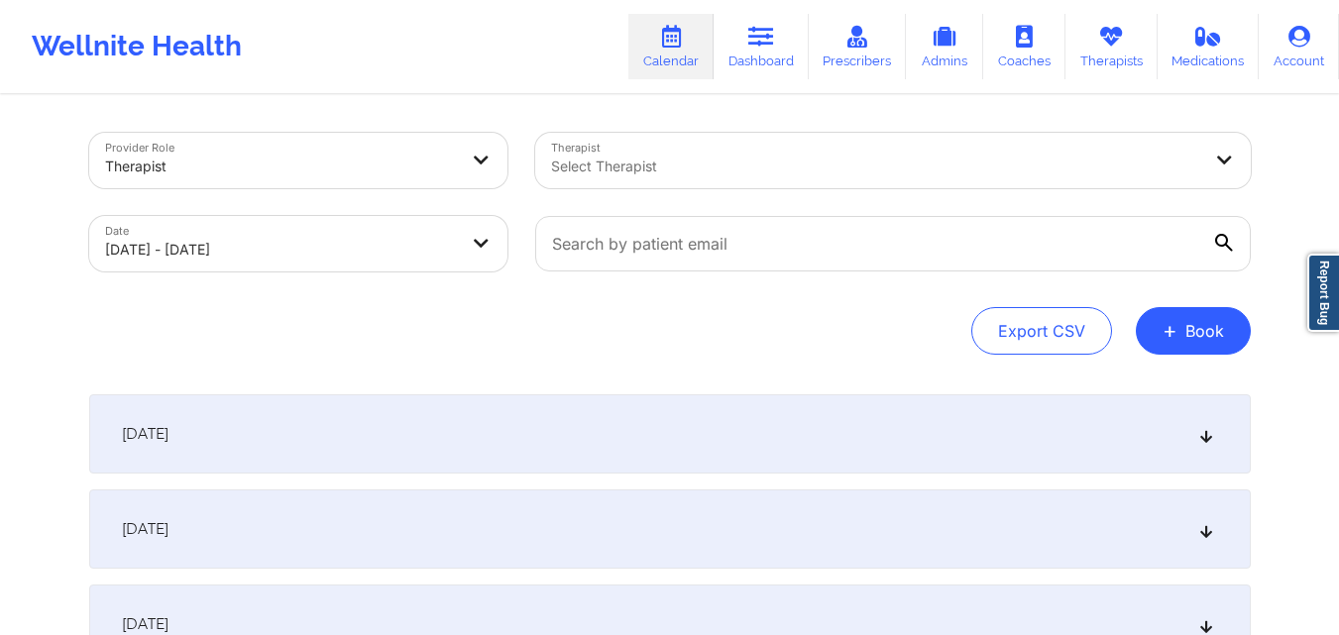
click at [1032, 159] on div at bounding box center [876, 167] width 650 height 24
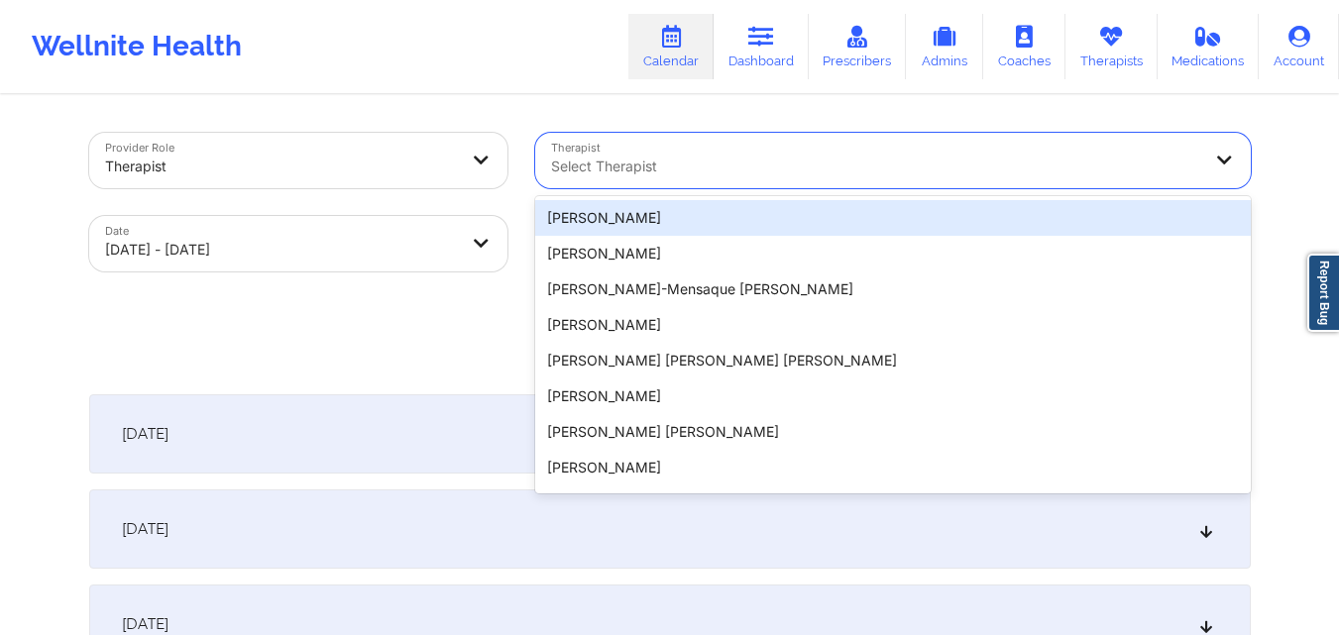
paste input "Sergio Sandoval"
type input "Sergio Sandoval"
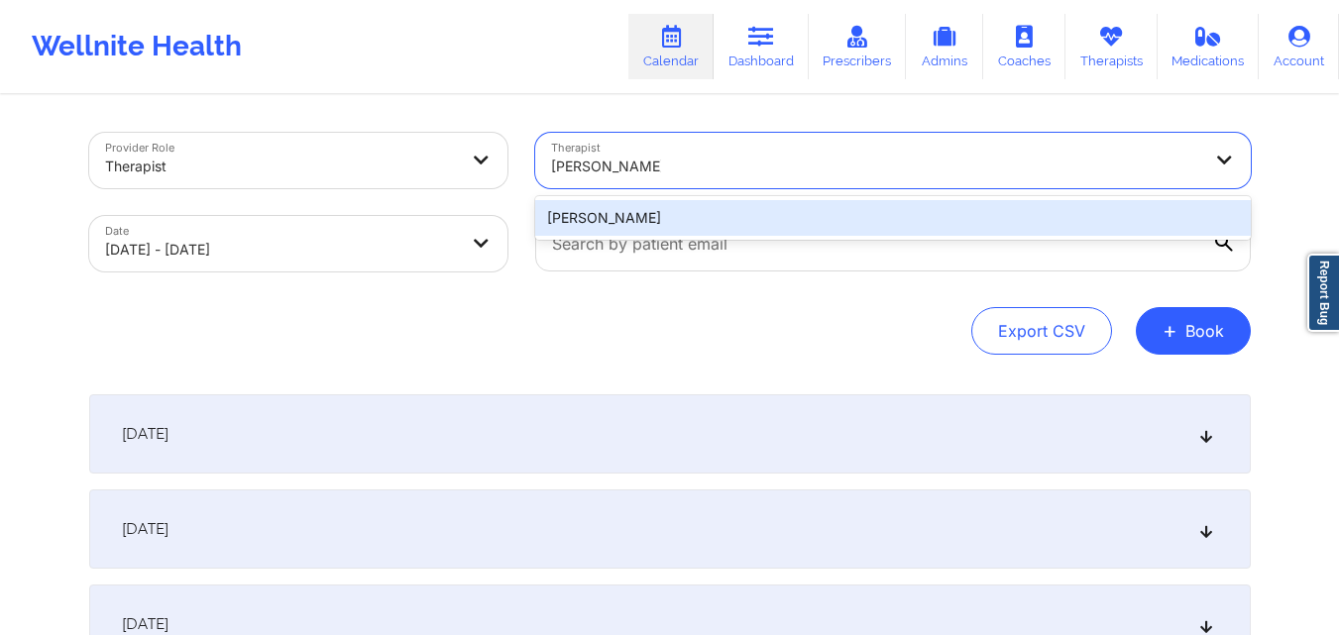
click at [734, 221] on div "Sergio Sandoval" at bounding box center [892, 218] width 715 height 36
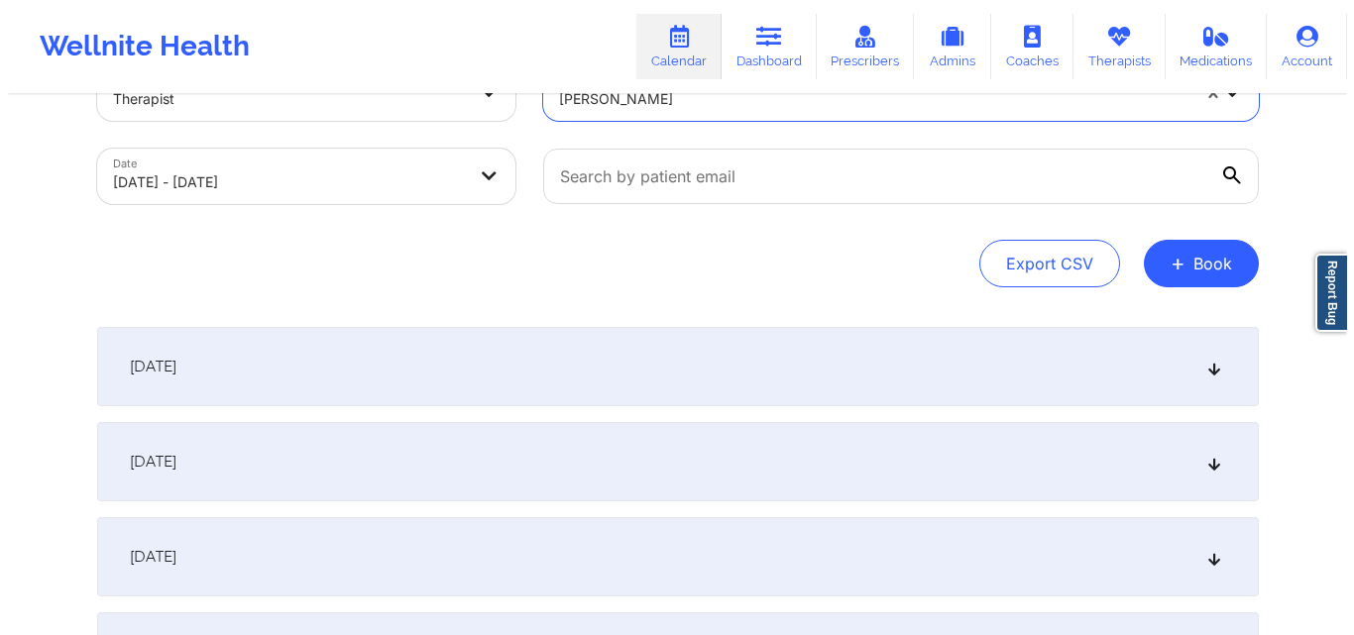
scroll to position [0, 0]
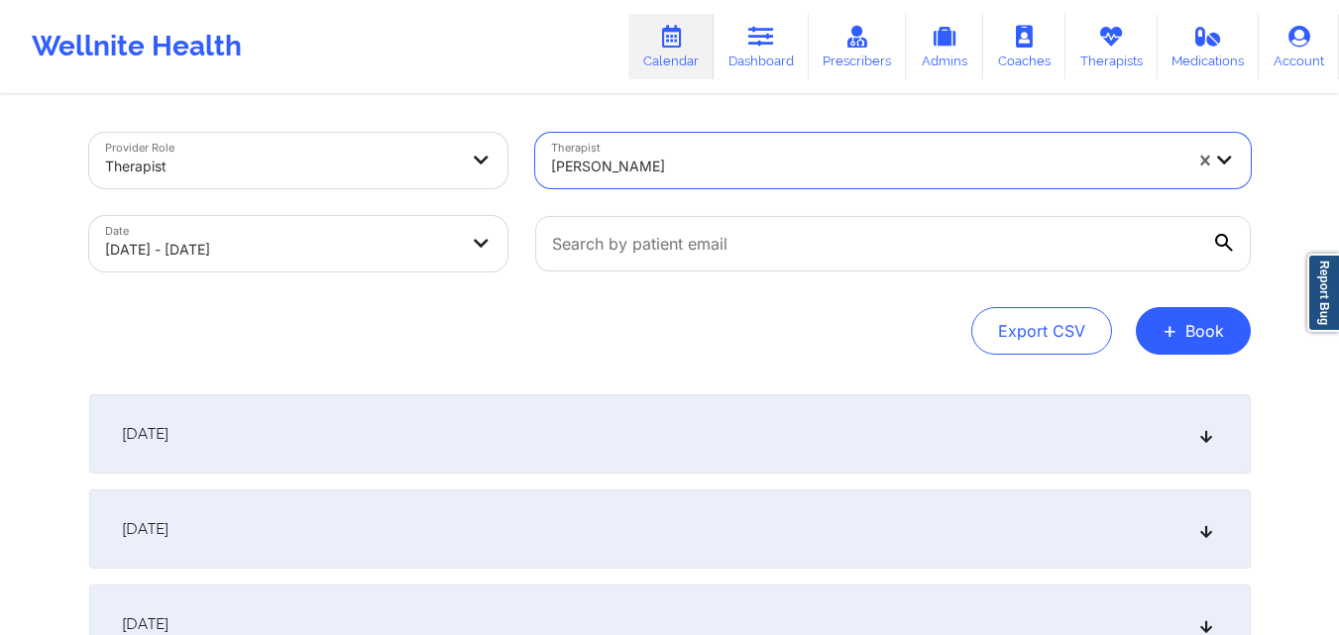
select select "2025-9"
select select "2025-10"
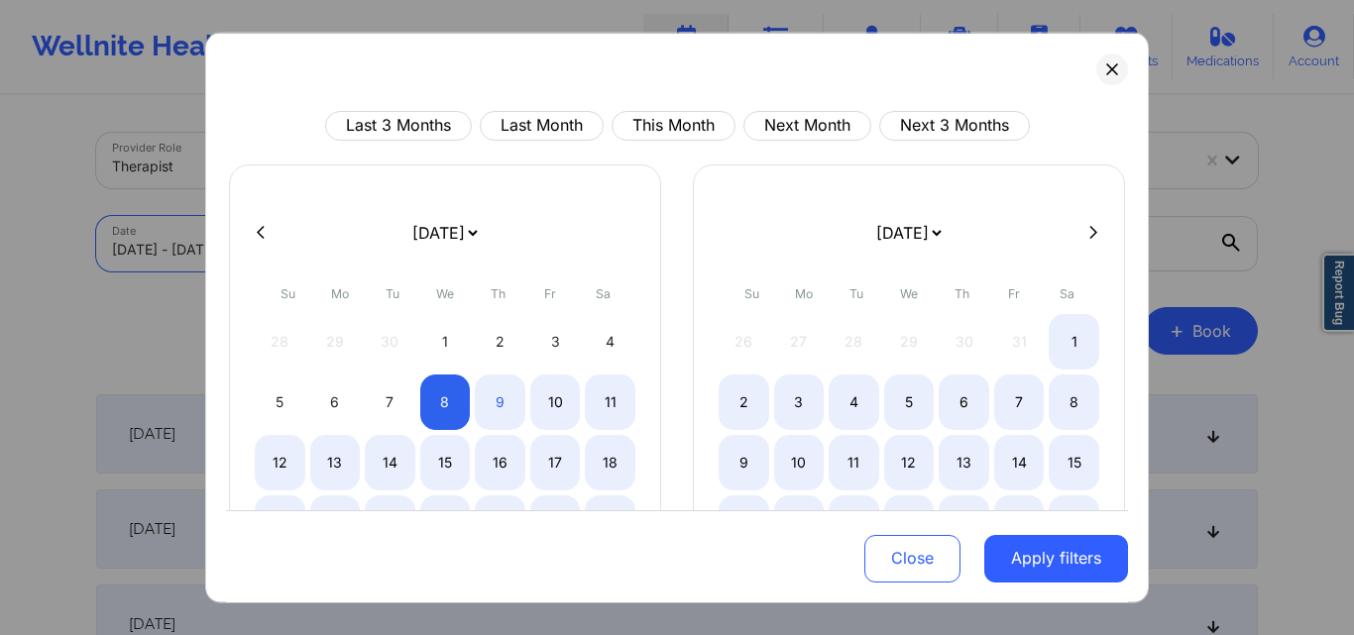
click at [433, 338] on div "1" at bounding box center [445, 340] width 51 height 55
select select "2025-9"
select select "2025-10"
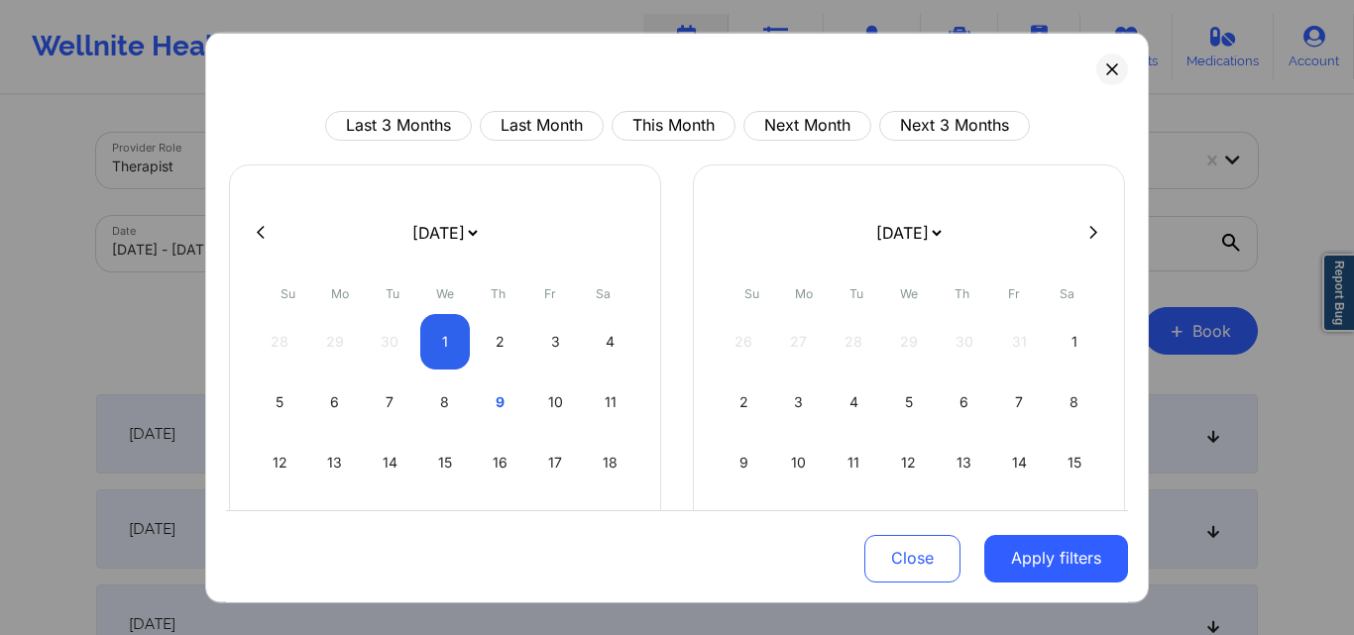
select select "2025-9"
select select "2025-10"
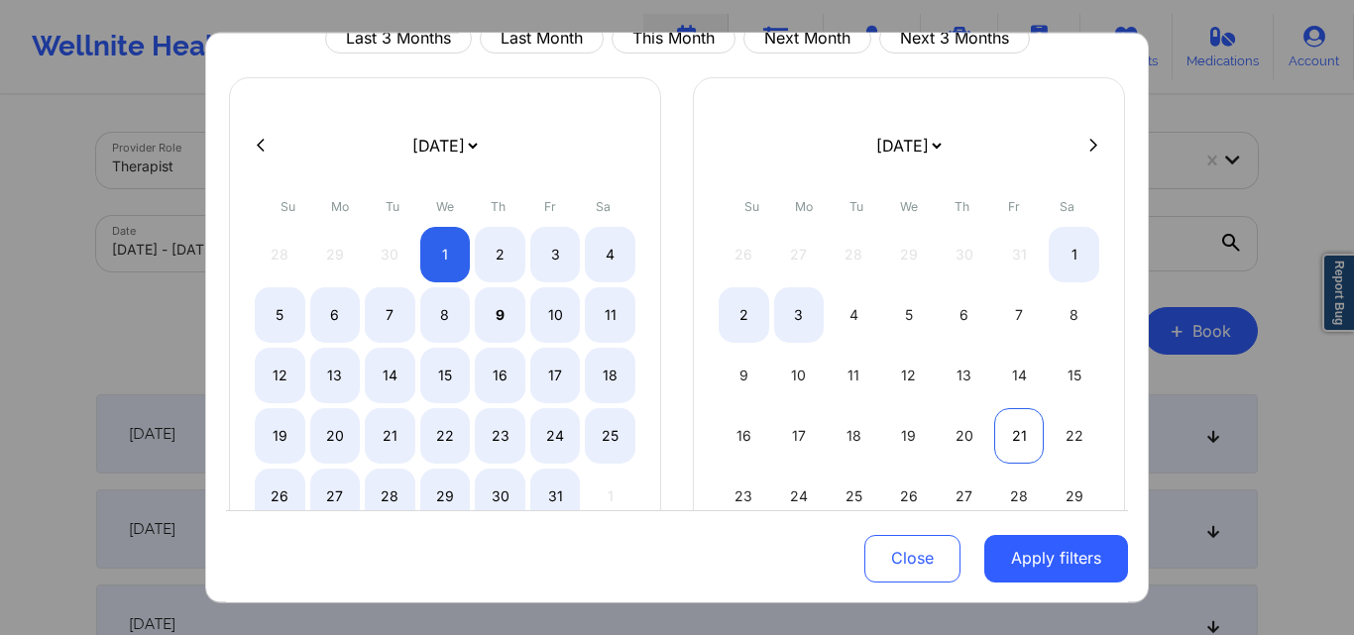
select select "2025-9"
select select "2025-10"
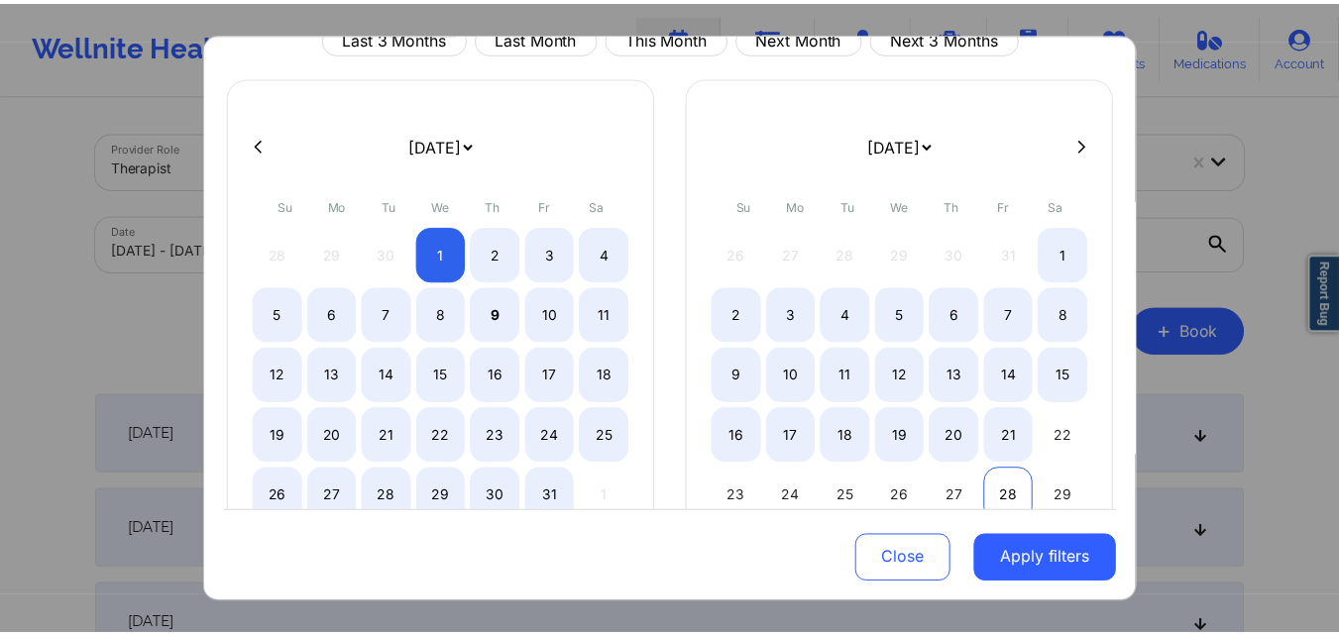
scroll to position [198, 0]
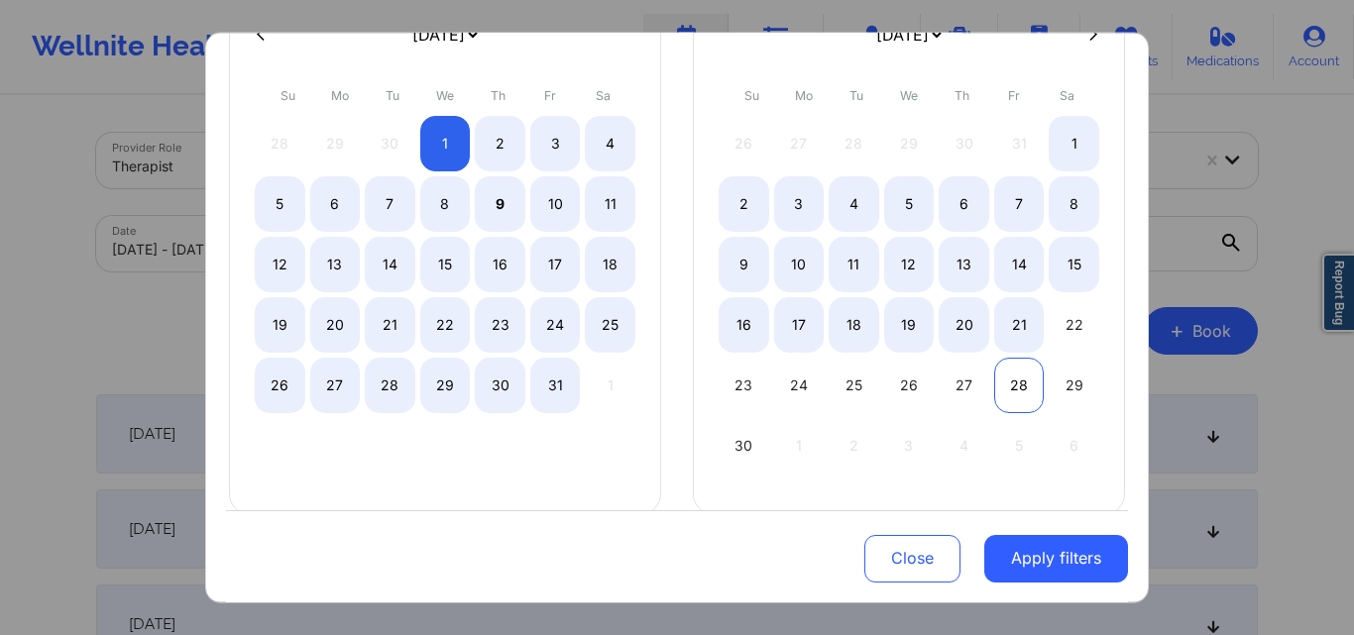
select select "2025-9"
select select "2025-10"
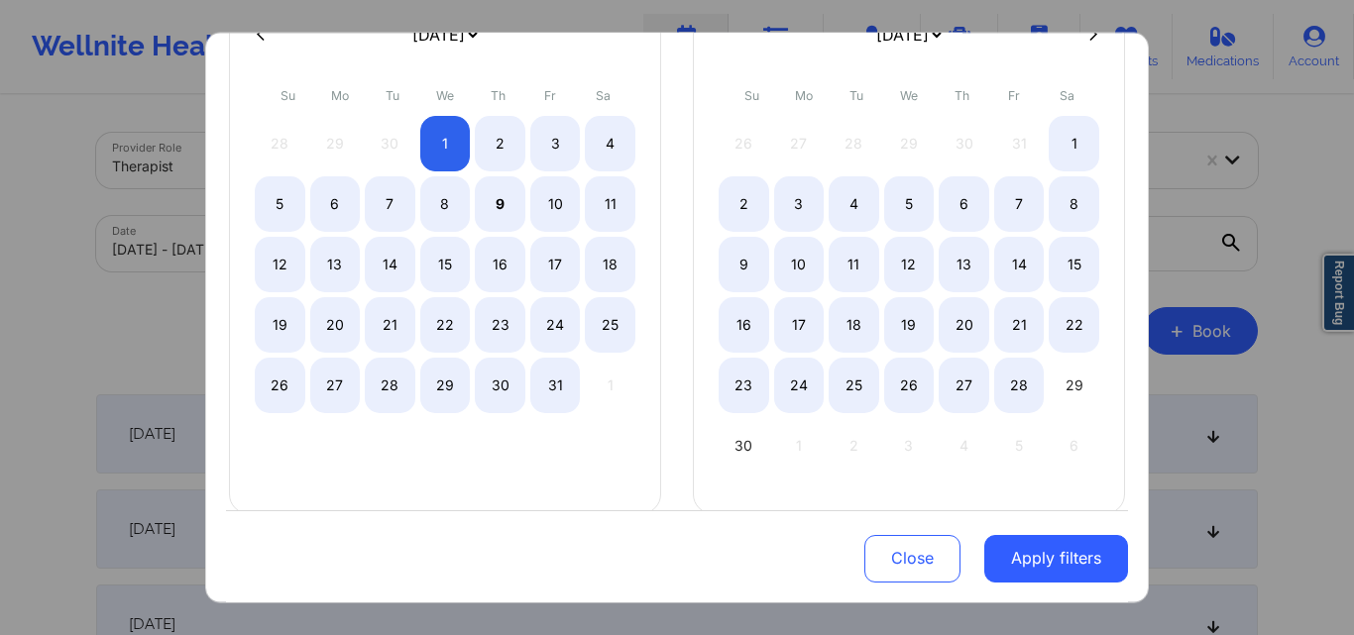
select select "2025-9"
select select "2025-10"
select select "2025-9"
select select "2025-10"
click at [720, 442] on div "30" at bounding box center [743, 444] width 51 height 55
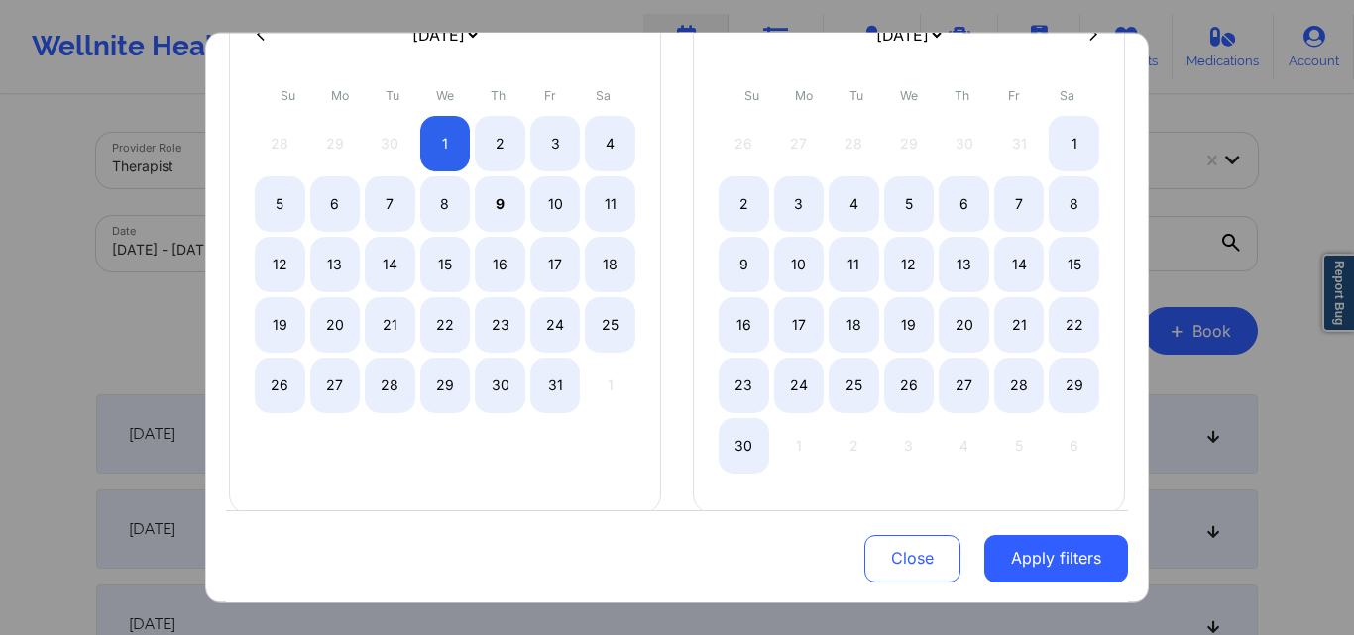
select select "2025-9"
select select "2025-10"
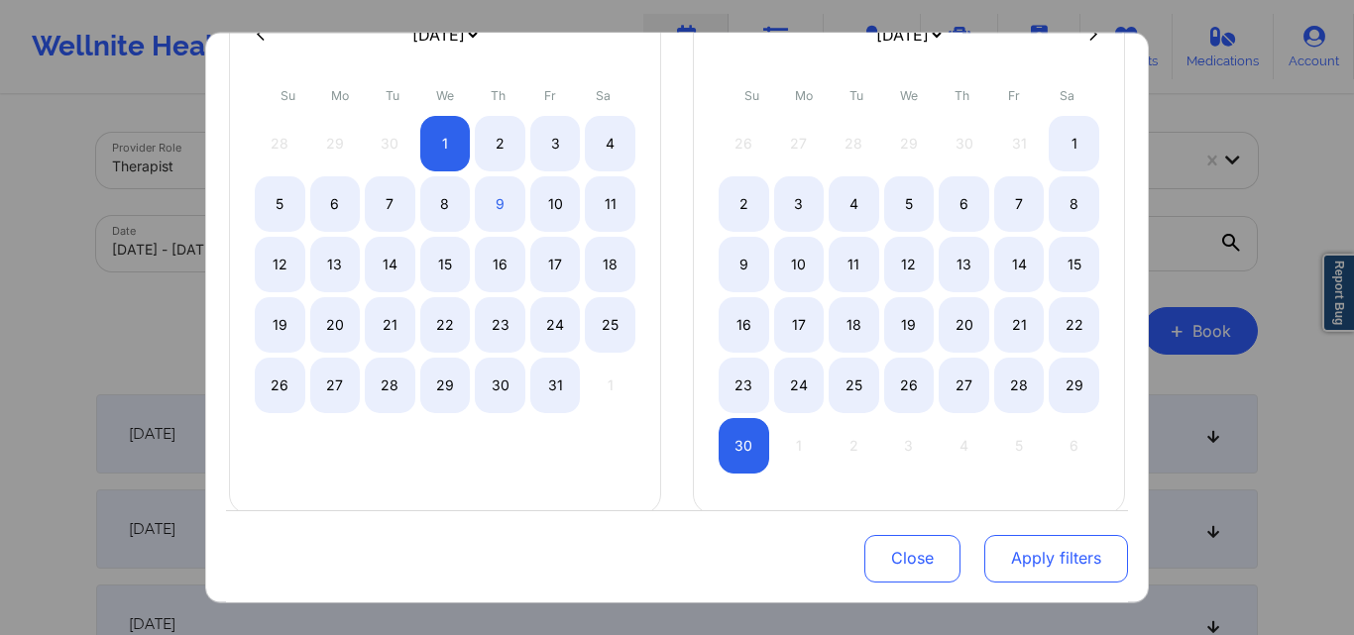
click at [1048, 566] on button "Apply filters" at bounding box center [1056, 559] width 144 height 48
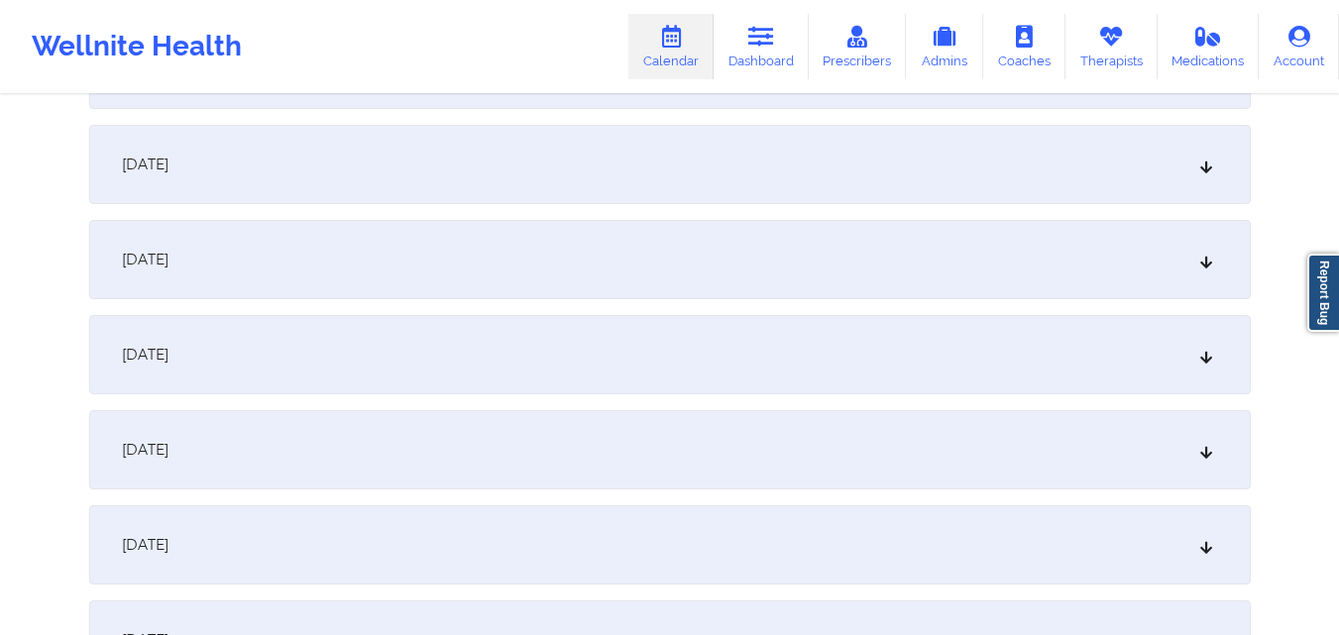
scroll to position [495, 0]
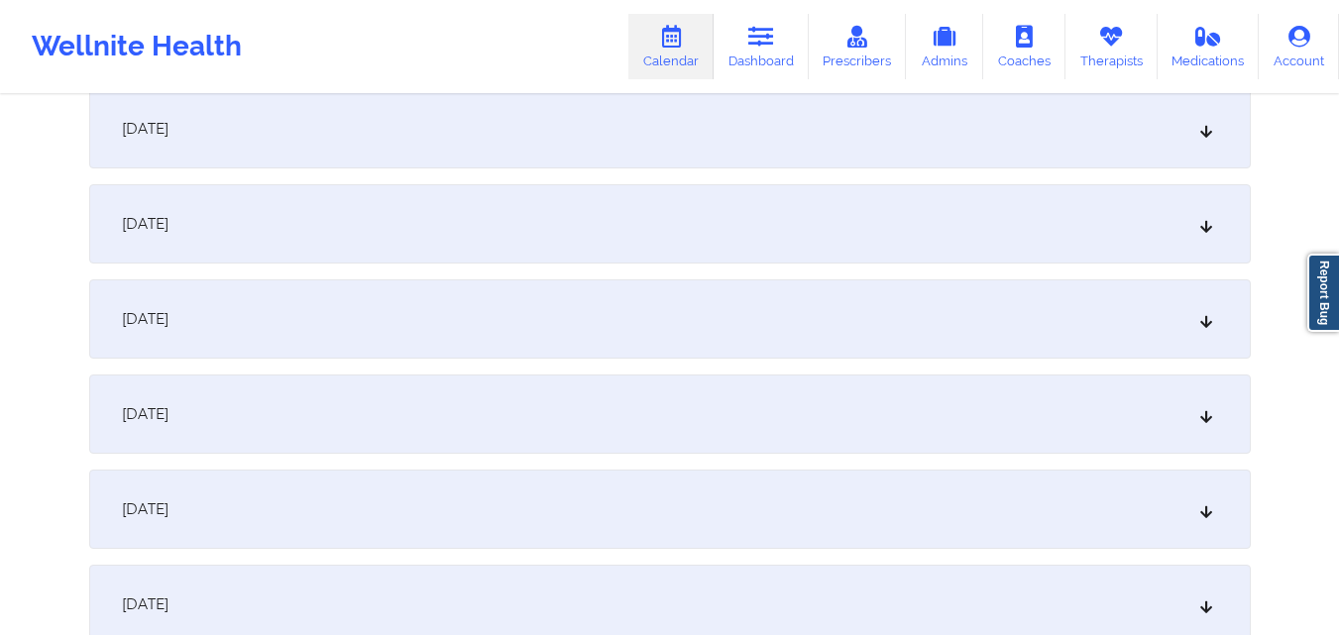
click at [379, 428] on div "October 6, 2025" at bounding box center [669, 414] width 1161 height 79
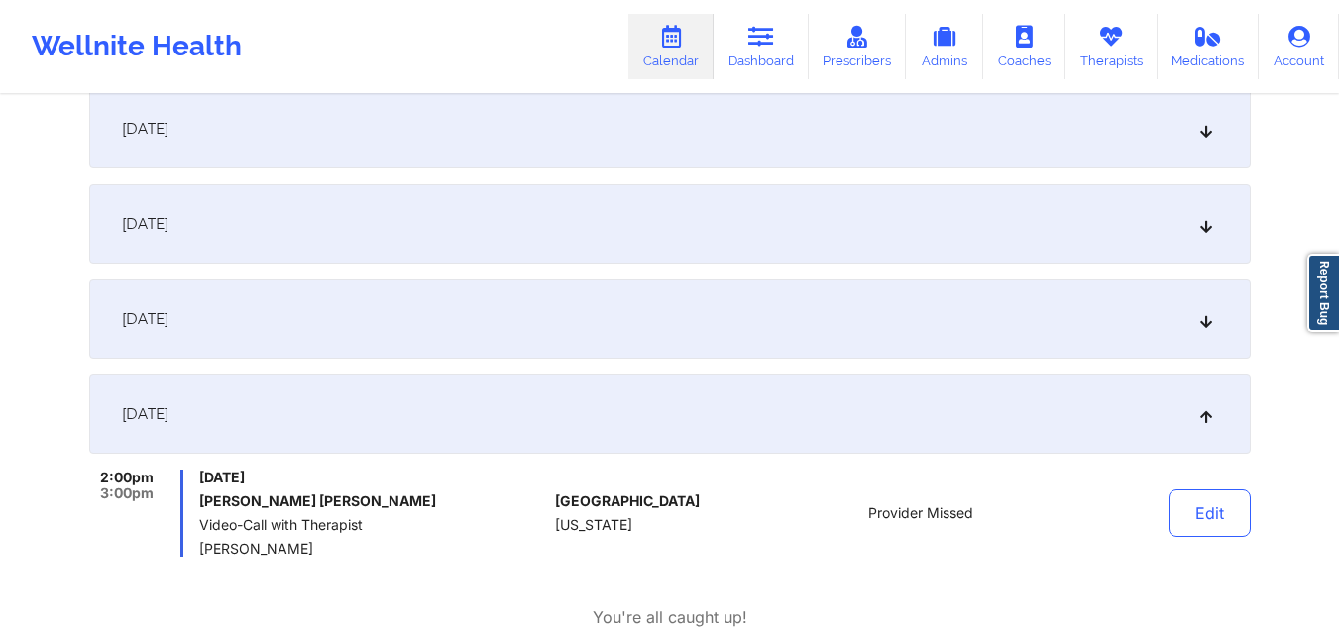
scroll to position [595, 0]
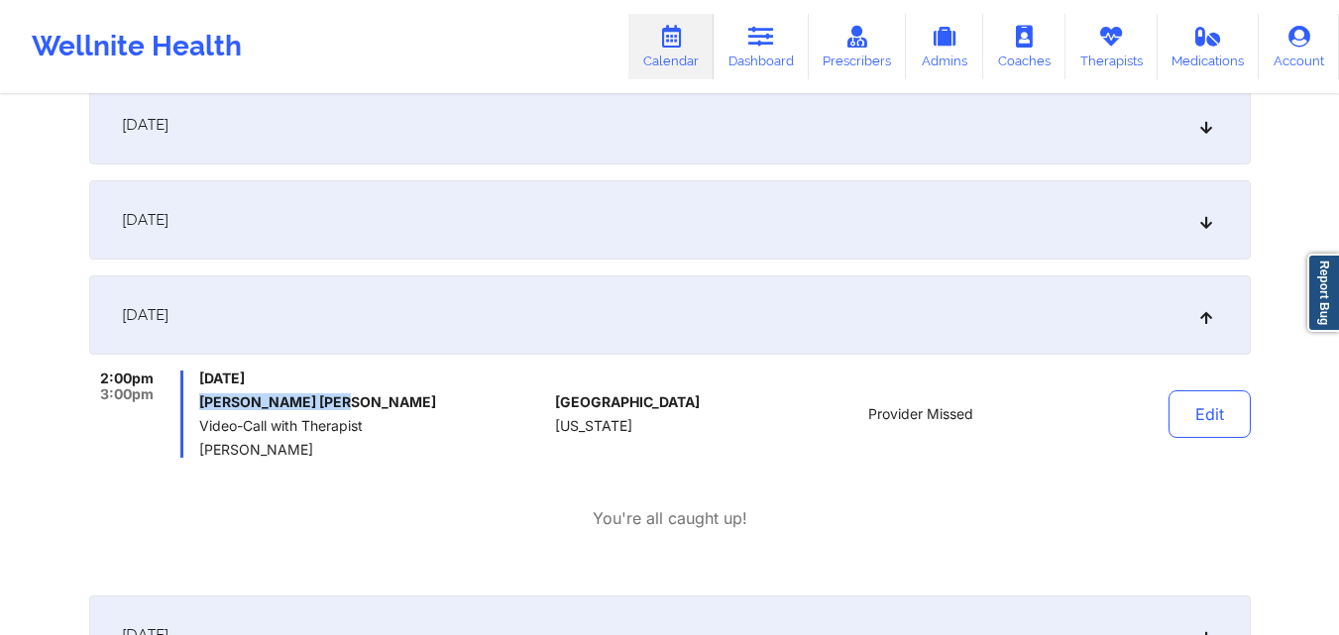
drag, startPoint x: 200, startPoint y: 399, endPoint x: 377, endPoint y: 406, distance: 176.5
click at [377, 406] on h6 "Douglas De La Mota" at bounding box center [373, 402] width 348 height 16
copy h6 "Douglas De La Mota"
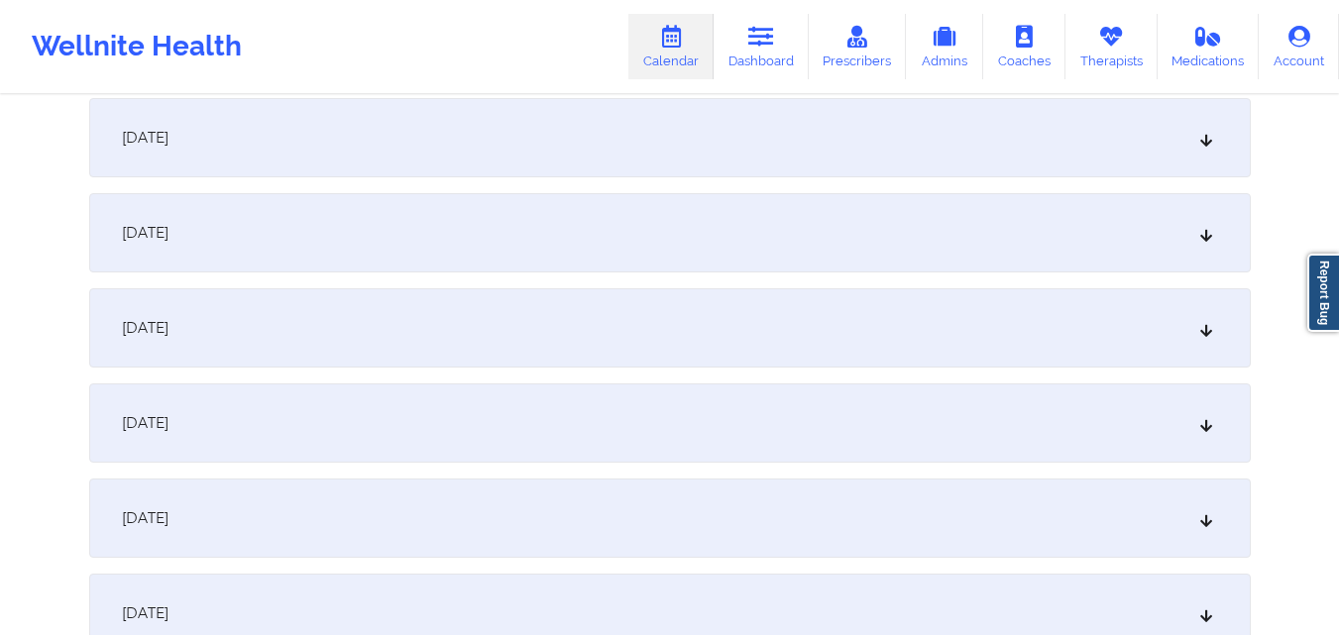
scroll to position [1586, 0]
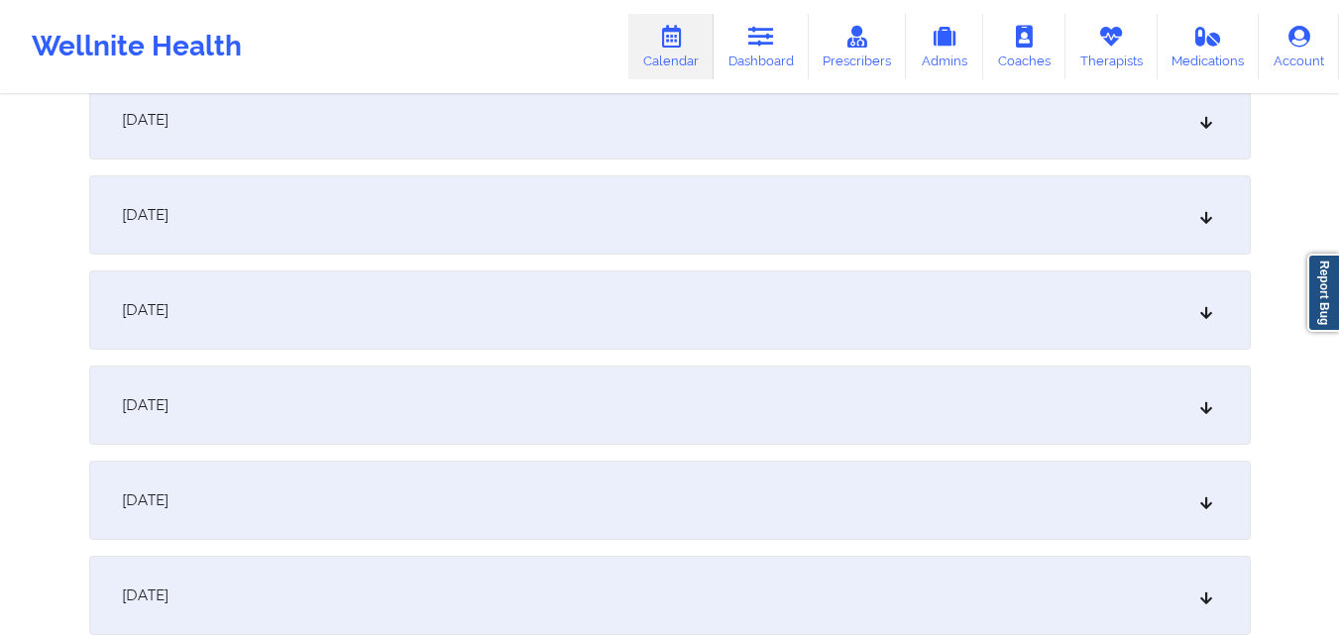
click at [765, 230] on div "October 13, 2025" at bounding box center [669, 214] width 1161 height 79
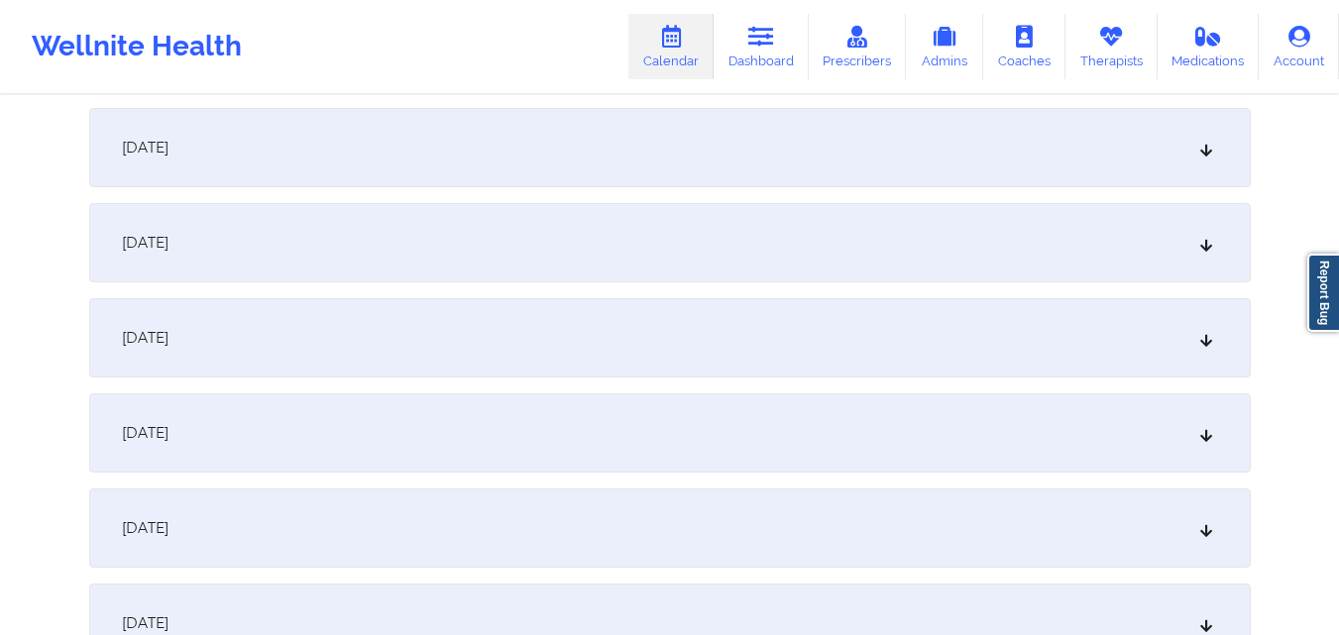
scroll to position [2577, 0]
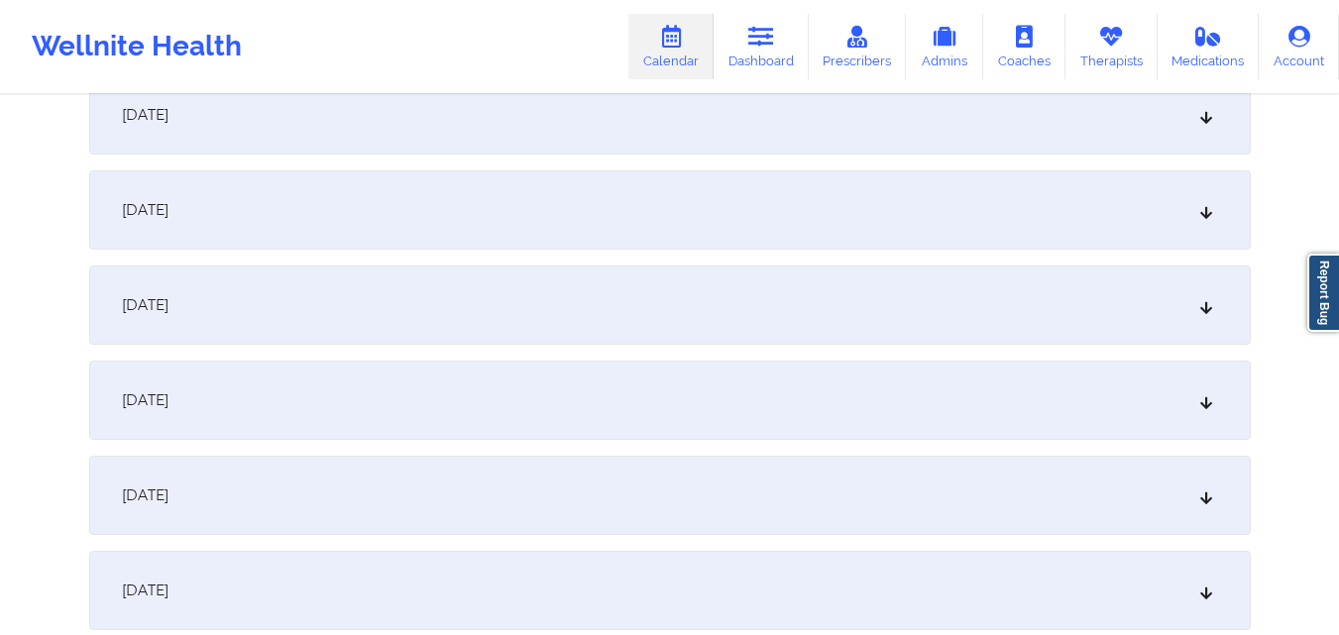
click at [722, 146] on div "October 20, 2025" at bounding box center [669, 114] width 1161 height 79
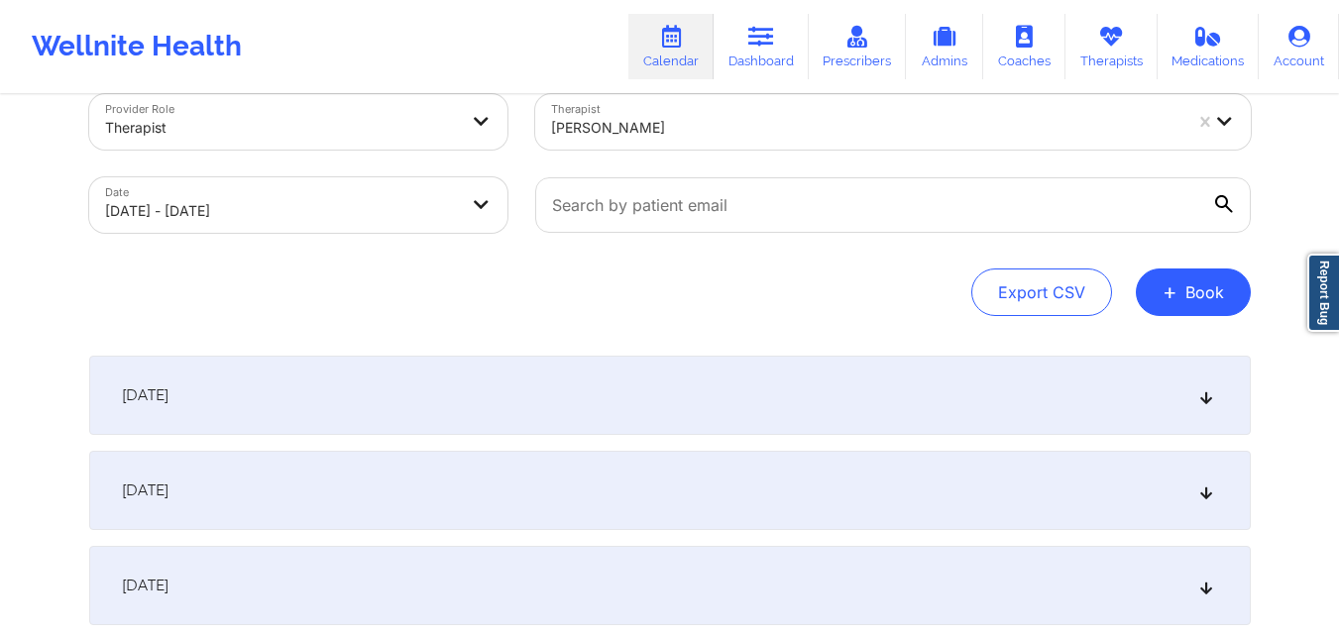
scroll to position [0, 0]
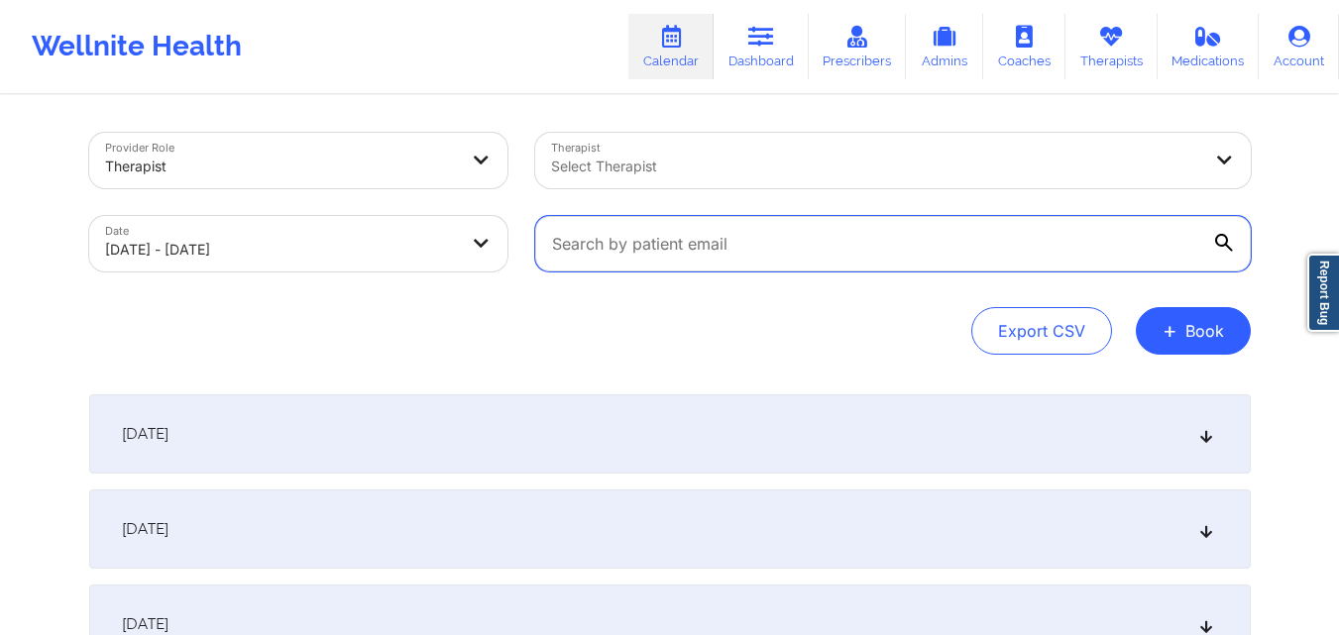
click at [800, 250] on input "text" at bounding box center [892, 243] width 715 height 55
paste input "daniellesarnecky@aol.com"
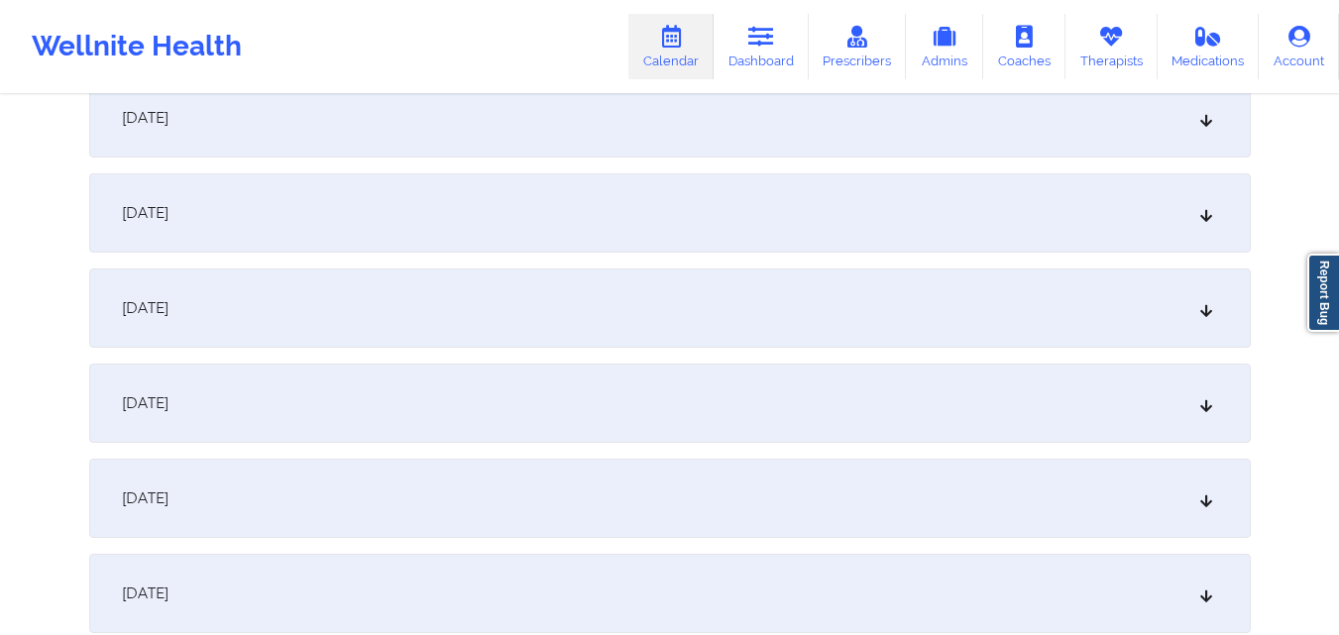
scroll to position [991, 0]
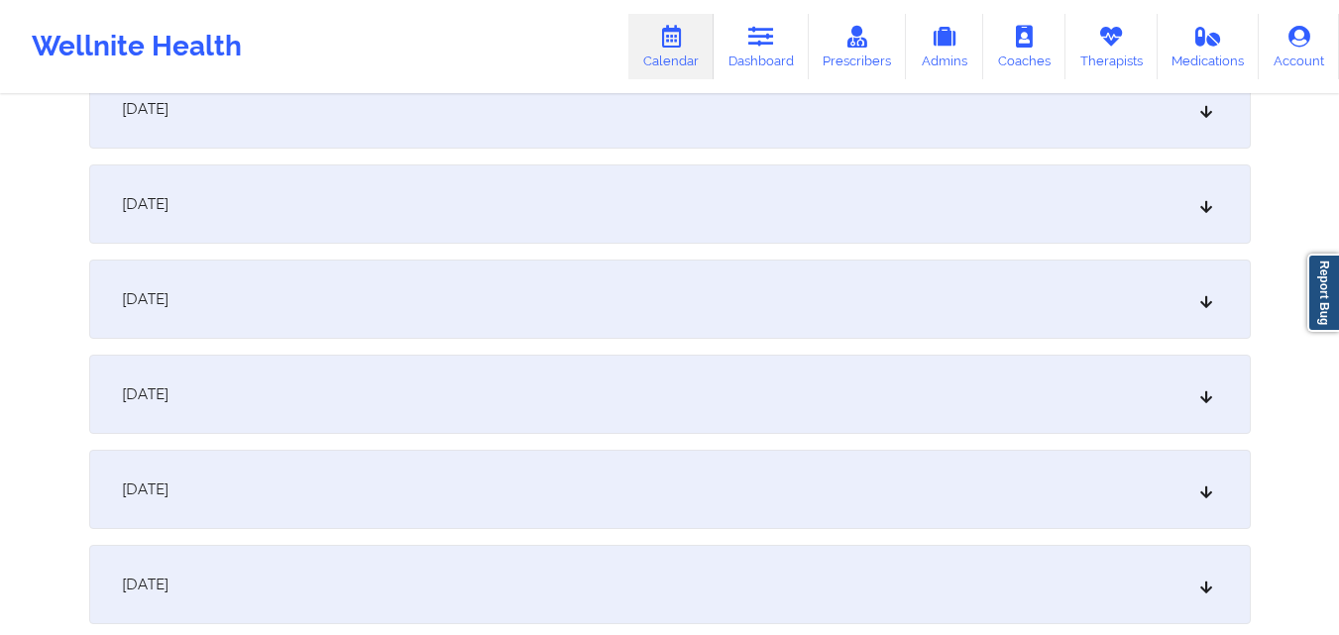
type input "daniellesarnecky@aol.com"
click at [683, 275] on div "October 10, 2025" at bounding box center [669, 299] width 1161 height 79
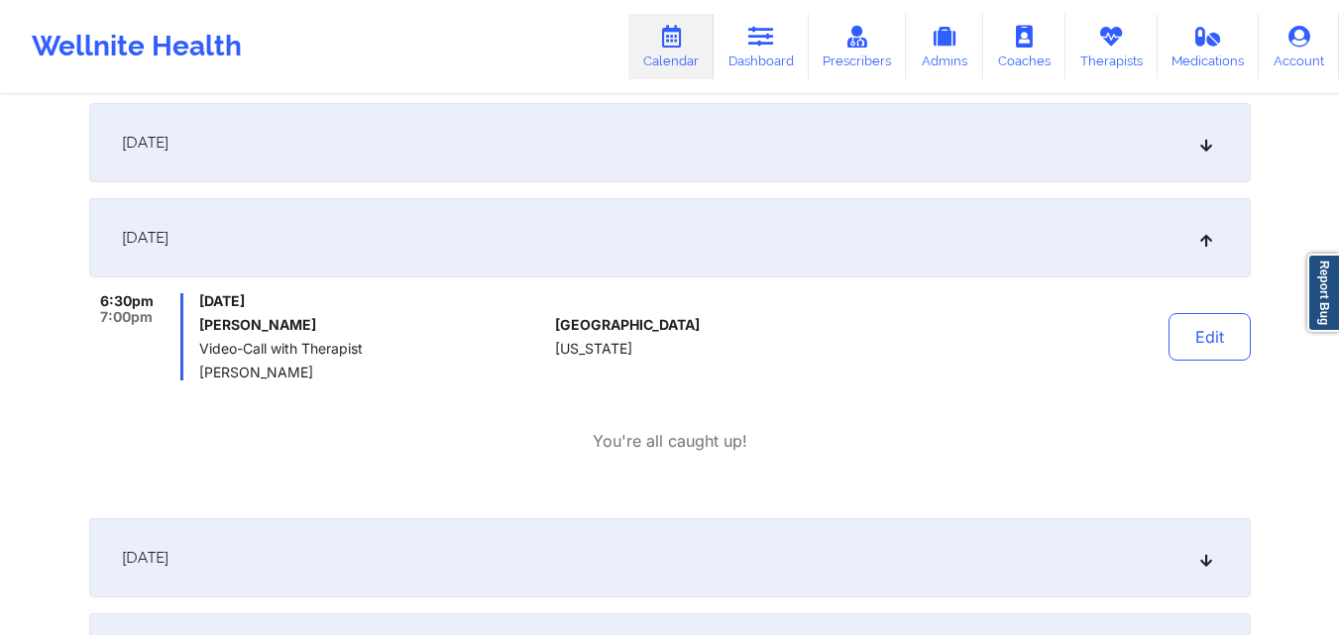
scroll to position [1090, 0]
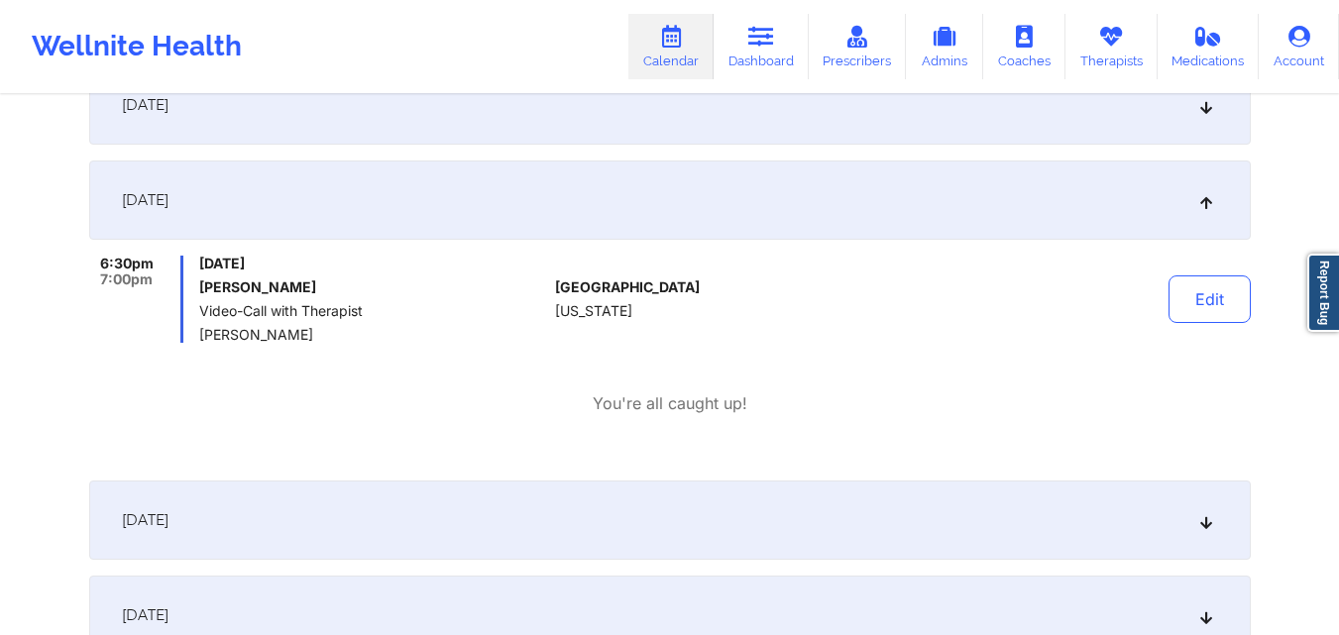
click at [720, 127] on div "October 9, 2025" at bounding box center [669, 104] width 1161 height 79
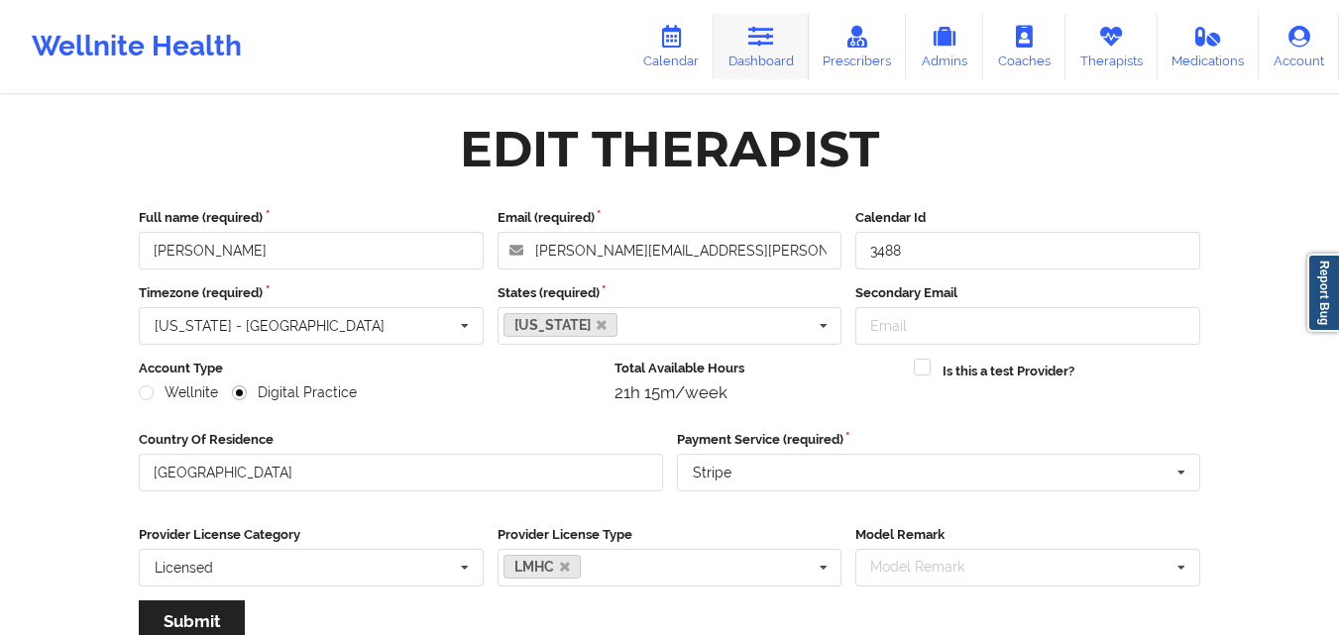
click at [782, 34] on link "Dashboard" at bounding box center [761, 46] width 95 height 65
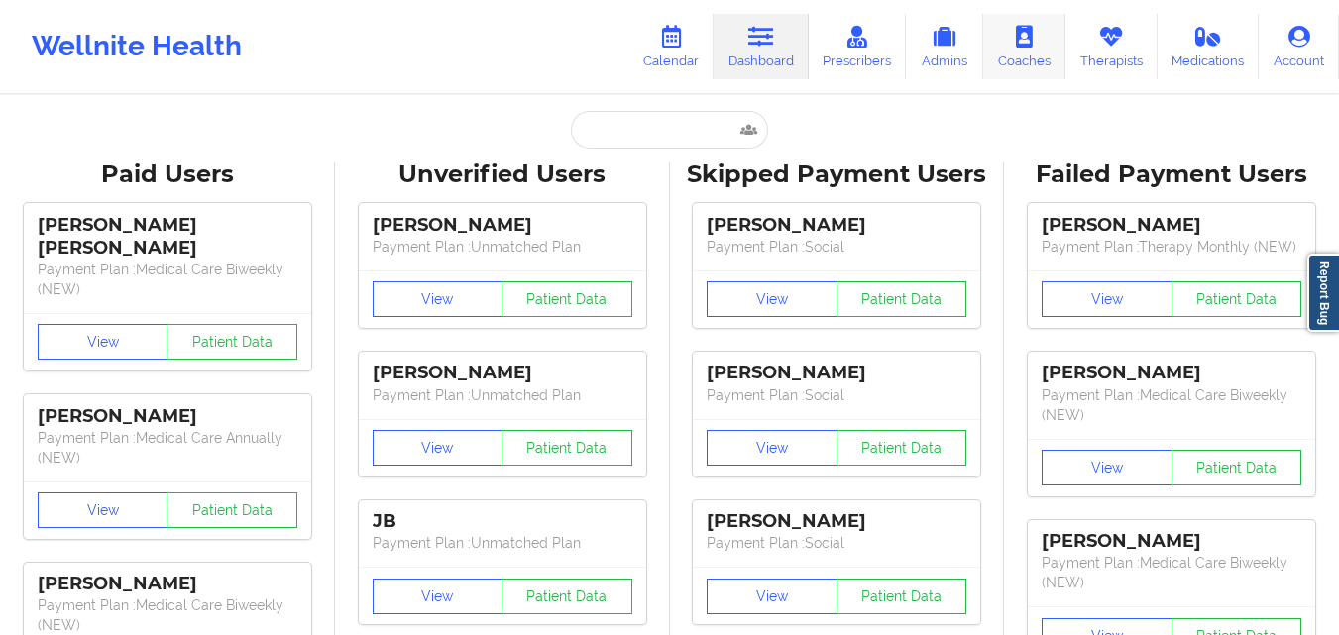
click at [1113, 42] on icon at bounding box center [1111, 37] width 26 height 22
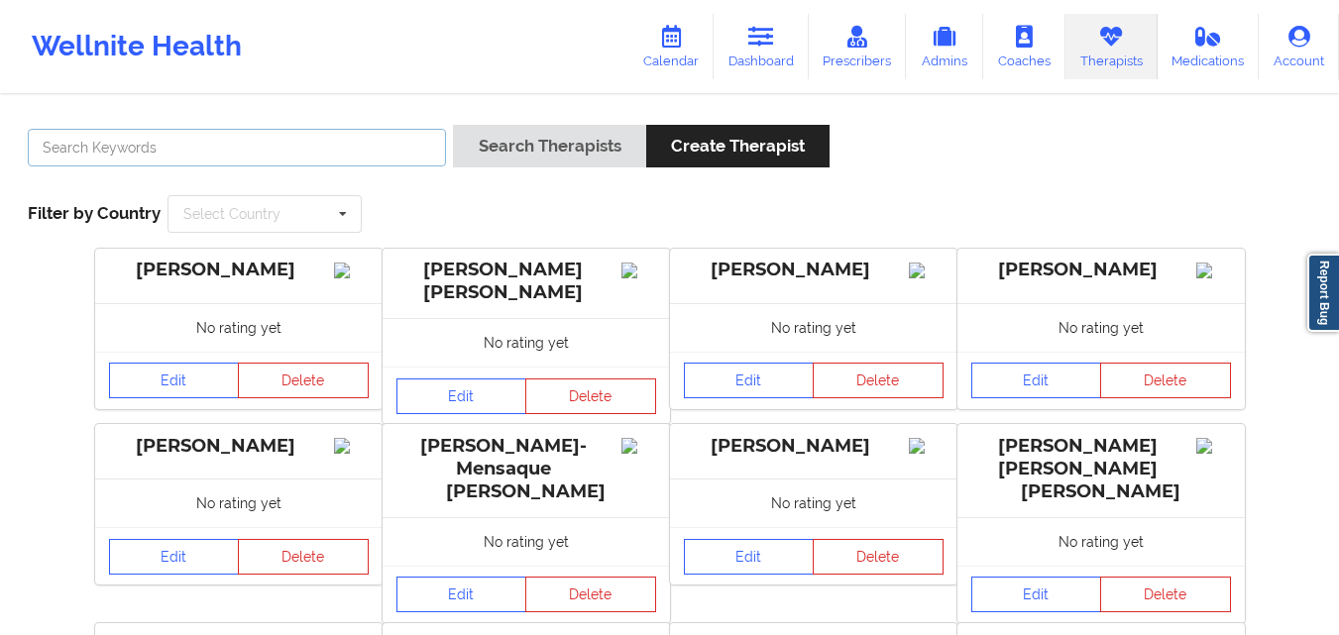
click at [297, 150] on input "text" at bounding box center [237, 148] width 418 height 38
type input "[PERSON_NAME]"
click at [453, 125] on button "Search Therapists" at bounding box center [549, 146] width 192 height 43
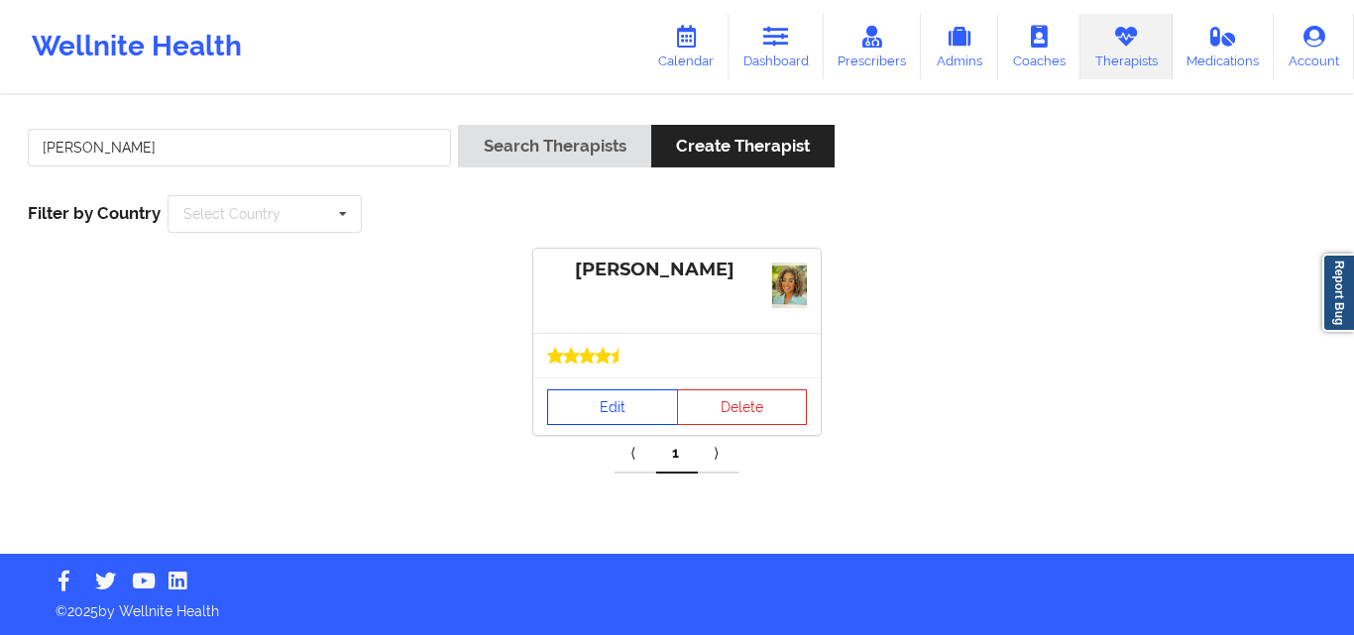
click at [610, 395] on link "Edit" at bounding box center [612, 407] width 131 height 36
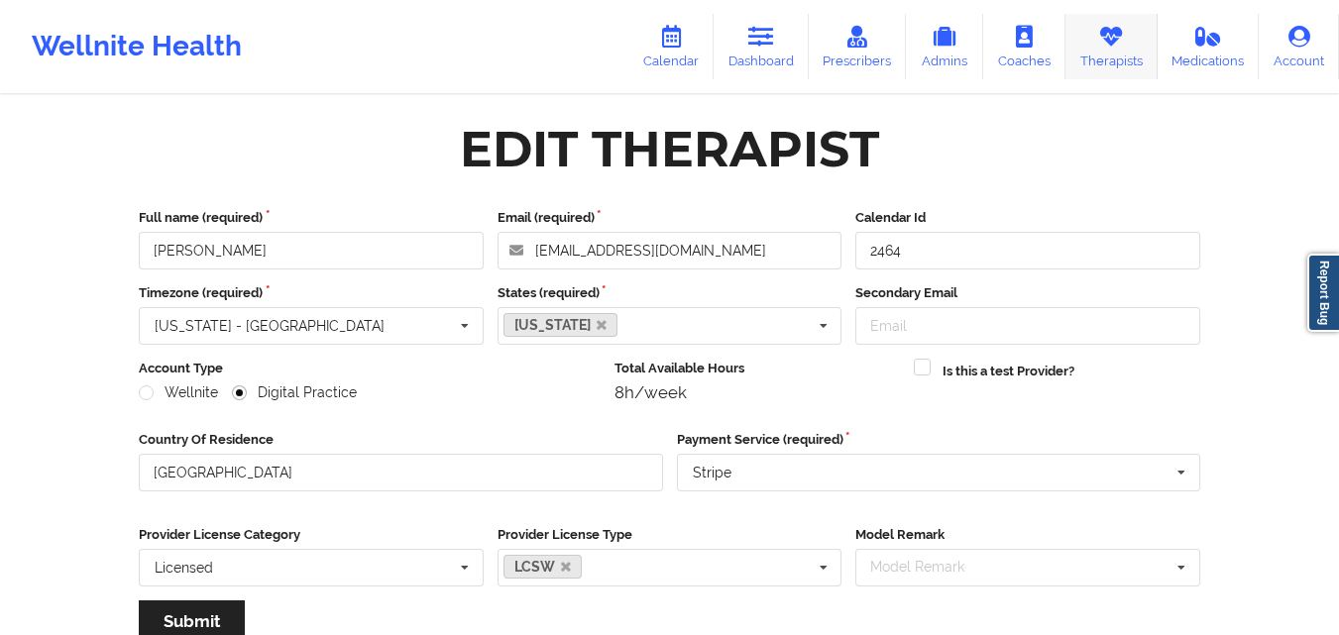
click at [1105, 30] on icon at bounding box center [1111, 37] width 26 height 22
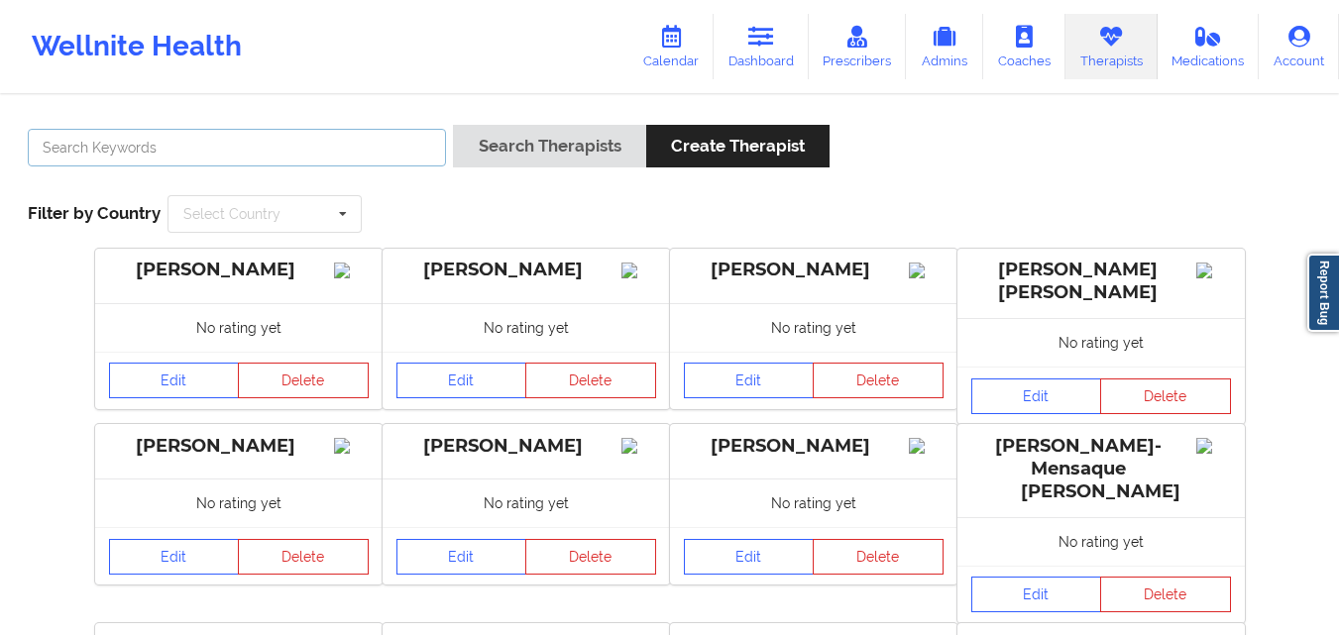
click at [318, 148] on input "text" at bounding box center [237, 148] width 418 height 38
type input "[PERSON_NAME]"
click at [453, 125] on button "Search Therapists" at bounding box center [549, 146] width 192 height 43
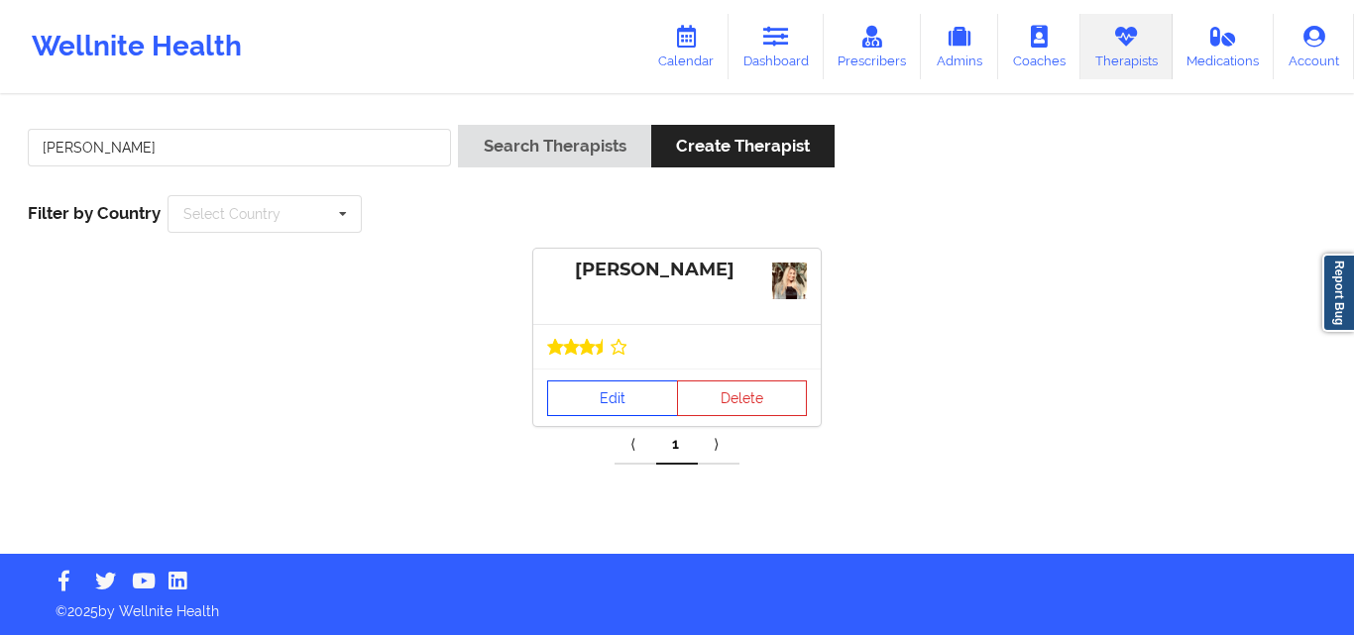
click at [633, 396] on link "Edit" at bounding box center [612, 399] width 131 height 36
